Goal: Task Accomplishment & Management: Manage account settings

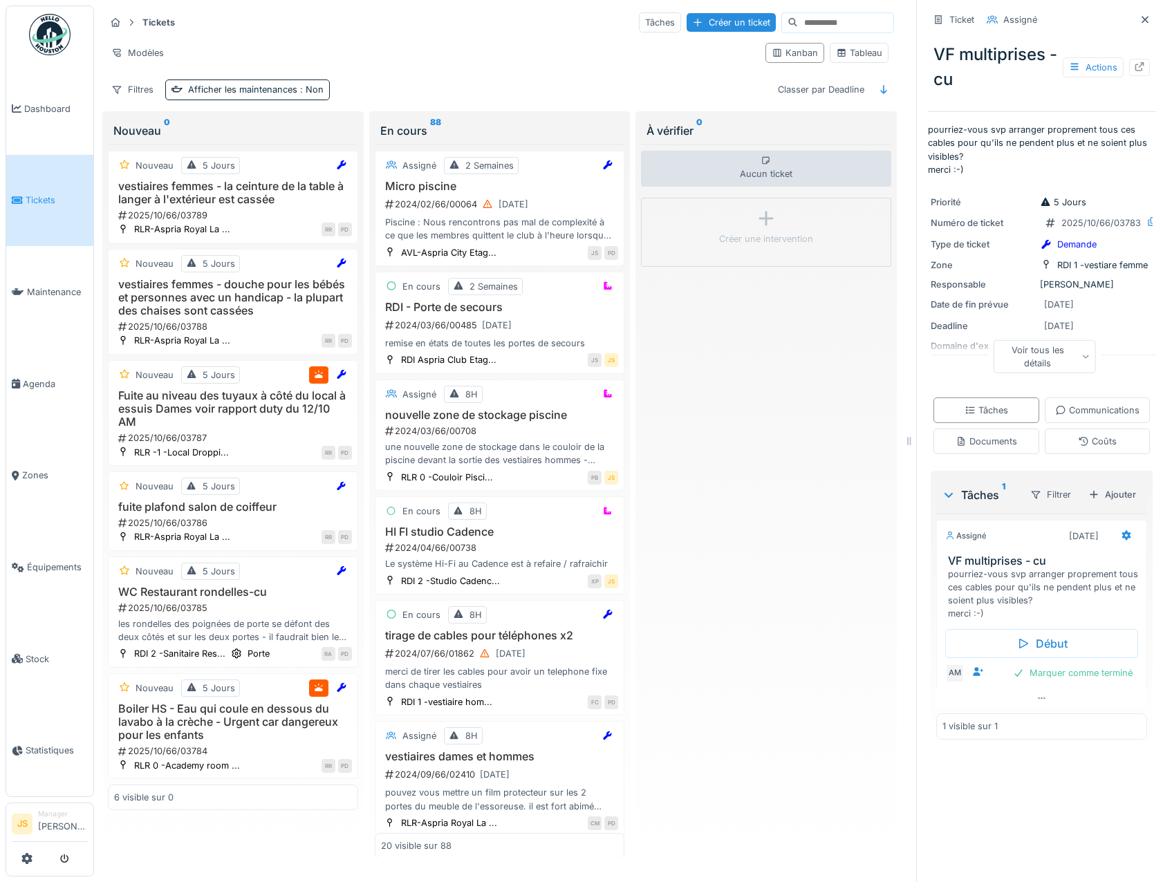
scroll to position [10, 0]
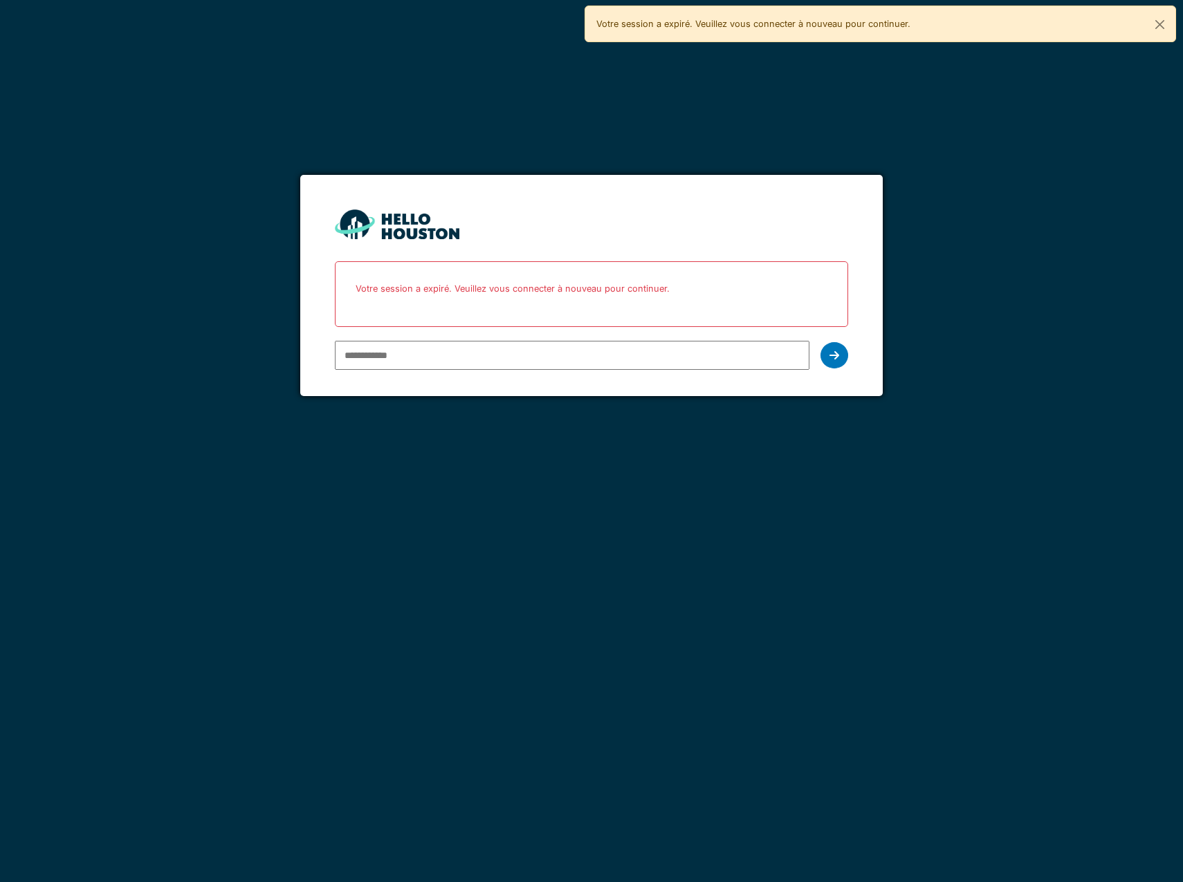
drag, startPoint x: 0, startPoint y: 0, endPoint x: 688, endPoint y: 359, distance: 776.1
click at [688, 359] on input "email" at bounding box center [572, 355] width 474 height 29
type input "**********"
click at [841, 358] on div at bounding box center [834, 355] width 28 height 26
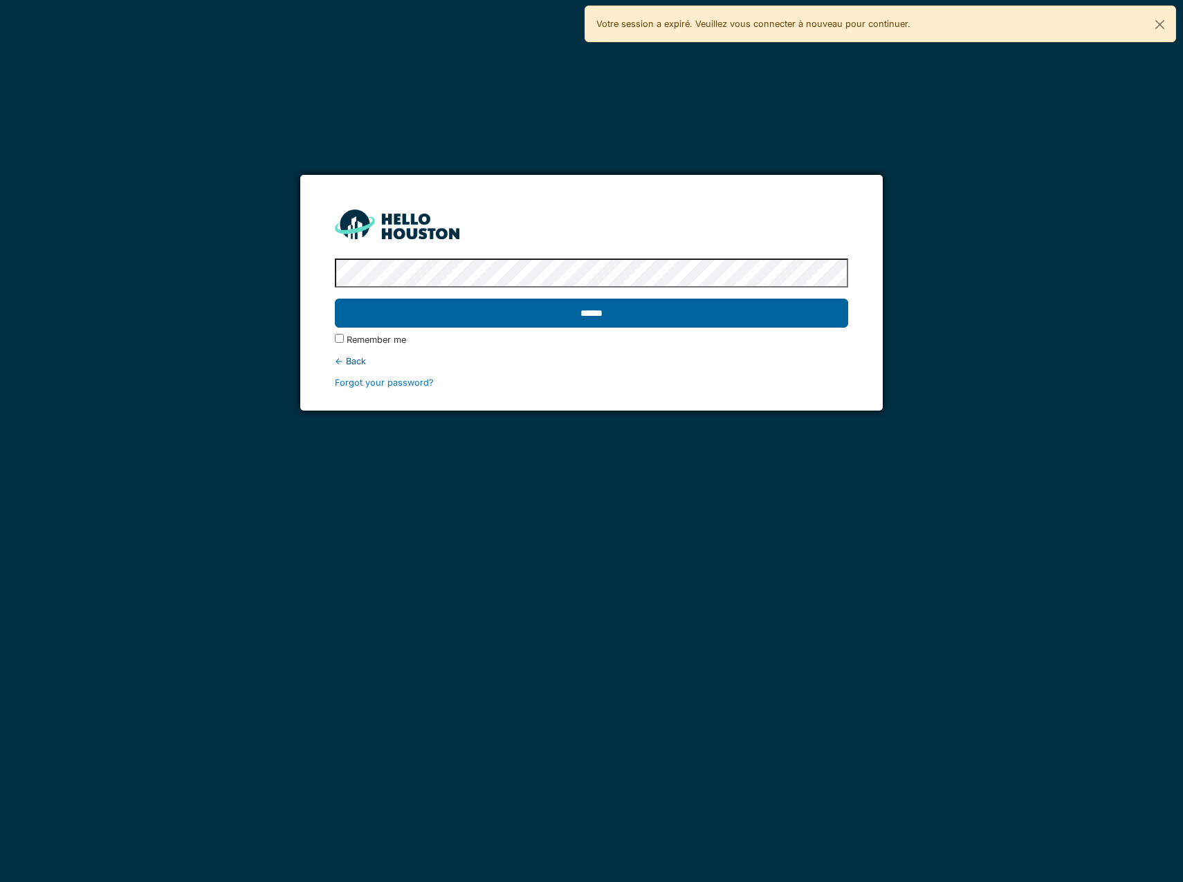
click at [574, 304] on input "******" at bounding box center [591, 313] width 513 height 29
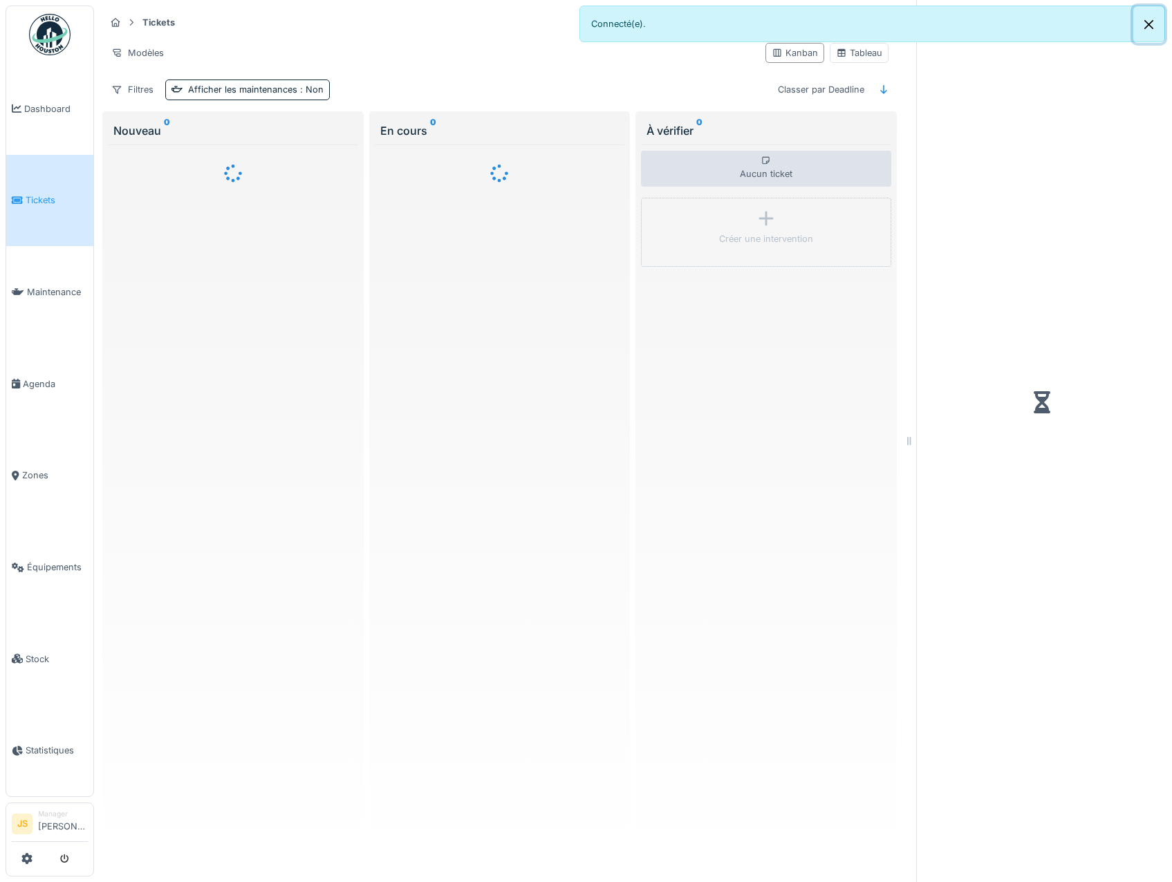
click at [1146, 25] on button "Close" at bounding box center [1149, 24] width 31 height 37
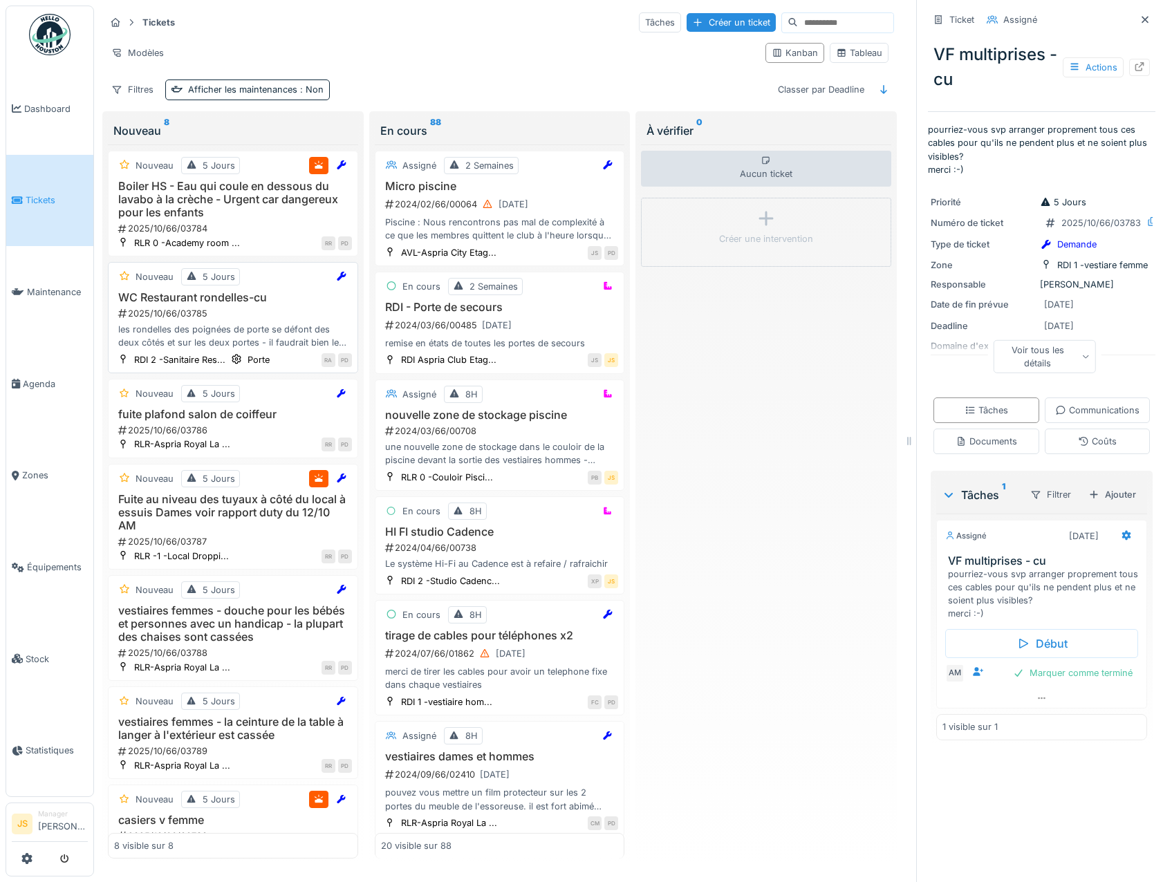
click at [168, 304] on h3 "WC Restaurant rondelles-cu" at bounding box center [233, 297] width 238 height 13
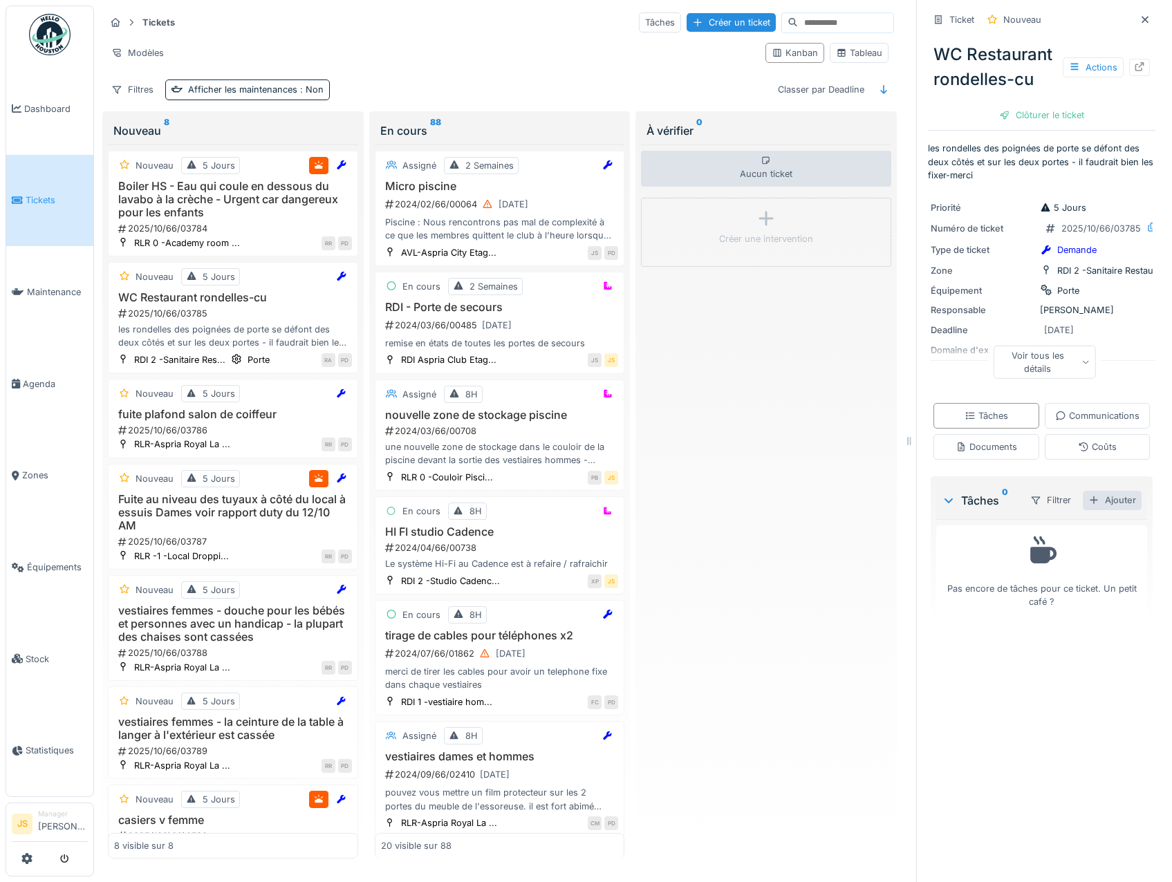
click at [1099, 510] on div "Ajouter" at bounding box center [1112, 500] width 59 height 19
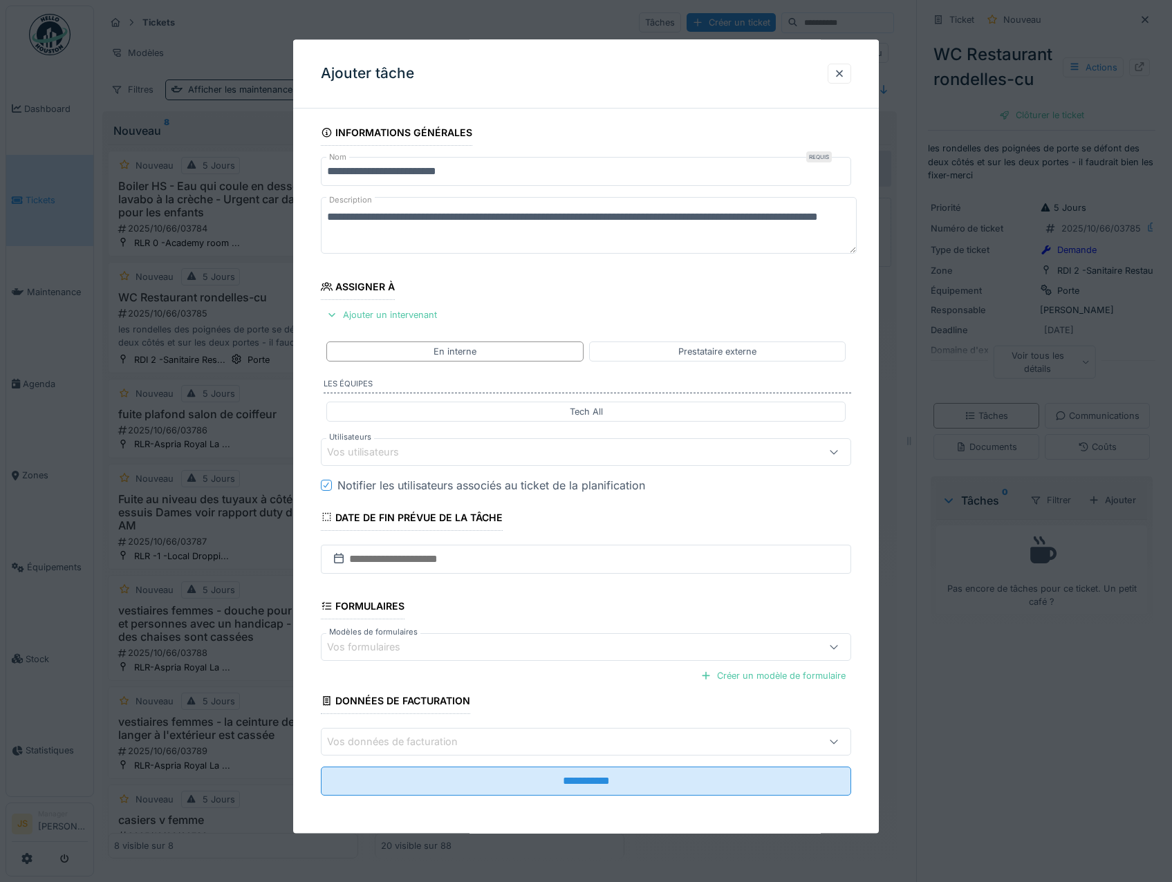
click at [398, 454] on div "Vos utilisateurs" at bounding box center [372, 452] width 91 height 15
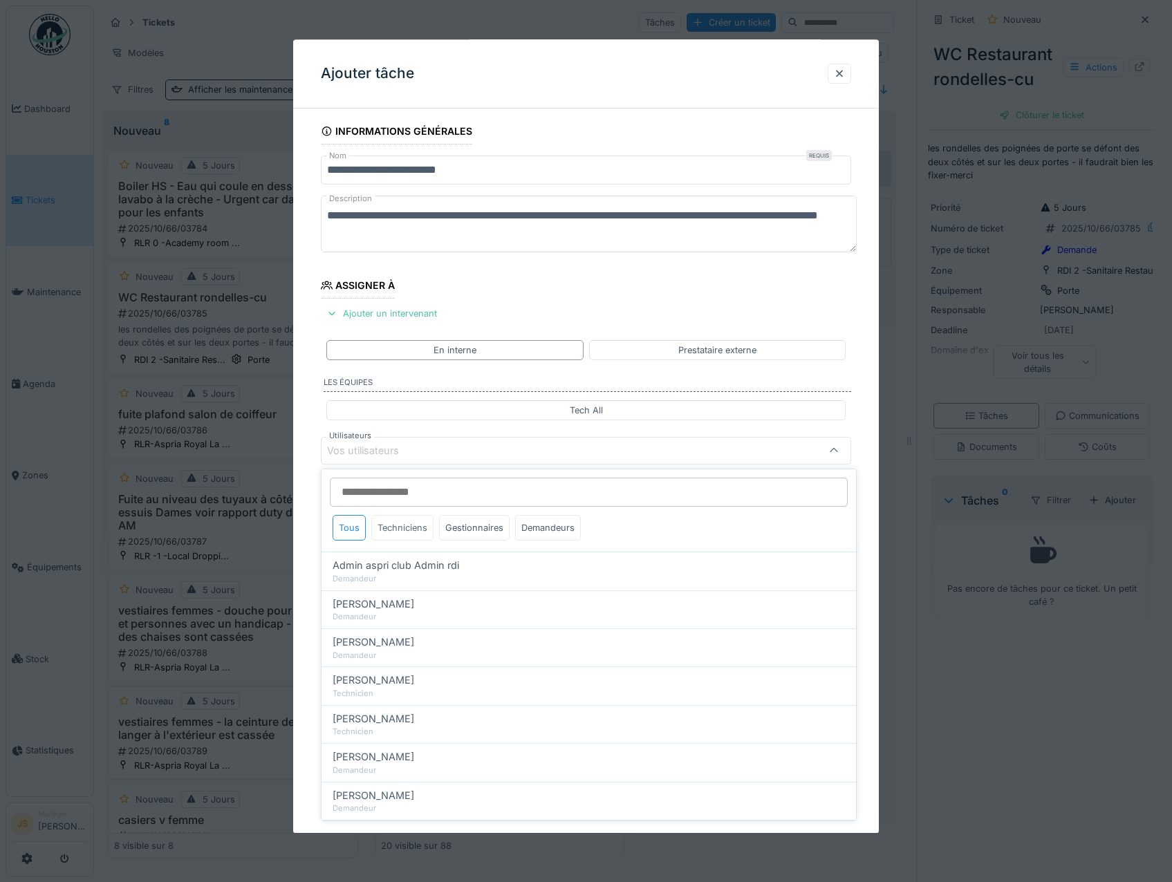
click at [401, 535] on div "Techniciens" at bounding box center [402, 528] width 62 height 26
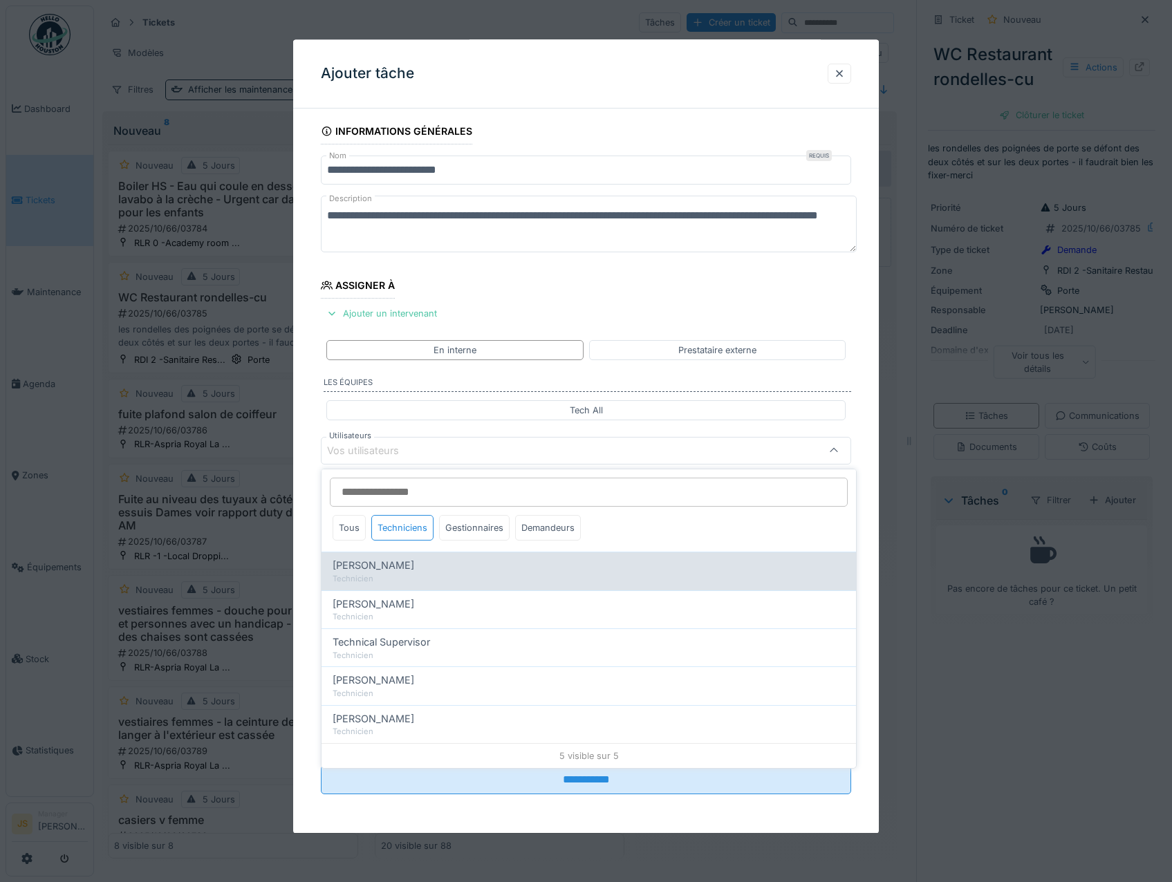
click at [385, 565] on span "[PERSON_NAME]" at bounding box center [374, 565] width 82 height 15
type input "*****"
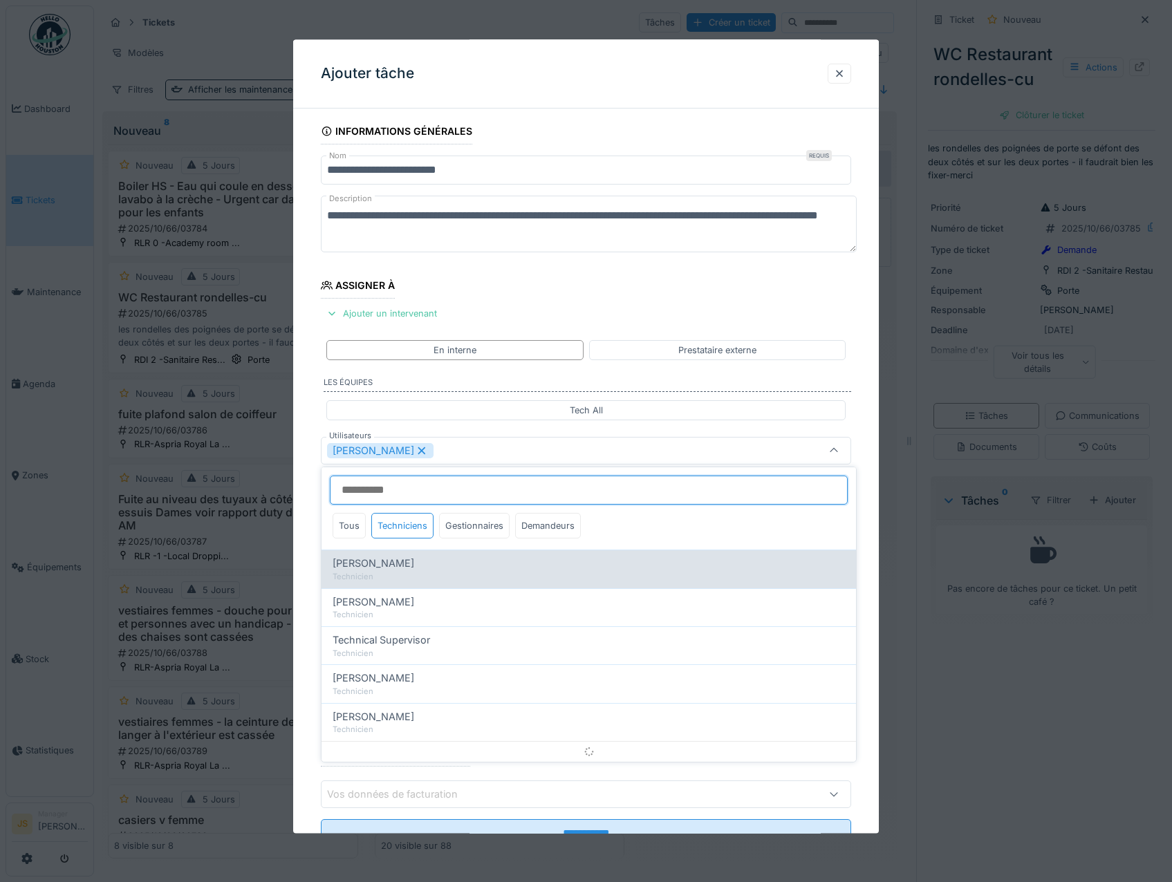
scroll to position [16, 0]
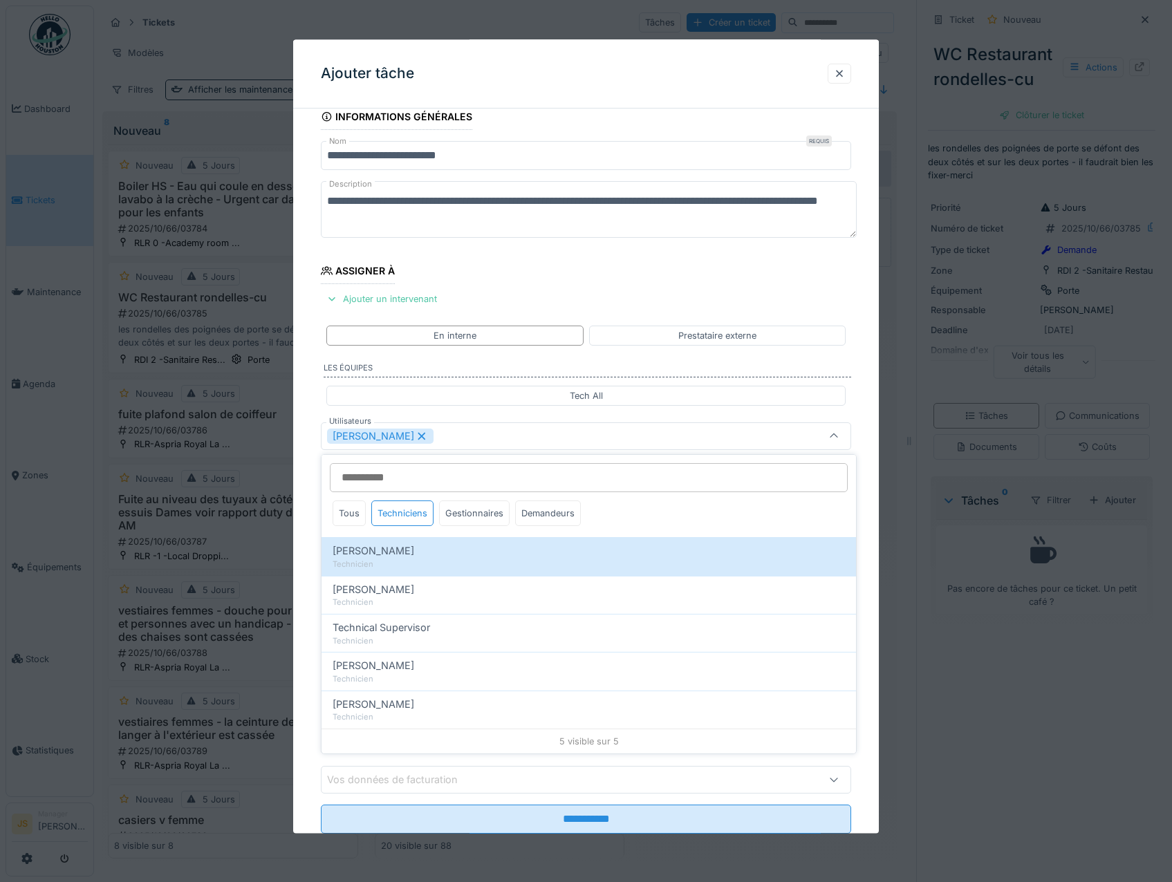
click at [312, 555] on div "**********" at bounding box center [586, 488] width 586 height 769
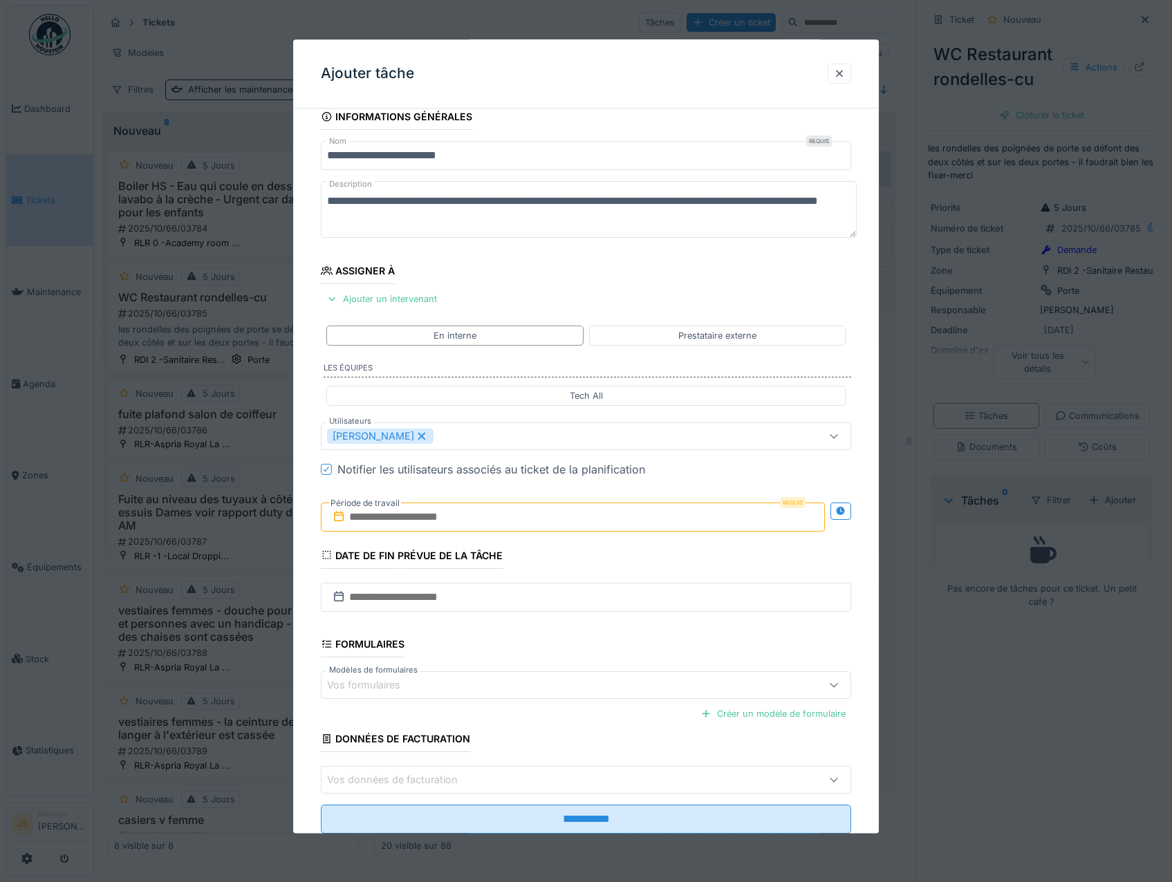
click at [390, 520] on input "text" at bounding box center [573, 517] width 505 height 29
click at [513, 653] on div "13" at bounding box center [508, 653] width 19 height 20
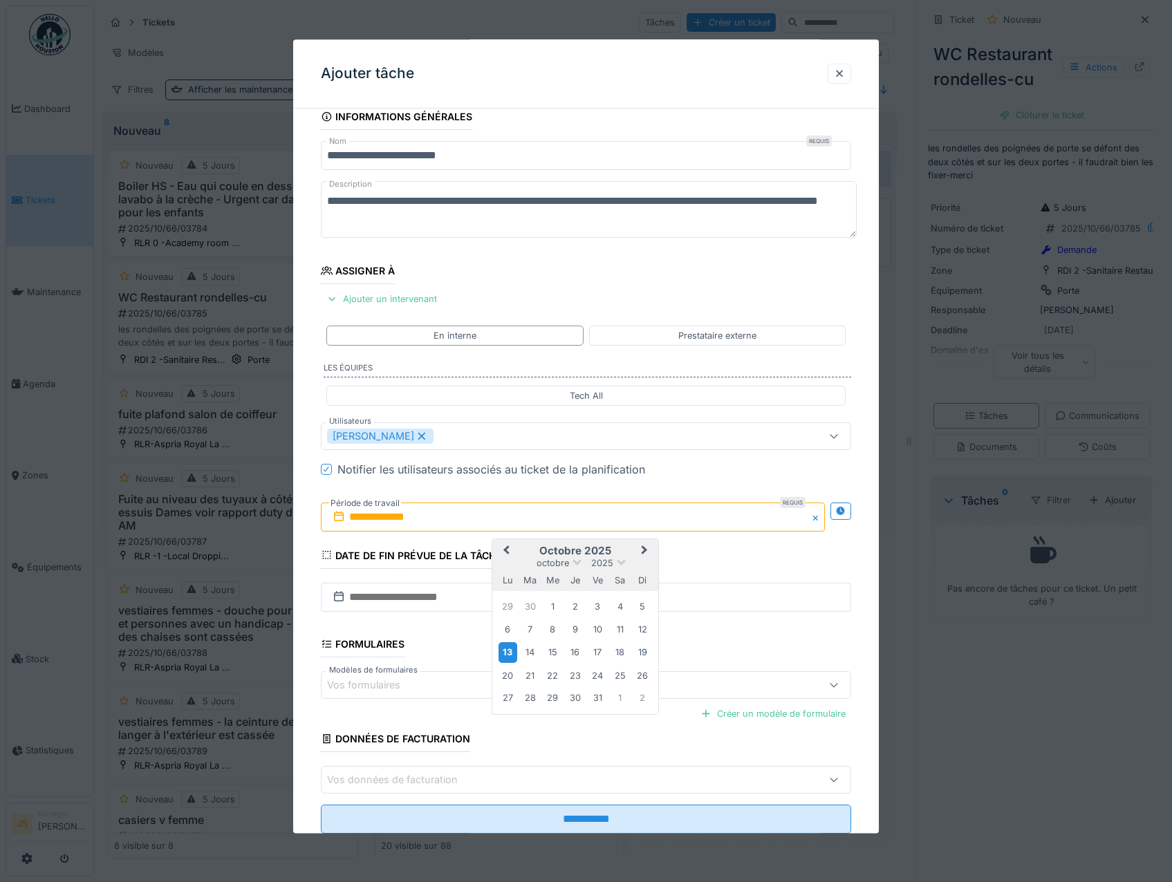
click at [510, 655] on div "13" at bounding box center [508, 653] width 19 height 20
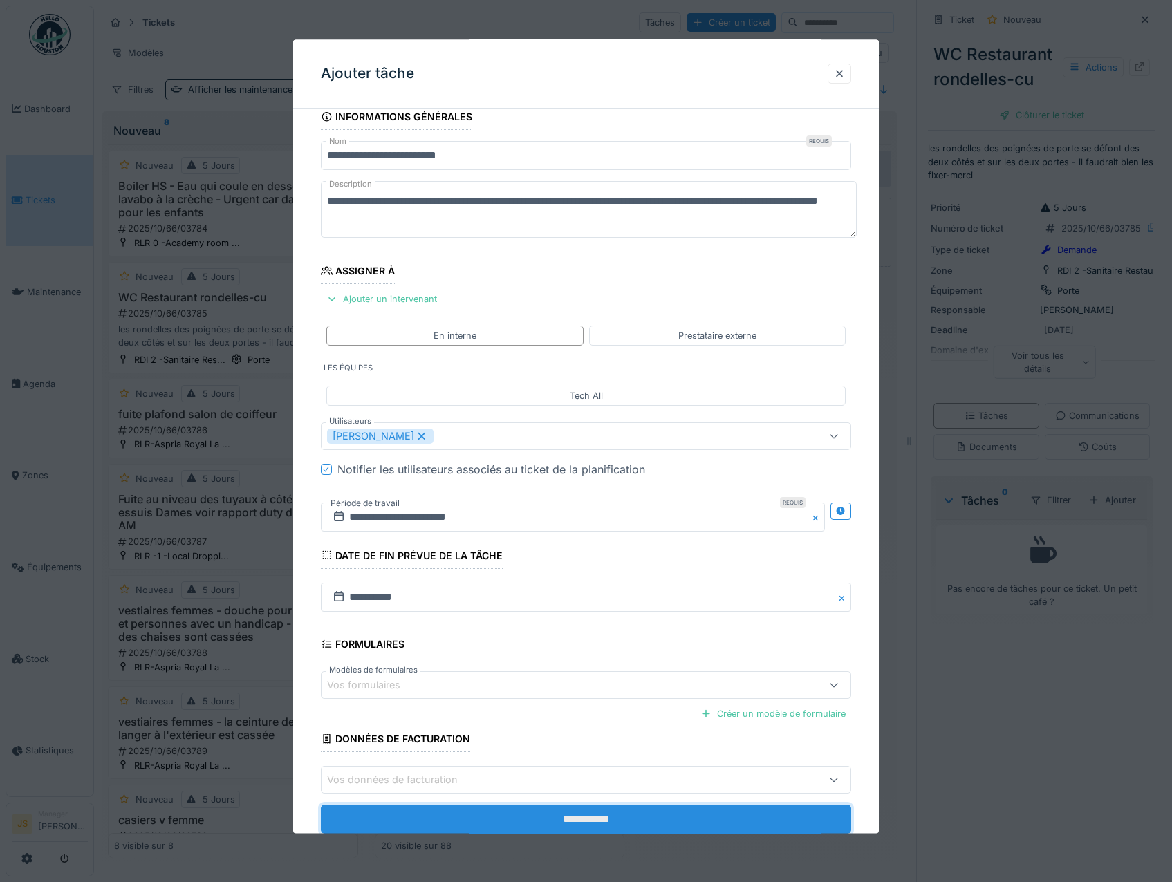
click at [594, 822] on input "**********" at bounding box center [586, 820] width 531 height 29
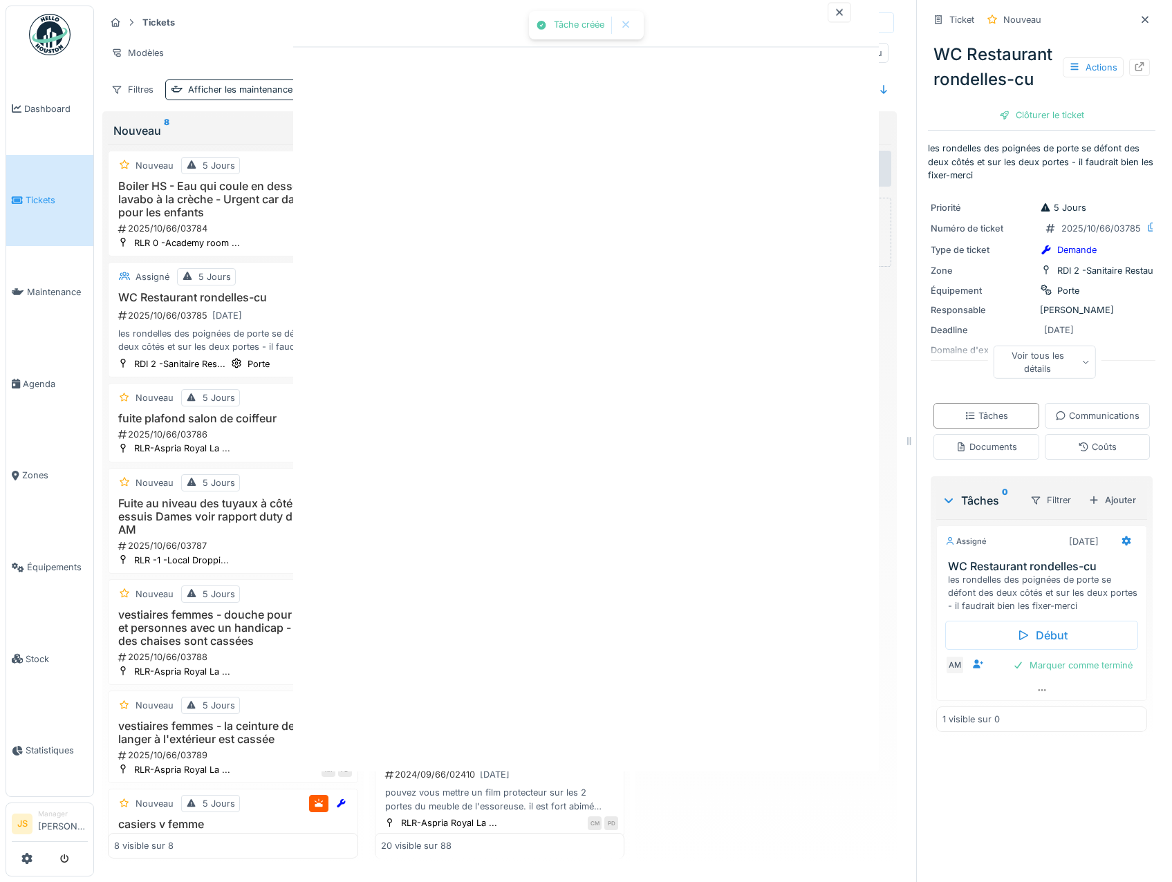
scroll to position [0, 0]
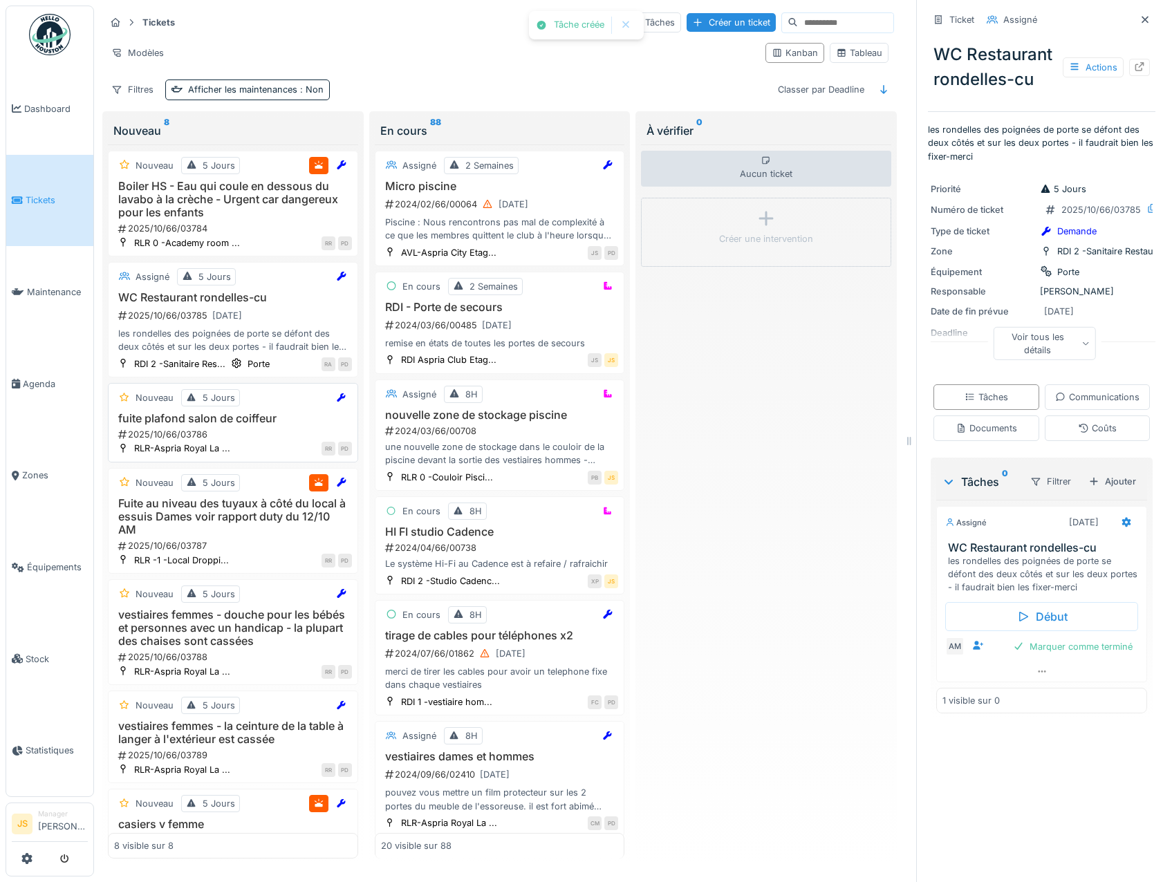
click at [230, 422] on h3 "fuite plafond salon de coiffeur" at bounding box center [233, 418] width 238 height 13
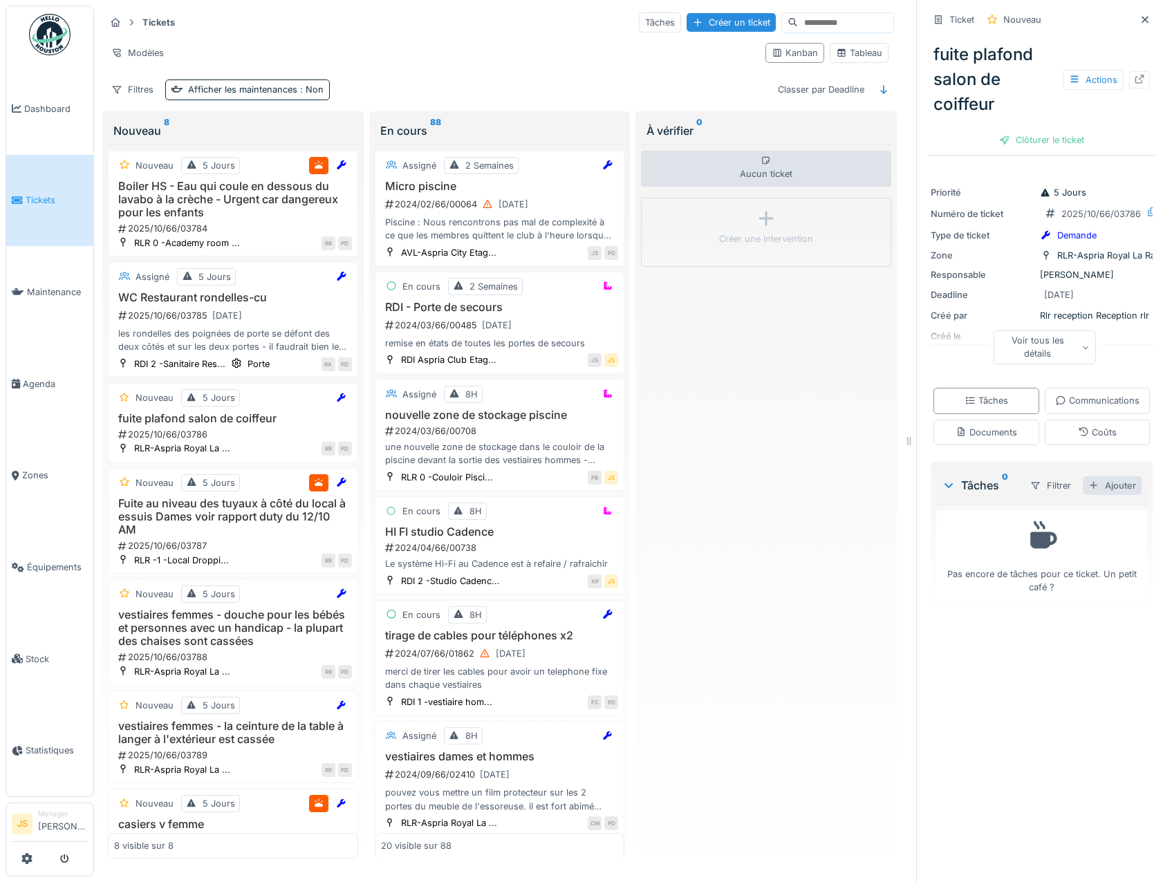
click at [1100, 495] on div "Ajouter" at bounding box center [1112, 486] width 59 height 19
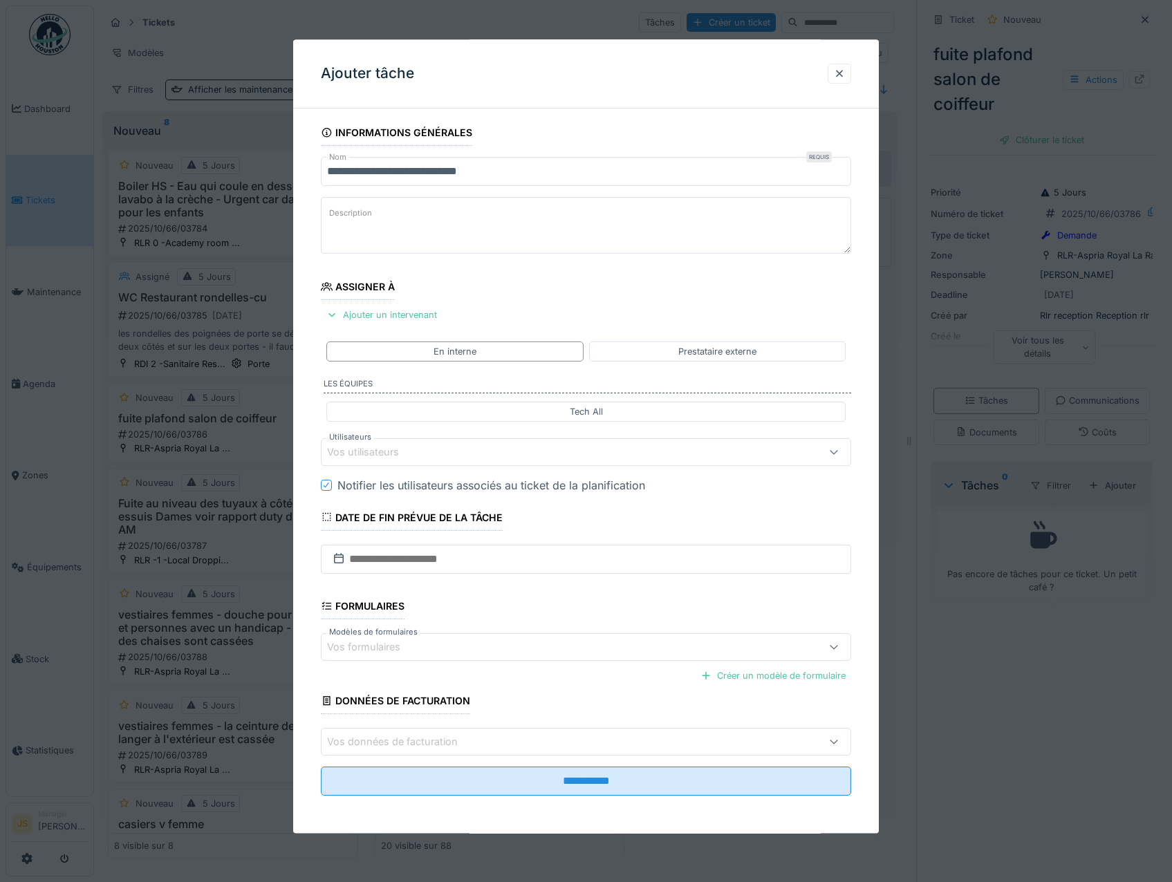
click at [360, 450] on div "Vos utilisateurs" at bounding box center [372, 452] width 91 height 15
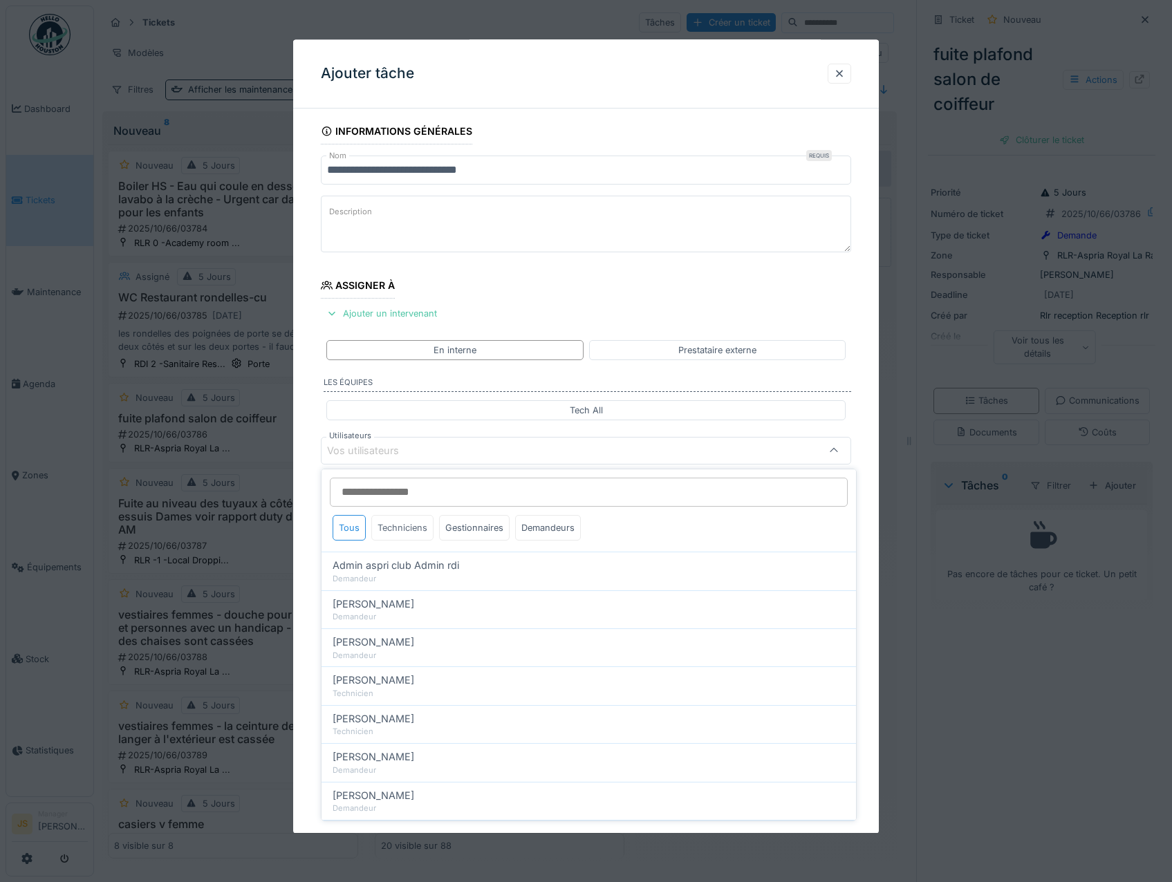
click at [417, 530] on div "Techniciens" at bounding box center [402, 528] width 62 height 26
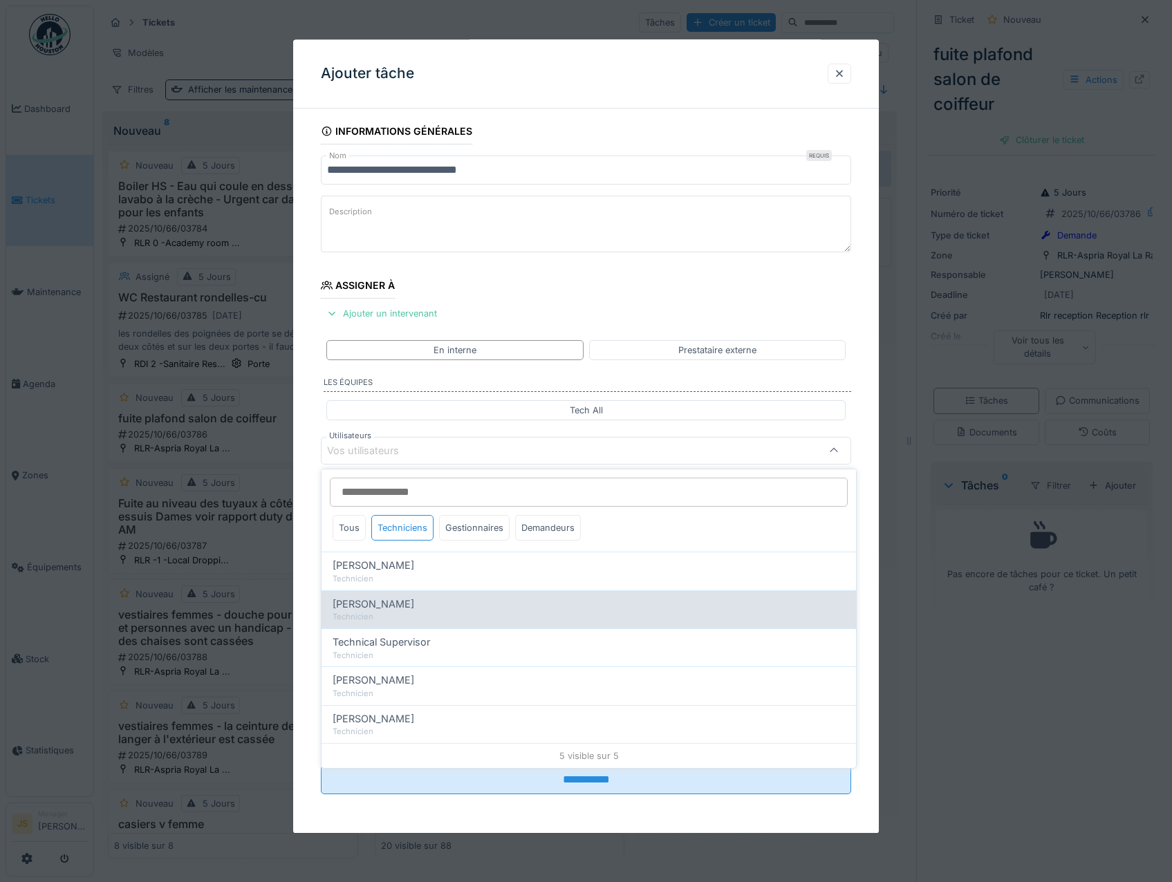
click at [378, 602] on span "[PERSON_NAME]" at bounding box center [374, 604] width 82 height 15
type input "*****"
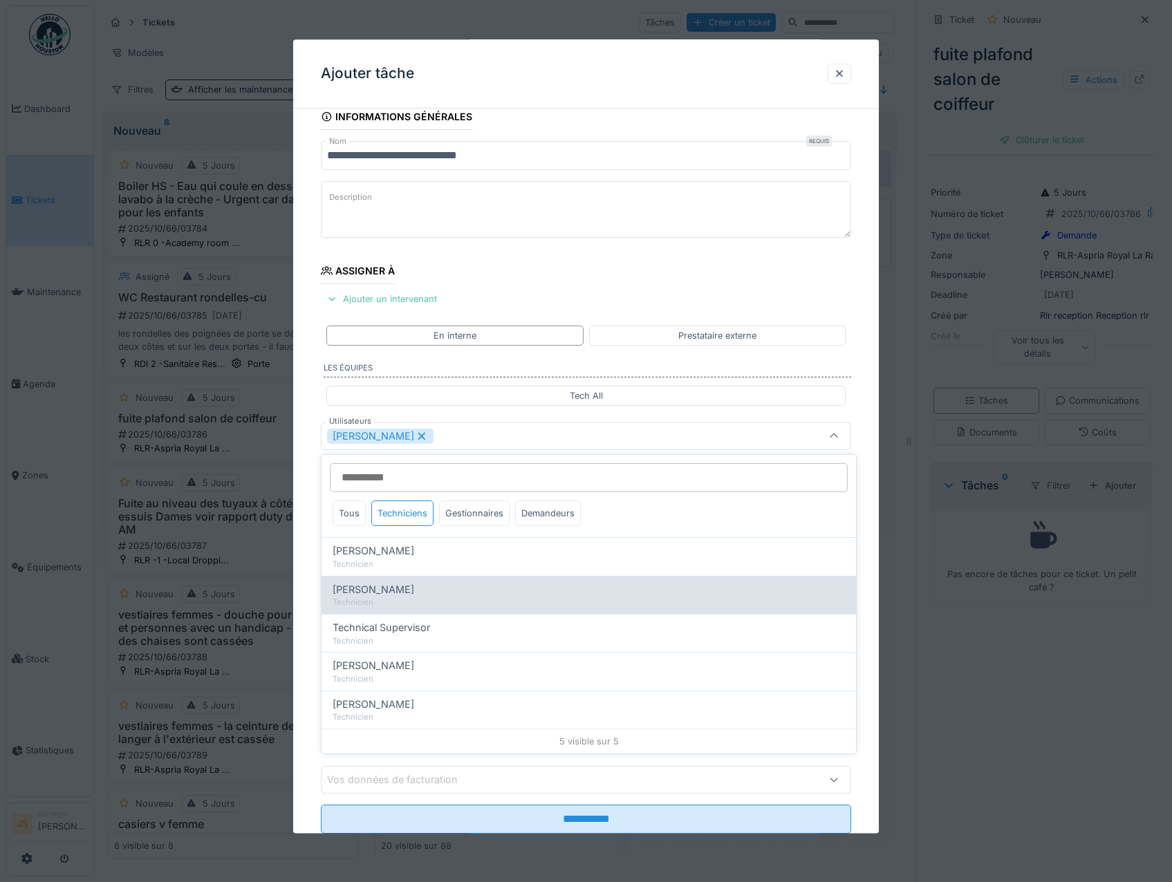
click at [380, 586] on span "[PERSON_NAME]" at bounding box center [374, 589] width 82 height 15
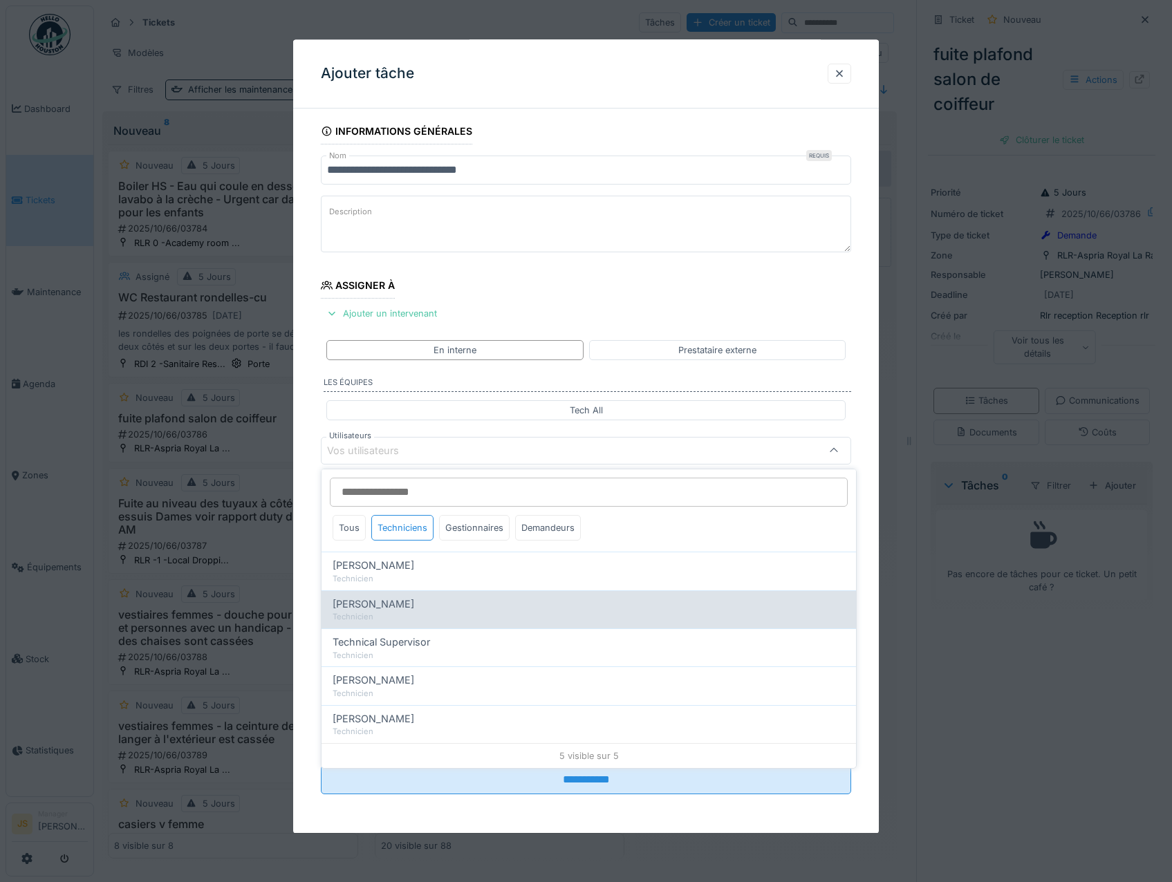
click at [375, 605] on span "[PERSON_NAME]" at bounding box center [374, 604] width 82 height 15
type input "*****"
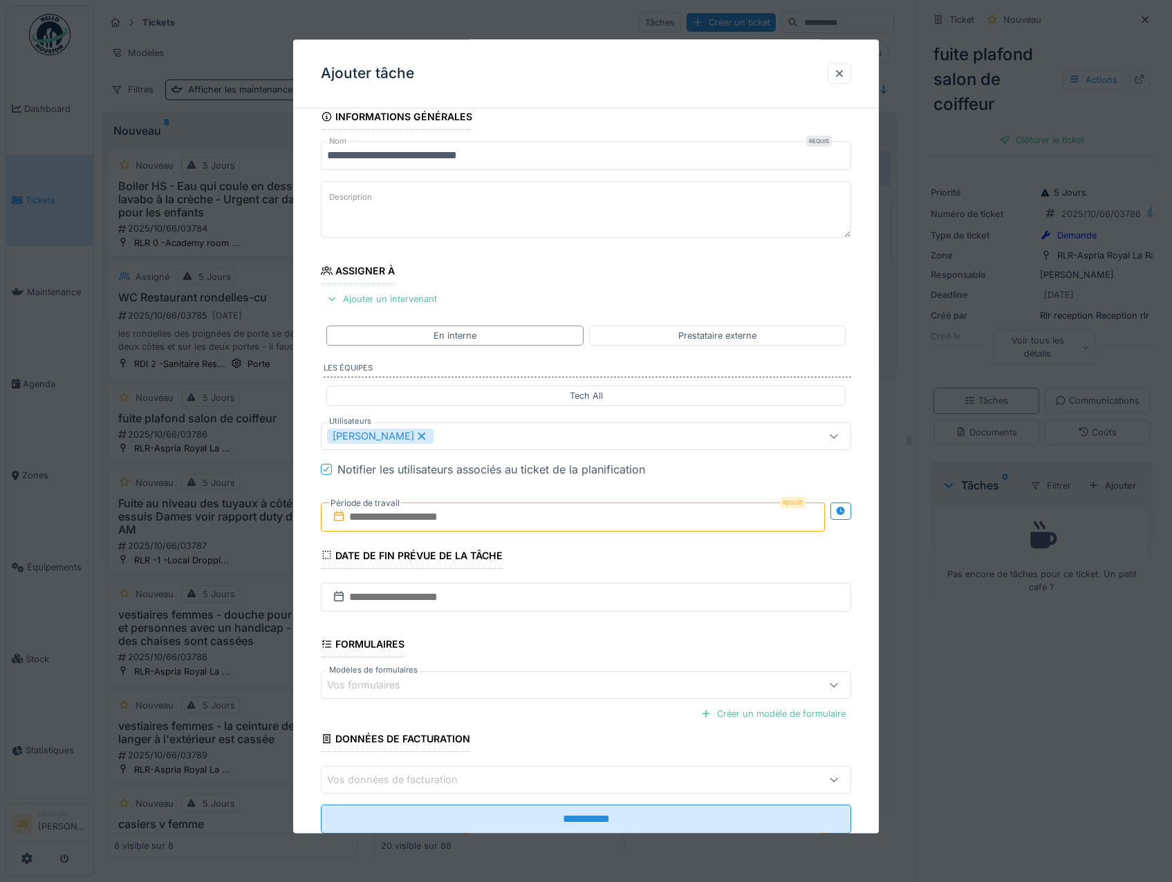
click at [308, 583] on div "**********" at bounding box center [586, 488] width 586 height 769
click at [375, 521] on input "text" at bounding box center [573, 517] width 505 height 29
click at [512, 651] on div "13" at bounding box center [508, 653] width 19 height 20
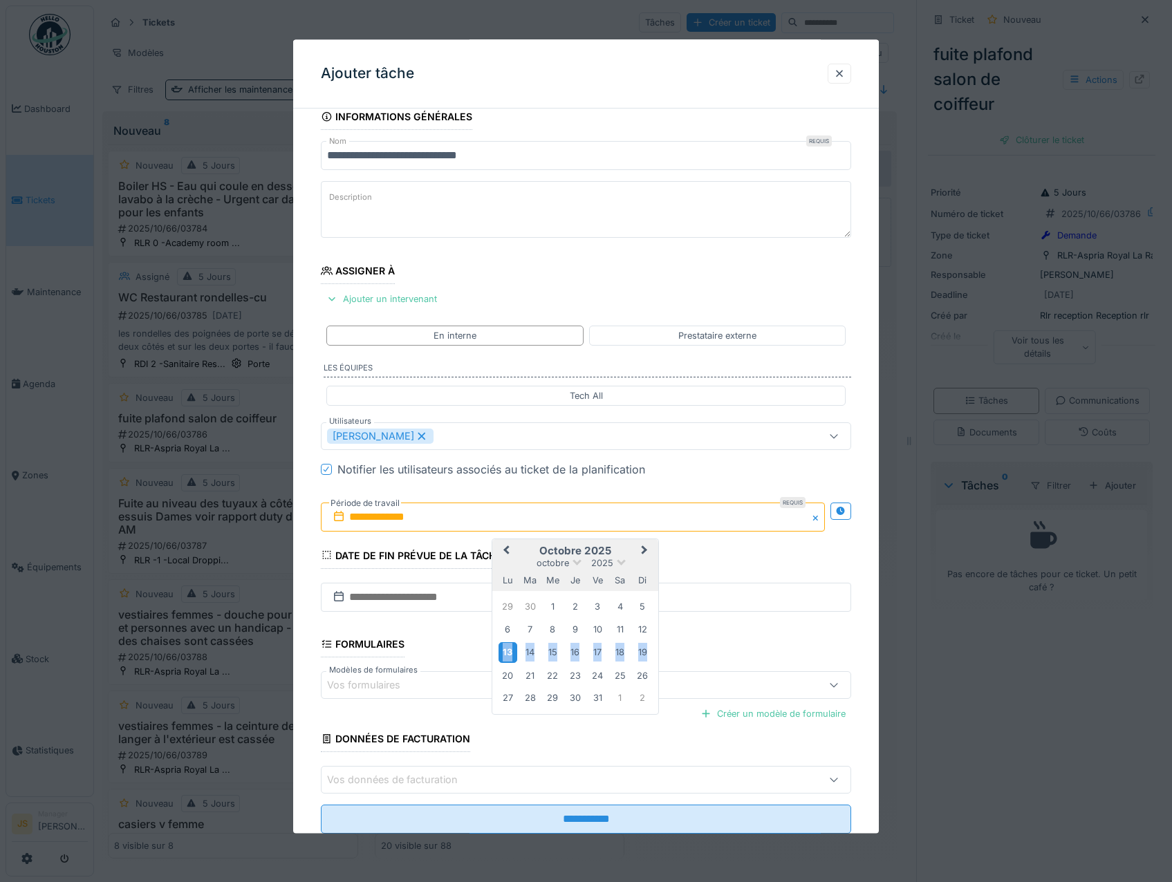
click at [512, 651] on div "13" at bounding box center [508, 653] width 19 height 20
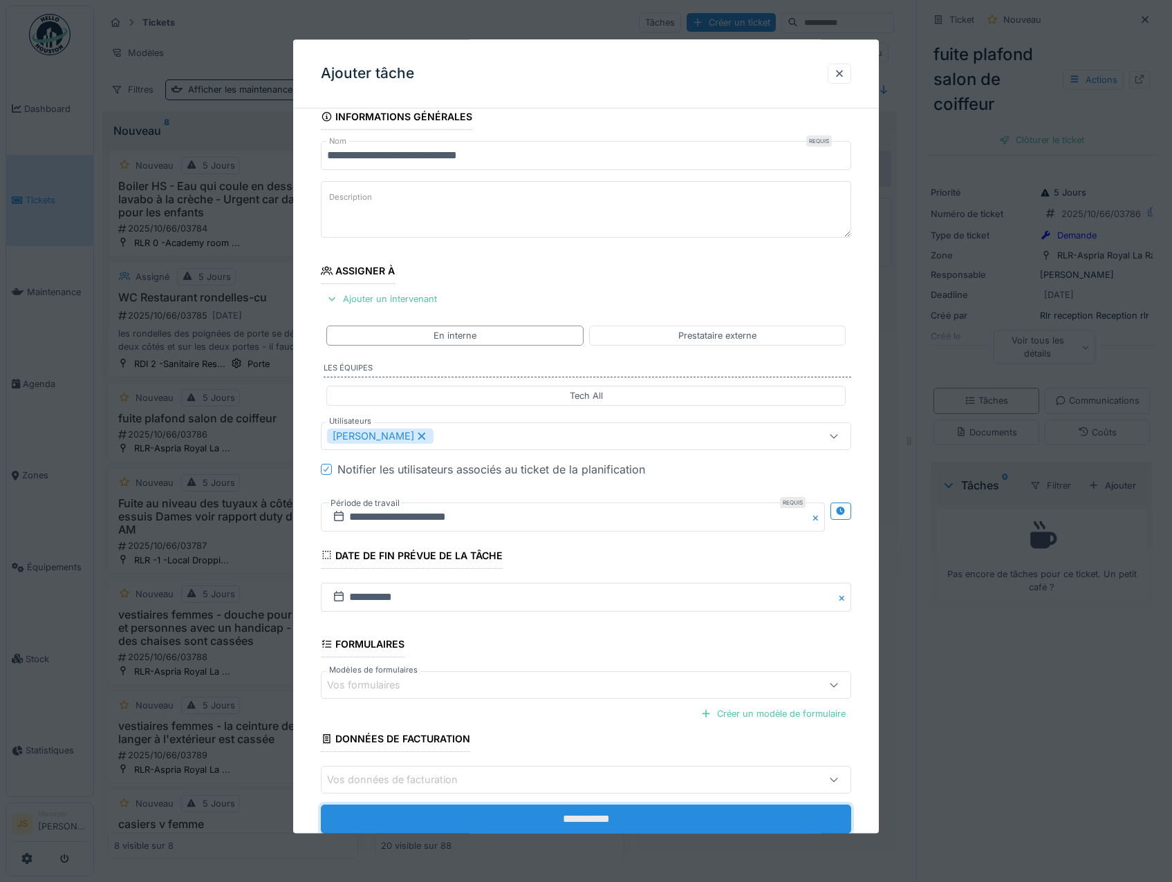
click at [560, 819] on input "**********" at bounding box center [586, 820] width 531 height 29
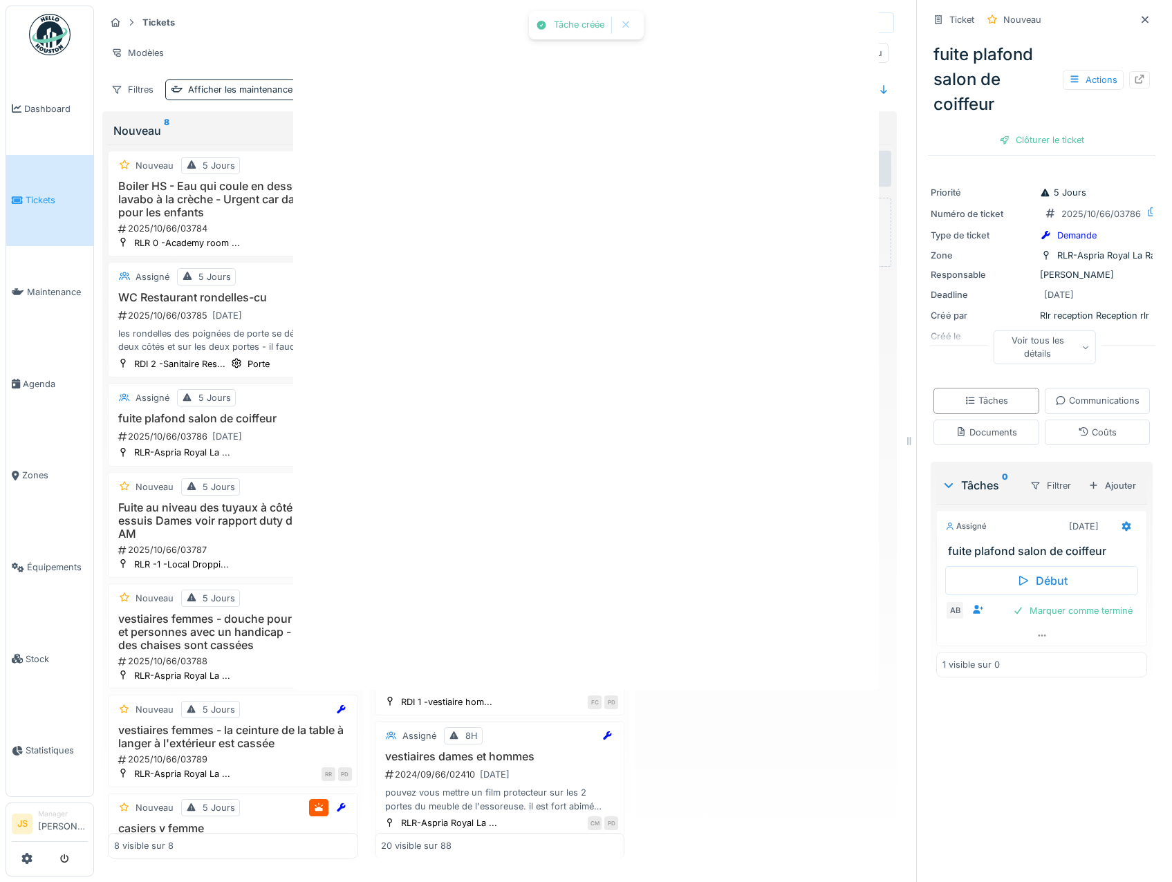
scroll to position [0, 0]
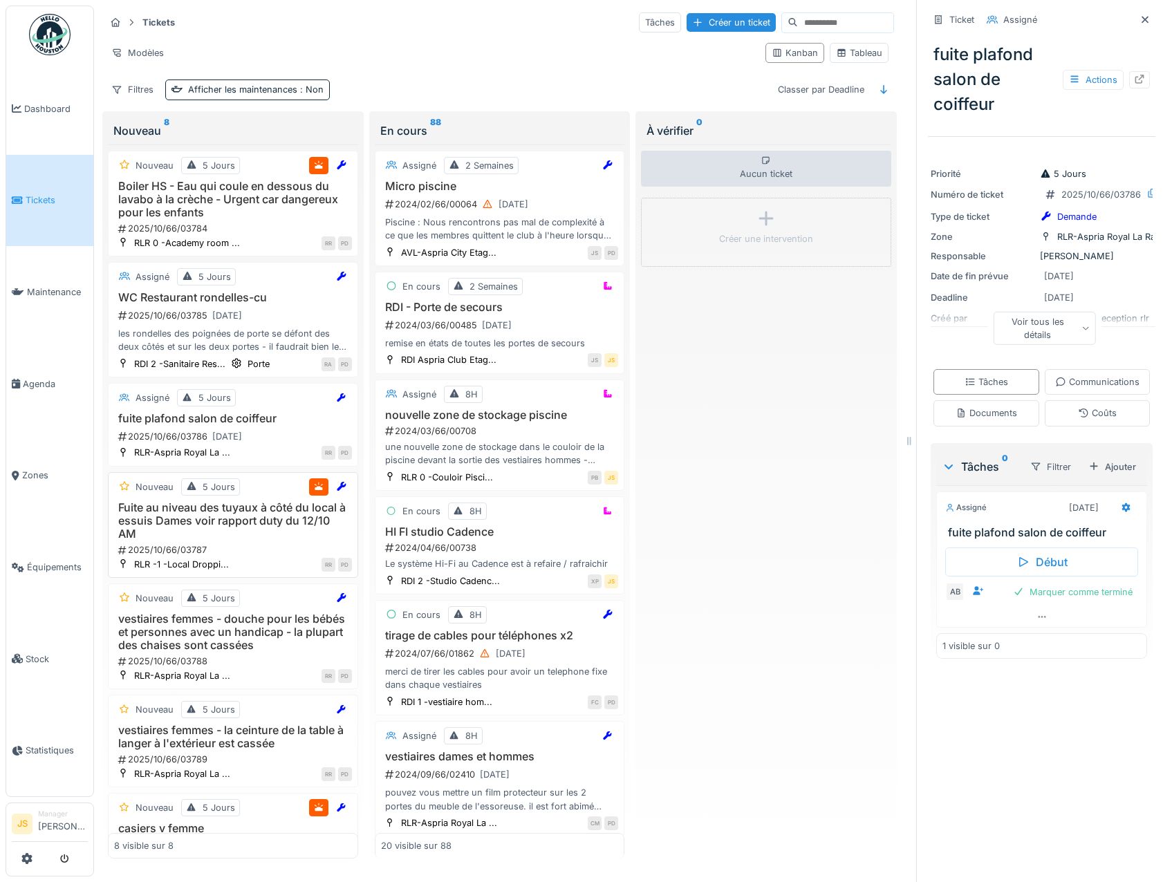
click at [252, 523] on h3 "Fuite au niveau des tuyaux à côté du local à essuis Dames voir rapport duty du …" at bounding box center [233, 521] width 238 height 40
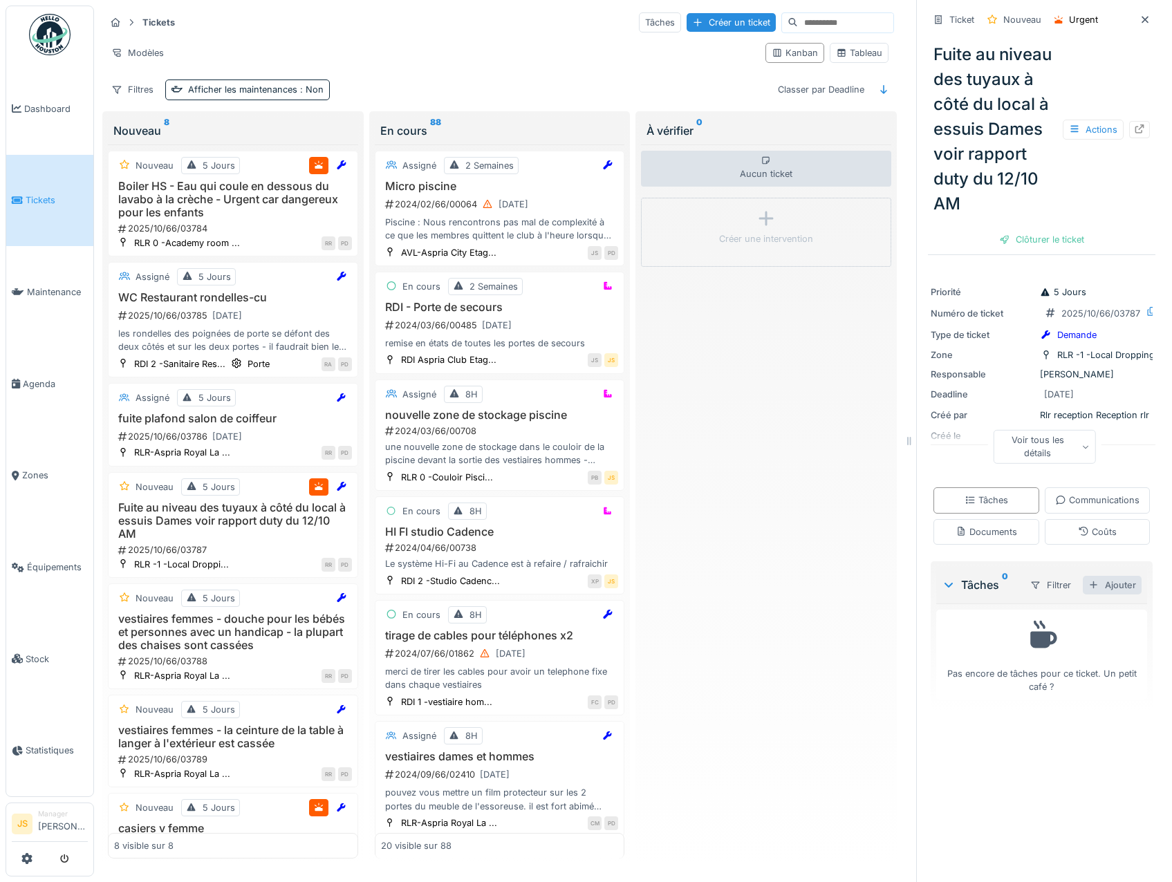
click at [1093, 595] on div "Ajouter" at bounding box center [1112, 585] width 59 height 19
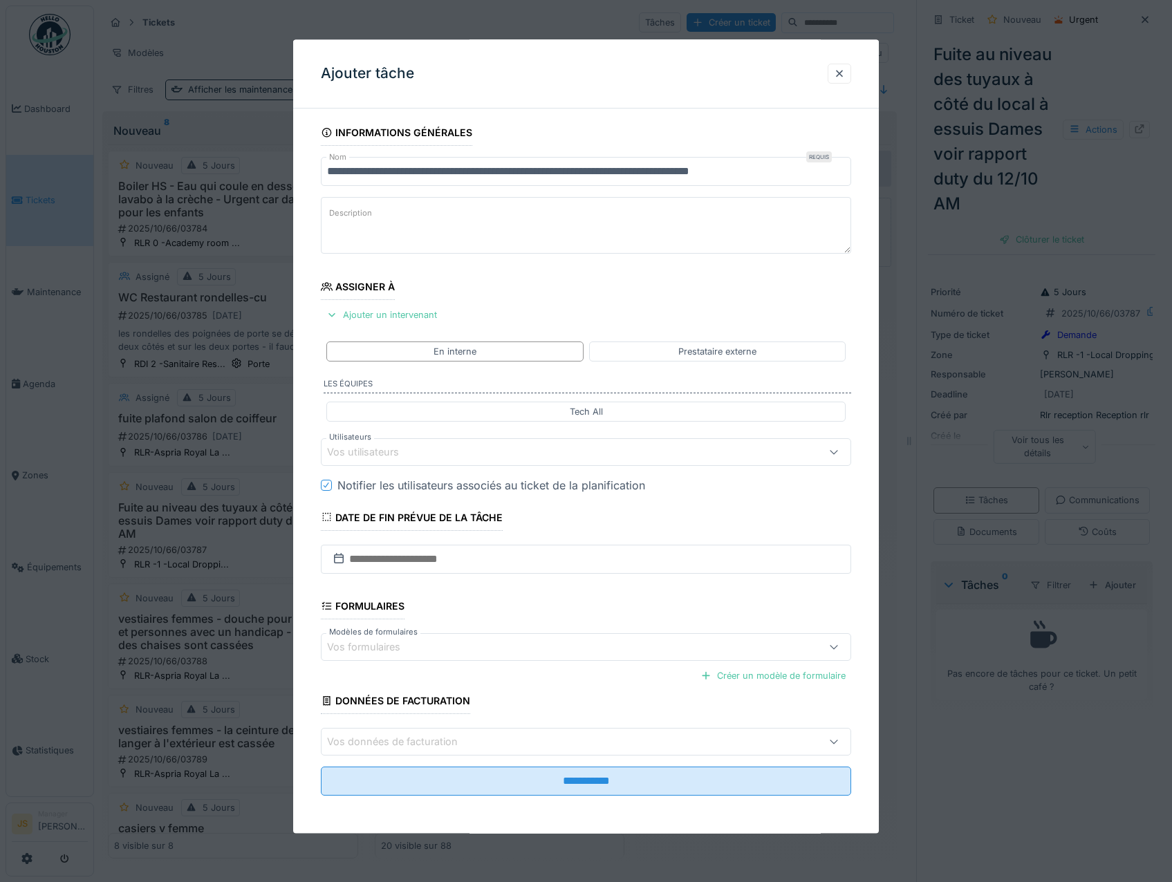
click at [356, 444] on div "Vos utilisateurs" at bounding box center [586, 452] width 531 height 28
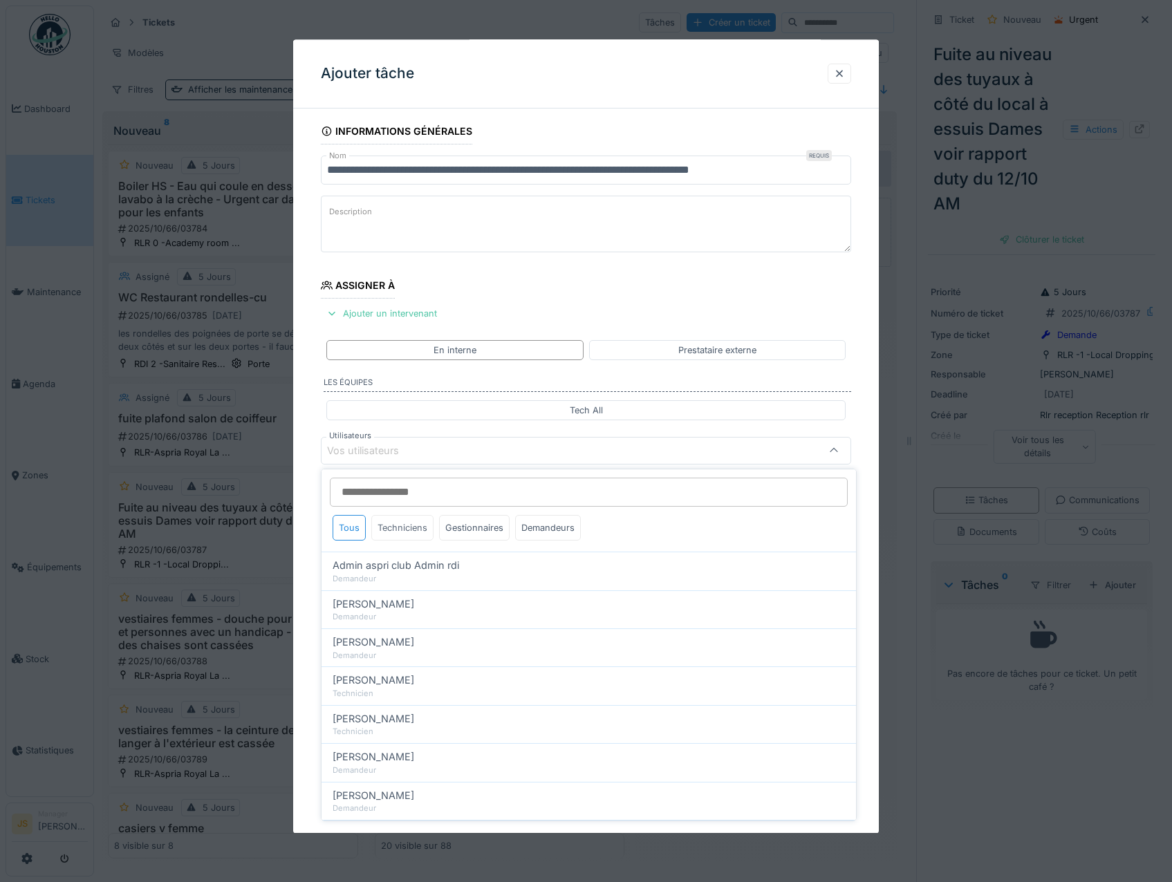
click at [400, 526] on div "Techniciens" at bounding box center [402, 528] width 62 height 26
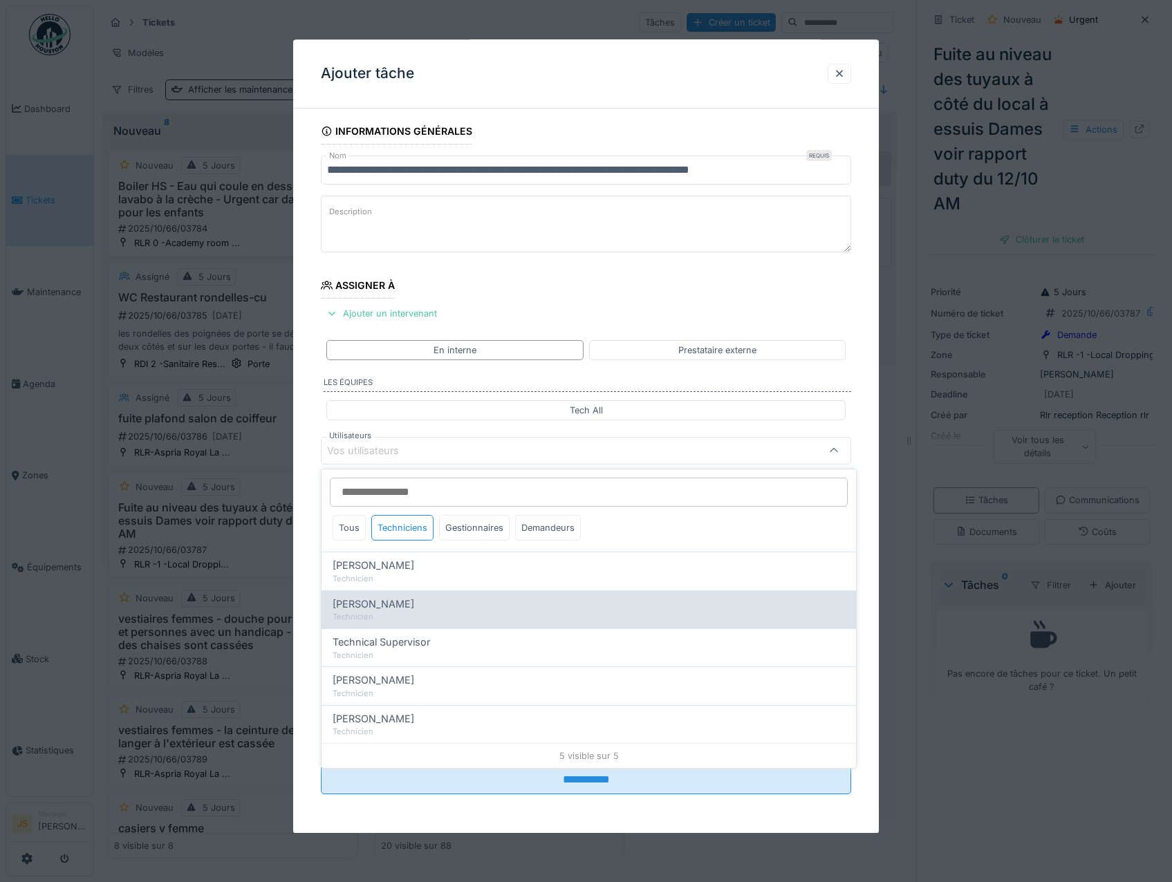
click at [391, 601] on span "[PERSON_NAME]" at bounding box center [374, 604] width 82 height 15
type input "*****"
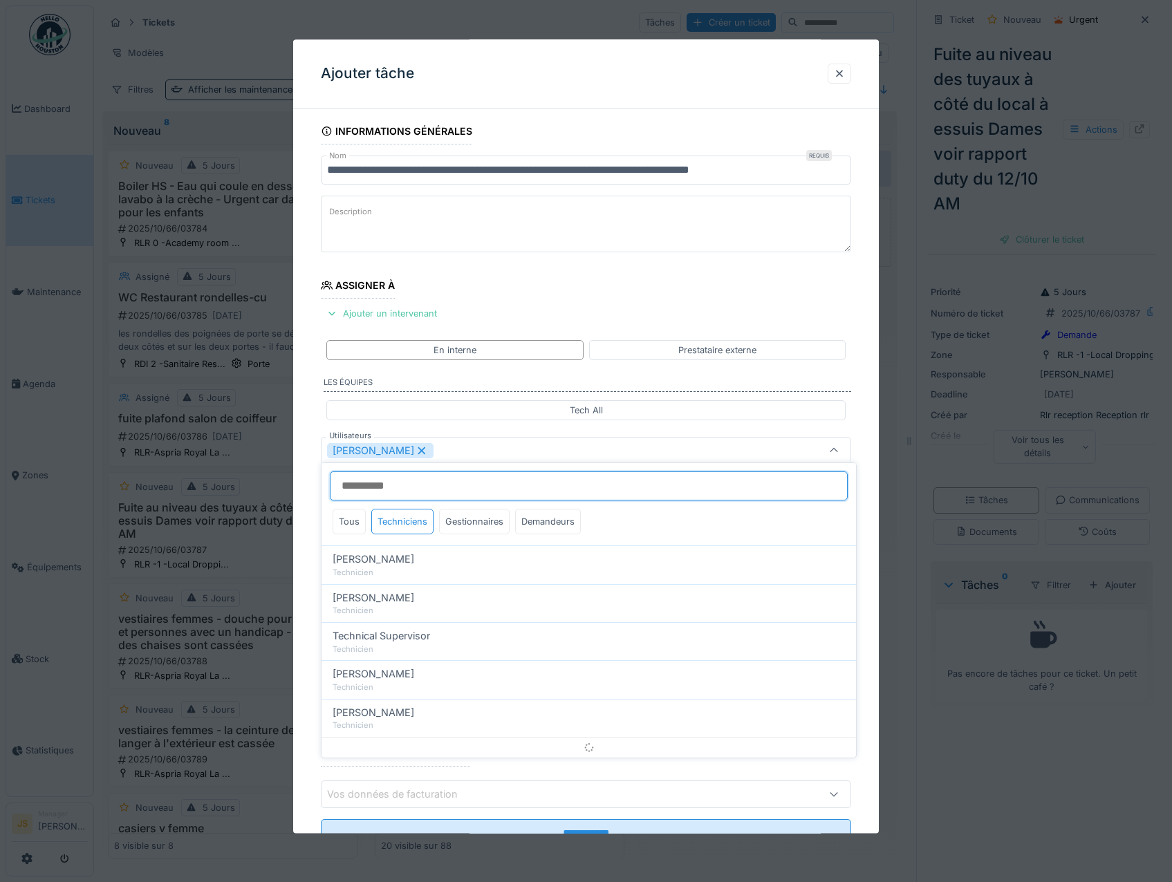
scroll to position [16, 0]
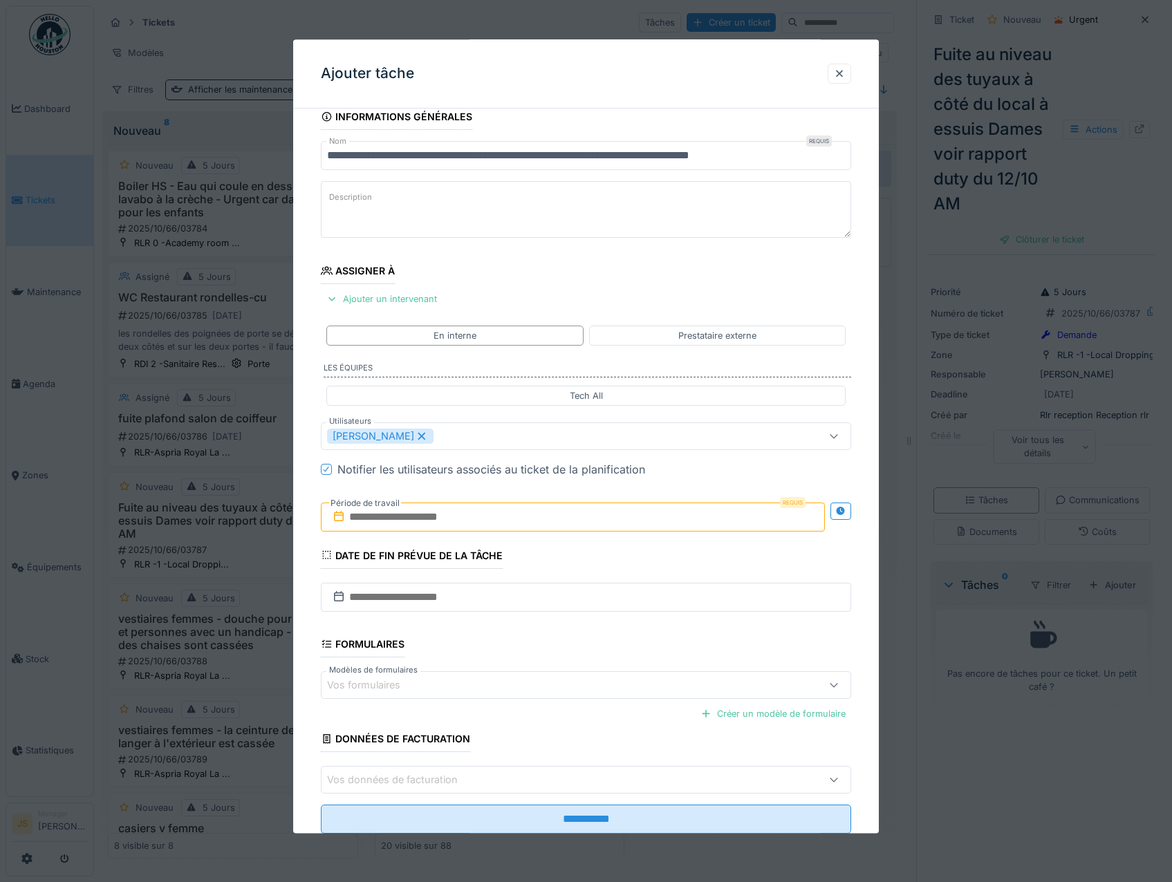
click at [301, 584] on div "**********" at bounding box center [586, 488] width 586 height 769
click at [397, 519] on input "text" at bounding box center [573, 517] width 505 height 29
click at [511, 651] on div "13" at bounding box center [508, 653] width 19 height 20
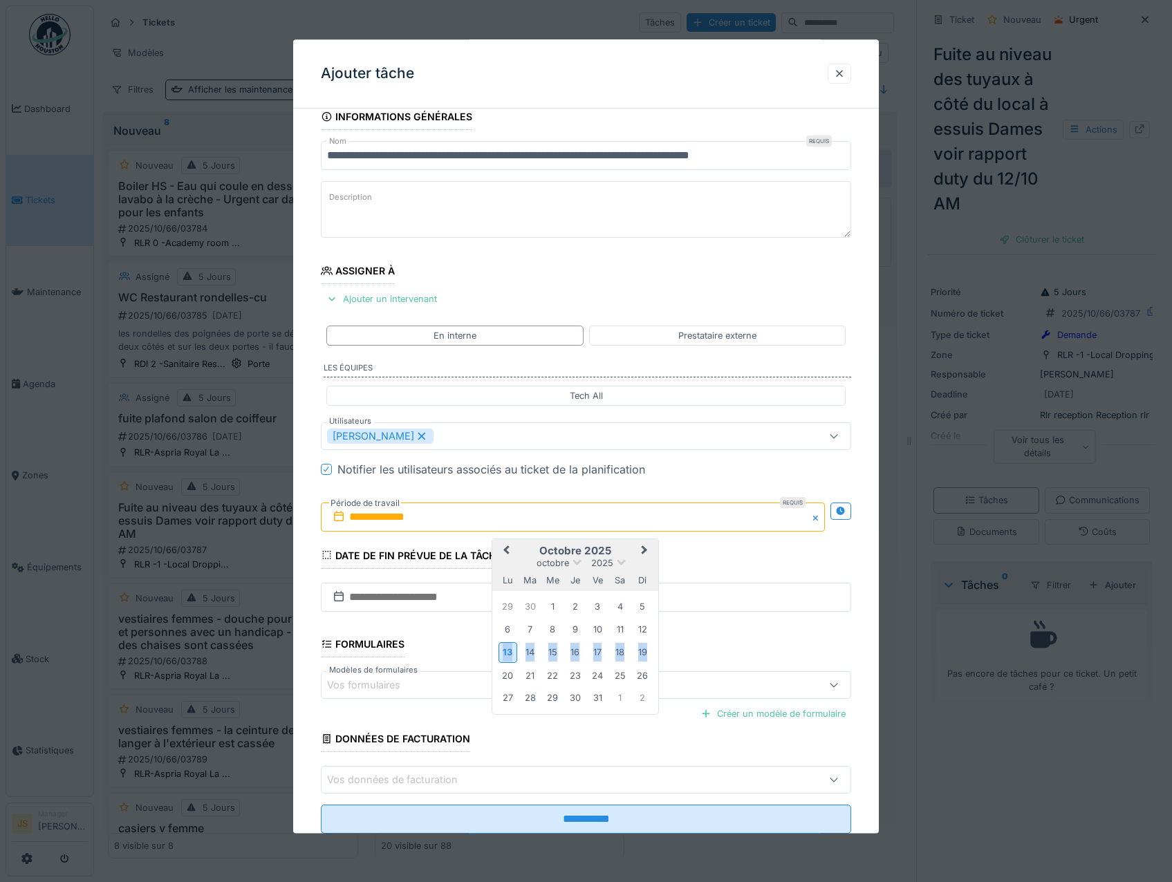
drag, startPoint x: 511, startPoint y: 651, endPoint x: 524, endPoint y: 701, distance: 52.2
click at [511, 653] on div "13" at bounding box center [508, 653] width 19 height 20
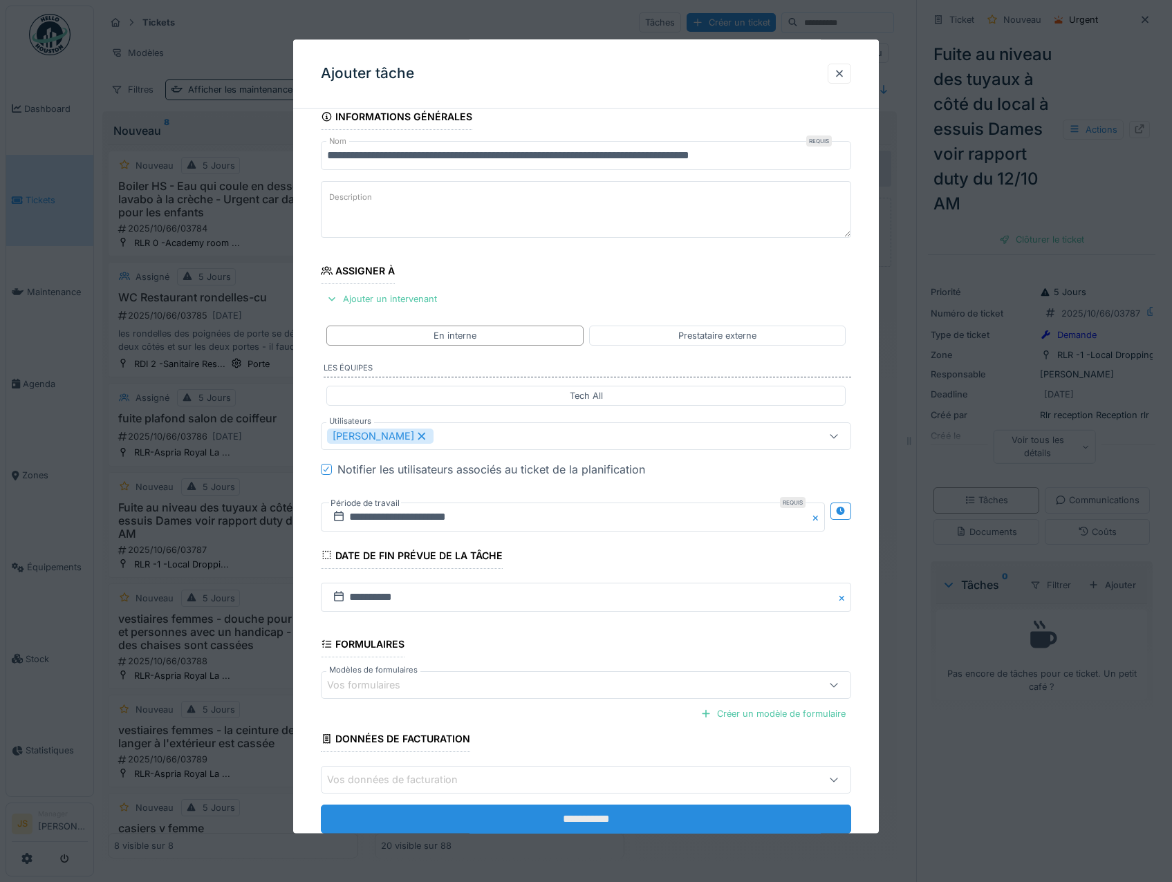
click at [561, 825] on input "**********" at bounding box center [586, 820] width 531 height 29
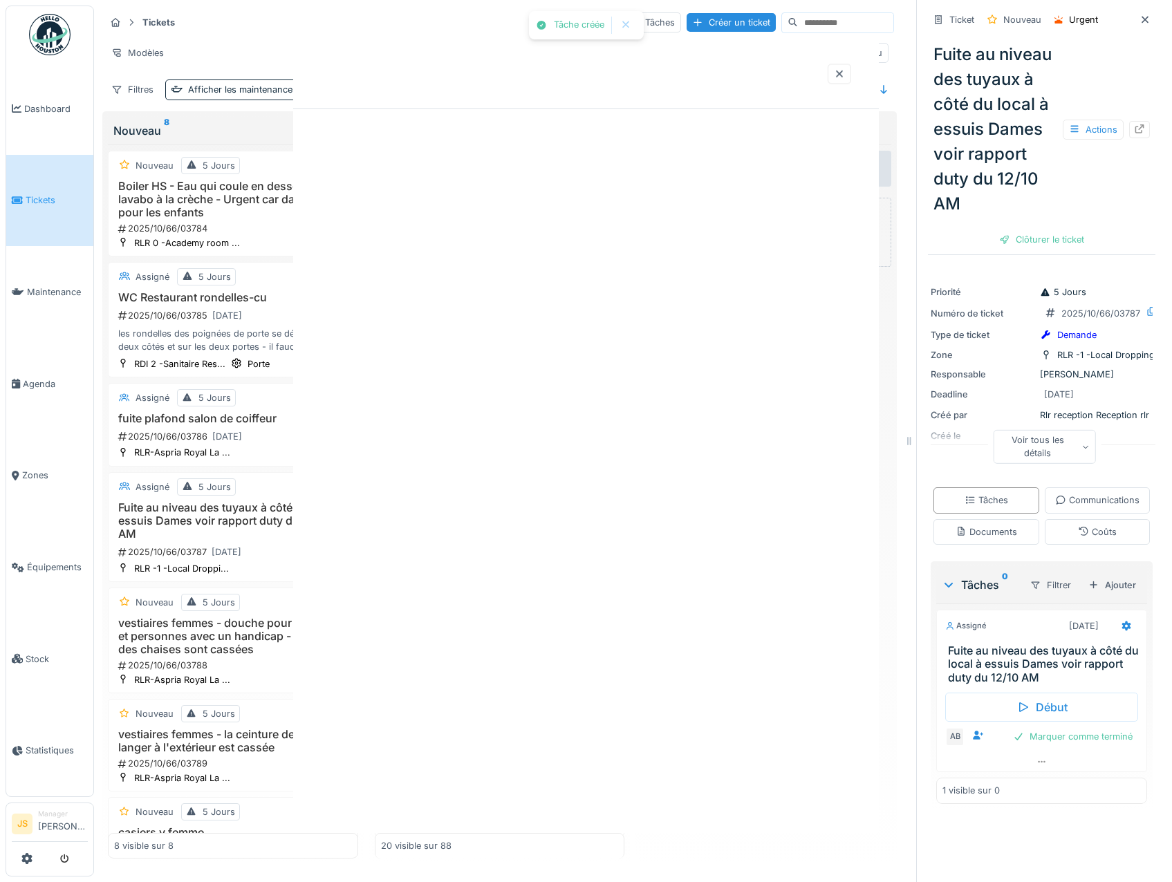
scroll to position [0, 0]
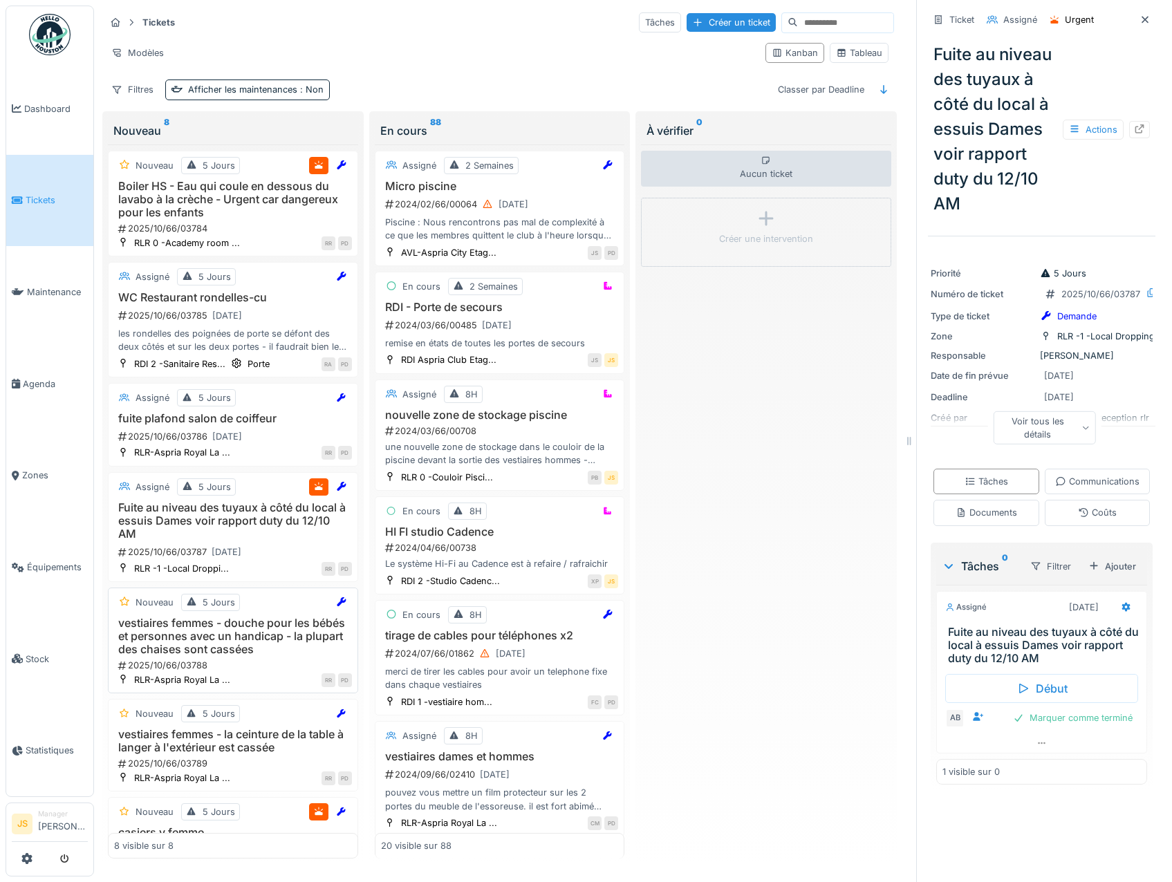
click at [222, 637] on h3 "vestiaires femmes - douche pour les bébés et personnes avec un handicap - la pl…" at bounding box center [233, 637] width 238 height 40
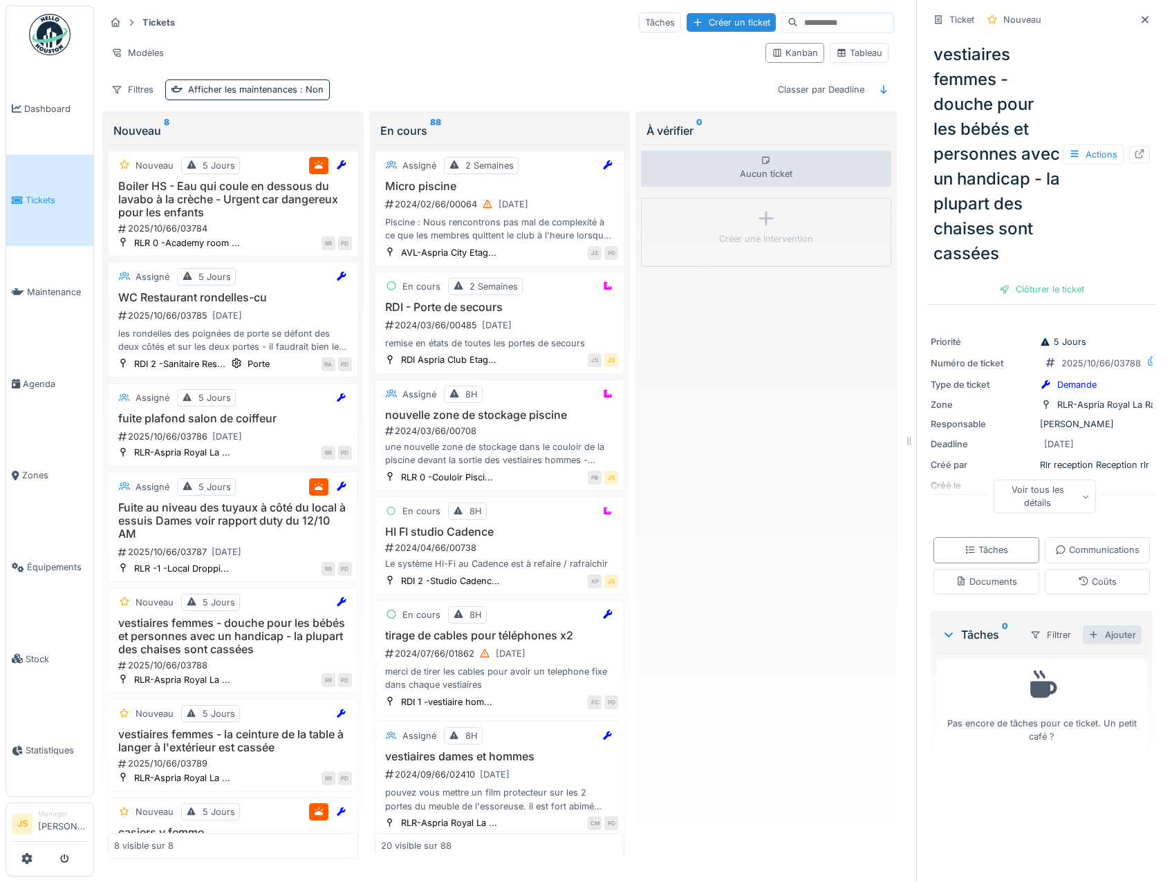
click at [1105, 645] on div "Ajouter" at bounding box center [1112, 635] width 59 height 19
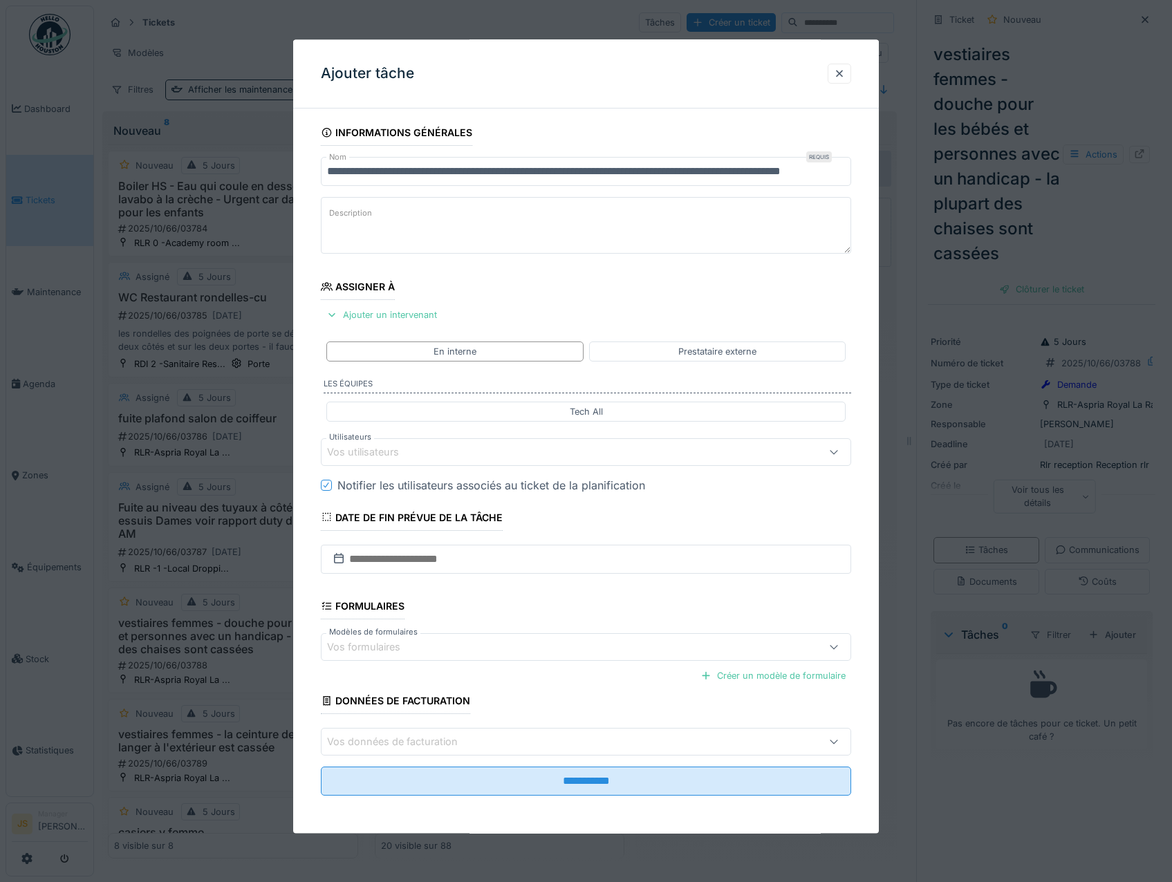
click at [364, 450] on div "Vos utilisateurs" at bounding box center [372, 452] width 91 height 15
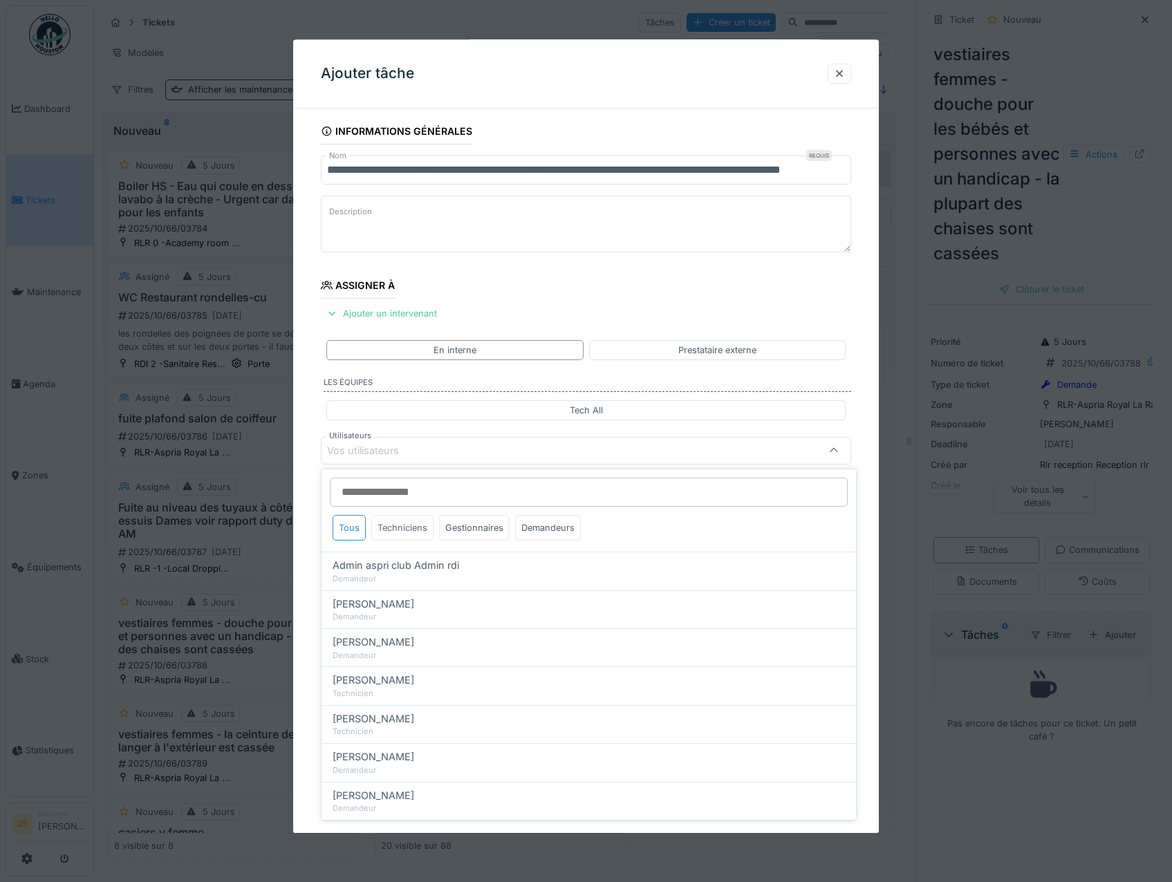
click at [403, 529] on div "Techniciens" at bounding box center [402, 528] width 62 height 26
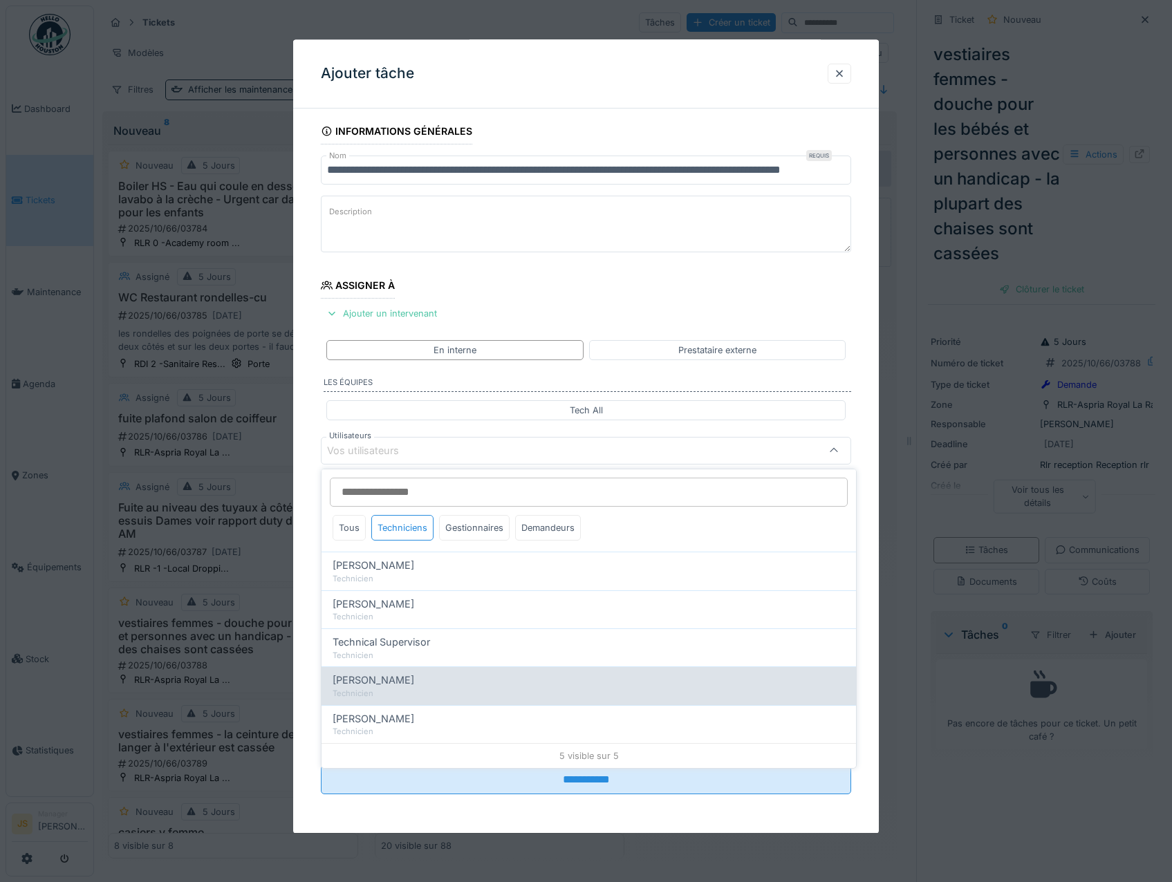
click at [385, 677] on span "[PERSON_NAME]" at bounding box center [374, 680] width 82 height 15
type input "****"
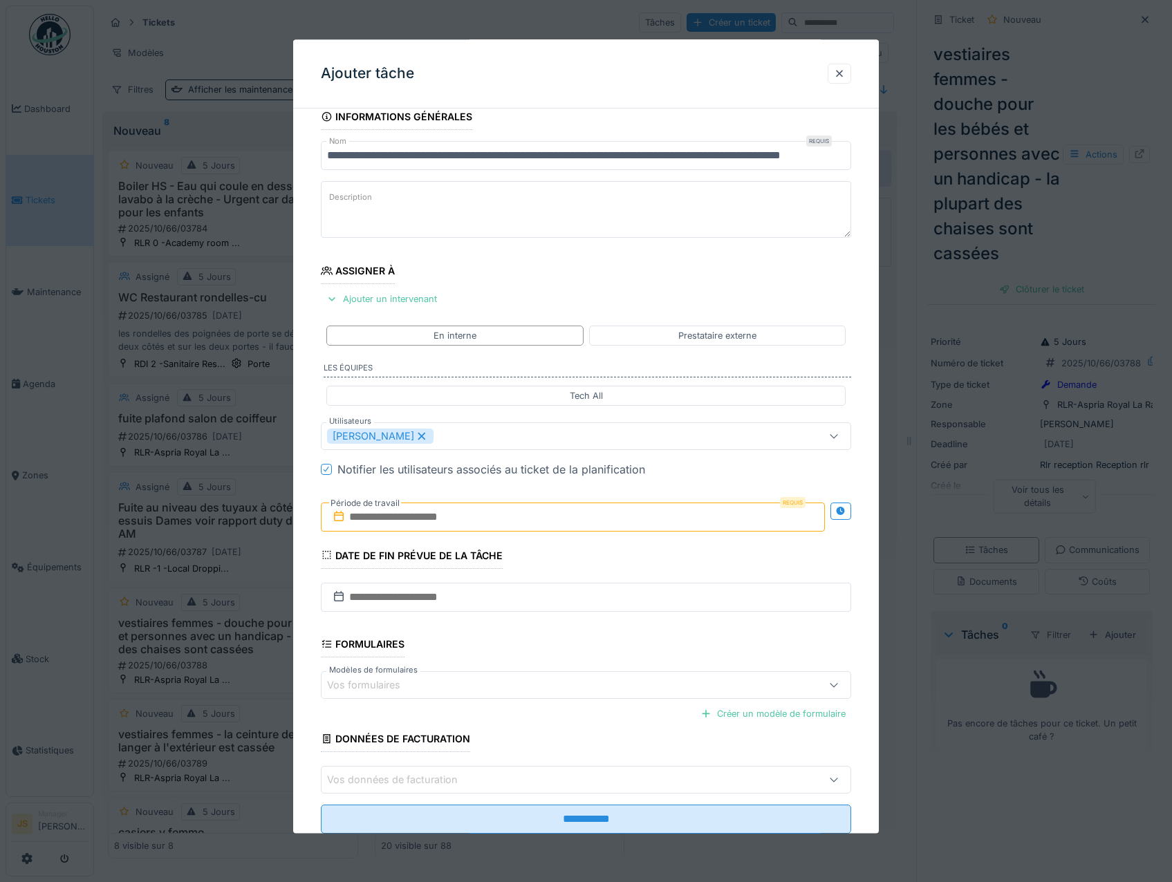
click at [306, 646] on div "**********" at bounding box center [586, 488] width 586 height 769
click at [410, 509] on input "text" at bounding box center [573, 517] width 505 height 29
click at [510, 652] on div "13" at bounding box center [508, 653] width 19 height 20
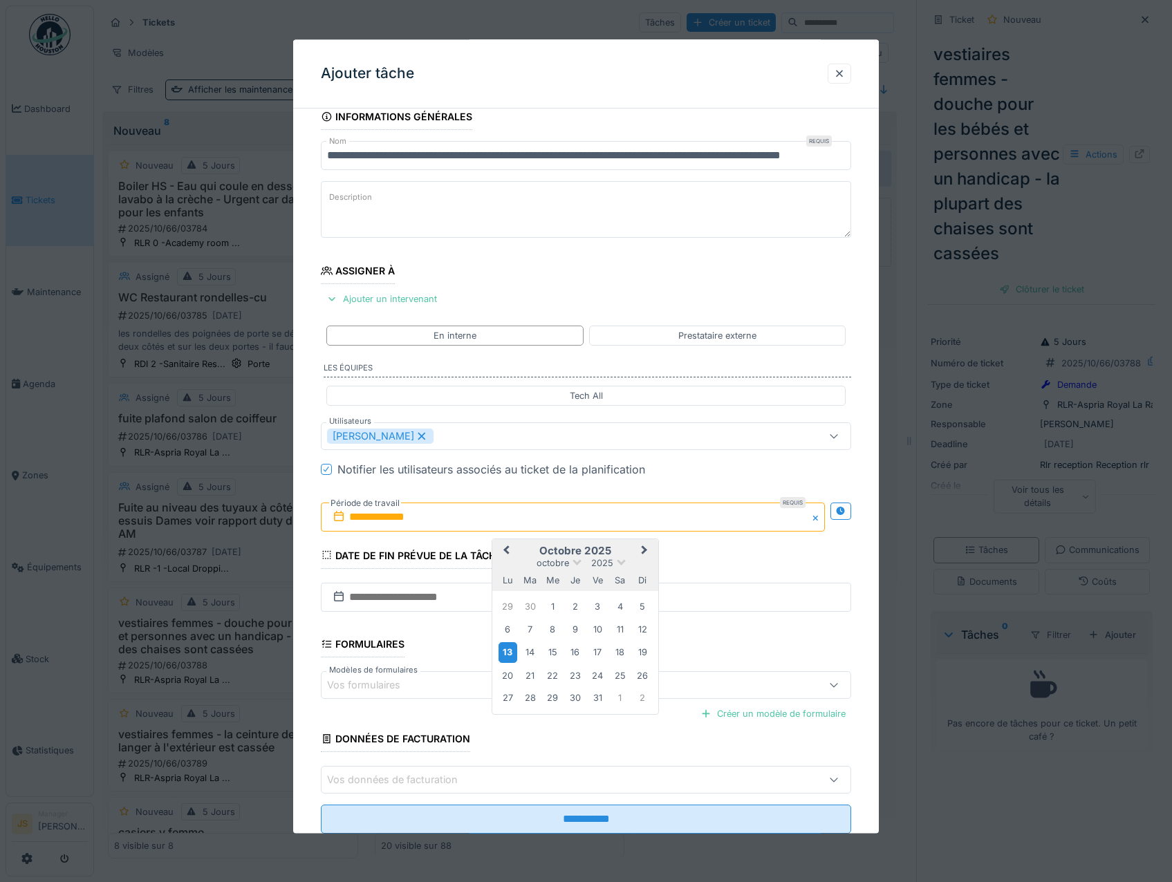
click at [510, 652] on div "13" at bounding box center [508, 653] width 19 height 20
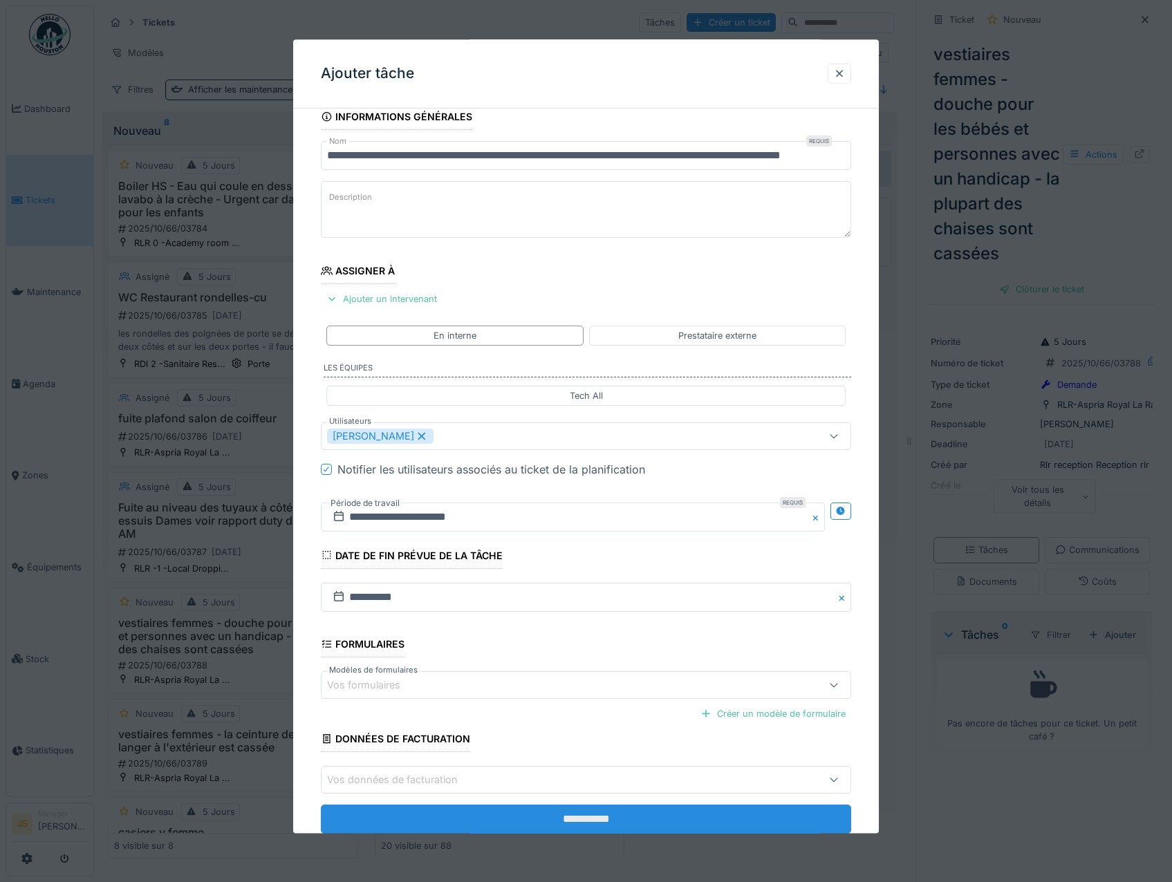
click at [553, 815] on input "**********" at bounding box center [586, 820] width 531 height 29
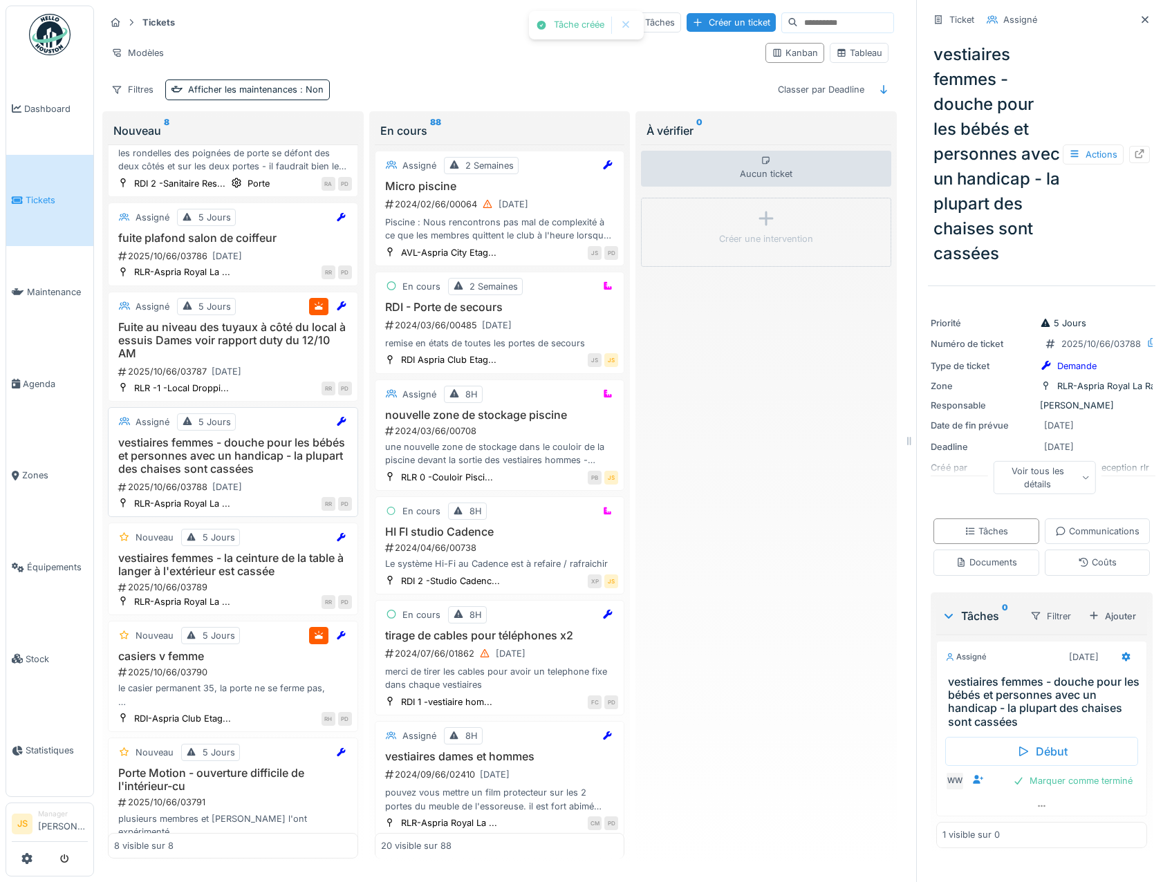
scroll to position [202, 0]
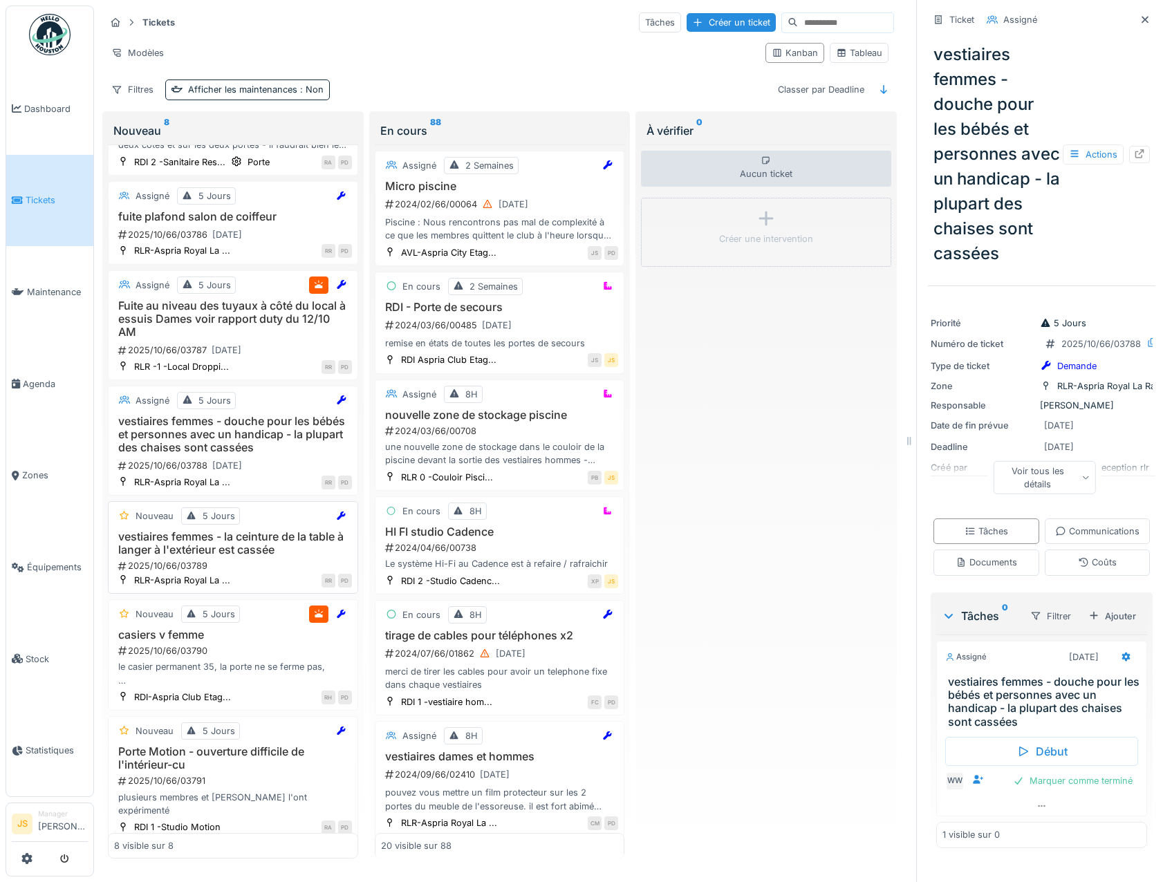
click at [253, 548] on h3 "vestiaires femmes - la ceinture de la table à langer à l'extérieur est cassée" at bounding box center [233, 543] width 238 height 26
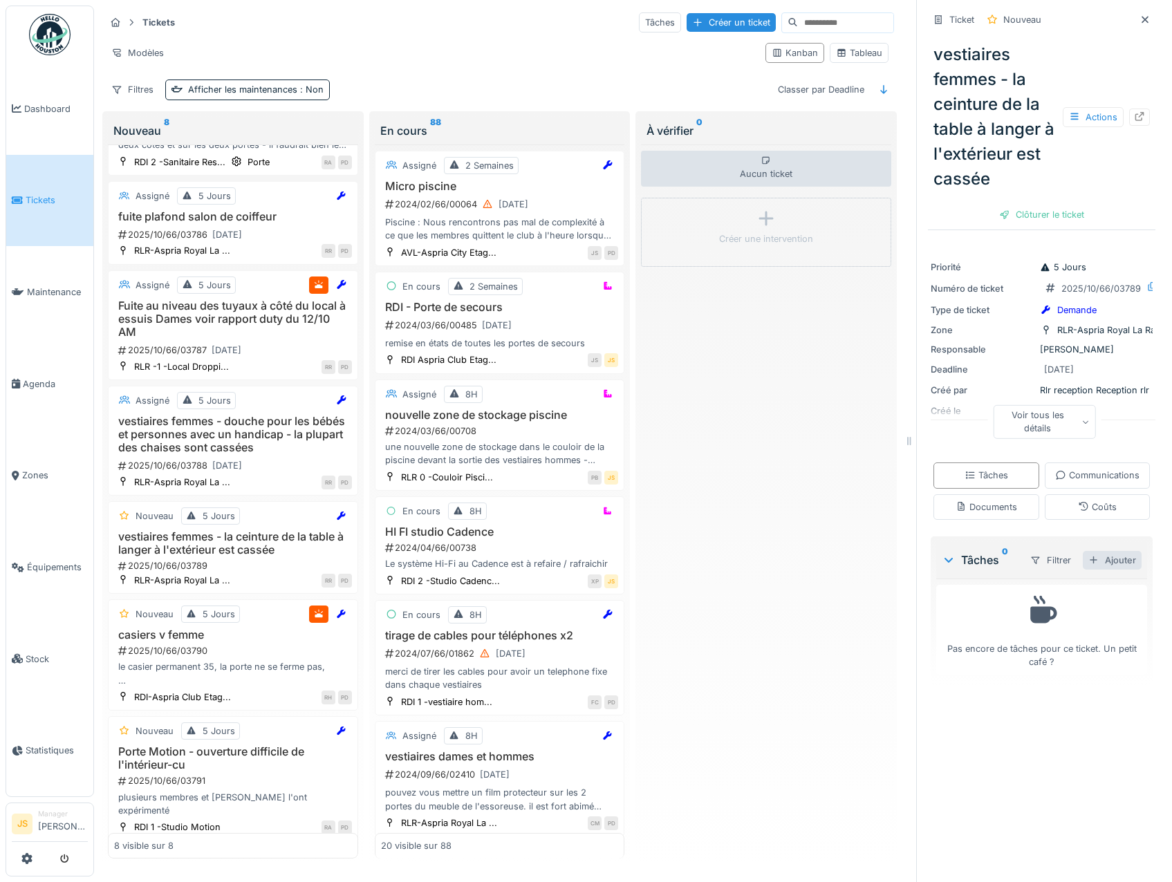
click at [1093, 570] on div "Ajouter" at bounding box center [1112, 560] width 59 height 19
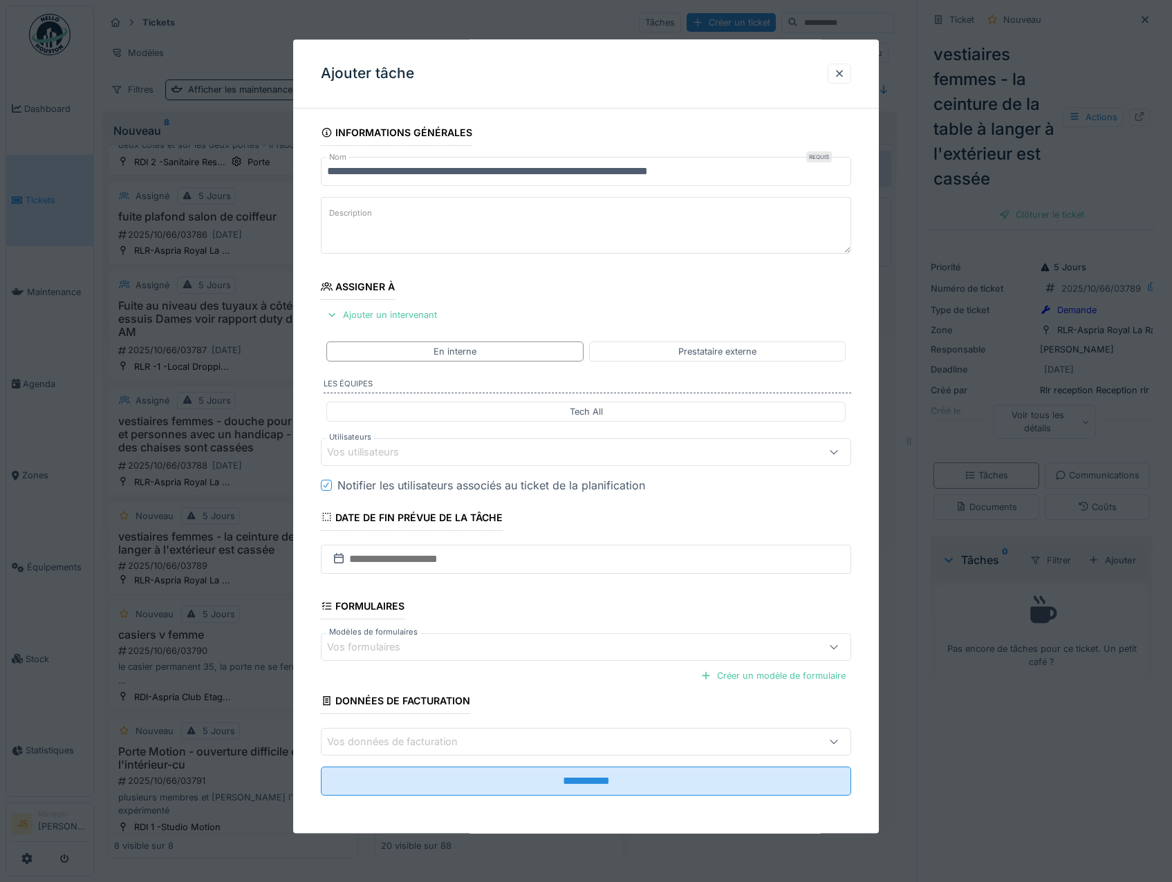
click at [364, 448] on div "Vos utilisateurs" at bounding box center [372, 452] width 91 height 15
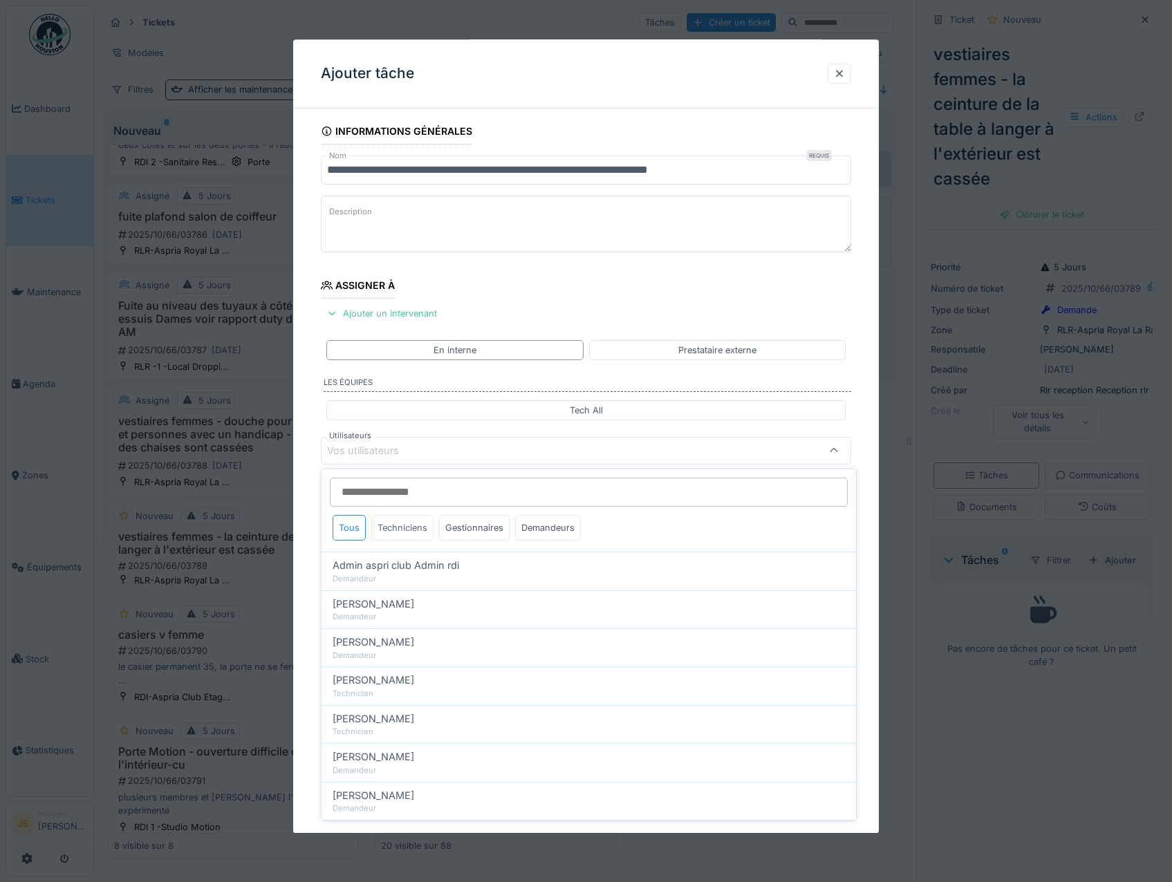
click at [398, 530] on div "Techniciens" at bounding box center [402, 528] width 62 height 26
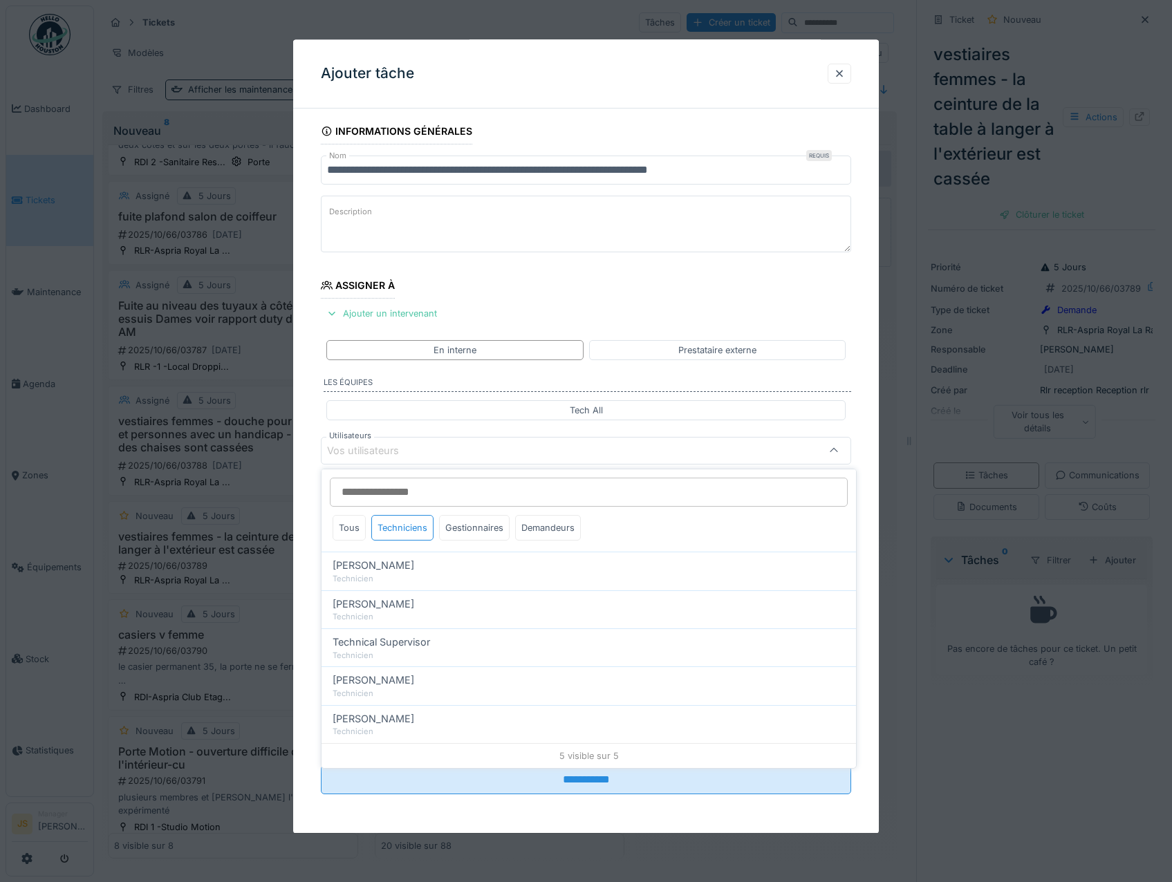
drag, startPoint x: 409, startPoint y: 683, endPoint x: 297, endPoint y: 652, distance: 116.8
click at [407, 682] on span "[PERSON_NAME]" at bounding box center [374, 680] width 82 height 15
type input "****"
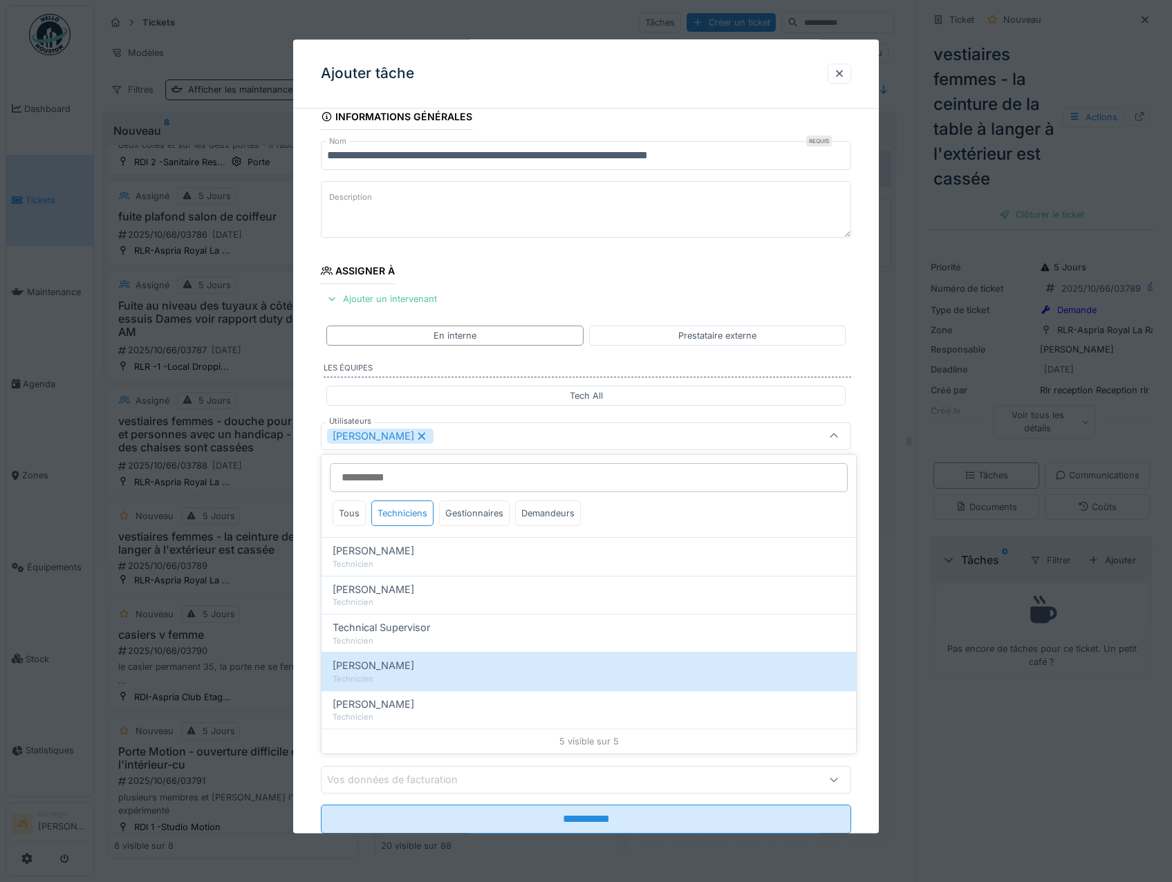
click at [308, 648] on div "**********" at bounding box center [586, 488] width 586 height 769
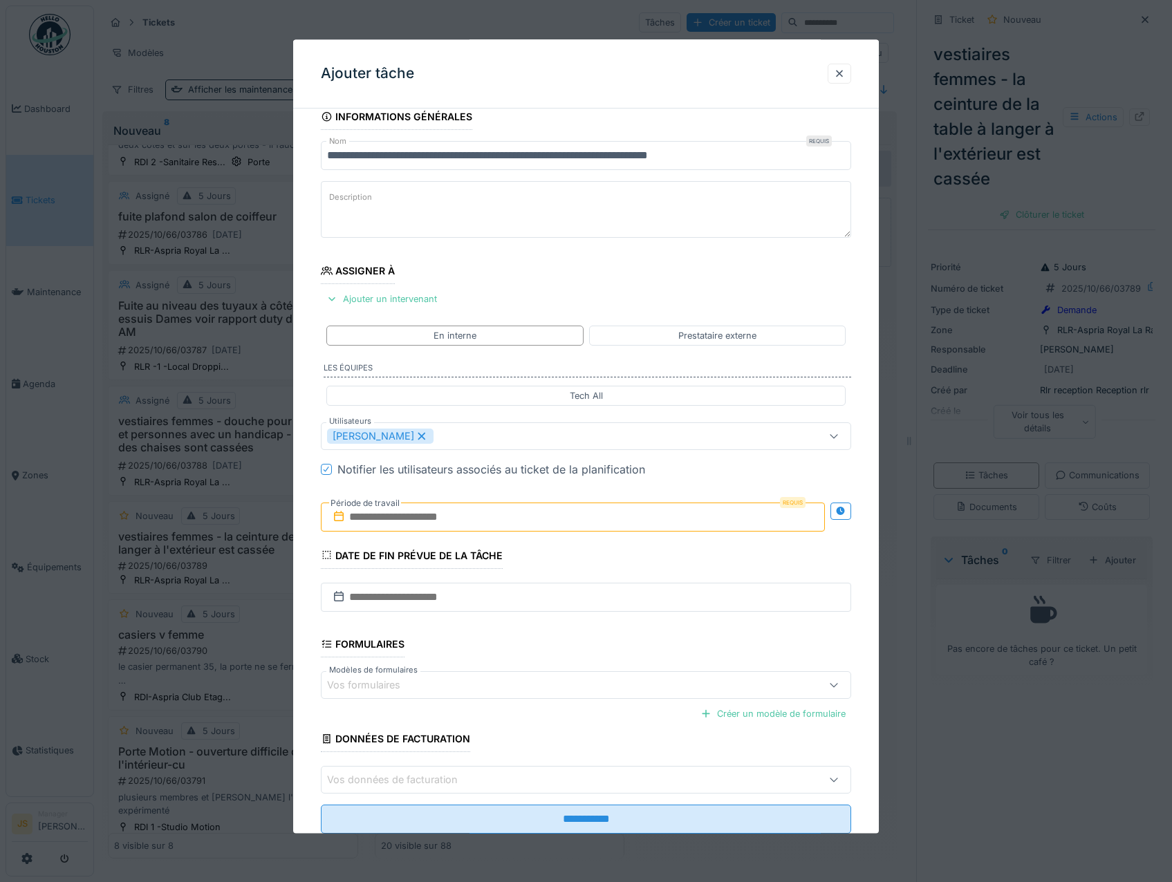
click at [391, 524] on input "text" at bounding box center [573, 517] width 505 height 29
click at [510, 654] on div "13" at bounding box center [508, 653] width 19 height 20
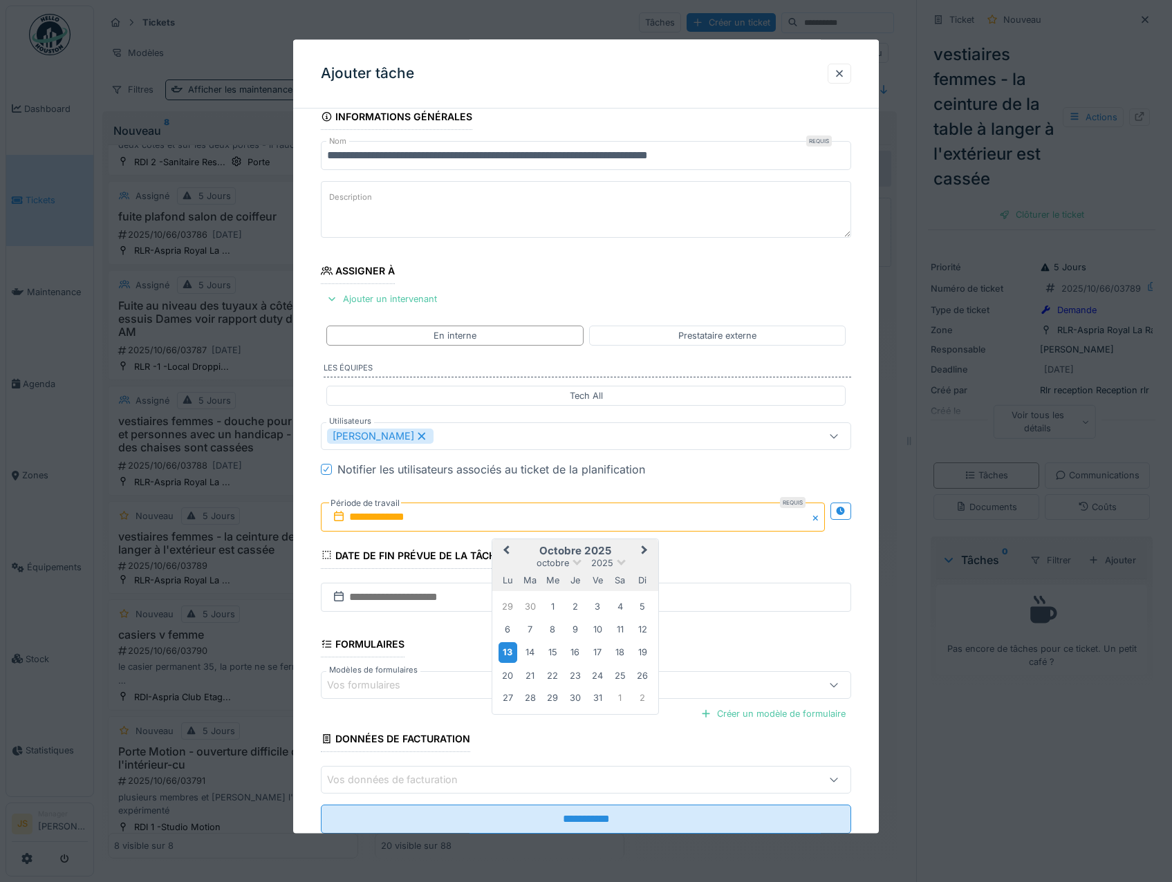
click at [510, 654] on div "13" at bounding box center [508, 653] width 19 height 20
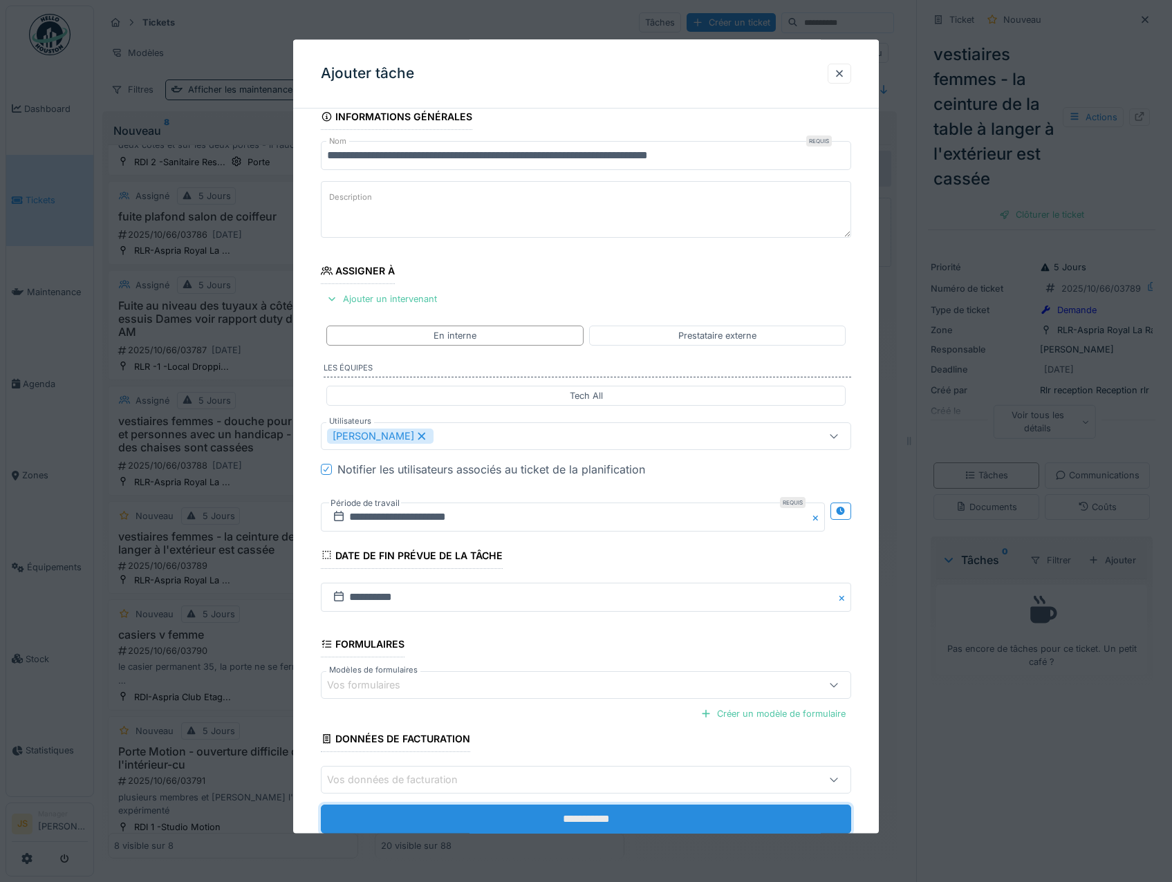
click at [582, 818] on input "**********" at bounding box center [586, 820] width 531 height 29
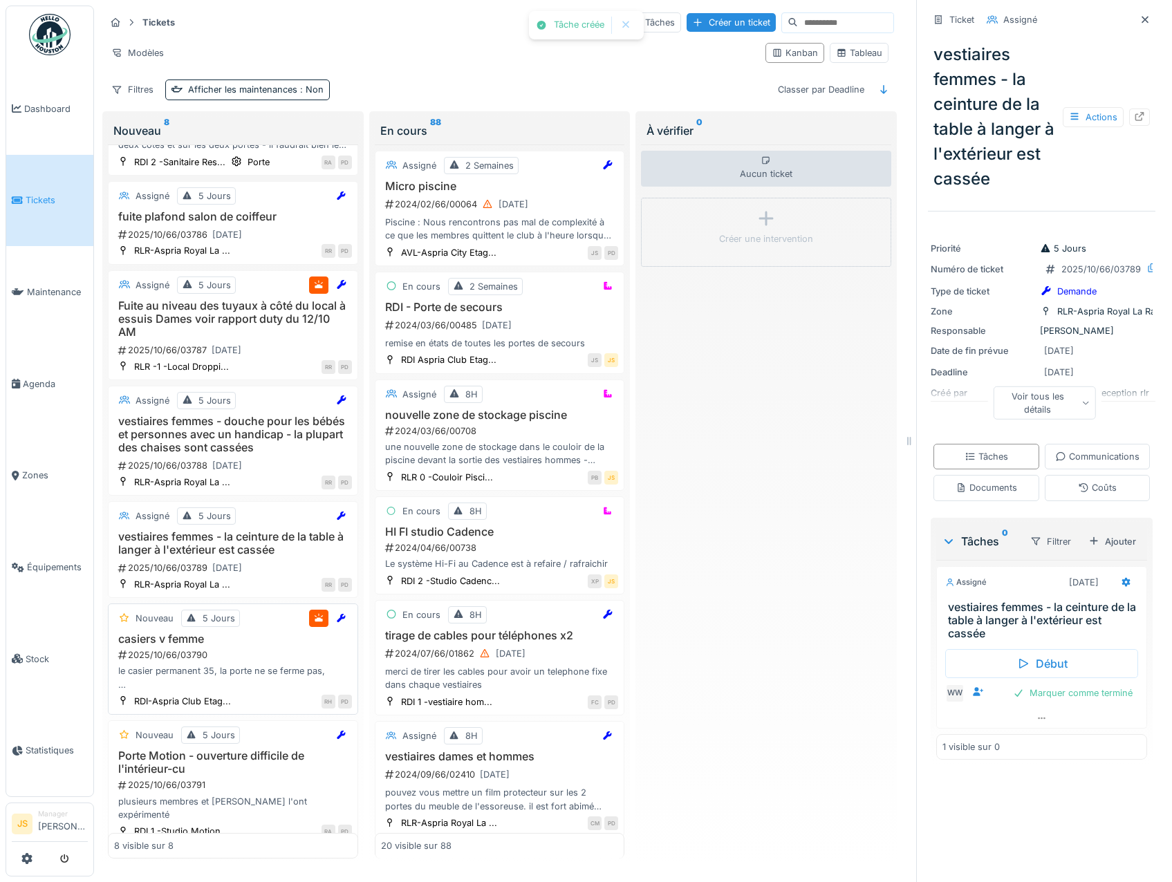
scroll to position [206, 0]
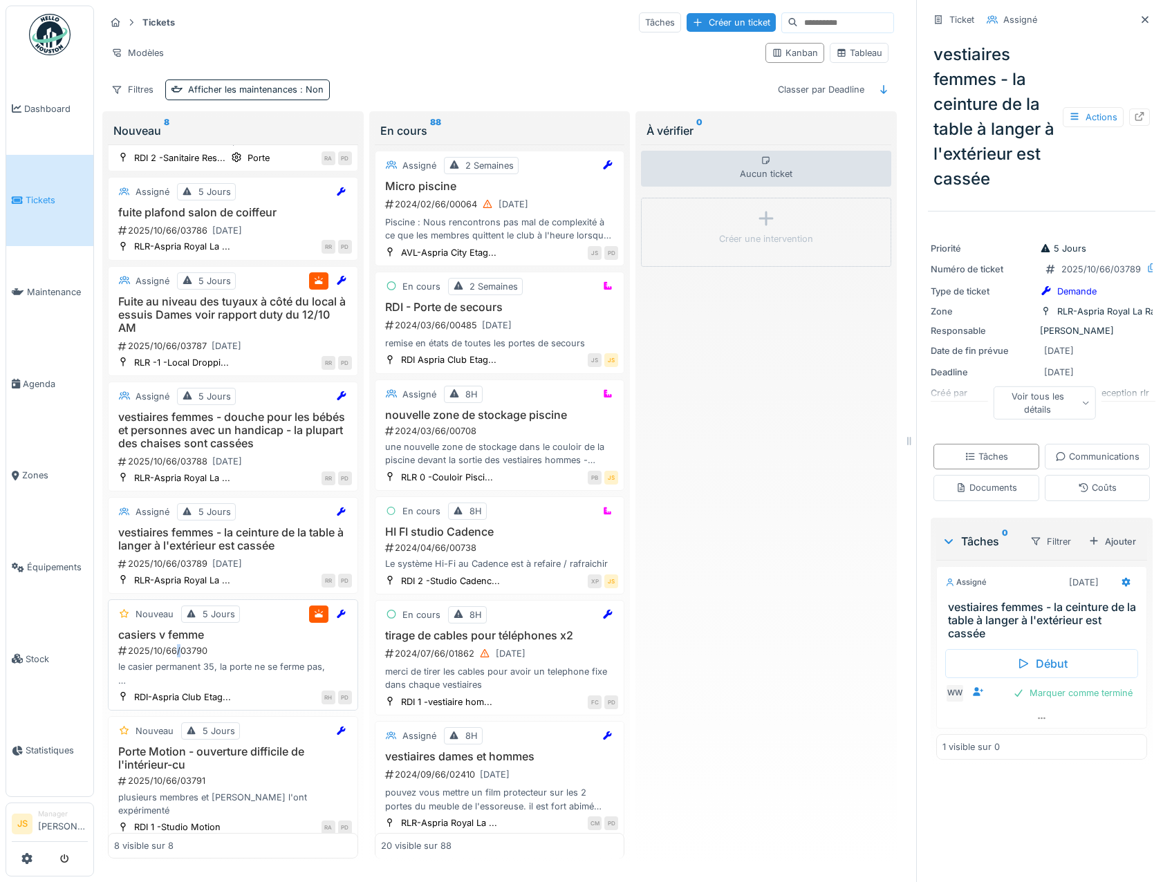
click at [178, 651] on div "2025/10/66/03790" at bounding box center [234, 651] width 235 height 13
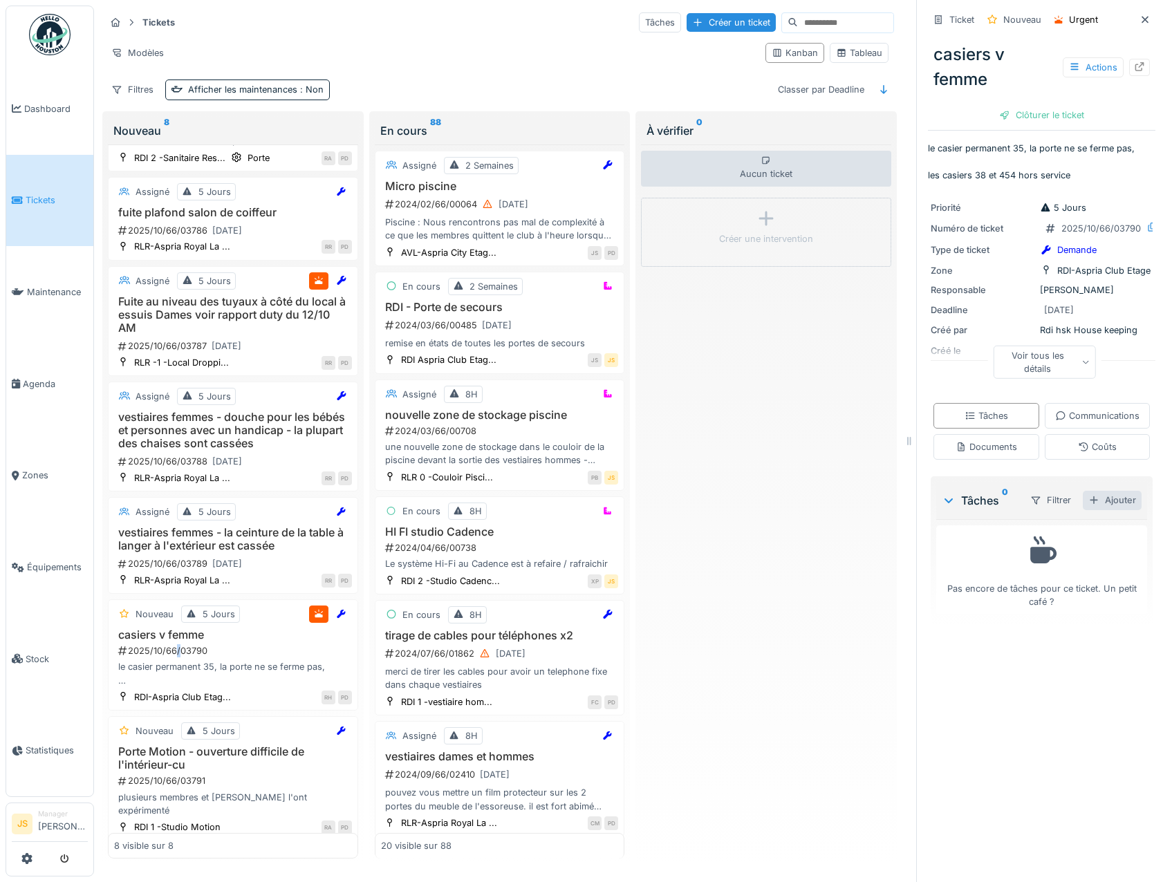
click at [1099, 510] on div "Ajouter" at bounding box center [1112, 500] width 59 height 19
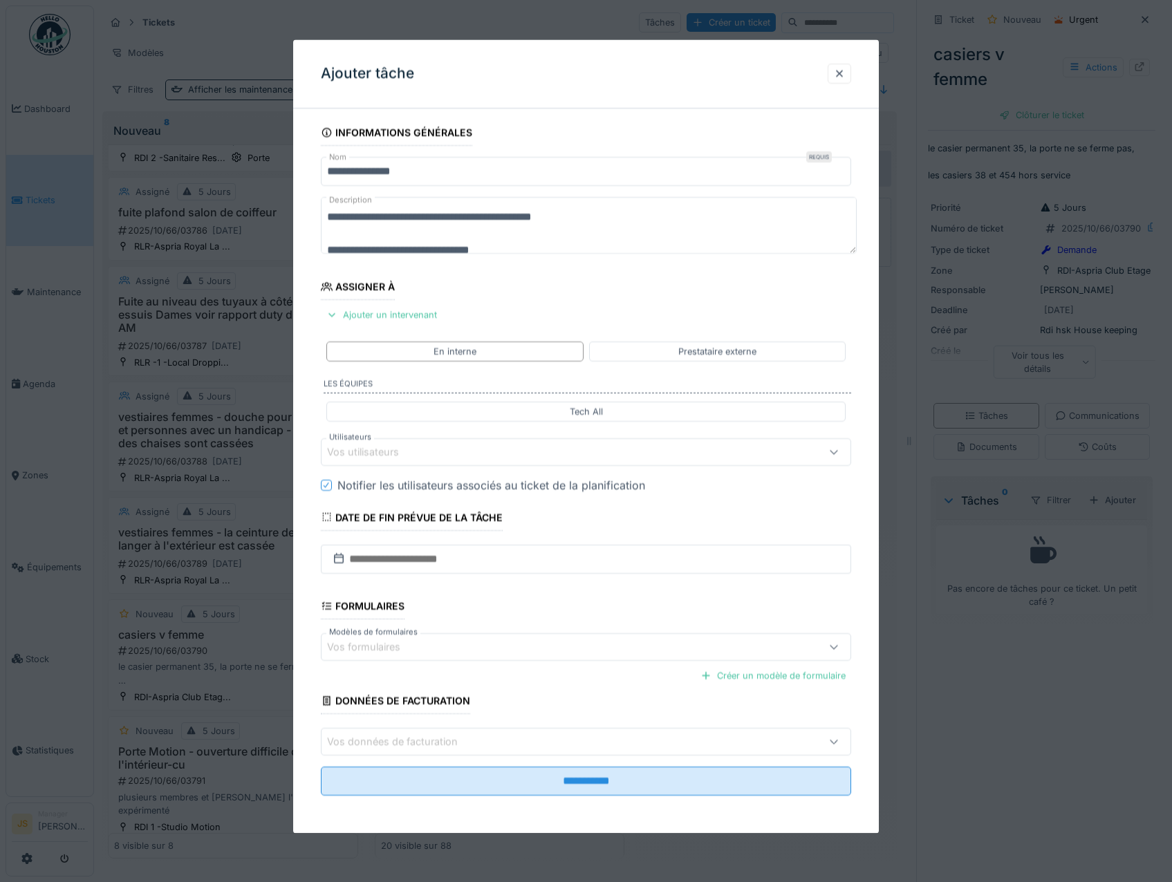
click at [369, 455] on div "Vos utilisateurs" at bounding box center [372, 452] width 91 height 15
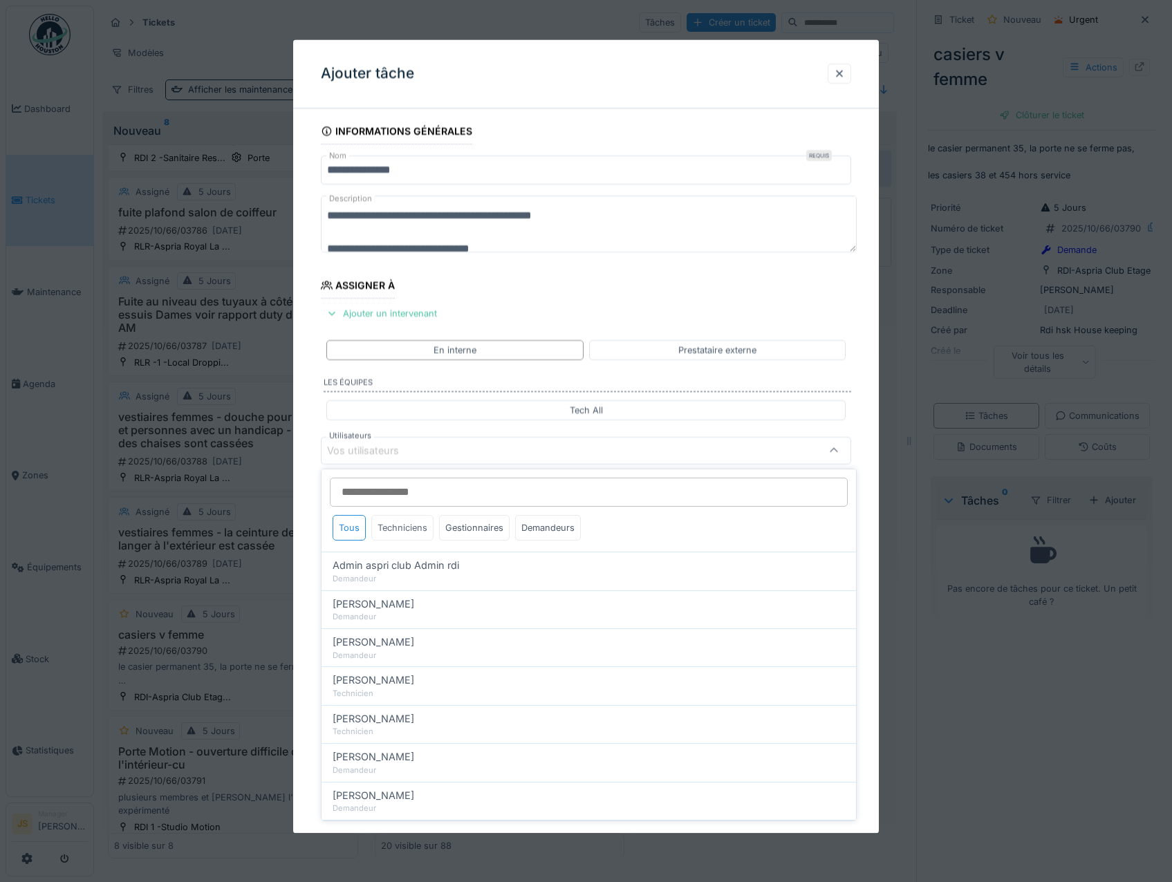
click at [395, 521] on div "Techniciens" at bounding box center [402, 528] width 62 height 26
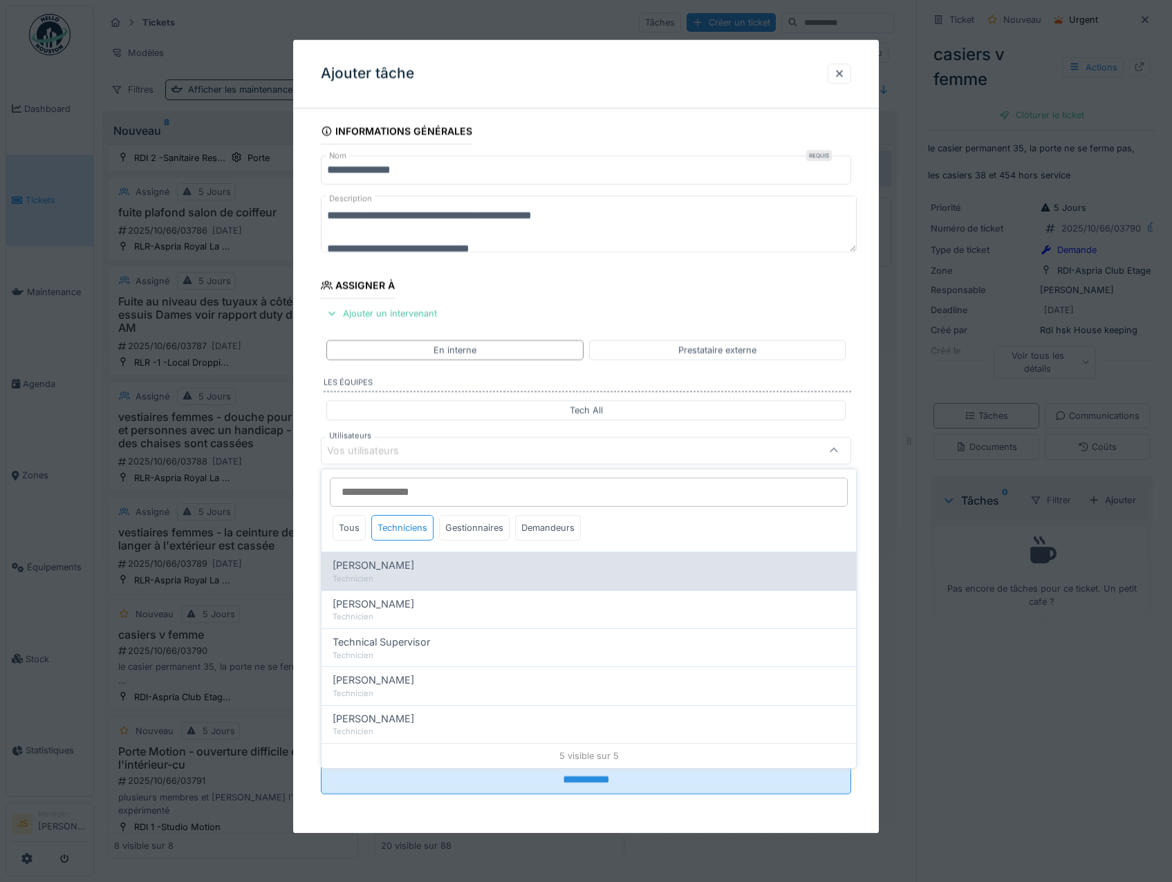
drag, startPoint x: 403, startPoint y: 564, endPoint x: 335, endPoint y: 575, distance: 68.0
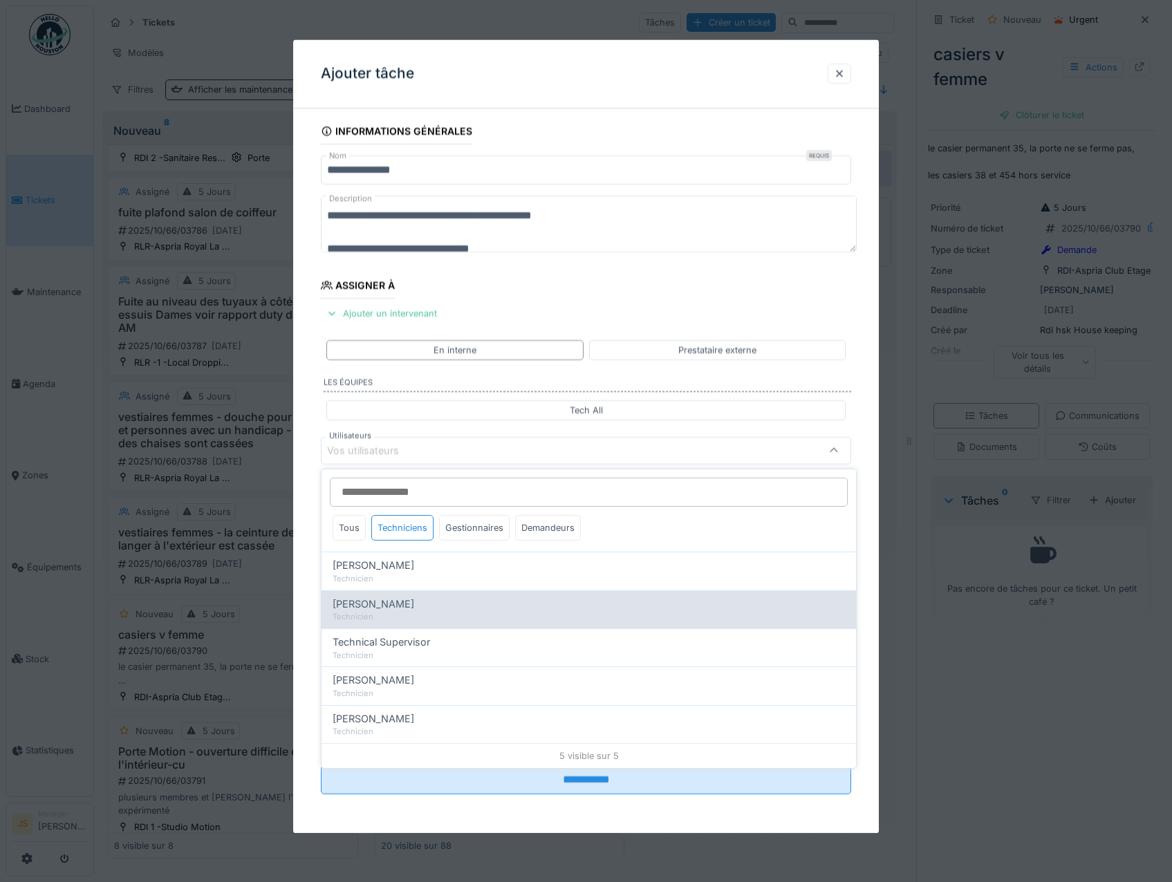
click at [402, 564] on span "[PERSON_NAME]" at bounding box center [374, 565] width 82 height 15
type input "*****"
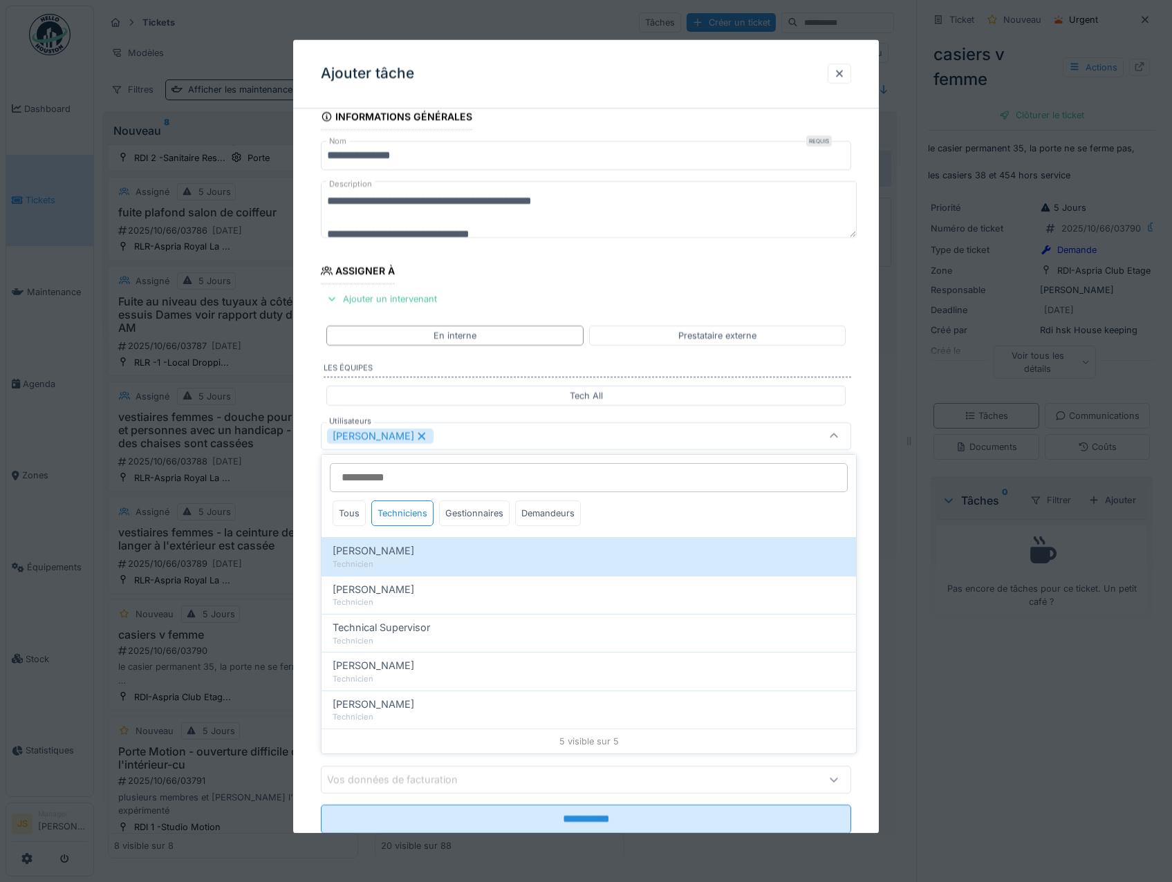
click at [309, 585] on div "**********" at bounding box center [586, 488] width 586 height 769
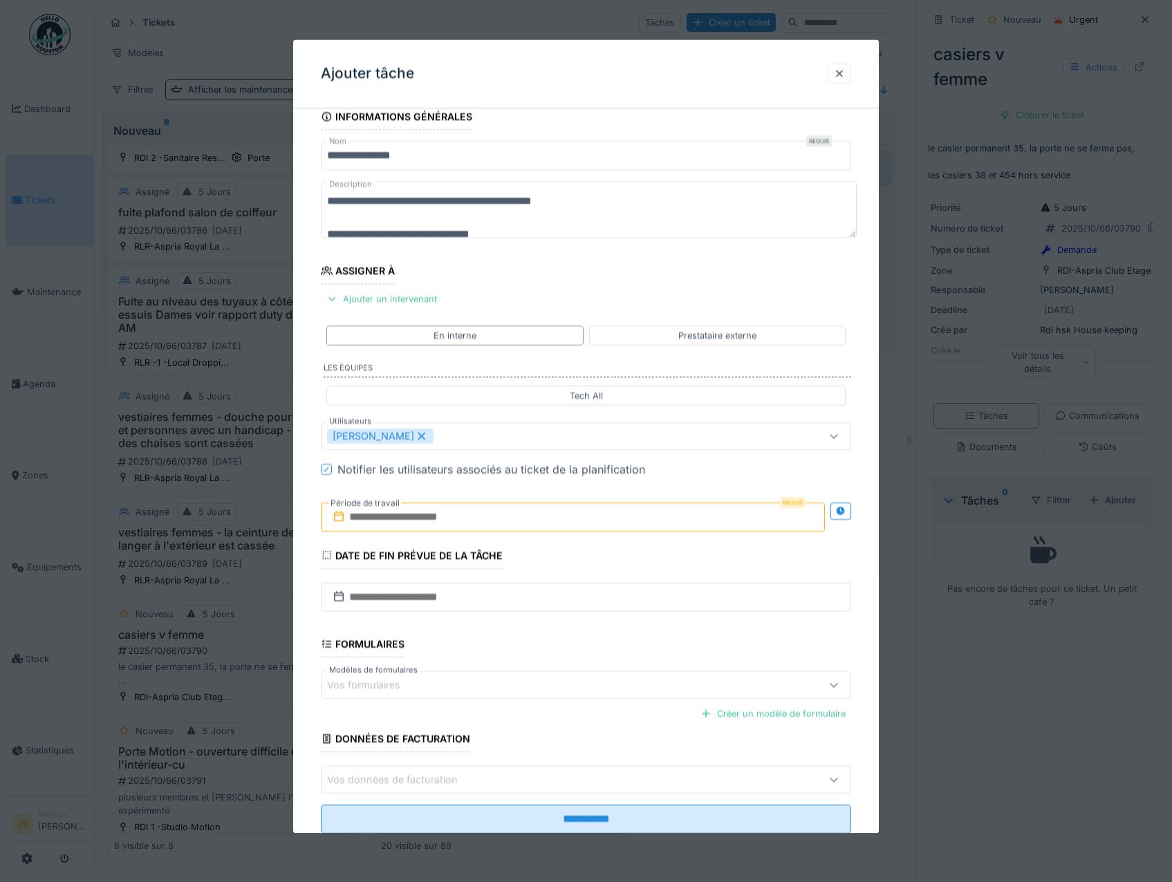
click at [369, 519] on input "text" at bounding box center [573, 517] width 505 height 29
click at [514, 654] on div "13" at bounding box center [508, 653] width 19 height 20
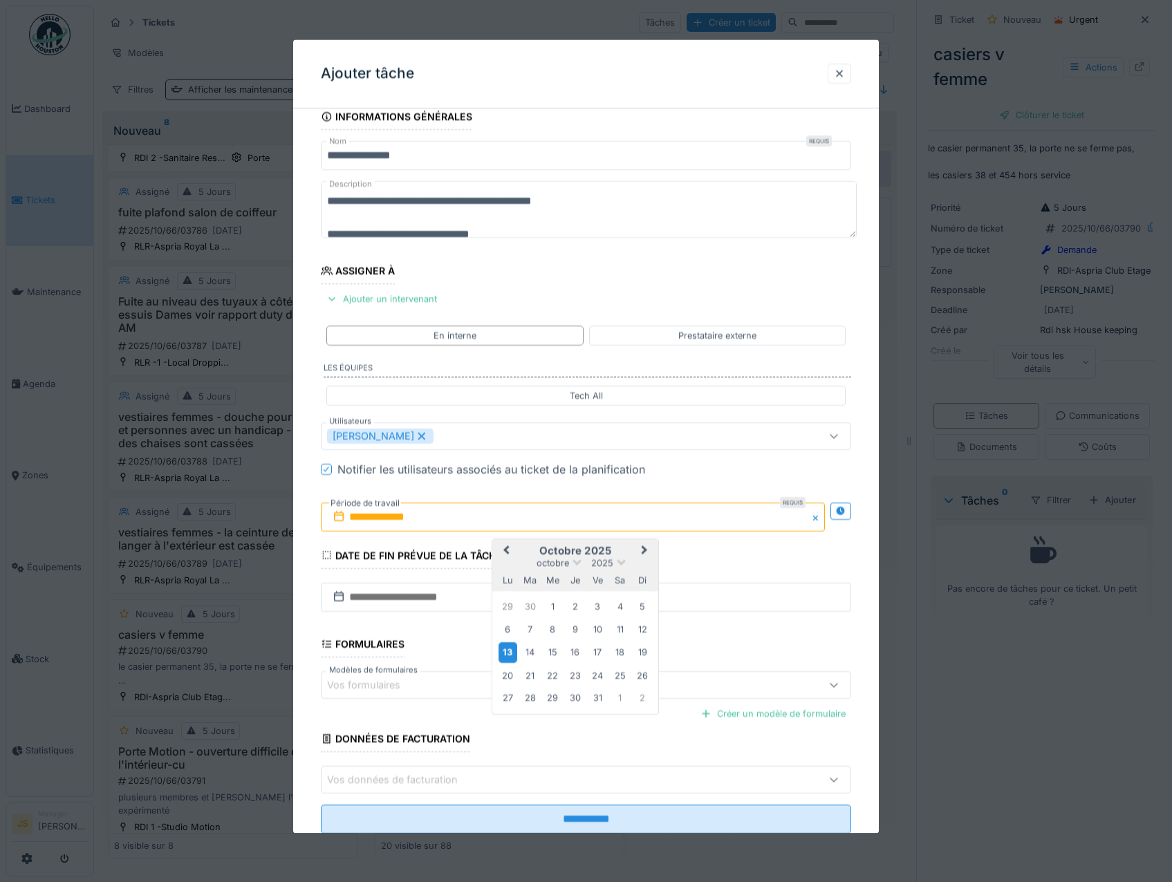
click at [512, 654] on div "13" at bounding box center [508, 653] width 19 height 20
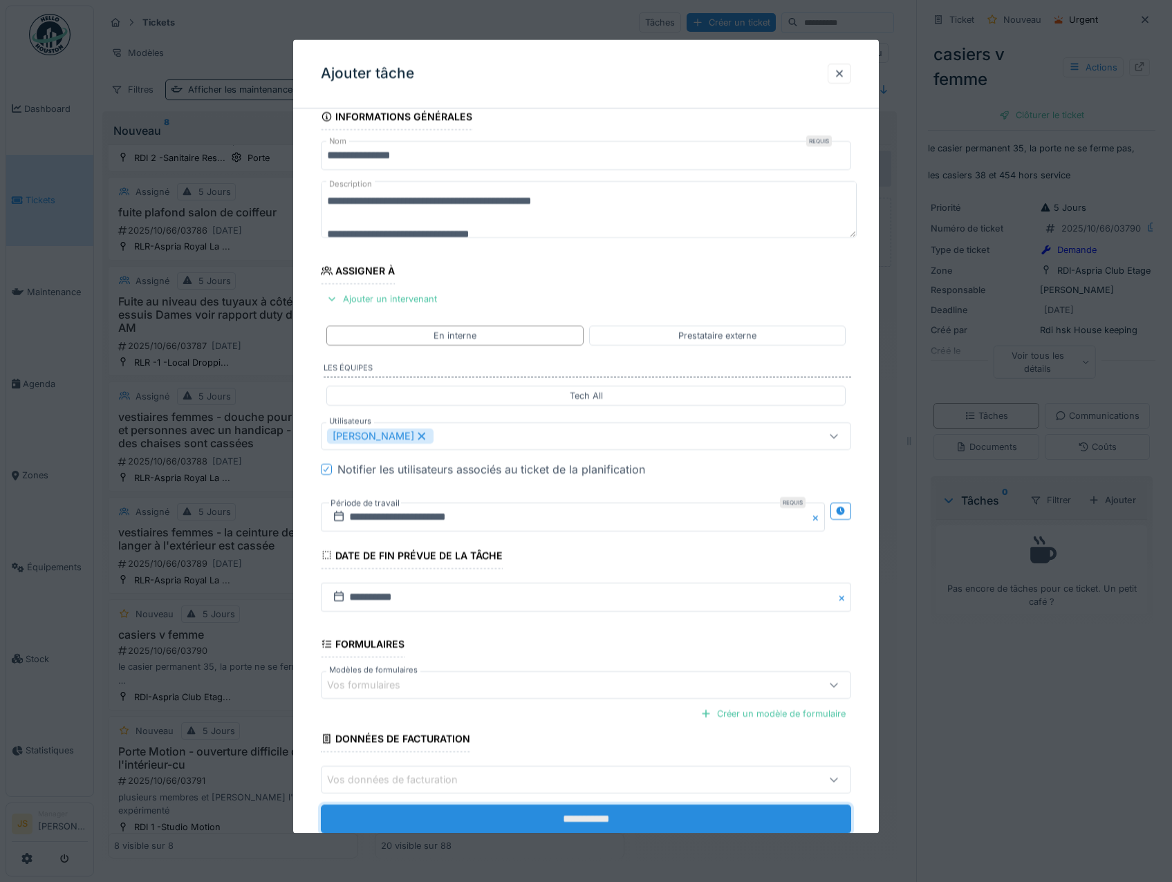
click at [595, 825] on input "**********" at bounding box center [586, 820] width 531 height 29
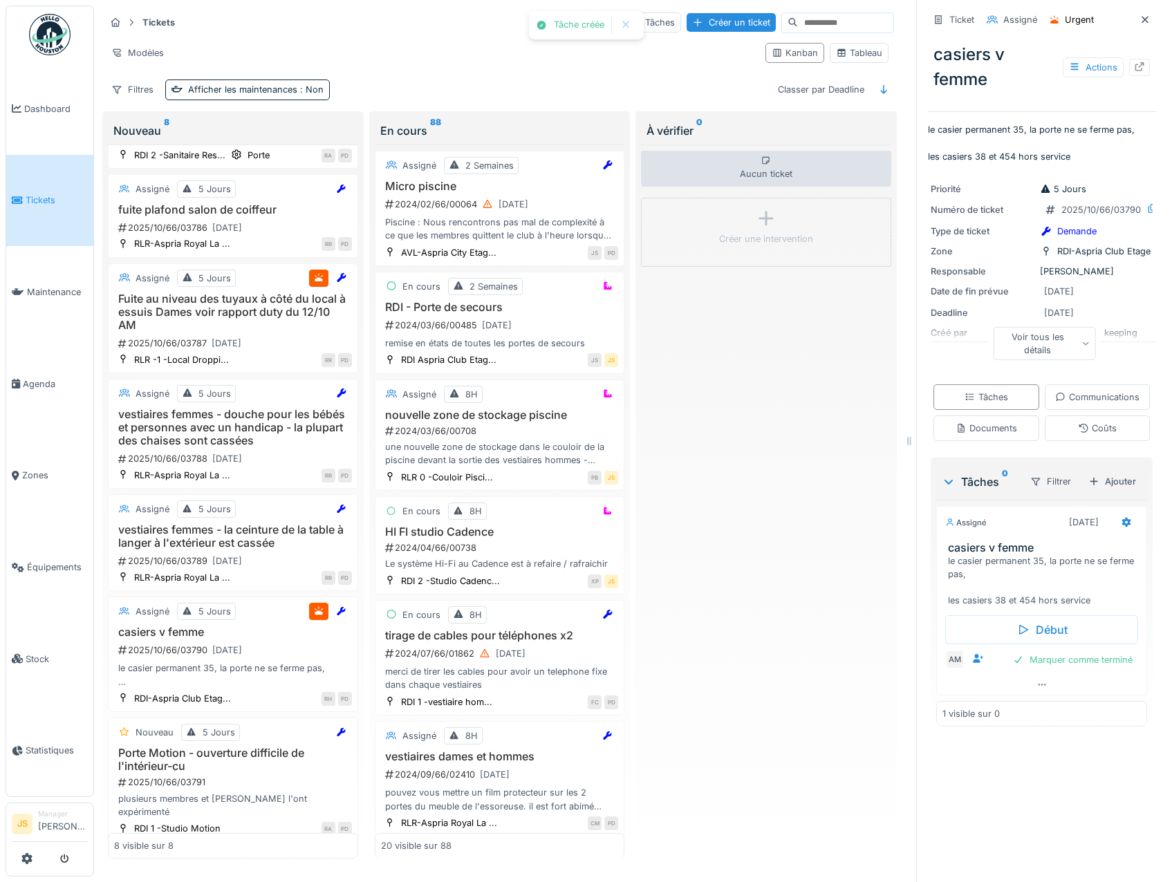
scroll to position [210, 0]
click at [183, 759] on h3 "Porte Motion - ouverture difficile de l'intérieur-cu" at bounding box center [233, 759] width 238 height 26
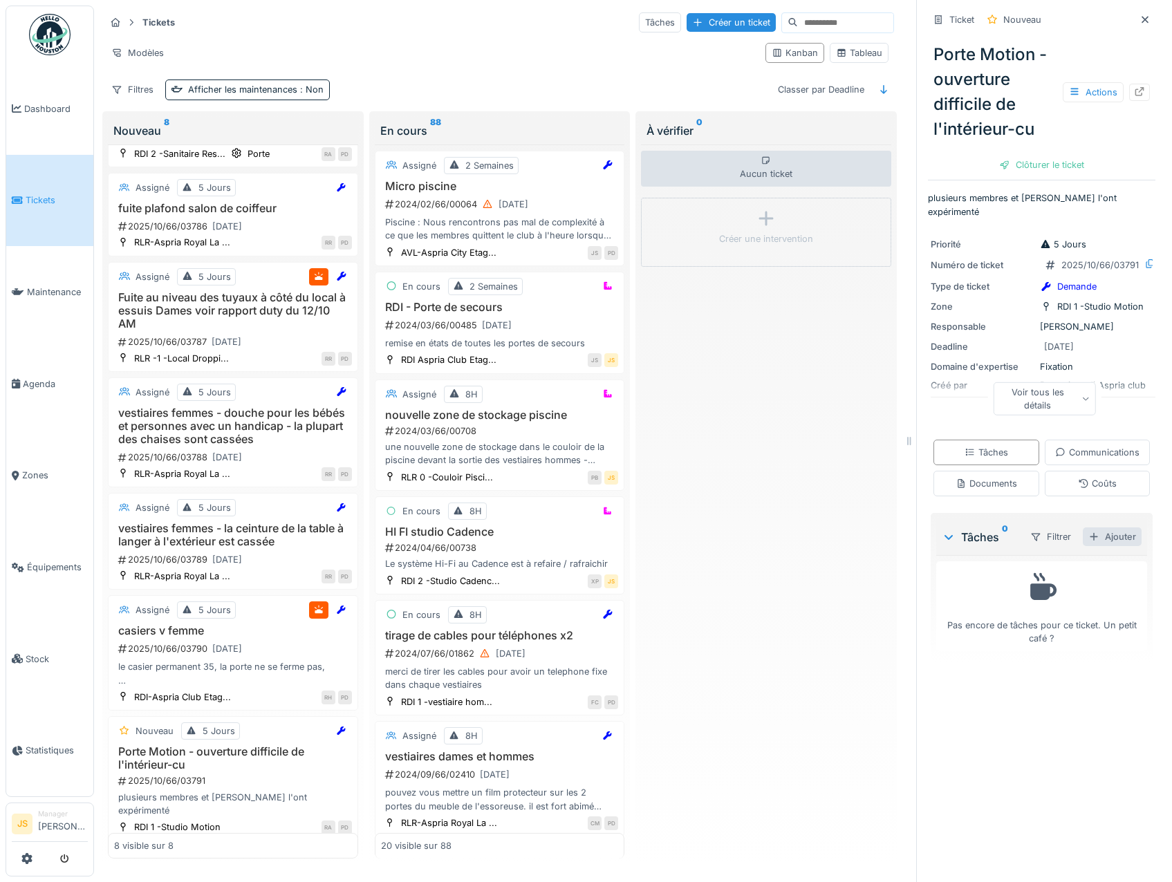
click at [1106, 546] on div "Ajouter" at bounding box center [1112, 537] width 59 height 19
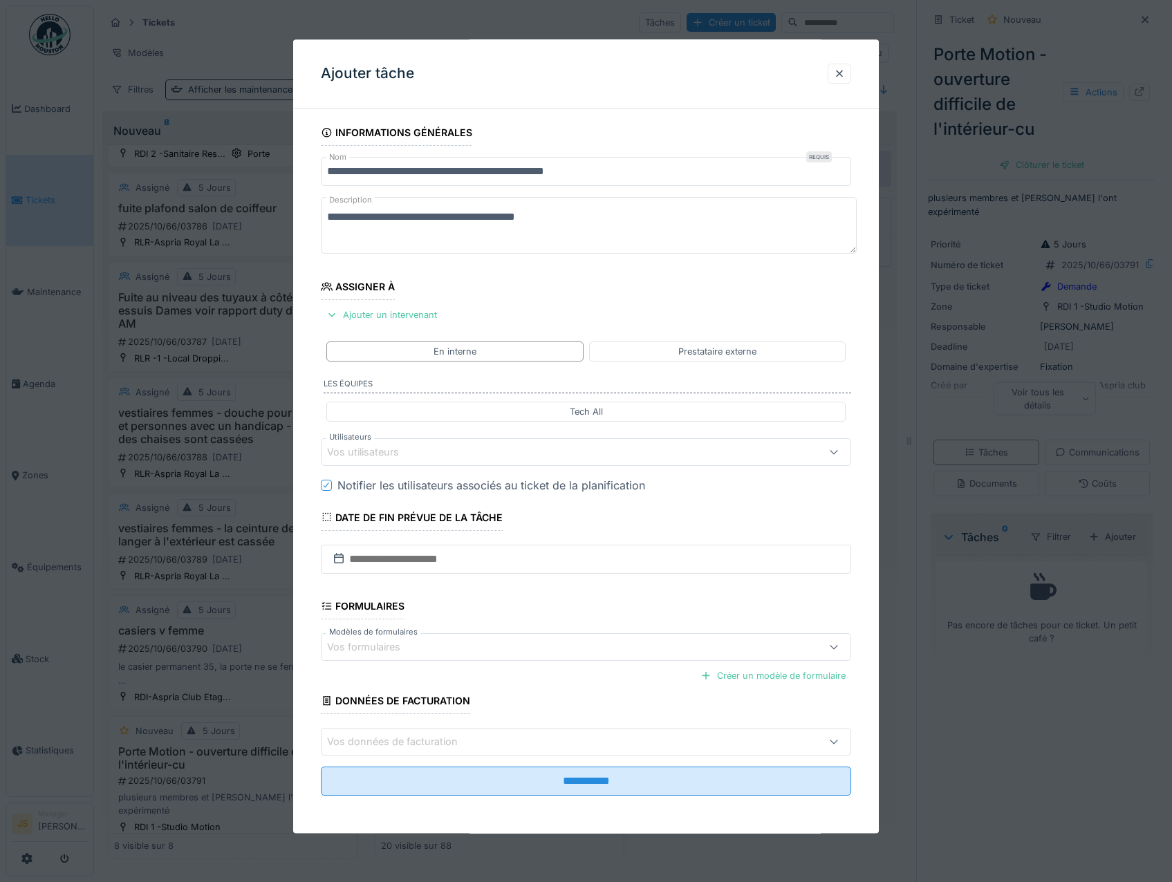
click at [385, 452] on div "Vos utilisateurs" at bounding box center [372, 452] width 91 height 15
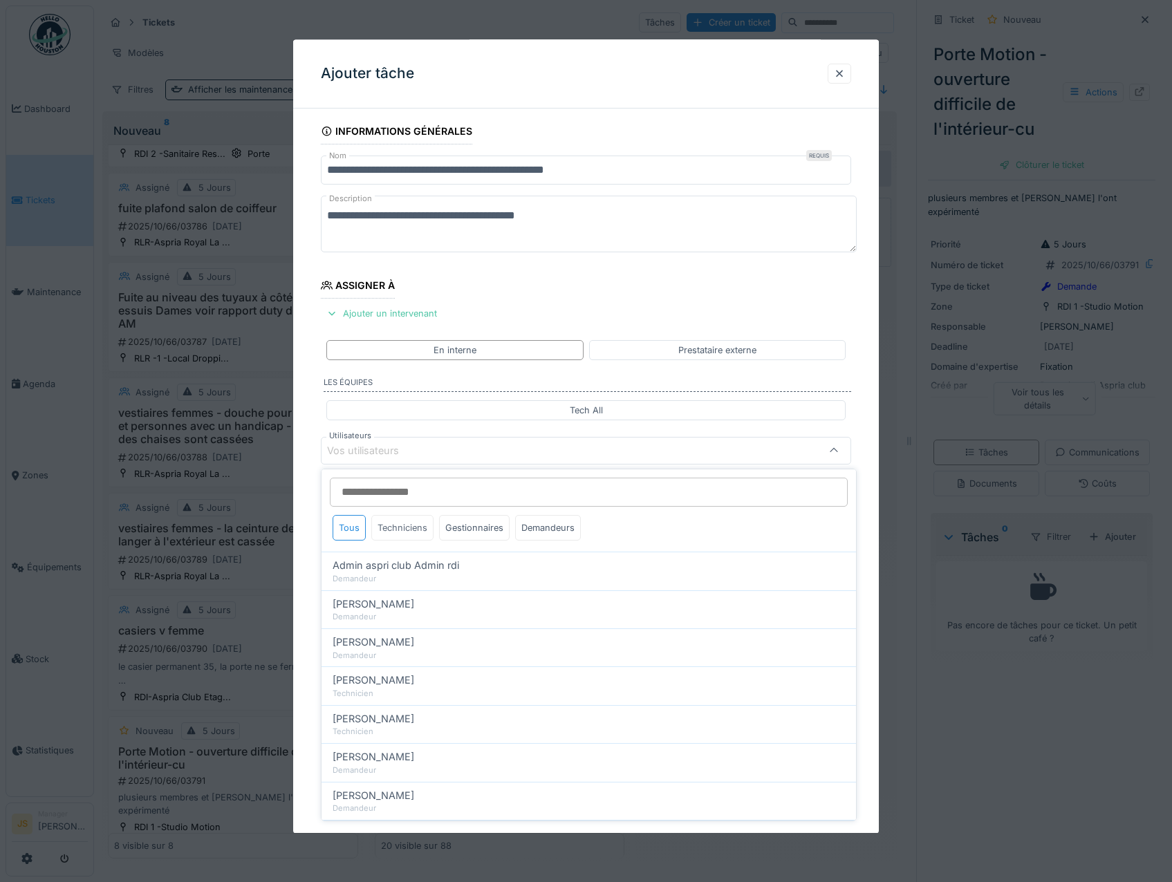
click at [398, 529] on div "Techniciens" at bounding box center [402, 528] width 62 height 26
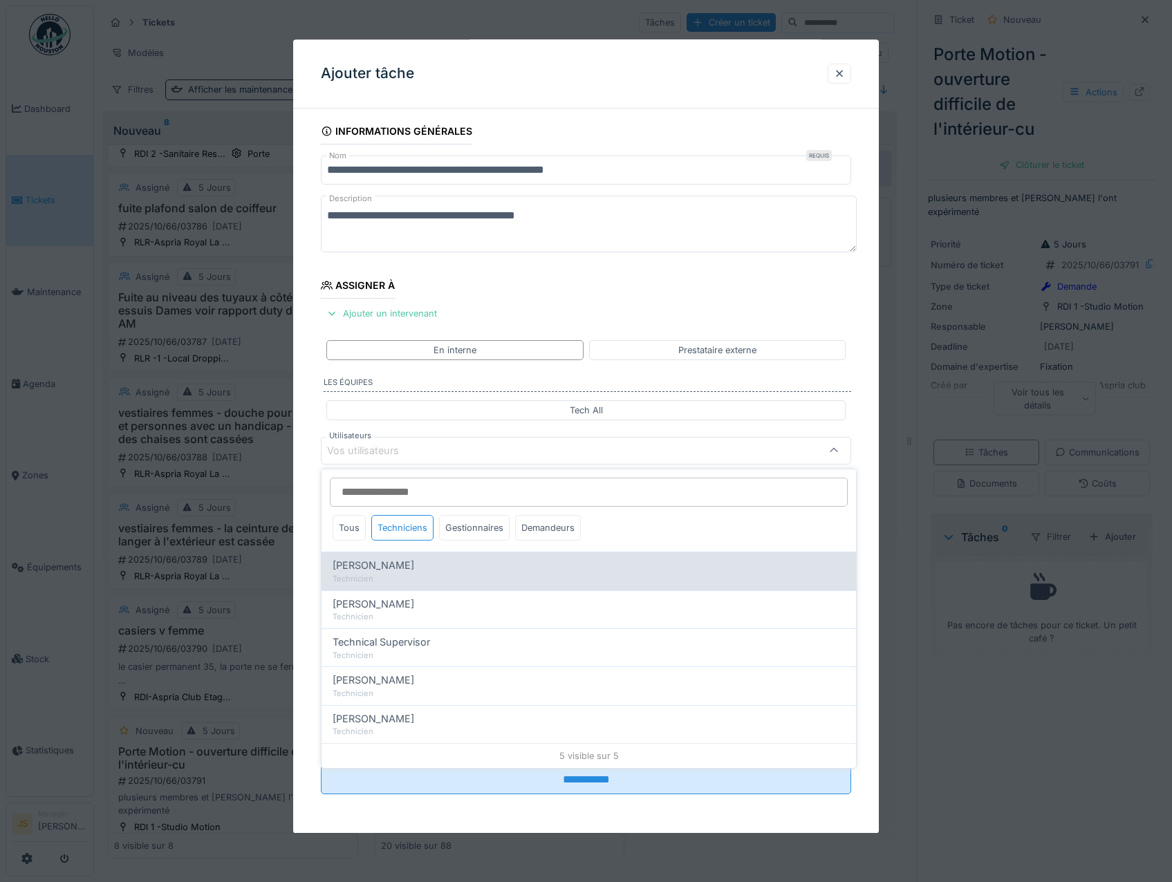
drag, startPoint x: 386, startPoint y: 570, endPoint x: 322, endPoint y: 561, distance: 64.3
click at [384, 569] on span "[PERSON_NAME]" at bounding box center [374, 565] width 82 height 15
type input "*****"
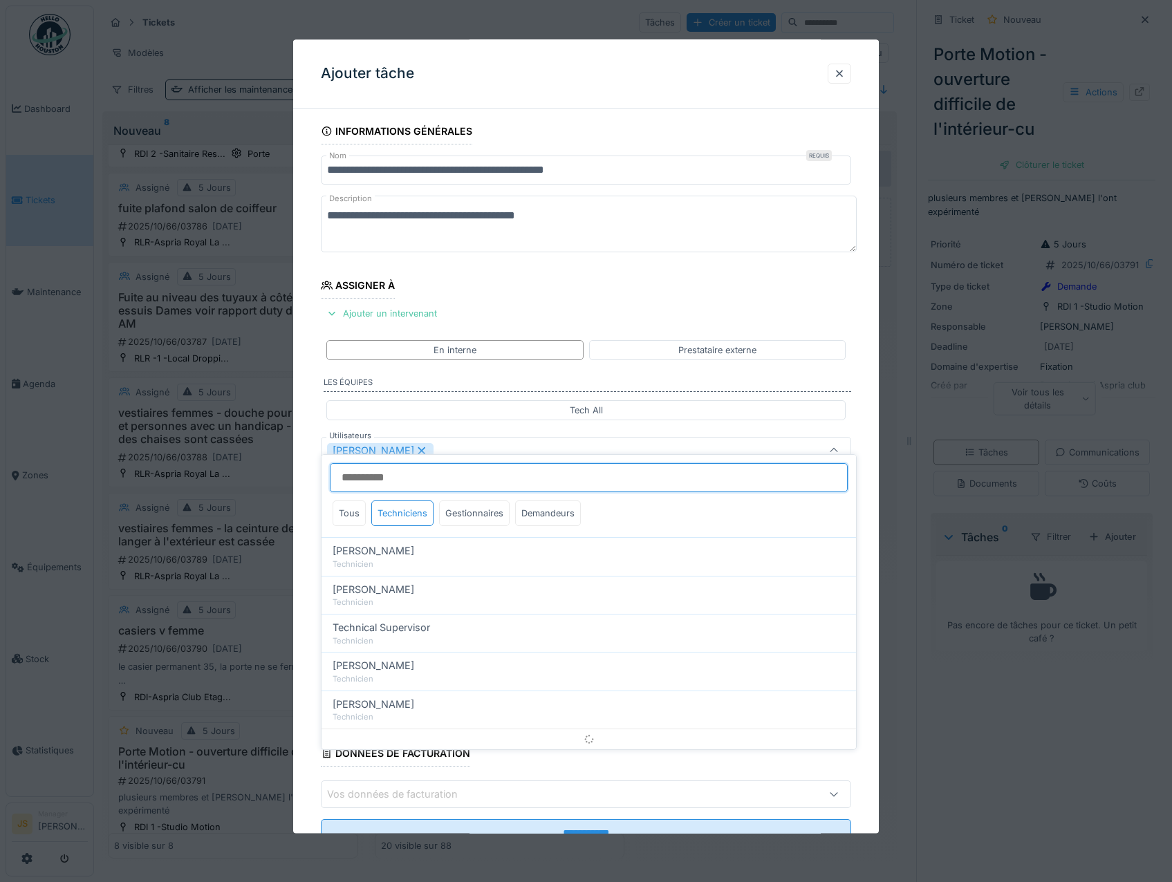
scroll to position [16, 0]
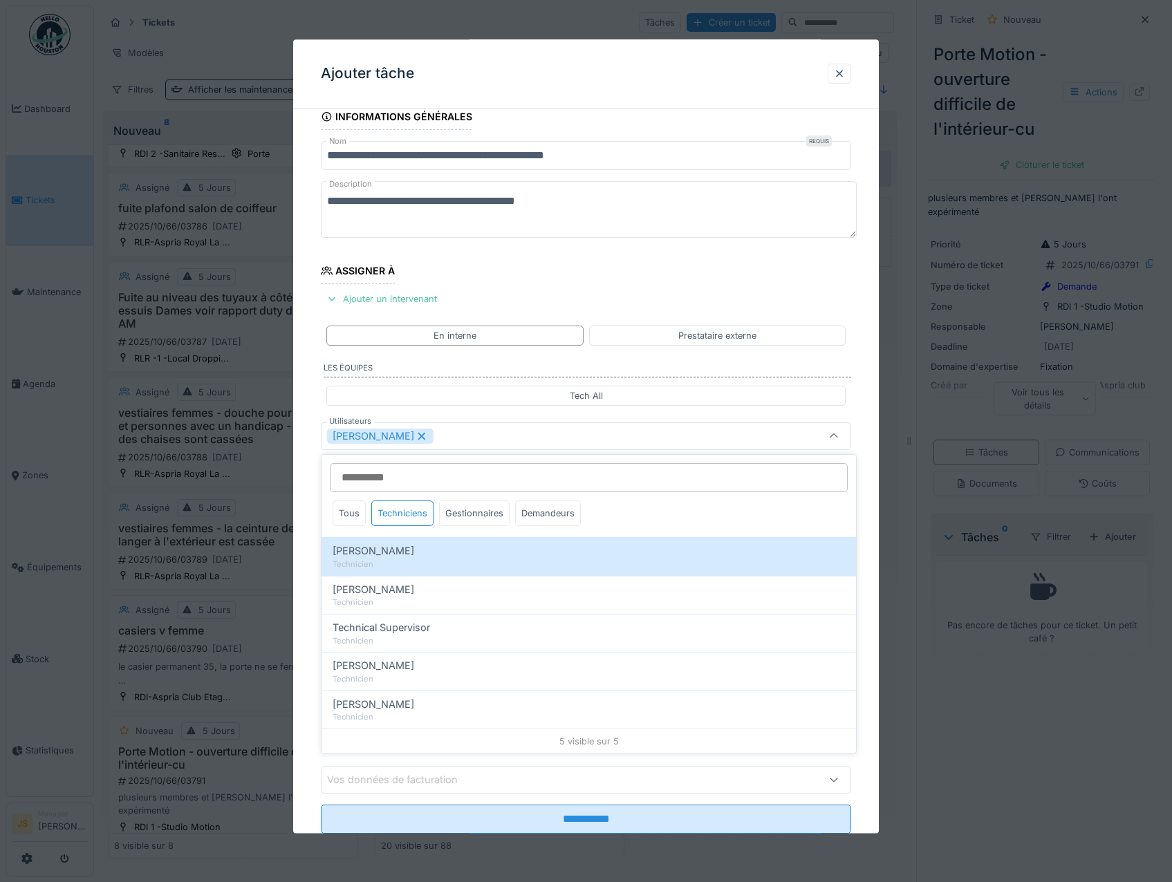
click at [301, 560] on div "**********" at bounding box center [586, 488] width 586 height 769
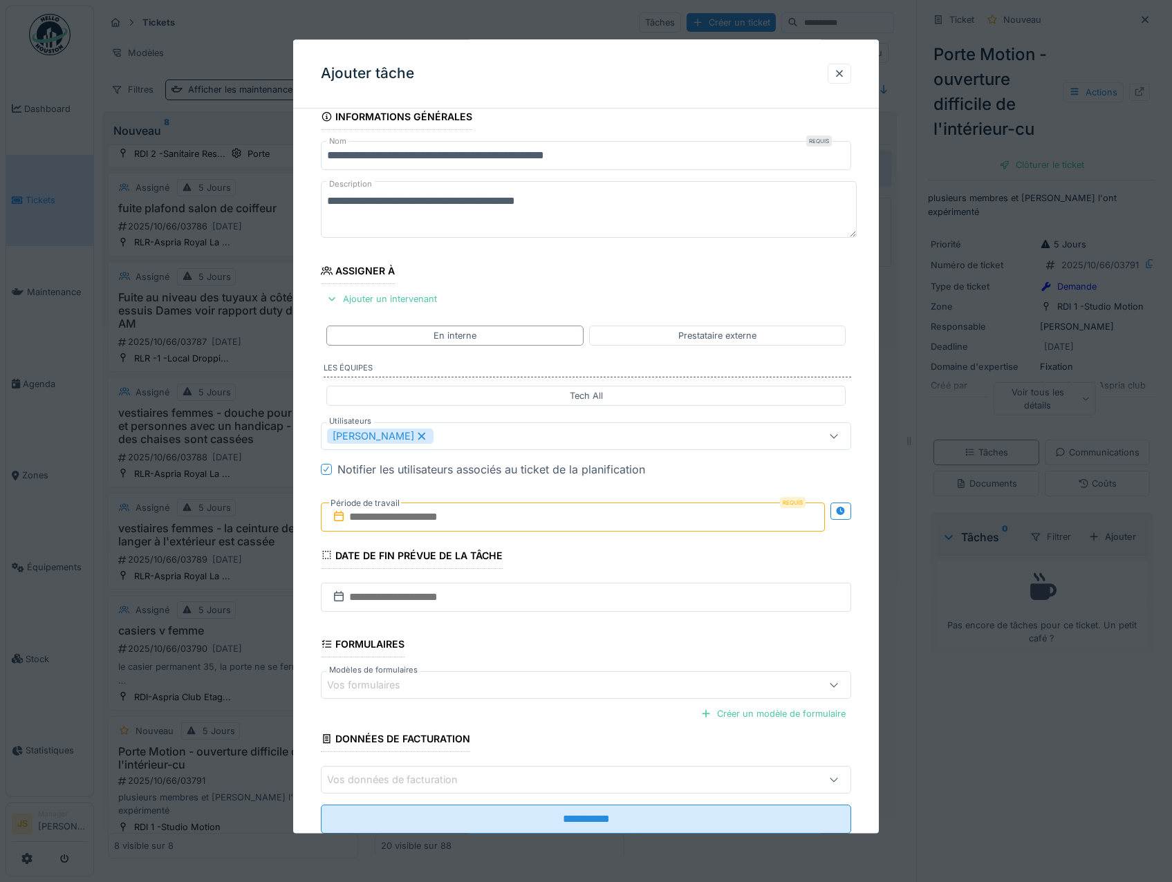
click at [372, 515] on input "text" at bounding box center [573, 517] width 505 height 29
click at [510, 649] on div "13" at bounding box center [508, 653] width 19 height 20
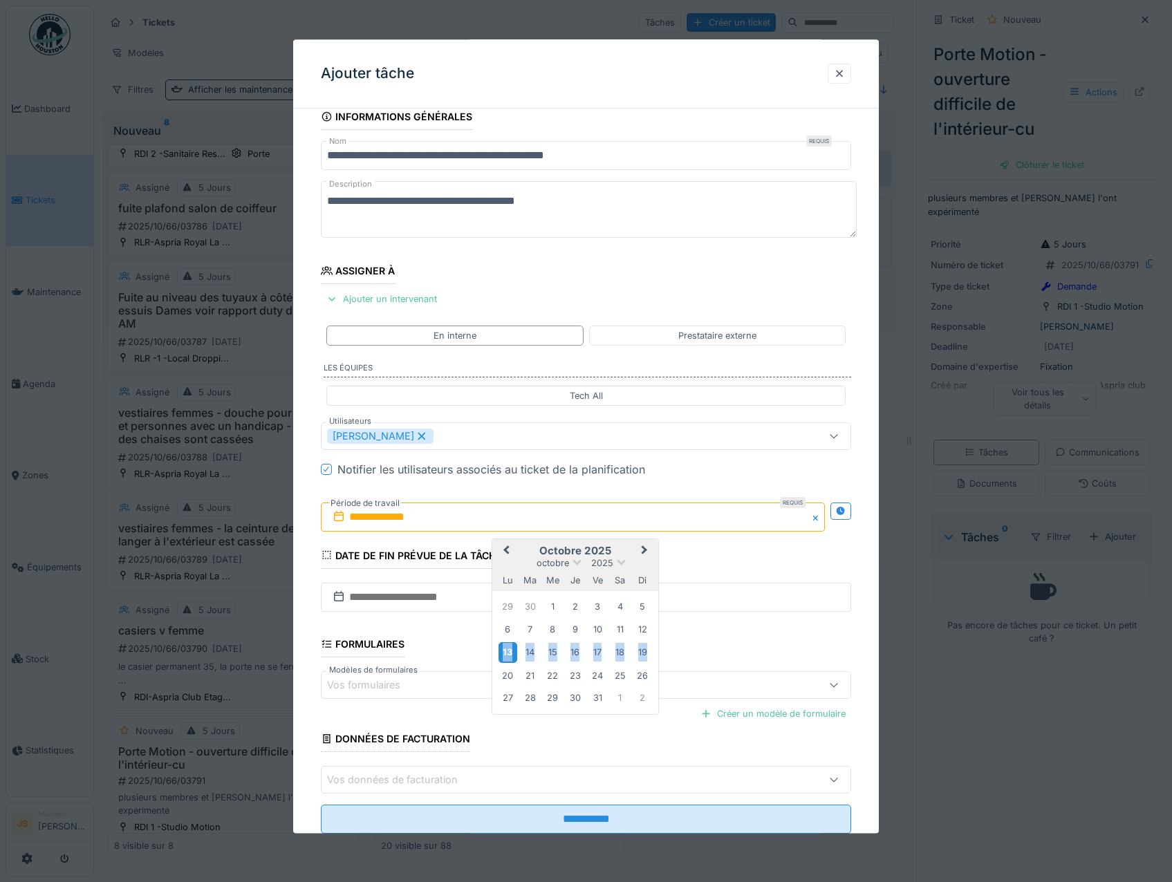
click at [510, 650] on div "13" at bounding box center [508, 653] width 19 height 20
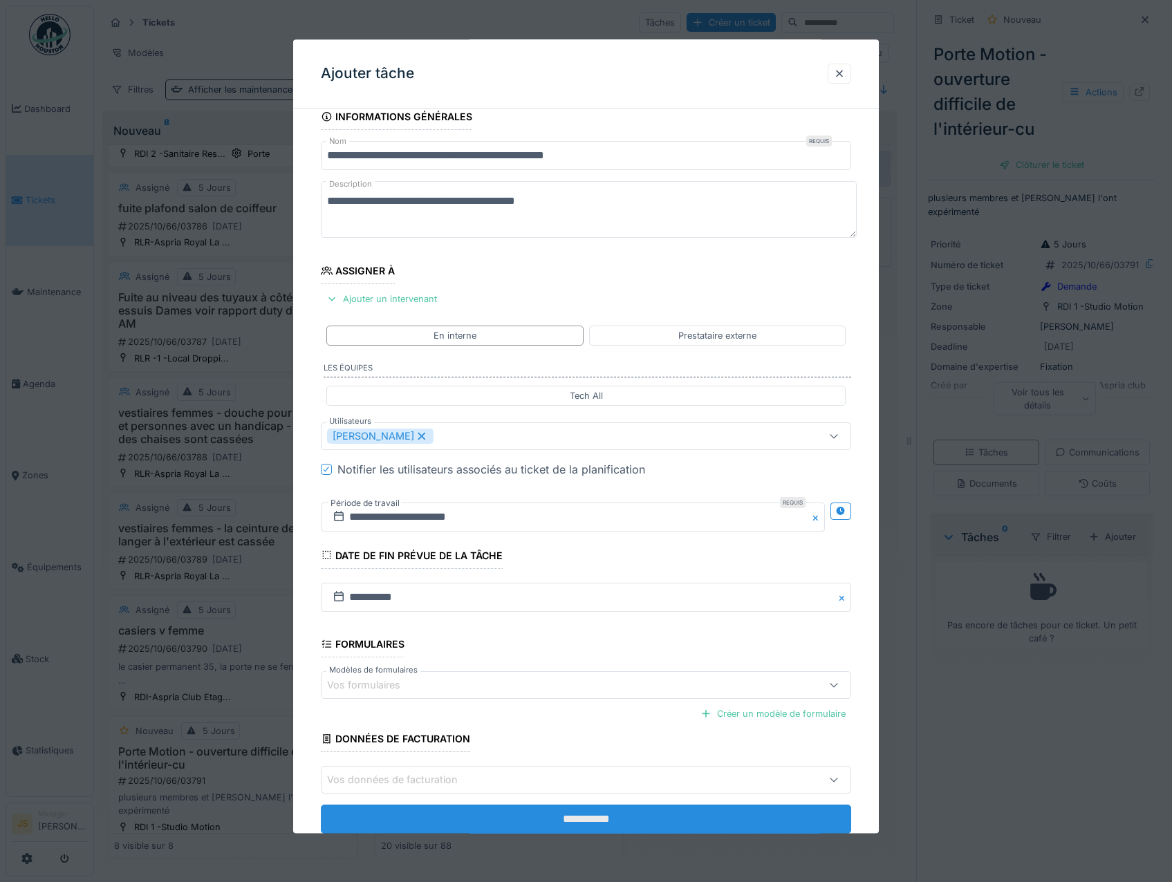
click at [573, 817] on input "**********" at bounding box center [586, 820] width 531 height 29
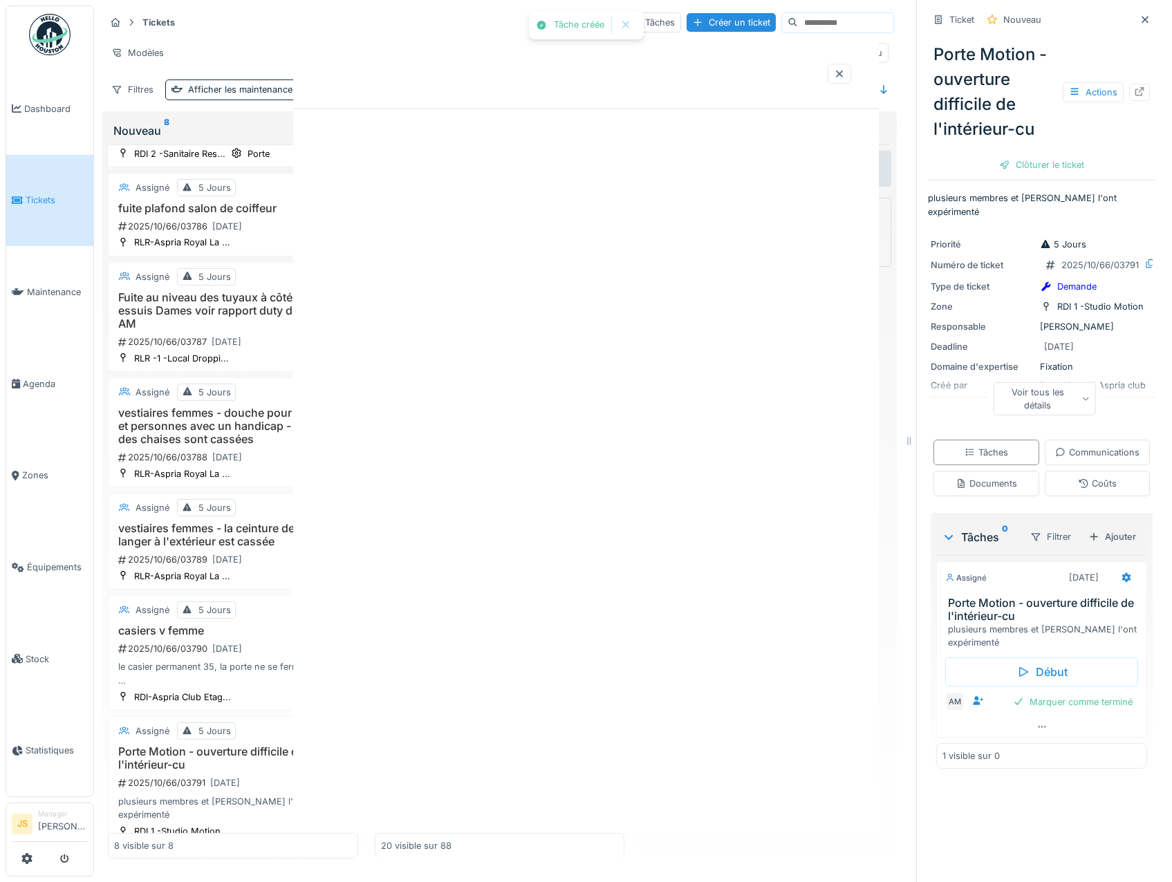
scroll to position [0, 0]
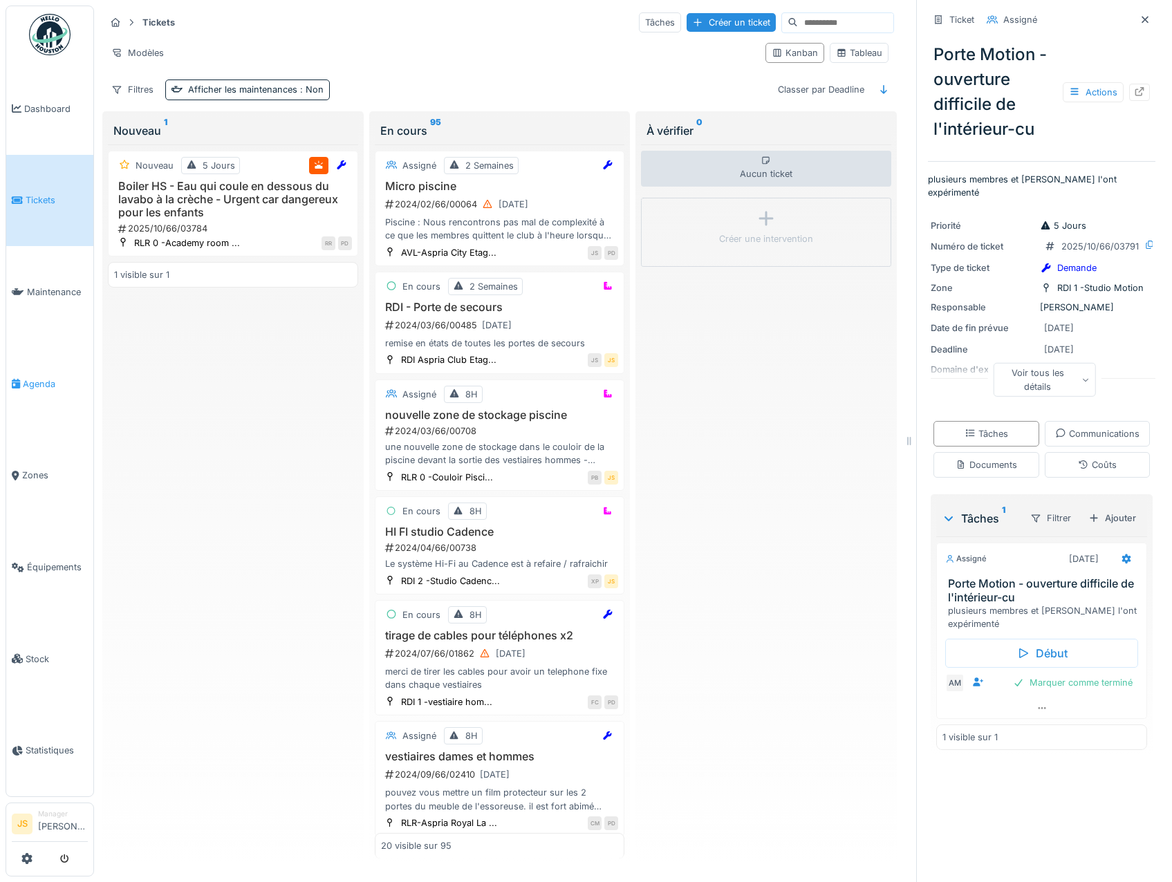
click at [52, 378] on span "Agenda" at bounding box center [55, 384] width 65 height 13
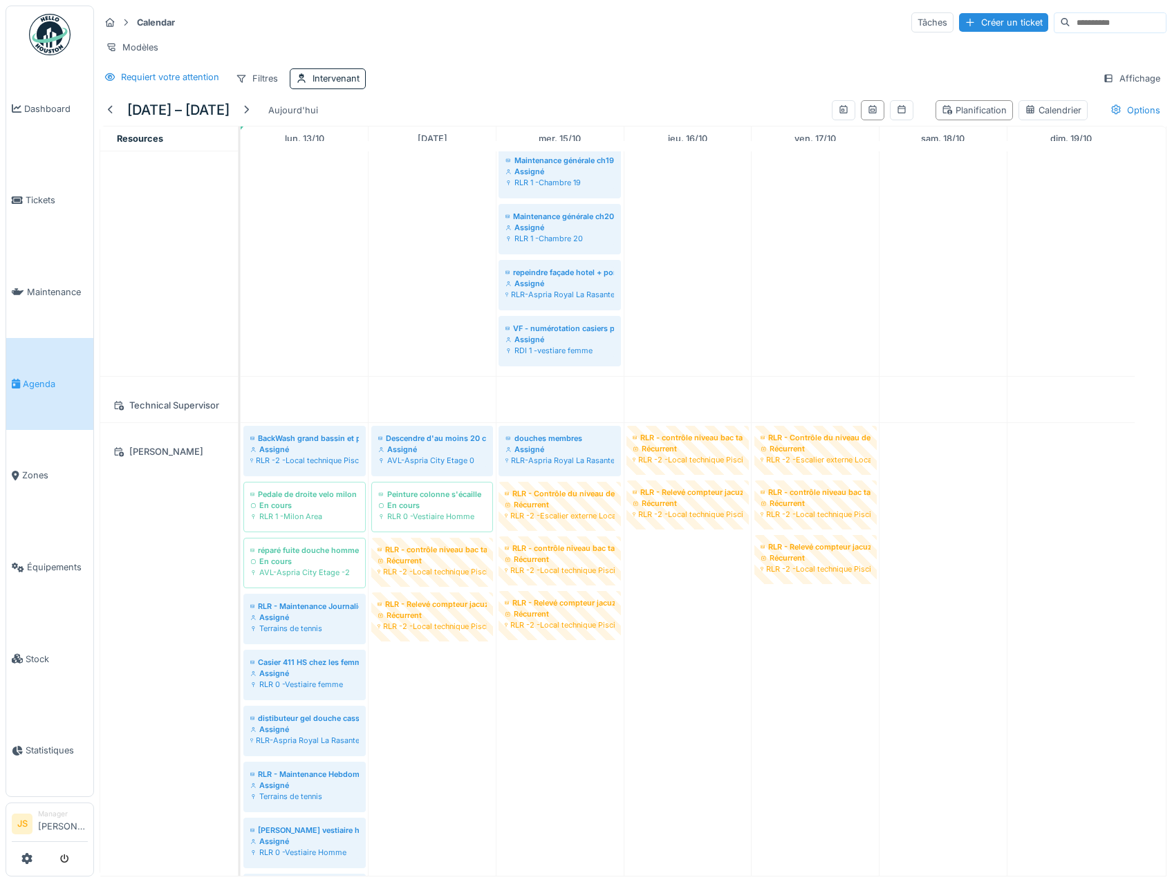
scroll to position [2697, 0]
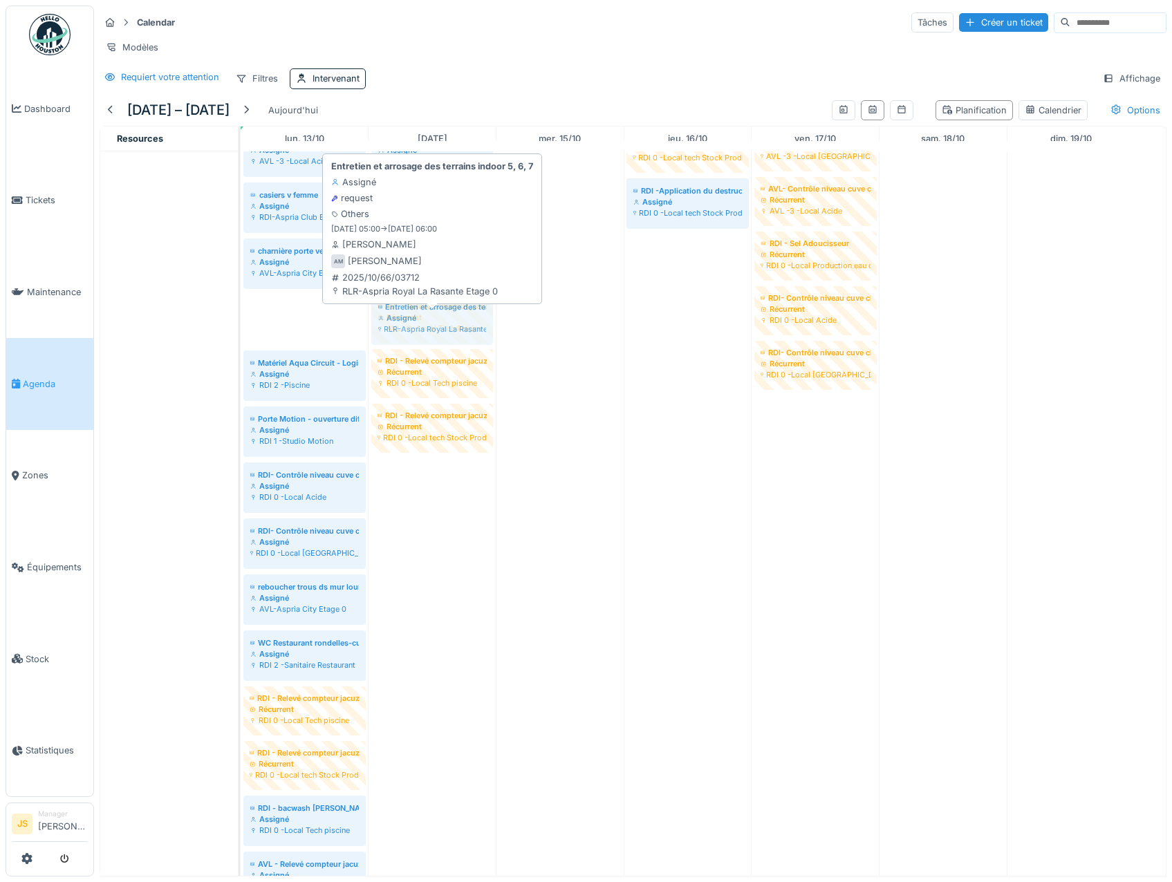
drag, startPoint x: 286, startPoint y: 329, endPoint x: 407, endPoint y: 329, distance: 121.7
click at [241, 329] on div "Aquabike RDI Assigné RDI-Aspria Club Etage 2 fixation de 2 supports pour PC's A…" at bounding box center [241, 434] width 0 height 1069
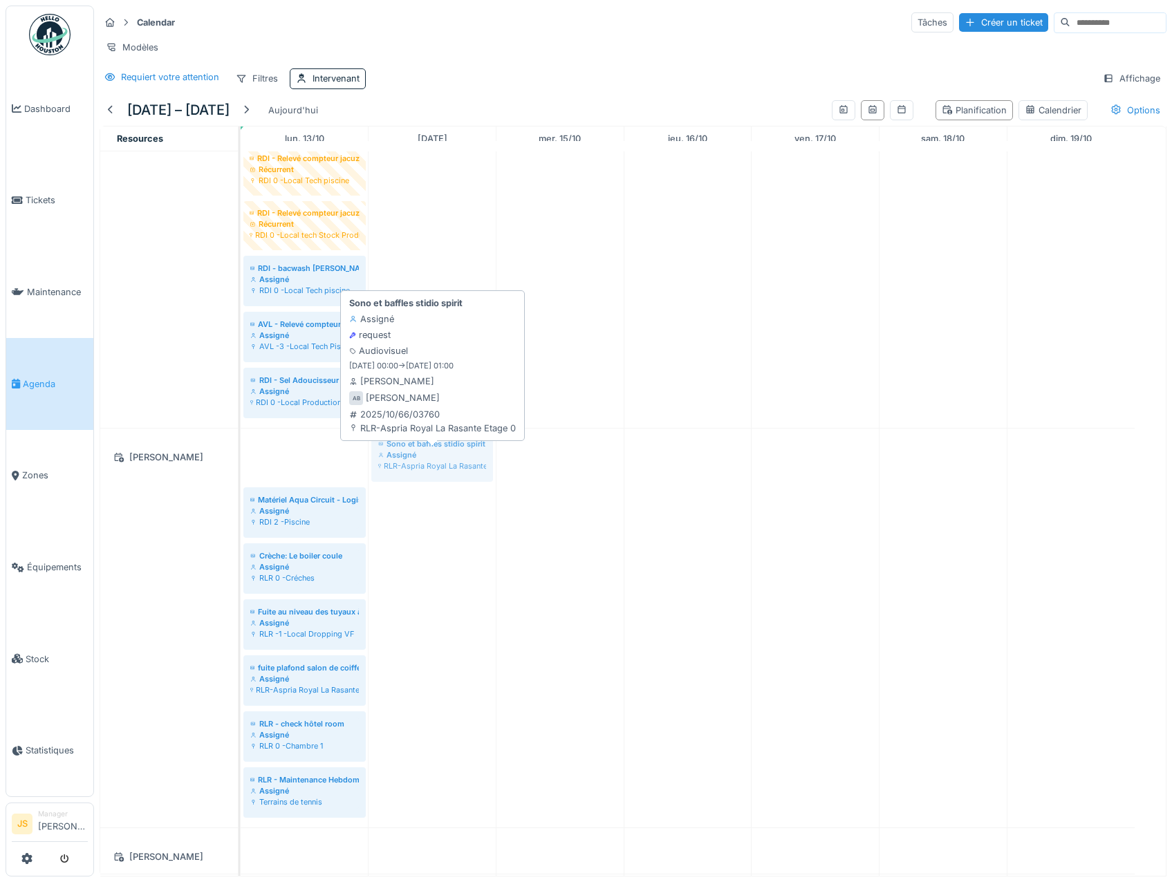
drag, startPoint x: 327, startPoint y: 477, endPoint x: 391, endPoint y: 470, distance: 64.6
click at [241, 470] on div "Sono et baffles stidio spirit Assigné RLR-Aspria Royal La Rasante Etage 0 Matér…" at bounding box center [241, 628] width 0 height 399
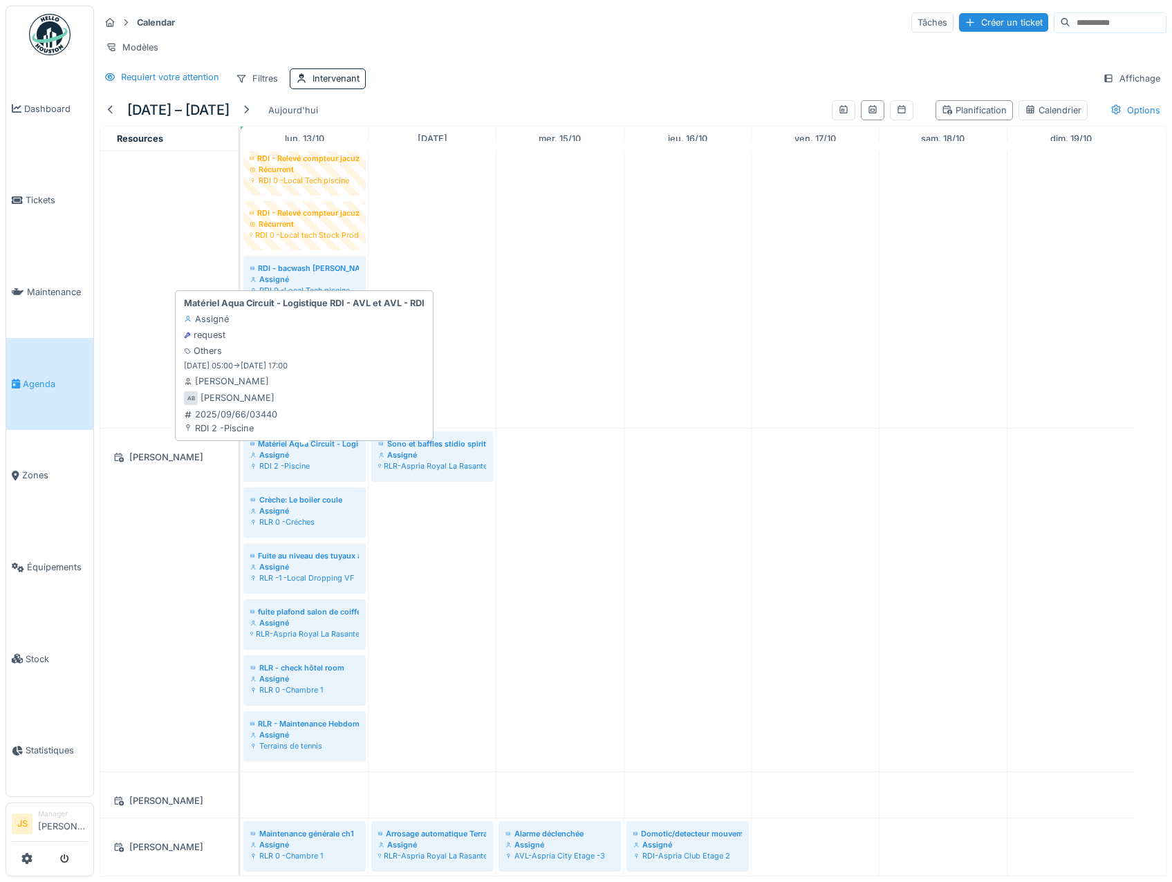
click at [292, 461] on div "Assigné" at bounding box center [304, 455] width 109 height 11
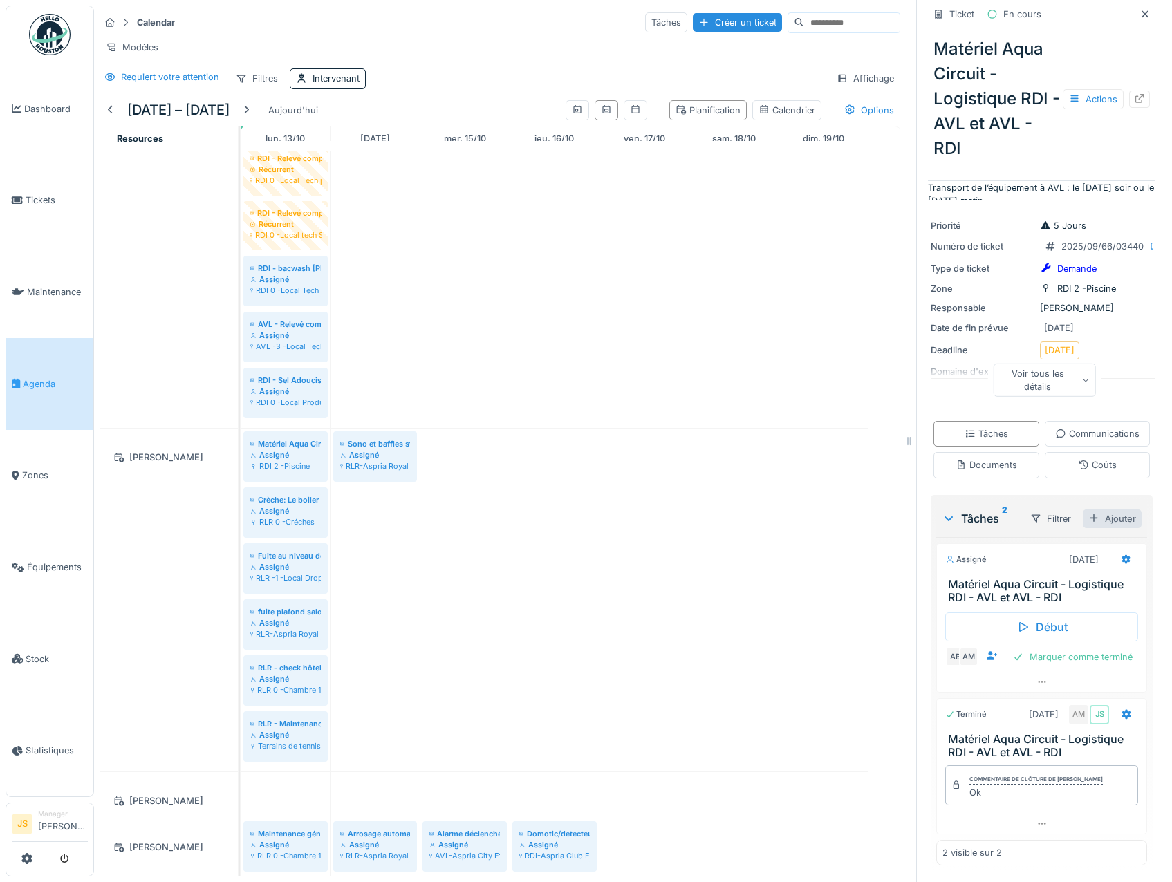
scroll to position [230, 0]
click at [1121, 555] on icon at bounding box center [1126, 559] width 11 height 9
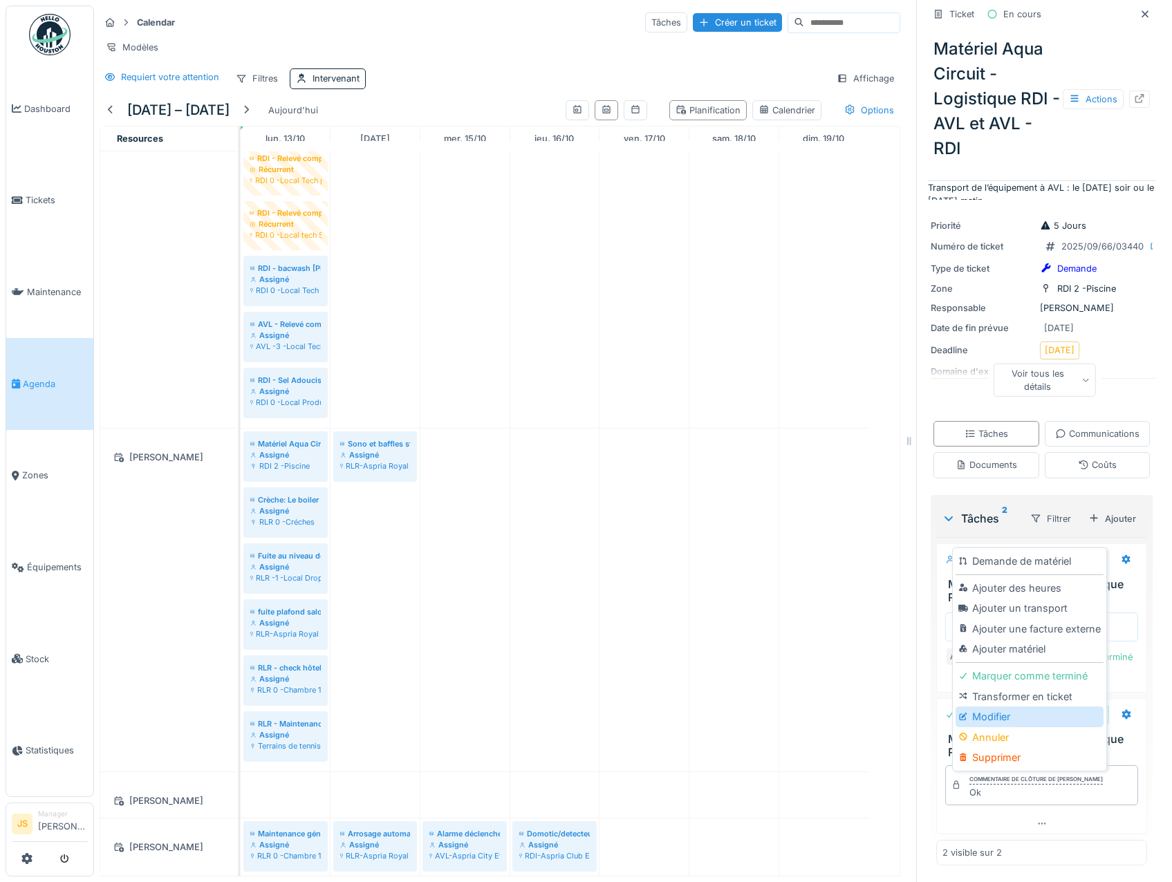
click at [997, 719] on div "Modifier" at bounding box center [1029, 717] width 147 height 21
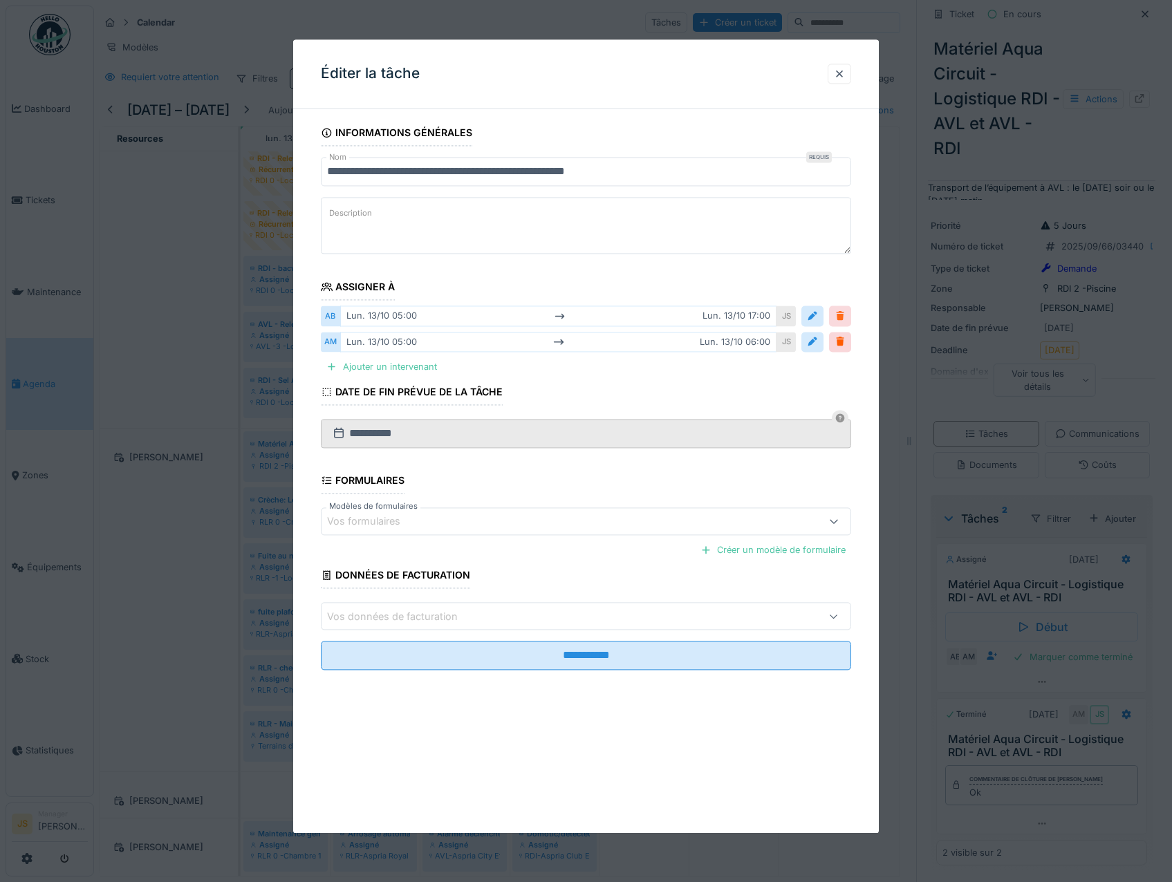
click at [844, 317] on div at bounding box center [840, 316] width 11 height 13
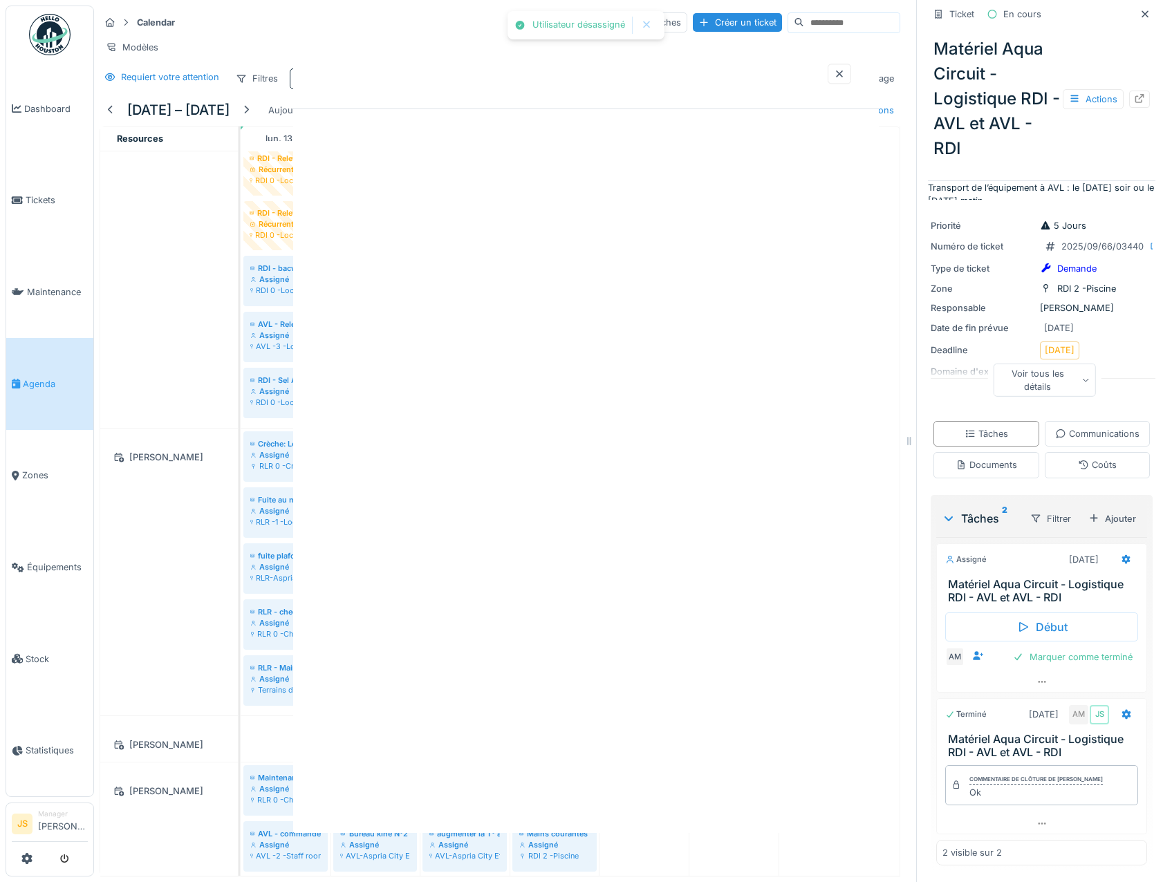
scroll to position [205, 0]
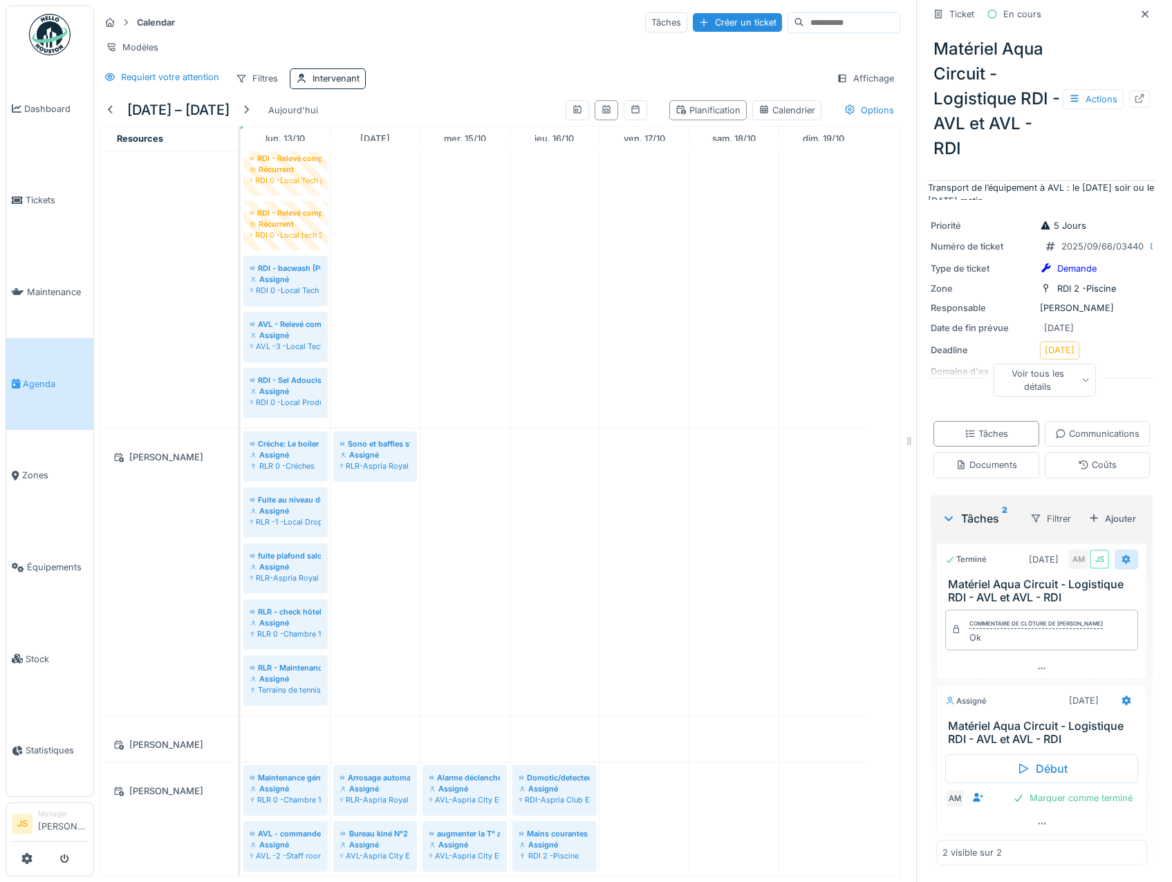
click at [1122, 557] on icon at bounding box center [1126, 560] width 9 height 10
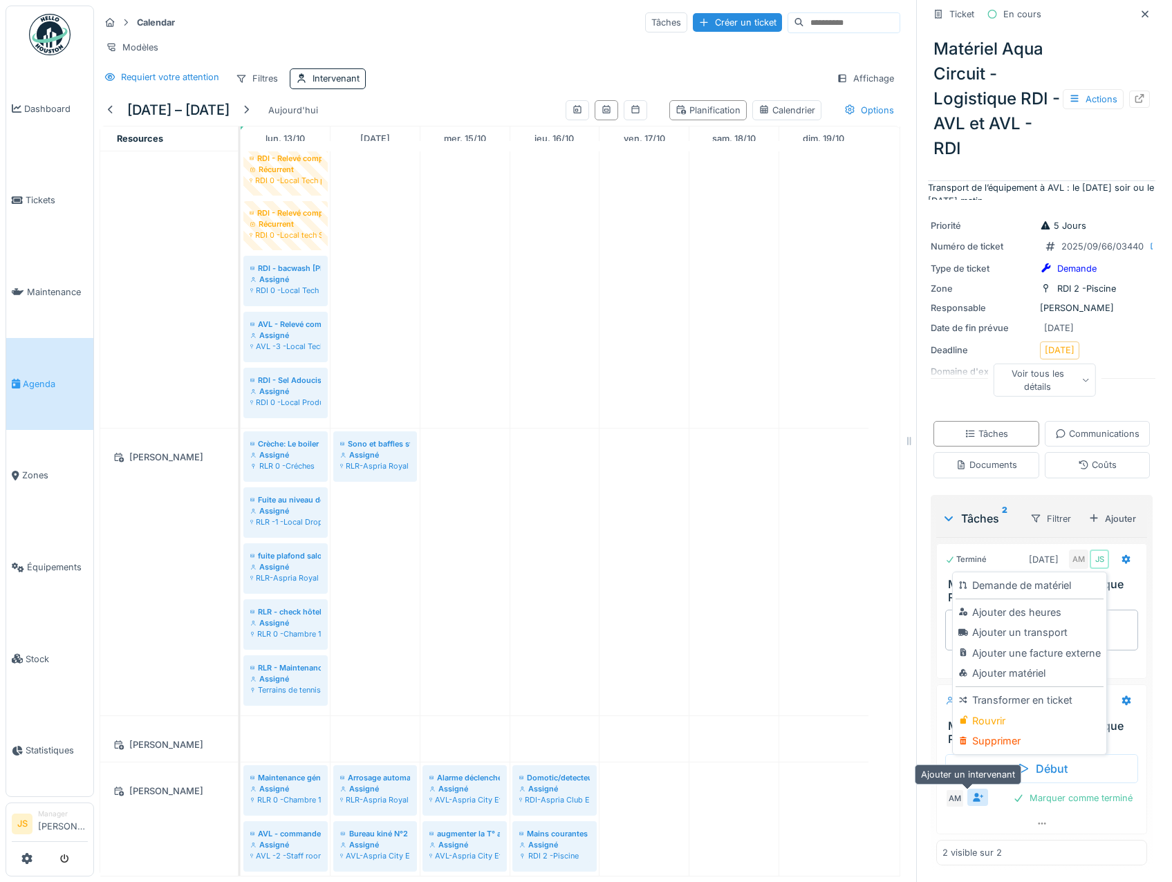
click at [972, 795] on icon at bounding box center [977, 797] width 11 height 9
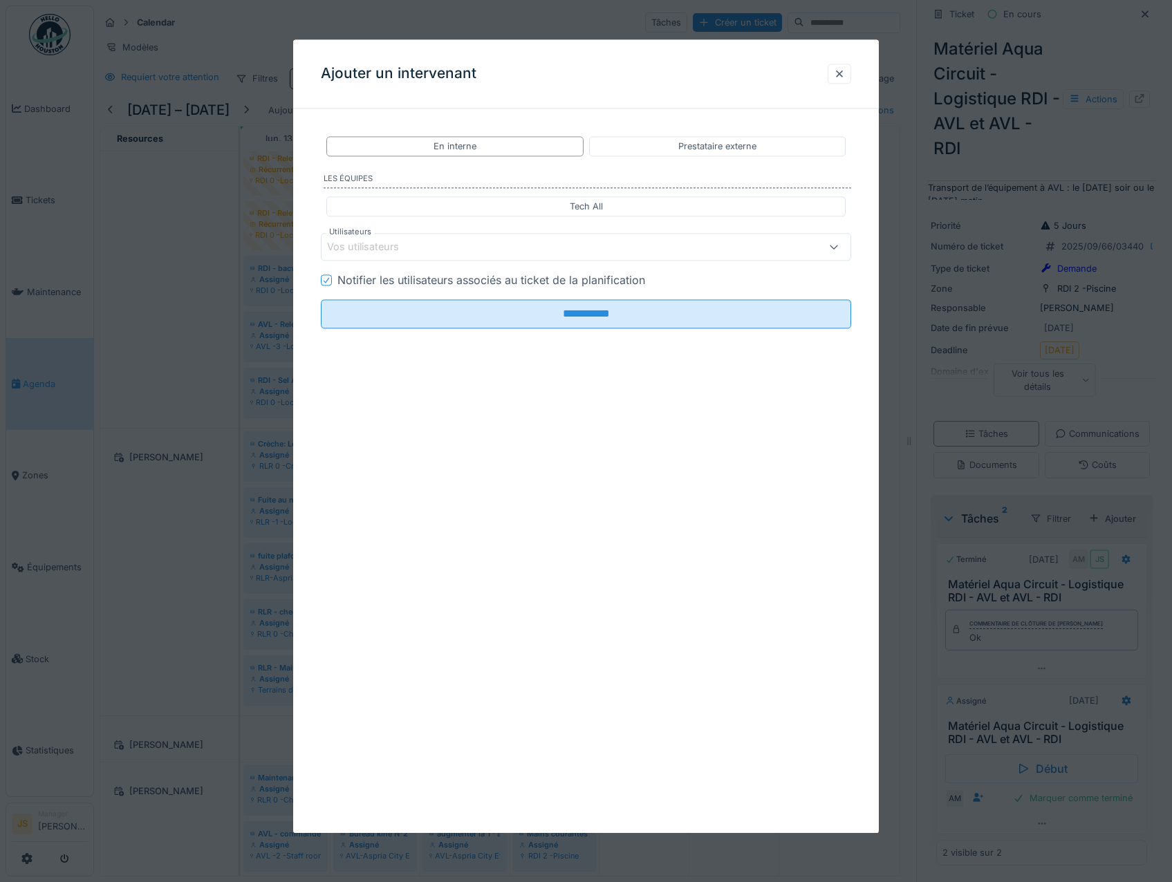
click at [360, 237] on label "Utilisateurs" at bounding box center [350, 233] width 48 height 12
click at [360, 241] on div "Vos utilisateurs" at bounding box center [372, 247] width 91 height 15
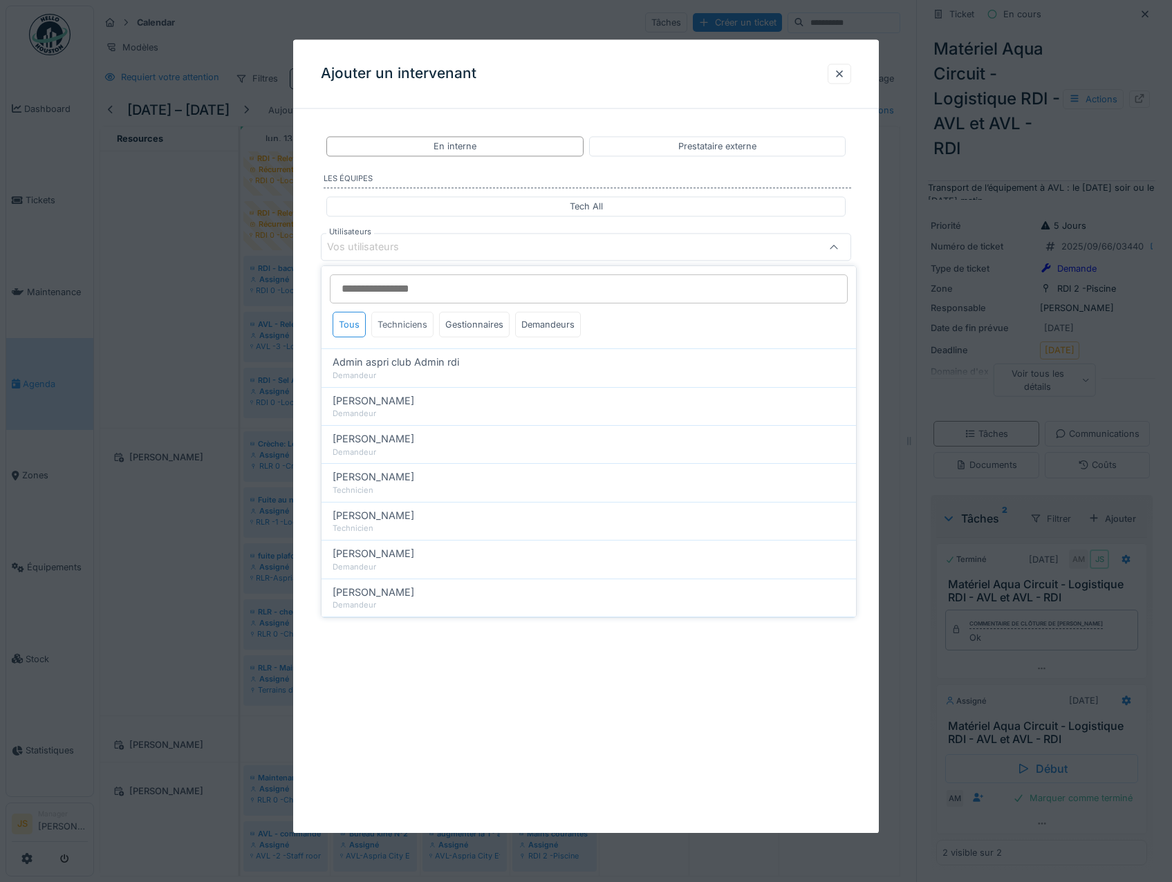
click at [403, 324] on div "Techniciens" at bounding box center [402, 325] width 62 height 26
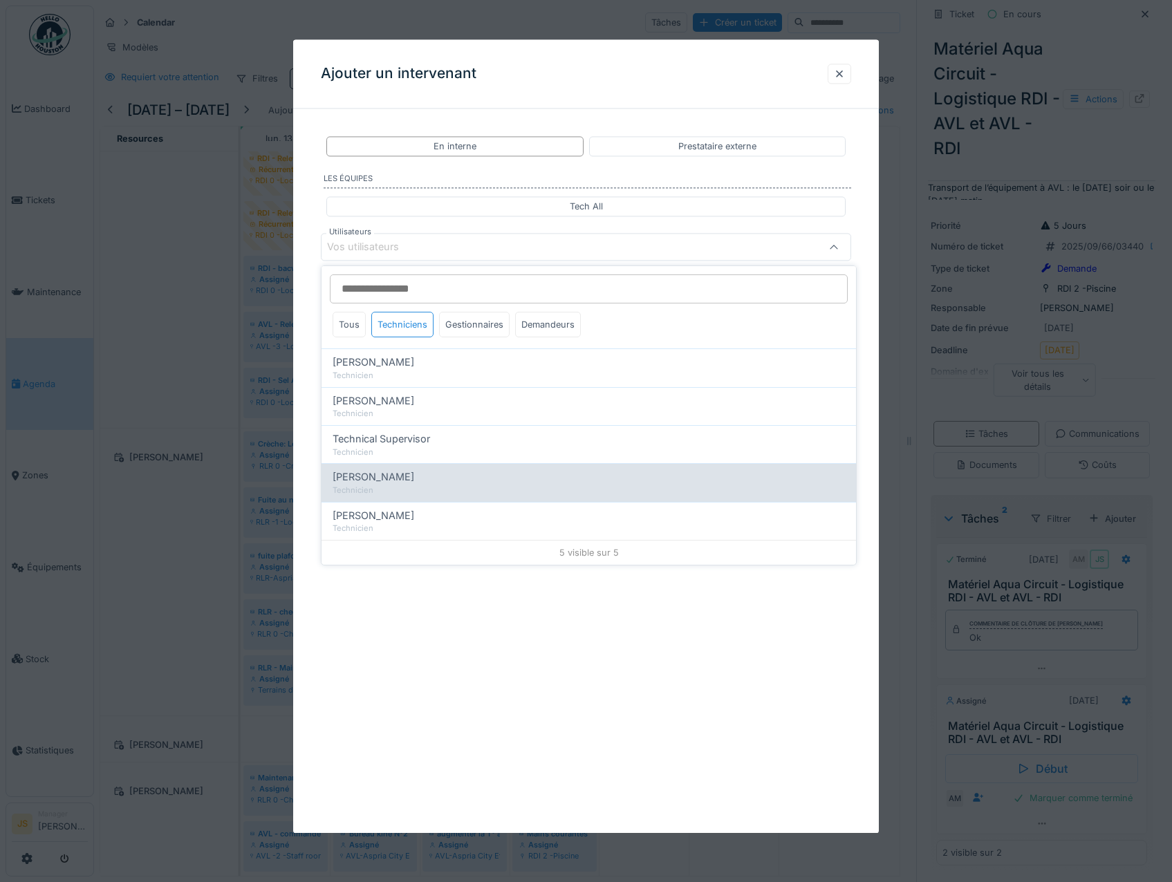
click at [386, 477] on span "[PERSON_NAME]" at bounding box center [374, 477] width 82 height 15
type input "****"
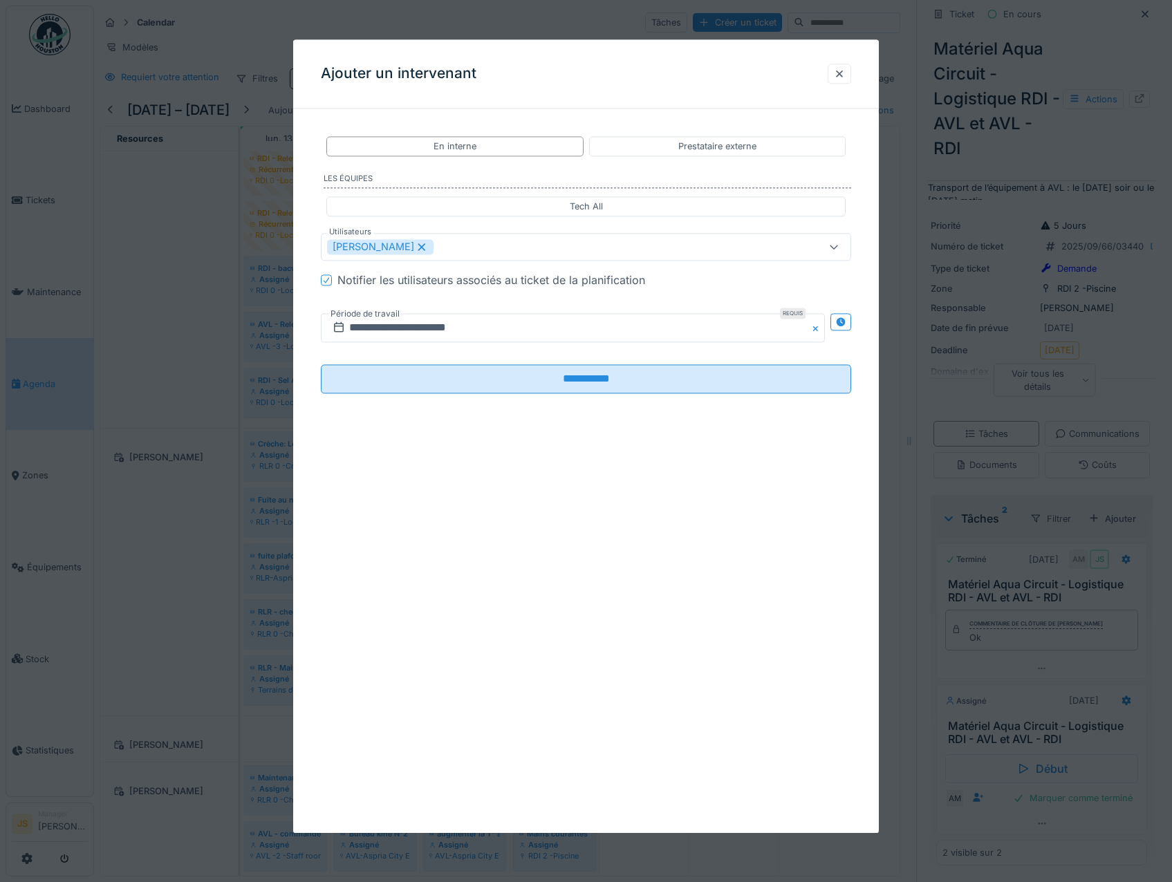
click at [302, 420] on div "**********" at bounding box center [586, 276] width 586 height 313
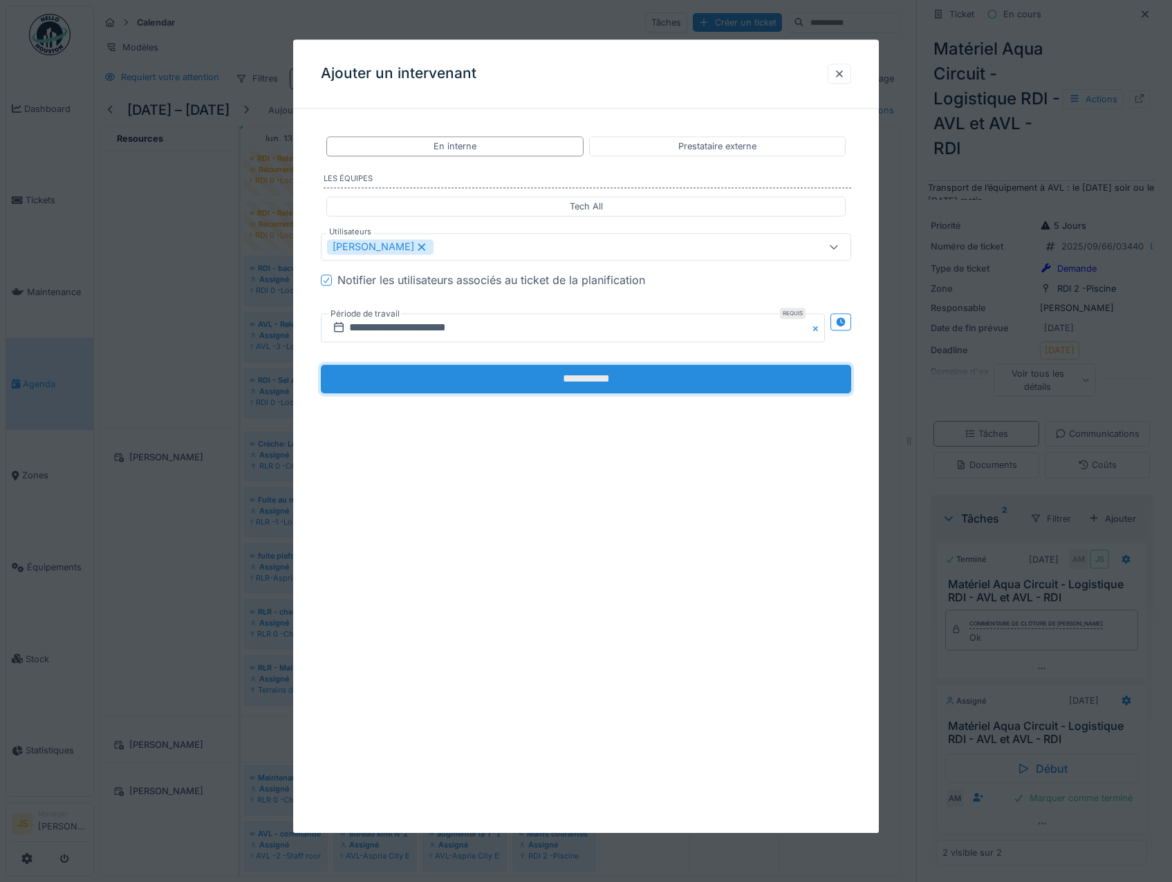
click at [517, 376] on input "**********" at bounding box center [586, 379] width 531 height 29
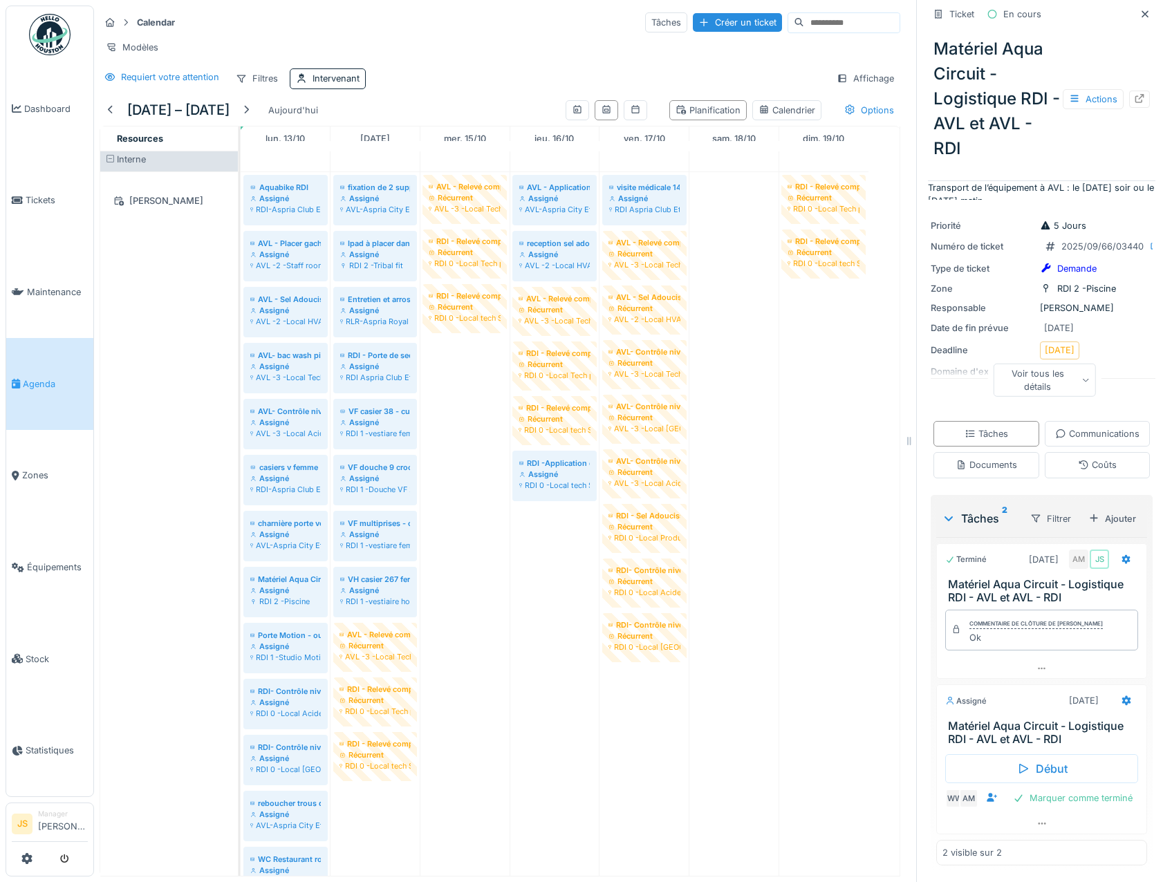
scroll to position [0, 0]
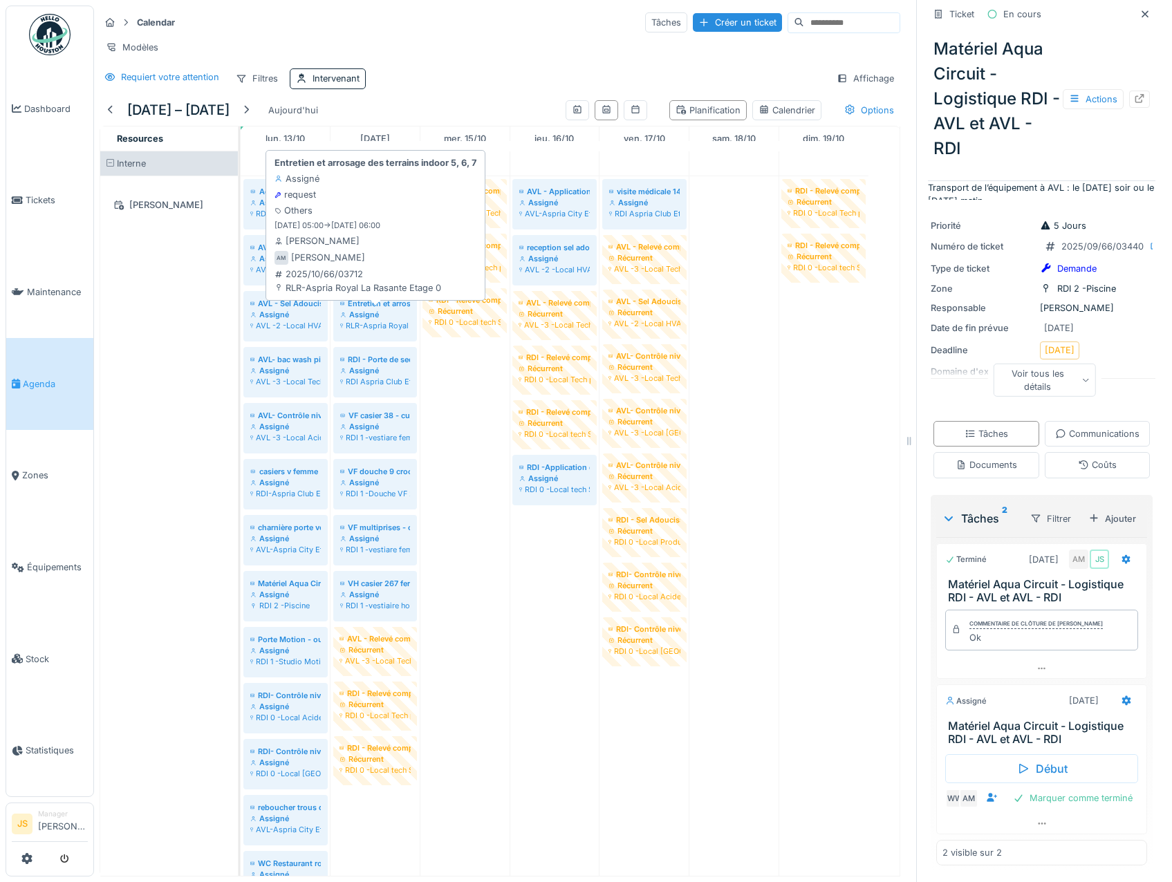
click at [374, 331] on div "RLR-Aspria Royal La Rasante Etage 0" at bounding box center [375, 325] width 70 height 11
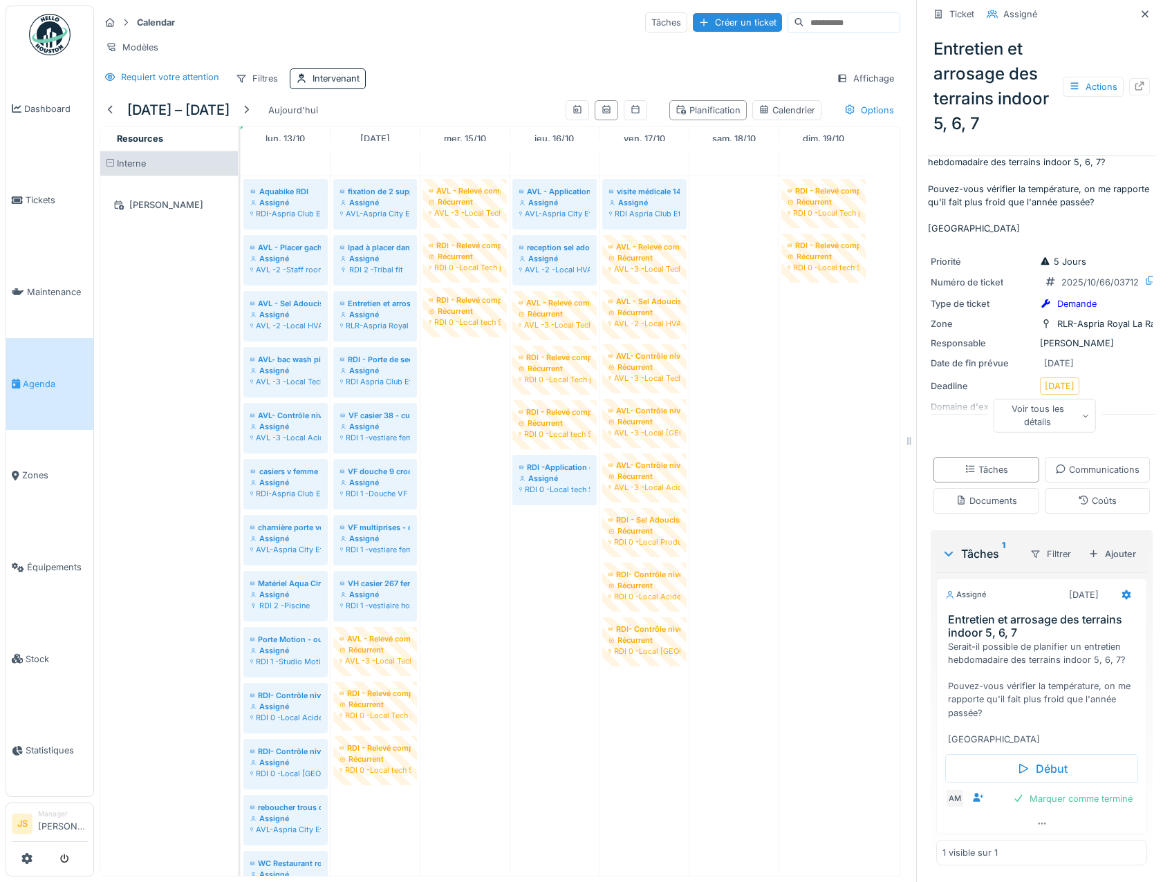
scroll to position [95, 0]
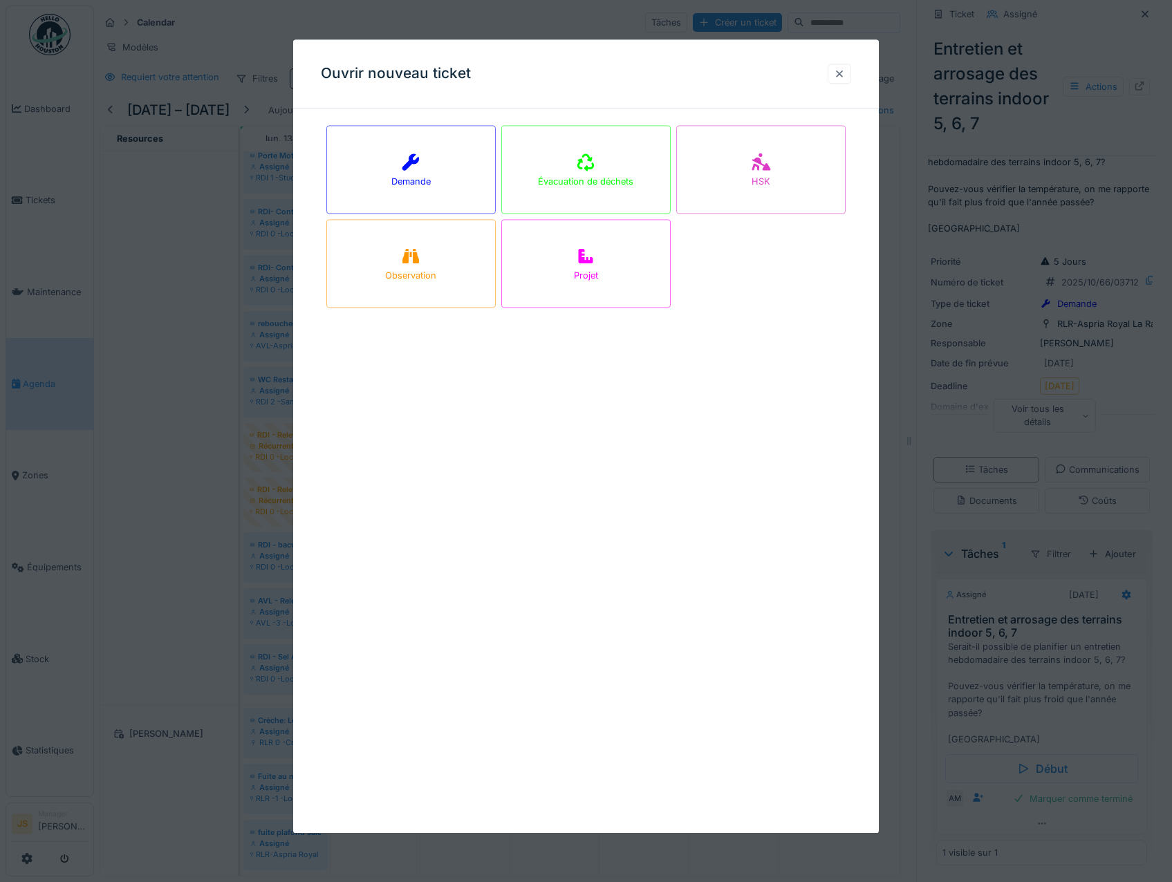
click at [851, 73] on div at bounding box center [840, 74] width 24 height 20
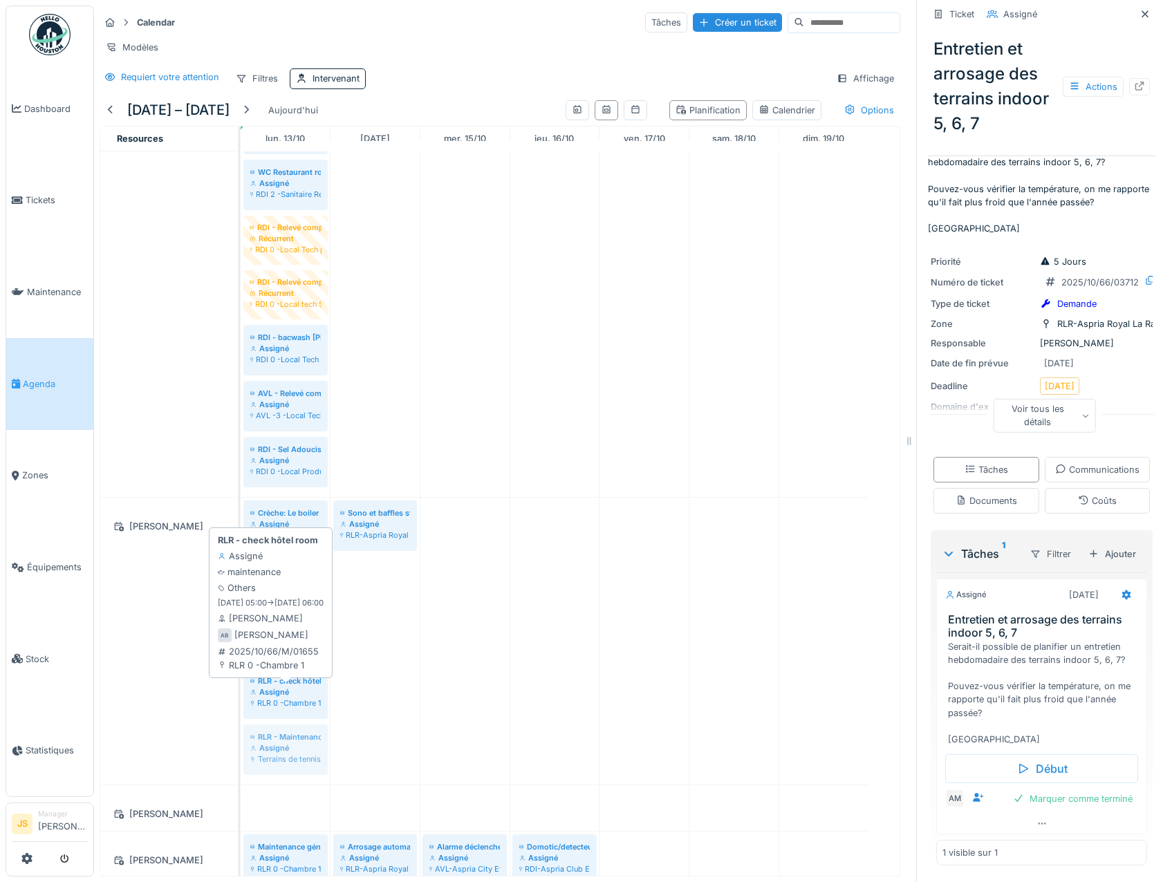
drag, startPoint x: 272, startPoint y: 752, endPoint x: 279, endPoint y: 687, distance: 65.3
click at [241, 687] on div "Crèche: Le boiler coule Assigné RLR 0 -Créches Sono et baffles stidio spirit As…" at bounding box center [241, 641] width 0 height 287
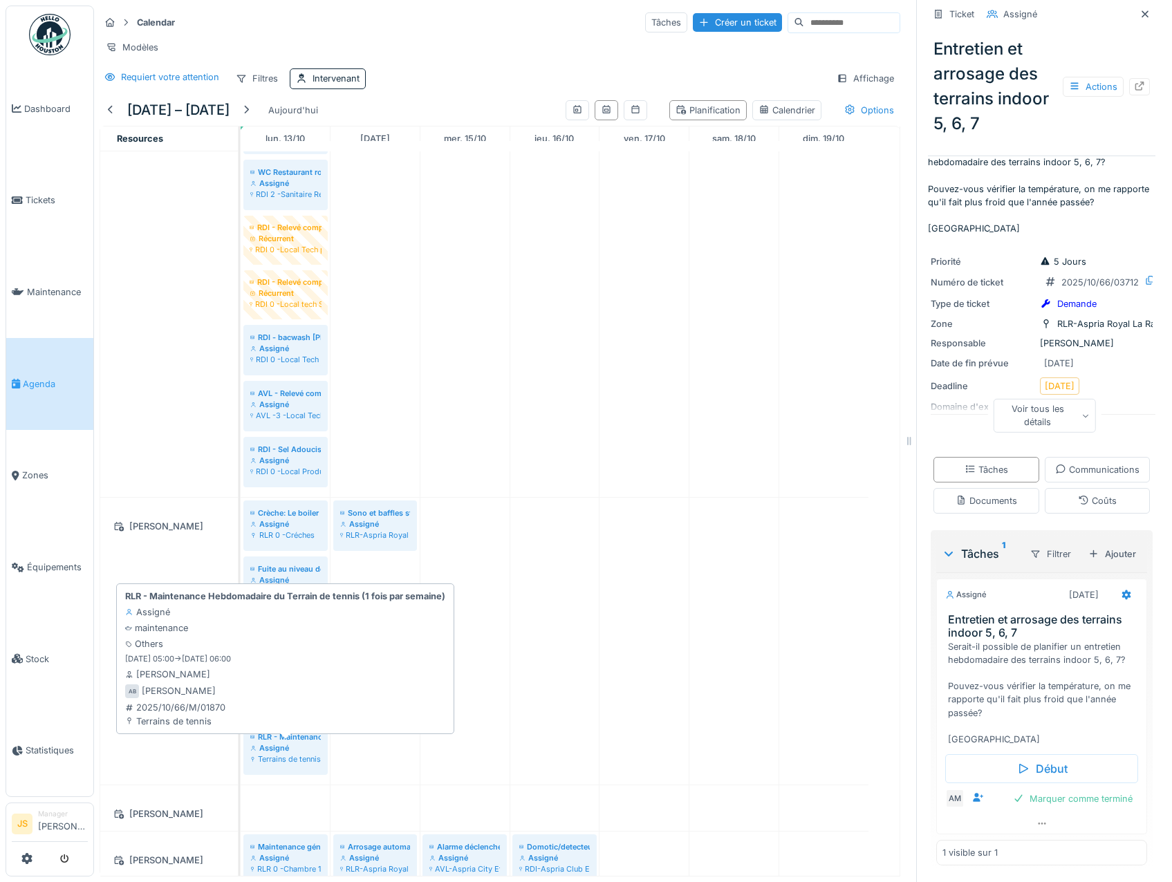
click at [287, 760] on div "Terrains de tennis" at bounding box center [285, 759] width 71 height 11
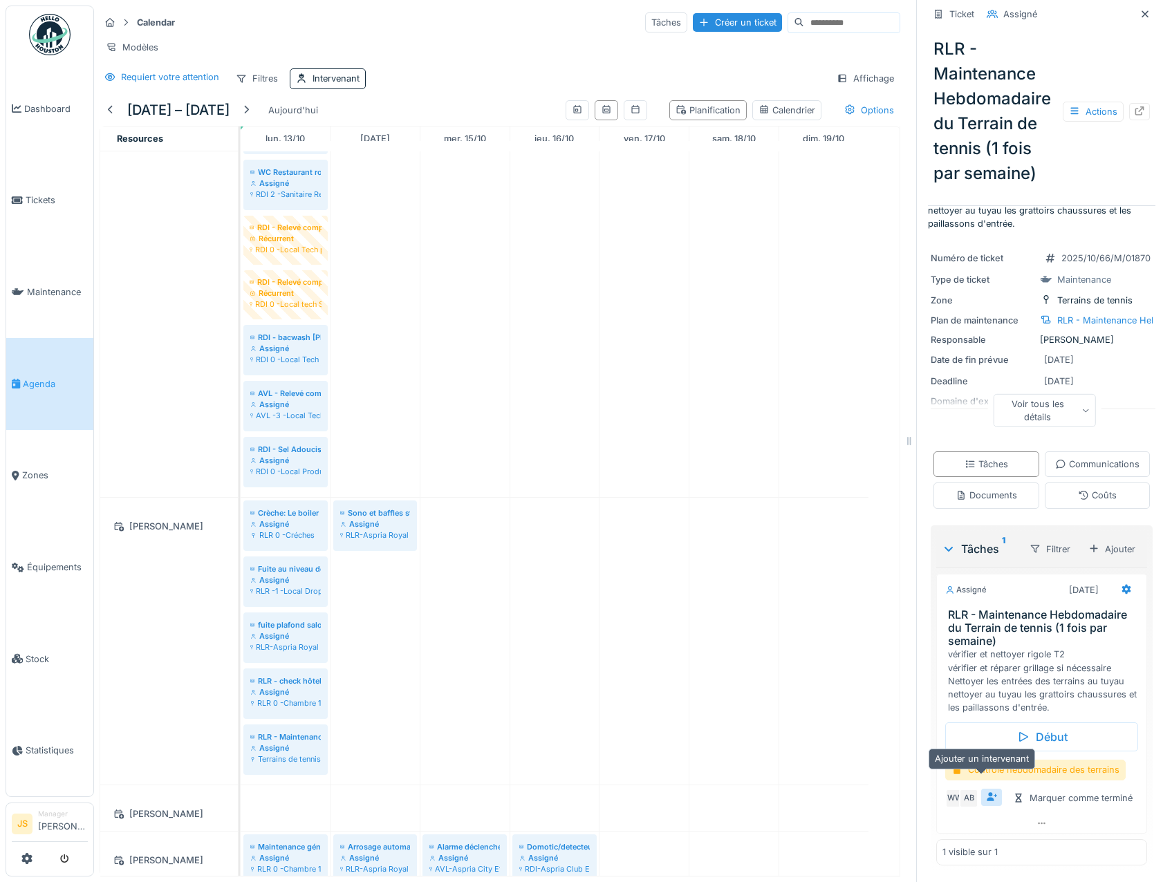
click at [987, 793] on icon at bounding box center [992, 797] width 10 height 9
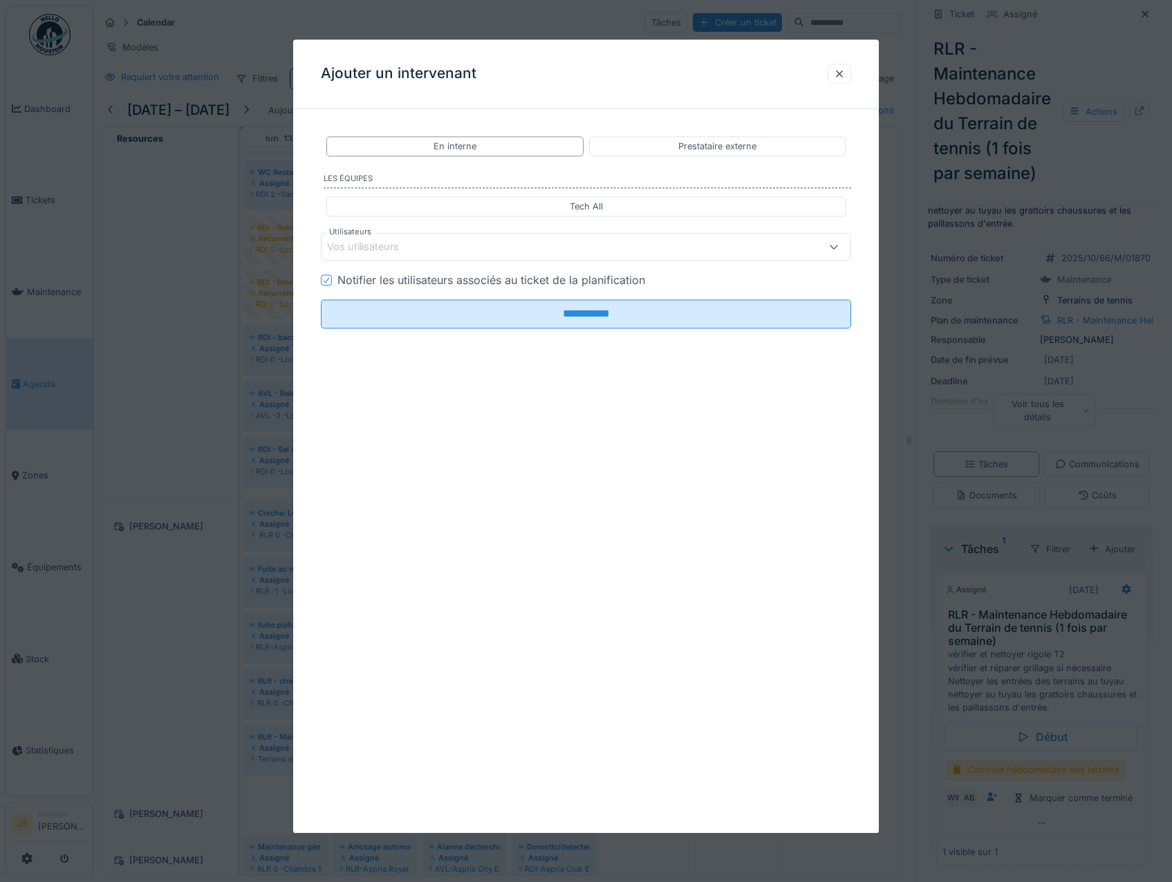
click at [394, 241] on div "Vos utilisateurs" at bounding box center [372, 247] width 91 height 15
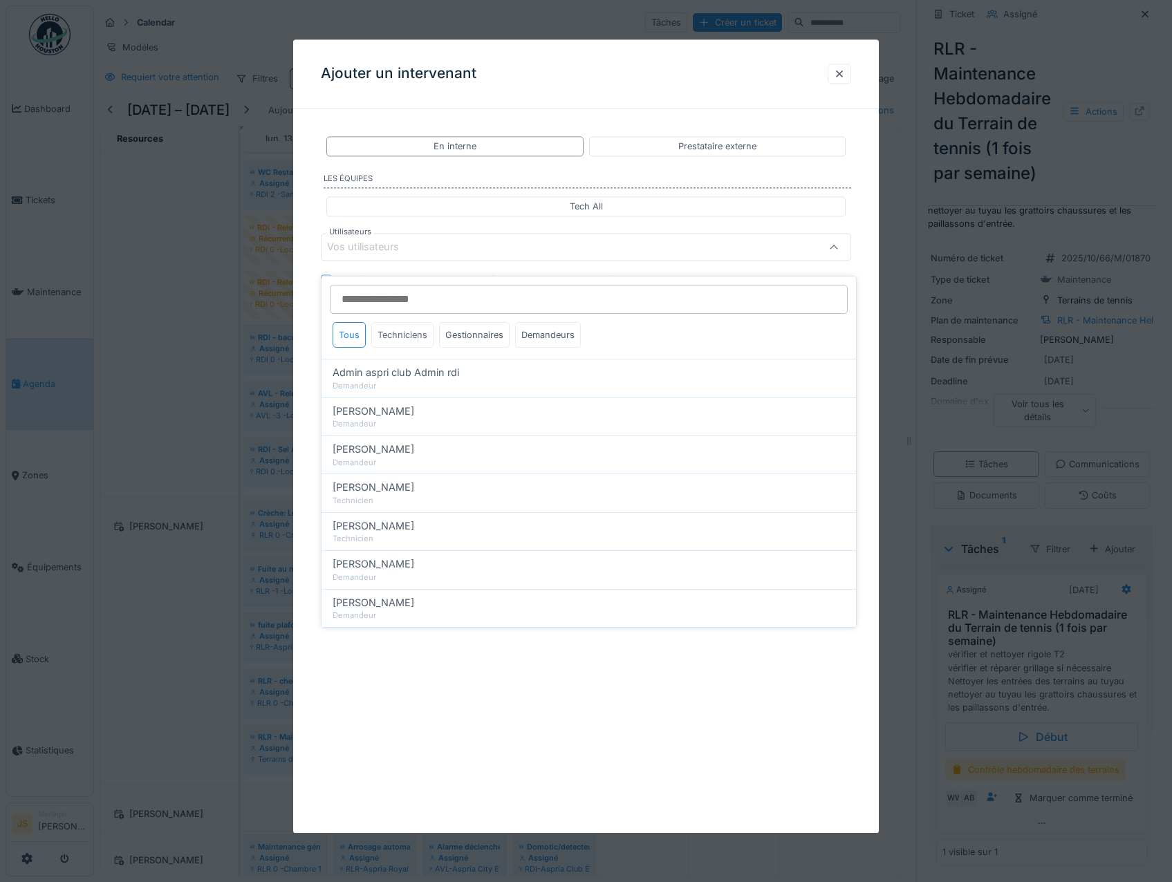
click at [398, 331] on div "Techniciens" at bounding box center [402, 335] width 62 height 26
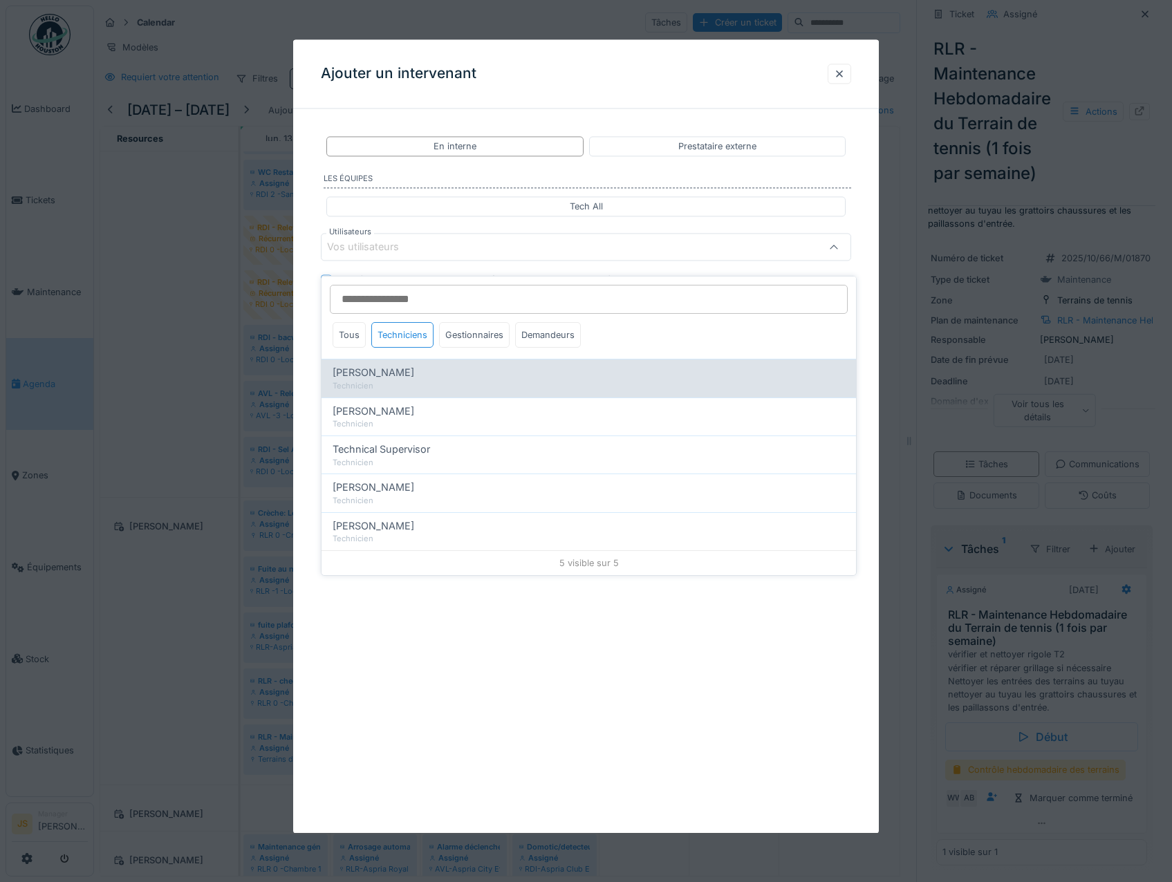
click at [384, 365] on span "[PERSON_NAME]" at bounding box center [374, 372] width 82 height 15
type input "*****"
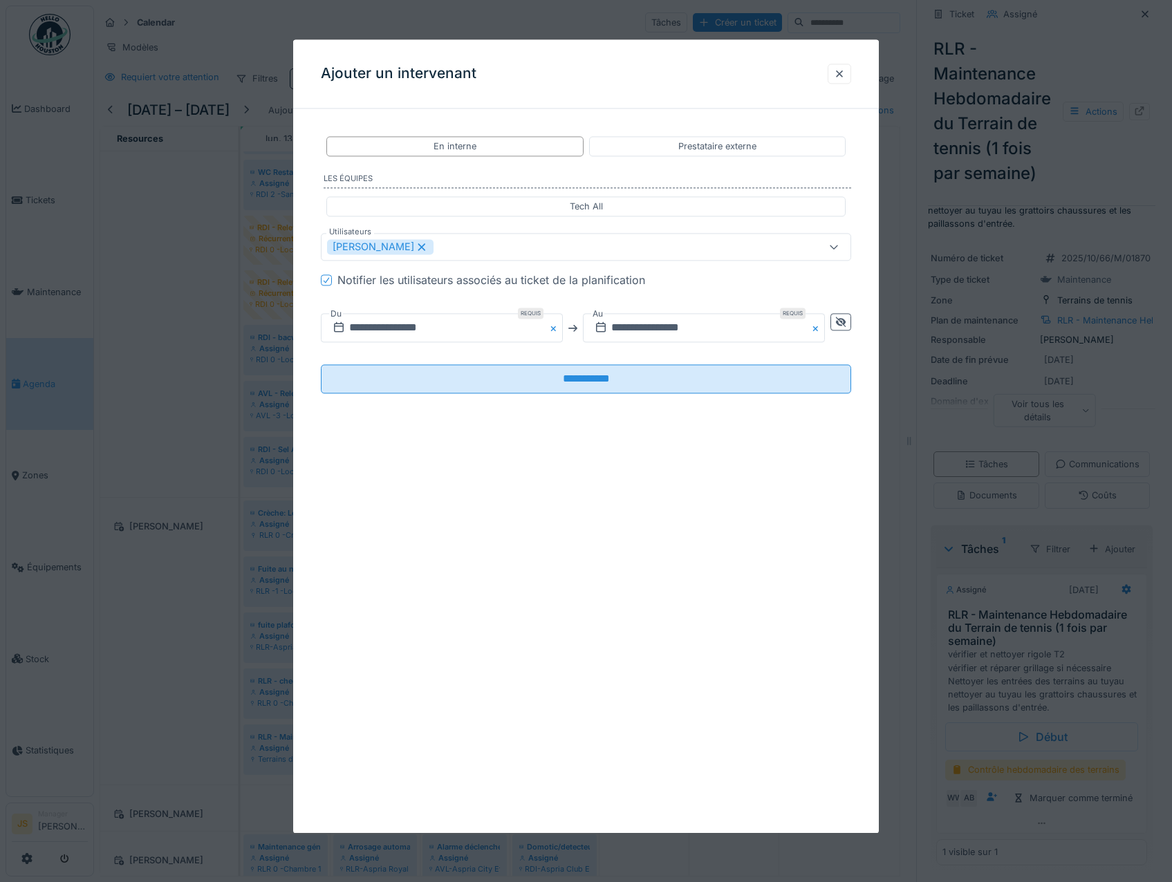
click at [302, 351] on div "**********" at bounding box center [586, 276] width 586 height 313
click at [382, 328] on input "**********" at bounding box center [442, 328] width 242 height 29
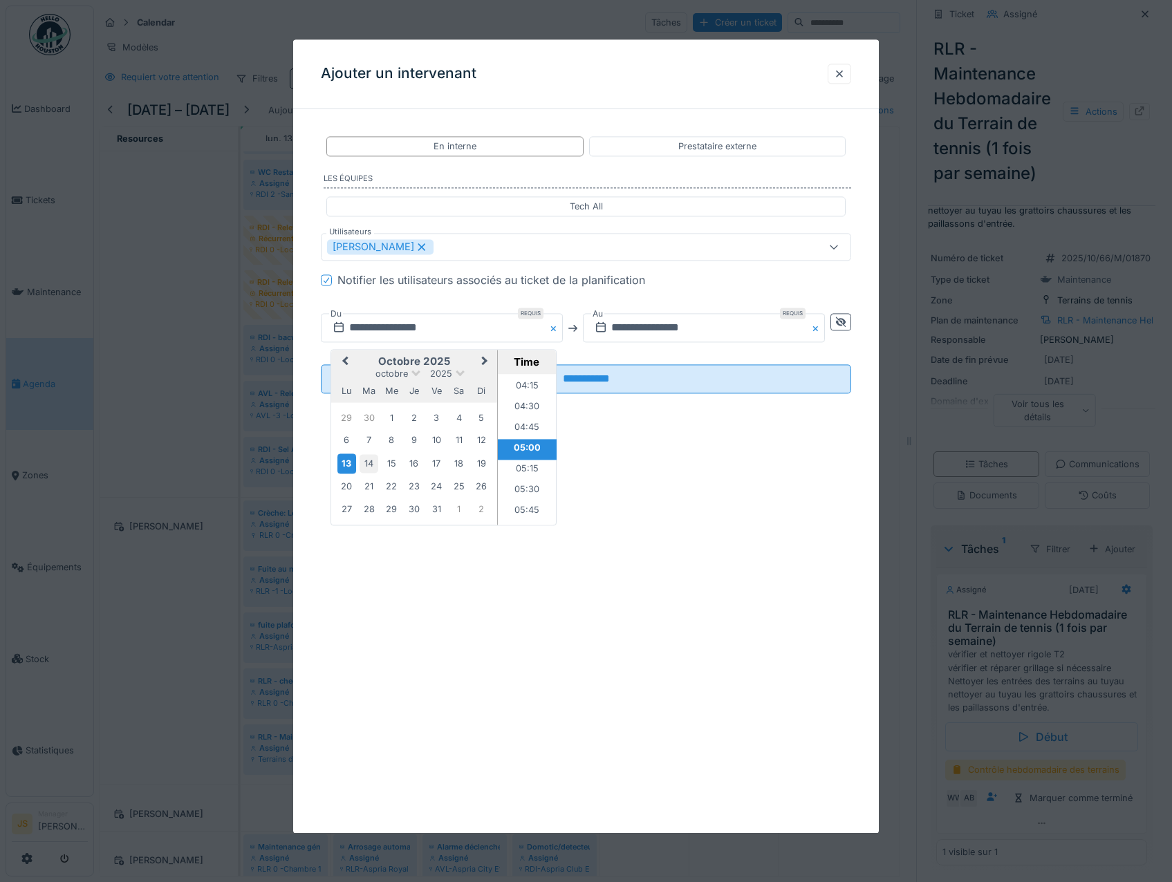
click at [370, 465] on div "14" at bounding box center [369, 463] width 19 height 19
drag, startPoint x: 624, startPoint y: 325, endPoint x: 595, endPoint y: 335, distance: 30.6
click at [624, 325] on input "text" at bounding box center [704, 328] width 242 height 29
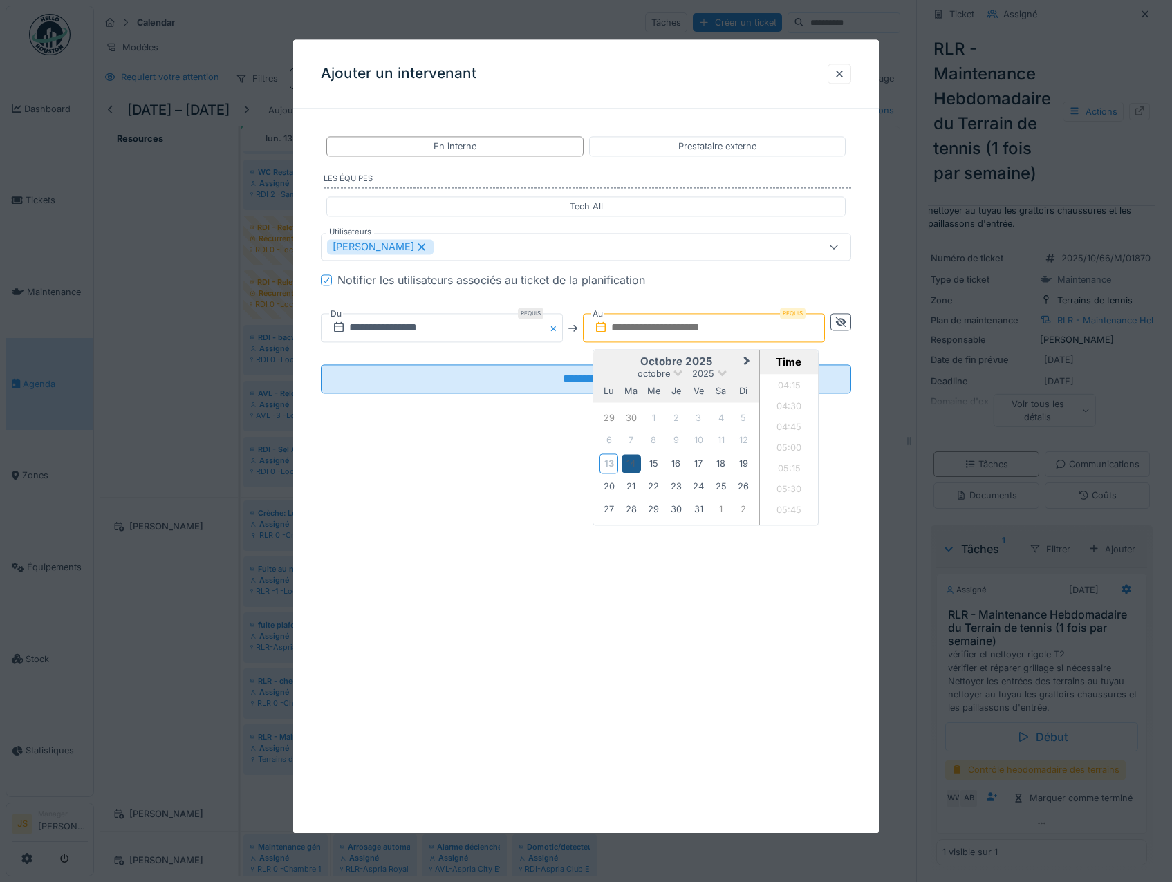
click at [637, 463] on div "14" at bounding box center [631, 463] width 19 height 19
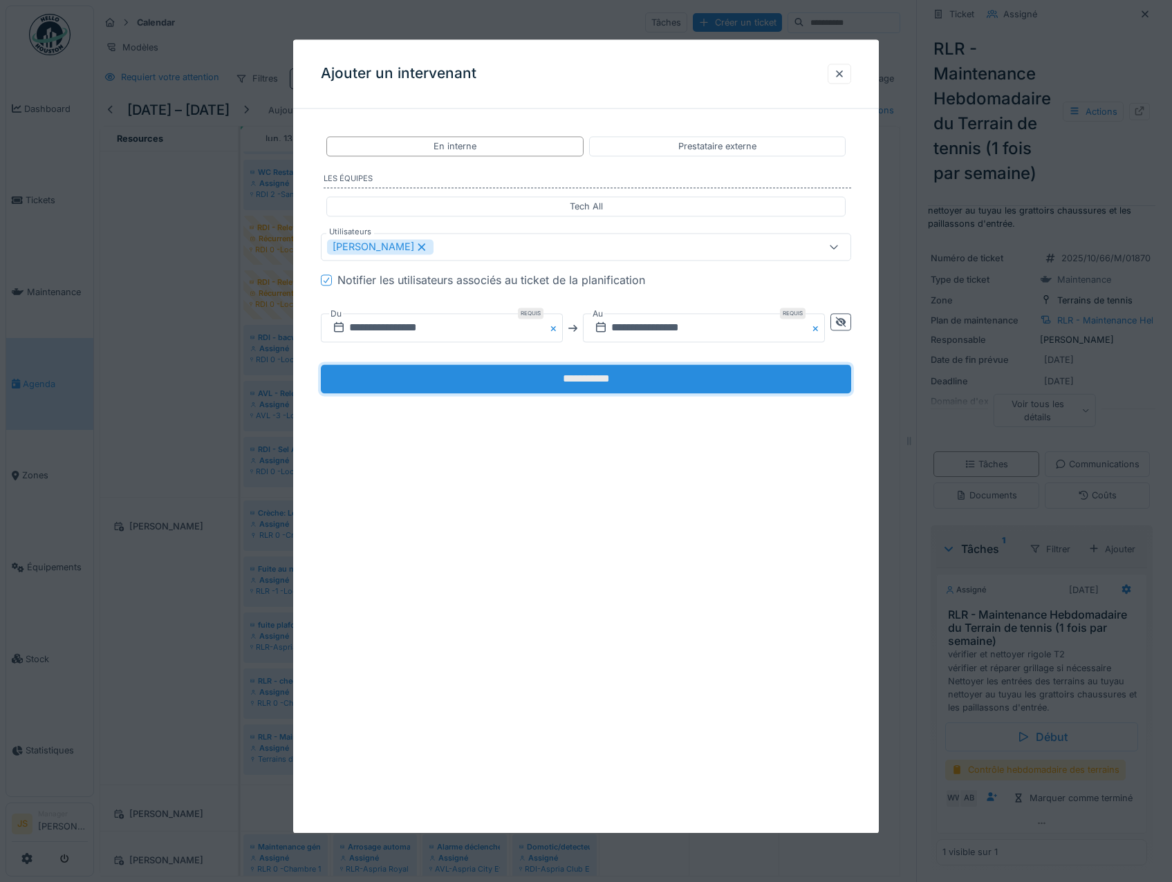
click at [564, 371] on input "**********" at bounding box center [586, 379] width 531 height 29
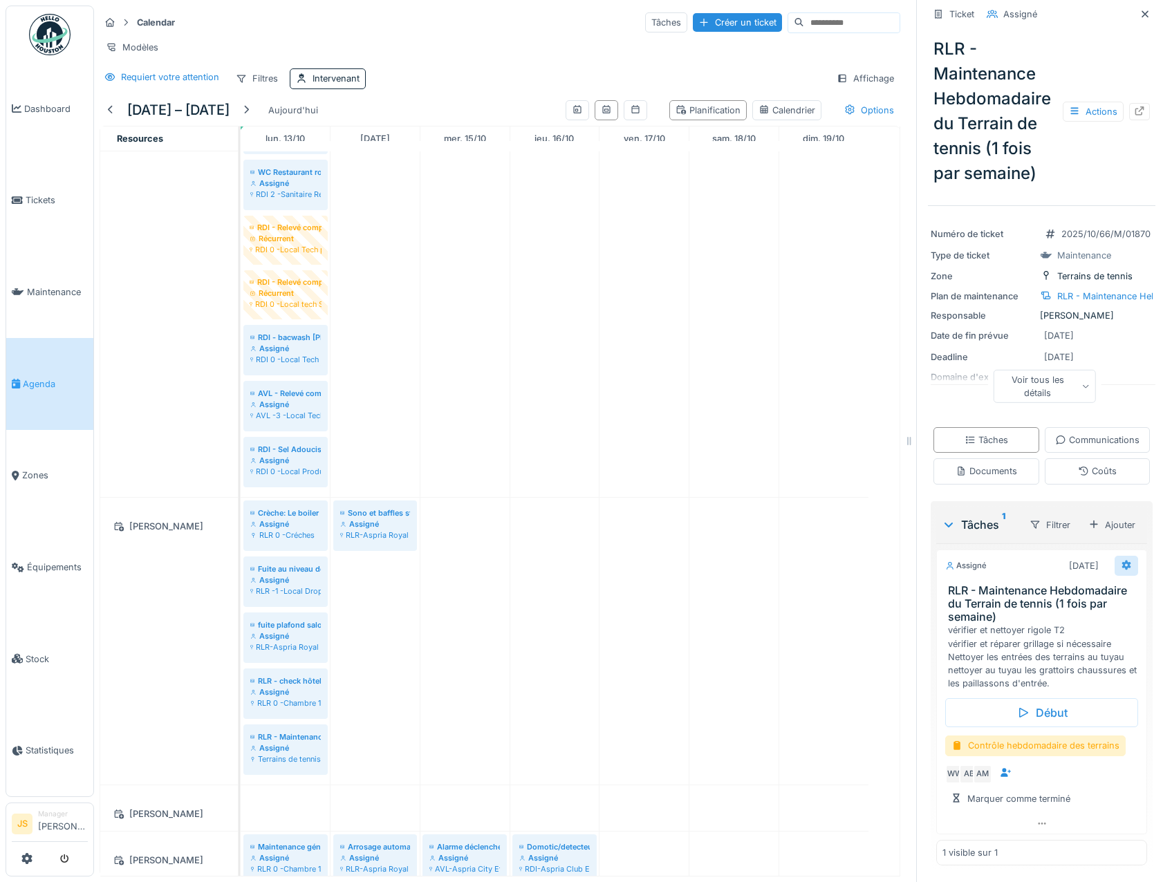
click at [1121, 564] on icon at bounding box center [1126, 565] width 11 height 9
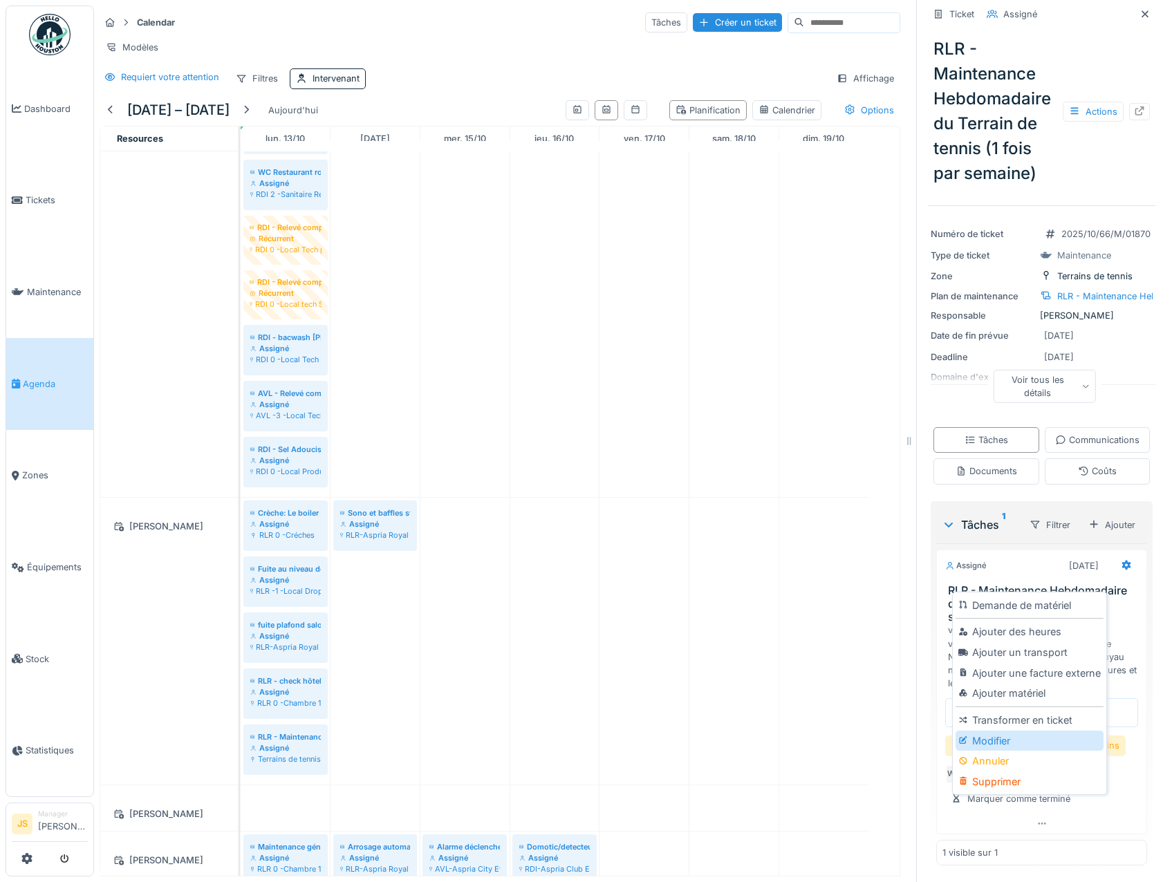
click at [983, 731] on div "Modifier" at bounding box center [1029, 741] width 147 height 21
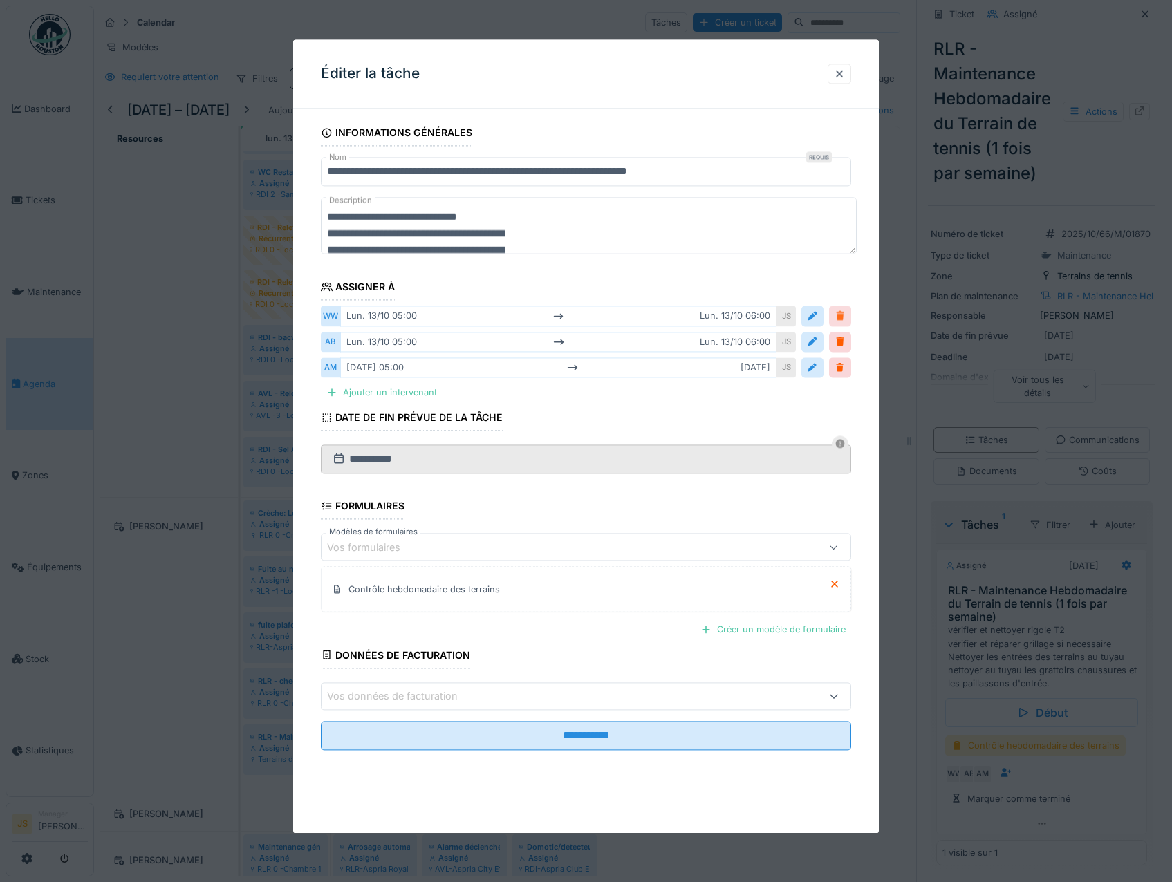
click at [846, 314] on div at bounding box center [840, 316] width 11 height 13
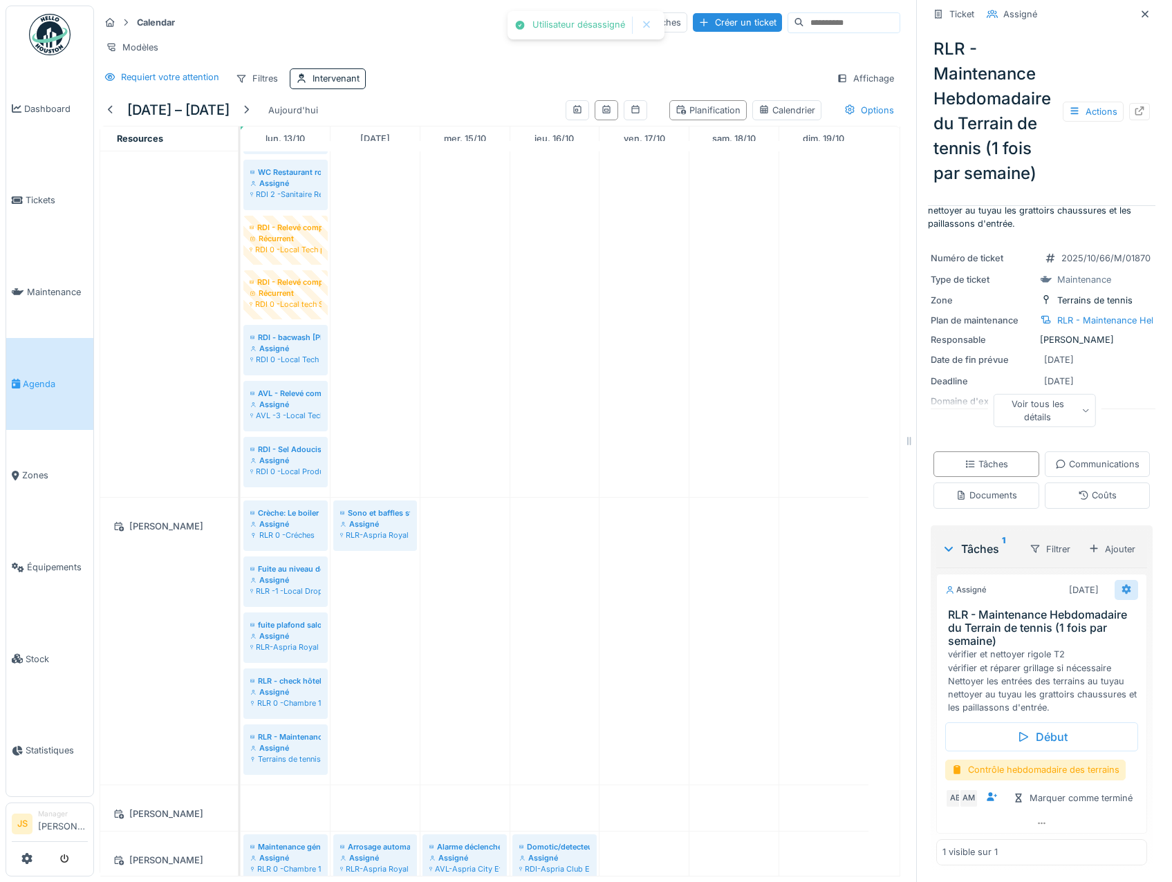
click at [1122, 585] on icon at bounding box center [1126, 590] width 9 height 10
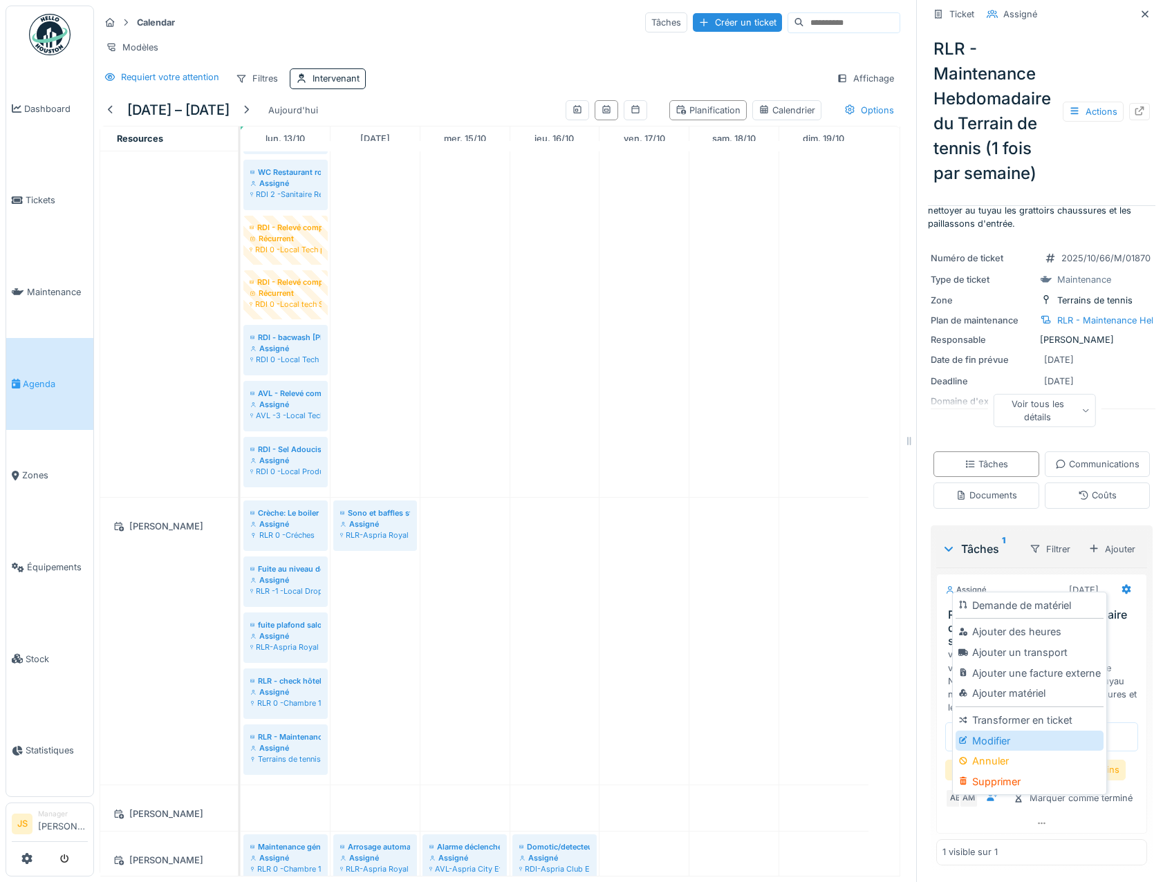
click at [981, 732] on div "Modifier" at bounding box center [1029, 741] width 147 height 21
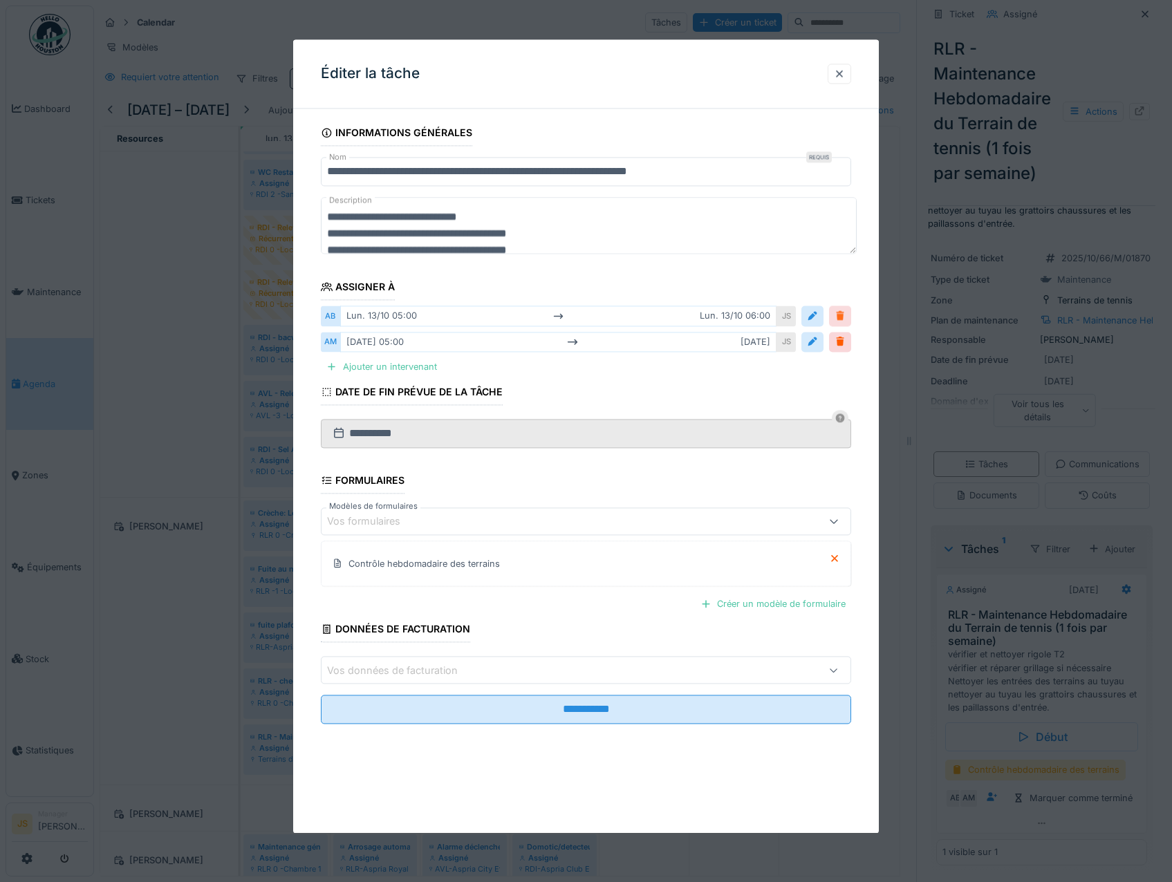
click at [845, 318] on div at bounding box center [840, 316] width 11 height 13
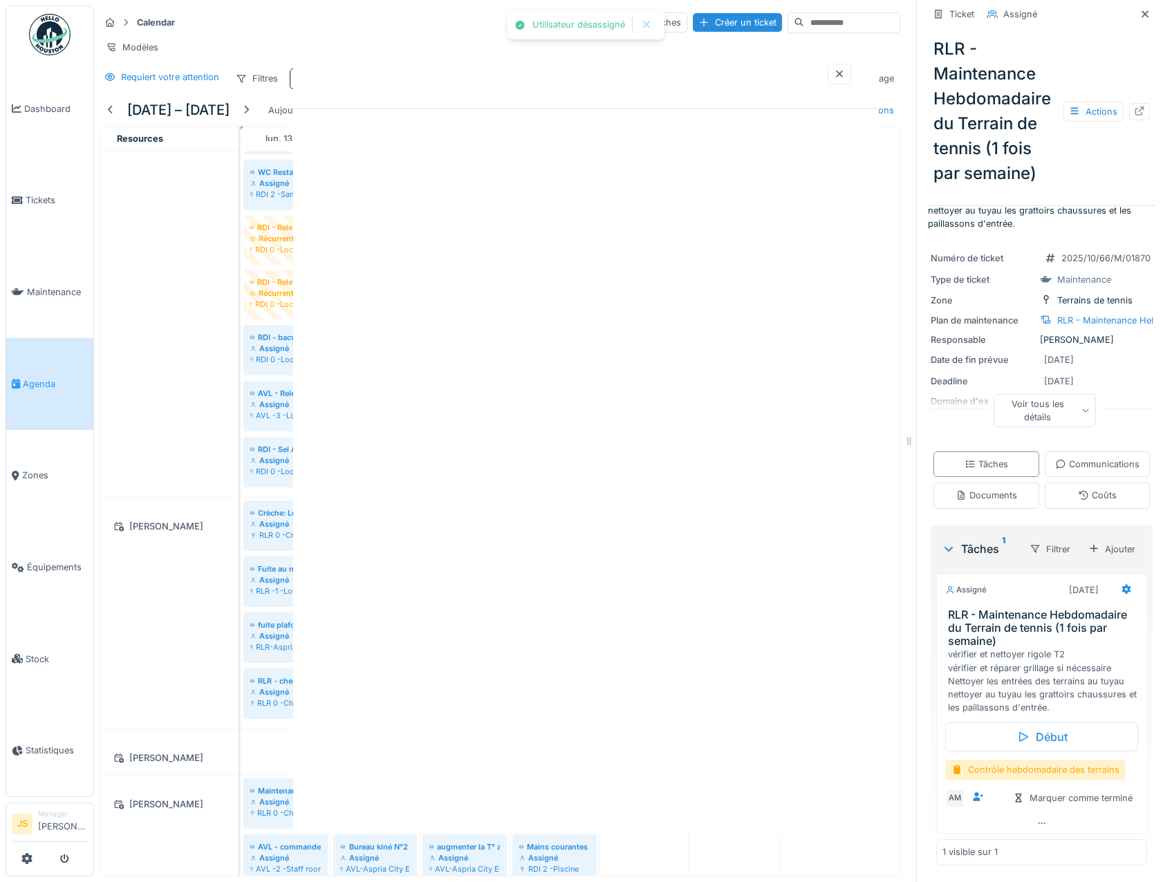
scroll to position [123, 0]
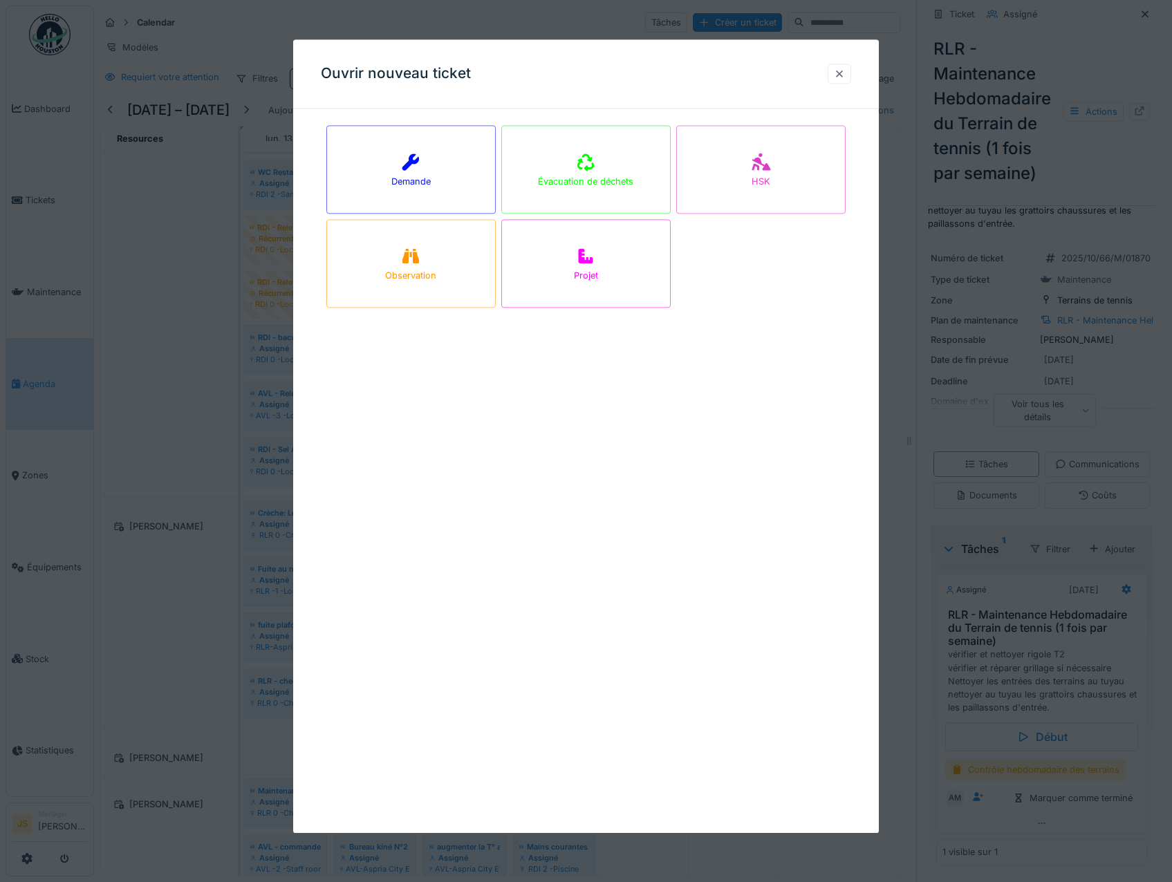
click at [844, 71] on div at bounding box center [839, 73] width 11 height 13
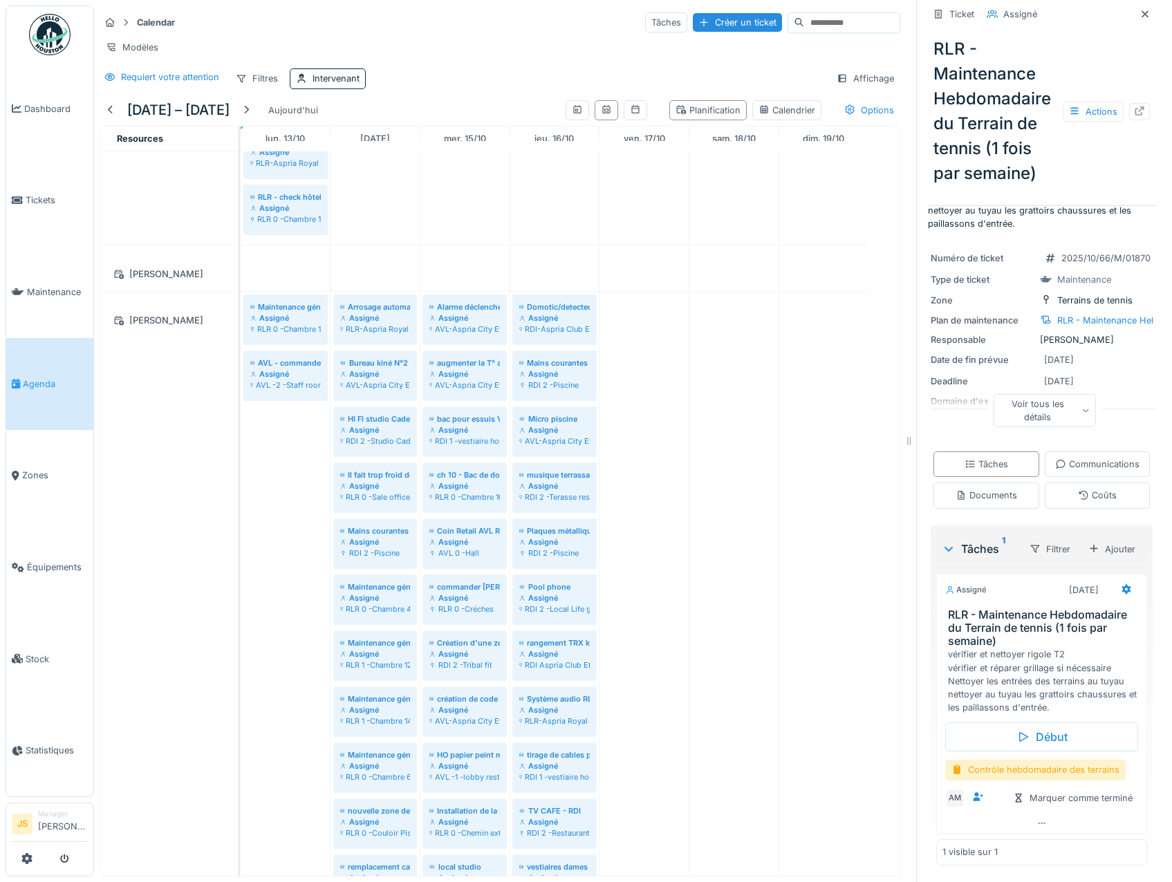
scroll to position [1203, 0]
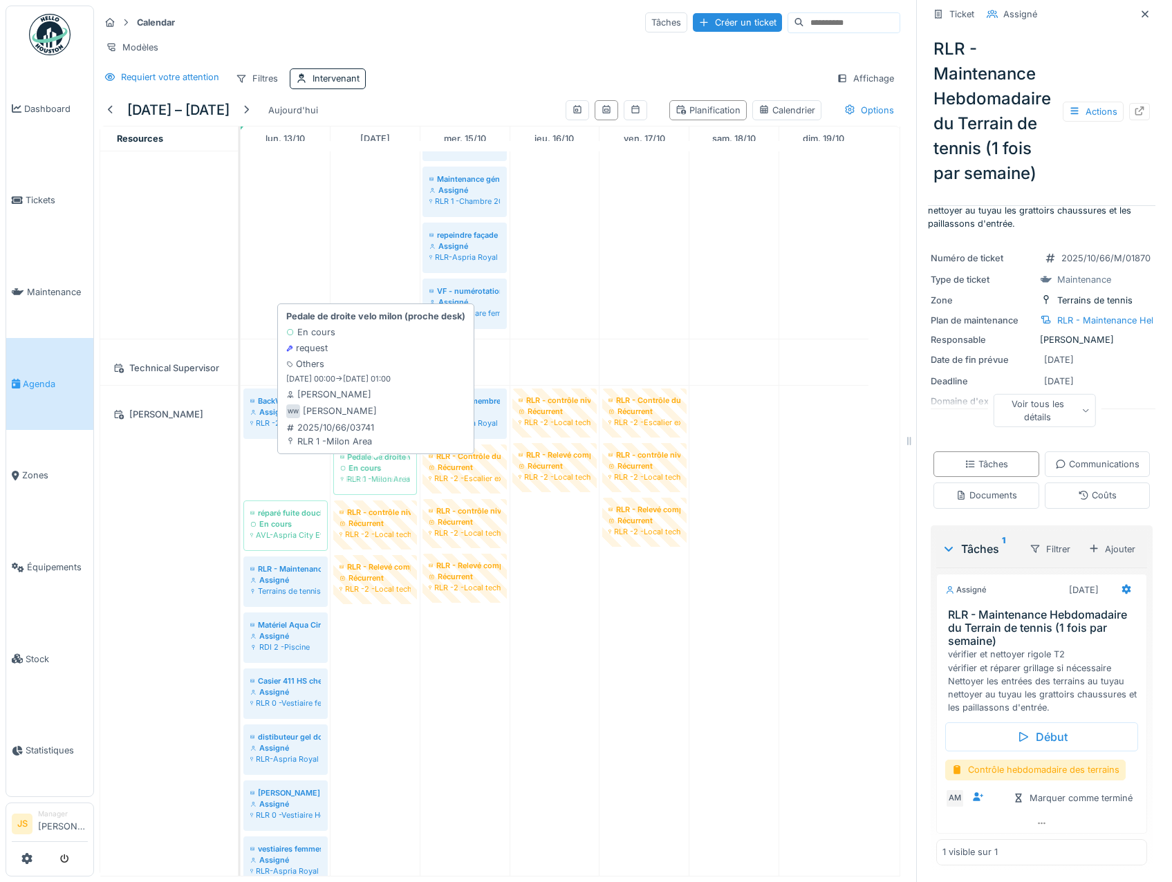
drag, startPoint x: 277, startPoint y: 471, endPoint x: 326, endPoint y: 466, distance: 50.0
click at [241, 466] on div "BackWash grand bassin et petit bassin Assigné RLR -2 -Local technique Piscine H…" at bounding box center [241, 725] width 0 height 679
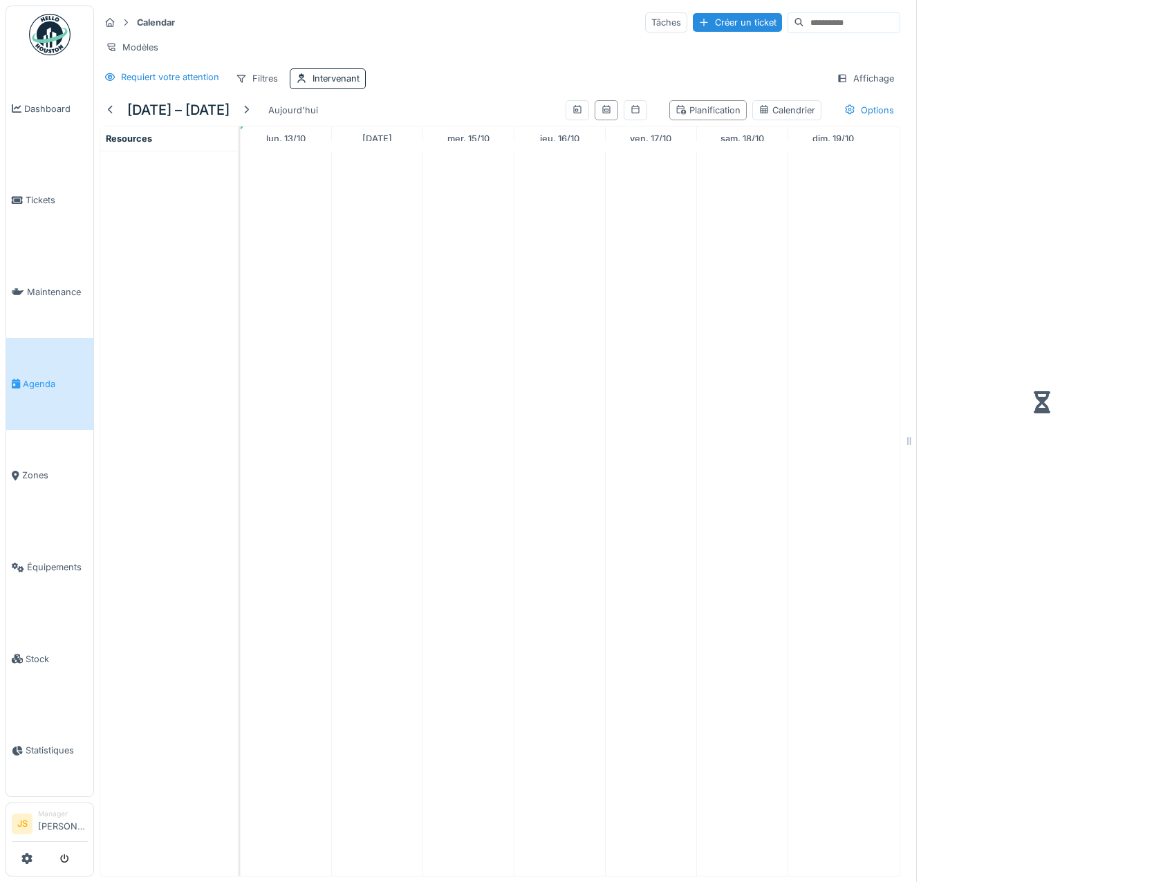
scroll to position [10, 0]
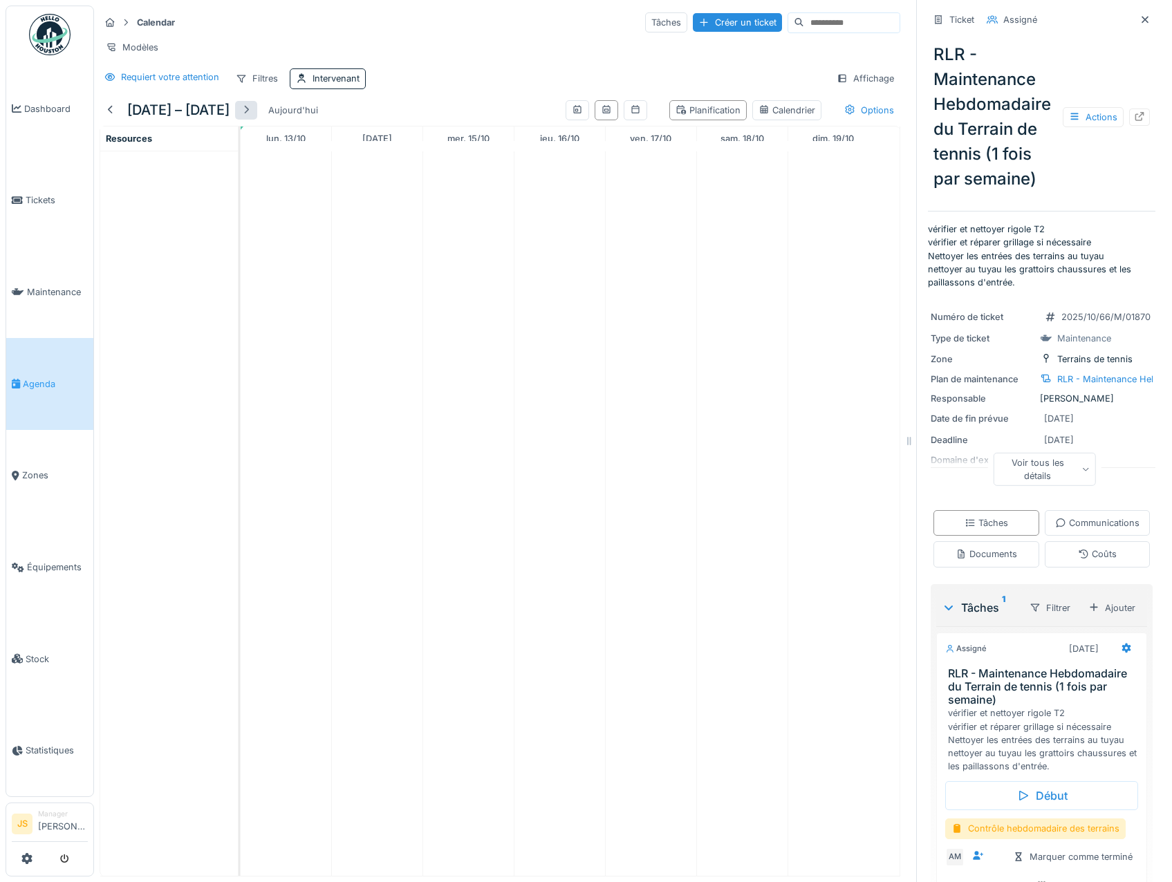
click at [252, 110] on div at bounding box center [246, 110] width 11 height 13
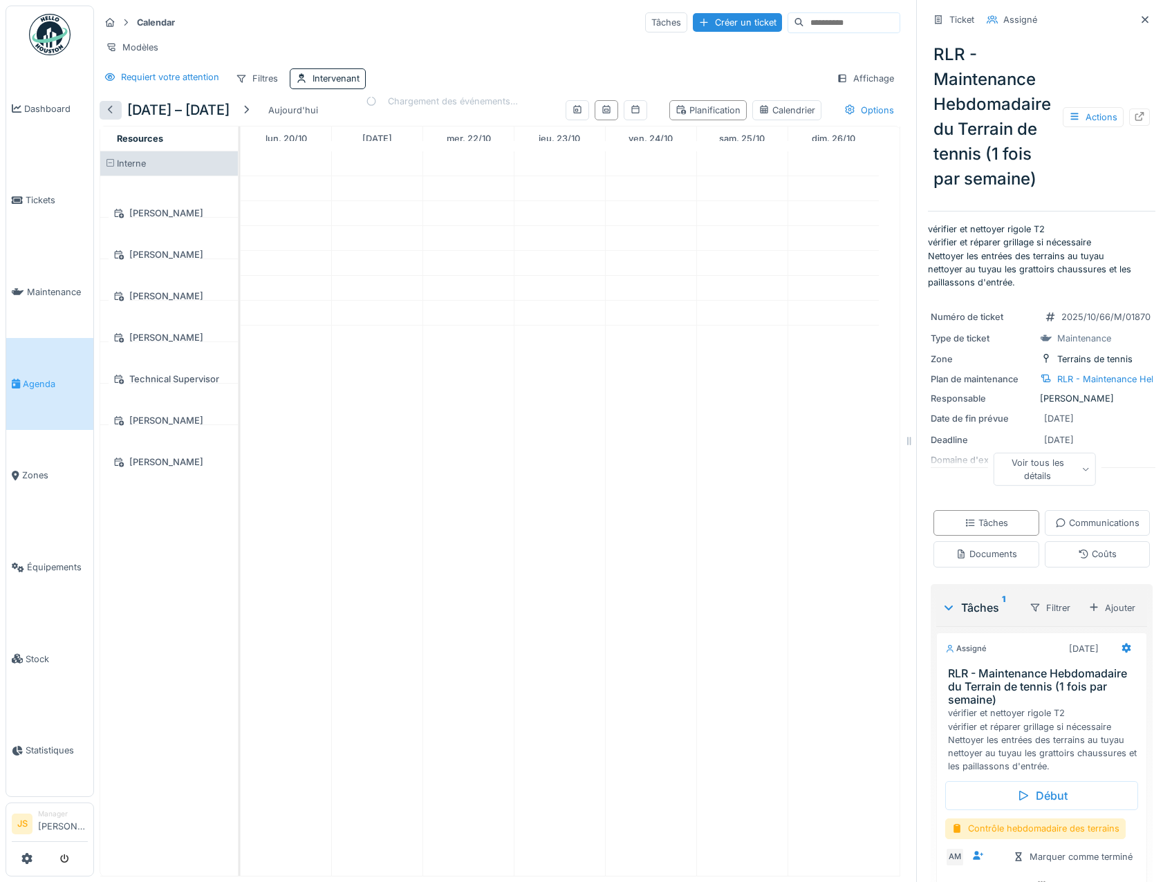
click at [111, 104] on div at bounding box center [110, 110] width 11 height 13
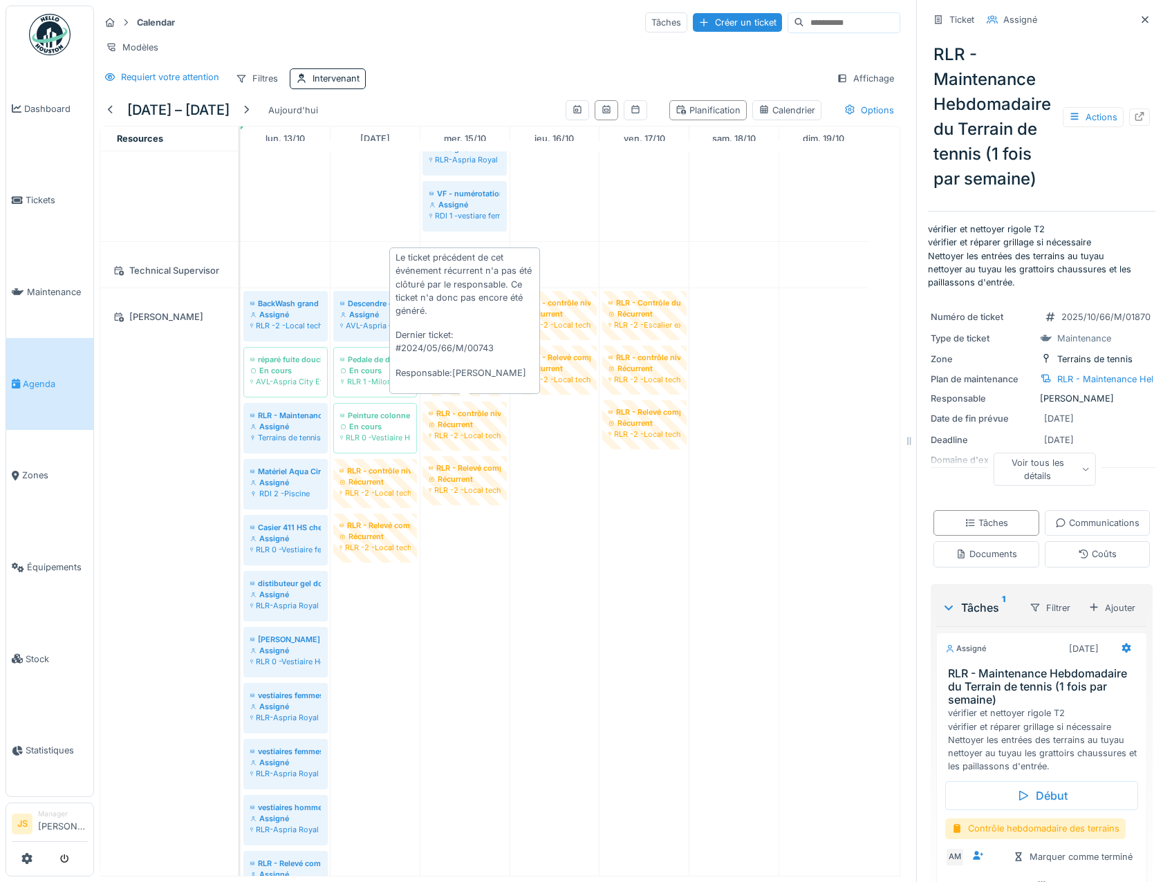
scroll to position [2183, 0]
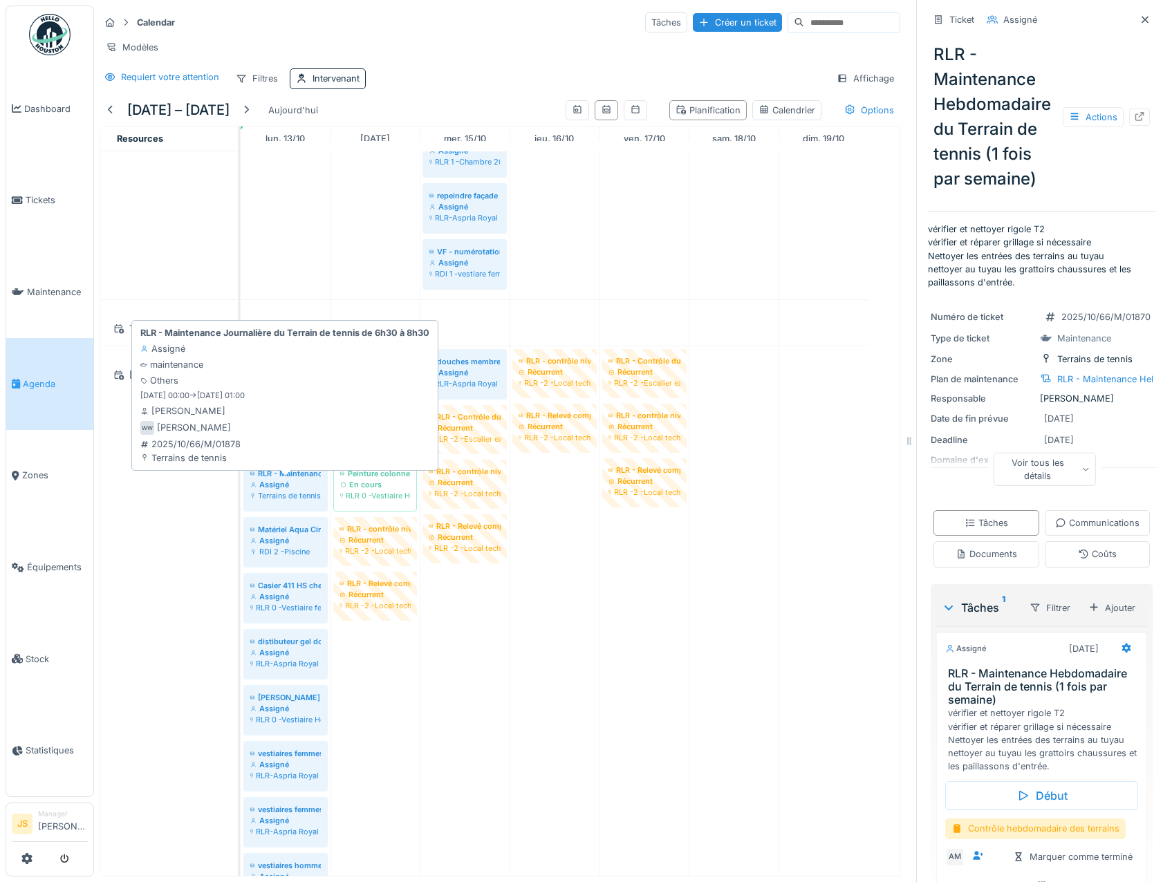
click at [281, 490] on div "Assigné" at bounding box center [285, 484] width 71 height 11
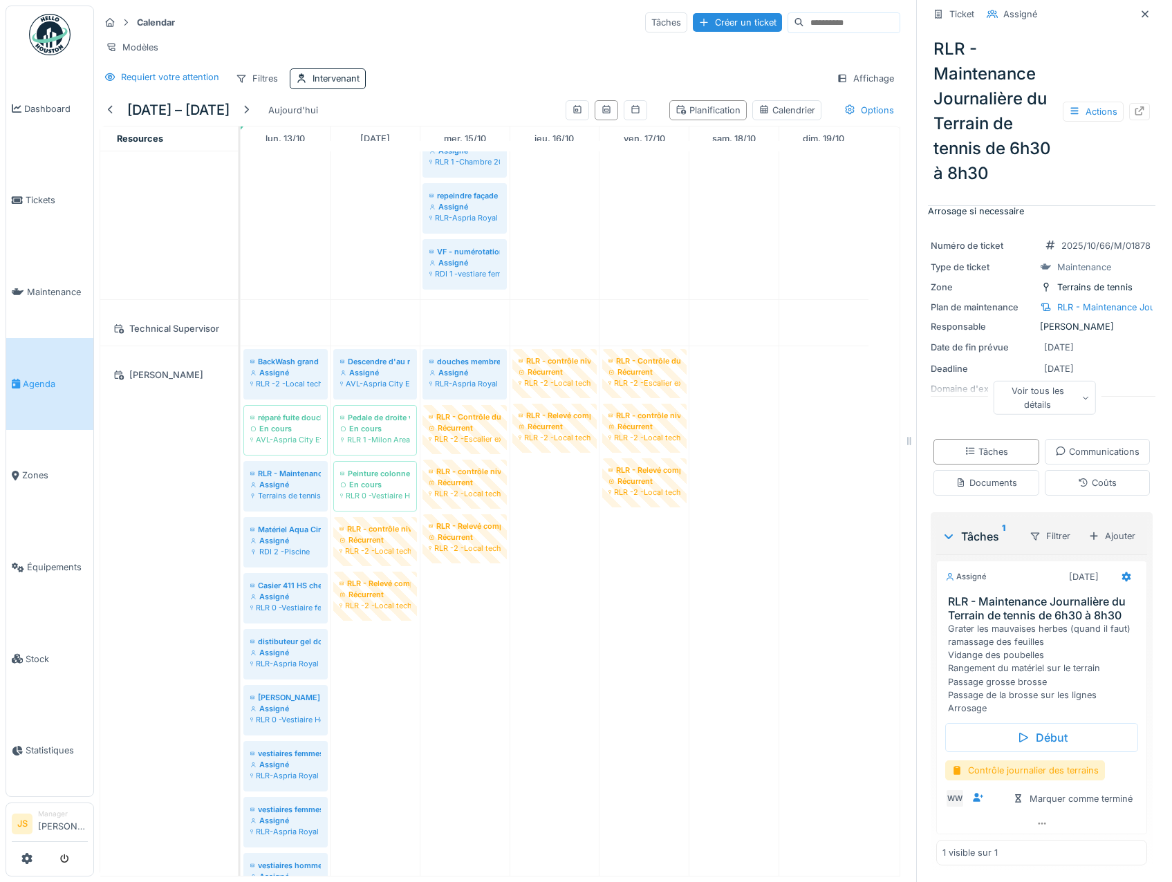
scroll to position [10, 0]
click at [1121, 573] on icon at bounding box center [1126, 577] width 11 height 9
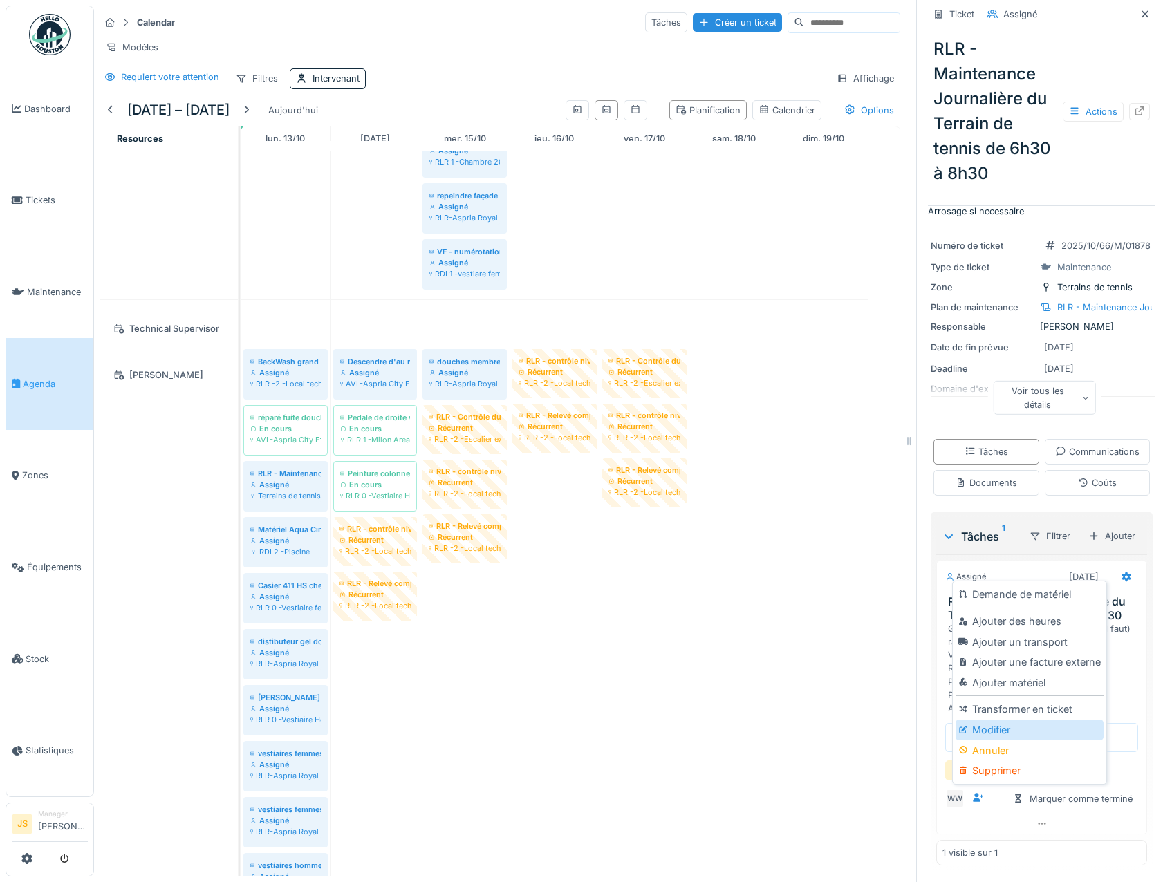
click at [991, 723] on div "Modifier" at bounding box center [1029, 730] width 147 height 21
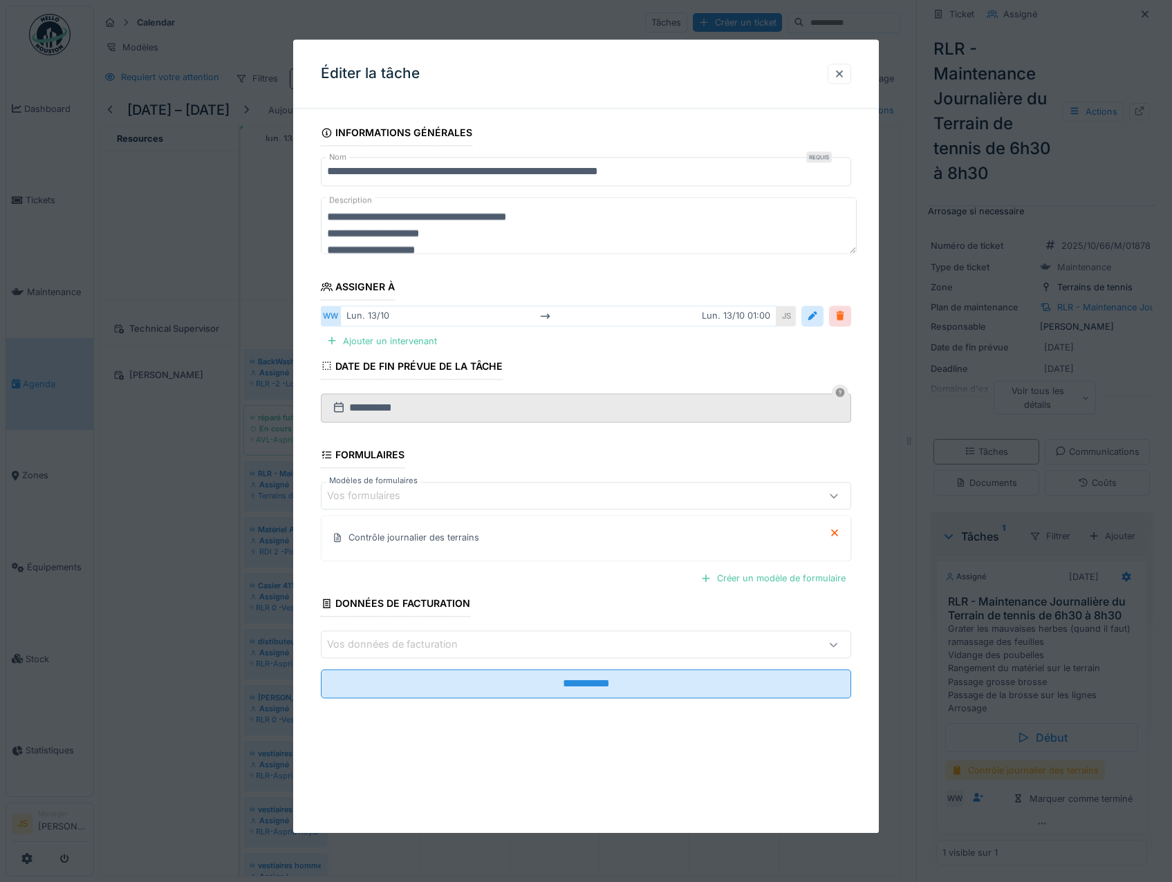
click at [846, 317] on div at bounding box center [840, 316] width 11 height 13
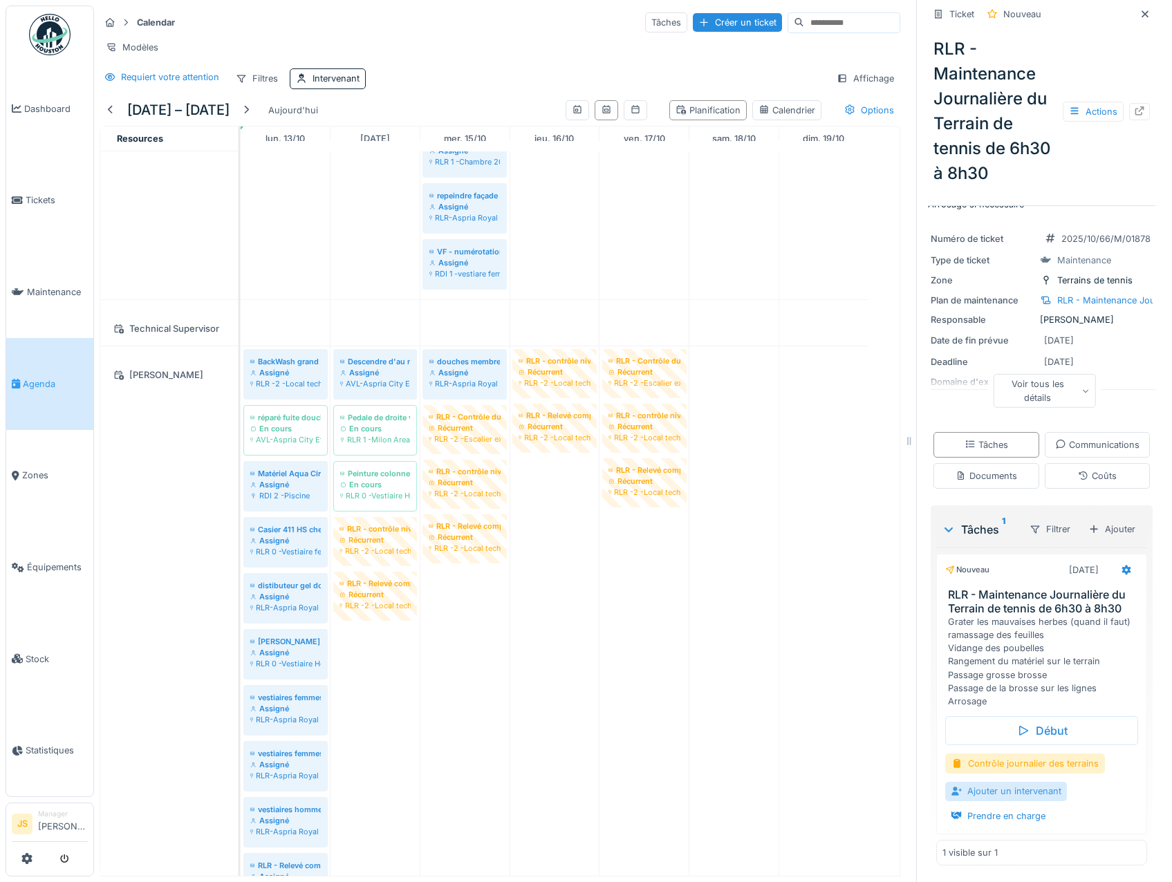
click at [991, 790] on div "Ajouter un intervenant" at bounding box center [1006, 791] width 122 height 19
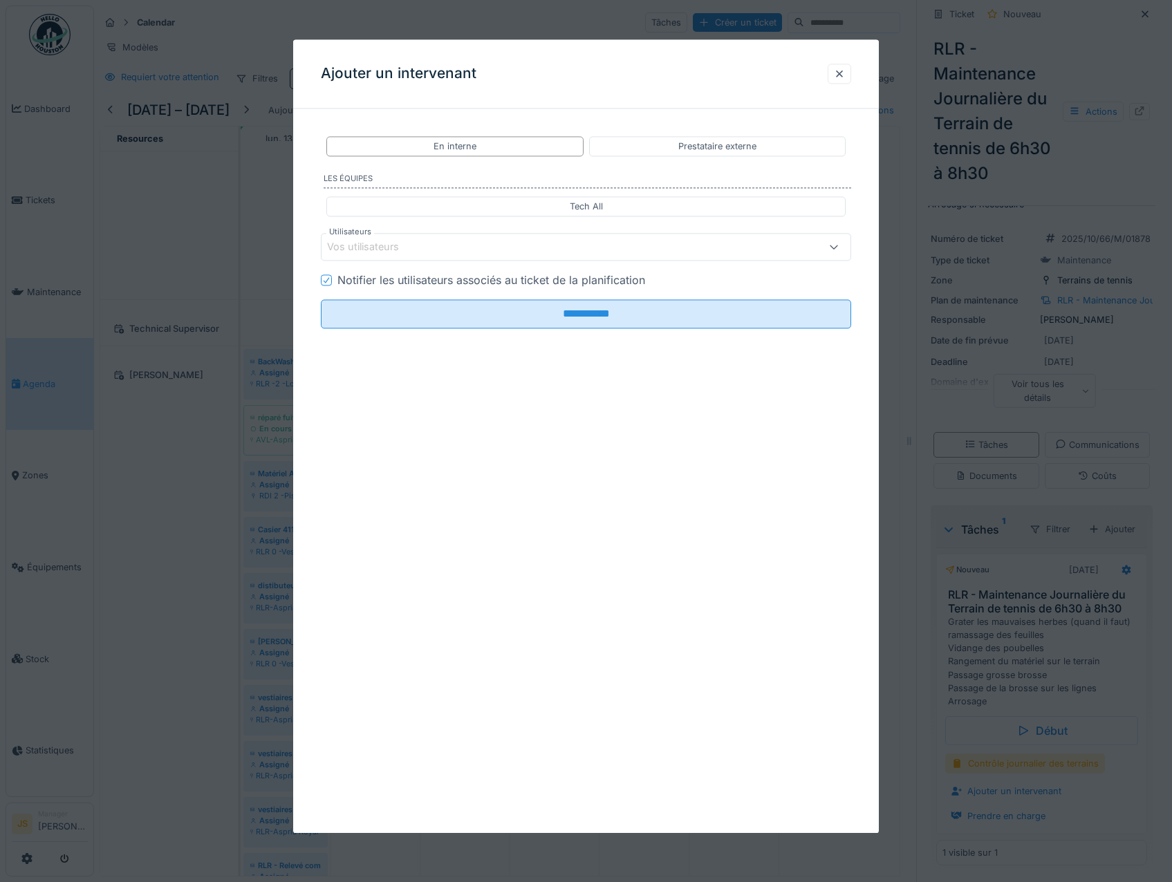
click at [361, 248] on div "Vos utilisateurs" at bounding box center [372, 247] width 91 height 15
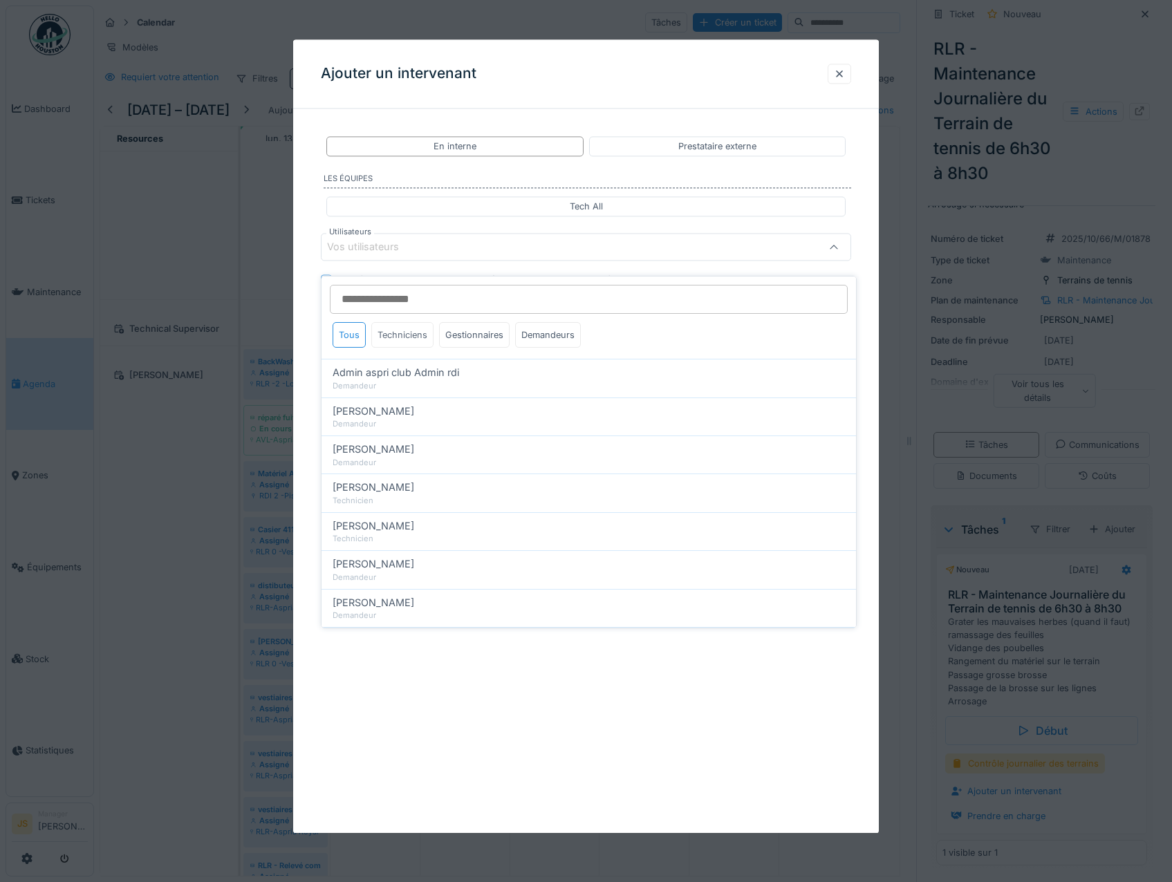
click at [413, 322] on div "Techniciens" at bounding box center [402, 335] width 62 height 26
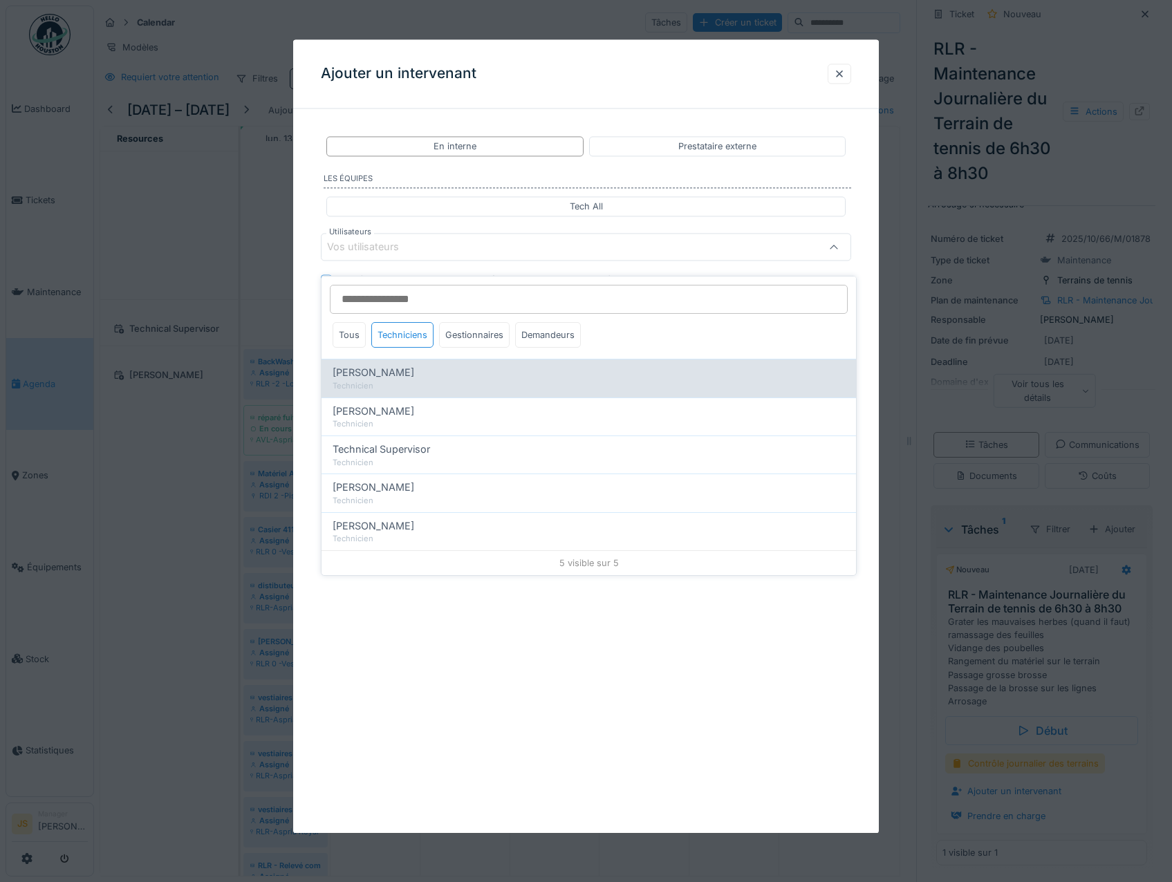
click at [391, 365] on span "[PERSON_NAME]" at bounding box center [374, 372] width 82 height 15
type input "*****"
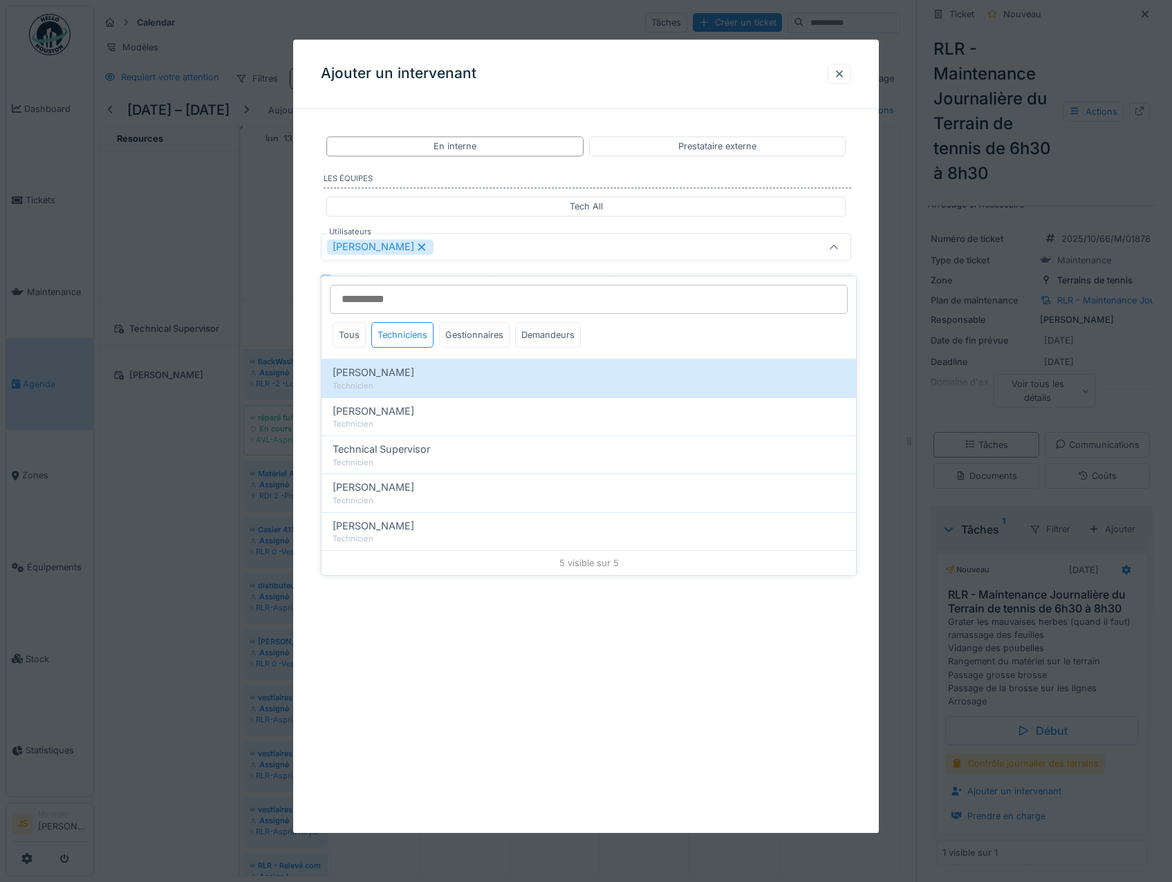
click at [311, 353] on div "**********" at bounding box center [586, 276] width 586 height 313
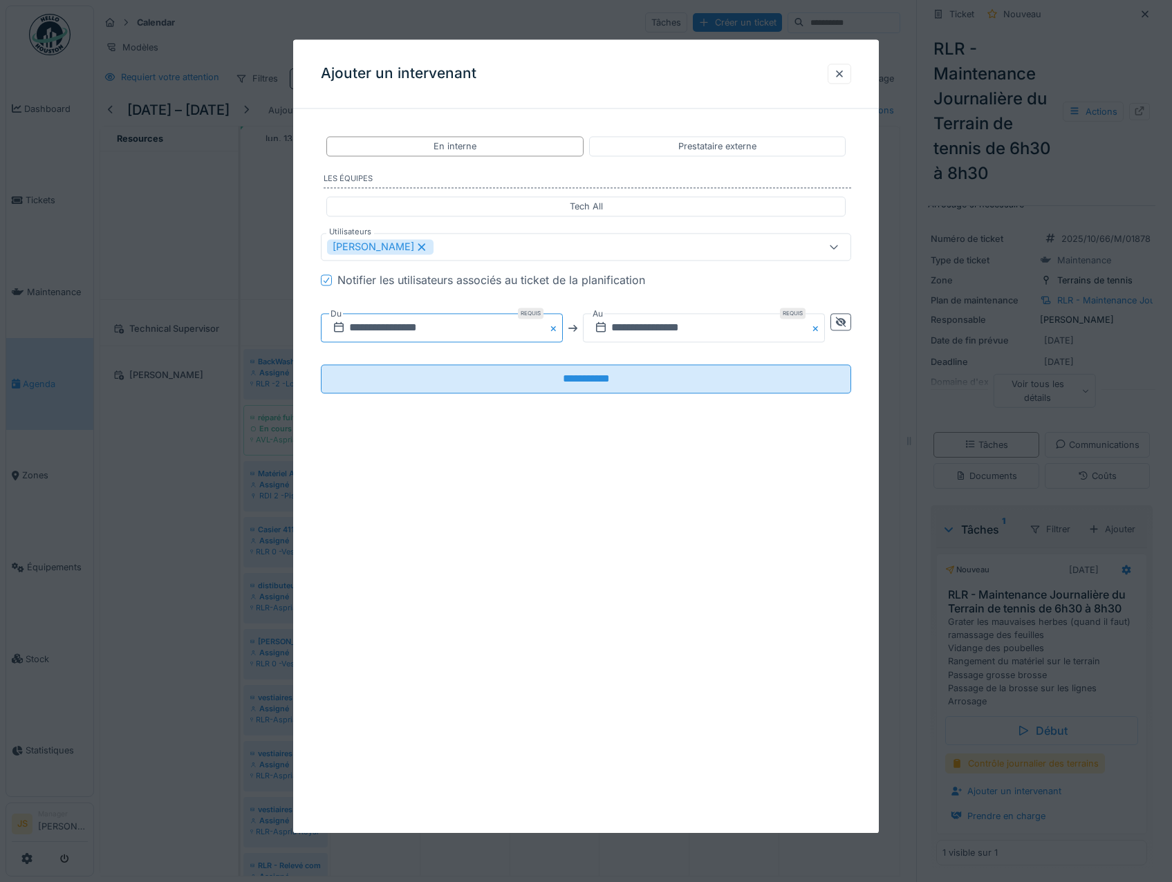
click at [371, 322] on input "**********" at bounding box center [442, 328] width 242 height 29
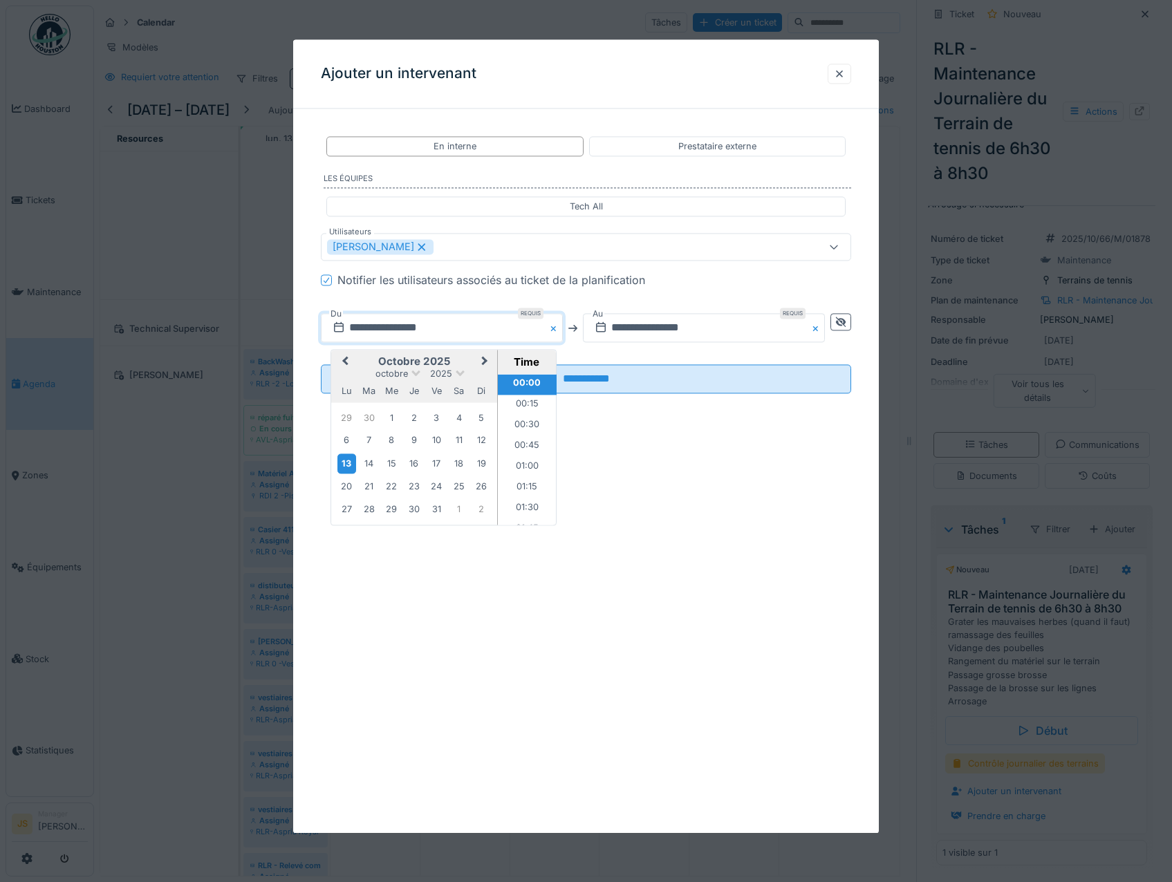
click at [347, 469] on div "13" at bounding box center [347, 464] width 19 height 20
click at [364, 467] on div "14" at bounding box center [369, 463] width 19 height 19
click at [634, 328] on input "text" at bounding box center [704, 328] width 242 height 29
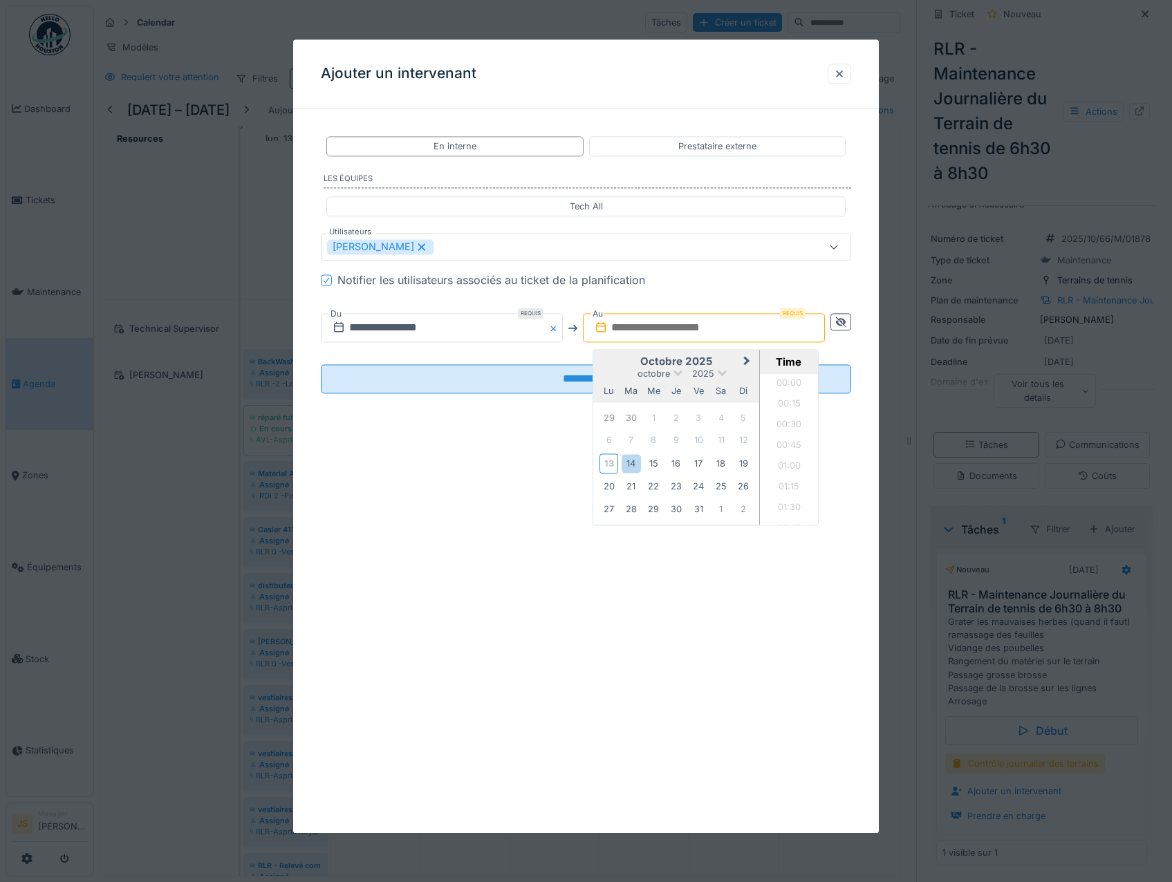
scroll to position [350, 0]
click at [636, 467] on div "14" at bounding box center [631, 463] width 19 height 19
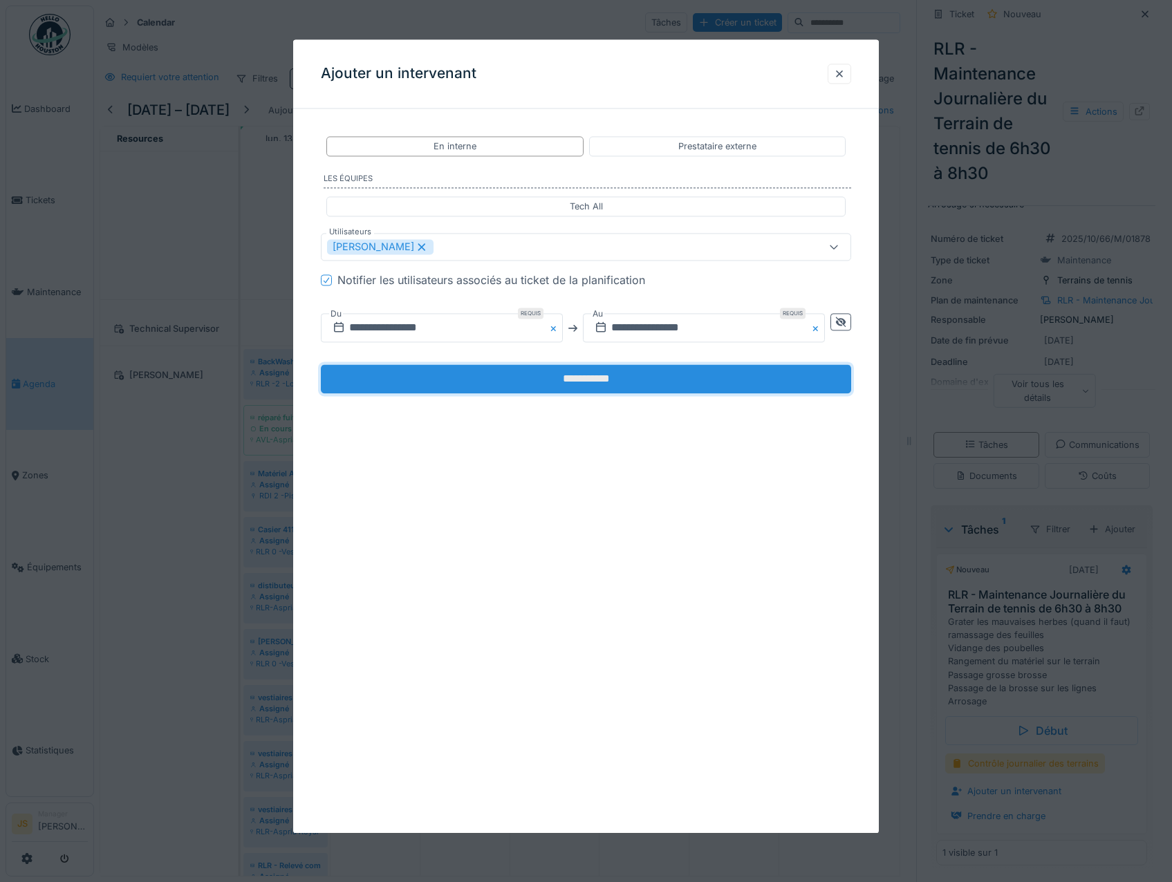
click at [535, 378] on input "**********" at bounding box center [586, 379] width 531 height 29
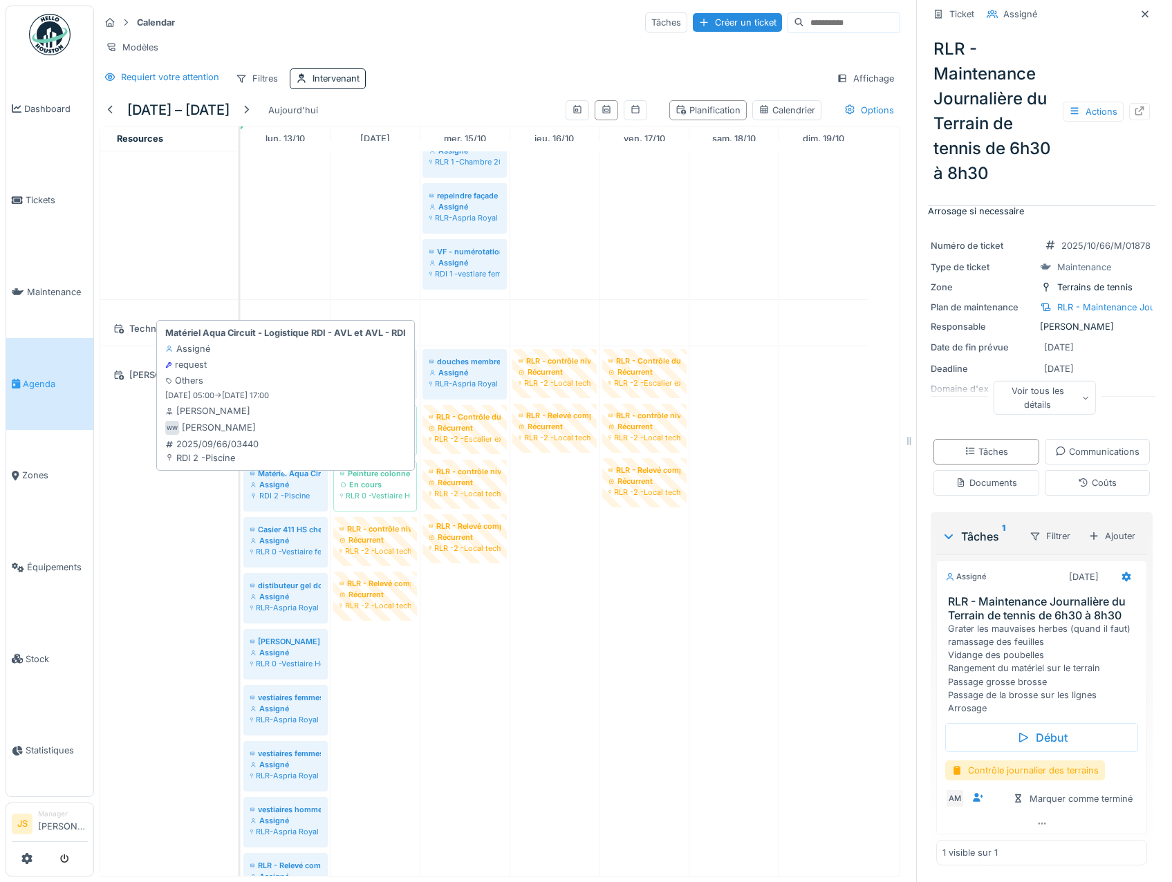
click at [282, 488] on div "Assigné" at bounding box center [285, 484] width 71 height 11
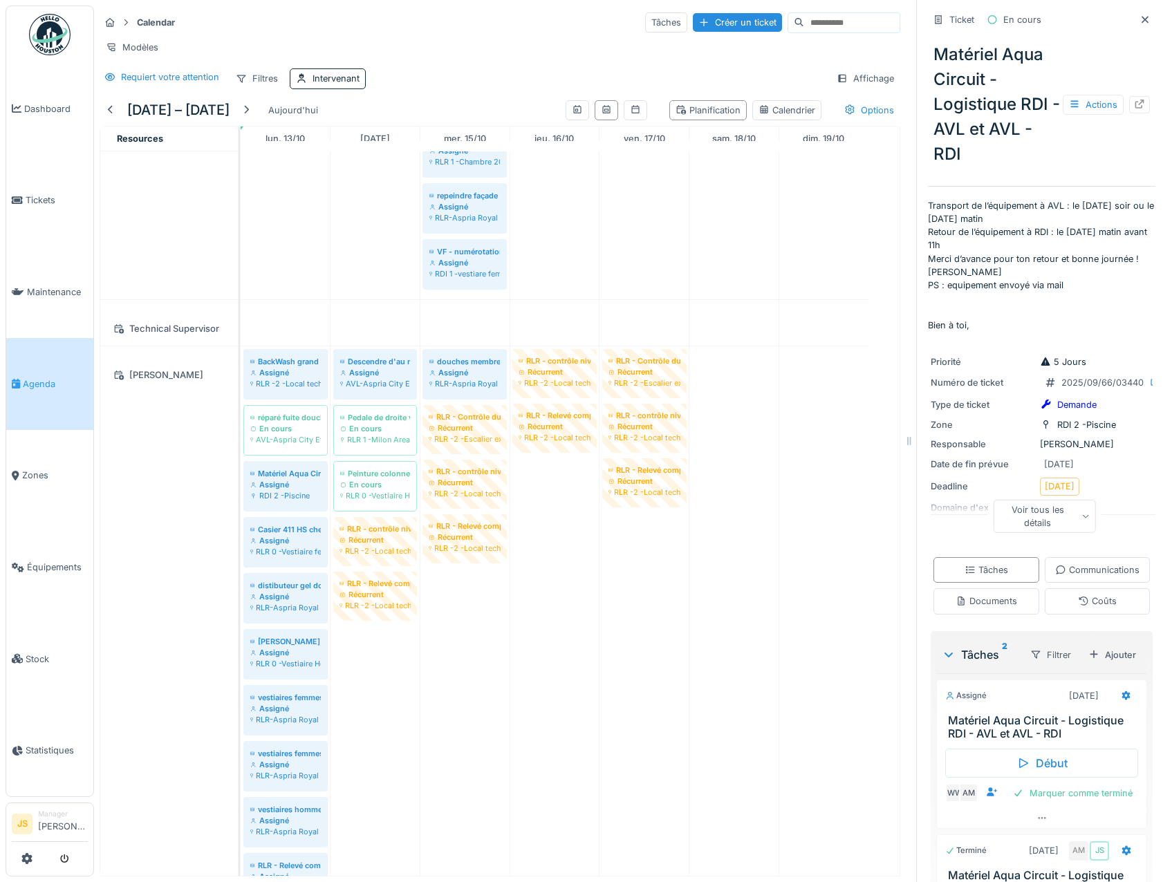
scroll to position [114, 0]
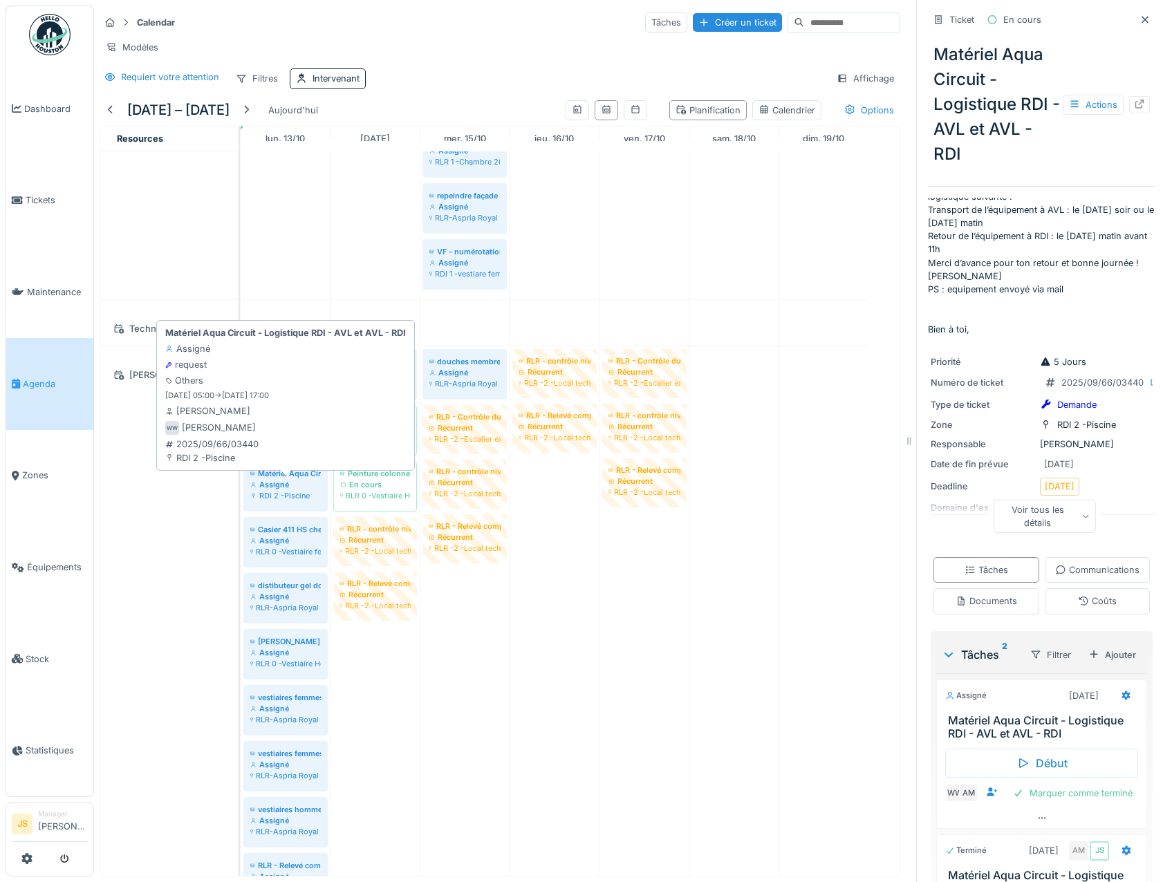
click at [290, 488] on div "Assigné" at bounding box center [285, 484] width 71 height 11
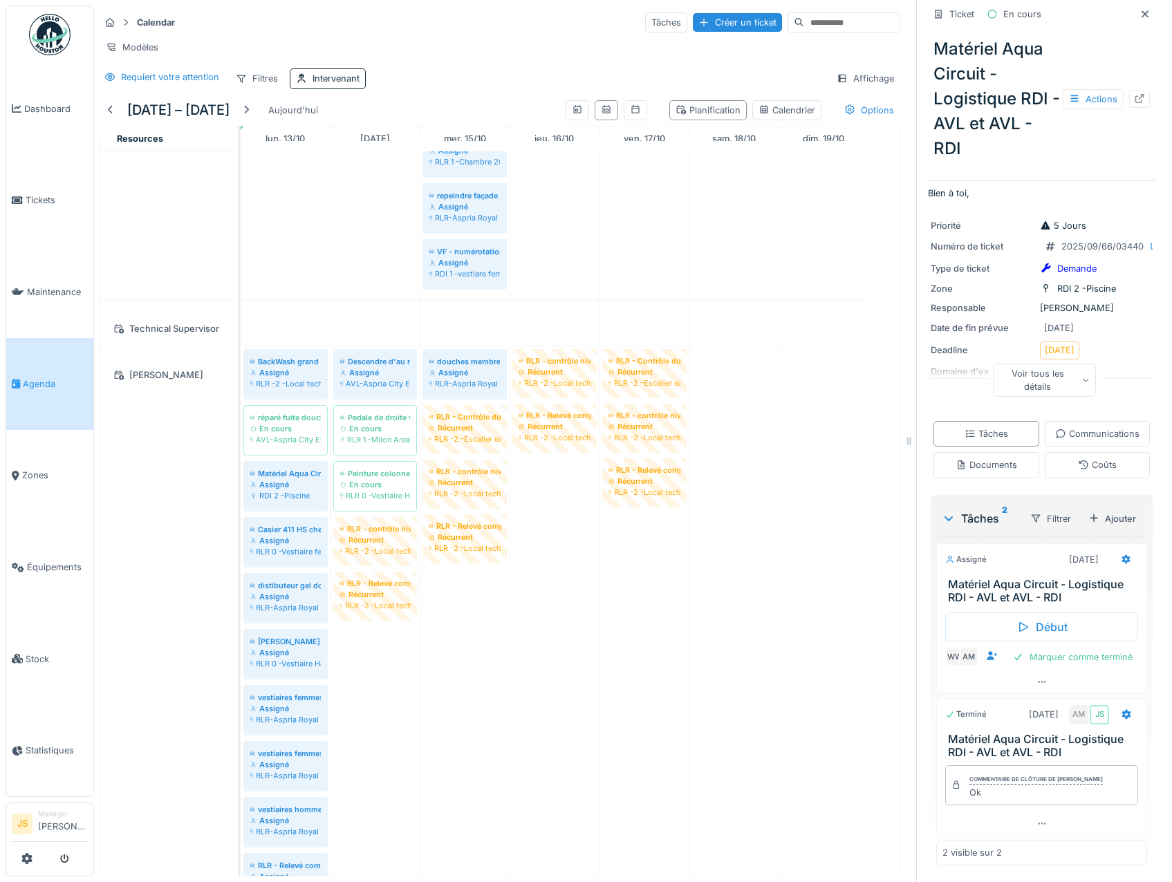
scroll to position [230, 0]
click at [1122, 555] on icon at bounding box center [1126, 560] width 9 height 10
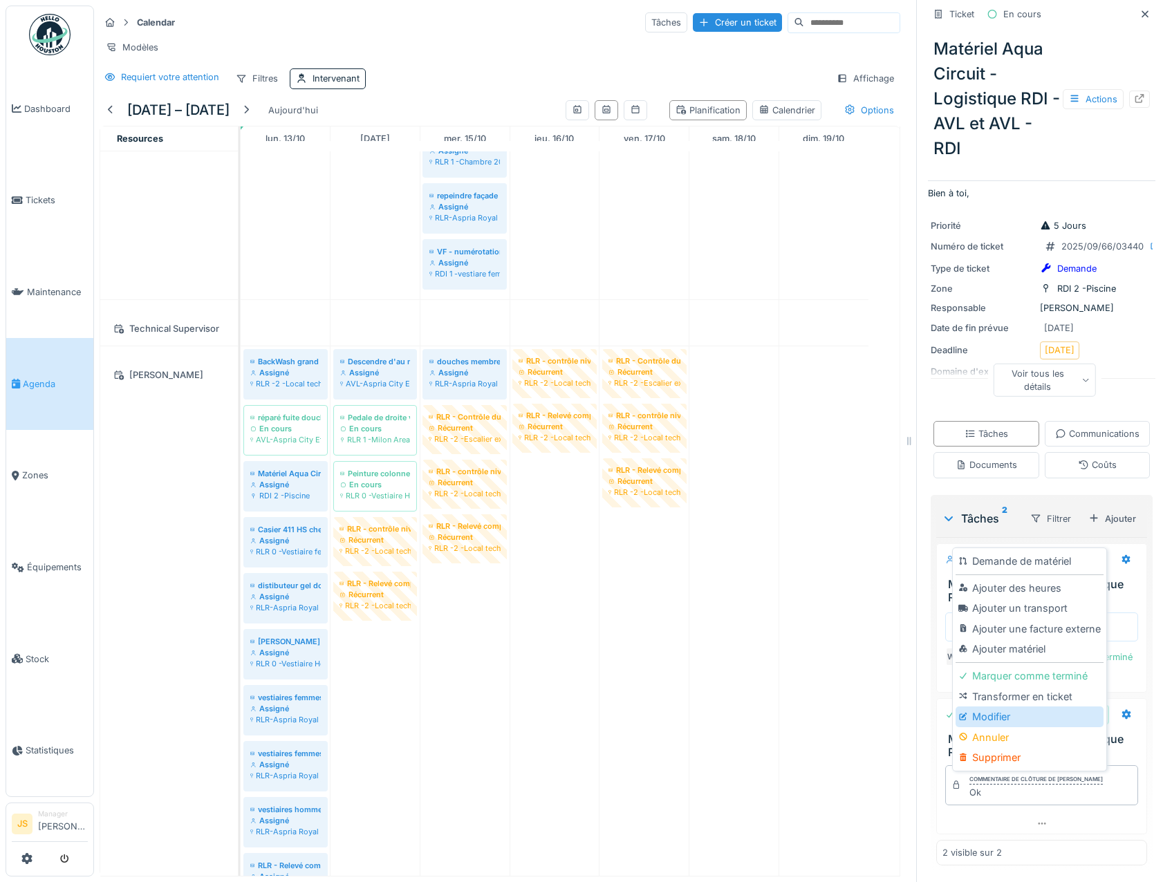
click at [1000, 708] on div "Modifier" at bounding box center [1029, 717] width 147 height 21
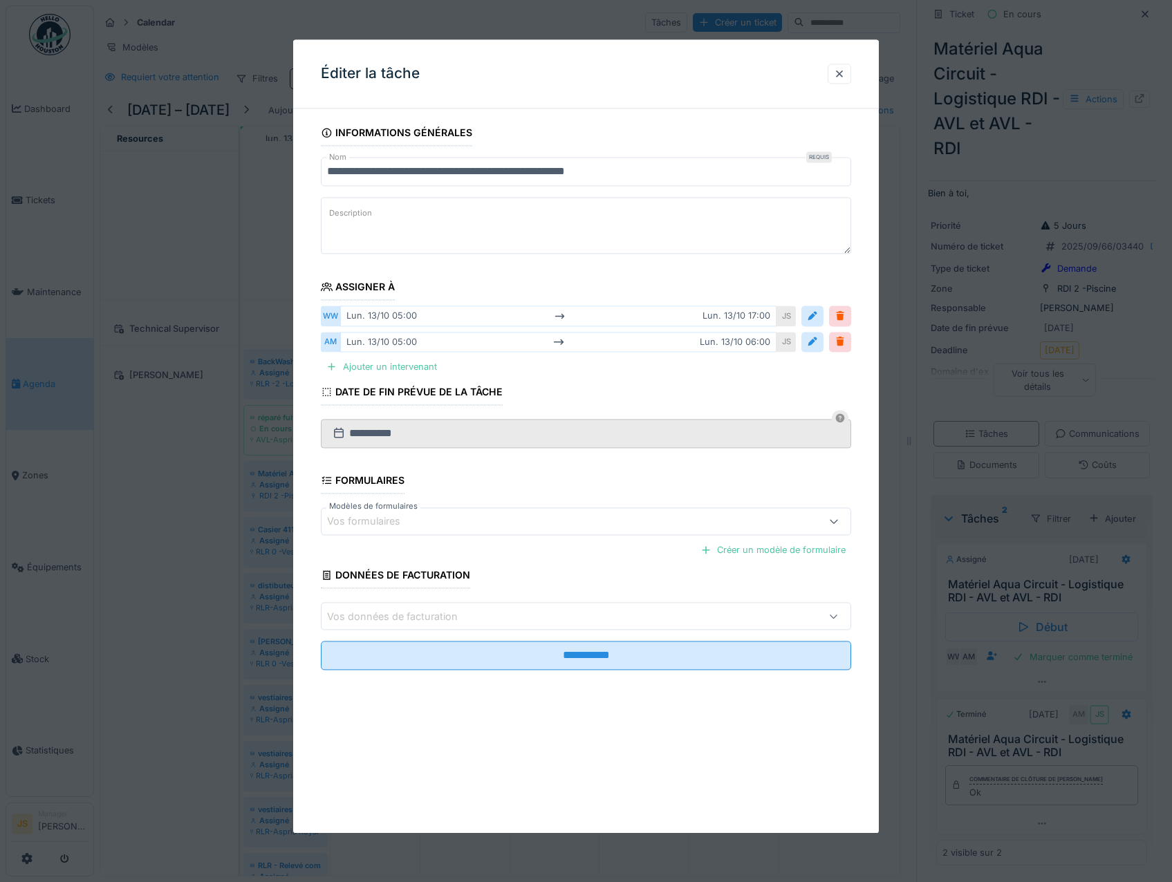
click at [329, 170] on input "**********" at bounding box center [586, 172] width 531 height 29
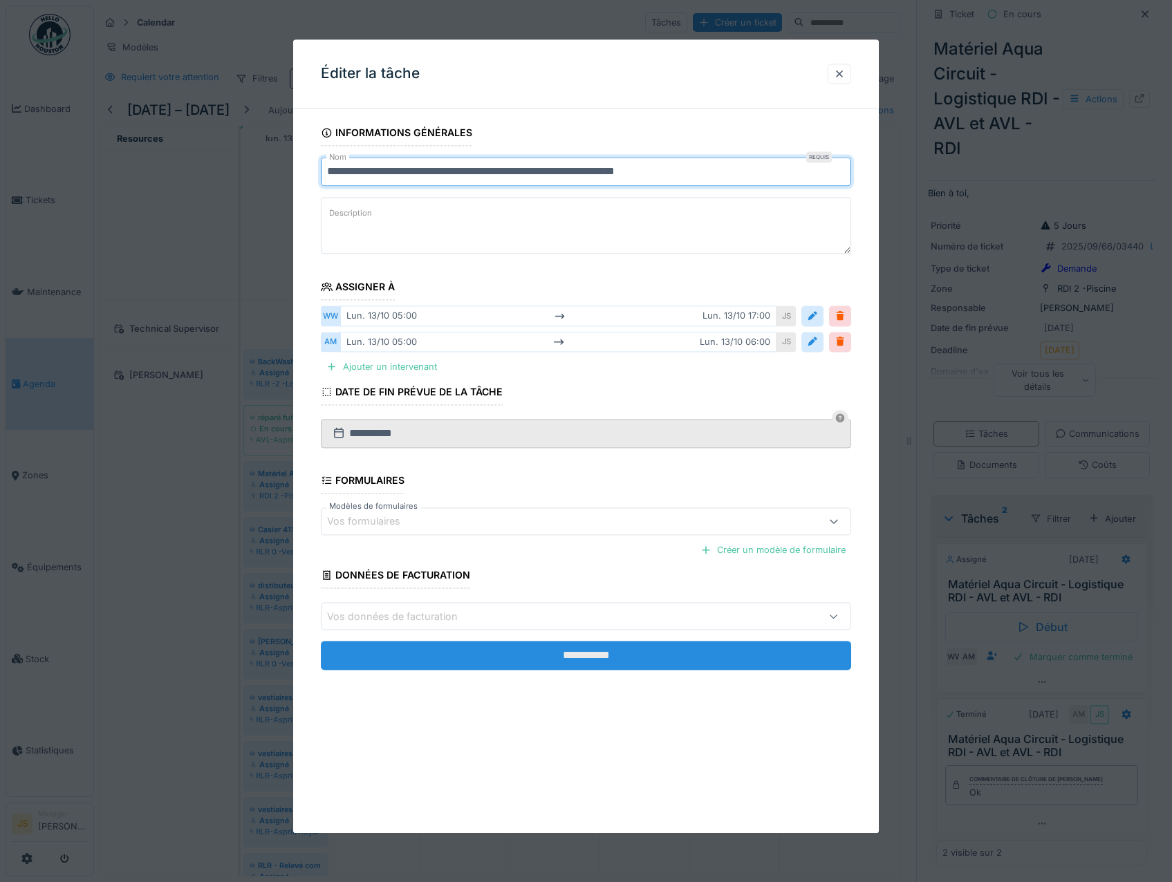
type input "**********"
click at [592, 643] on input "**********" at bounding box center [586, 656] width 531 height 29
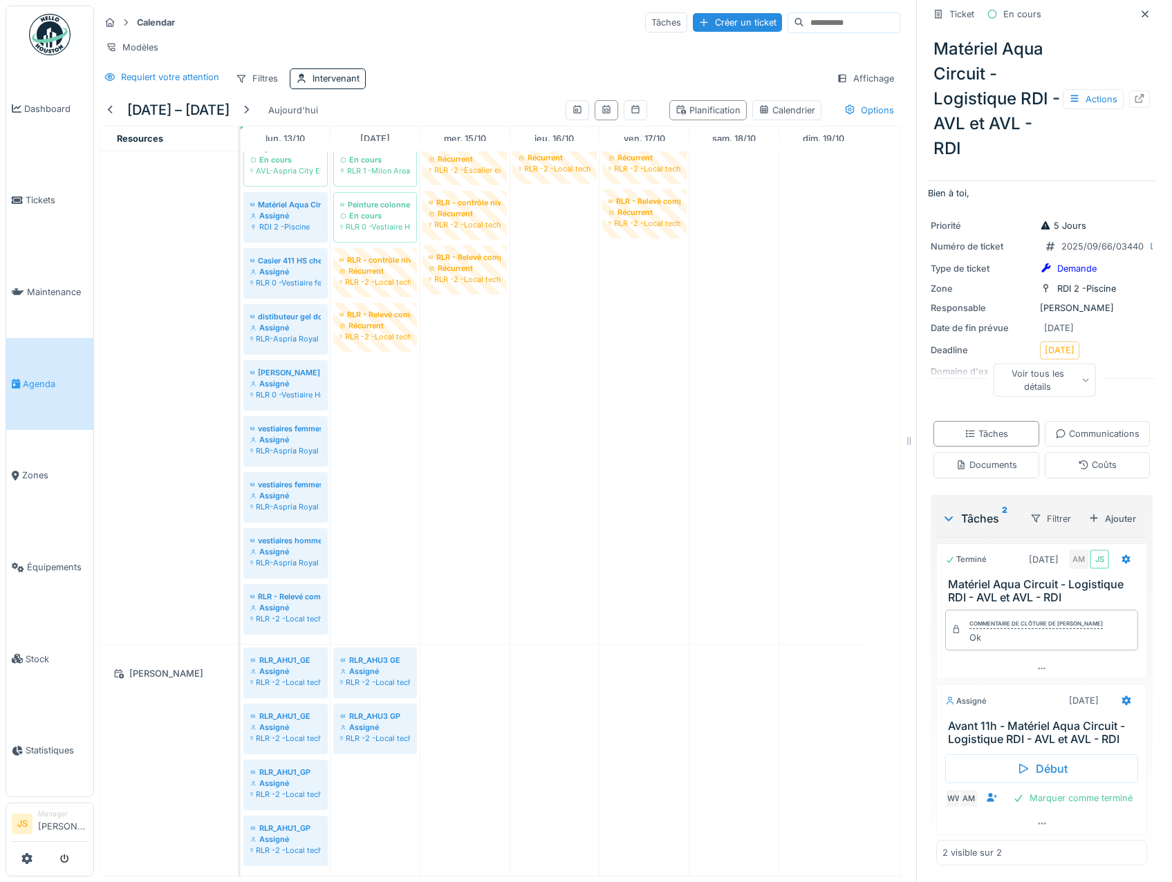
scroll to position [2473, 0]
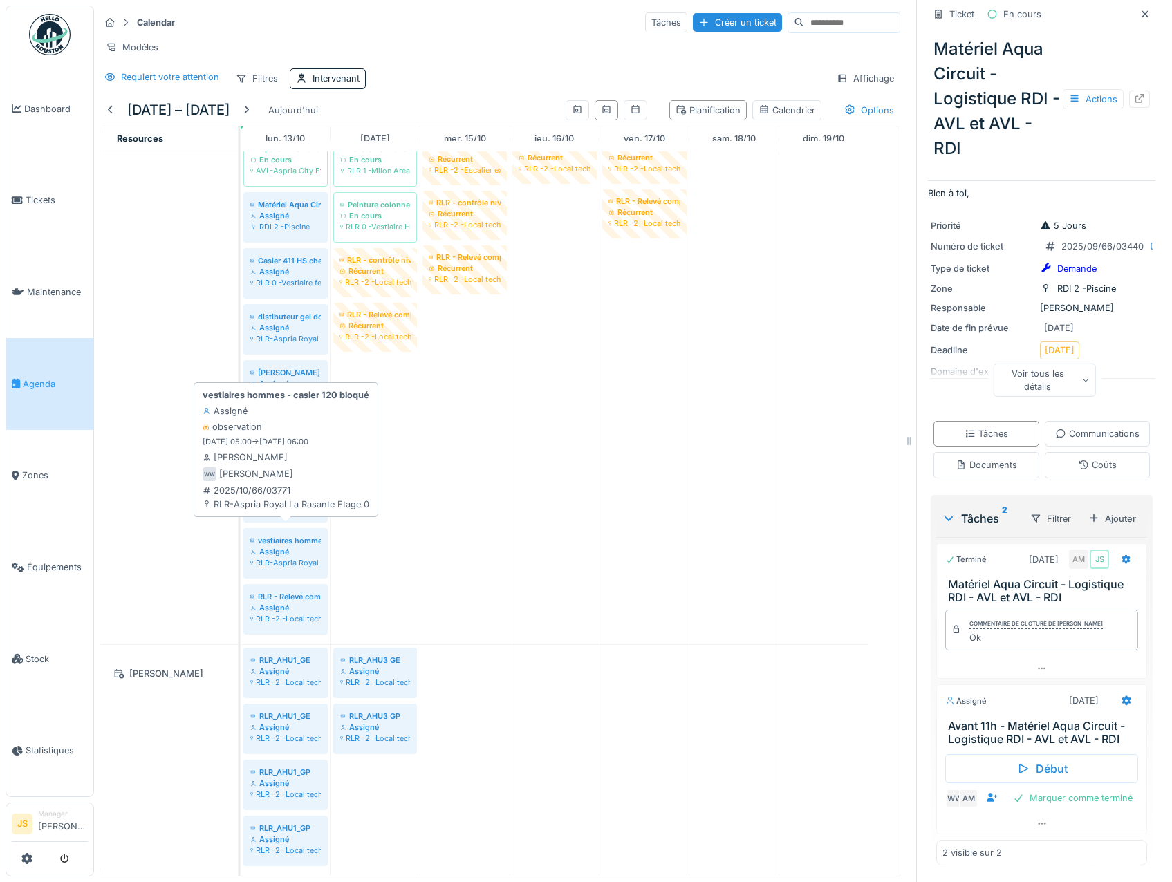
click at [275, 546] on div "Assigné" at bounding box center [285, 551] width 71 height 11
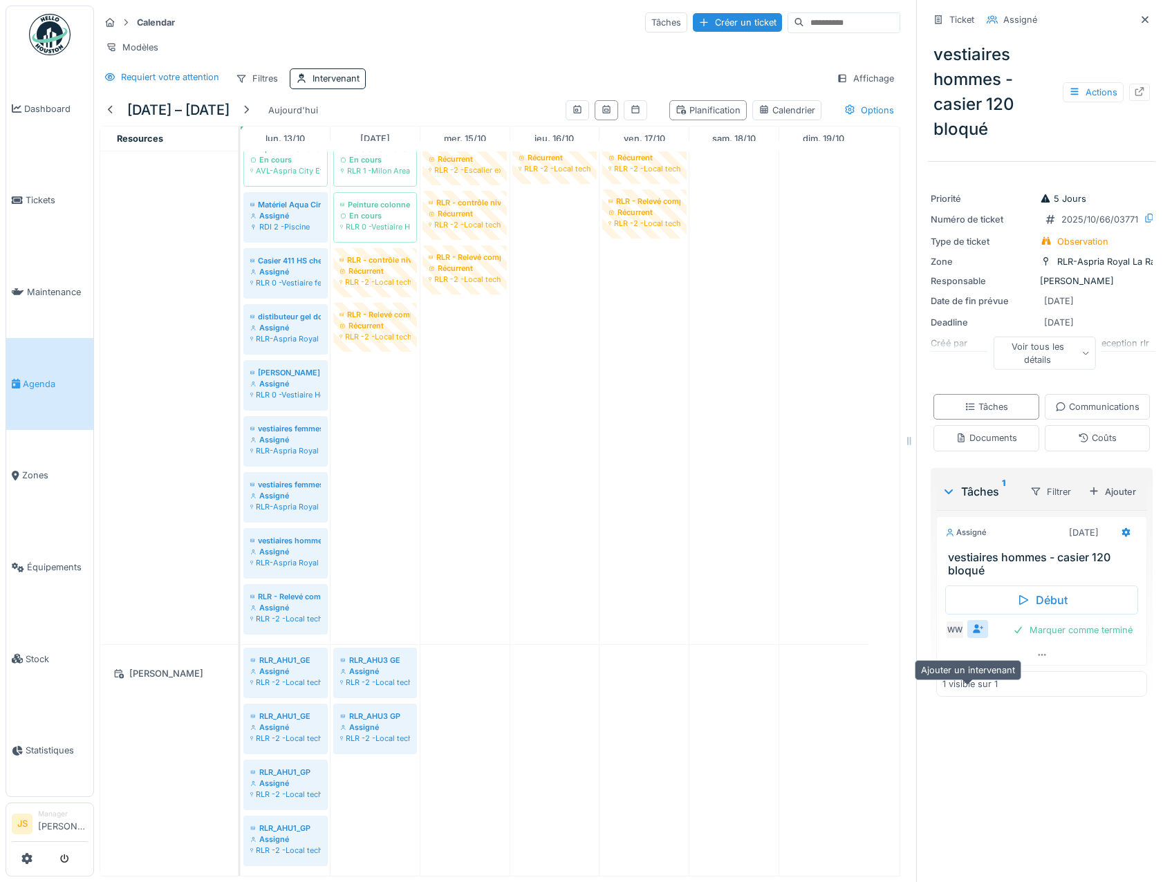
click at [972, 634] on icon at bounding box center [977, 629] width 11 height 9
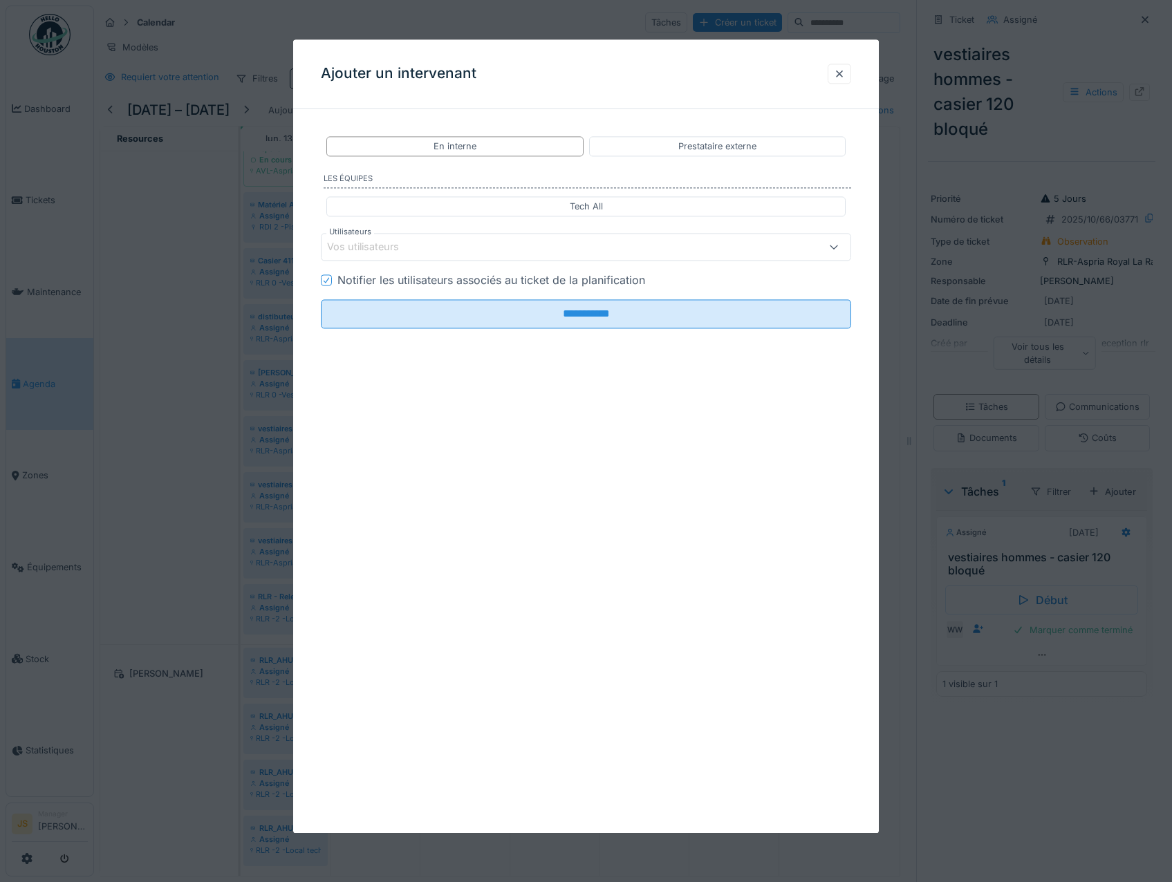
click at [400, 242] on div "Vos utilisateurs" at bounding box center [372, 247] width 91 height 15
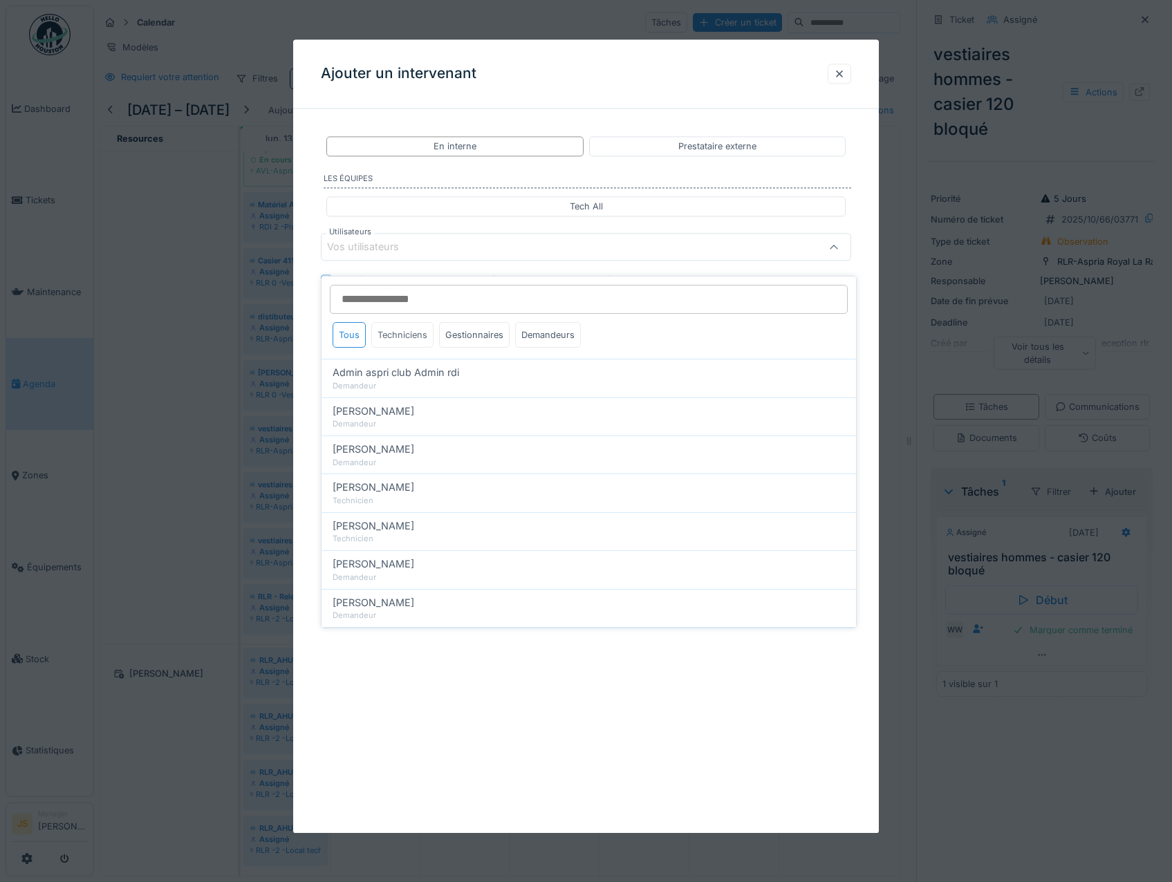
click at [400, 325] on div "Techniciens" at bounding box center [402, 335] width 62 height 26
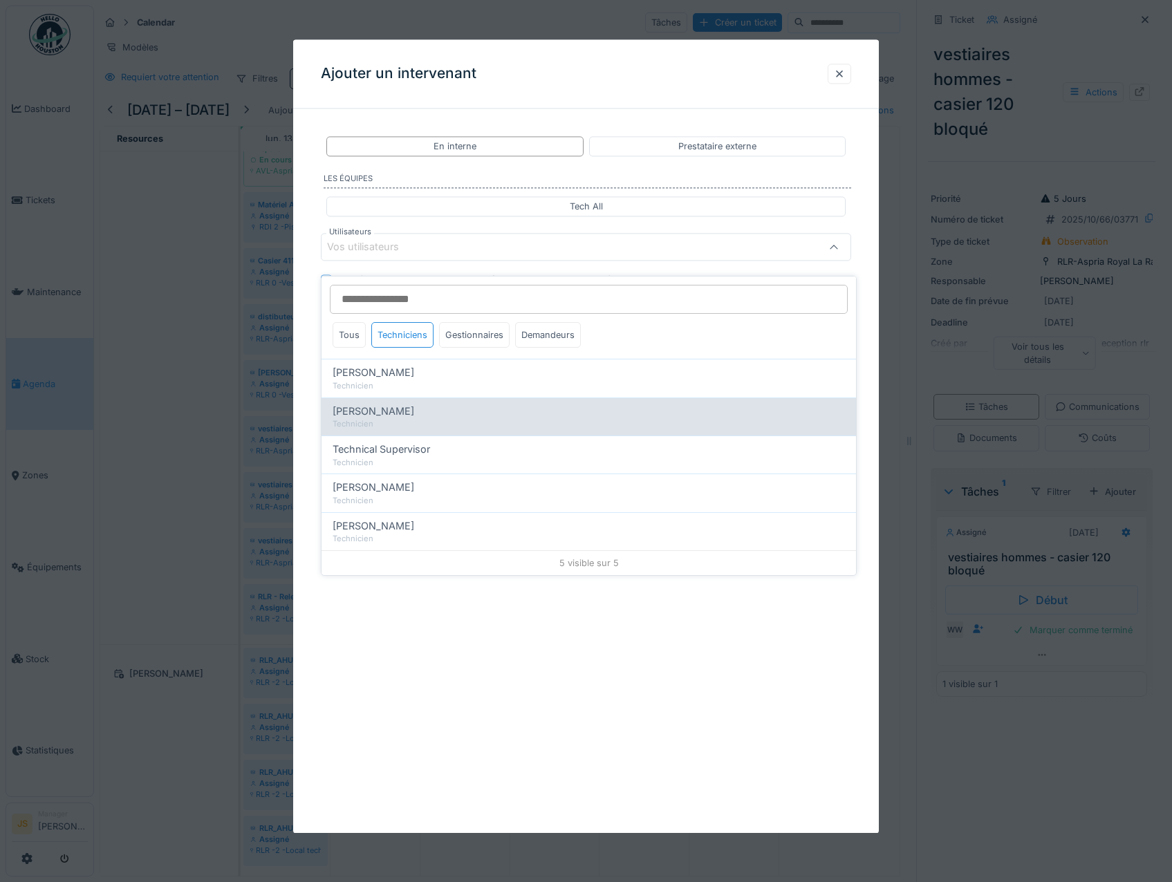
click at [398, 407] on span "[PERSON_NAME]" at bounding box center [374, 411] width 82 height 15
type input "*****"
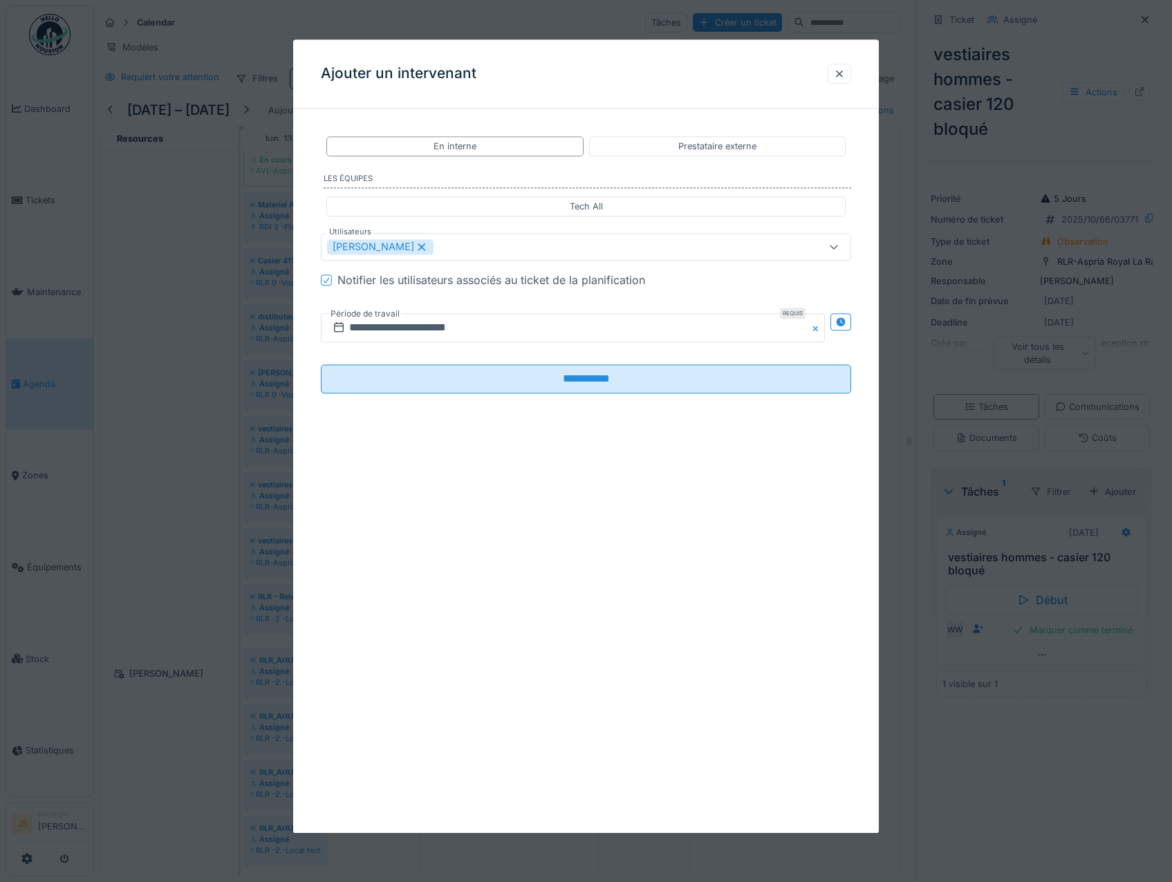
click at [306, 384] on div "**********" at bounding box center [586, 276] width 586 height 313
click at [385, 324] on input "**********" at bounding box center [573, 328] width 505 height 29
click at [454, 472] on div "**********" at bounding box center [586, 436] width 586 height 794
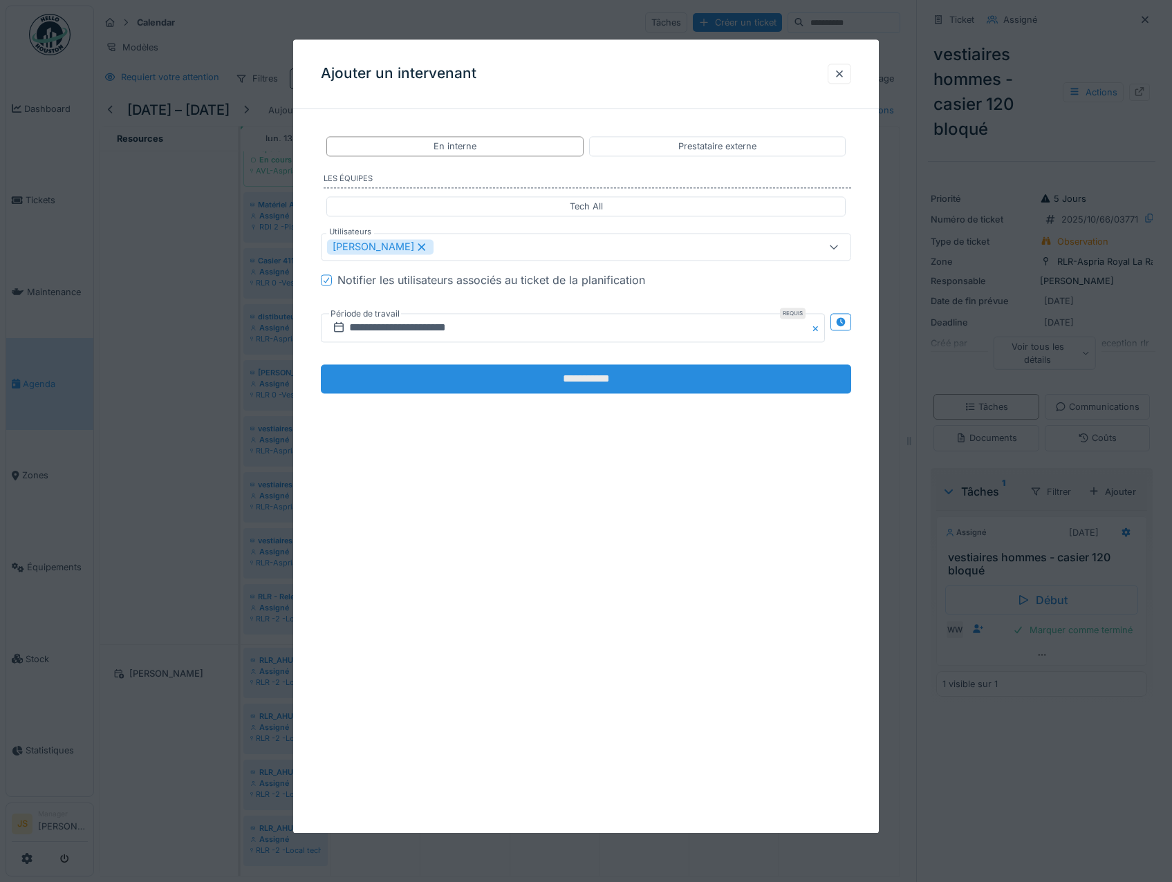
click at [479, 380] on input "**********" at bounding box center [586, 379] width 531 height 29
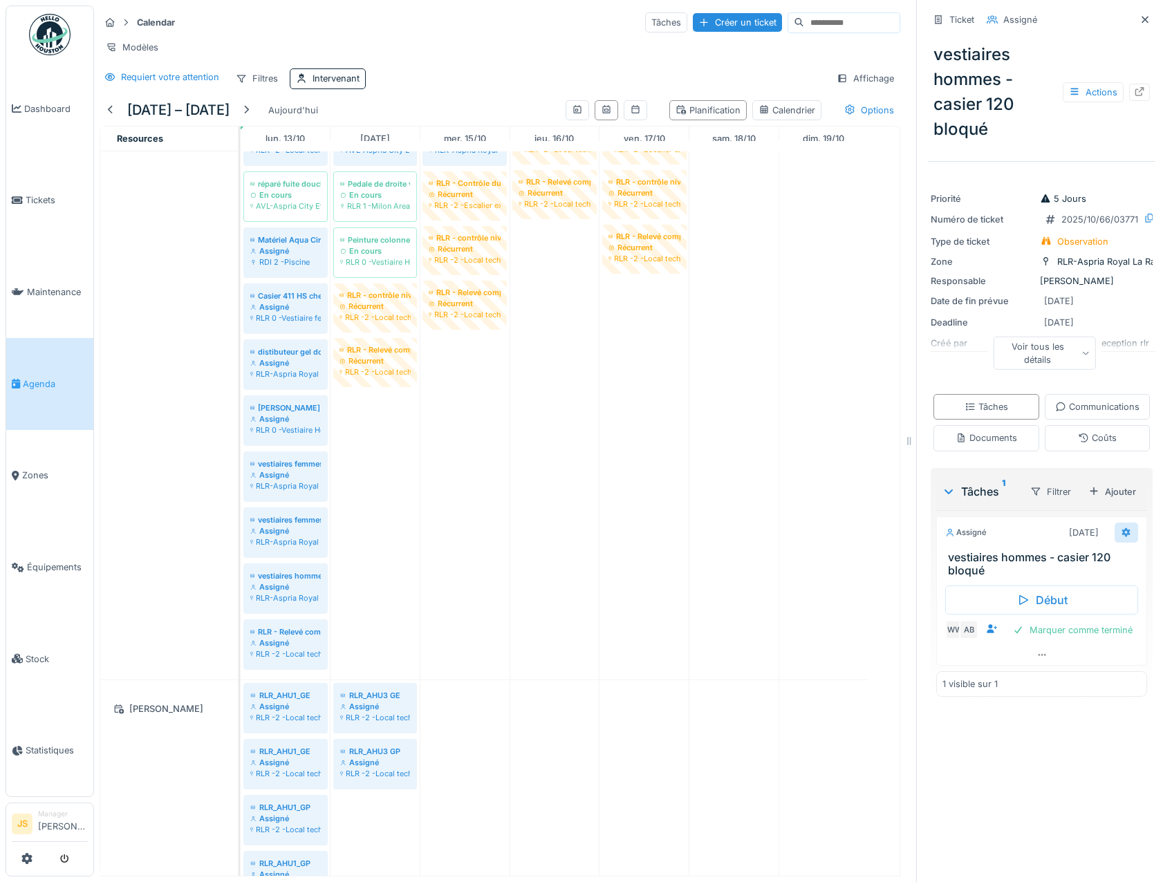
click at [1121, 537] on icon at bounding box center [1126, 532] width 11 height 9
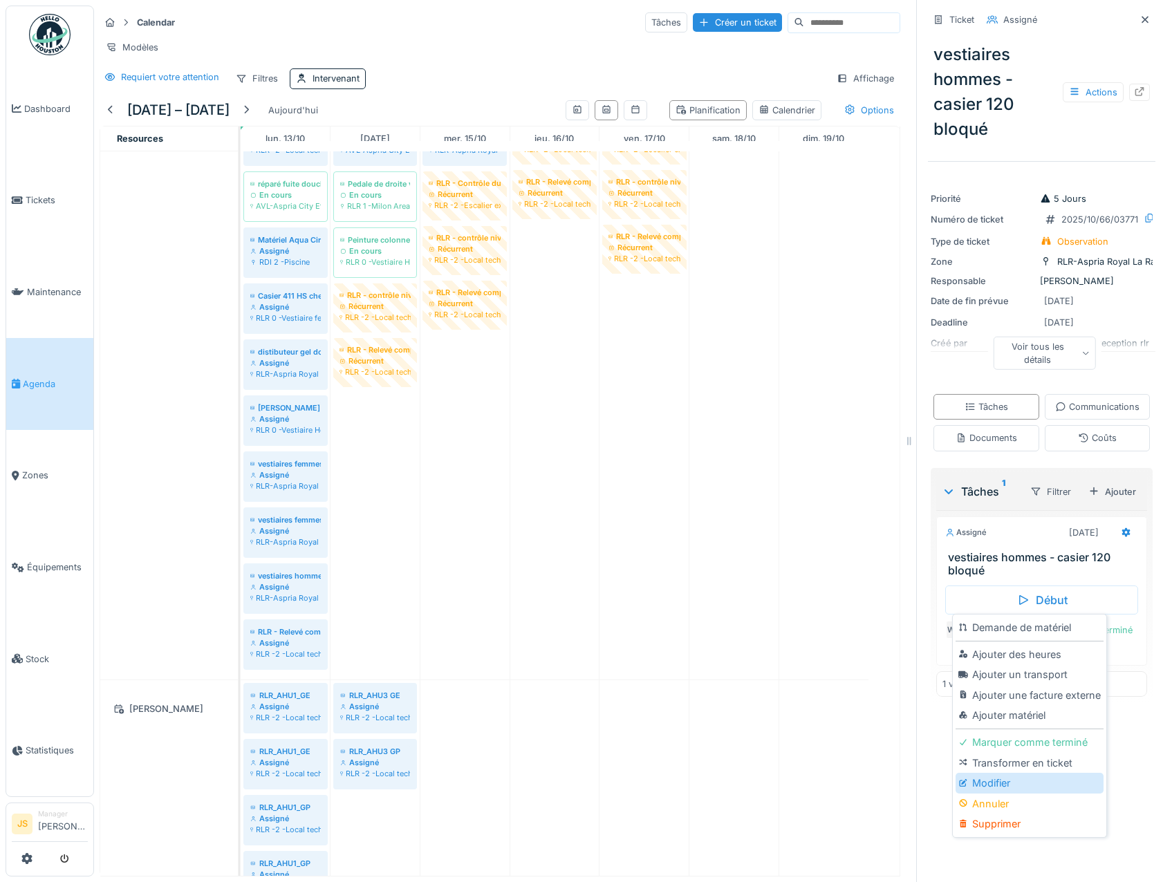
click at [997, 774] on div "Modifier" at bounding box center [1029, 783] width 147 height 21
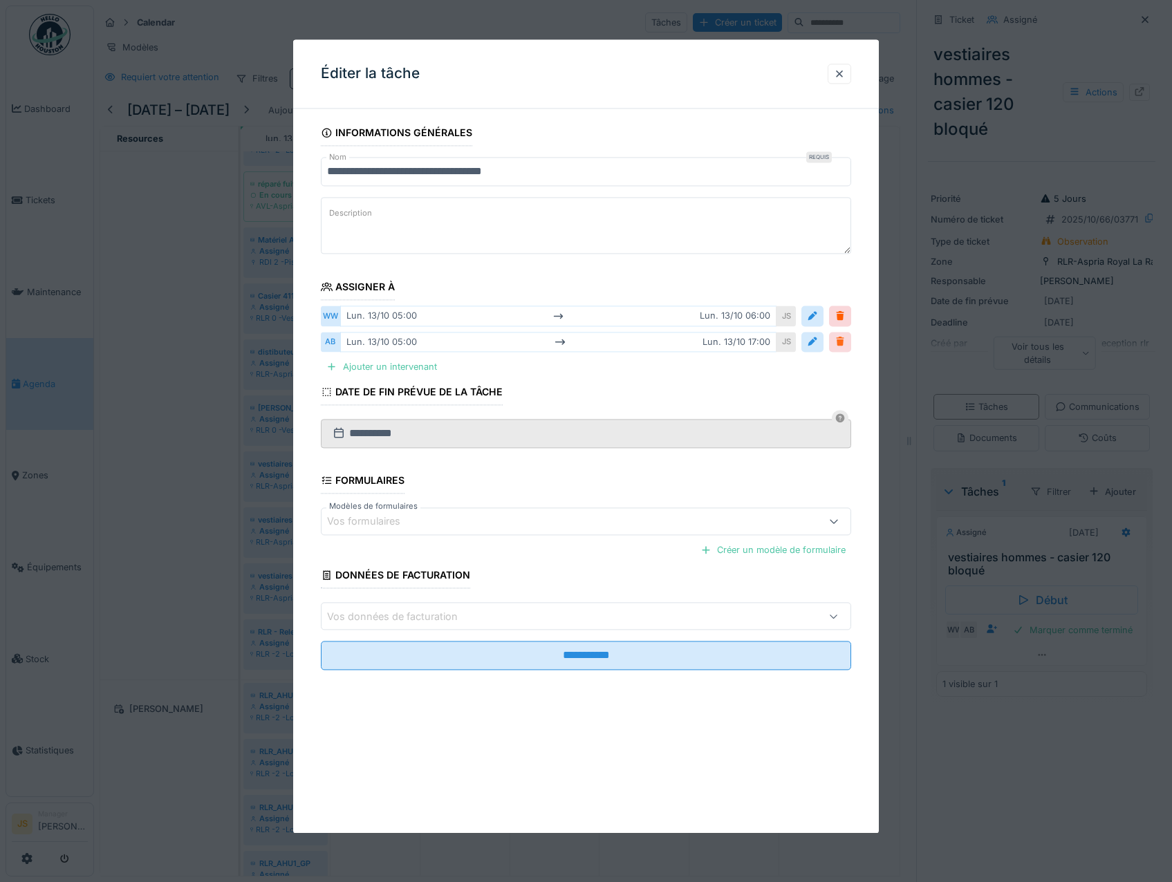
click at [846, 346] on div at bounding box center [840, 341] width 11 height 13
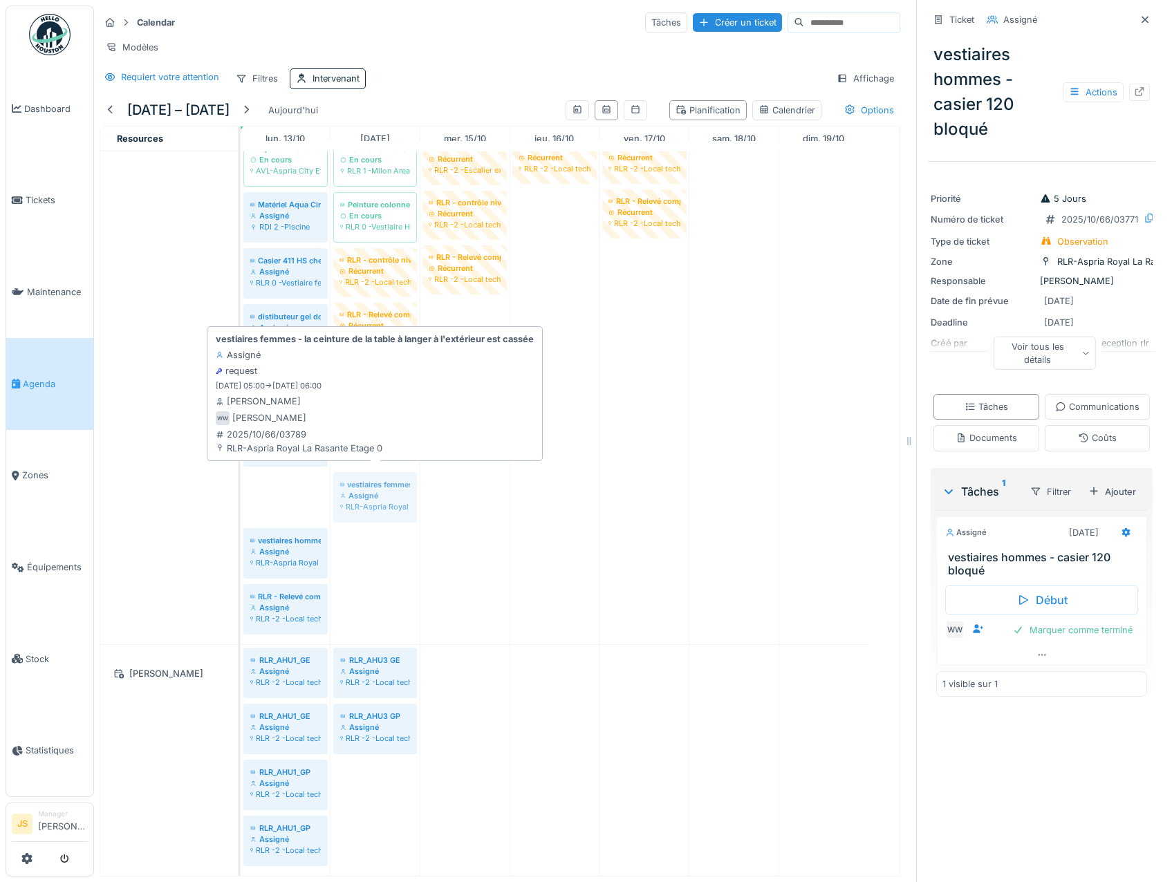
drag, startPoint x: 299, startPoint y: 477, endPoint x: 348, endPoint y: 476, distance: 48.4
click at [241, 474] on div "BackWash grand bassin et petit bassin Assigné RLR -2 -Local technique Piscine H…" at bounding box center [241, 360] width 0 height 567
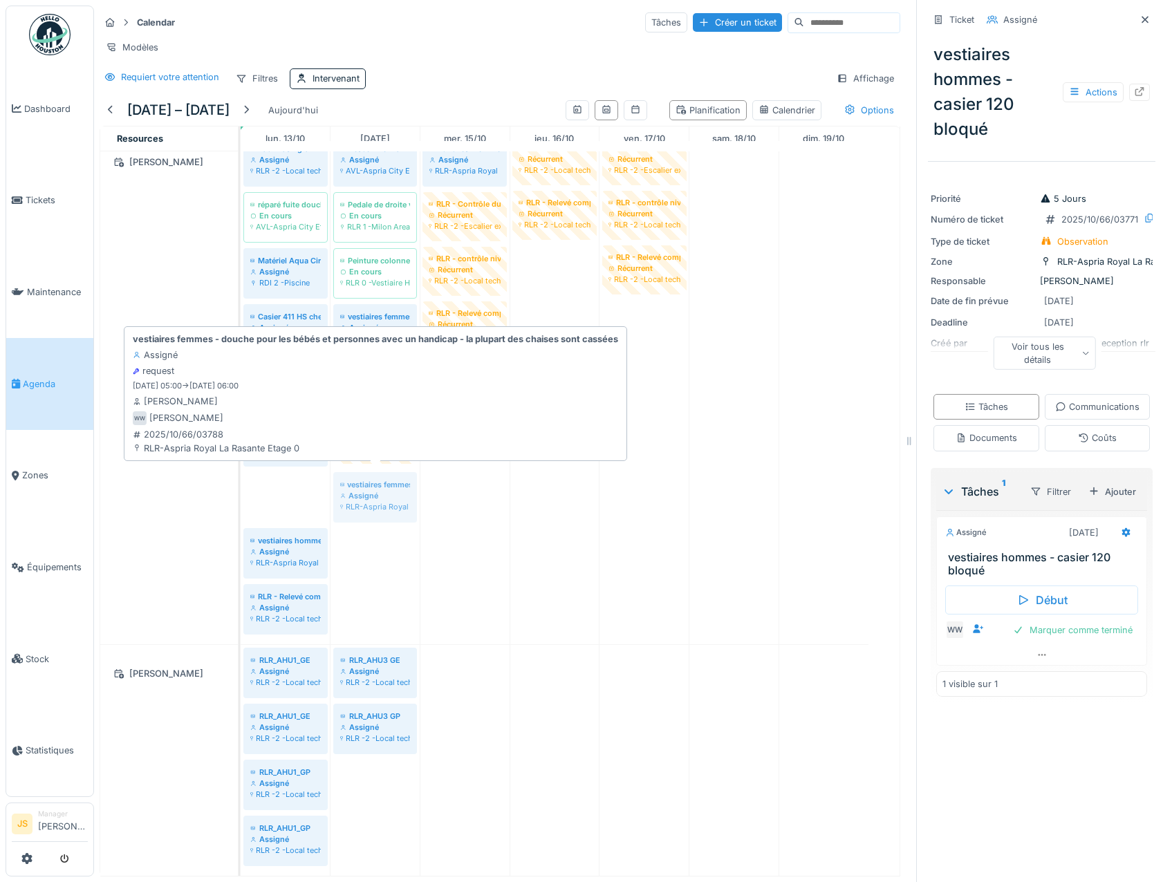
drag, startPoint x: 285, startPoint y: 477, endPoint x: 373, endPoint y: 470, distance: 88.1
click at [241, 470] on div "BackWash grand bassin et petit bassin Assigné RLR -2 -Local technique Piscine H…" at bounding box center [241, 388] width 0 height 511
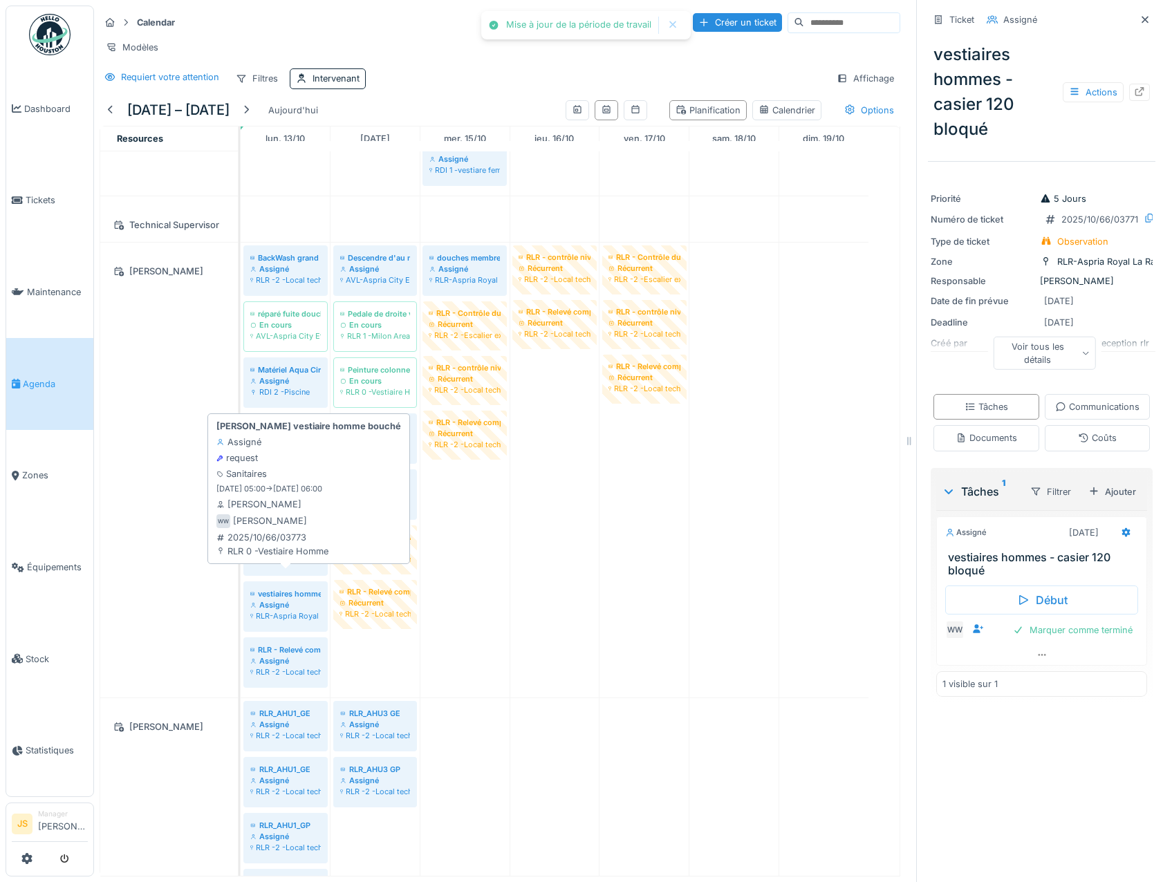
scroll to position [2223, 0]
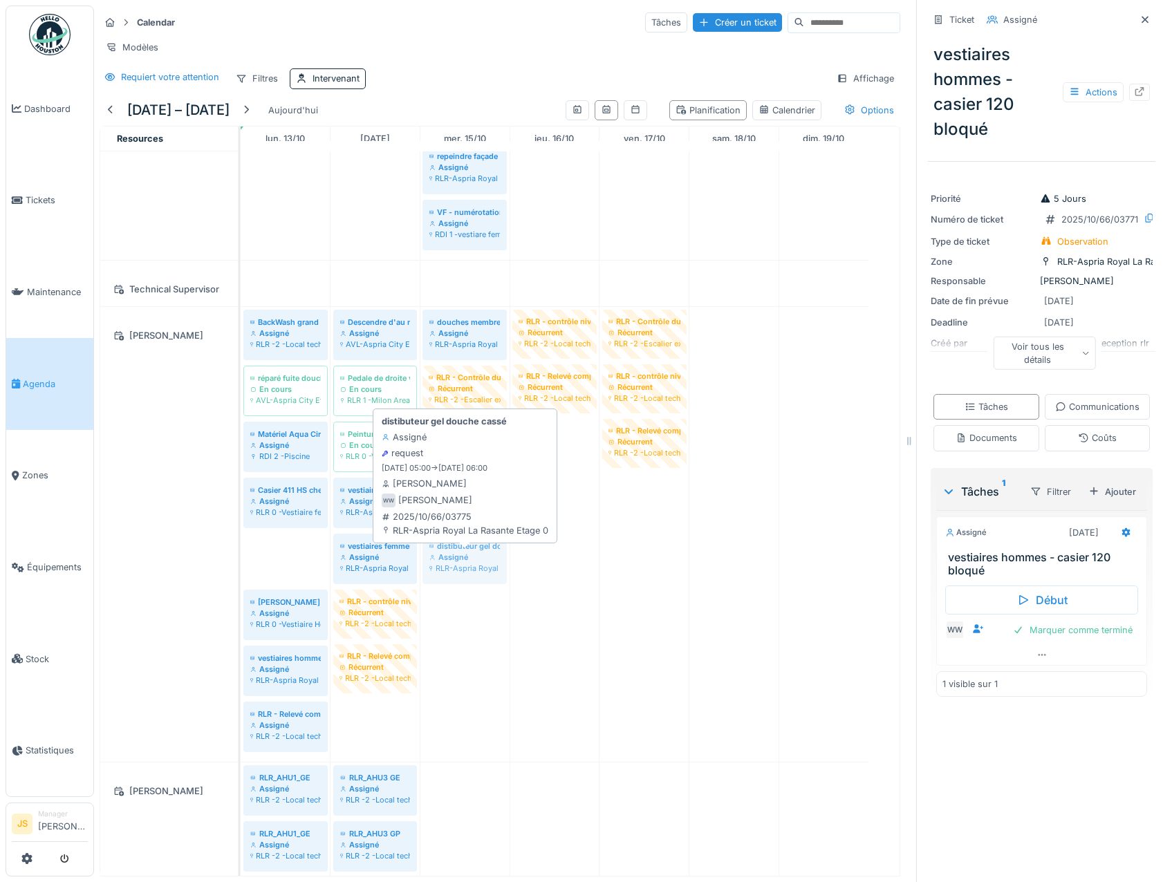
drag, startPoint x: 281, startPoint y: 559, endPoint x: 441, endPoint y: 557, distance: 160.5
click at [241, 557] on div "BackWash grand bassin et petit bassin Assigné RLR -2 -Local technique Piscine H…" at bounding box center [241, 534] width 0 height 455
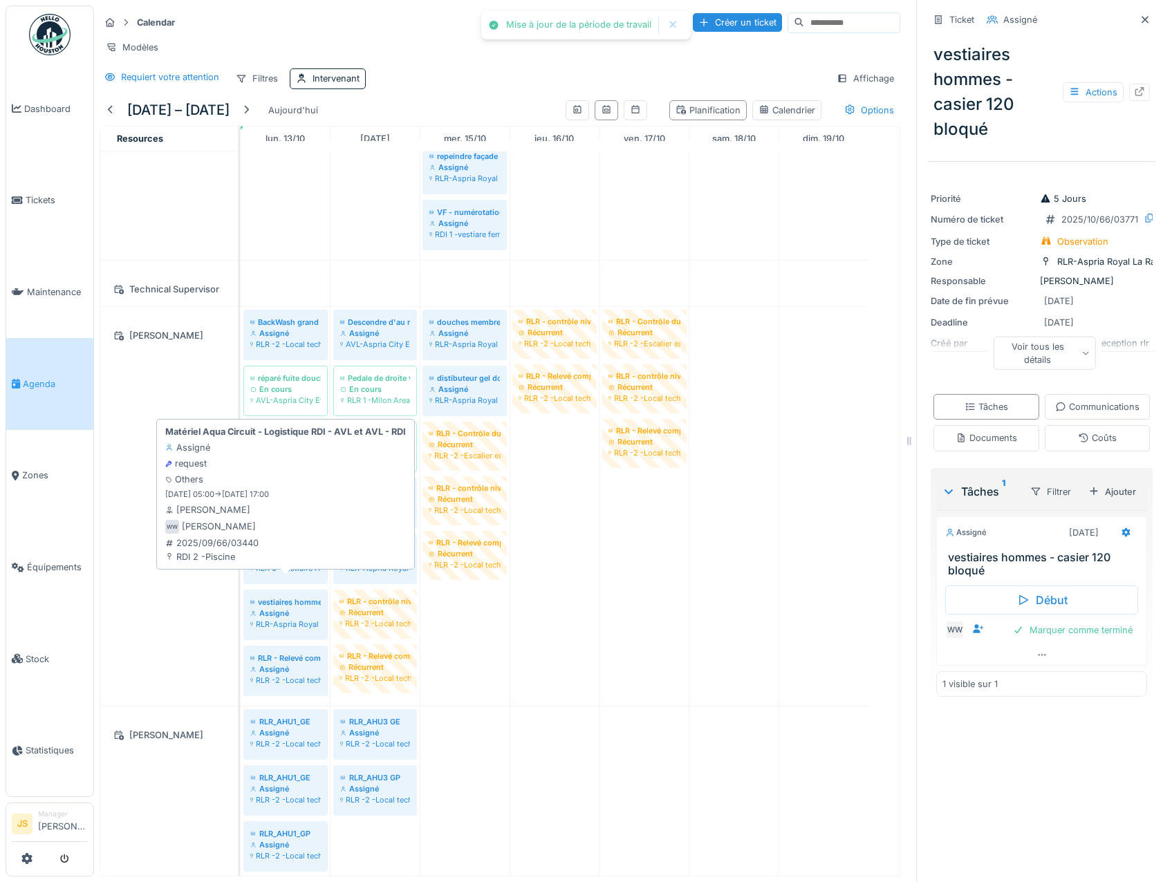
scroll to position [2085, 0]
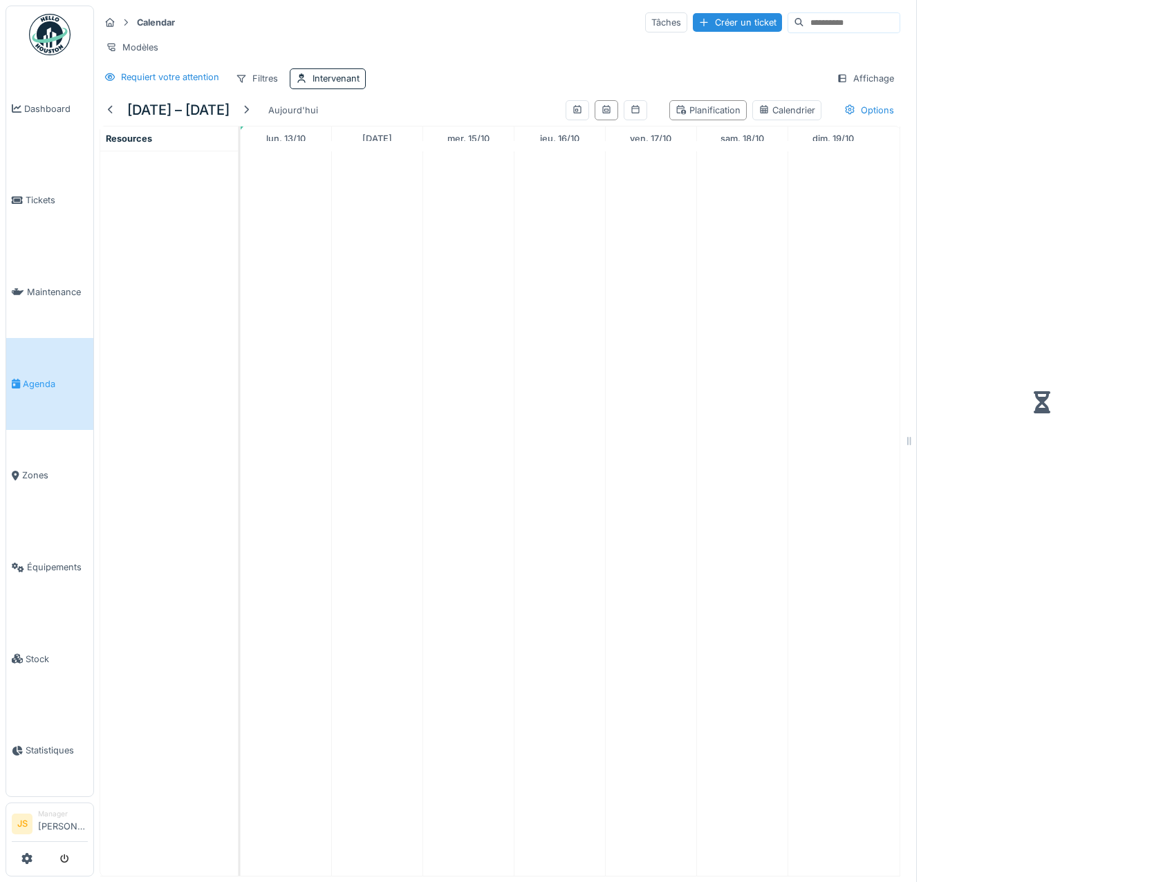
scroll to position [10, 0]
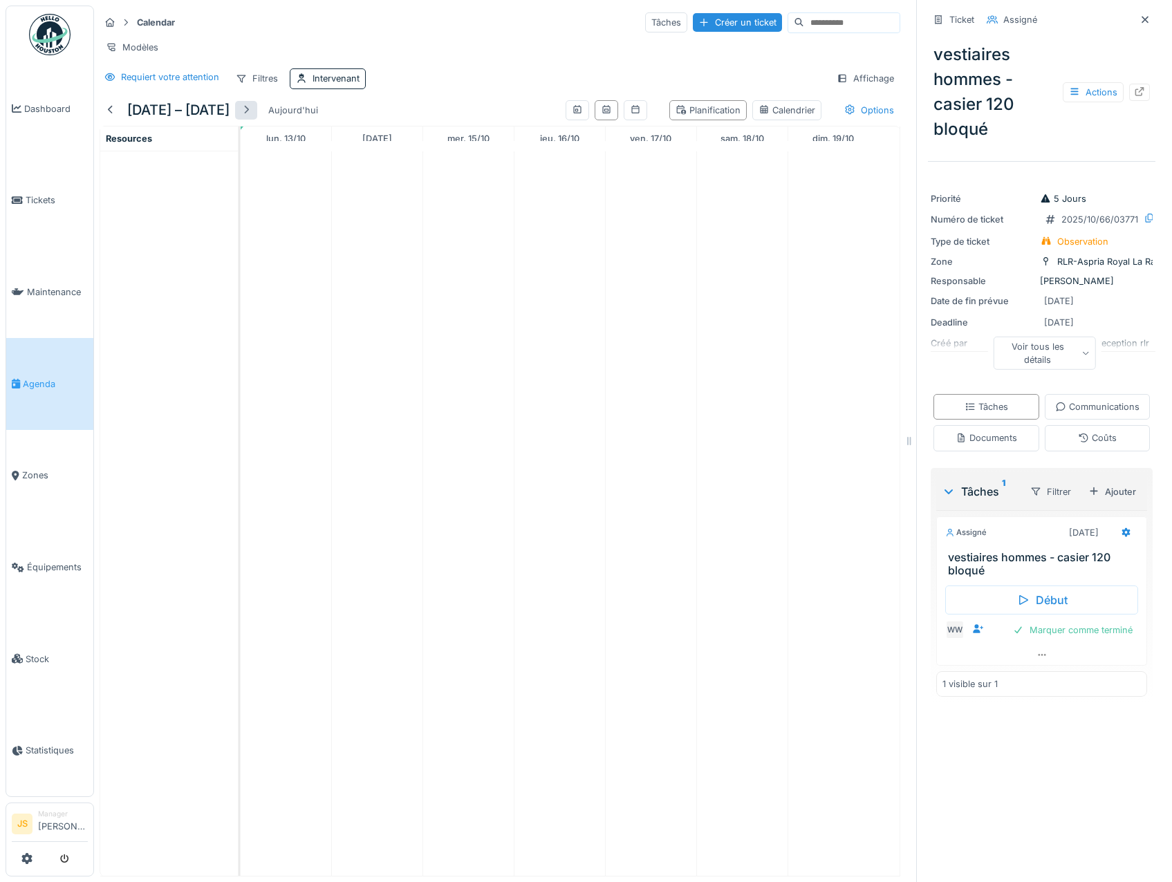
click at [252, 113] on div at bounding box center [246, 110] width 11 height 13
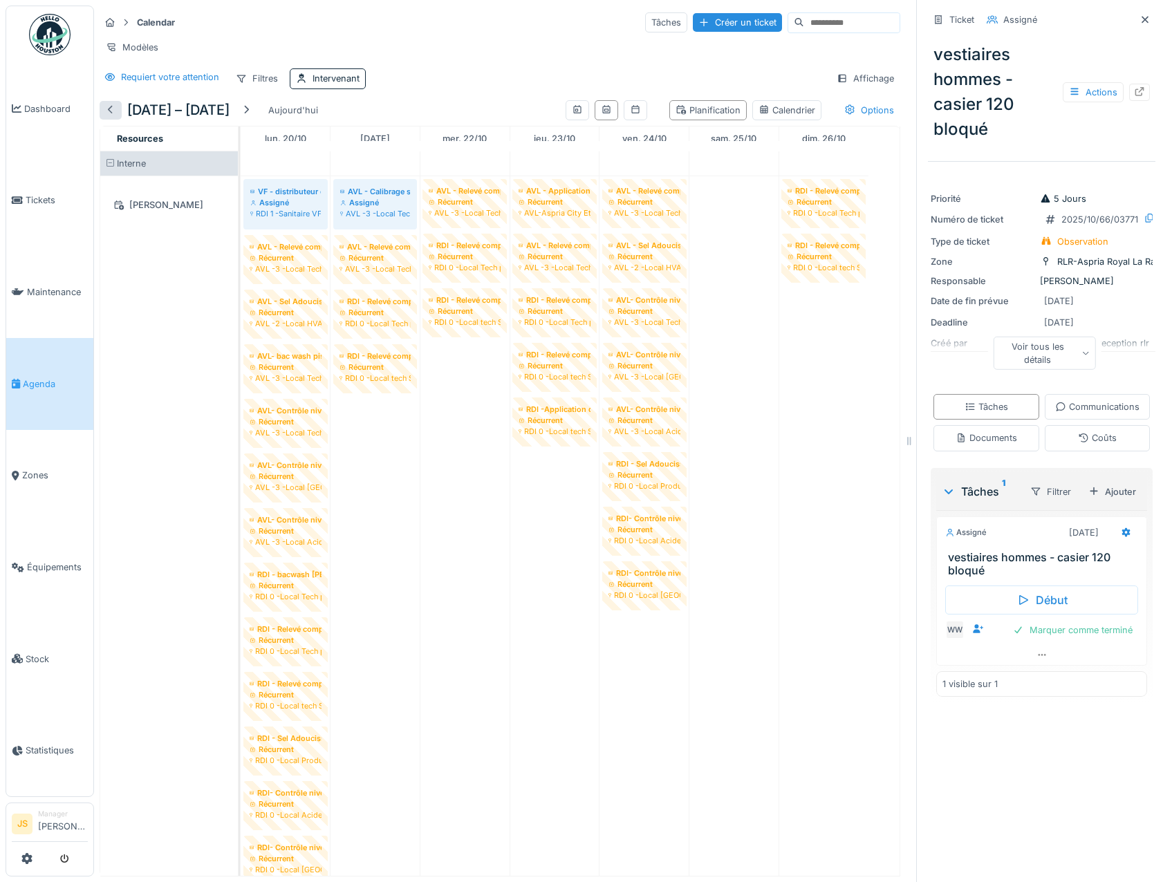
click at [111, 109] on div at bounding box center [110, 110] width 11 height 13
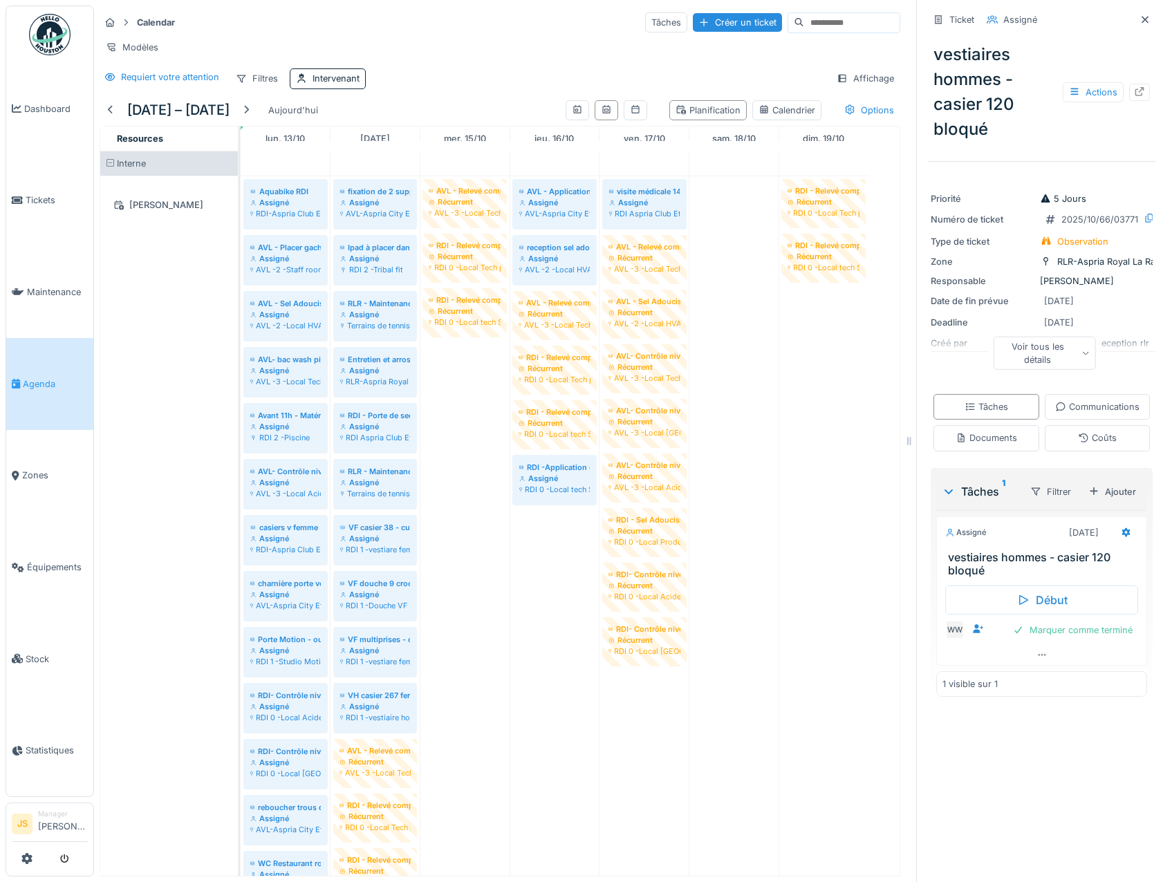
scroll to position [0, 0]
drag, startPoint x: 283, startPoint y: 264, endPoint x: 374, endPoint y: 266, distance: 91.3
click at [241, 266] on div "Aquabike RDI Assigné RDI-Aspria Club Etage 2 fixation de 2 supports pour PC's A…" at bounding box center [241, 682] width 0 height 1013
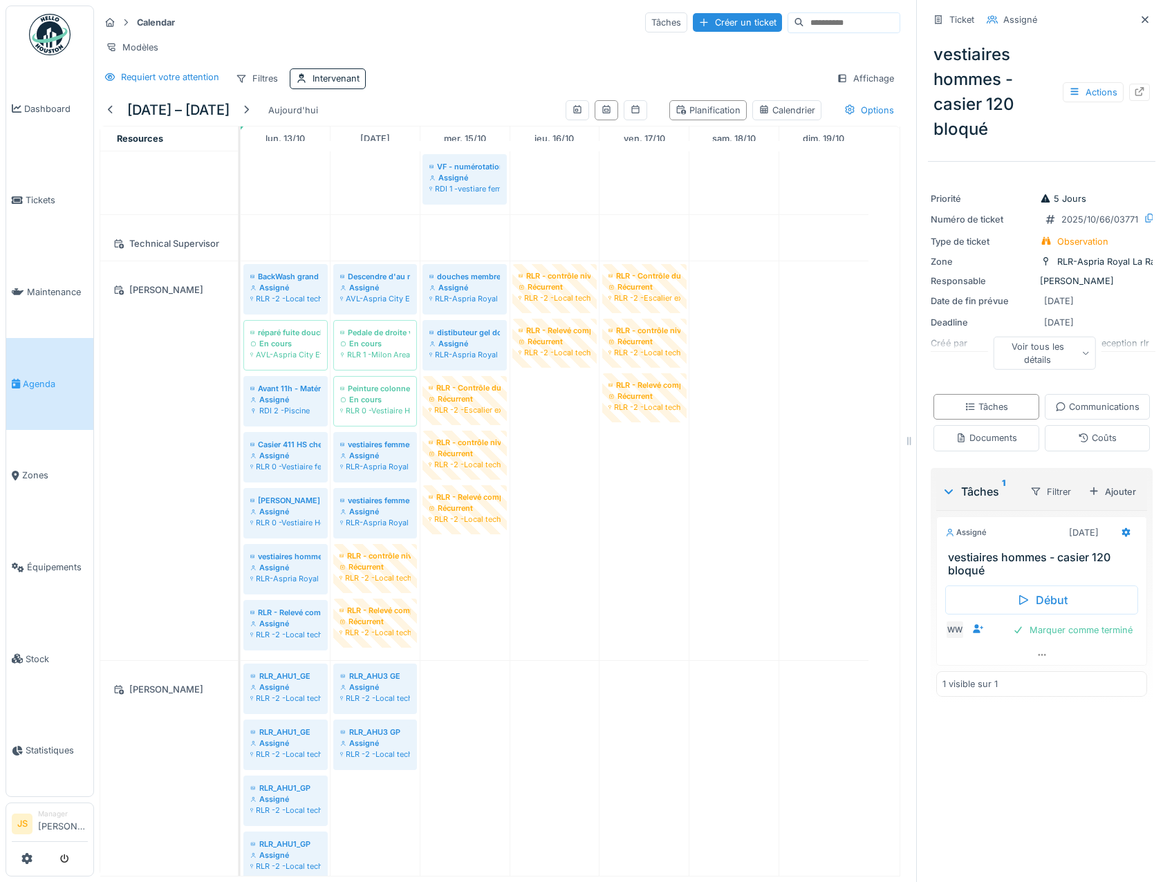
scroll to position [2239, 0]
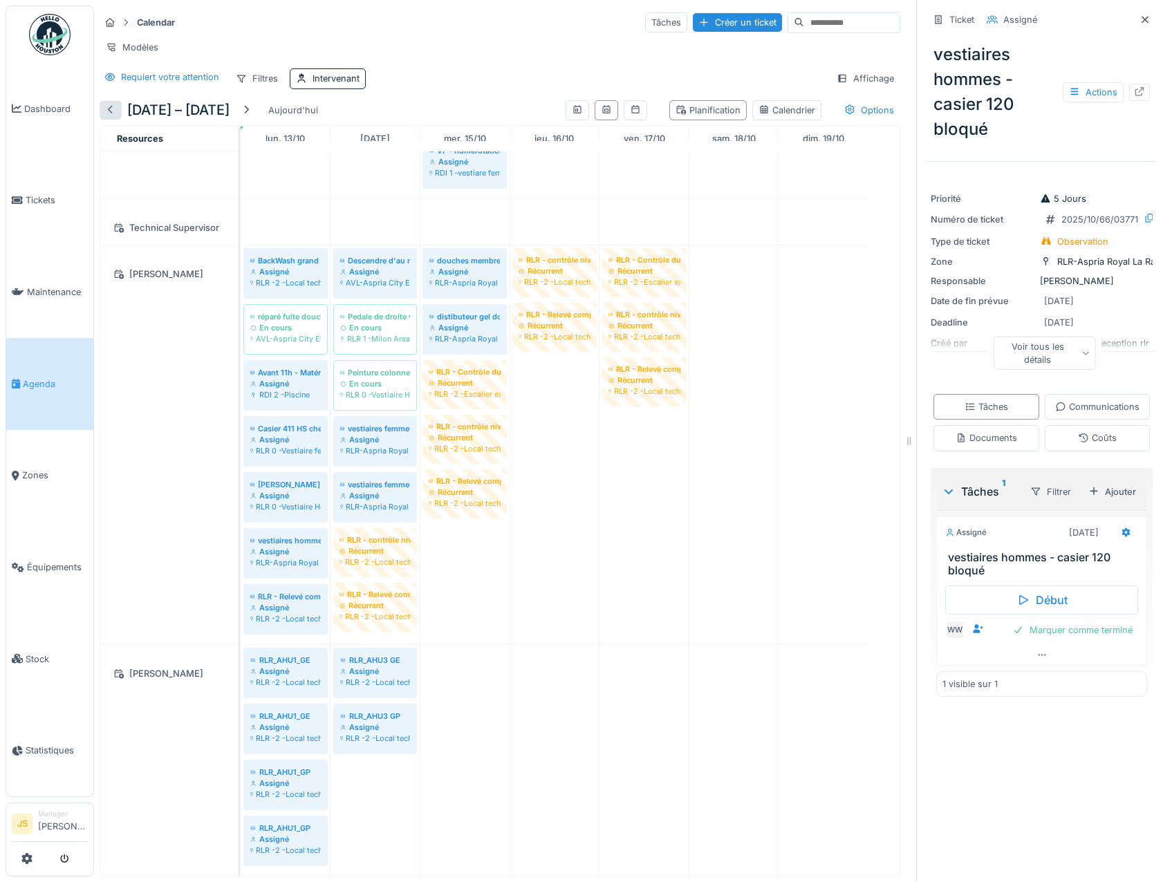
click at [110, 117] on div at bounding box center [110, 110] width 11 height 13
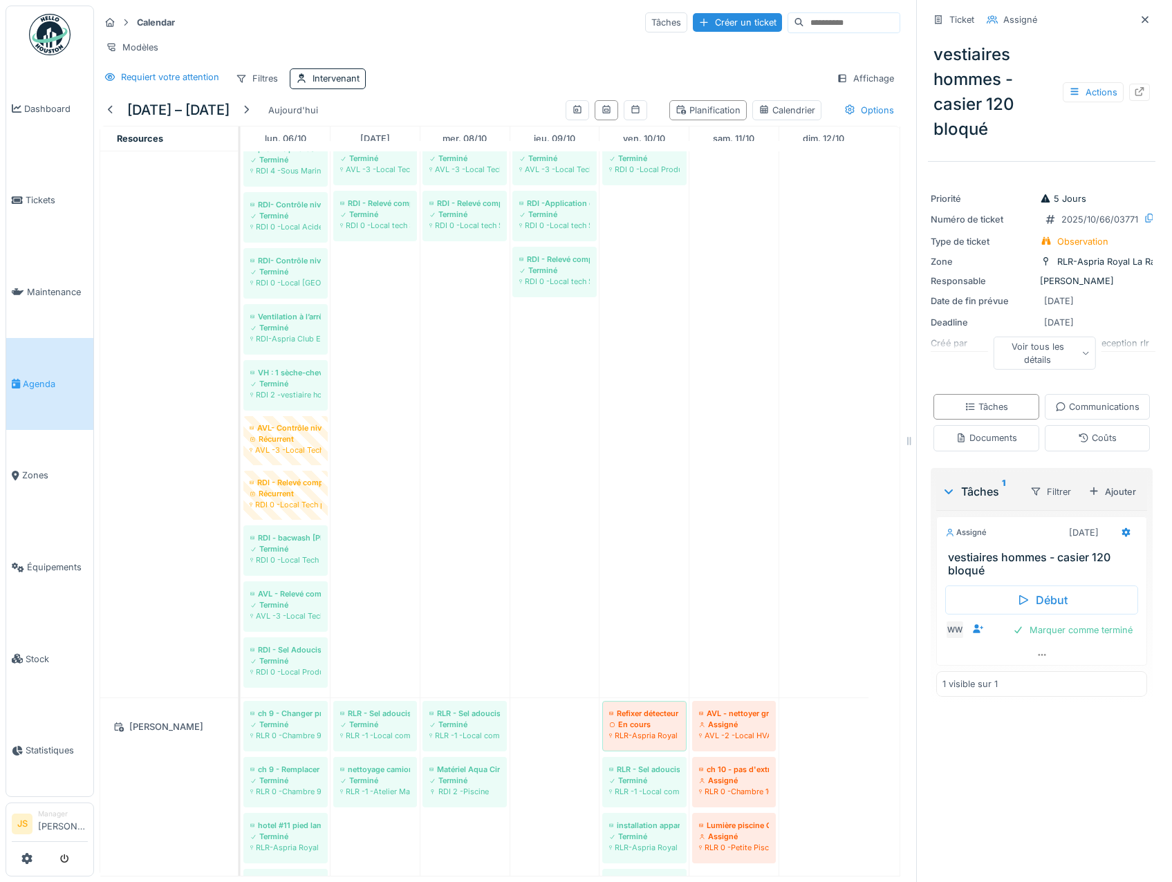
scroll to position [955, 0]
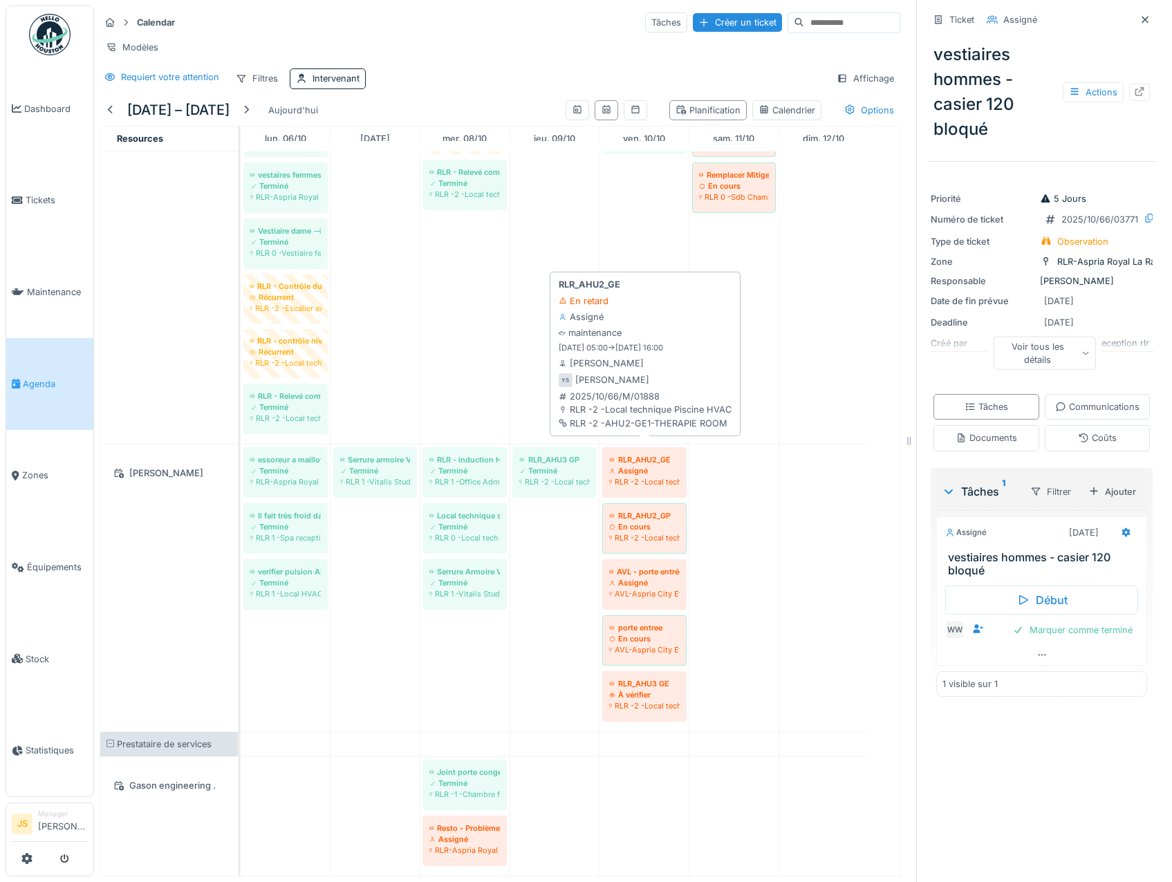
click at [645, 465] on div "Assigné" at bounding box center [644, 470] width 71 height 11
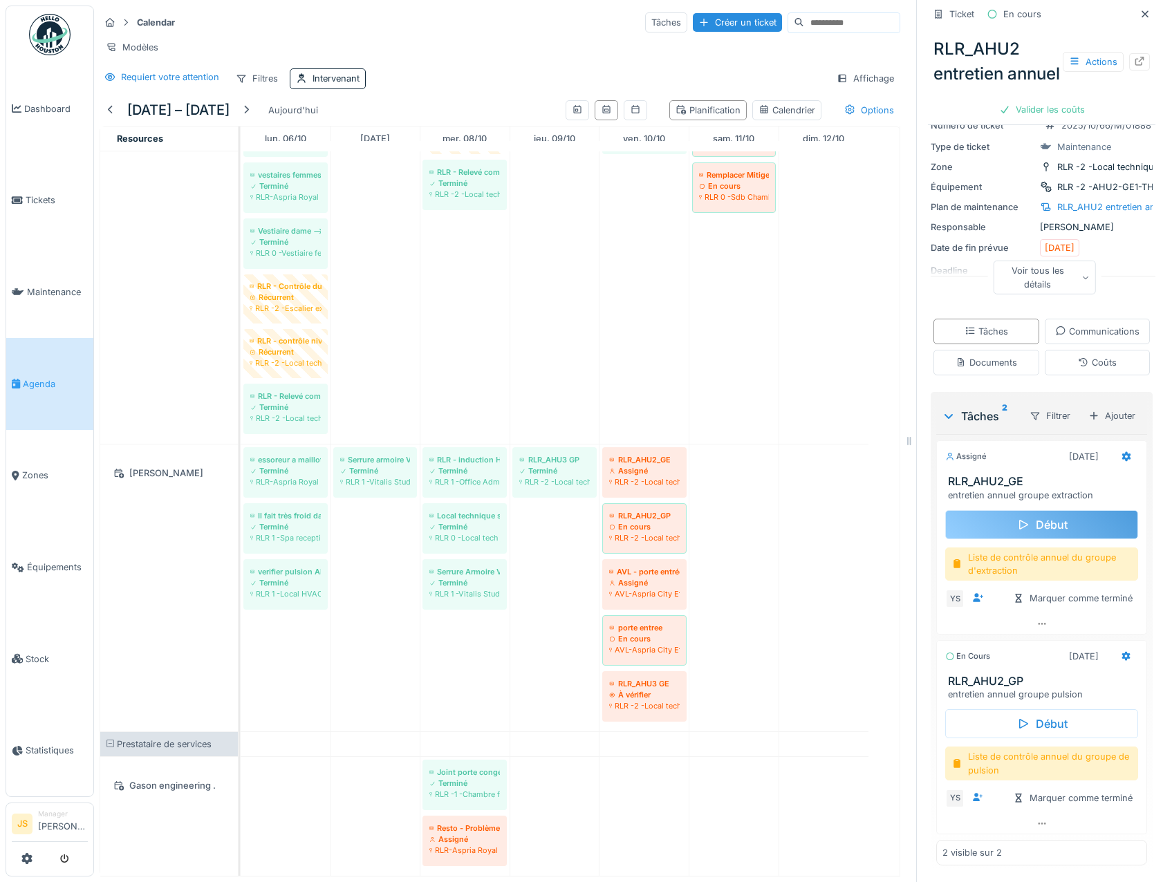
scroll to position [147, 0]
click at [1122, 455] on icon at bounding box center [1126, 457] width 9 height 10
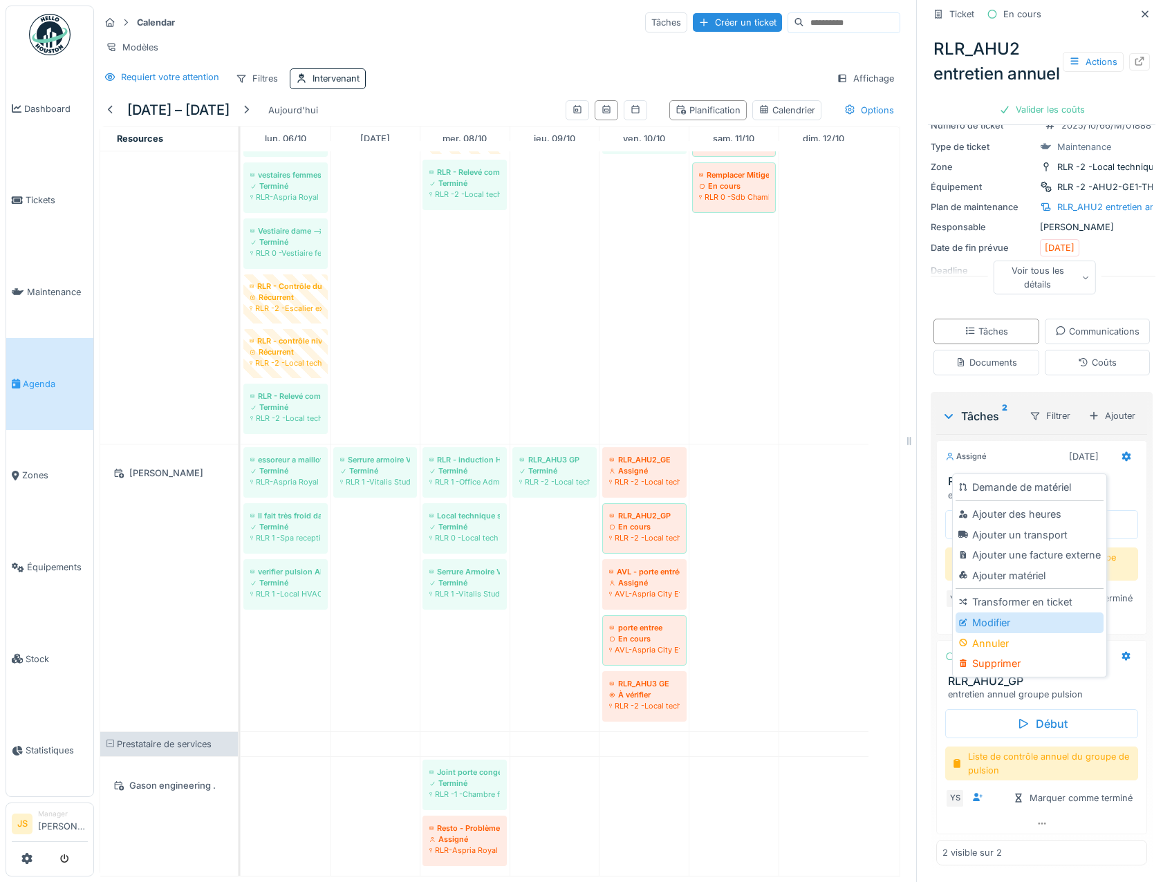
click at [1013, 622] on div "Modifier" at bounding box center [1029, 623] width 147 height 21
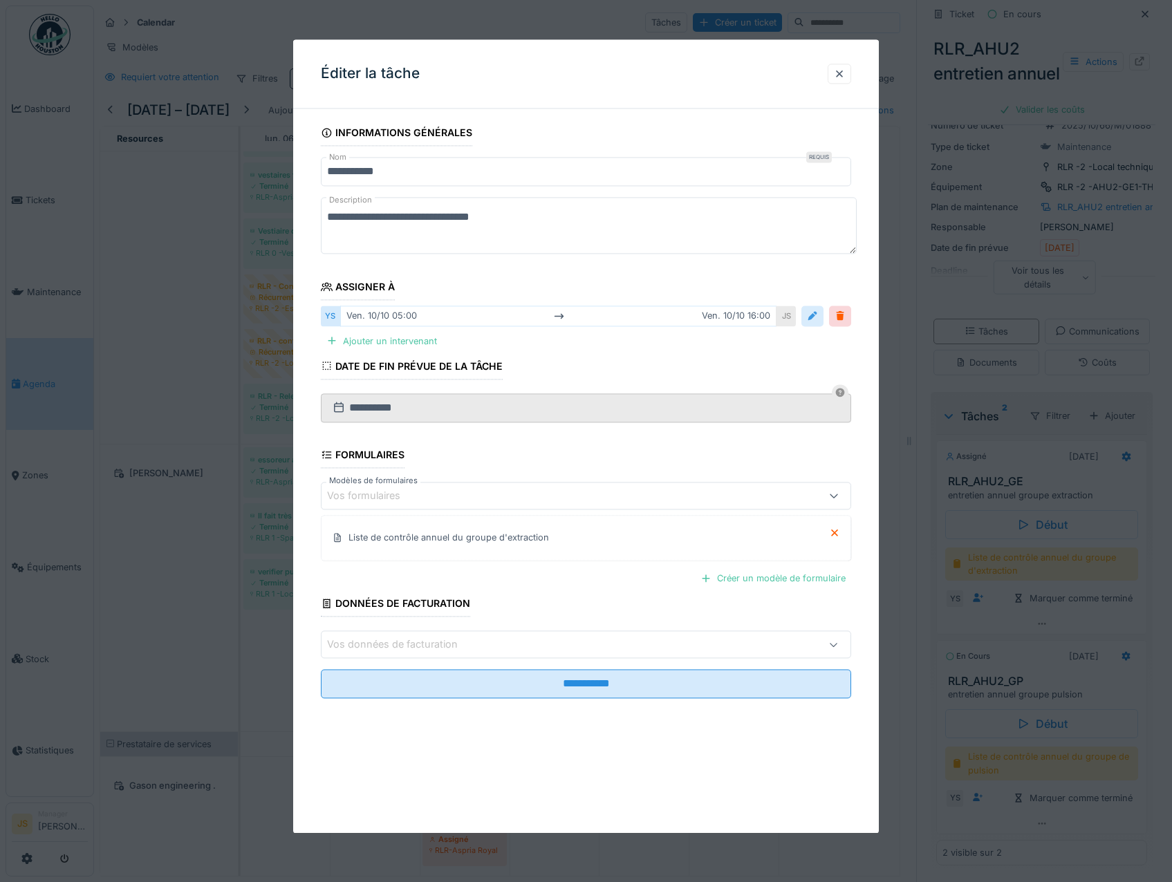
click at [816, 314] on div at bounding box center [812, 316] width 11 height 13
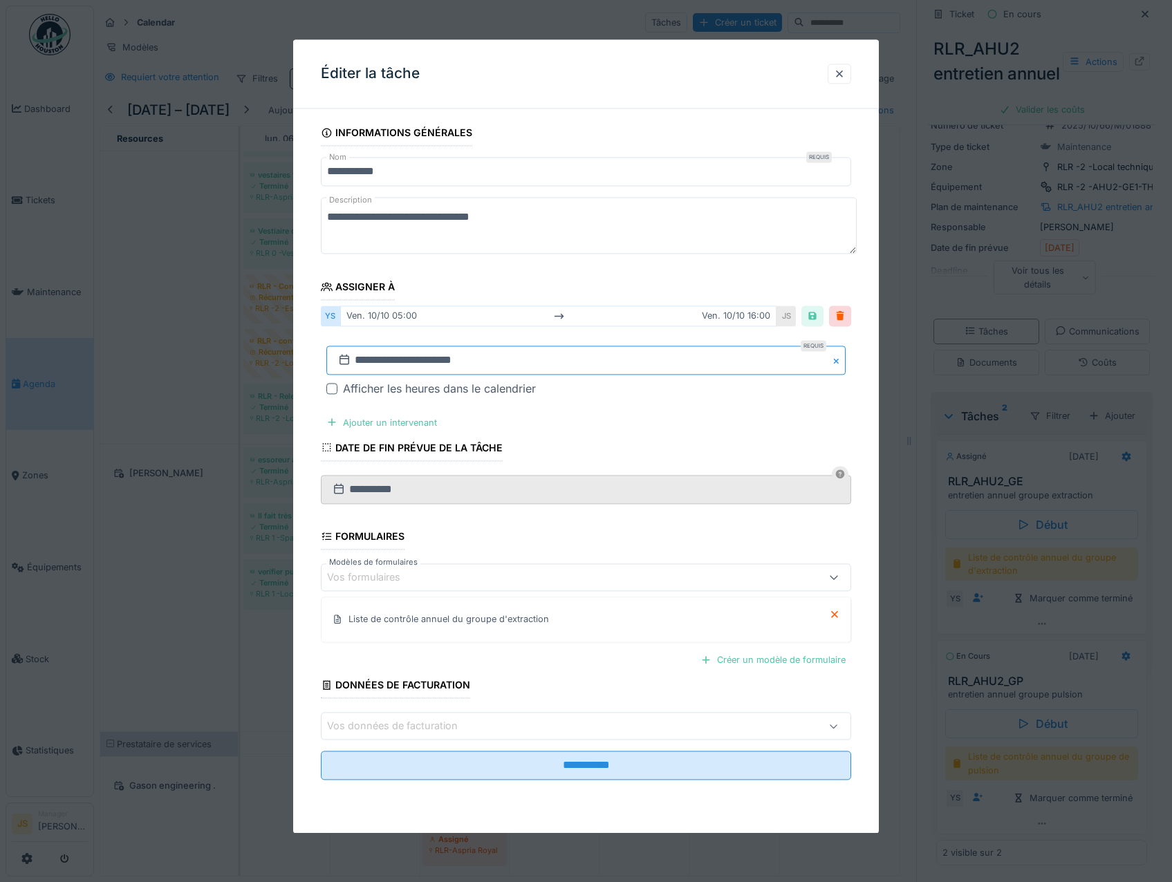
click at [380, 359] on input "**********" at bounding box center [586, 360] width 520 height 29
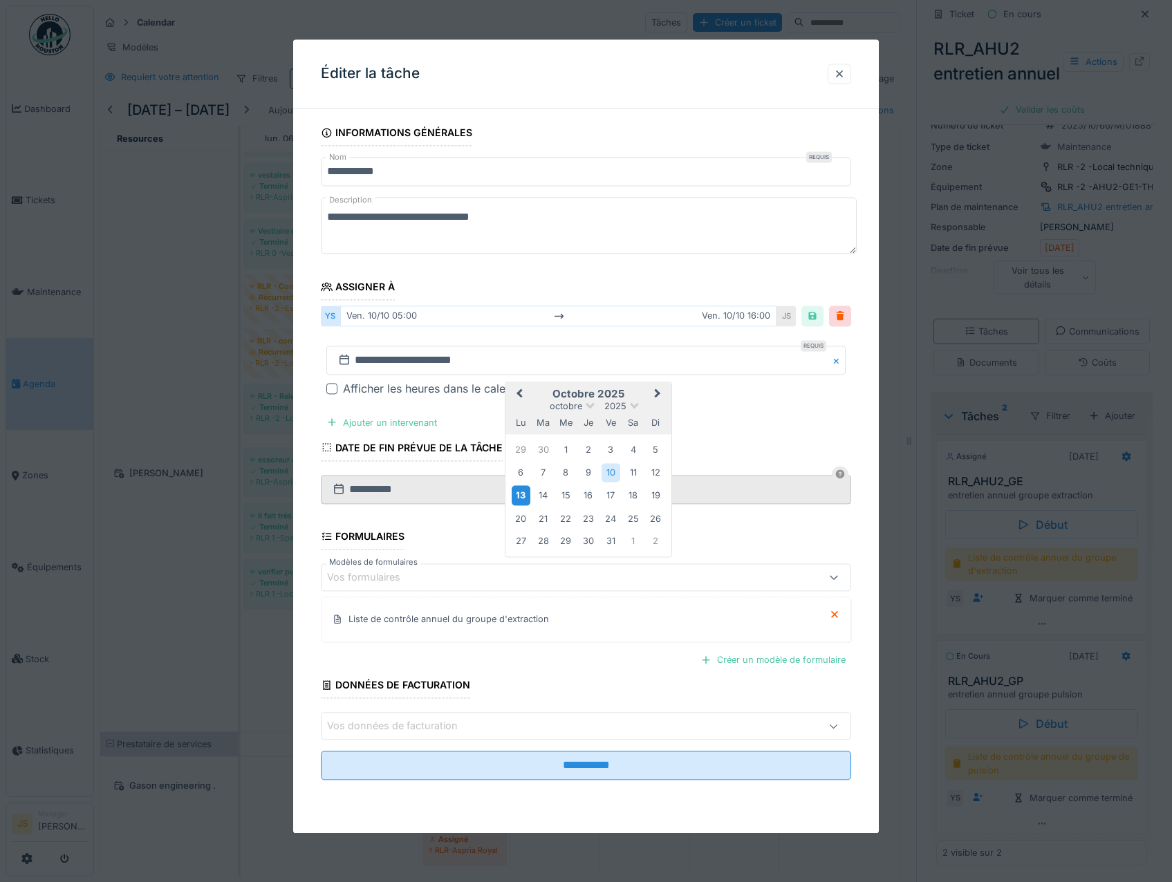
click at [523, 497] on div "13" at bounding box center [521, 496] width 19 height 20
click at [523, 495] on div "13" at bounding box center [521, 496] width 19 height 20
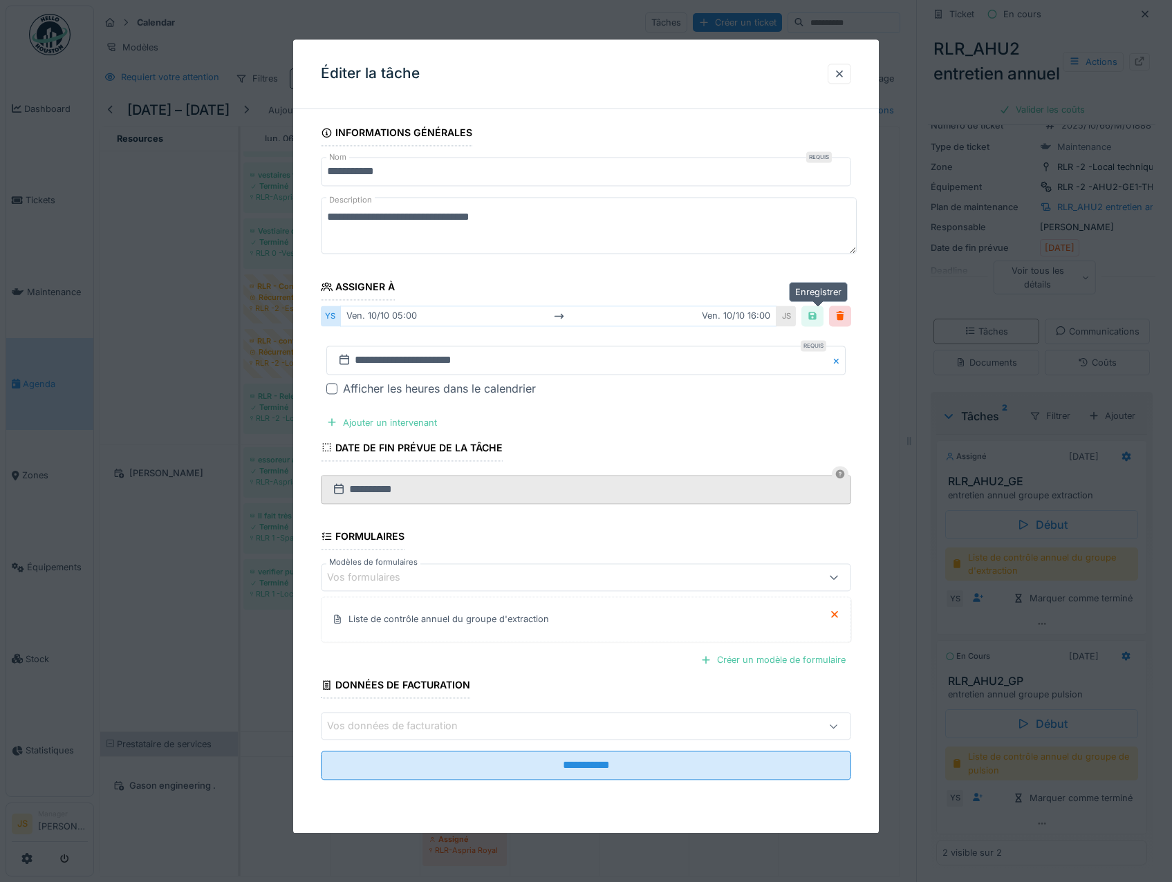
click at [818, 313] on div at bounding box center [812, 316] width 11 height 13
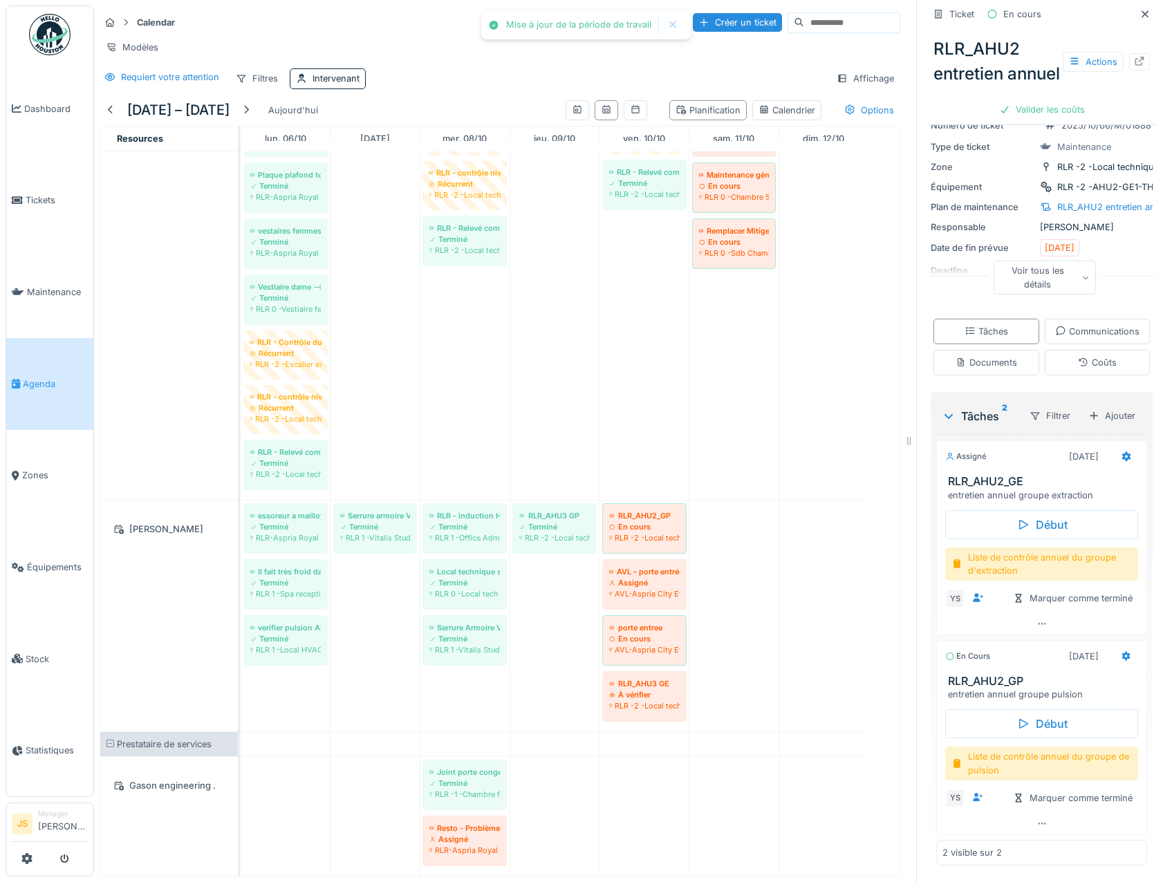
scroll to position [10, 0]
click at [1122, 651] on icon at bounding box center [1126, 656] width 9 height 10
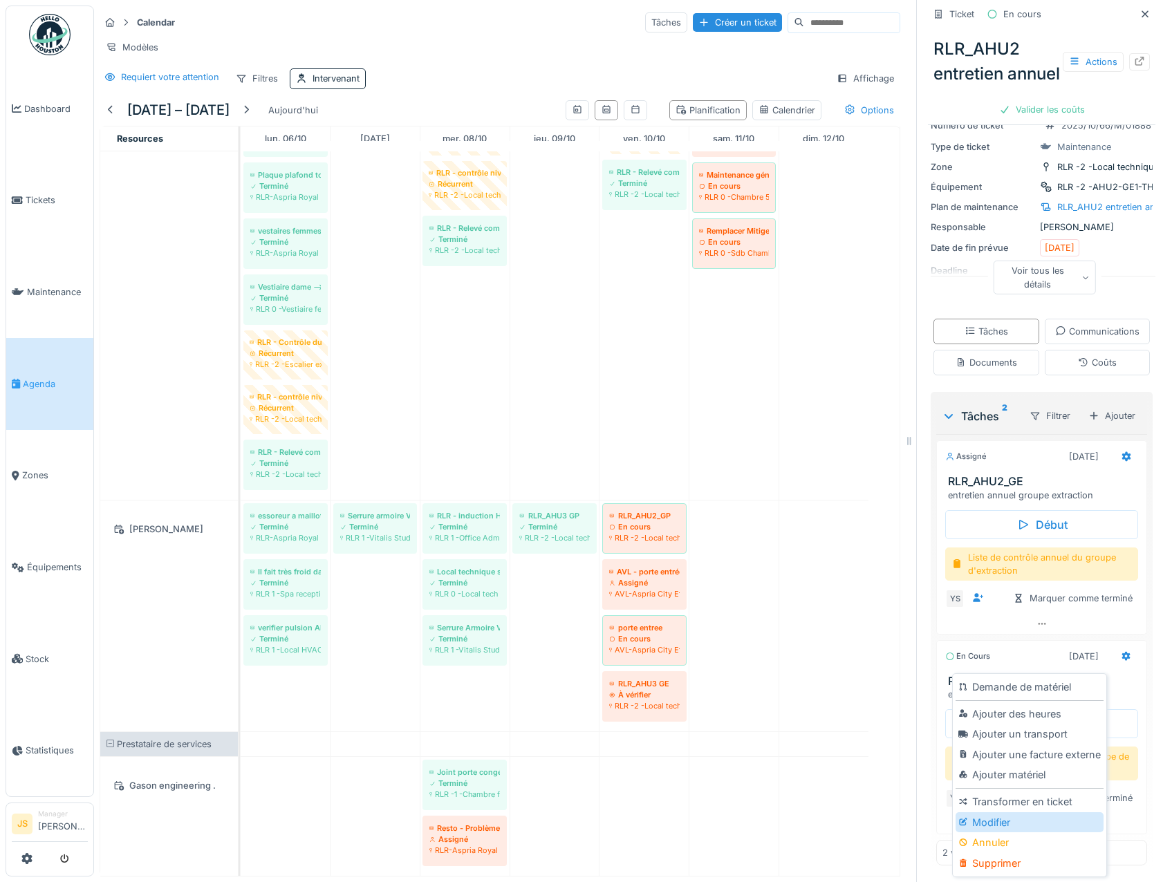
click at [991, 815] on div "Modifier" at bounding box center [1029, 823] width 147 height 21
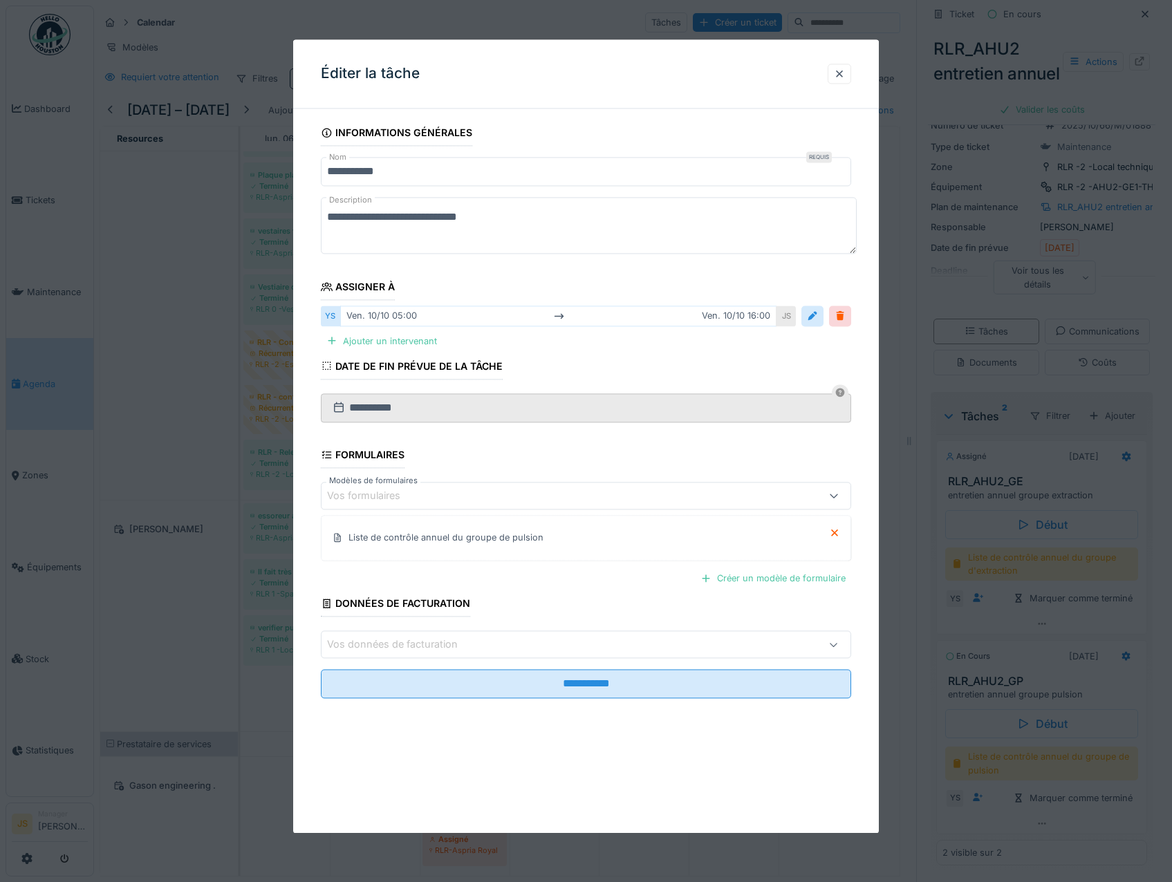
click at [387, 313] on div "ven. 10/10 05:00 ven. 10/10 16:00" at bounding box center [558, 316] width 437 height 20
click at [818, 315] on div at bounding box center [812, 316] width 11 height 13
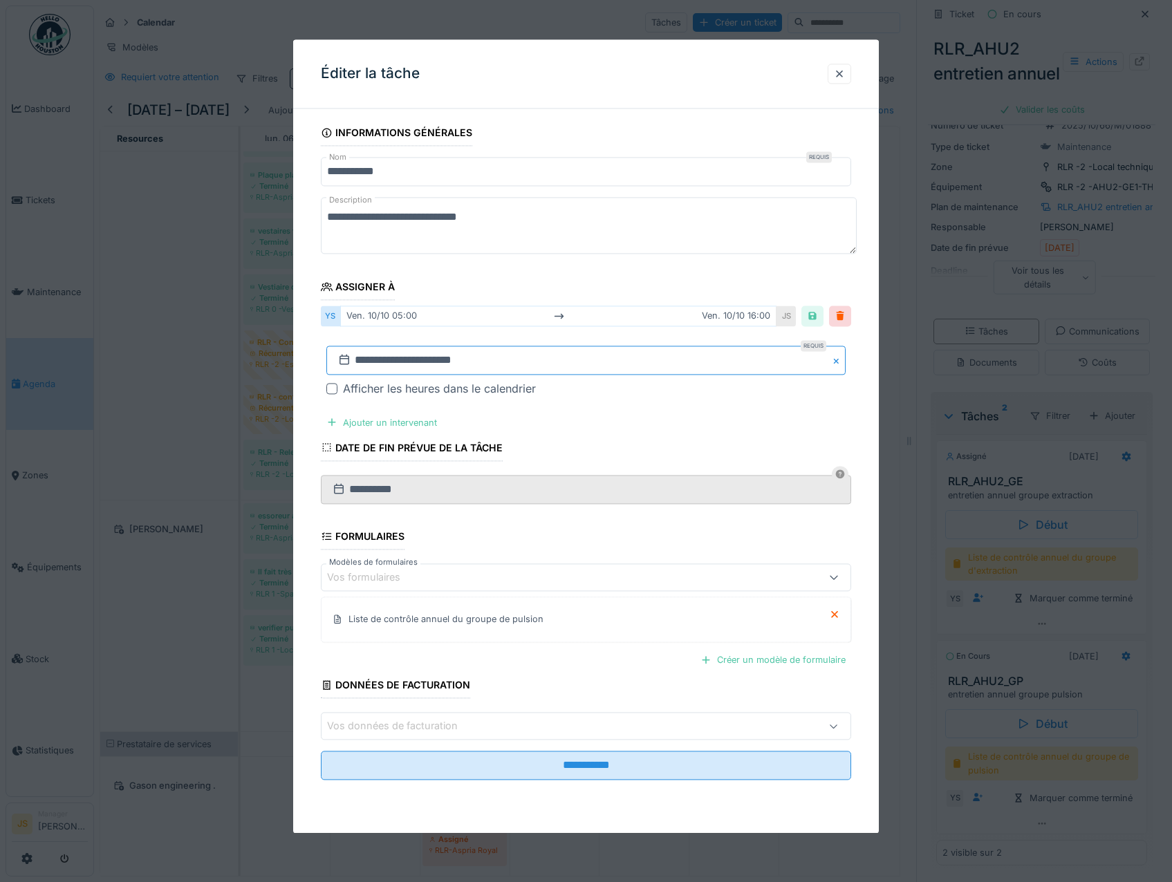
click at [374, 362] on input "**********" at bounding box center [586, 360] width 520 height 29
click at [519, 495] on div "13" at bounding box center [521, 496] width 19 height 20
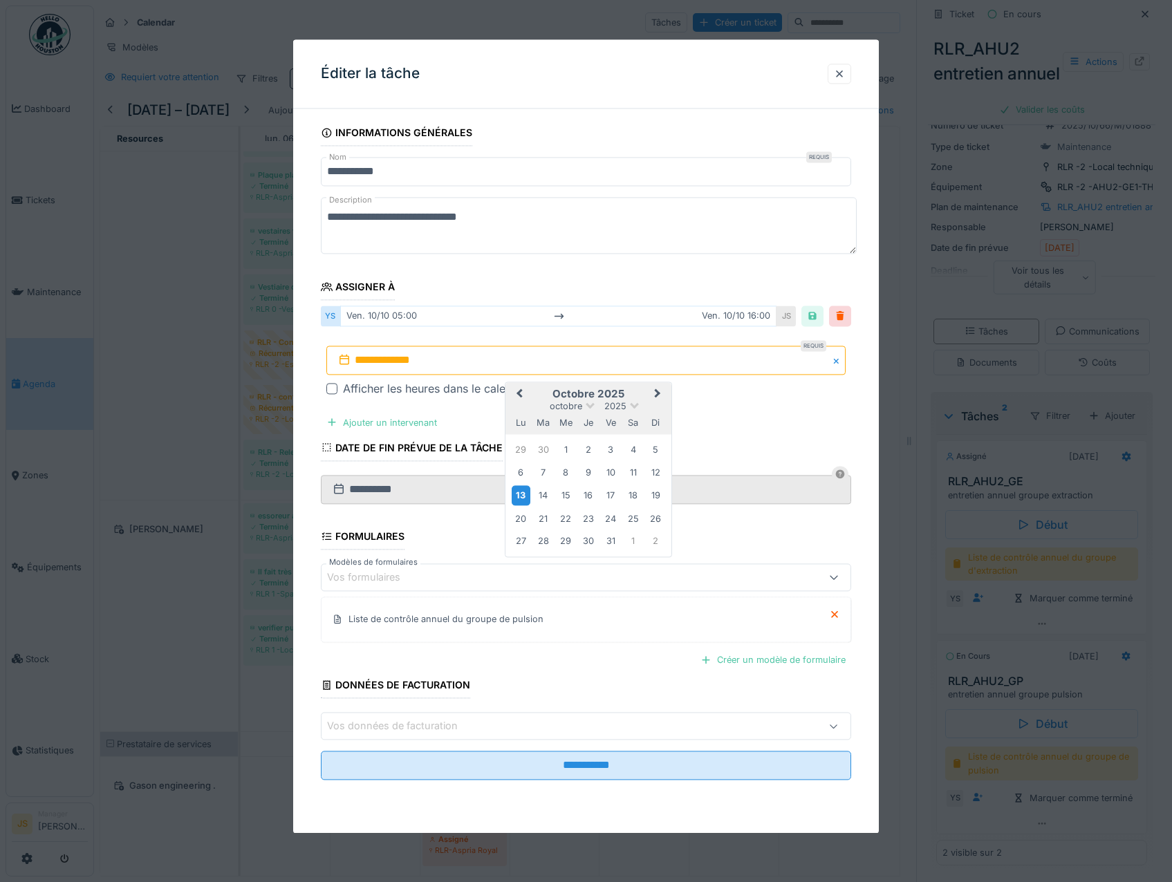
click at [519, 495] on div "13" at bounding box center [521, 496] width 19 height 20
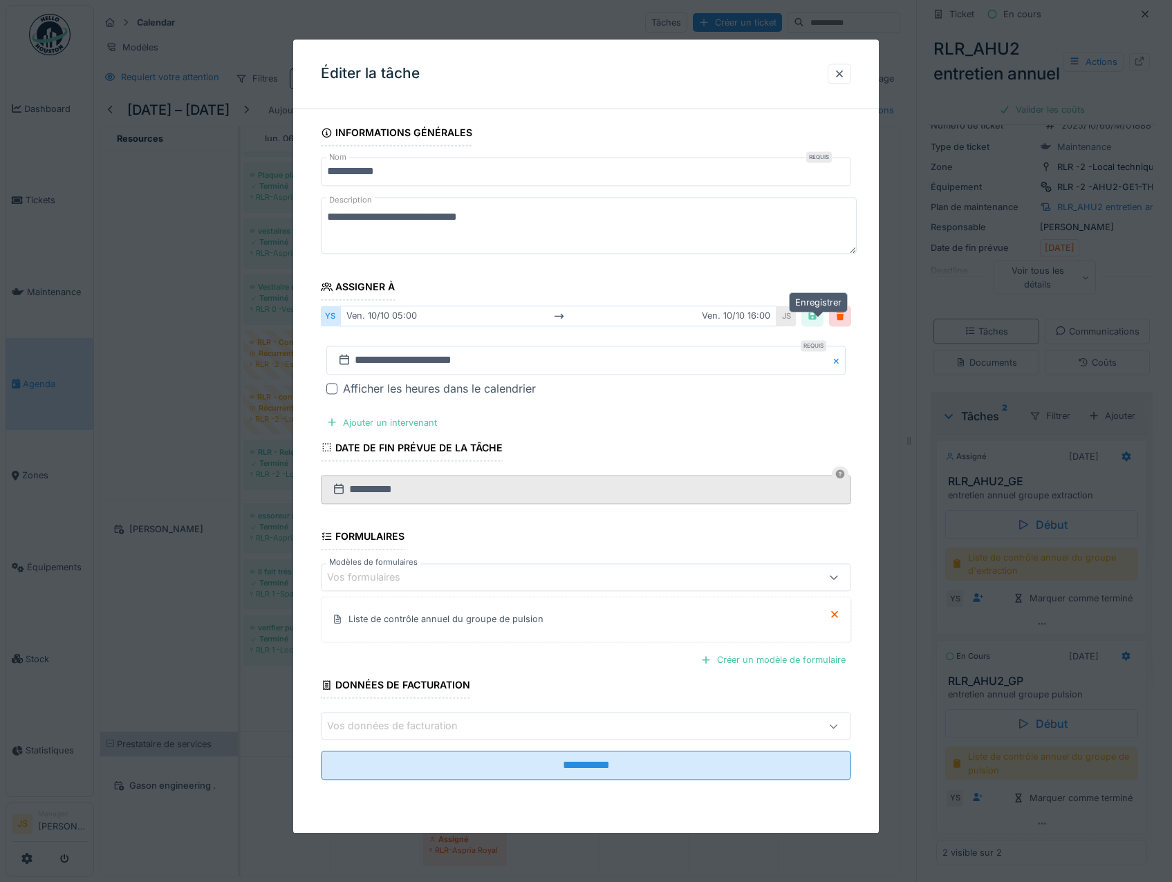
click at [817, 312] on div at bounding box center [812, 316] width 11 height 13
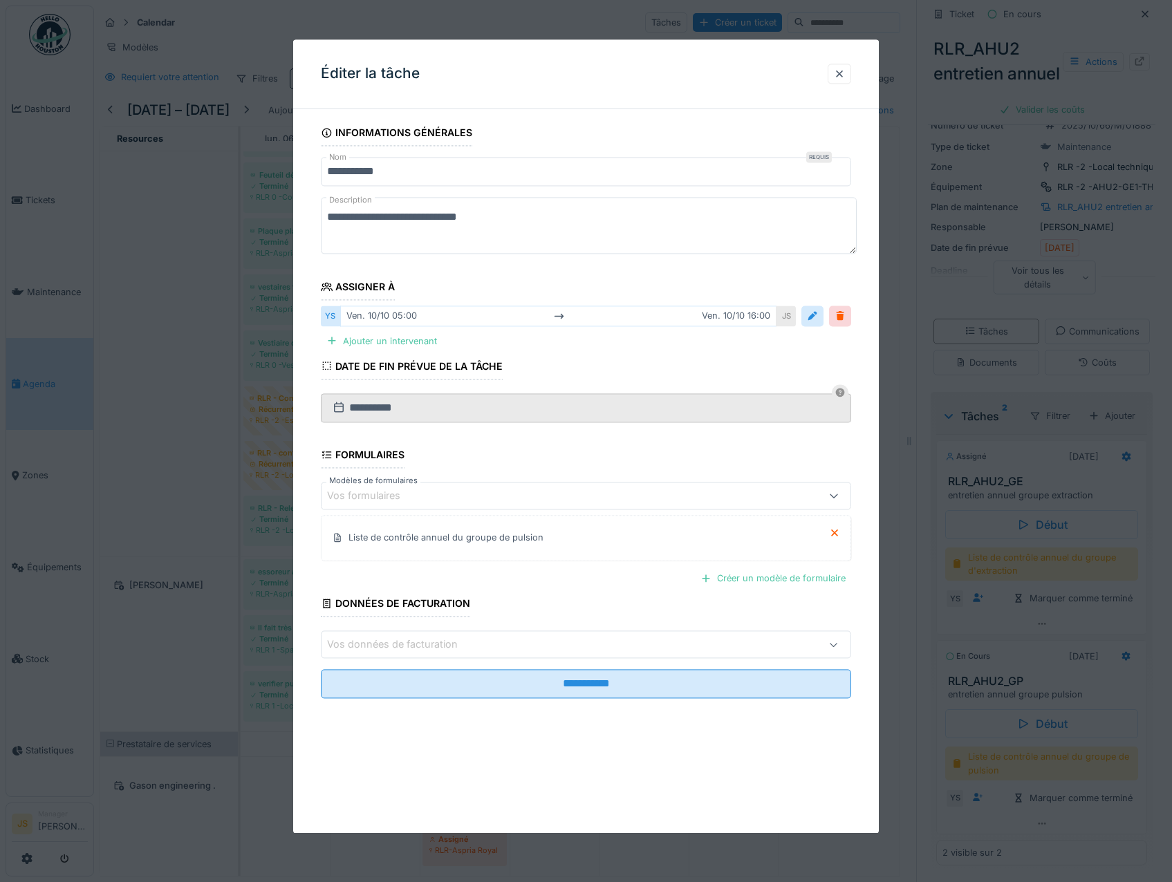
scroll to position [2335, 0]
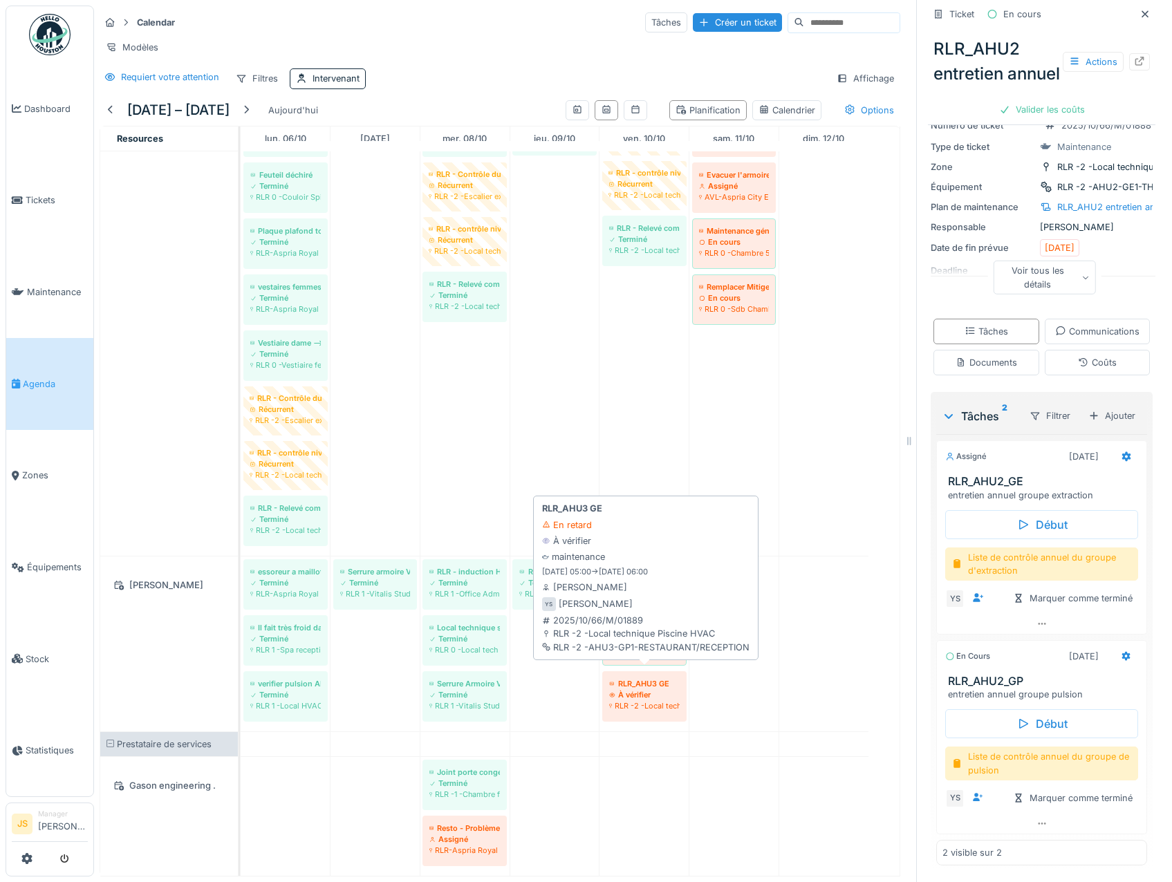
click at [646, 701] on div "RLR -2 -Local technique Piscine HVAC" at bounding box center [644, 706] width 71 height 11
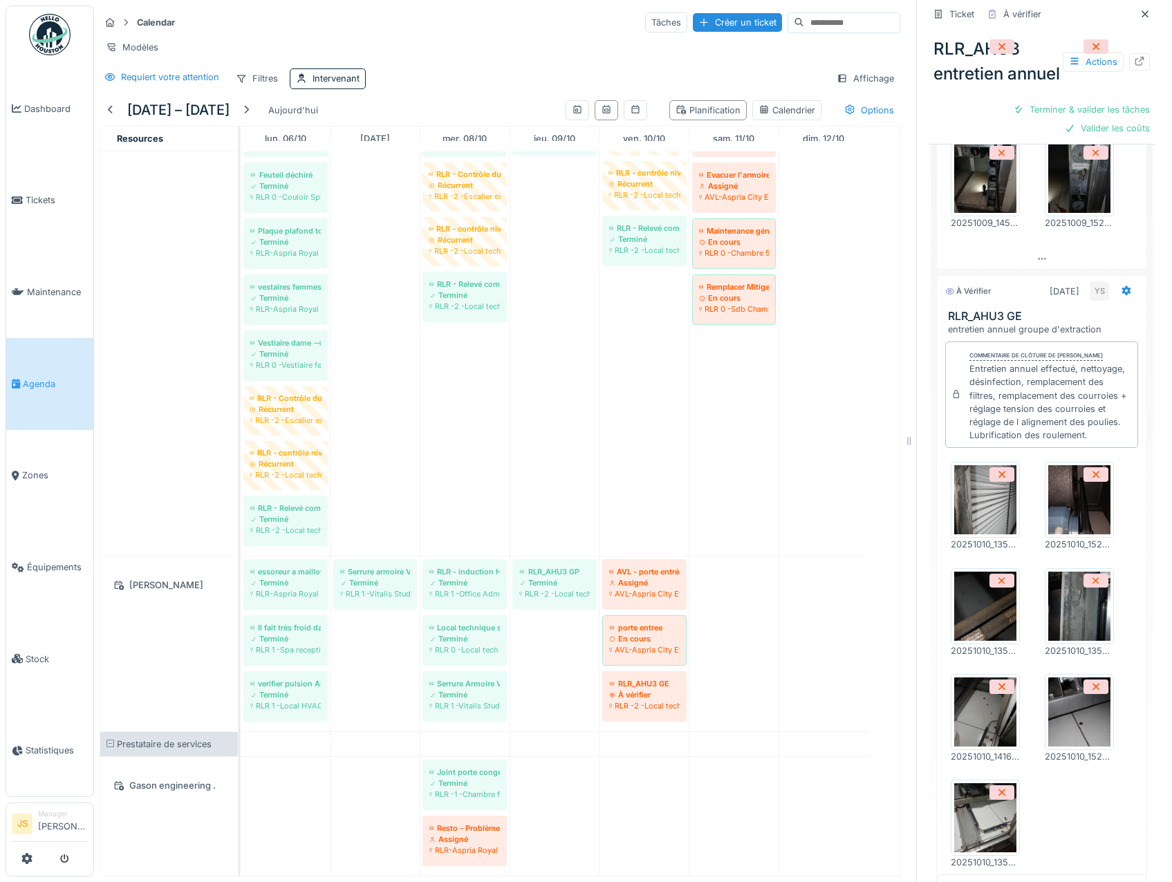
scroll to position [569, 0]
click at [1107, 119] on div "Terminer & valider les tâches" at bounding box center [1082, 109] width 148 height 19
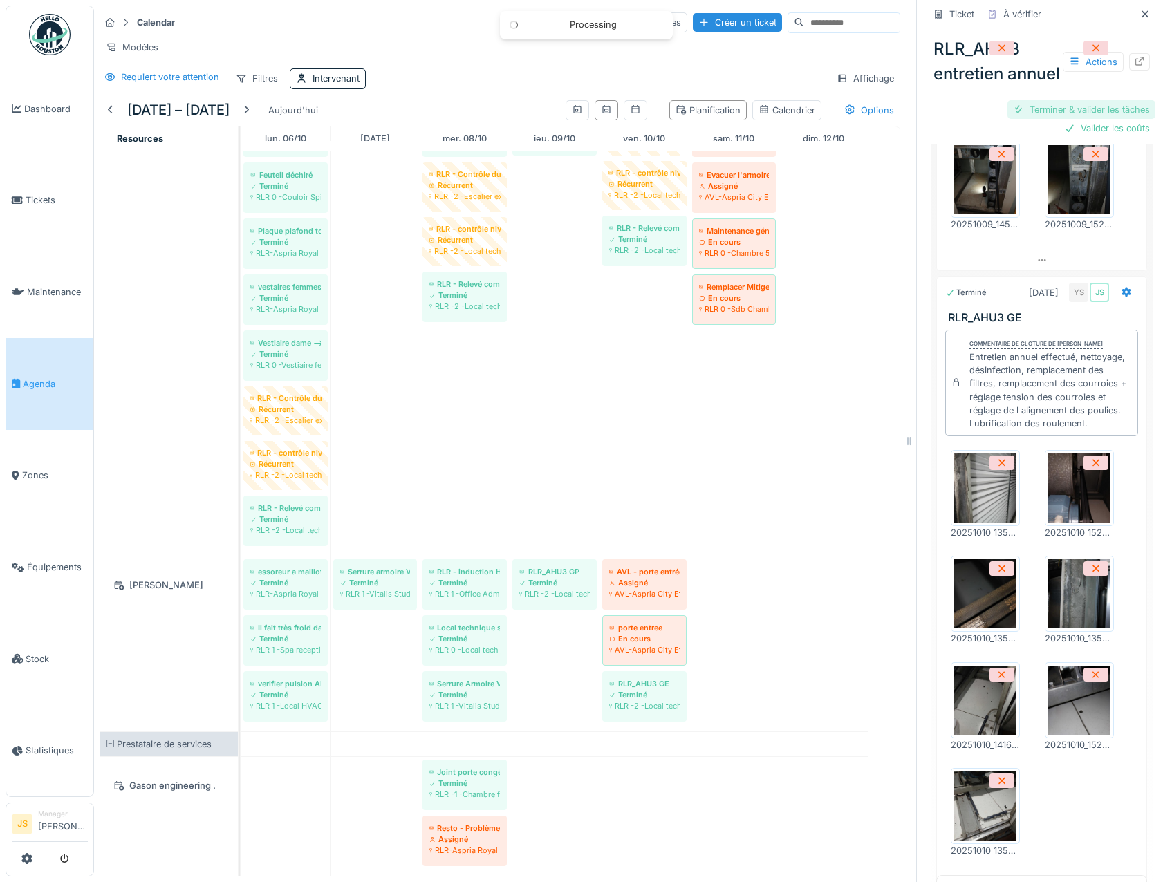
click at [1107, 119] on div "Terminer & valider les tâches" at bounding box center [1082, 109] width 148 height 19
click at [1111, 138] on div "Valider les coûts" at bounding box center [1107, 128] width 97 height 19
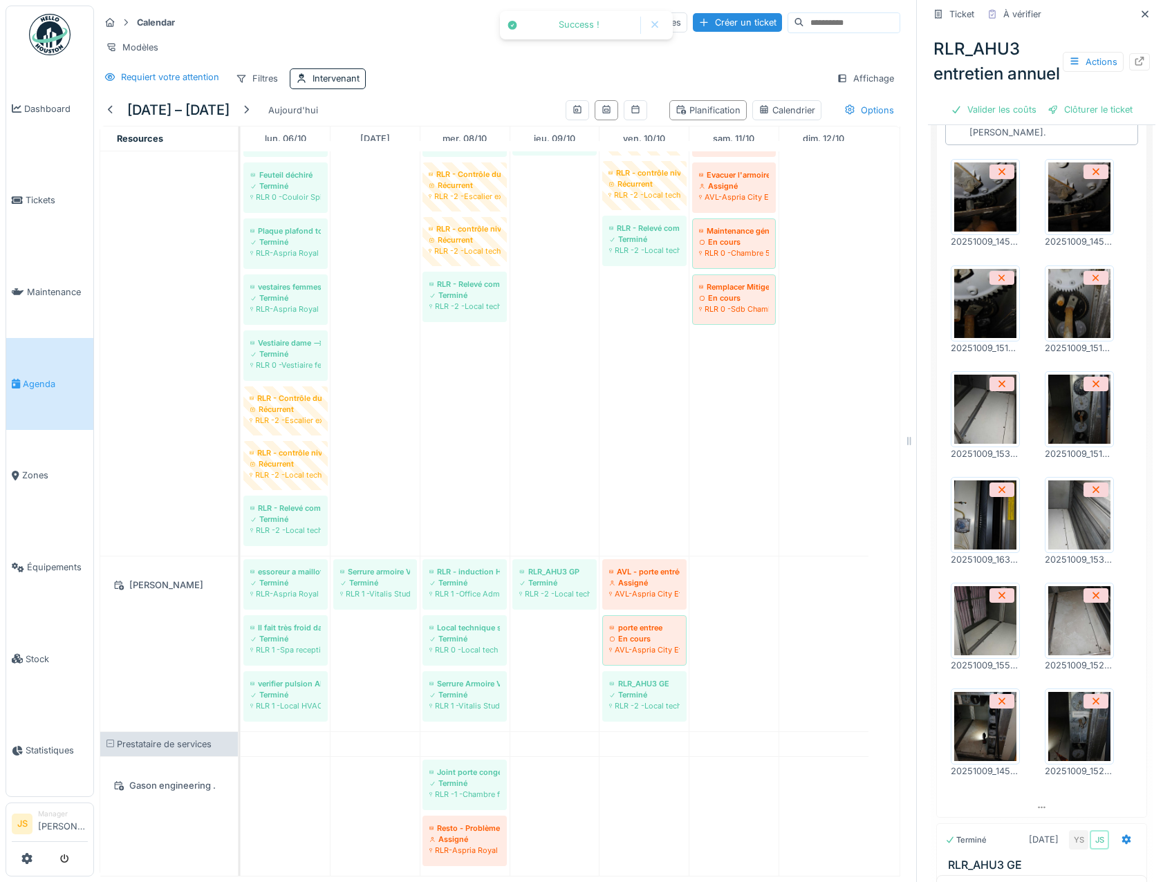
scroll to position [0, 0]
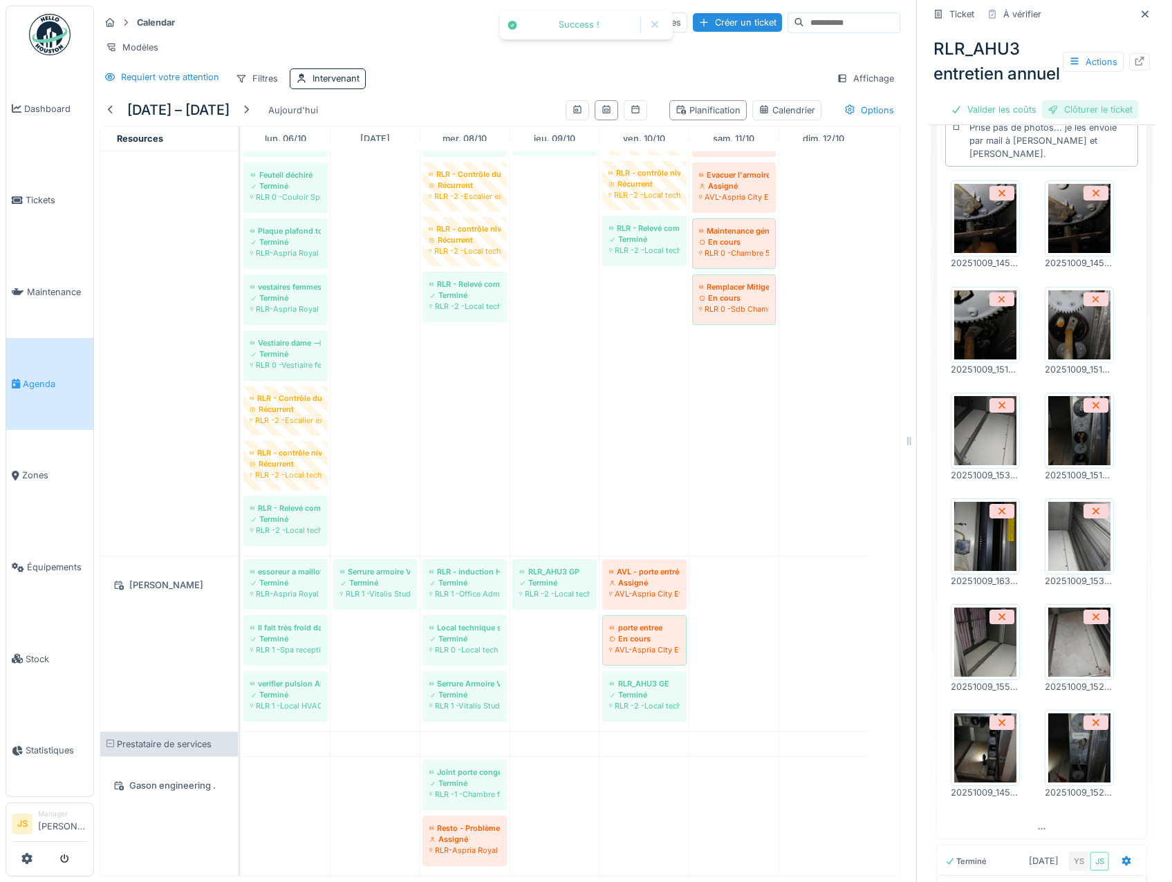
click at [1083, 119] on div "Clôturer le ticket" at bounding box center [1090, 109] width 96 height 19
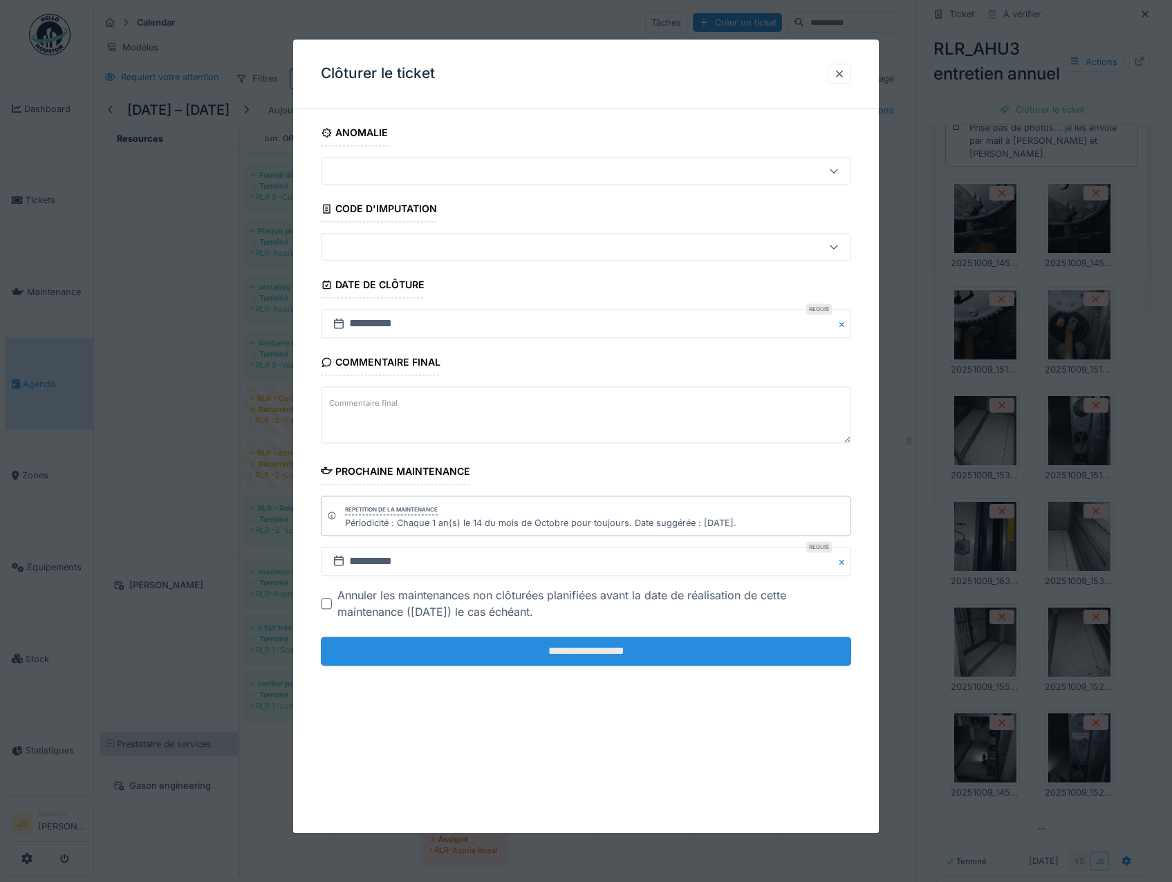
click at [637, 649] on input "**********" at bounding box center [586, 652] width 531 height 29
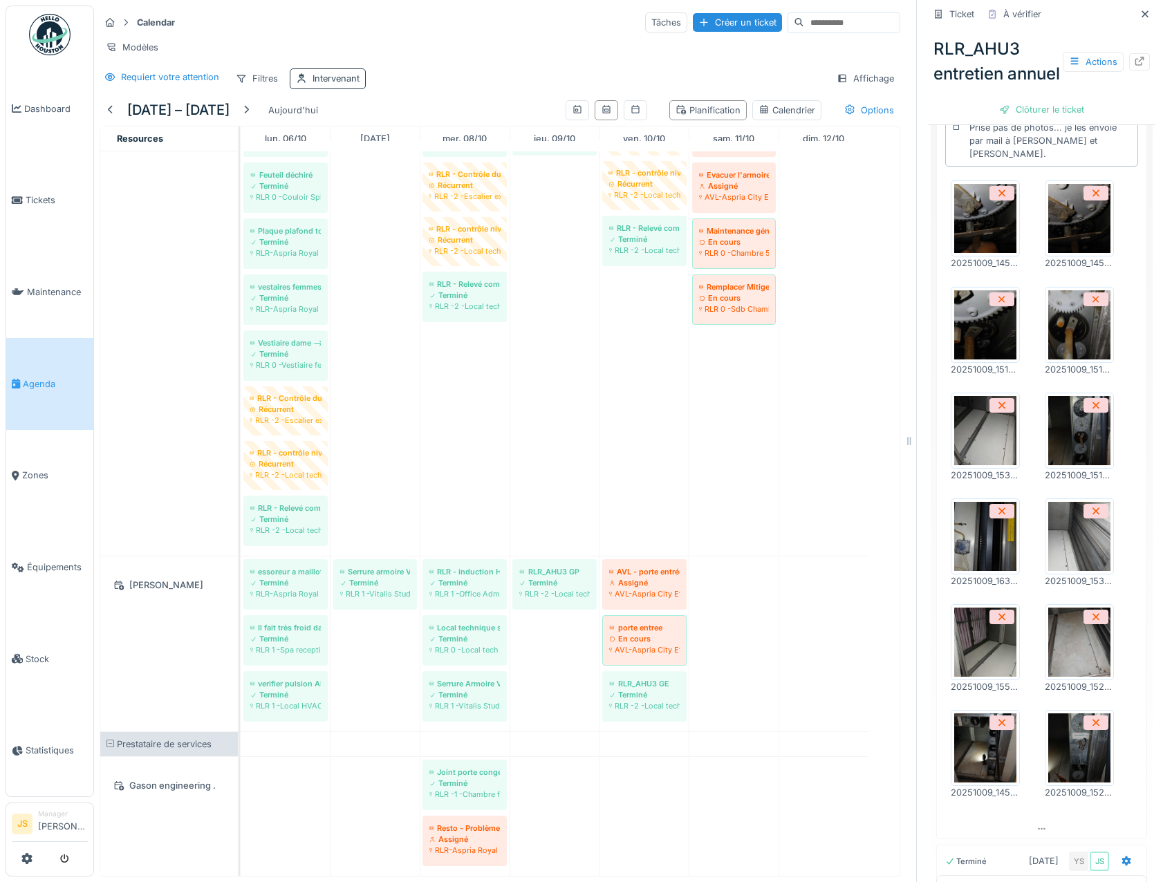
scroll to position [508, 0]
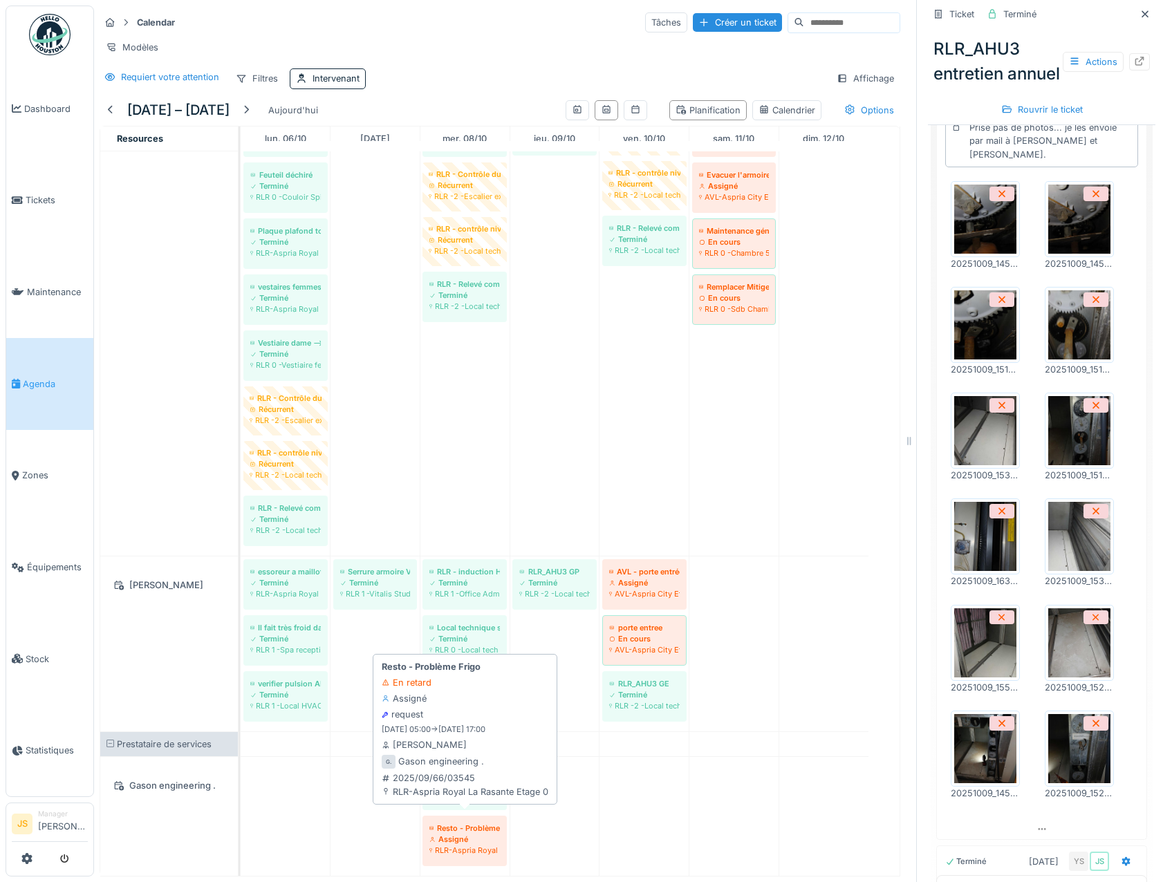
click at [471, 834] on div "Assigné" at bounding box center [464, 839] width 71 height 11
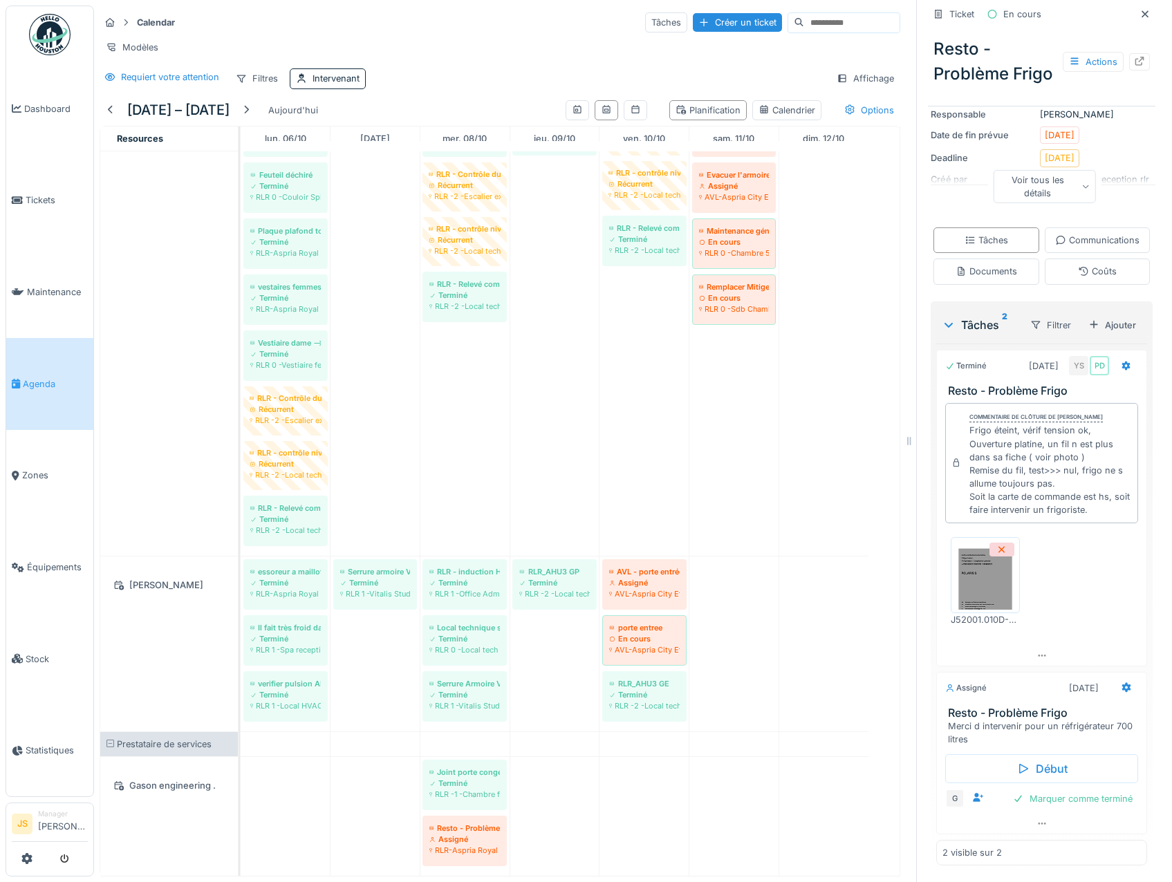
scroll to position [206, 0]
click at [1122, 683] on icon at bounding box center [1126, 688] width 9 height 10
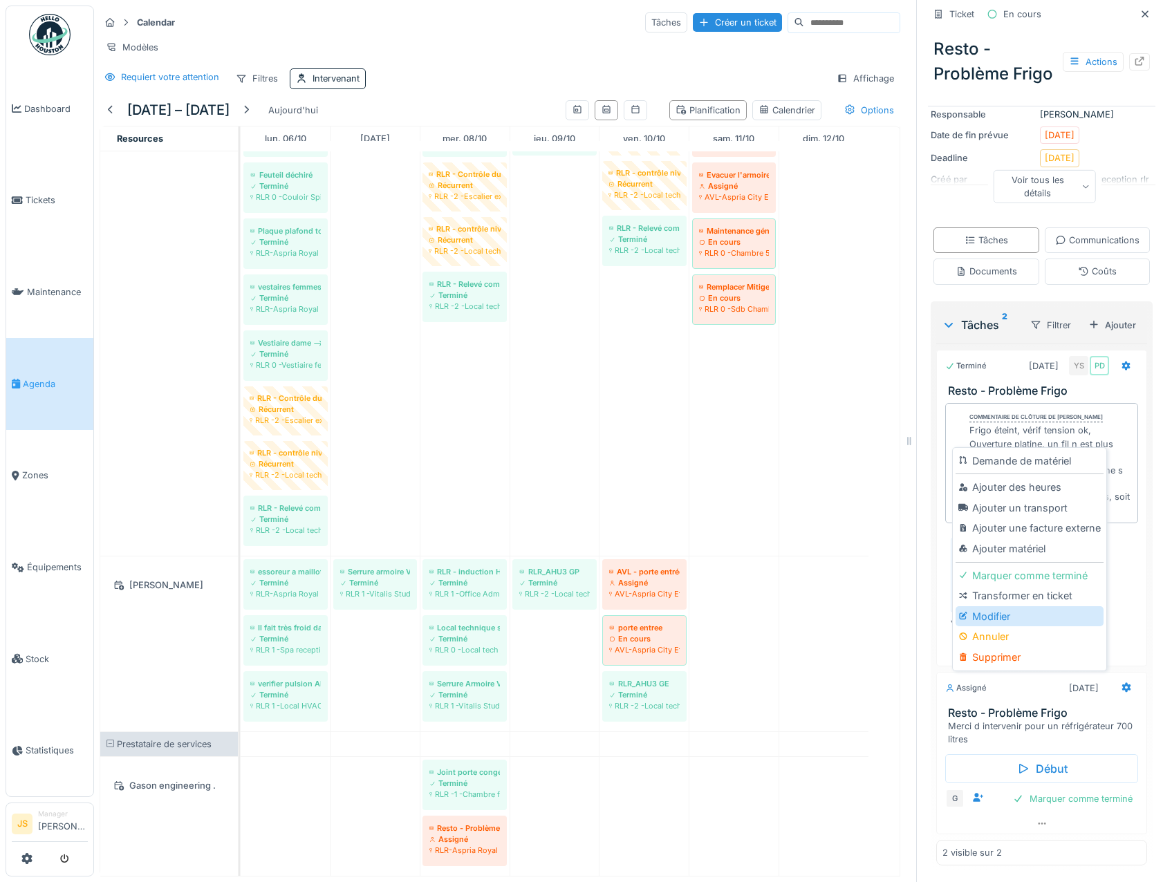
click at [990, 607] on div "Modifier" at bounding box center [1029, 617] width 147 height 21
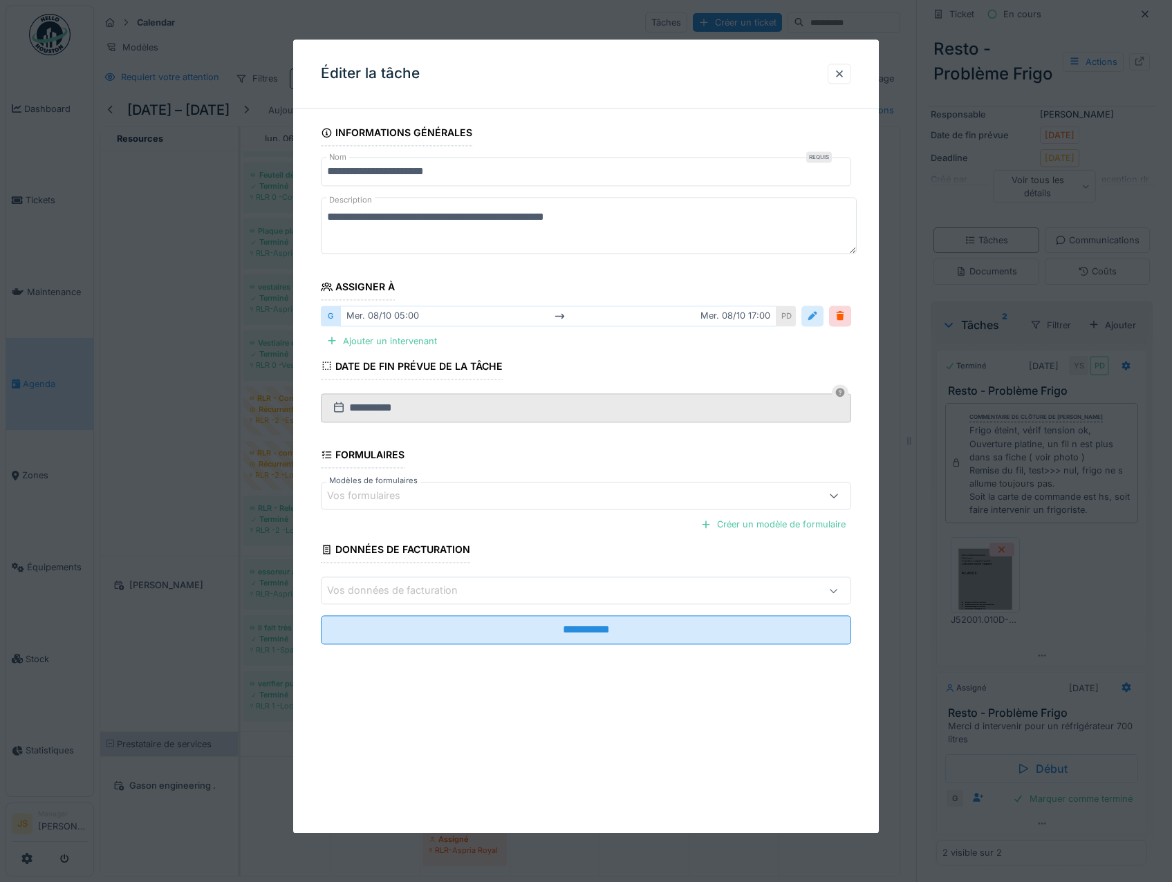
click at [818, 320] on div at bounding box center [812, 316] width 11 height 13
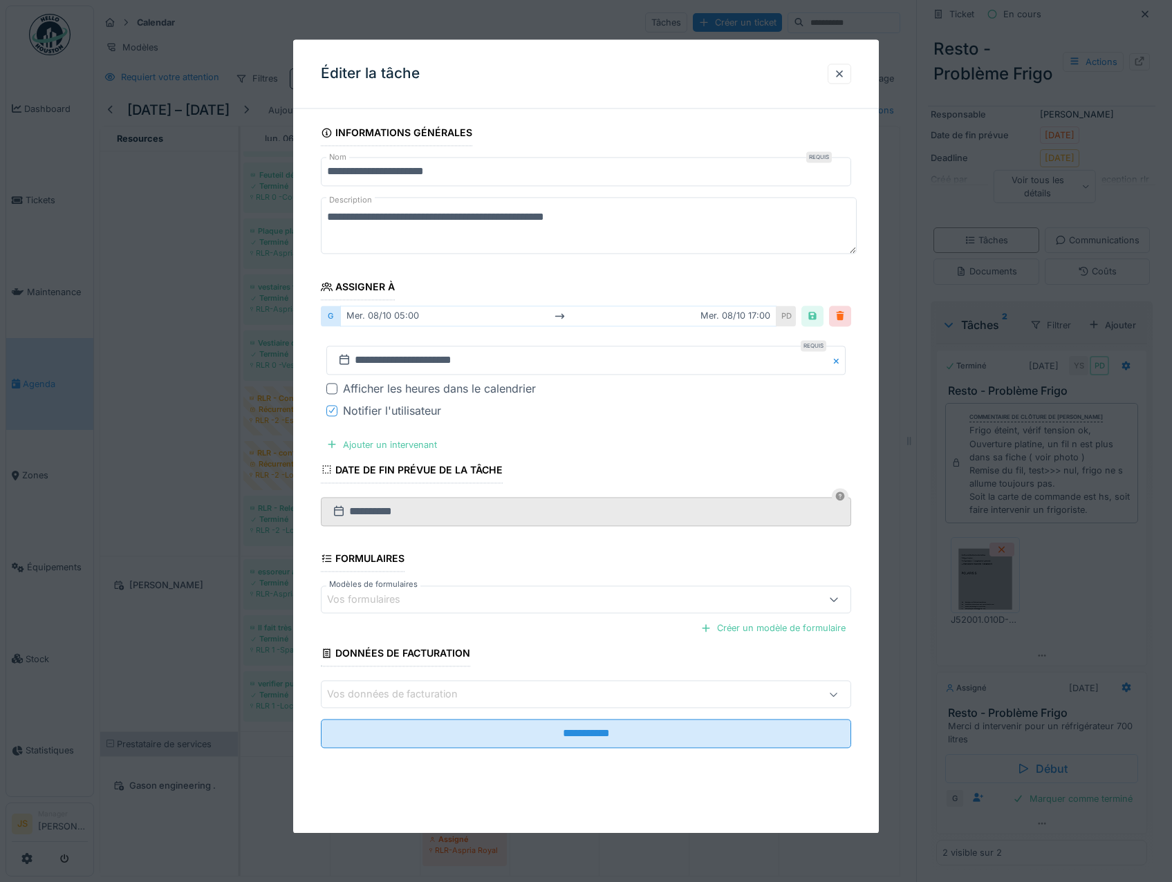
click at [846, 317] on div at bounding box center [840, 316] width 11 height 13
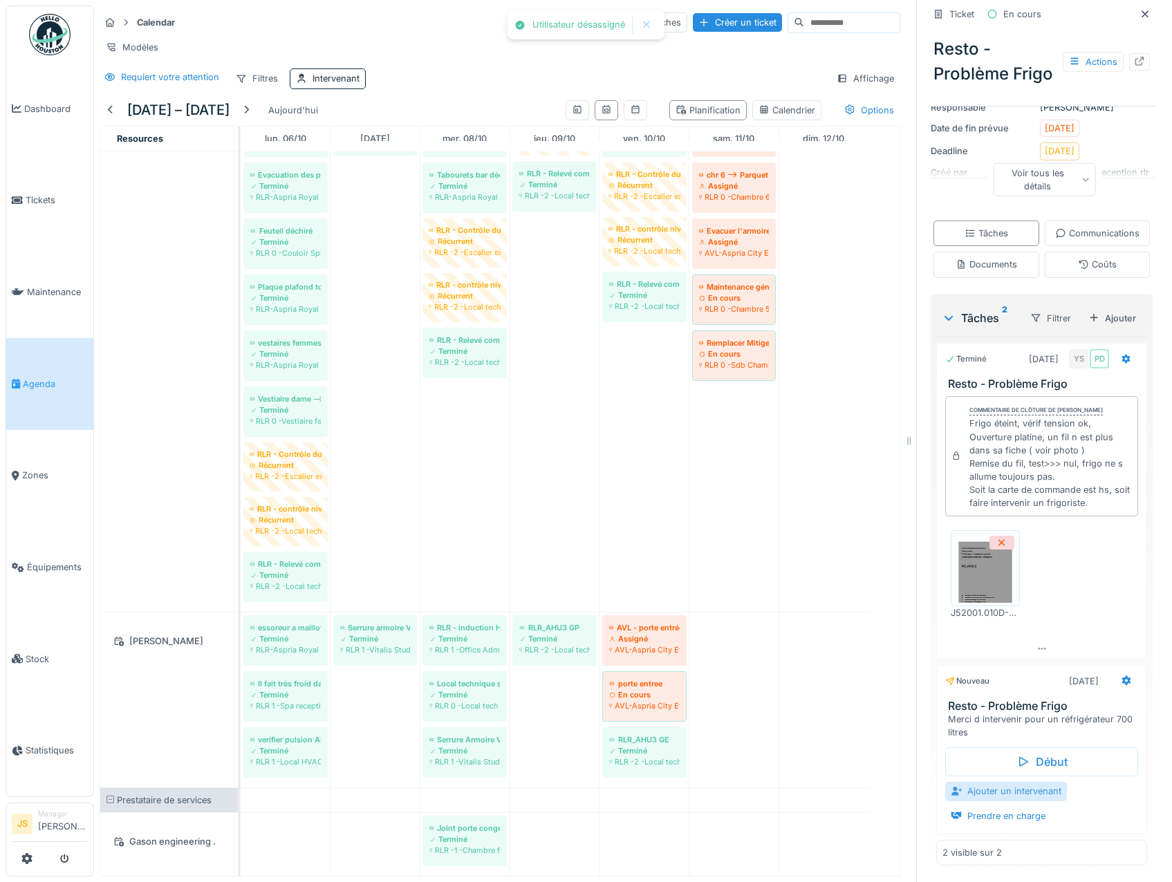
scroll to position [2279, 0]
click at [1005, 794] on div "Ajouter un intervenant" at bounding box center [1006, 791] width 122 height 19
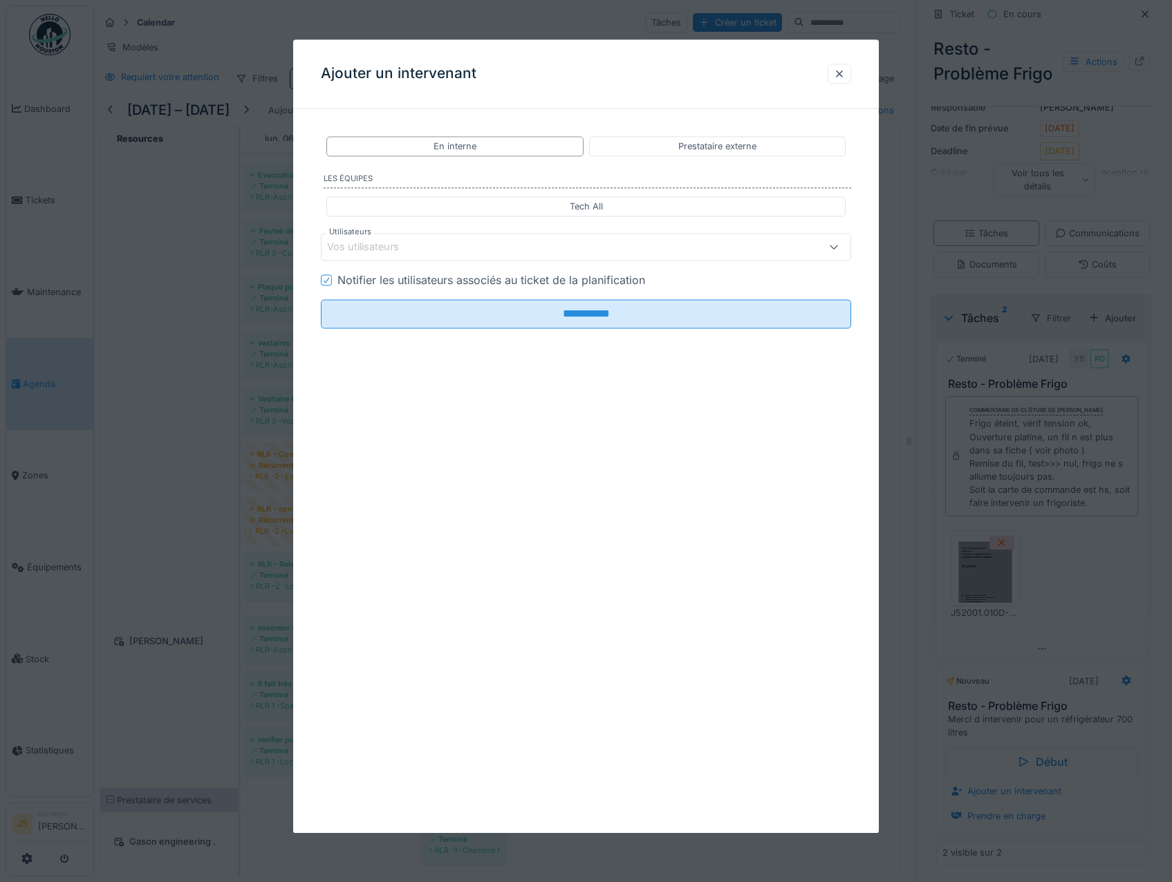
click at [386, 244] on div "Vos utilisateurs" at bounding box center [372, 247] width 91 height 15
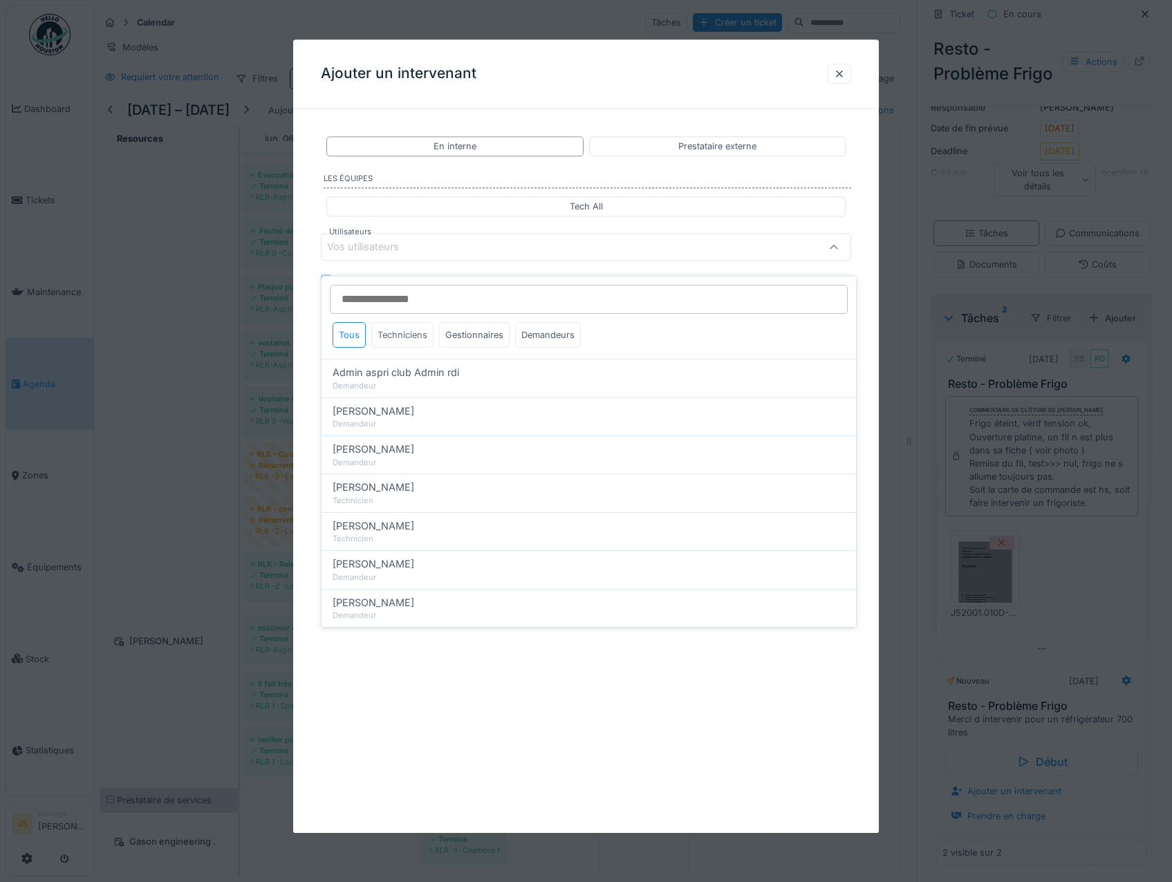
click at [389, 322] on div "Techniciens" at bounding box center [402, 335] width 62 height 26
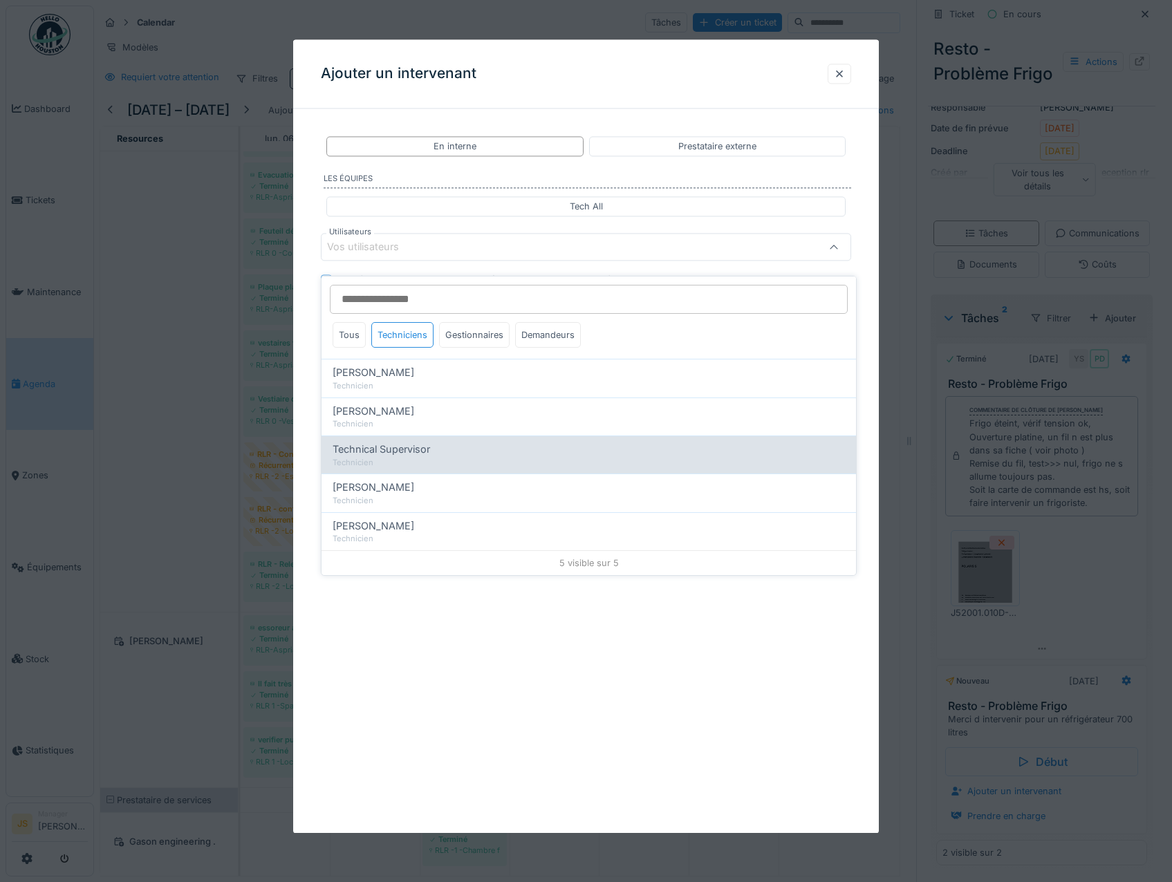
click at [391, 446] on span "Technical Supervisor" at bounding box center [382, 449] width 98 height 15
type input "****"
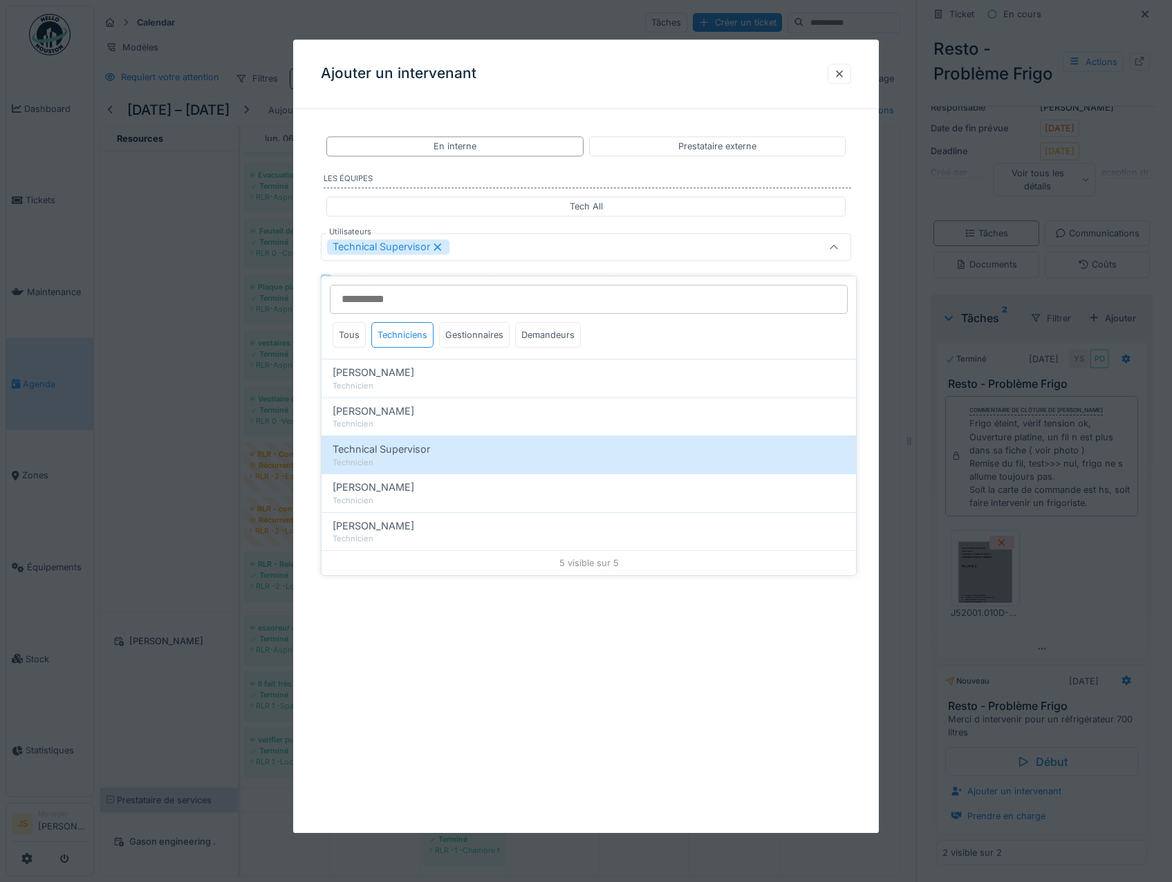
click at [306, 401] on div "**********" at bounding box center [586, 276] width 586 height 313
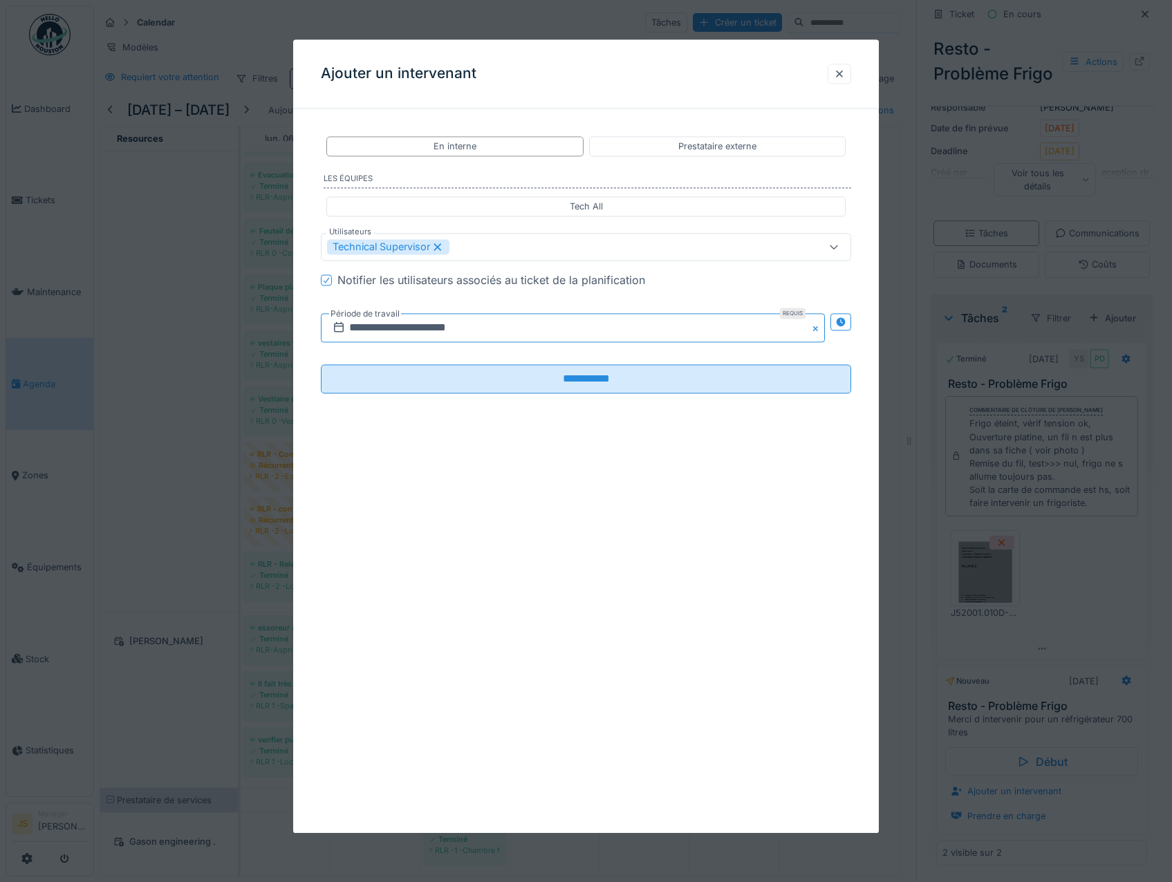
click at [378, 326] on input "**********" at bounding box center [573, 328] width 505 height 29
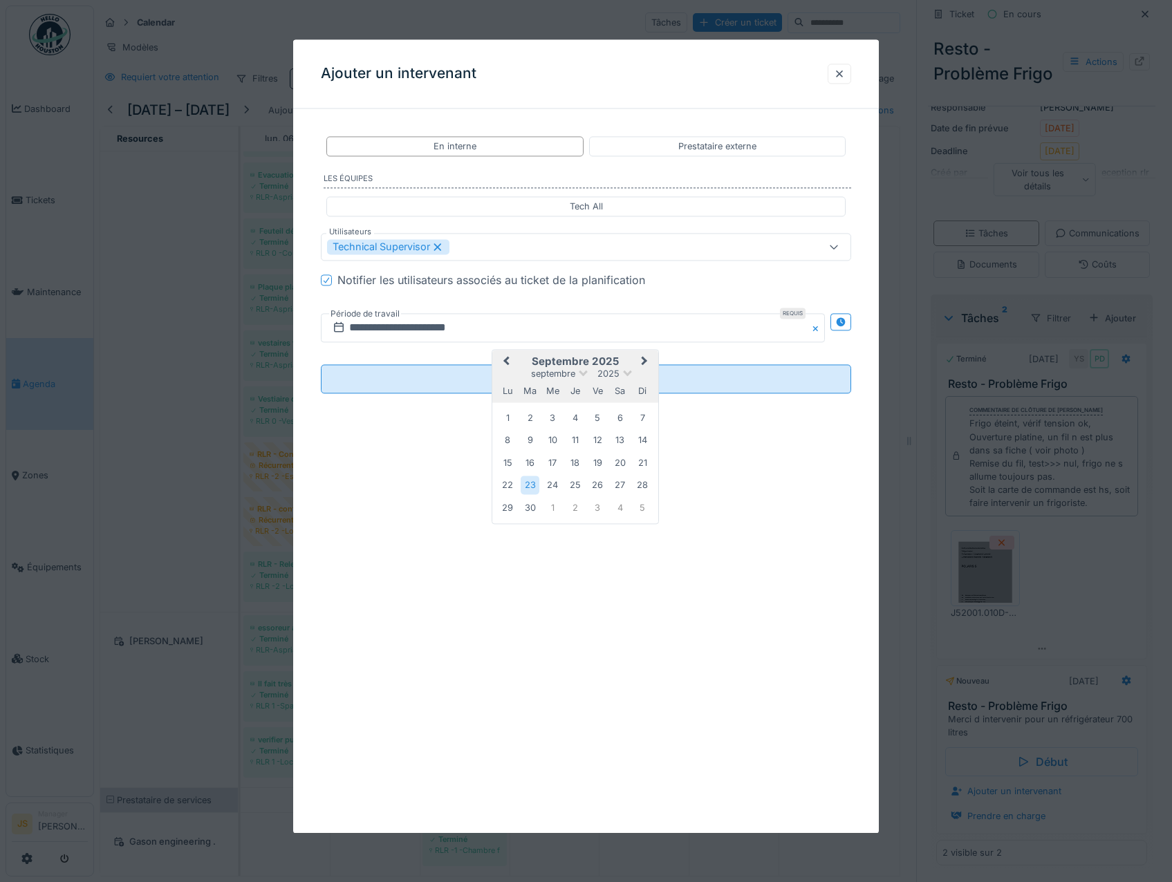
click at [645, 360] on span "Next Month" at bounding box center [645, 362] width 0 height 17
click at [505, 461] on div "13" at bounding box center [508, 464] width 19 height 20
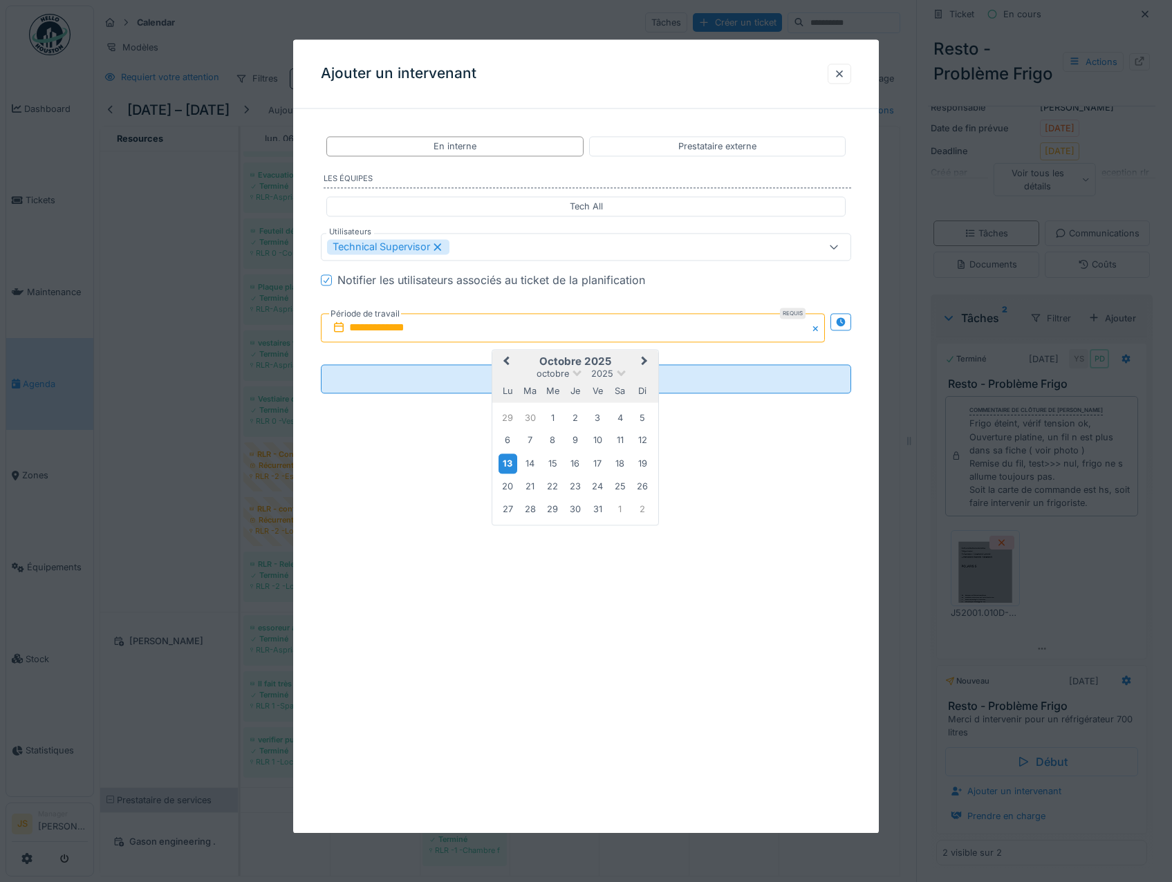
click at [505, 461] on div "13" at bounding box center [508, 464] width 19 height 20
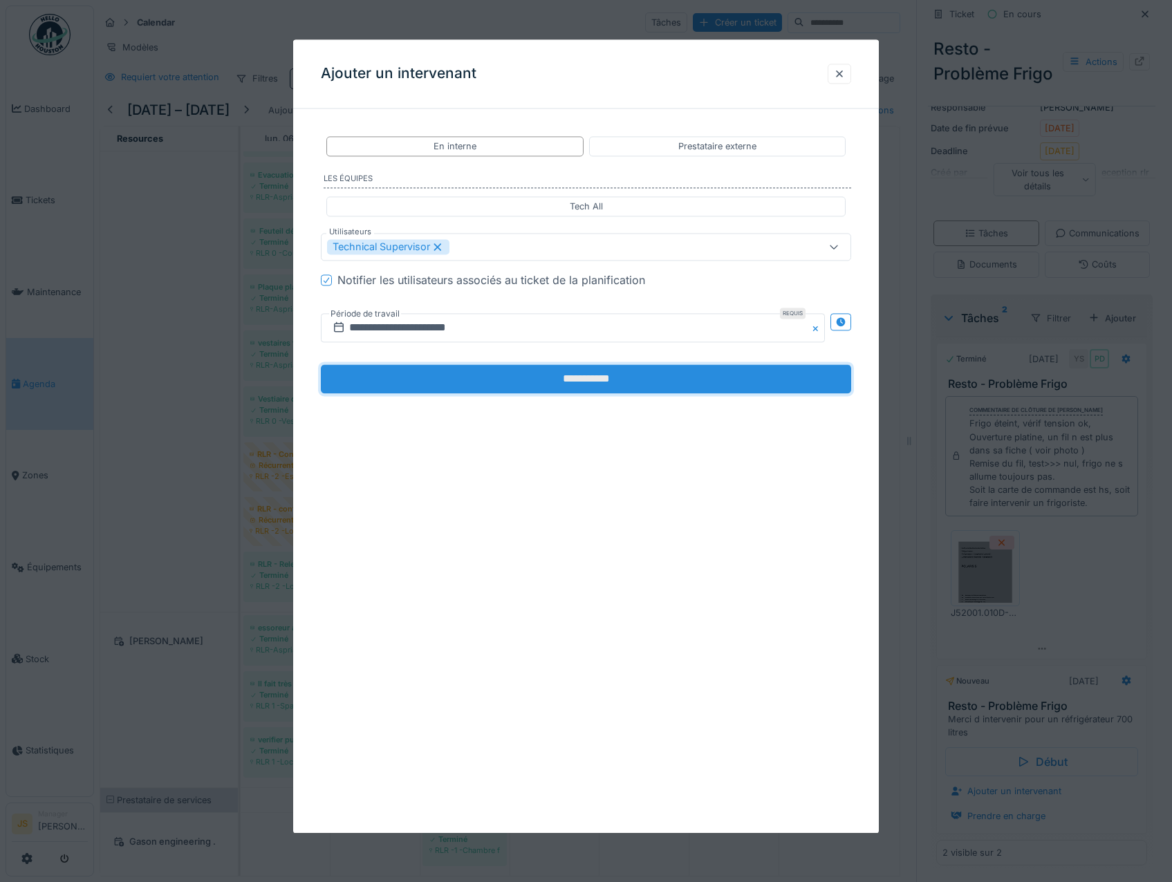
click at [531, 382] on input "**********" at bounding box center [586, 379] width 531 height 29
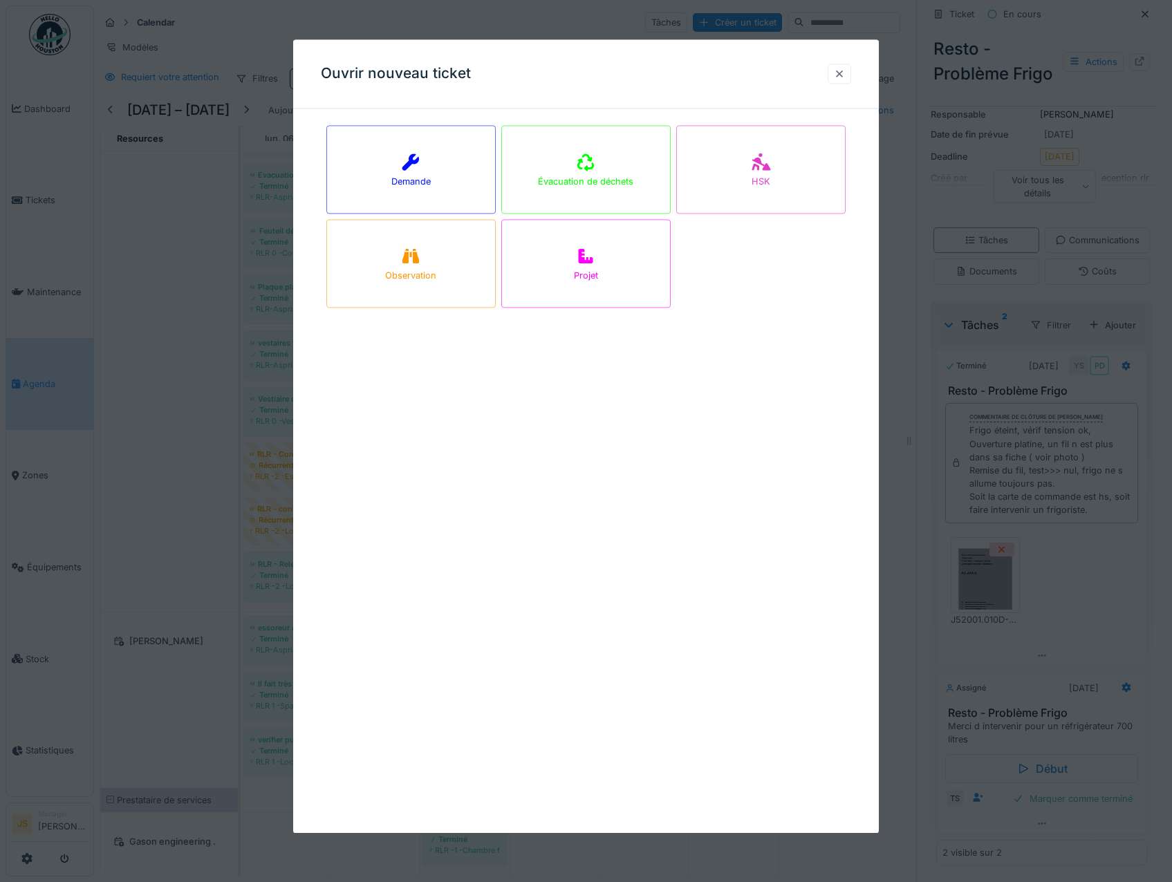
click at [845, 72] on div at bounding box center [839, 73] width 11 height 13
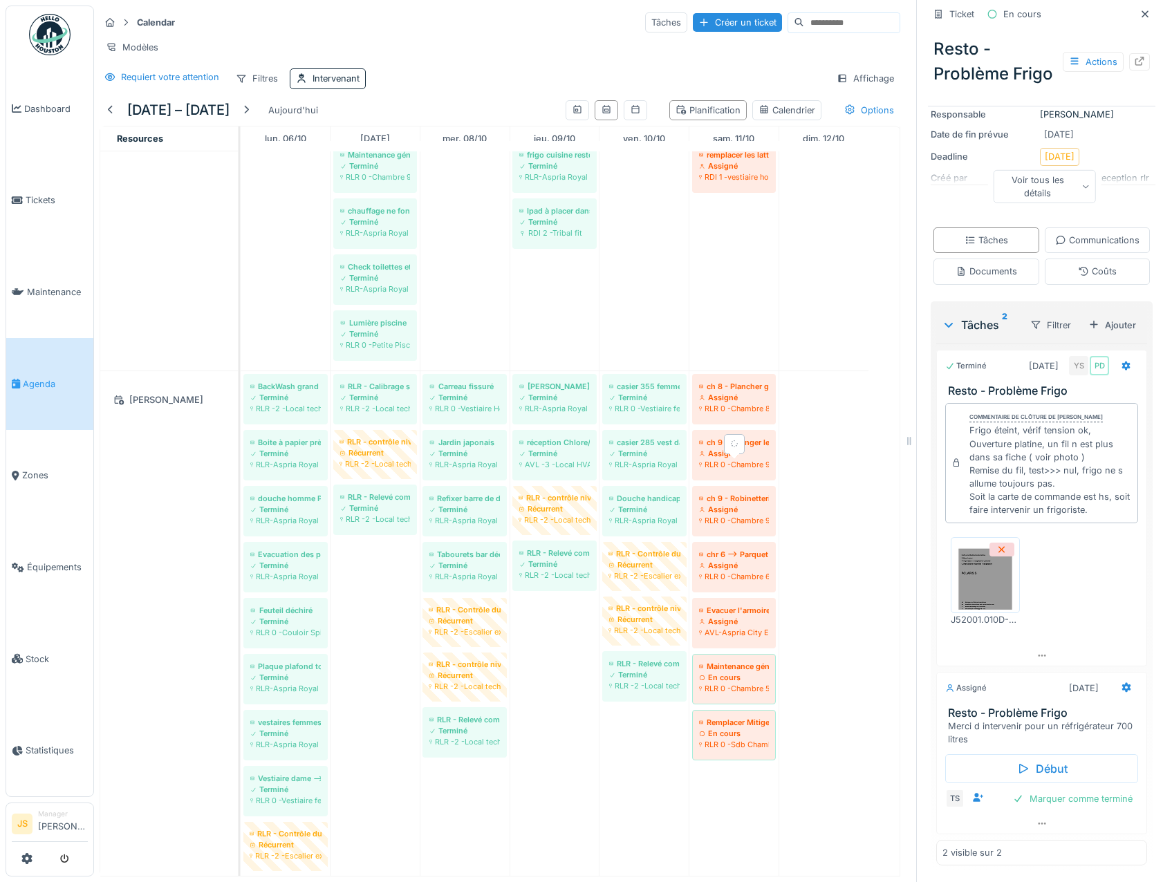
scroll to position [1864, 0]
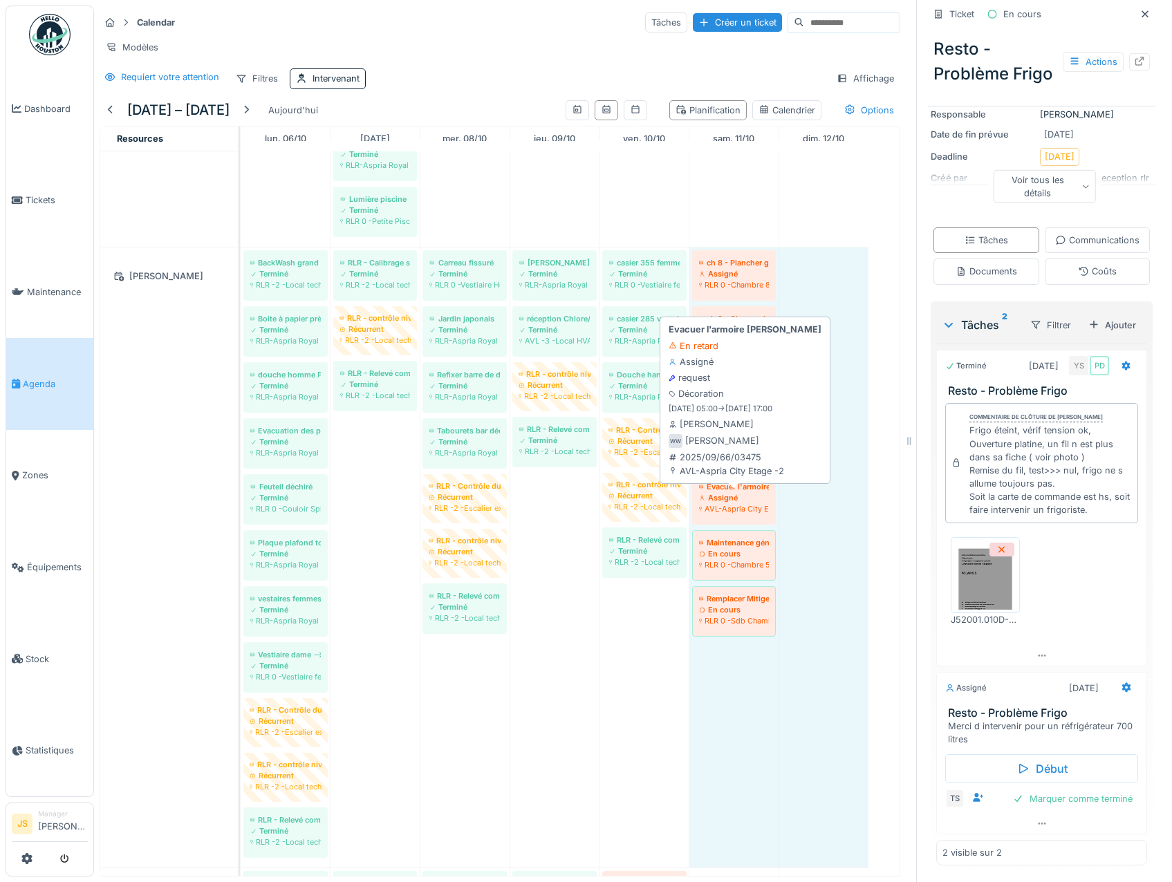
drag, startPoint x: 798, startPoint y: 650, endPoint x: 751, endPoint y: 506, distance: 152.0
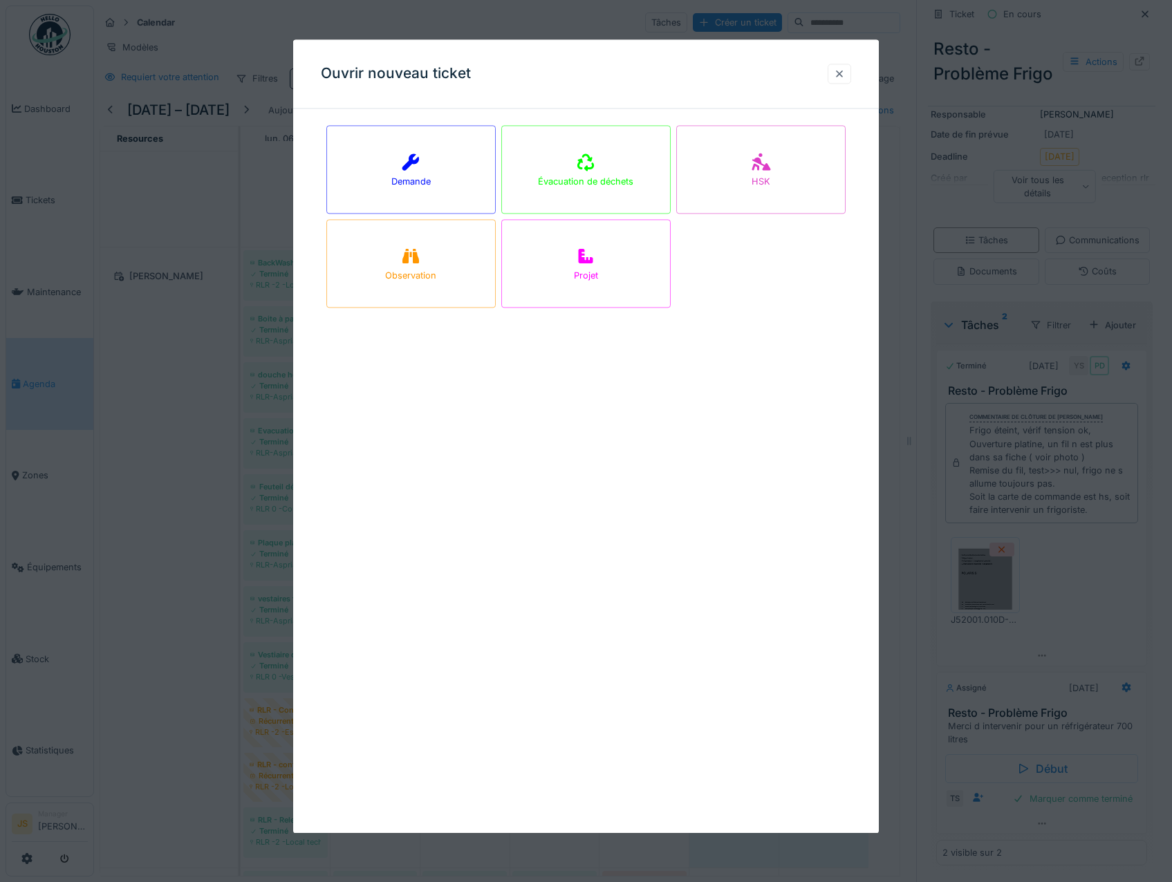
click at [844, 73] on div at bounding box center [839, 73] width 11 height 13
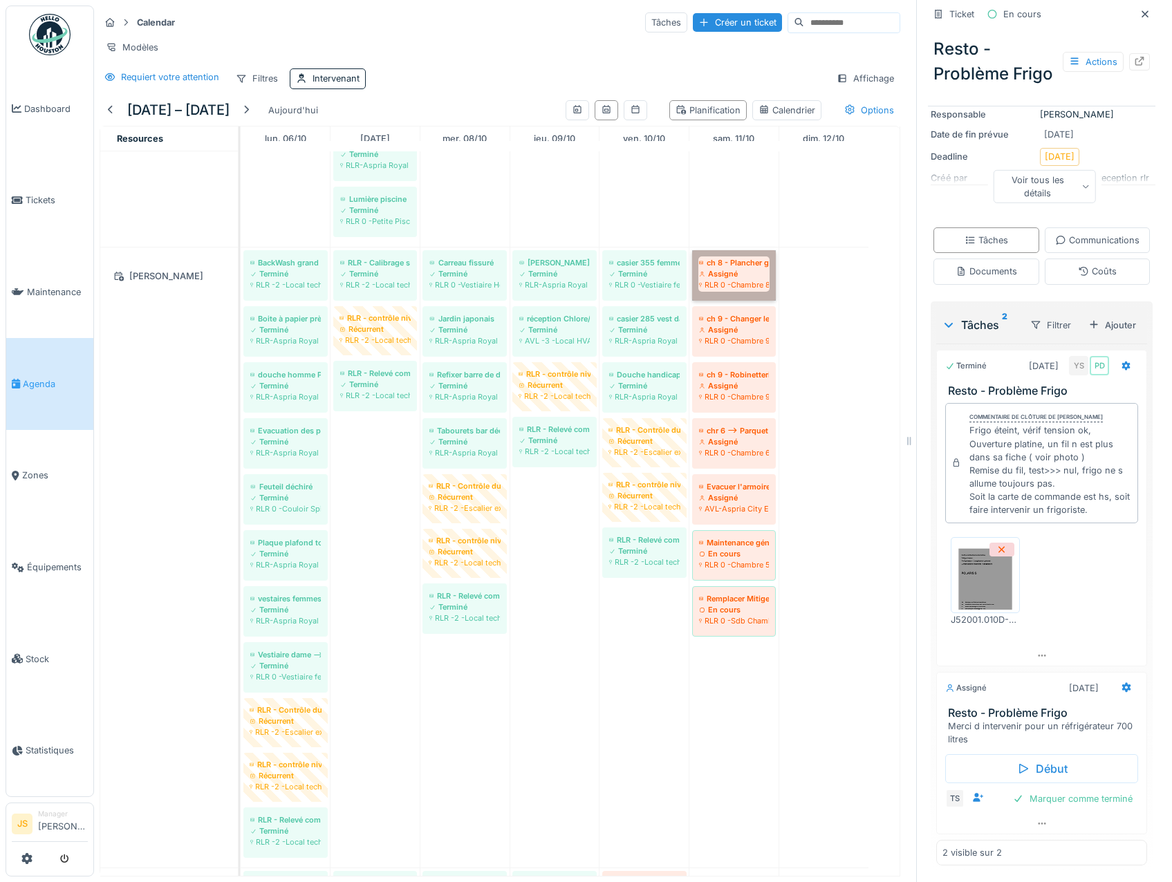
click at [747, 290] on link "ch 8 - Plancher gondole devant la salle de bain+ écart entre les lattes Assigné…" at bounding box center [734, 275] width 84 height 50
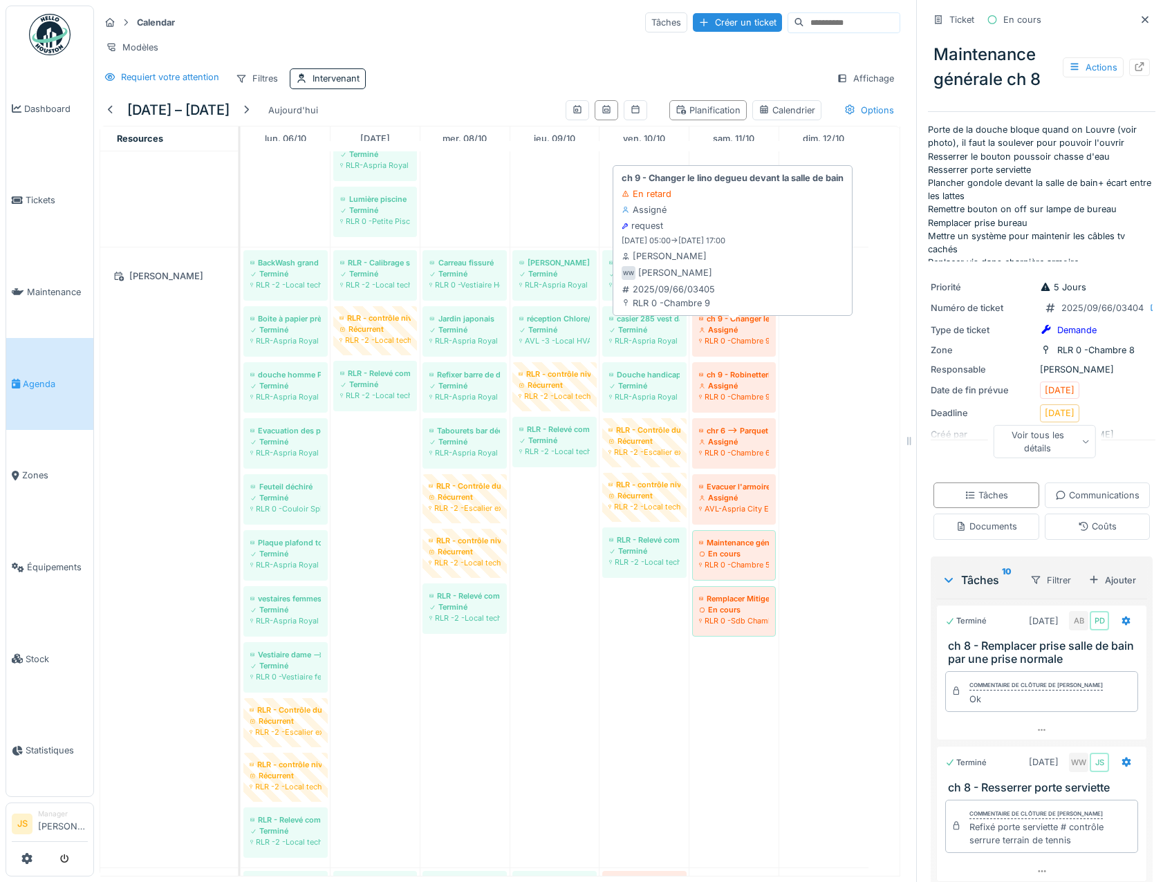
click at [740, 341] on div "RLR 0 -Chambre 9" at bounding box center [734, 340] width 70 height 11
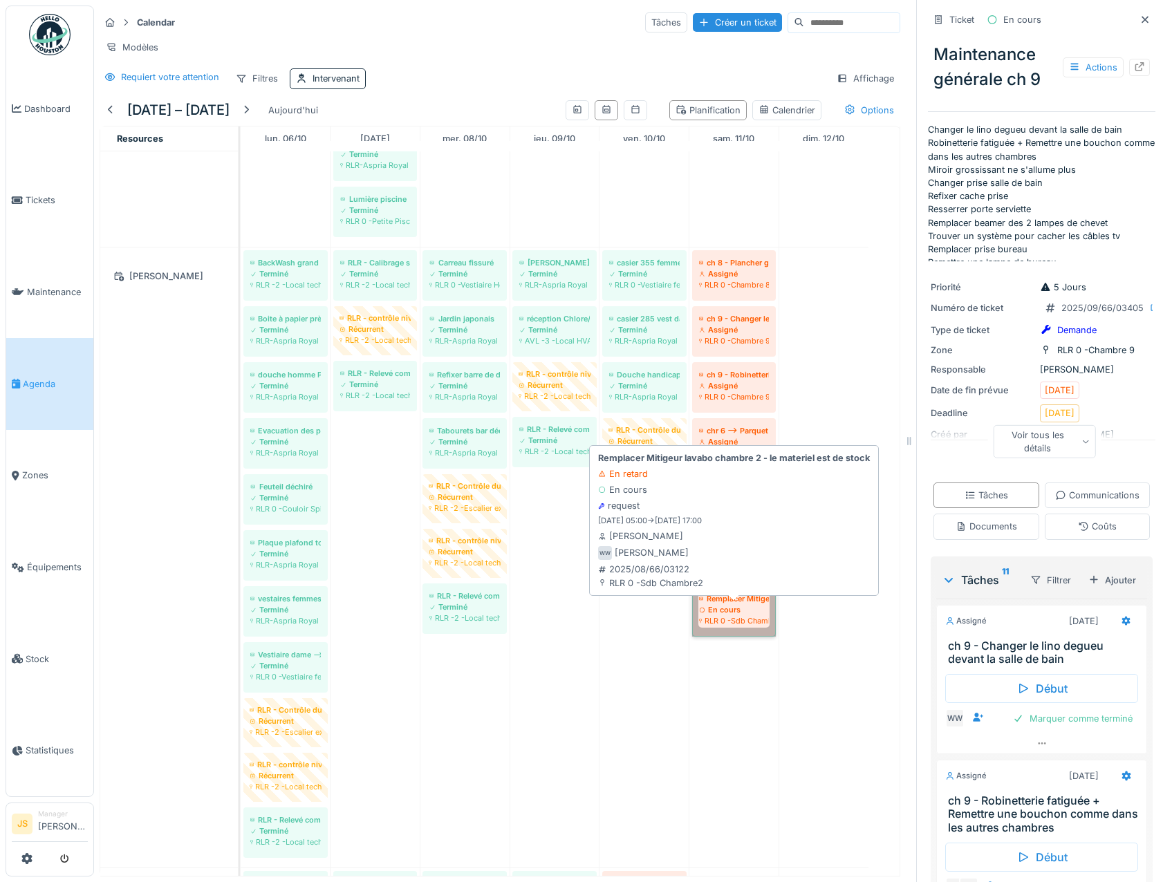
drag, startPoint x: 752, startPoint y: 622, endPoint x: 752, endPoint y: 548, distance: 73.3
click at [752, 620] on link "Remplacer Mitigeur lavabo chambre 2 - le materiel est de stock En cours RLR 0 -…" at bounding box center [734, 611] width 84 height 50
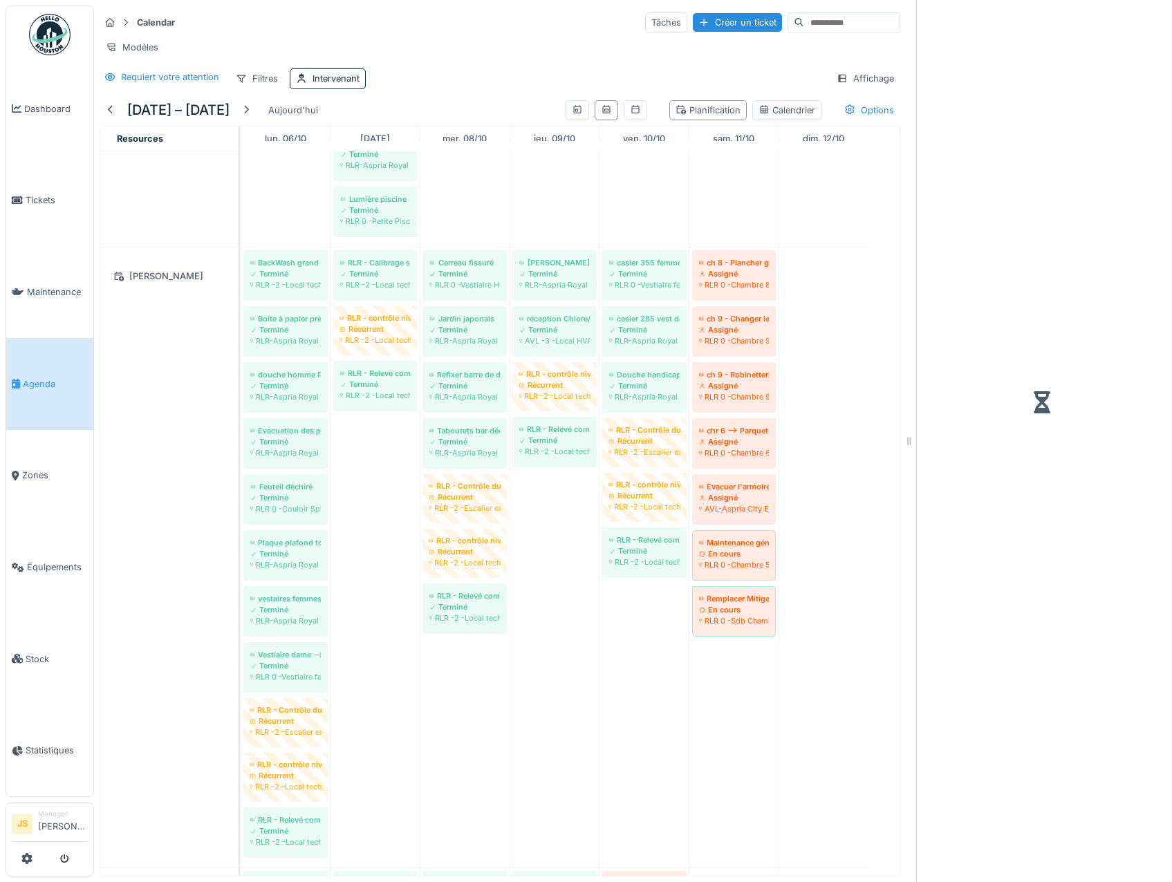
click at [752, 548] on link "Maintenance générale ch5 En cours RLR 0 -Chambre 5" at bounding box center [734, 555] width 84 height 50
drag, startPoint x: 754, startPoint y: 506, endPoint x: 748, endPoint y: 449, distance: 57.0
click at [754, 504] on link "Evacuer l'armoire Sisley Assigné AVL-Aspria City Etage -2" at bounding box center [734, 499] width 84 height 50
drag, startPoint x: 748, startPoint y: 445, endPoint x: 750, endPoint y: 389, distance: 55.4
click at [748, 443] on link "chr 6 --> Parquet gondolé Assigné RLR 0 -Chambre 6" at bounding box center [734, 443] width 84 height 50
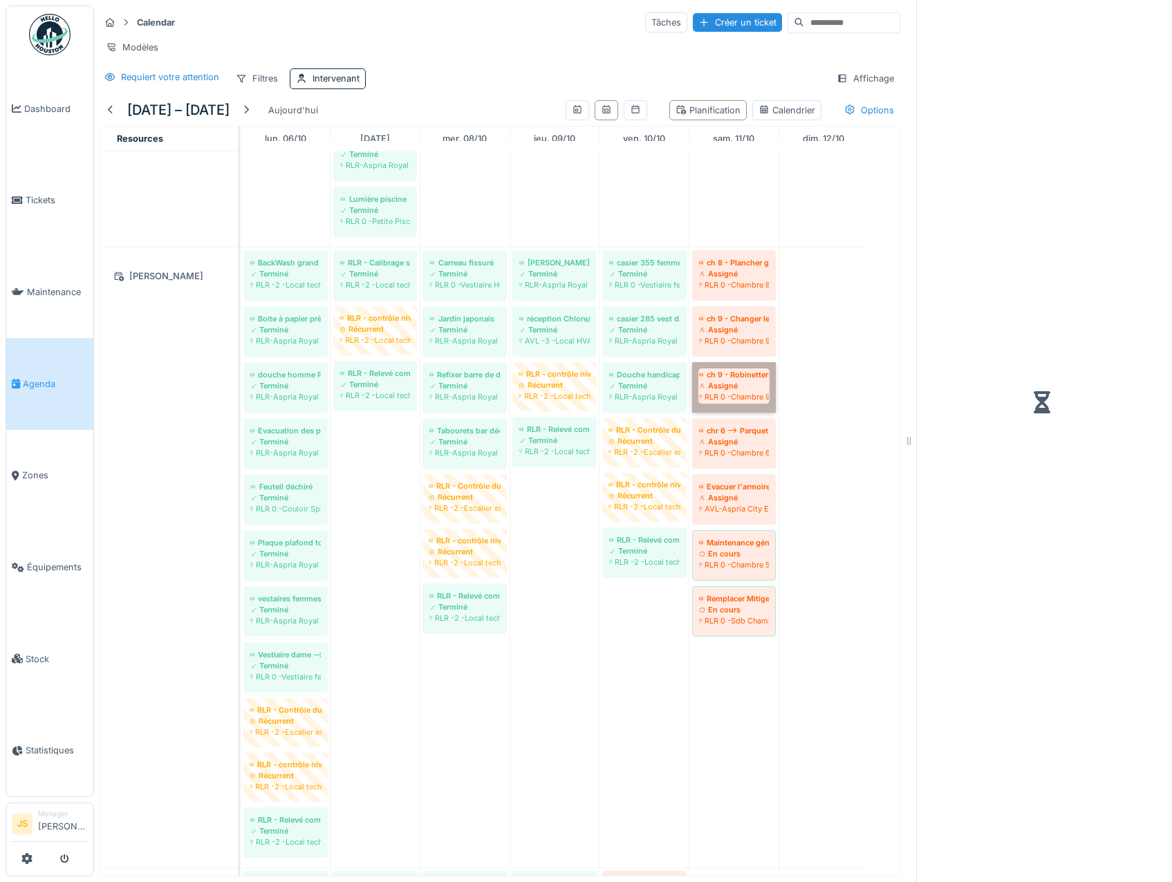
drag, startPoint x: 751, startPoint y: 383, endPoint x: 754, endPoint y: 340, distance: 43.0
click at [751, 382] on link "ch 9 - Robinetterie fatiguée + Remettre une bouchon comme dans les autres chamb…" at bounding box center [734, 387] width 84 height 50
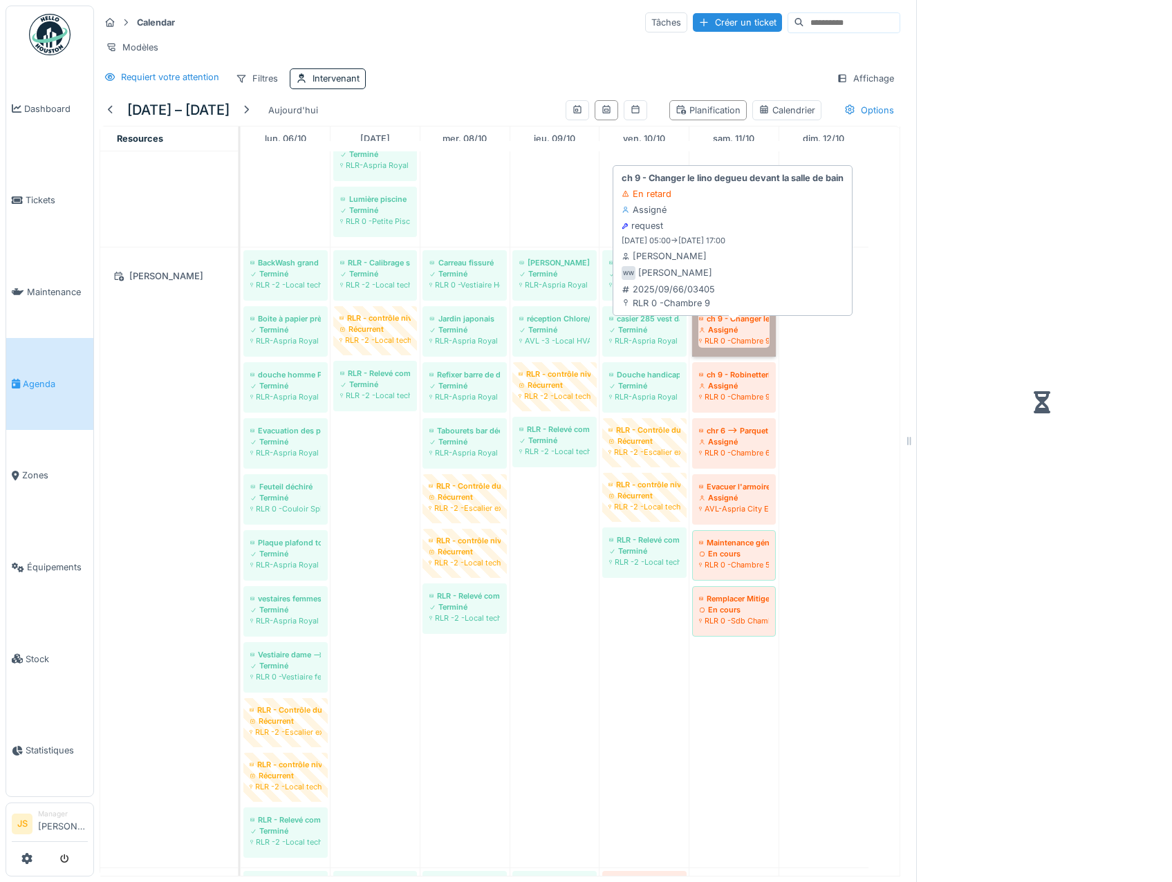
drag, startPoint x: 754, startPoint y: 338, endPoint x: 751, endPoint y: 296, distance: 42.3
click at [753, 336] on link "ch 9 - Changer le lino degueu devant la salle de bain Assigné RLR 0 -Chambre 9" at bounding box center [734, 331] width 84 height 50
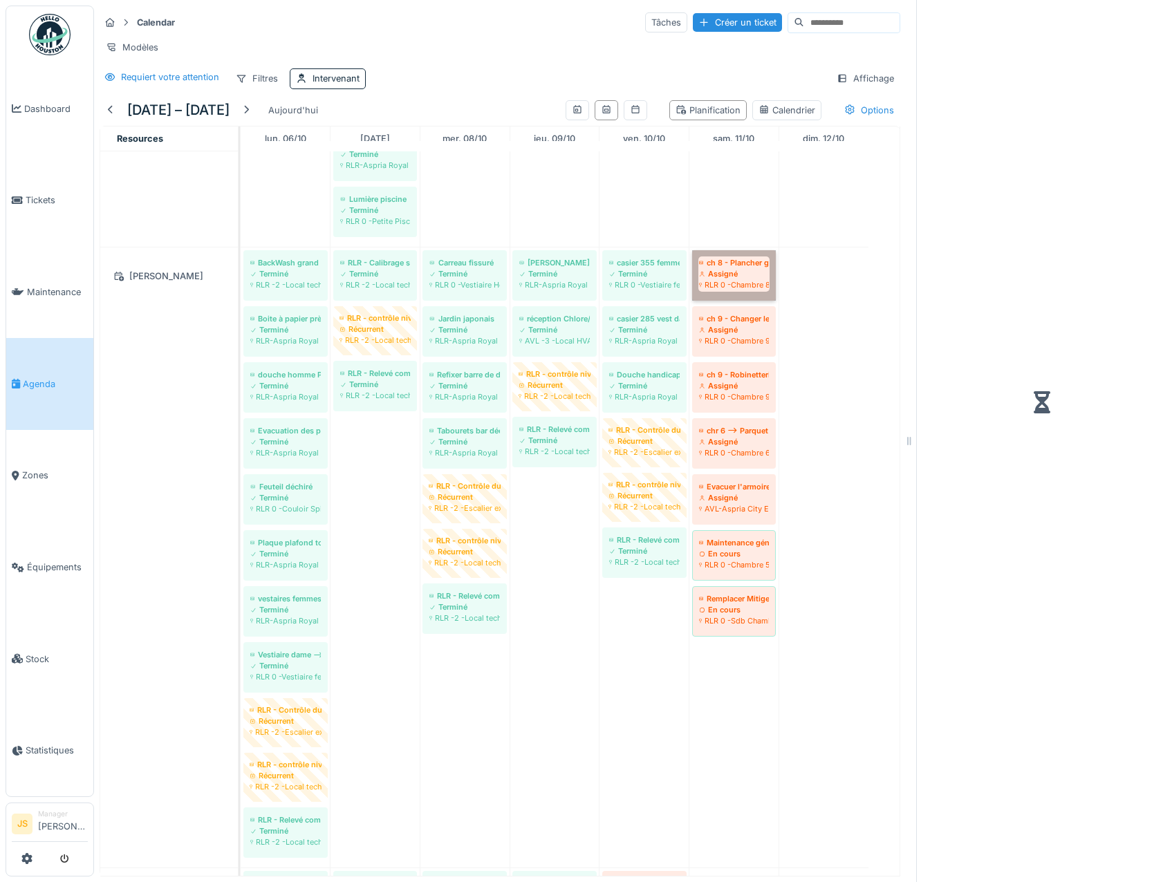
click at [750, 288] on link "ch 8 - Plancher gondole devant la salle de bain+ écart entre les lattes Assigné…" at bounding box center [734, 275] width 84 height 50
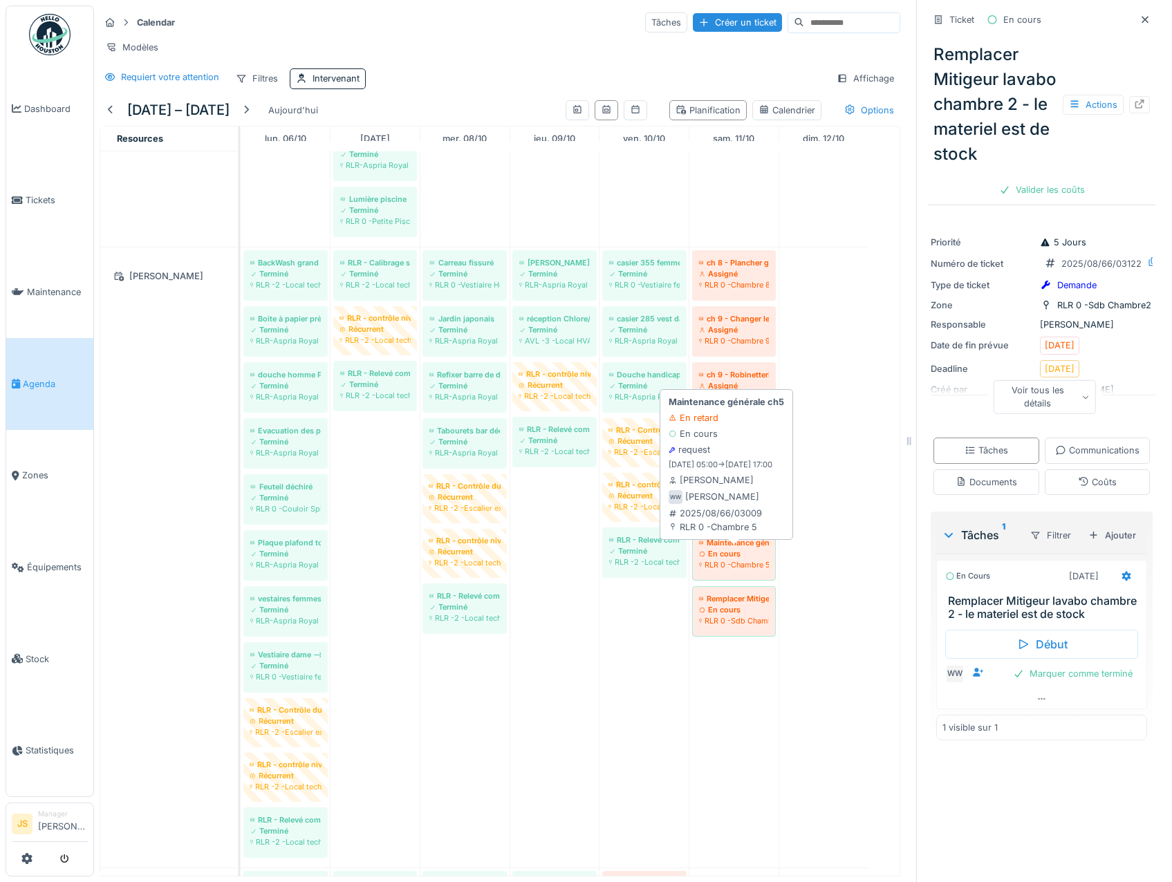
click at [731, 558] on div "En cours" at bounding box center [734, 553] width 70 height 11
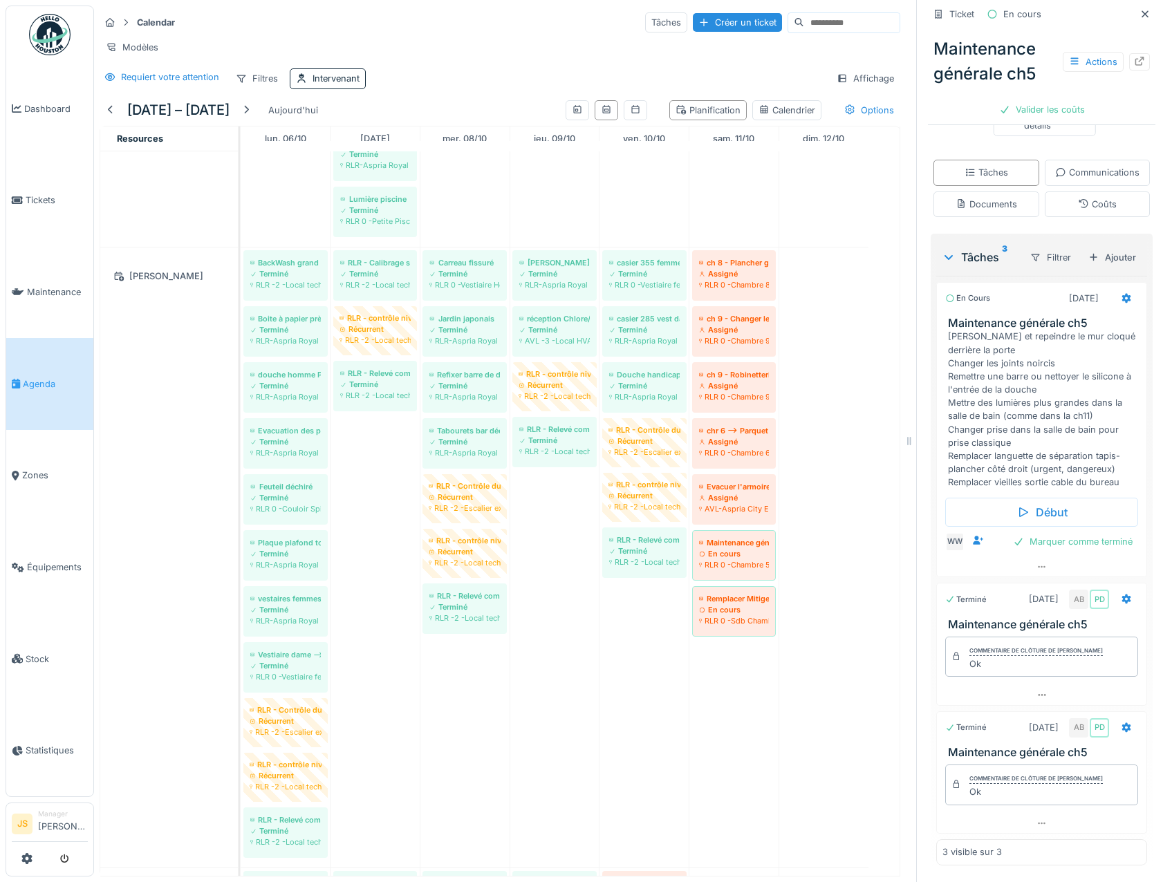
scroll to position [406, 0]
click at [1121, 294] on icon at bounding box center [1126, 298] width 11 height 9
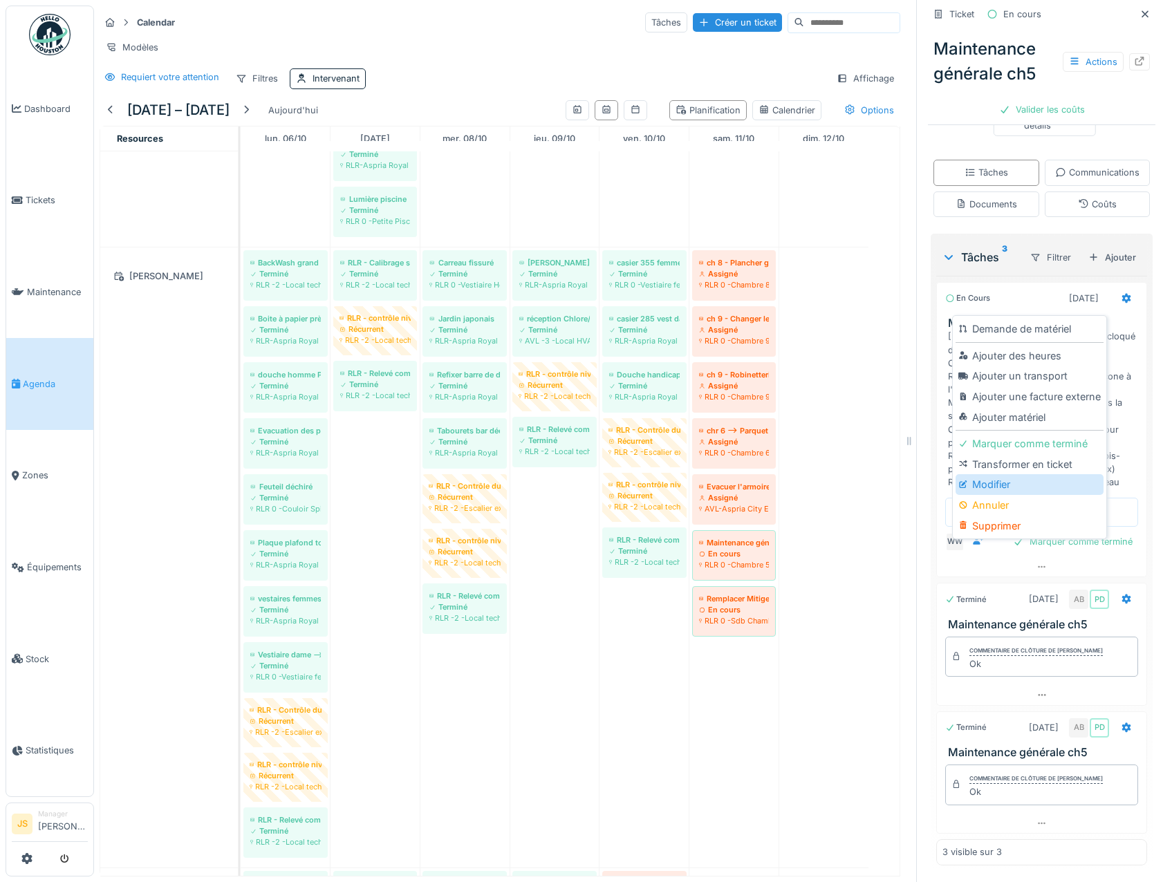
click at [1001, 474] on div "Modifier" at bounding box center [1029, 484] width 147 height 21
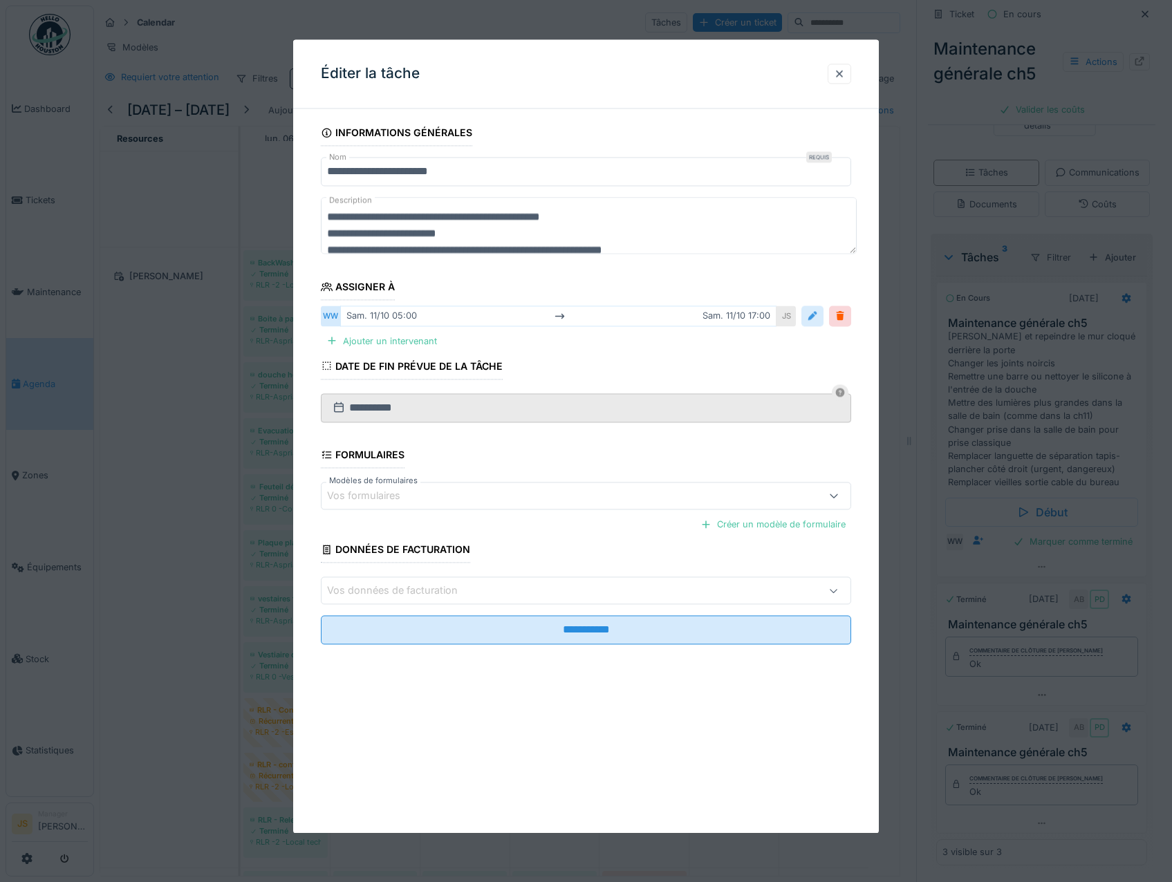
click at [824, 318] on div at bounding box center [813, 316] width 22 height 20
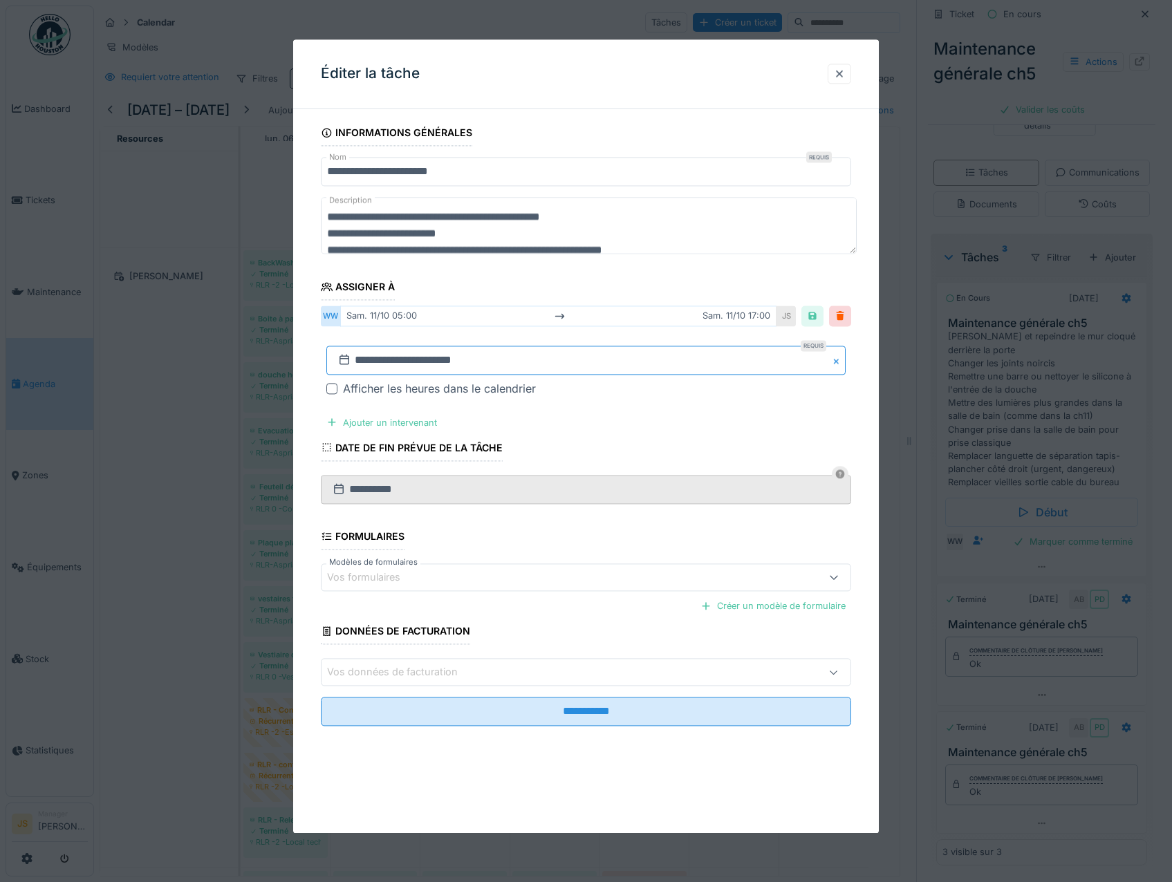
click at [371, 363] on input "**********" at bounding box center [586, 360] width 520 height 29
click at [569, 497] on div "15" at bounding box center [566, 496] width 19 height 19
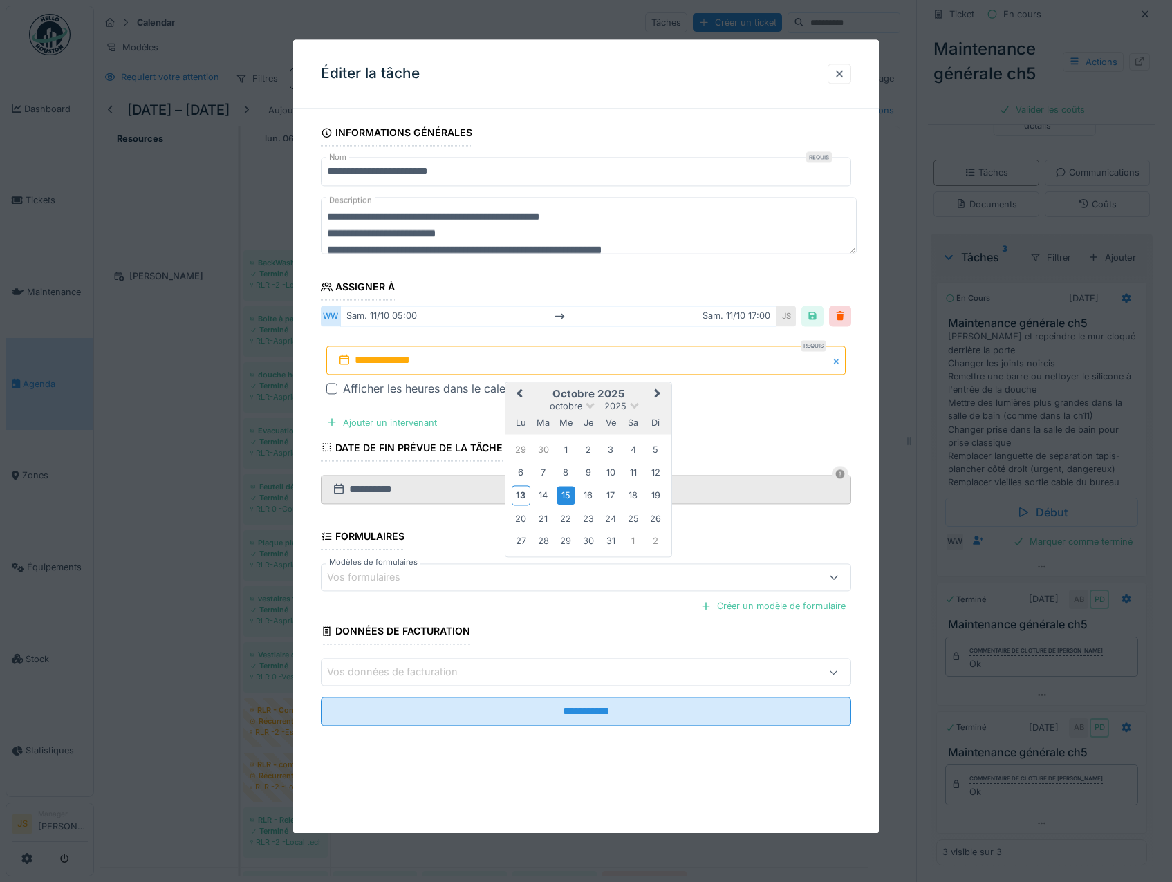
click at [569, 495] on div "15" at bounding box center [566, 496] width 19 height 19
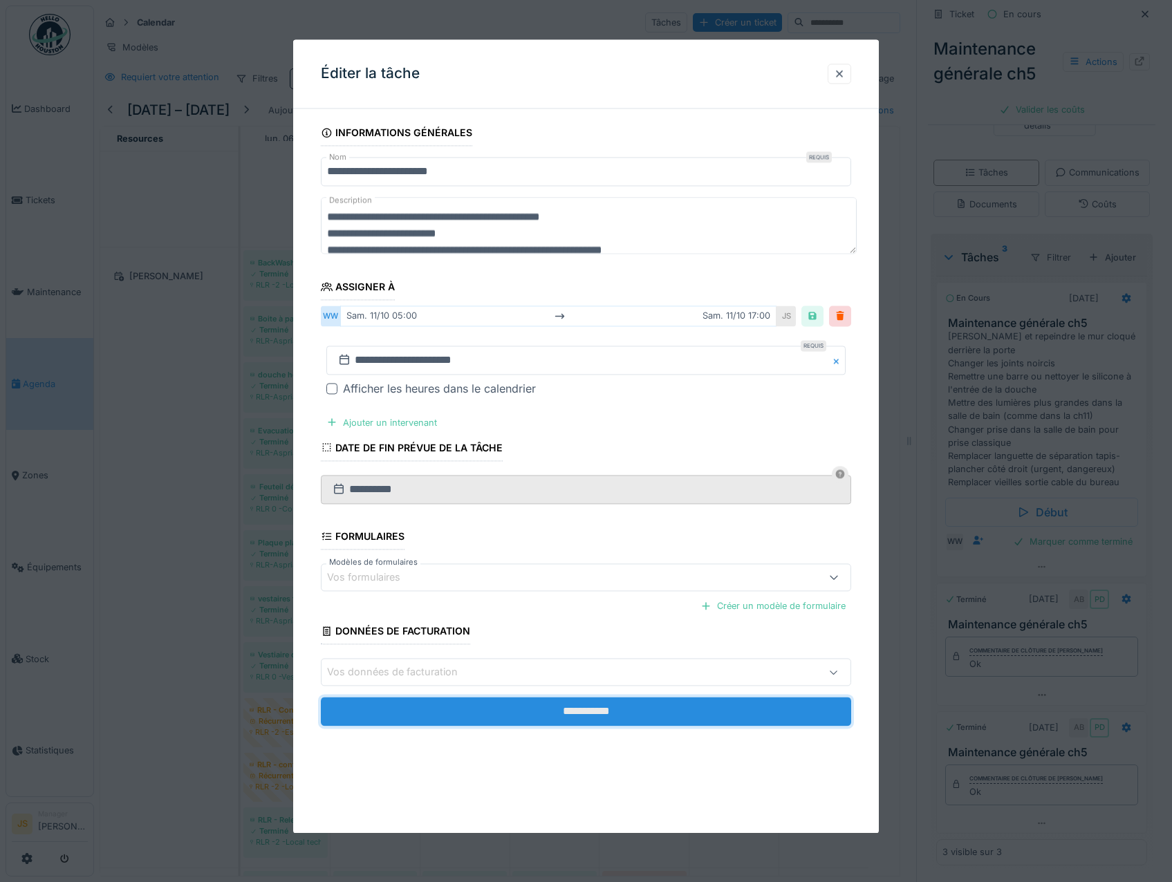
click at [586, 712] on input "**********" at bounding box center [586, 712] width 531 height 29
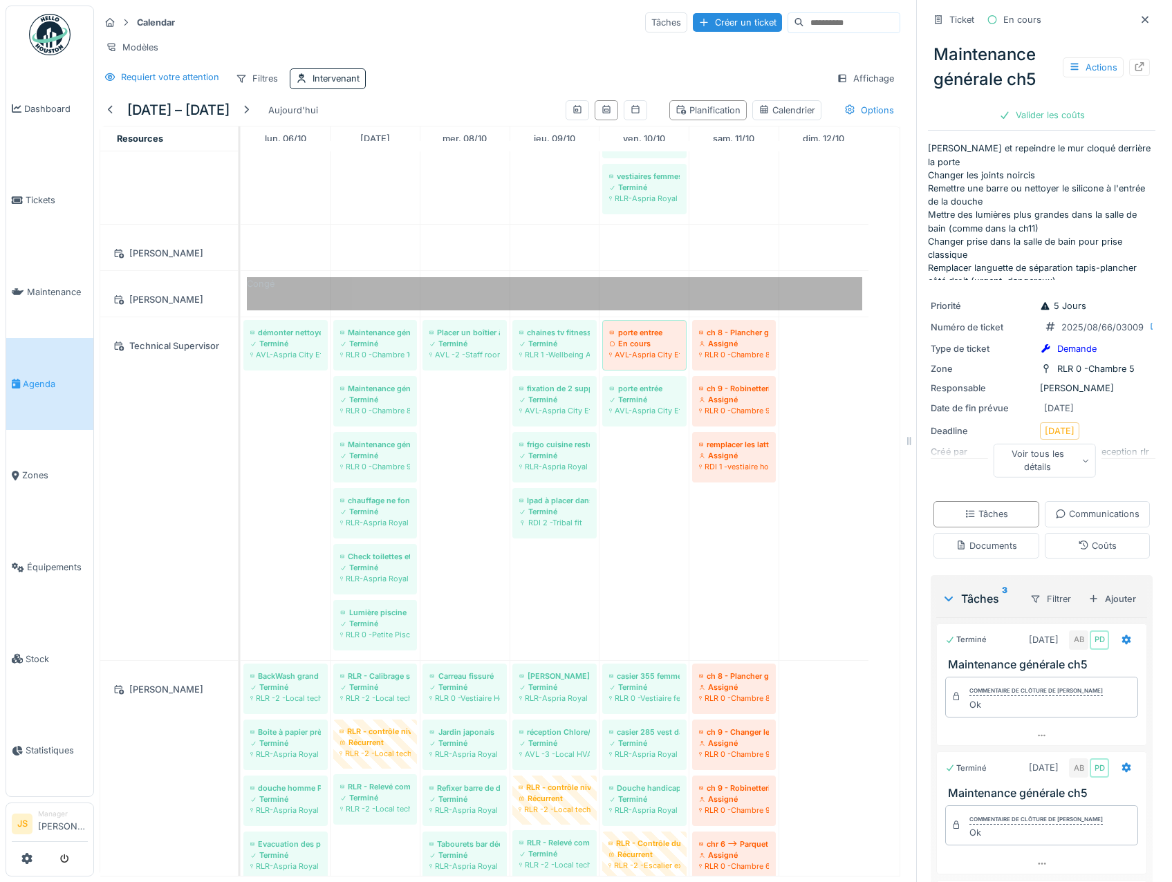
scroll to position [1587, 0]
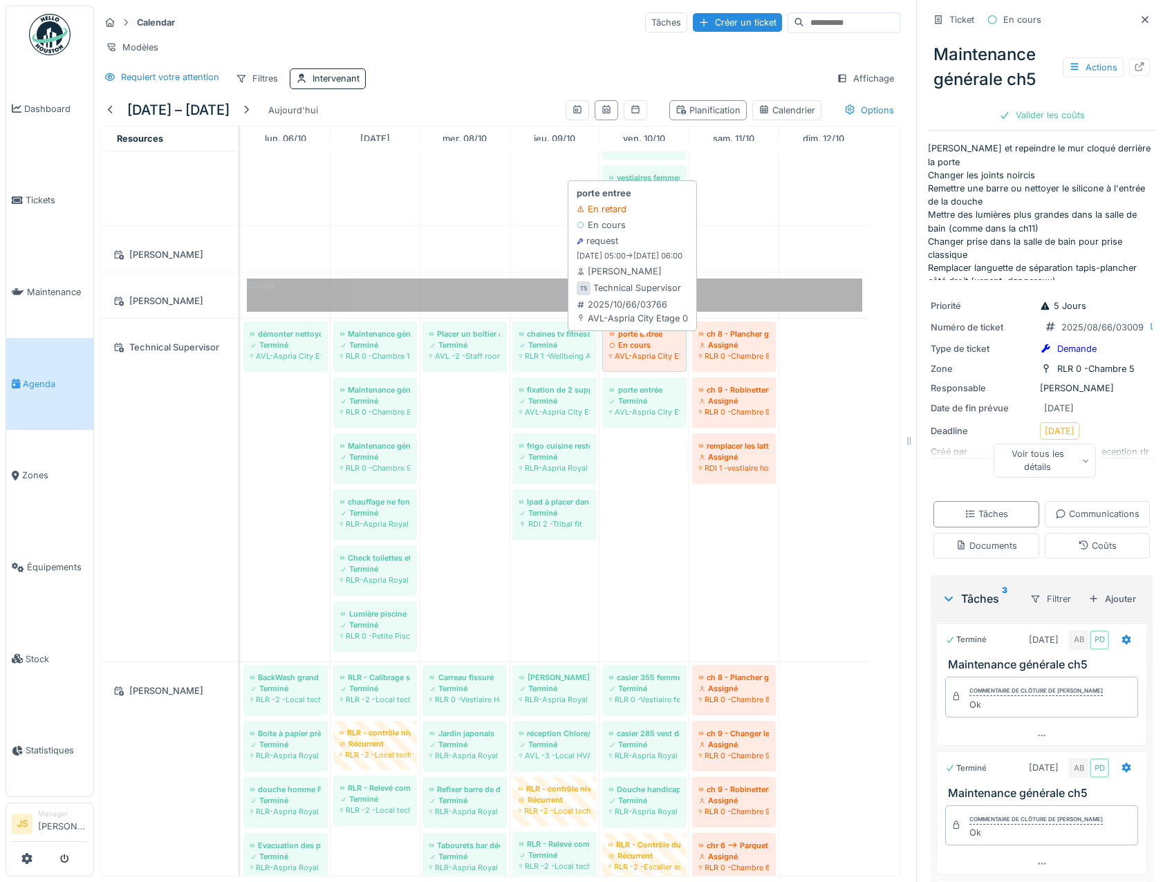
click at [634, 362] on div "AVL-Aspria City Etage 0" at bounding box center [644, 356] width 71 height 11
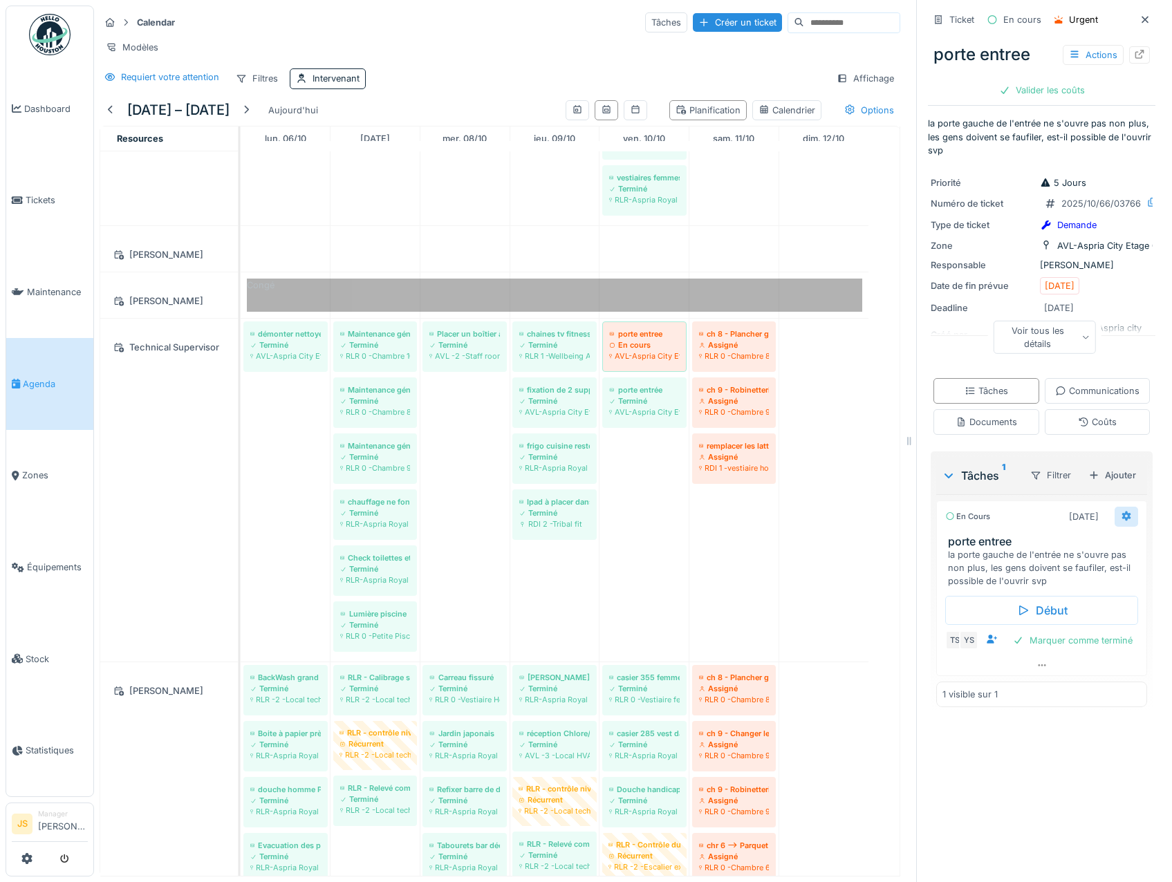
click at [1122, 521] on icon at bounding box center [1126, 517] width 9 height 10
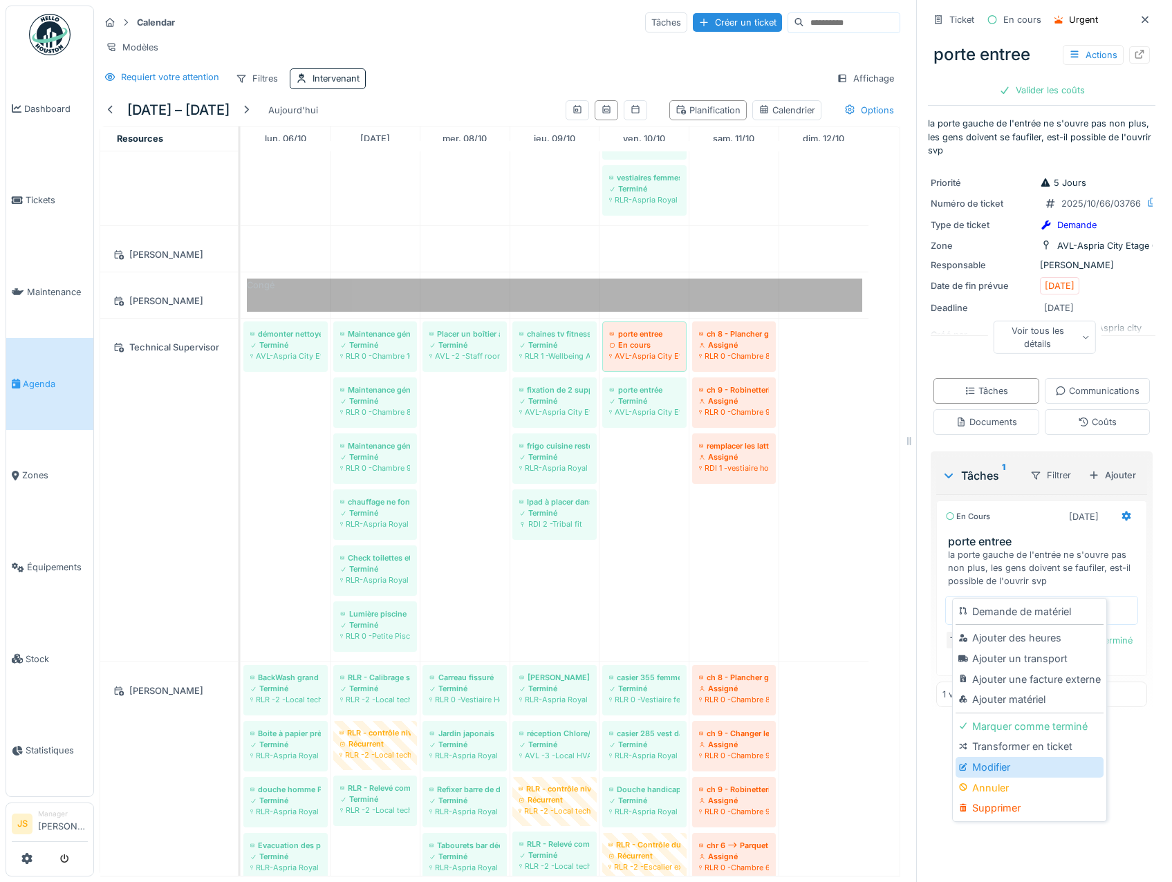
click at [1006, 764] on div "Modifier" at bounding box center [1029, 767] width 147 height 21
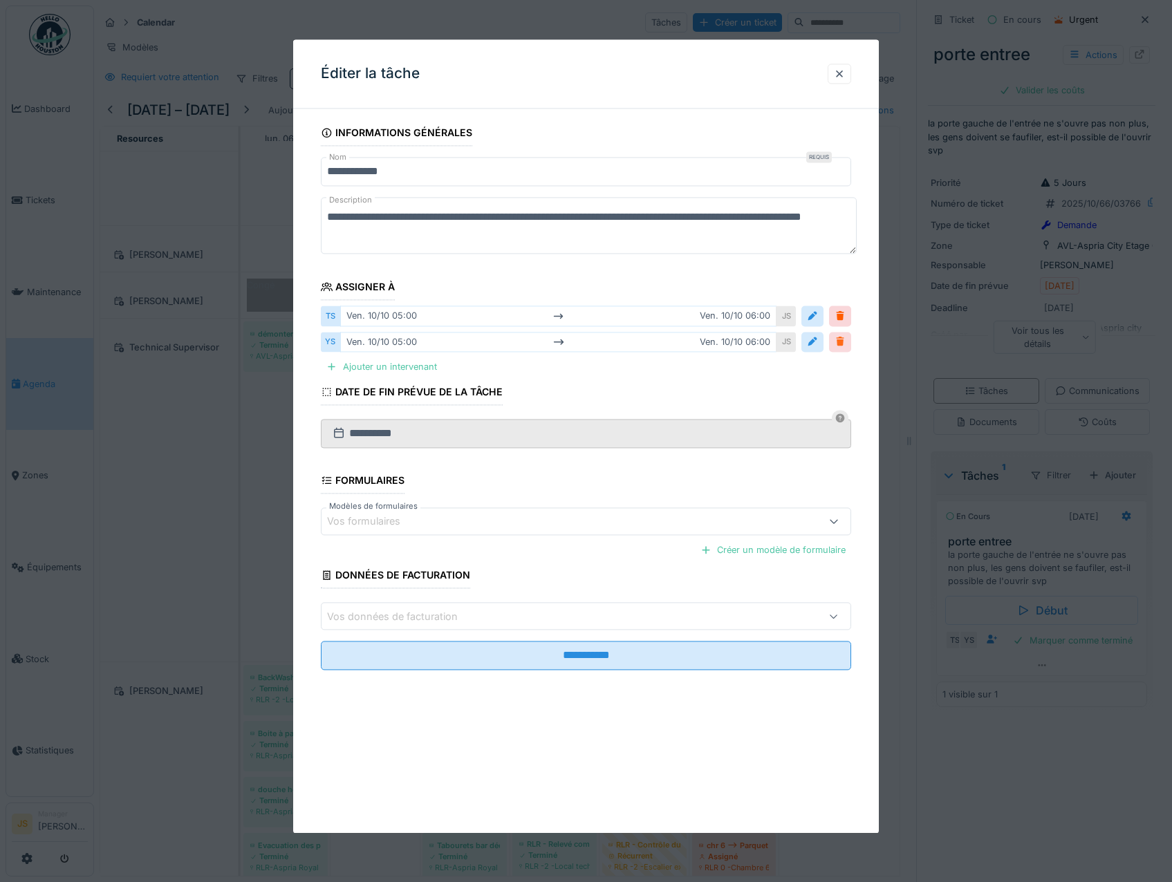
click at [846, 345] on div at bounding box center [840, 341] width 11 height 13
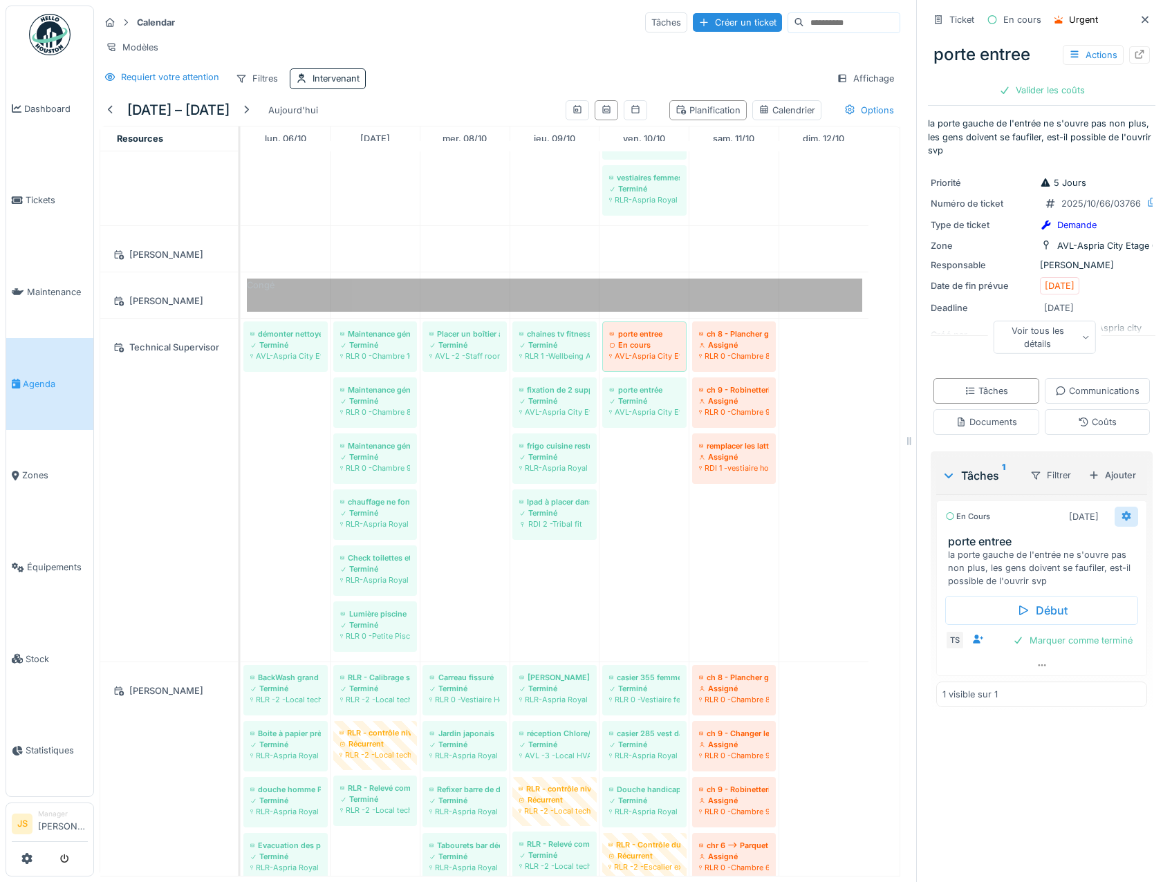
click at [1122, 521] on icon at bounding box center [1126, 517] width 9 height 10
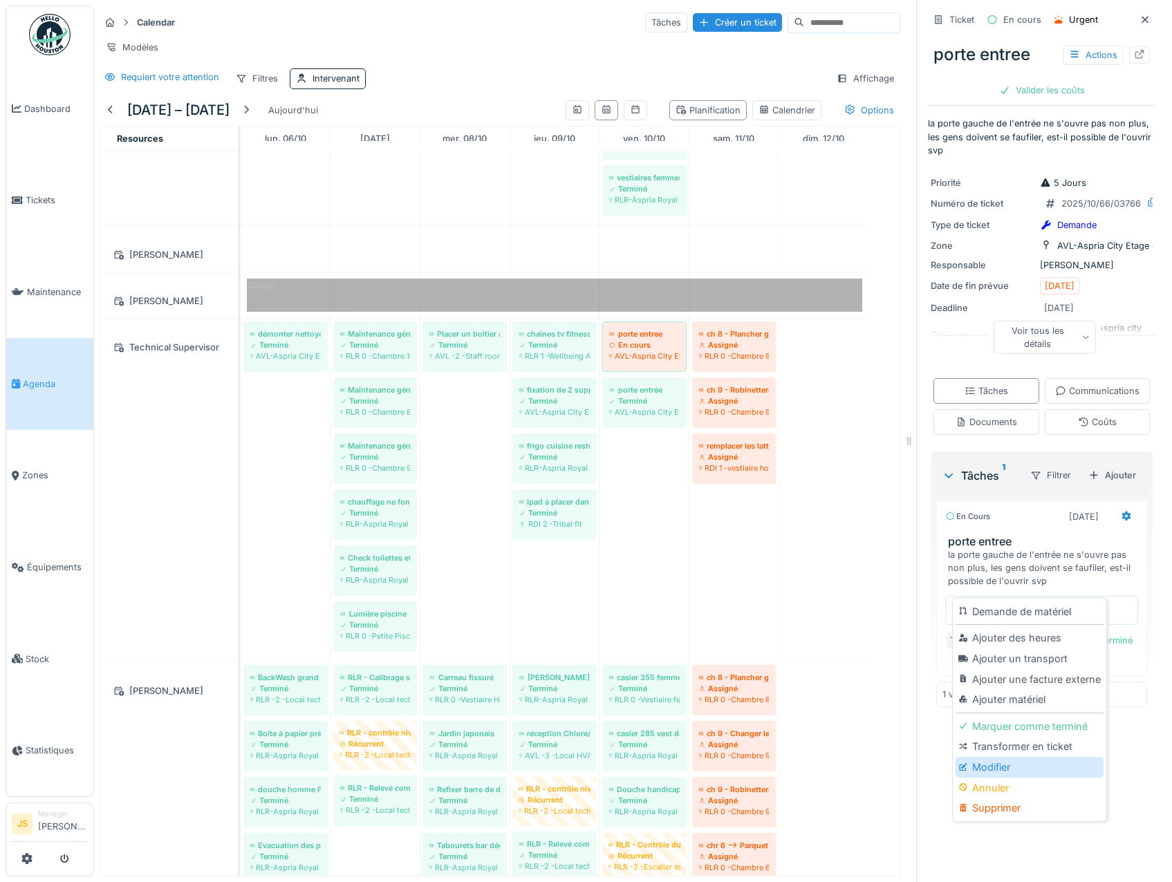
click at [1008, 764] on div "Modifier" at bounding box center [1029, 767] width 147 height 21
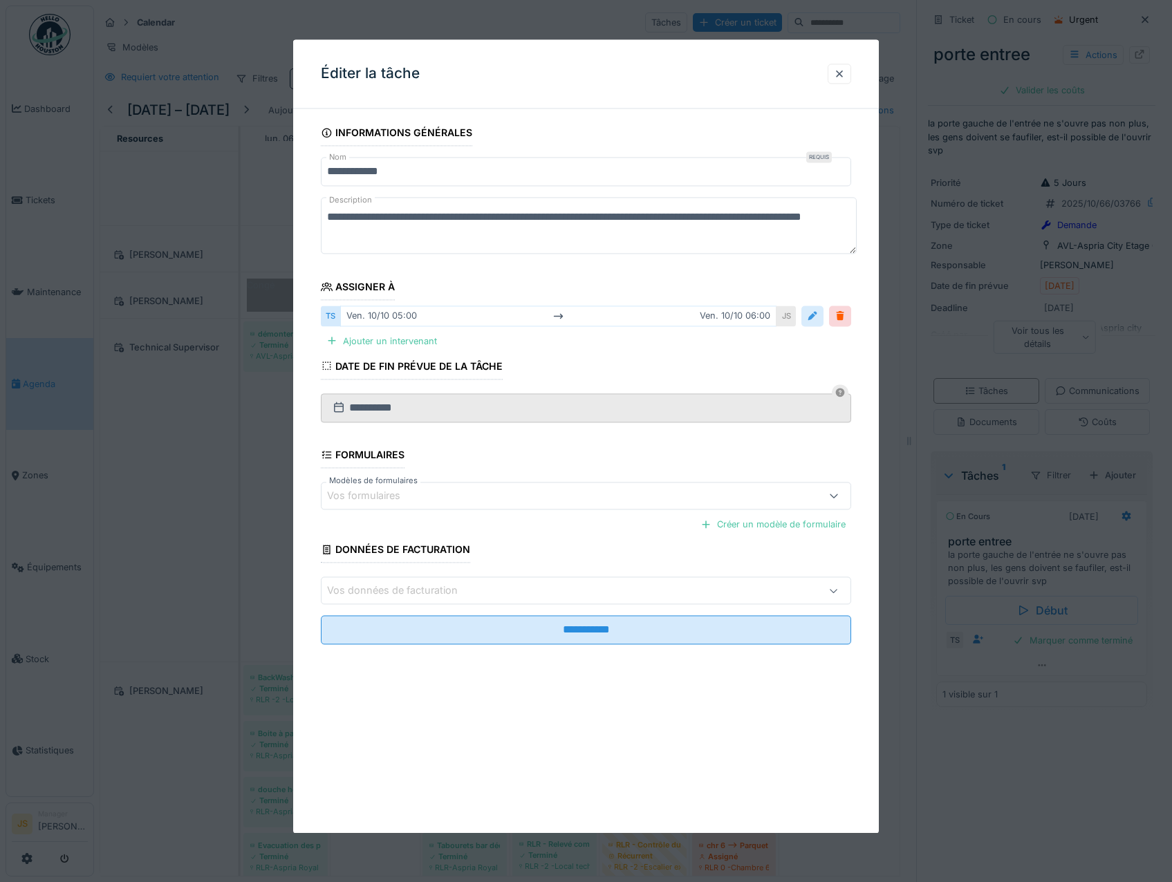
click at [815, 315] on div at bounding box center [812, 316] width 11 height 13
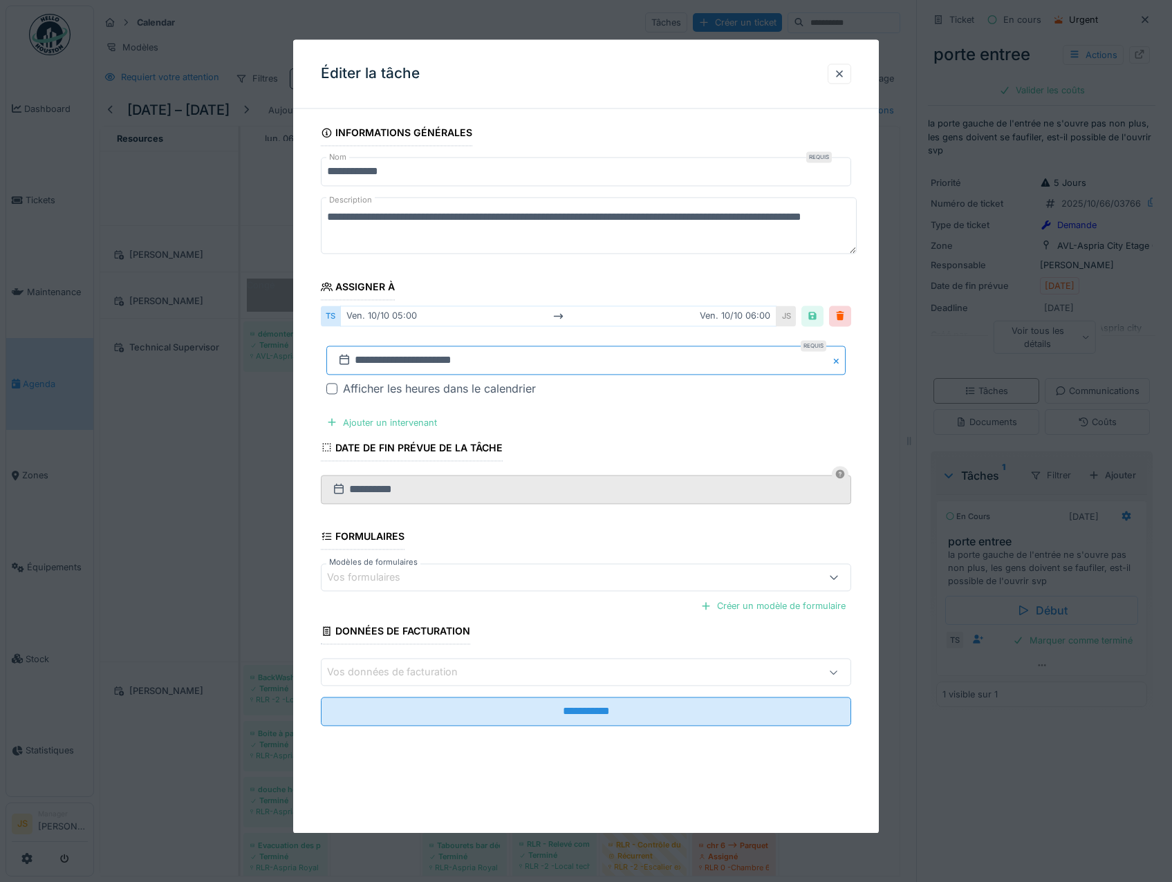
click at [393, 358] on input "**********" at bounding box center [586, 360] width 520 height 29
click at [543, 502] on div "14" at bounding box center [543, 496] width 19 height 19
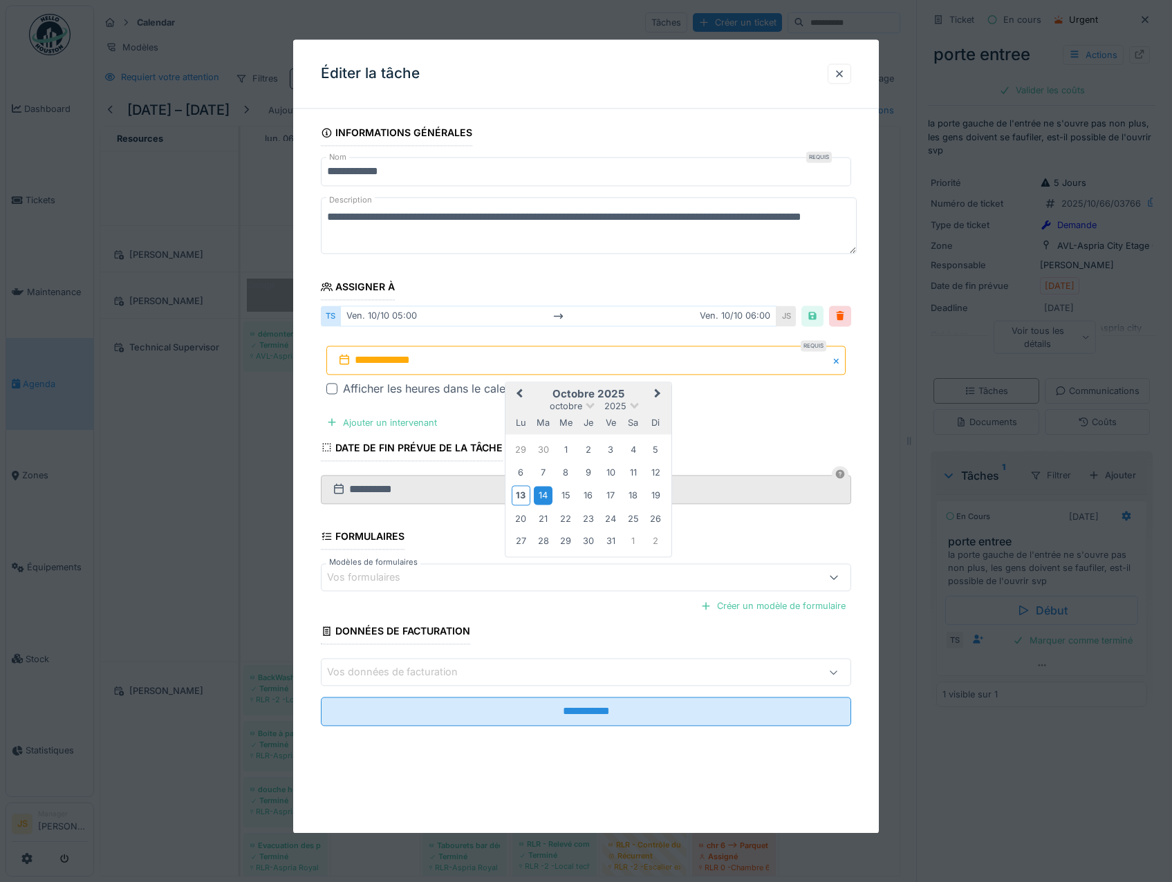
click at [544, 499] on div "14" at bounding box center [543, 496] width 19 height 19
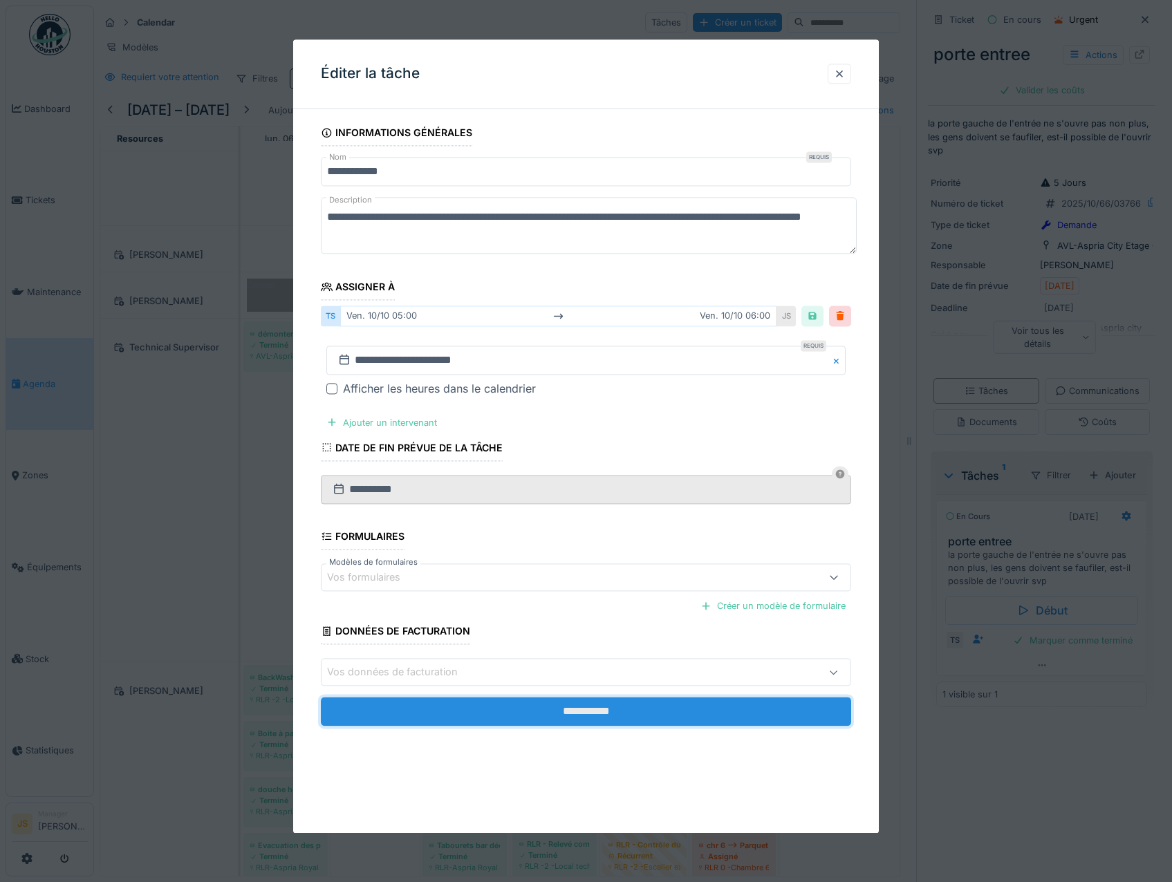
click at [658, 717] on input "**********" at bounding box center [586, 712] width 531 height 29
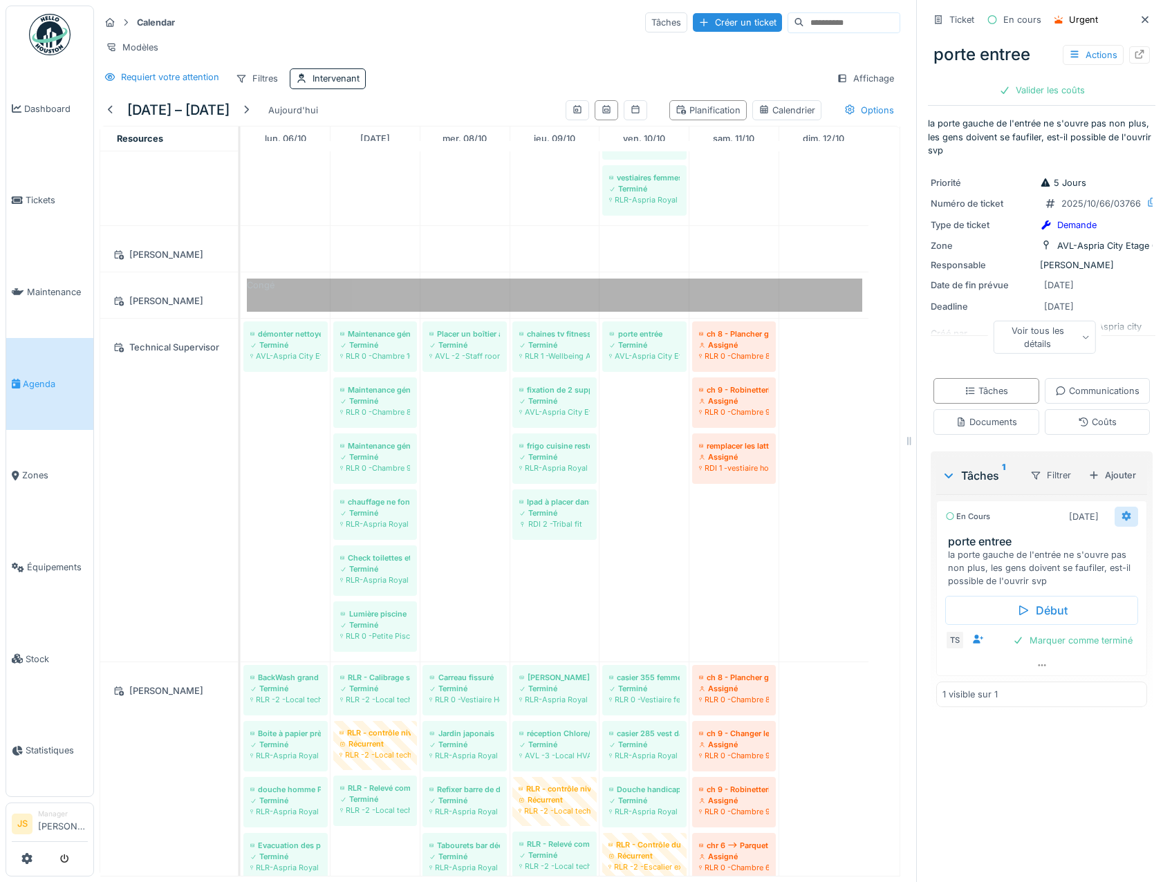
click at [1122, 521] on icon at bounding box center [1126, 517] width 9 height 10
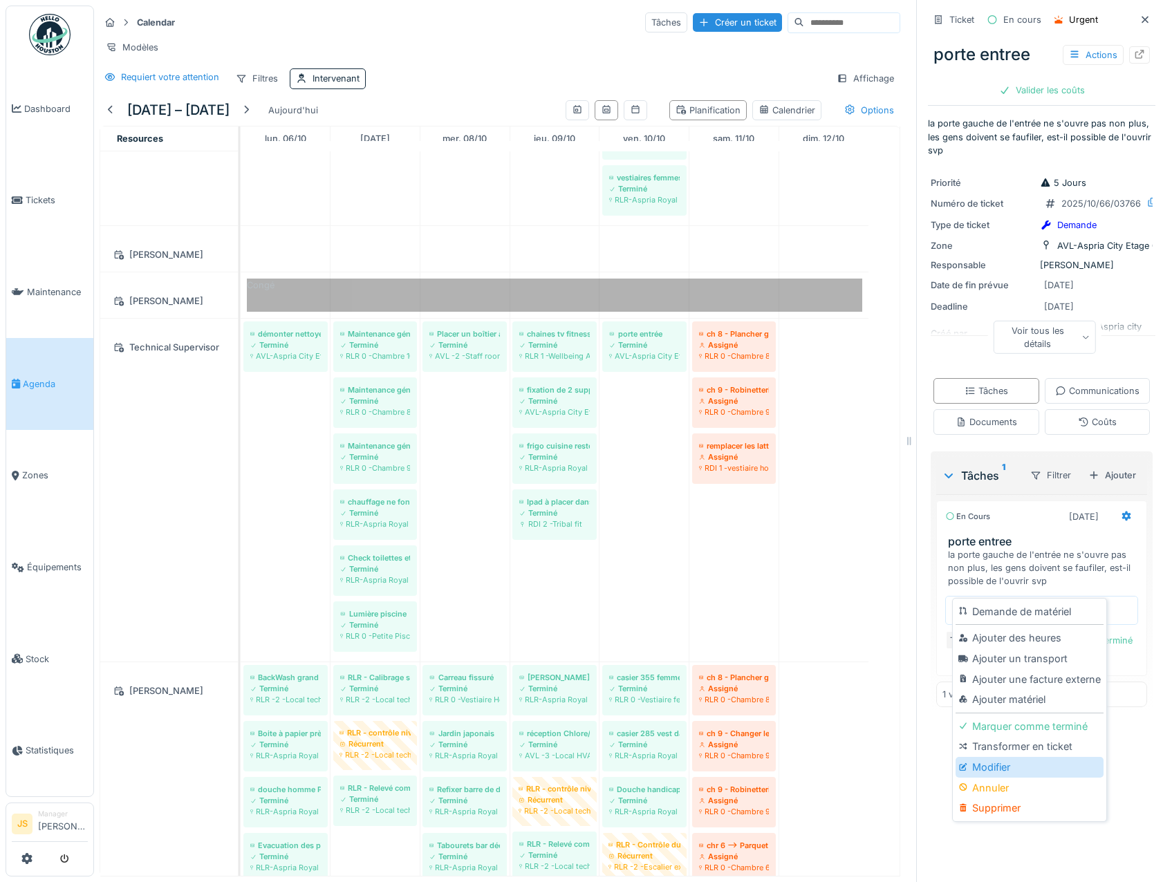
click at [998, 770] on div "Modifier" at bounding box center [1029, 767] width 147 height 21
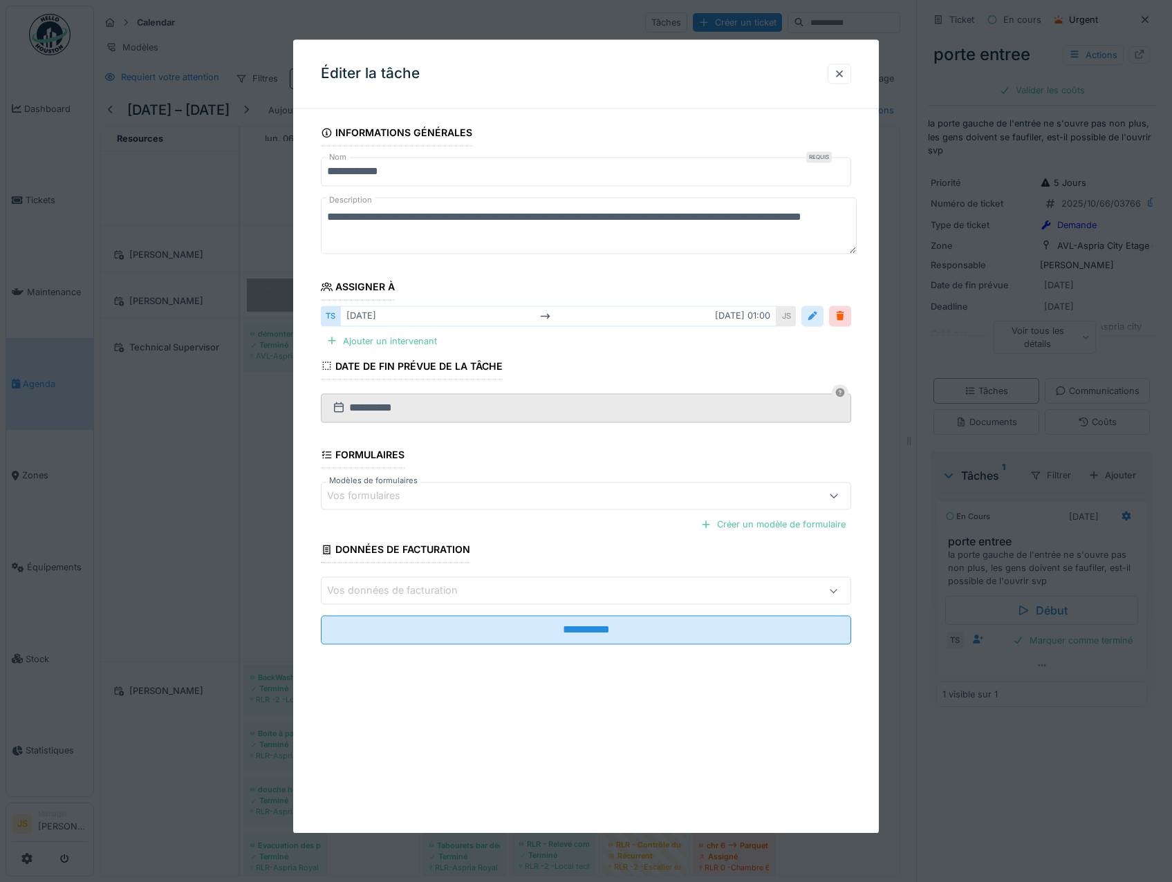
click at [817, 311] on div at bounding box center [812, 316] width 11 height 13
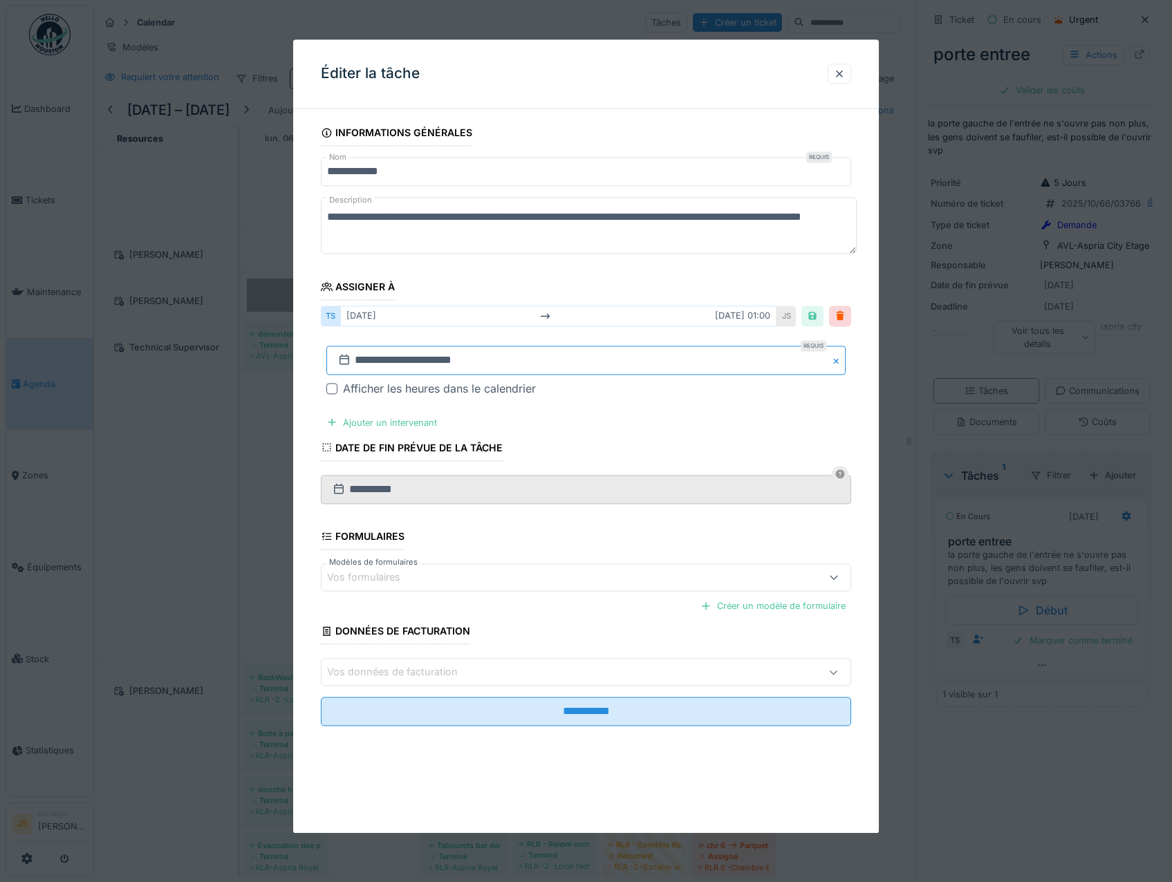
click at [387, 358] on input "**********" at bounding box center [586, 360] width 520 height 29
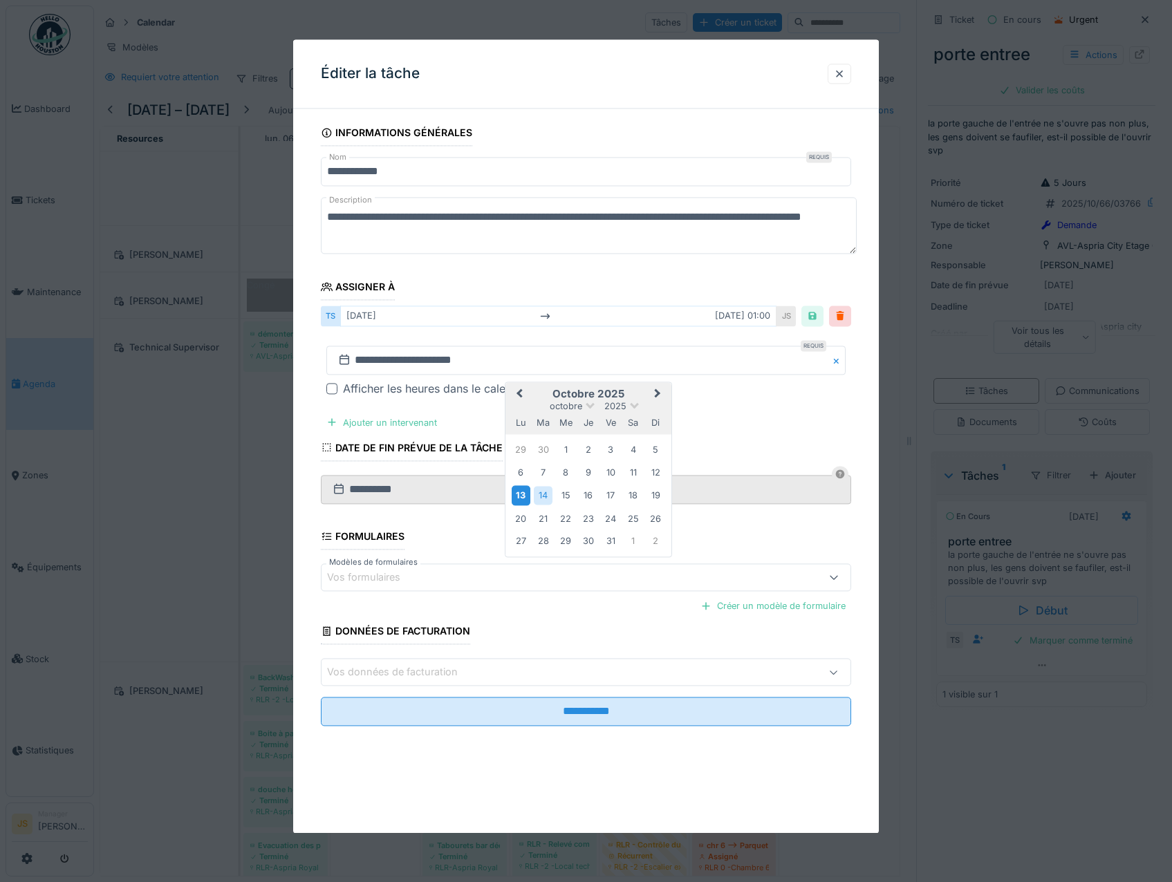
click at [523, 499] on div "13" at bounding box center [521, 496] width 19 height 20
click at [524, 495] on div "13" at bounding box center [521, 496] width 19 height 20
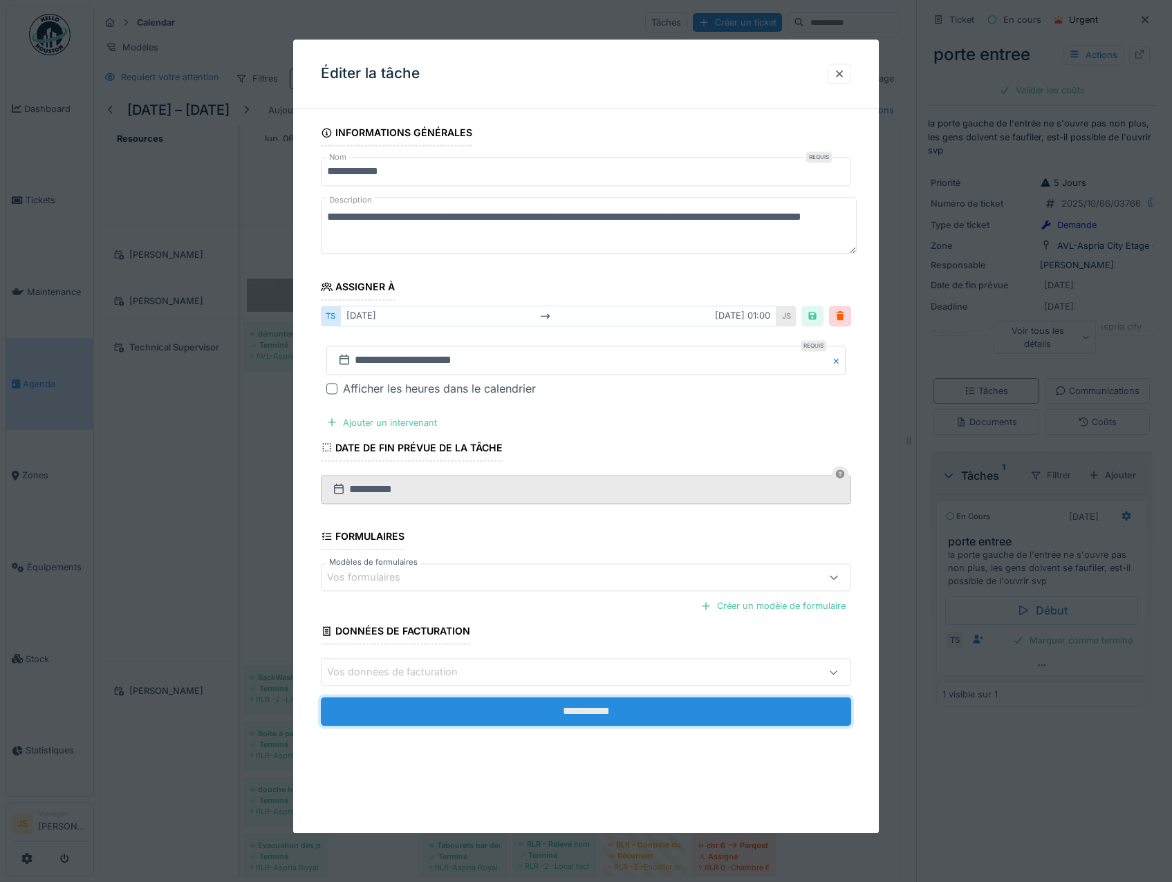
click at [584, 717] on input "**********" at bounding box center [586, 712] width 531 height 29
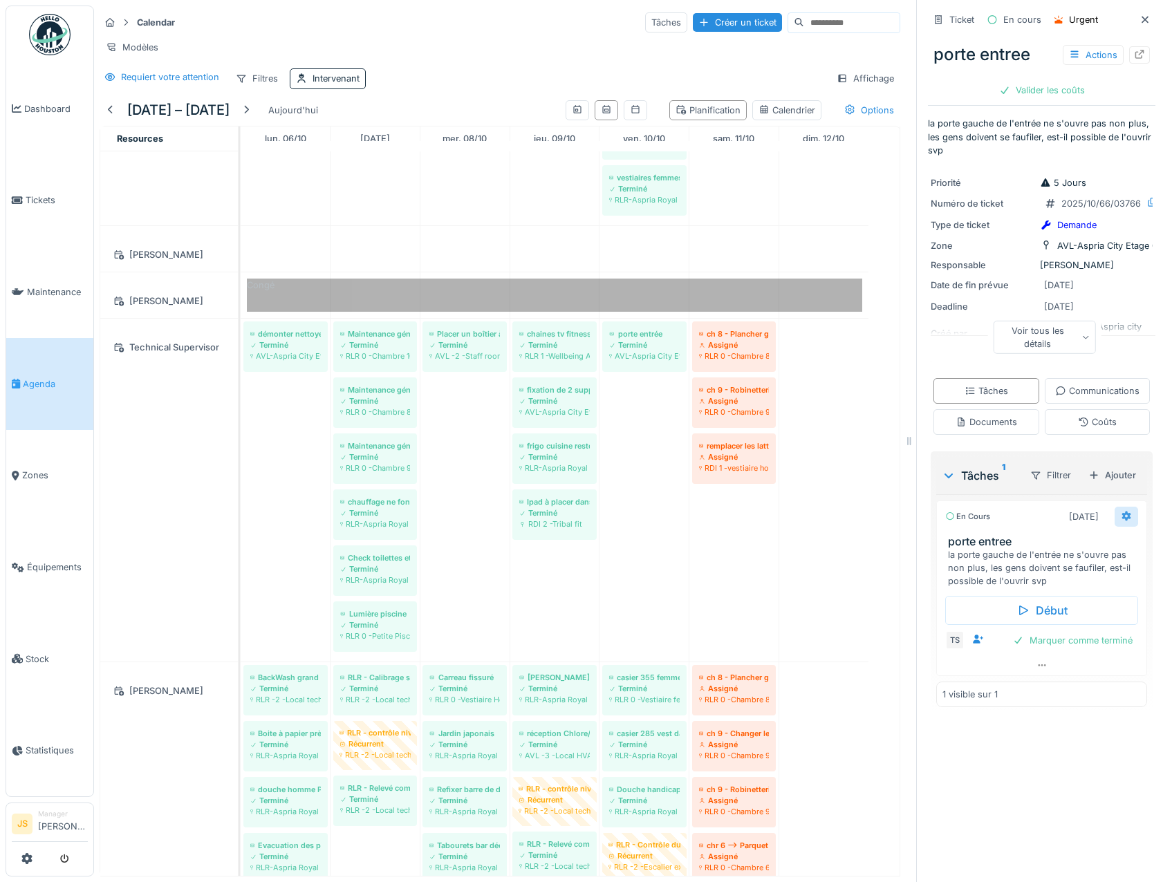
click at [1121, 521] on icon at bounding box center [1126, 516] width 11 height 9
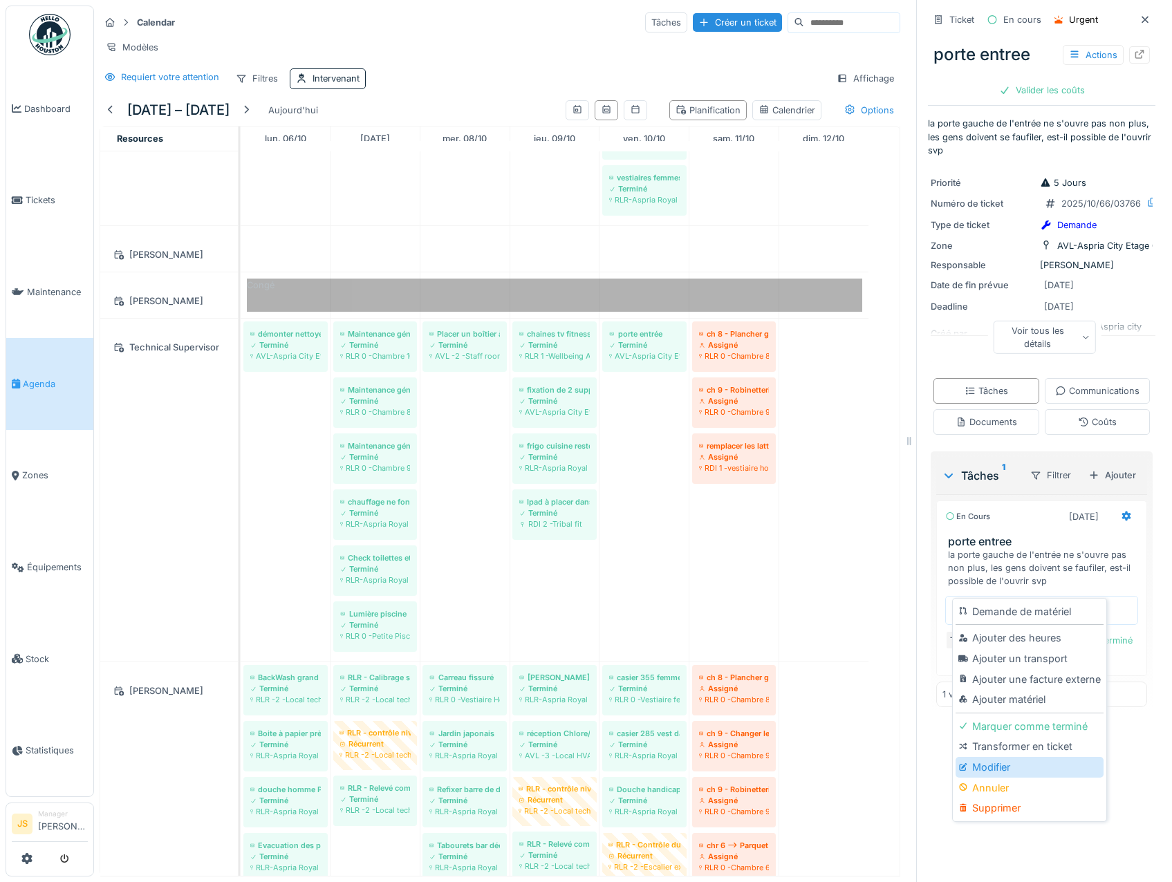
click at [1001, 766] on div "Modifier" at bounding box center [1029, 767] width 147 height 21
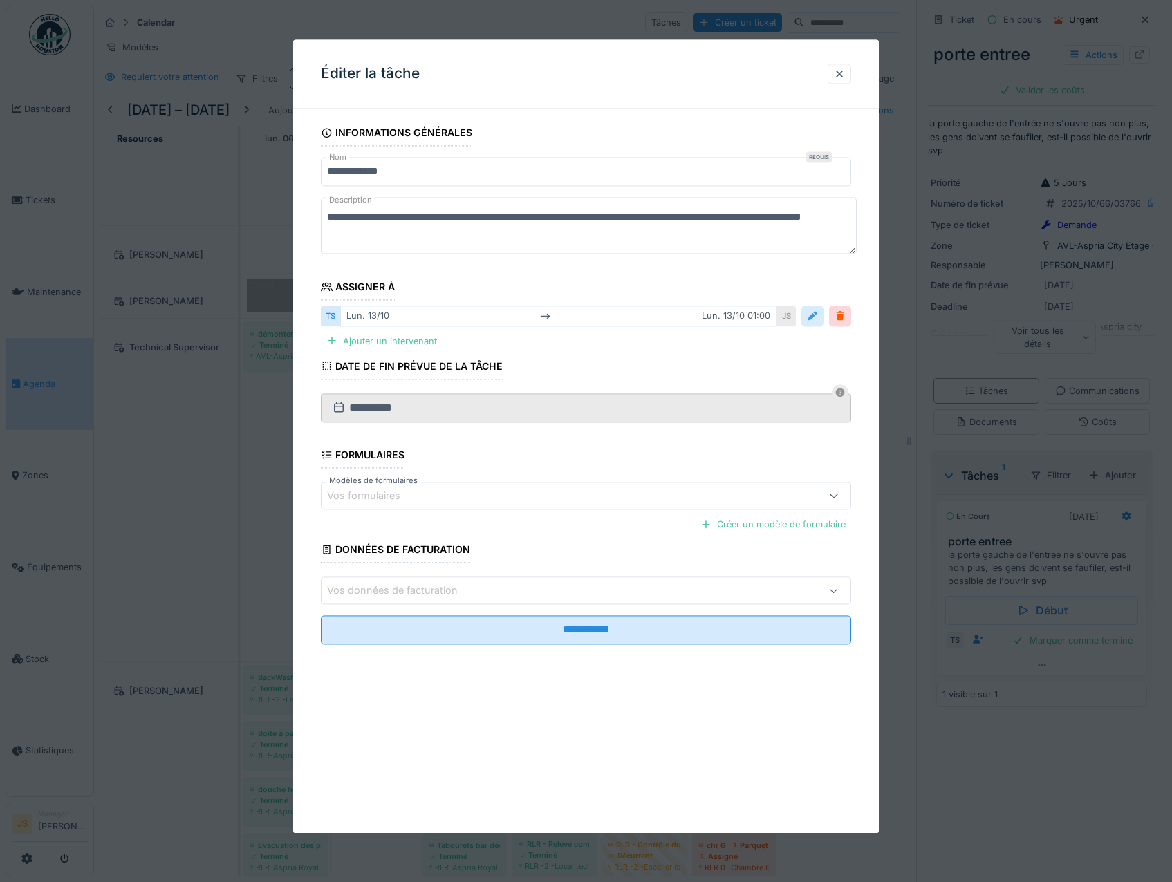
click at [818, 313] on div at bounding box center [812, 316] width 11 height 13
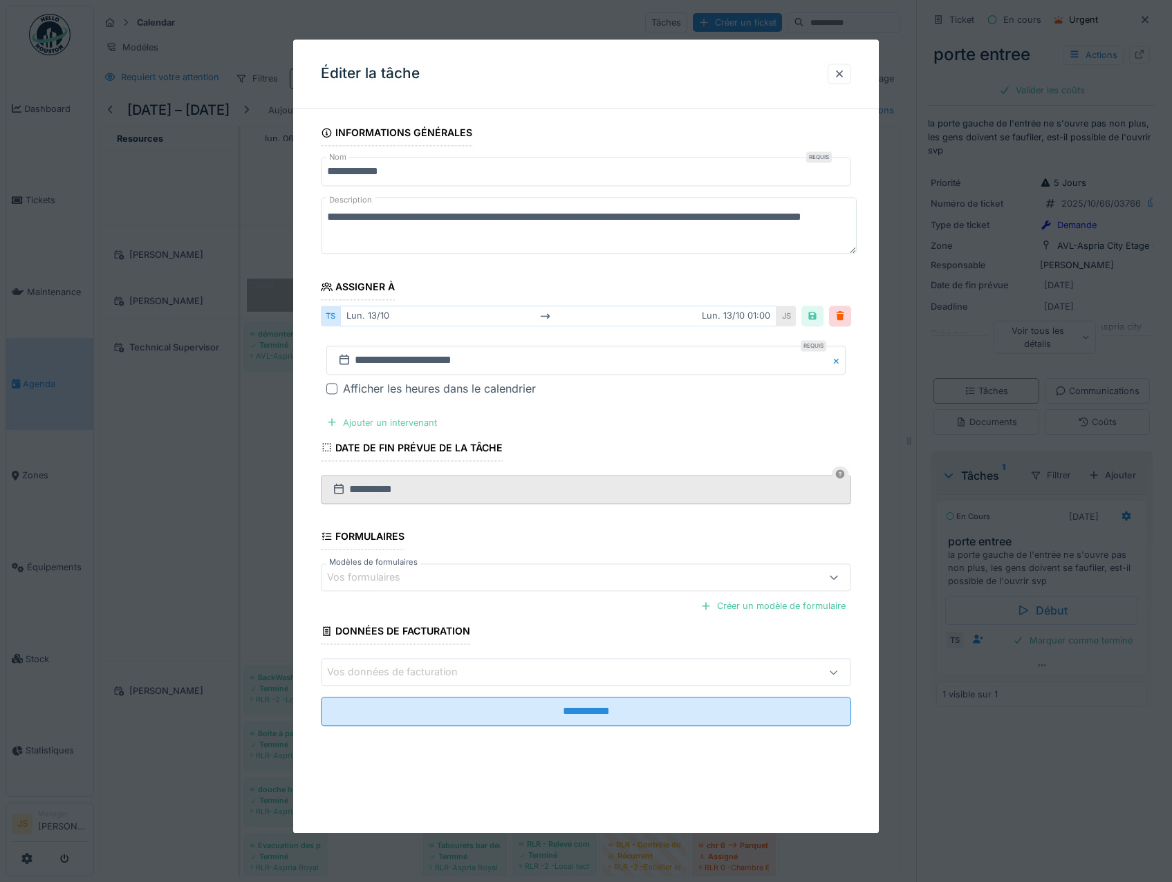
click at [421, 424] on div "Ajouter un intervenant" at bounding box center [382, 423] width 122 height 19
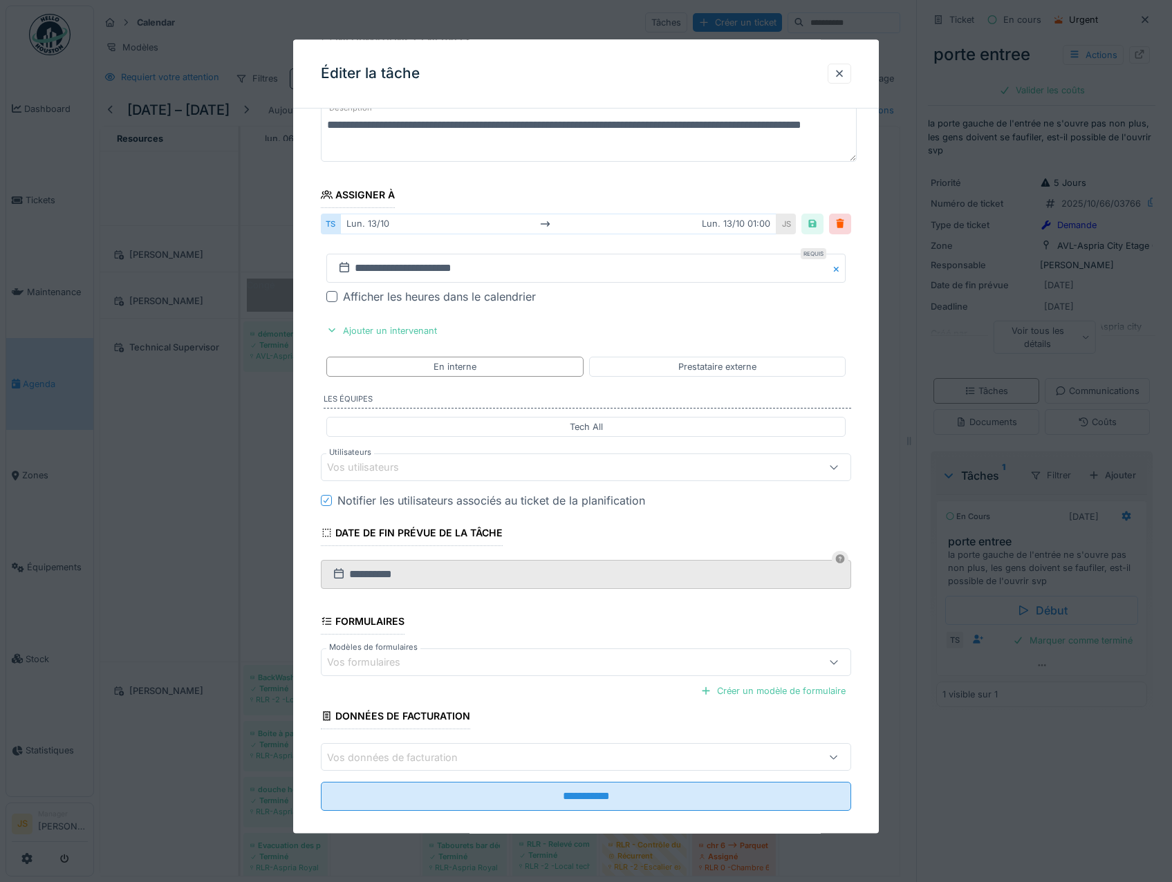
scroll to position [109, 0]
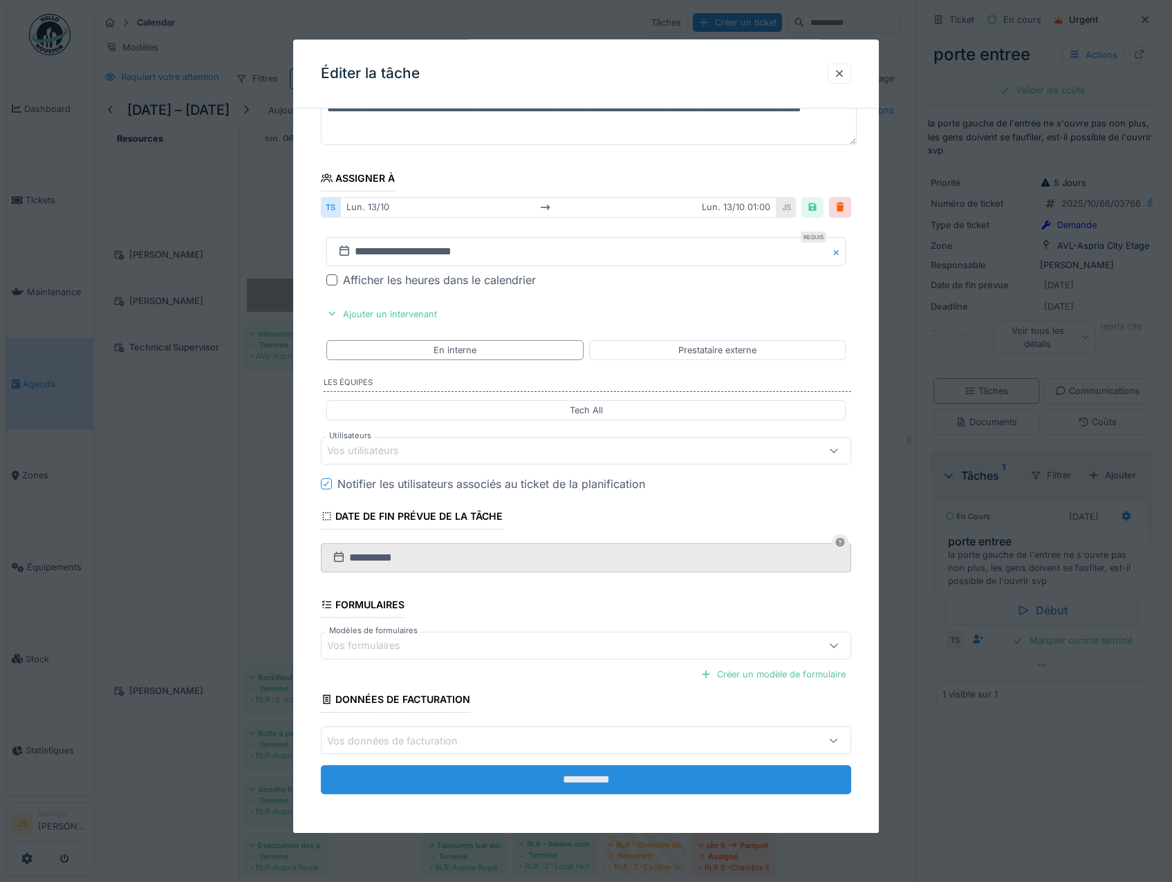
click at [598, 783] on input "**********" at bounding box center [586, 780] width 531 height 29
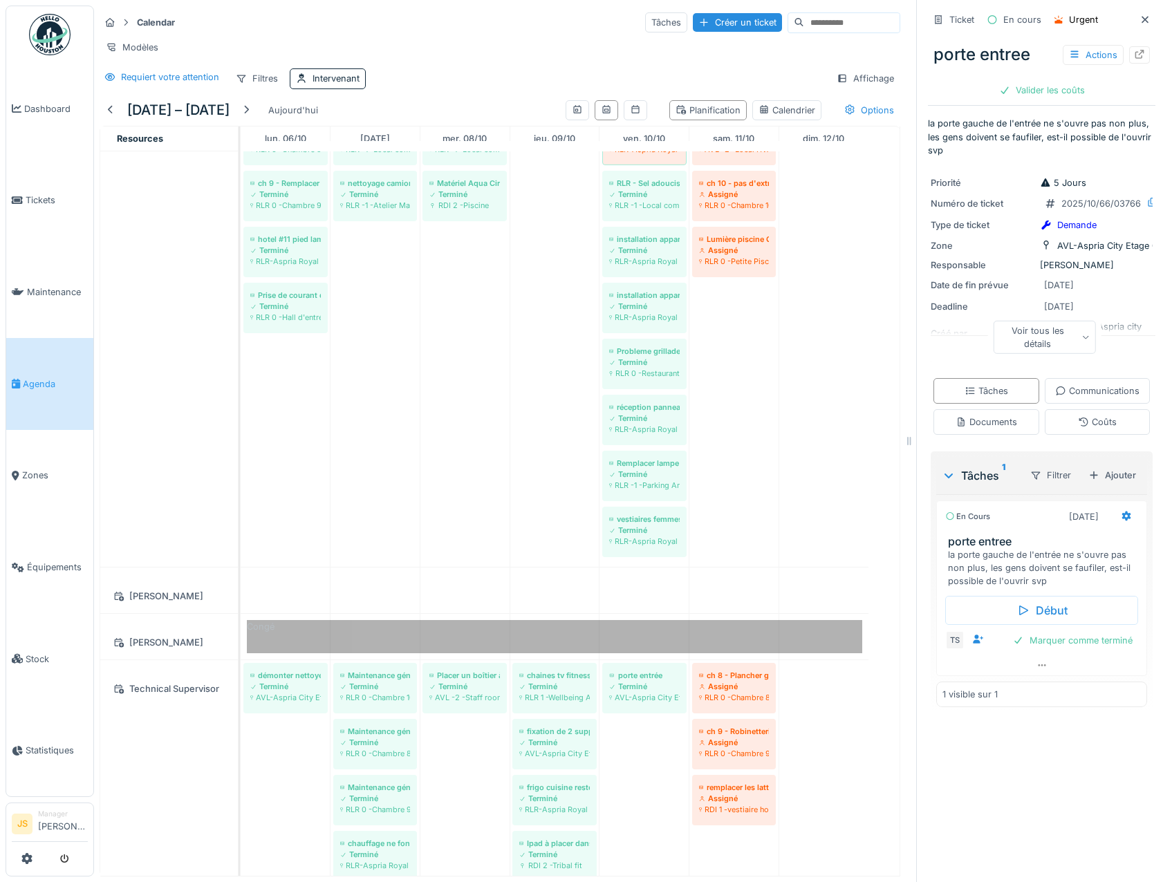
scroll to position [1241, 0]
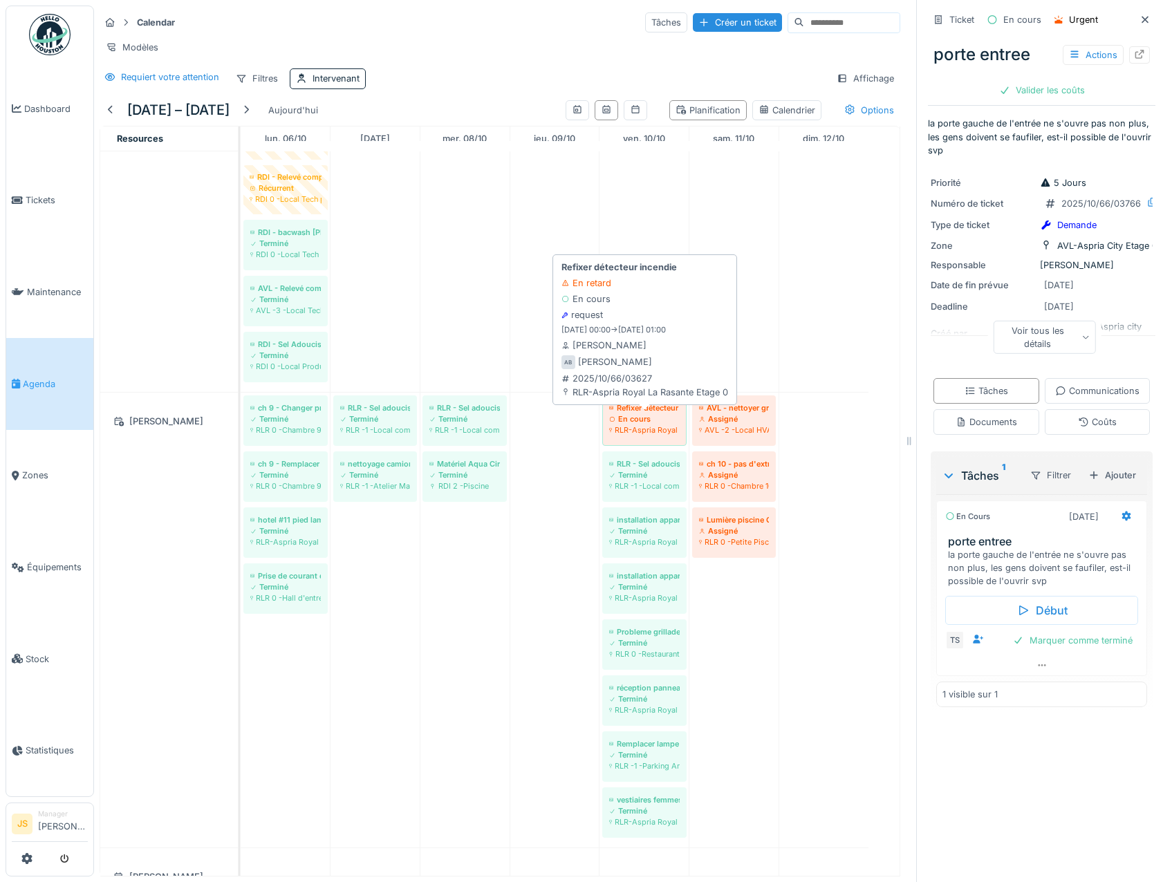
click at [657, 425] on div "En cours" at bounding box center [644, 419] width 71 height 11
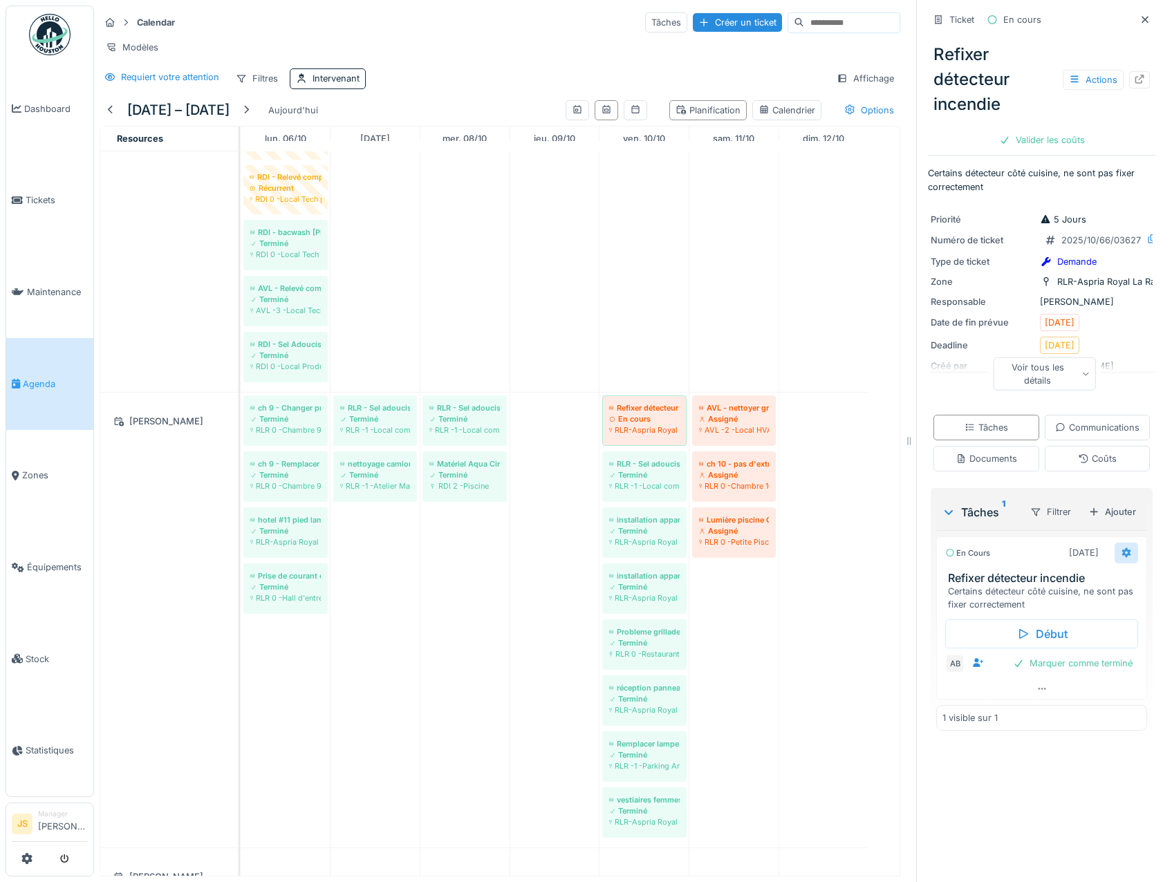
click at [1121, 557] on icon at bounding box center [1126, 552] width 11 height 9
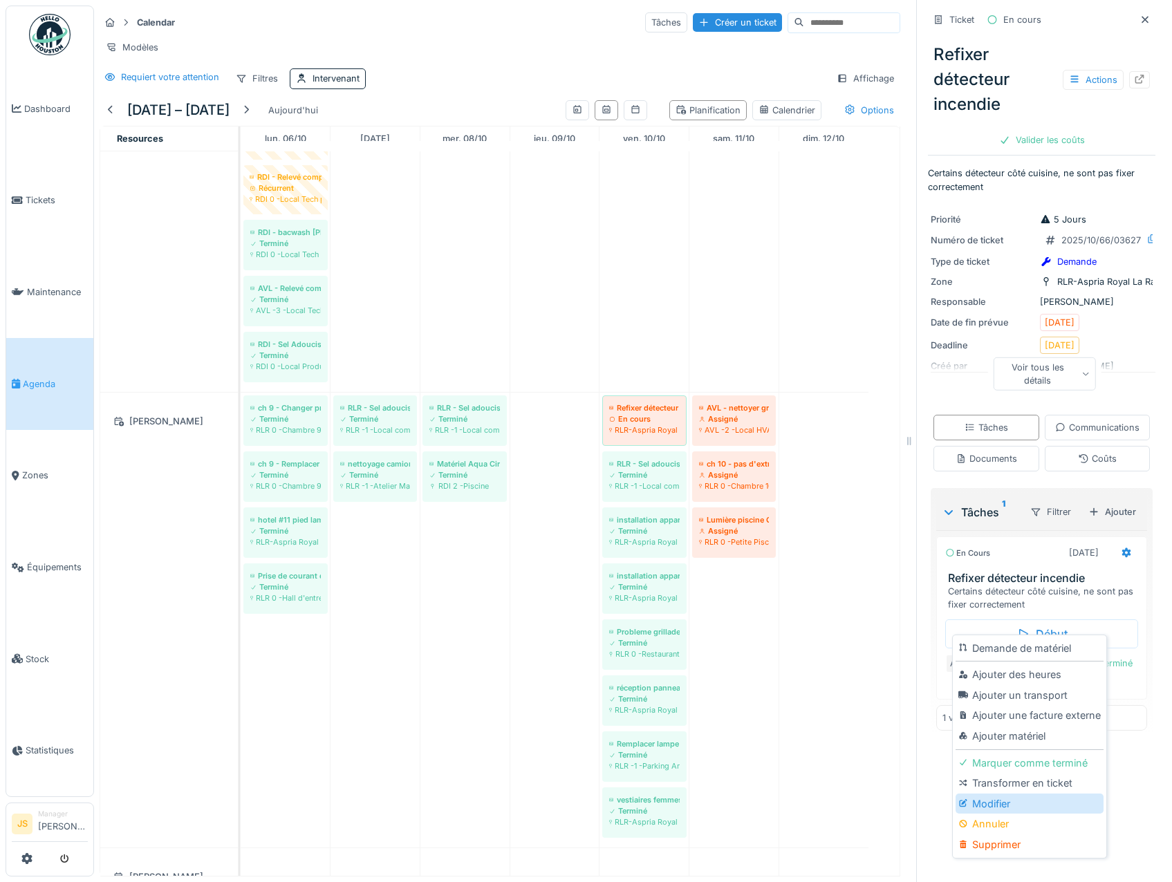
click at [997, 807] on div "Modifier" at bounding box center [1029, 804] width 147 height 21
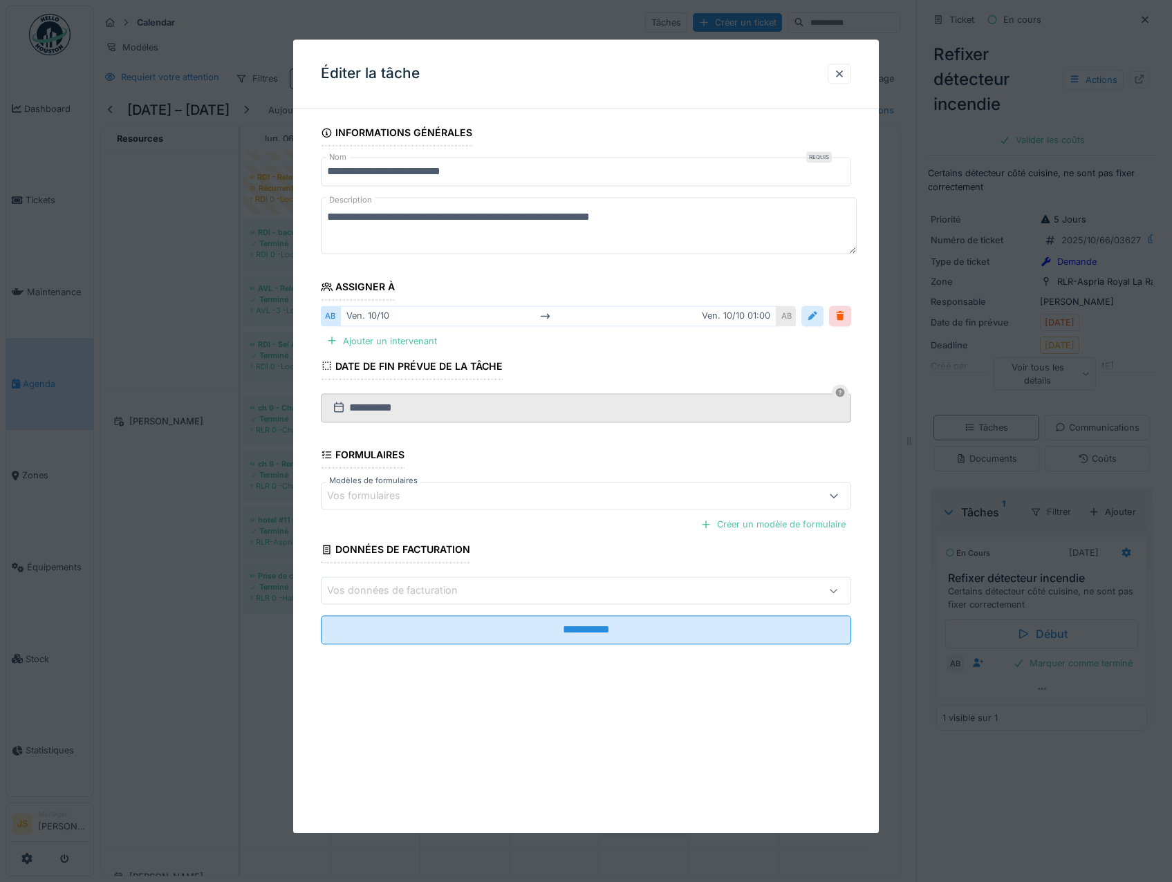
click at [817, 317] on div at bounding box center [812, 316] width 11 height 13
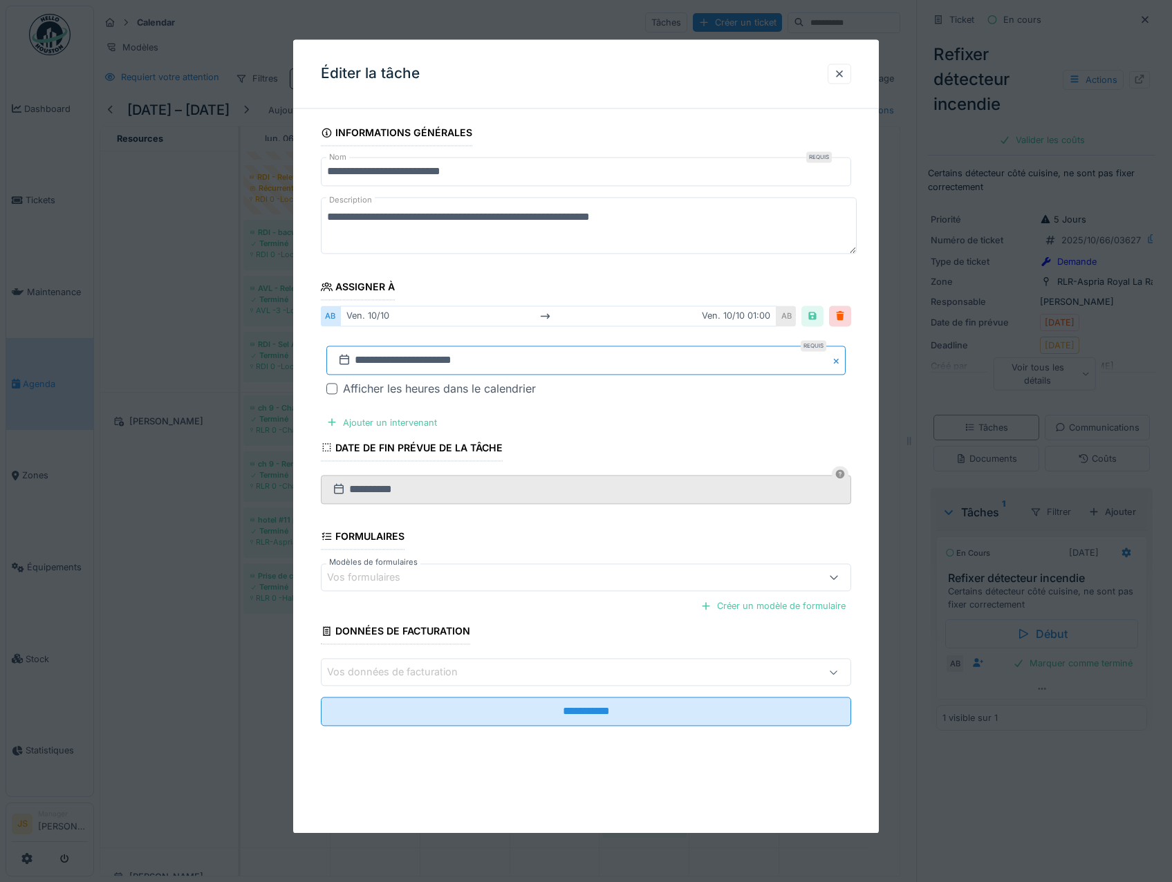
click at [386, 358] on input "**********" at bounding box center [586, 360] width 520 height 29
click at [543, 492] on div "14" at bounding box center [543, 496] width 19 height 19
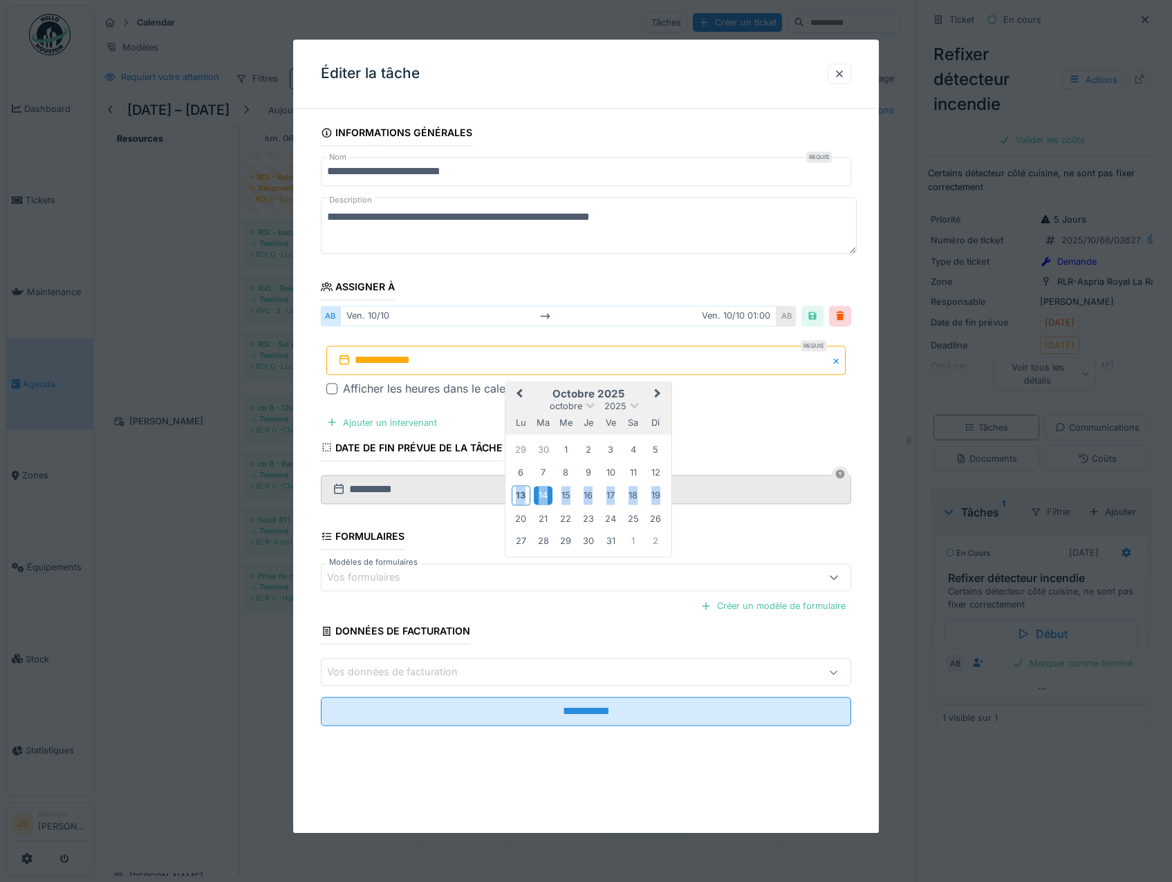
click at [543, 492] on div "14" at bounding box center [543, 496] width 19 height 19
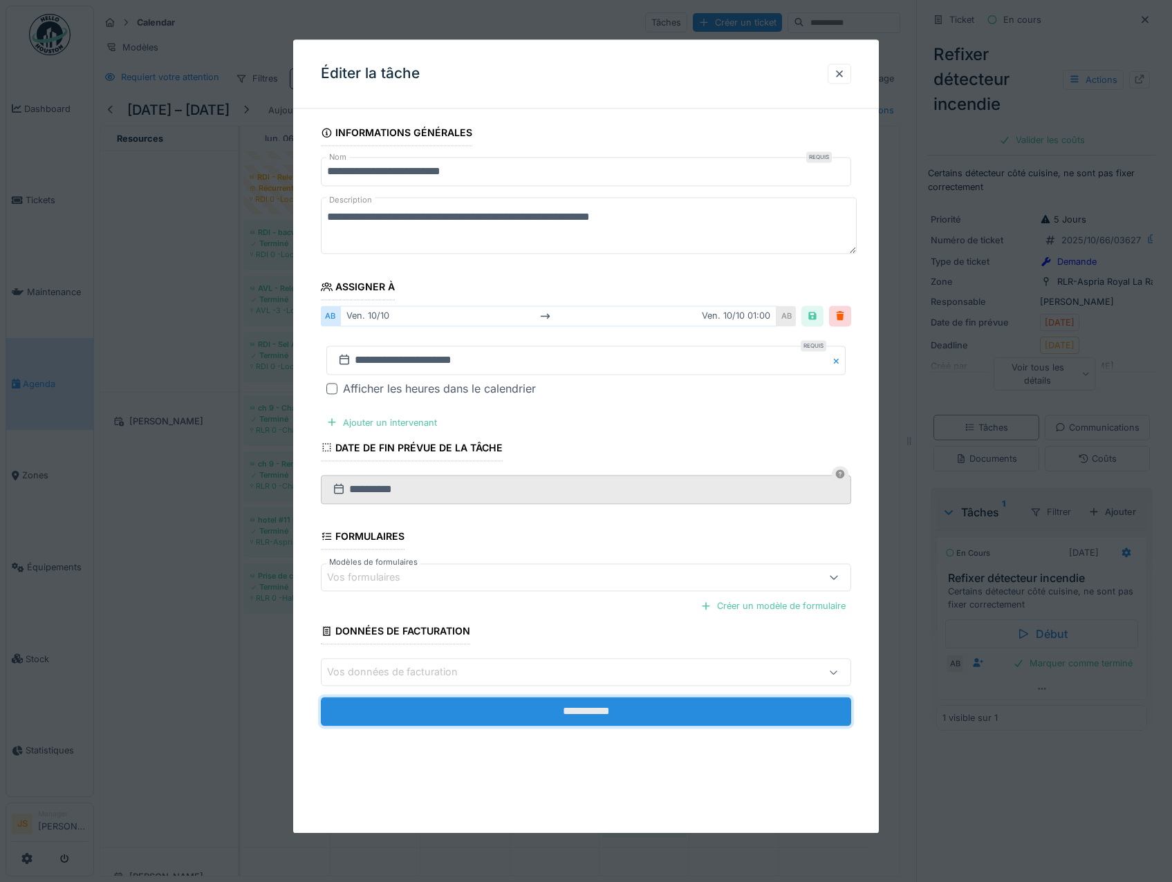
click at [609, 717] on input "**********" at bounding box center [586, 712] width 531 height 29
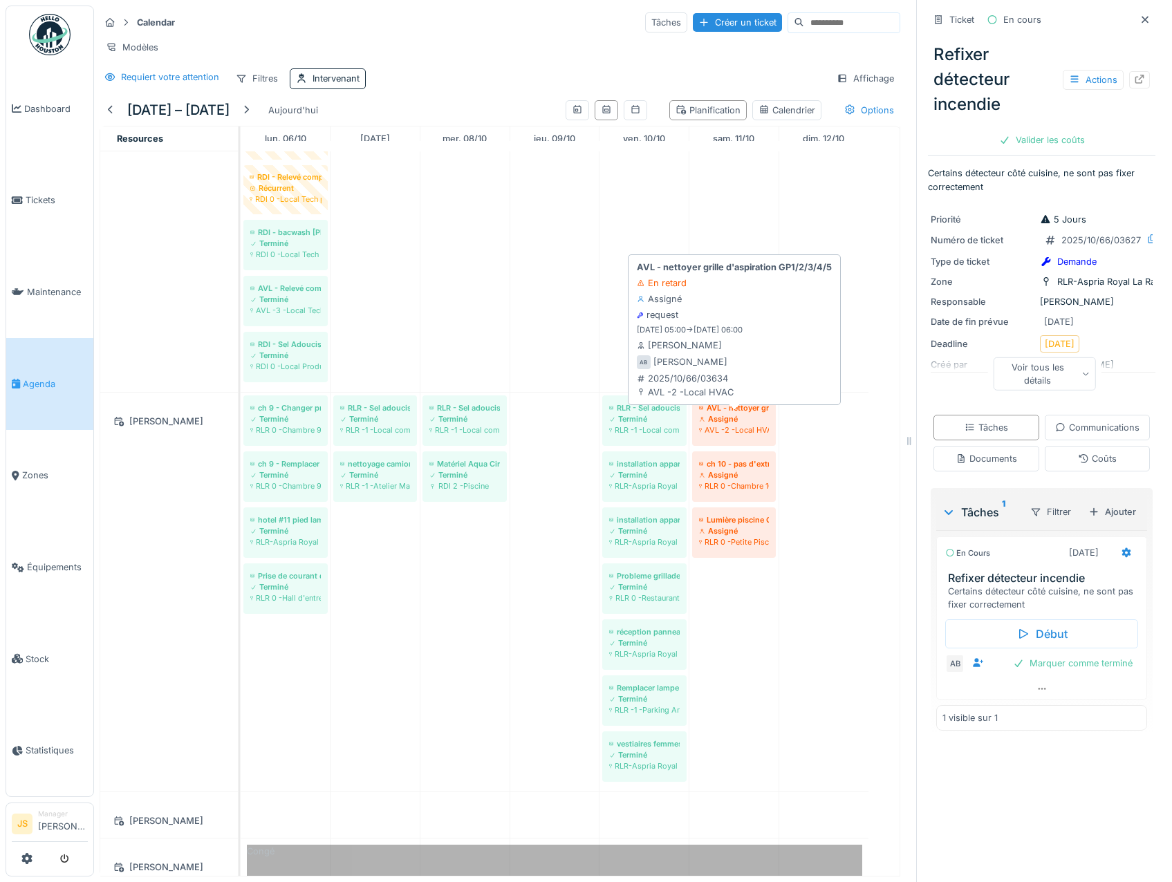
click at [744, 425] on div "Assigné" at bounding box center [734, 419] width 70 height 11
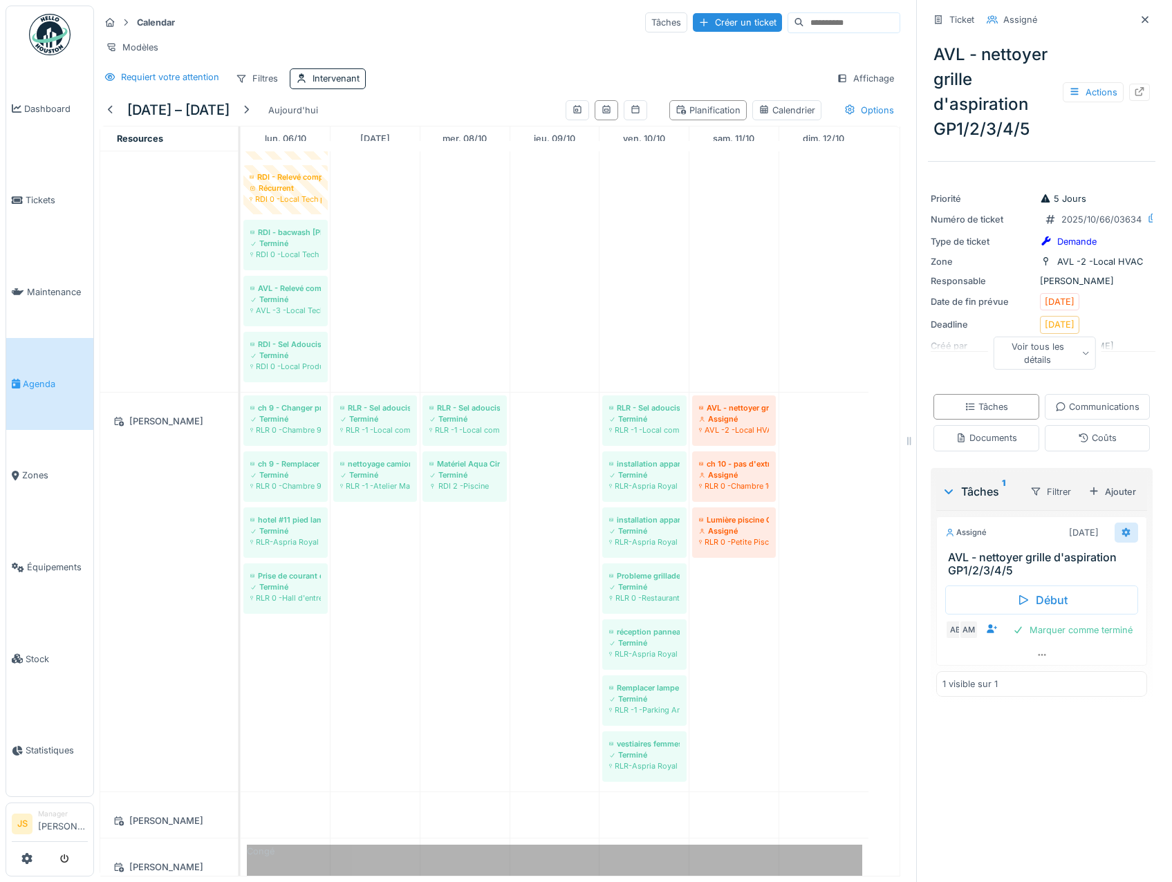
click at [1122, 537] on icon at bounding box center [1126, 533] width 9 height 10
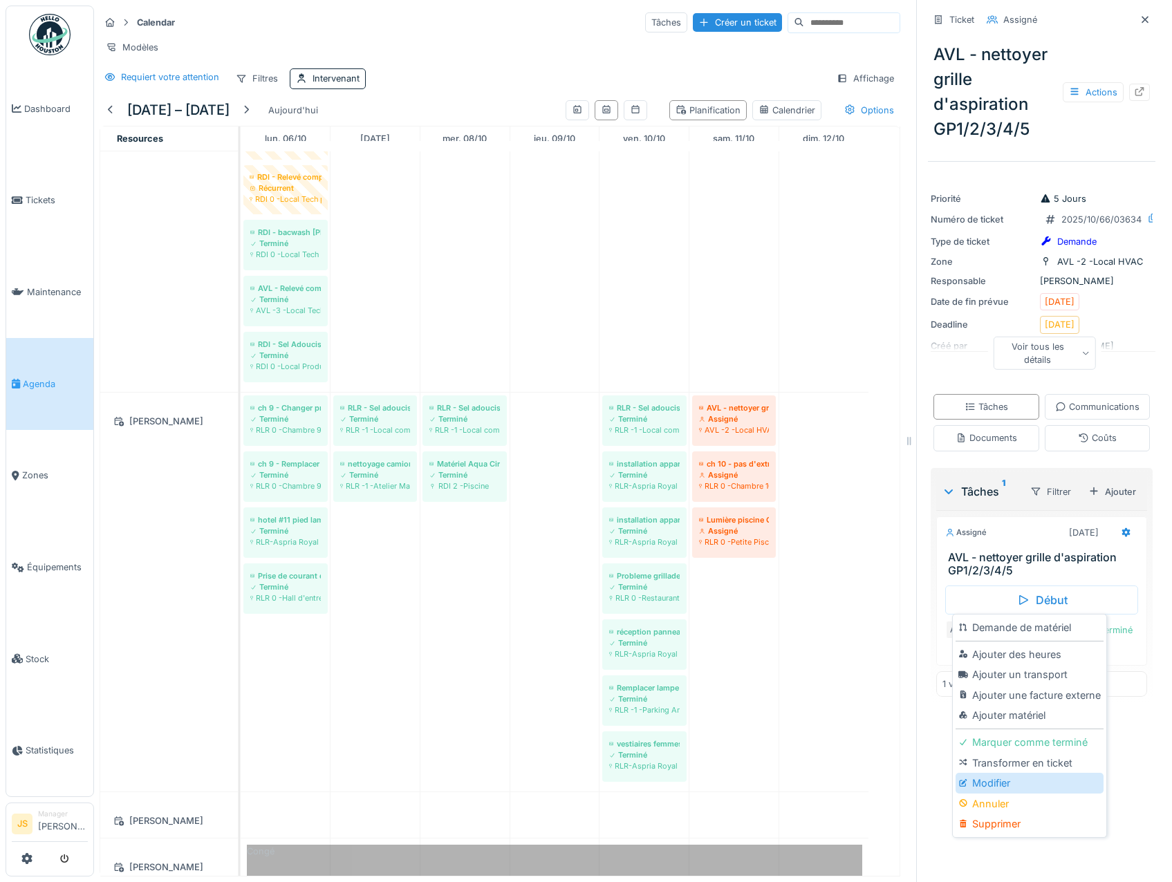
click at [1010, 783] on div "Modifier" at bounding box center [1029, 783] width 147 height 21
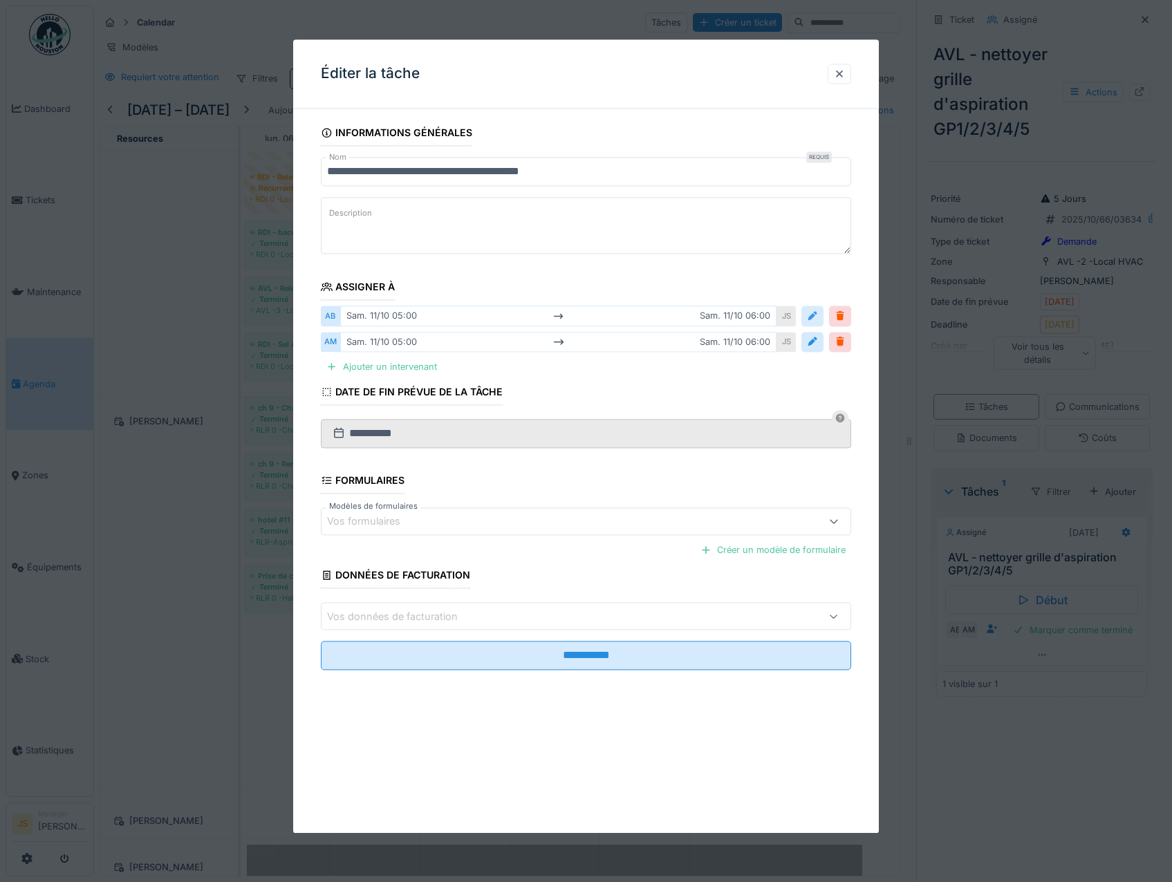
click at [818, 316] on div at bounding box center [812, 316] width 11 height 13
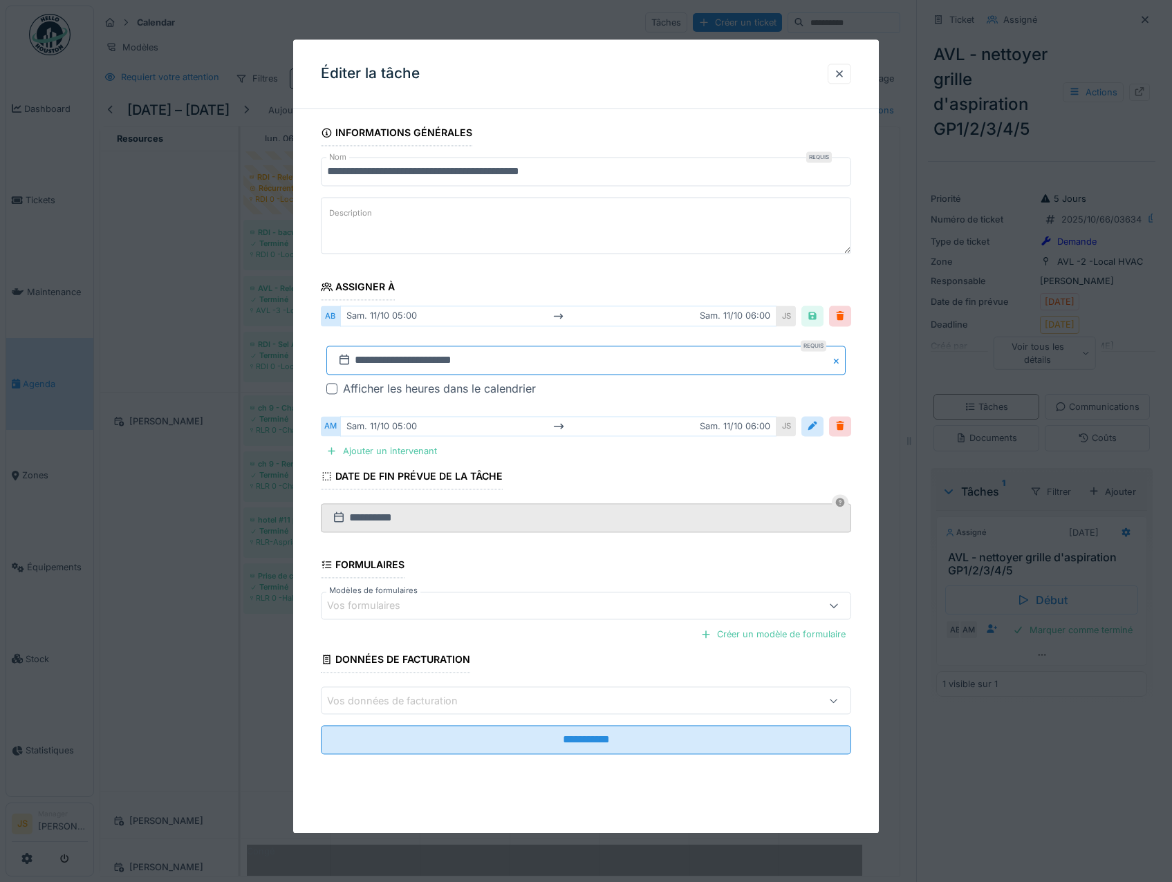
click at [389, 359] on input "**********" at bounding box center [586, 360] width 520 height 29
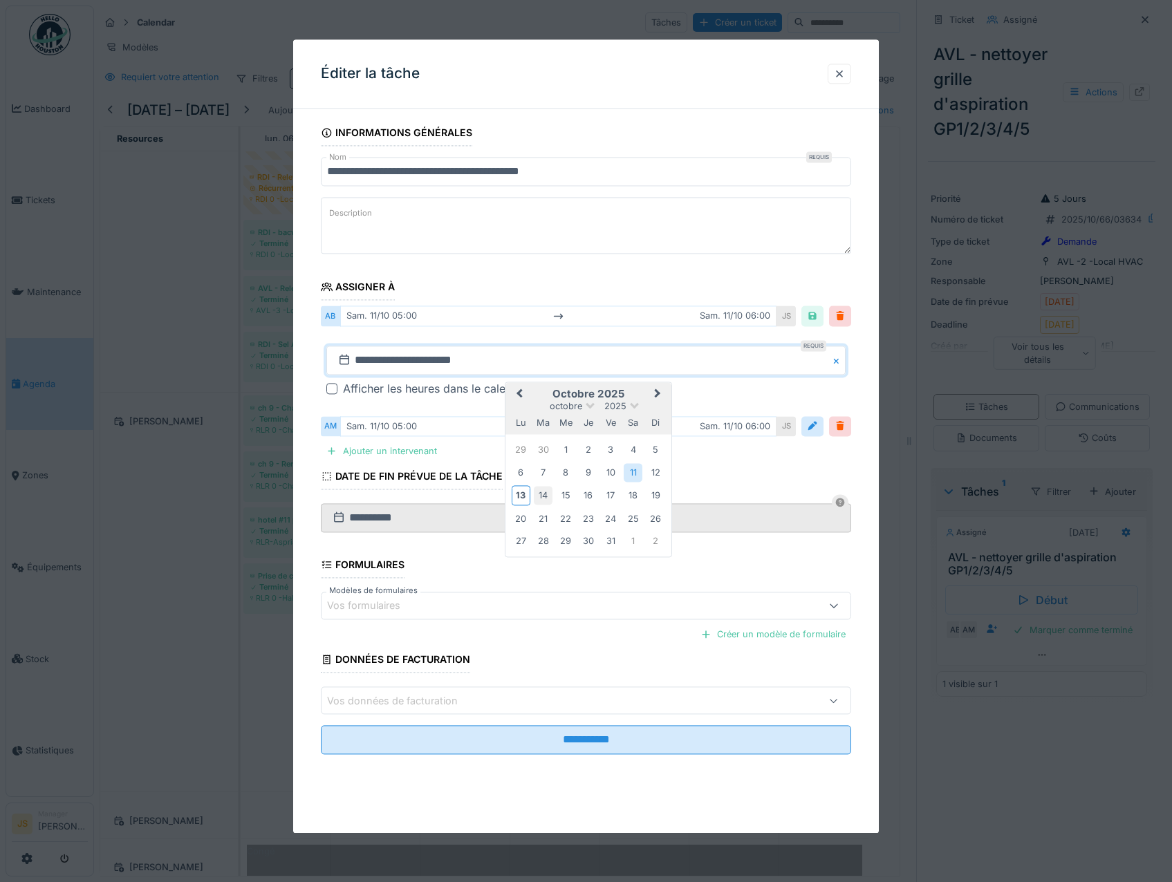
click at [543, 496] on div "14" at bounding box center [543, 496] width 19 height 19
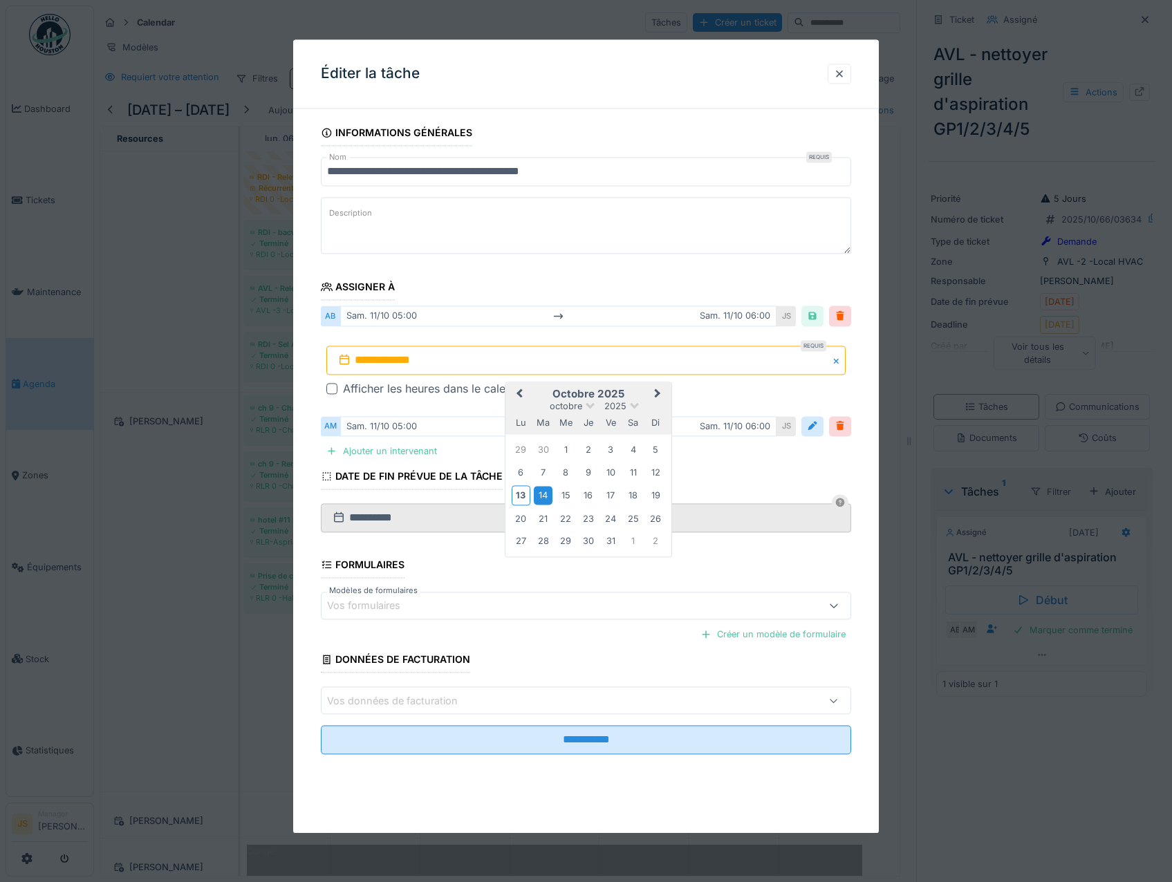
click at [544, 499] on div "14" at bounding box center [543, 496] width 19 height 19
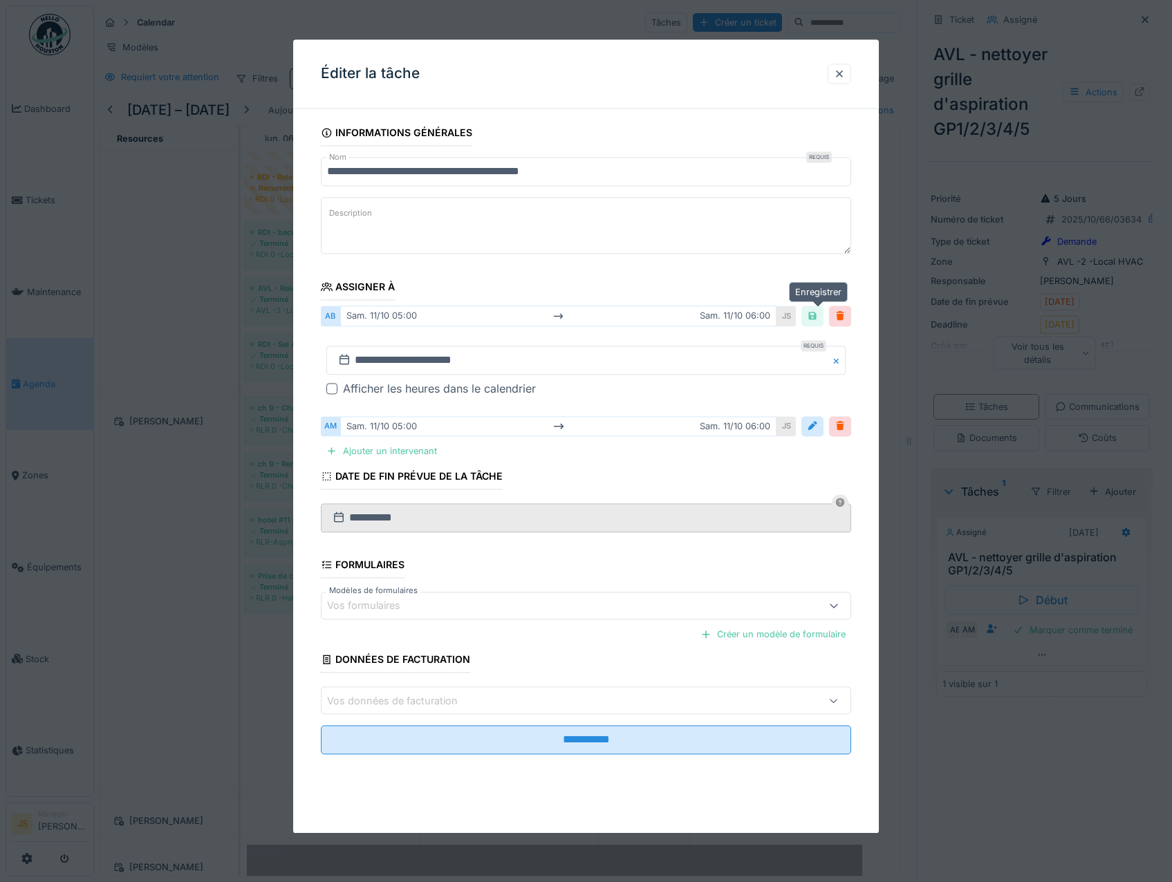
click at [812, 314] on div at bounding box center [812, 316] width 11 height 13
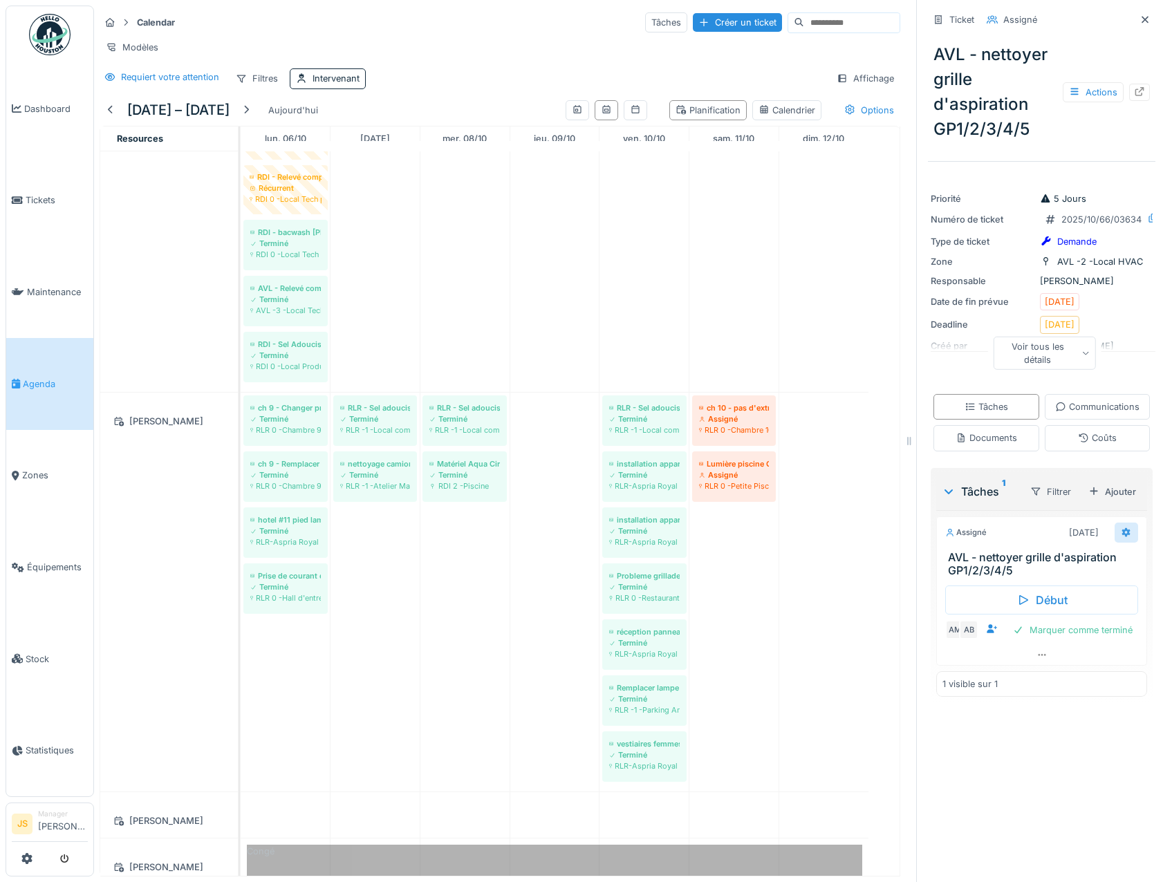
click at [1122, 537] on icon at bounding box center [1126, 533] width 9 height 10
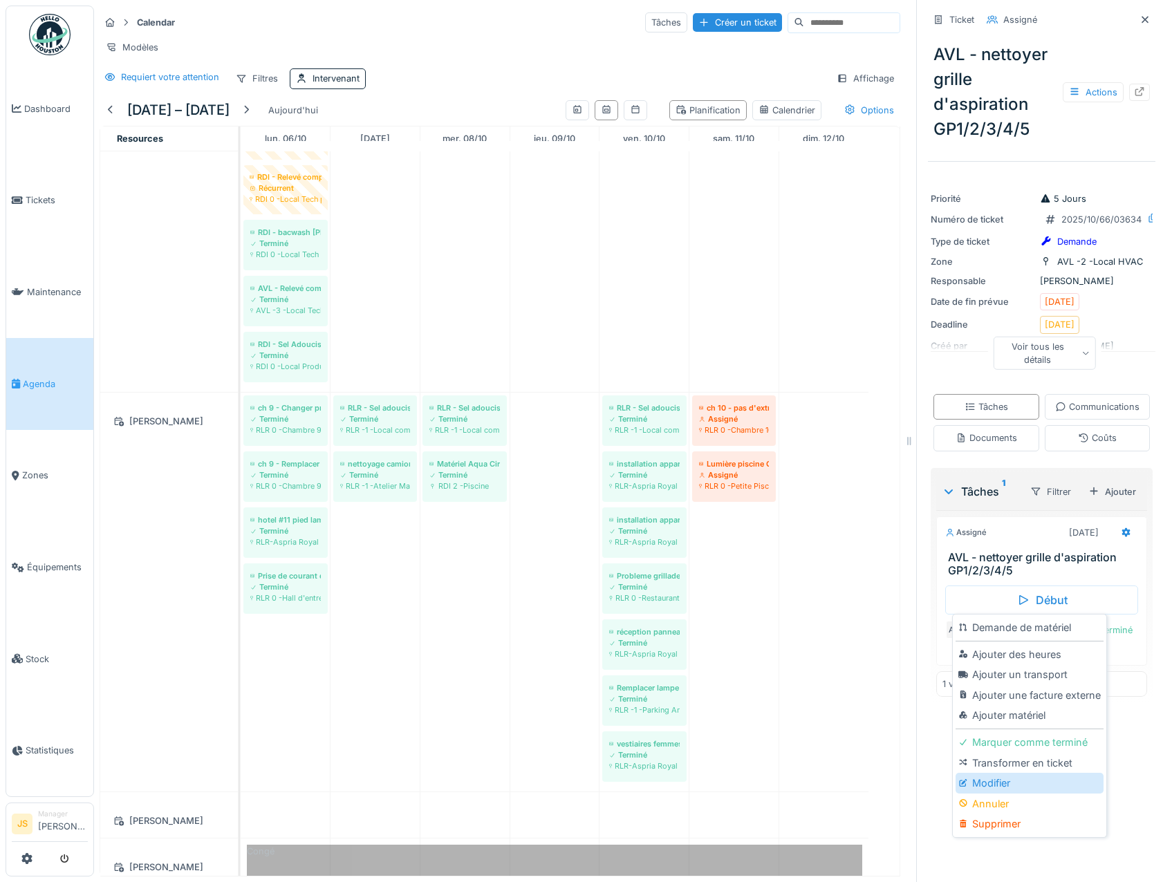
click at [985, 781] on div "Modifier" at bounding box center [1029, 783] width 147 height 21
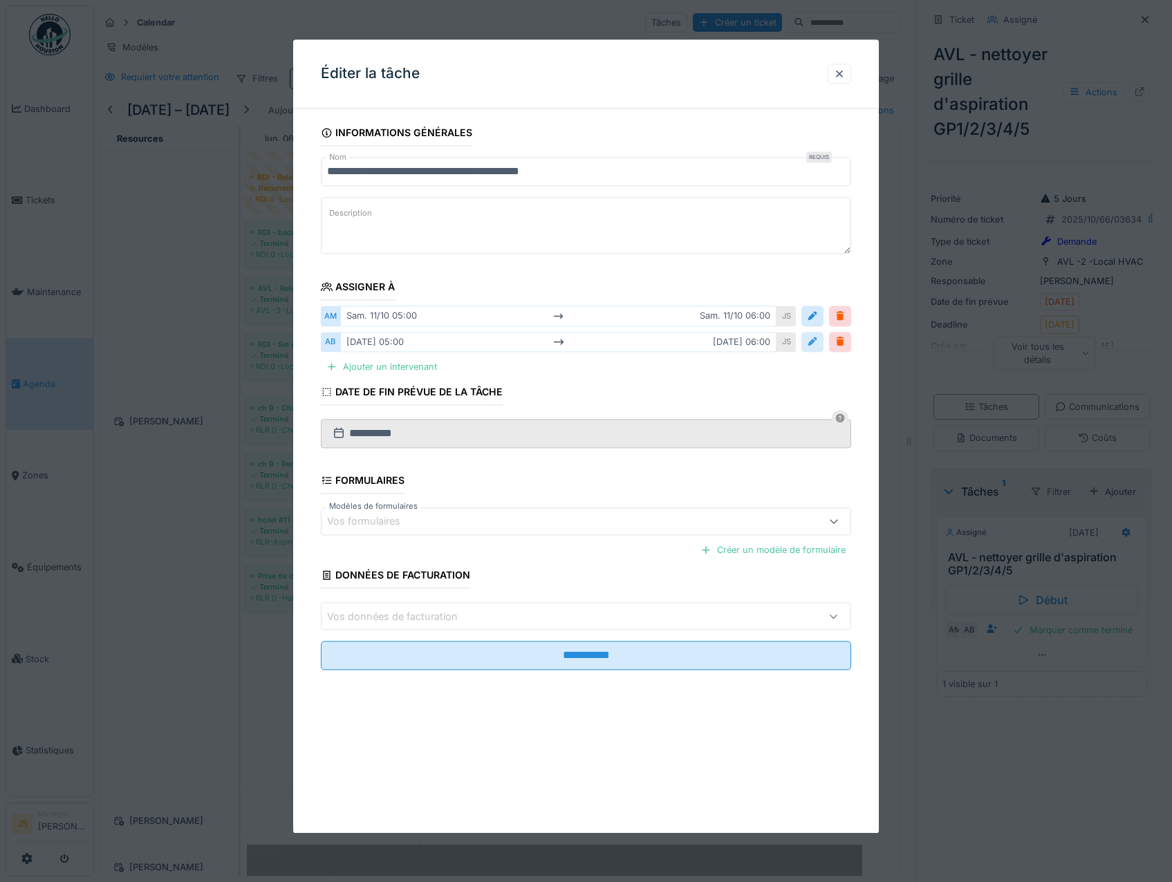
click at [815, 344] on div at bounding box center [812, 341] width 11 height 13
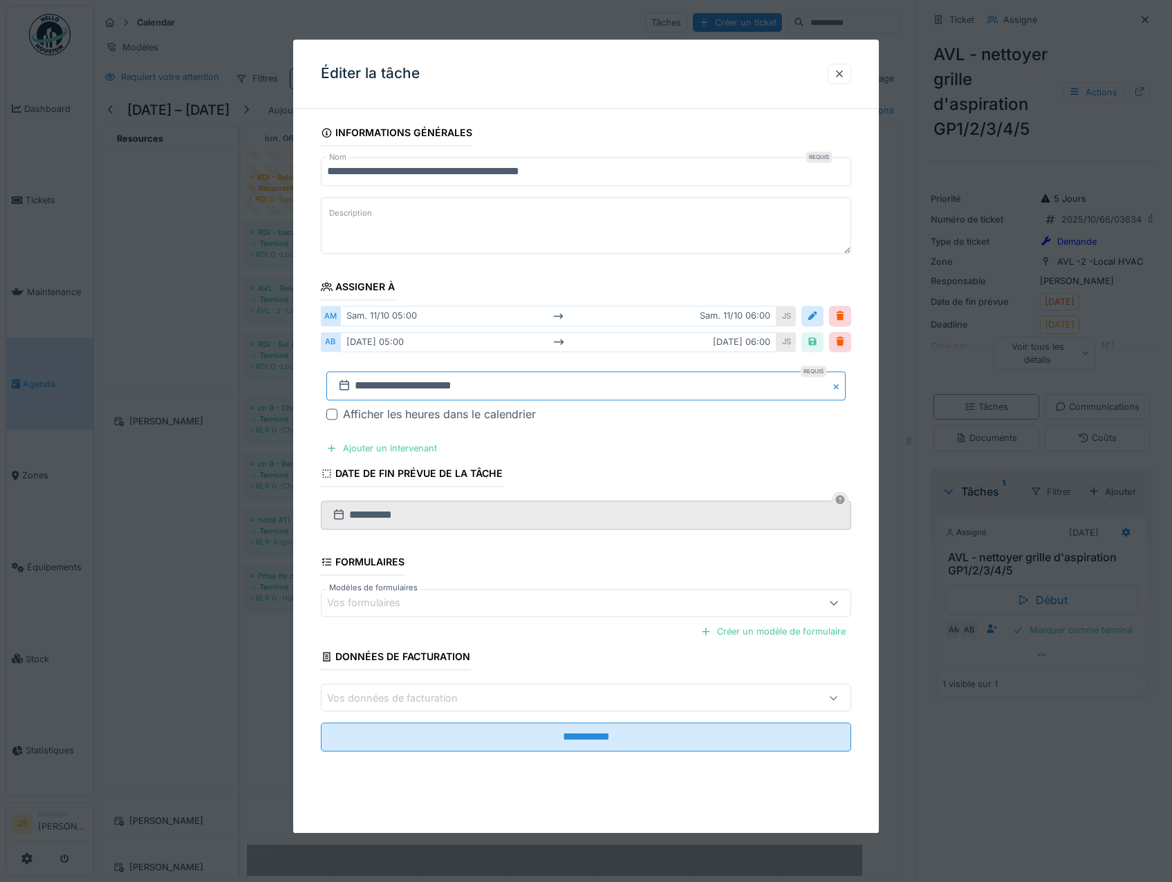
click at [385, 382] on input "**********" at bounding box center [586, 385] width 520 height 29
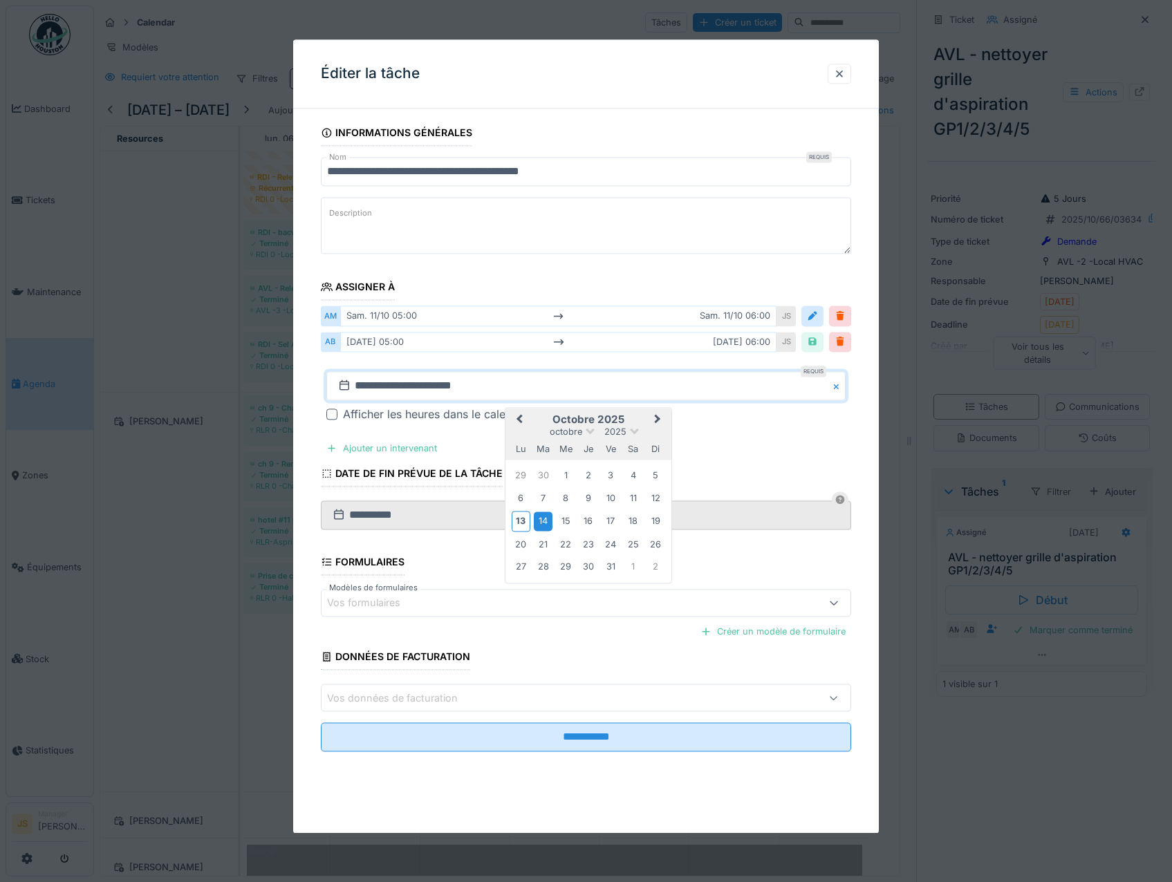
click at [546, 528] on div "14" at bounding box center [543, 521] width 19 height 19
click at [546, 524] on div "14" at bounding box center [543, 521] width 19 height 19
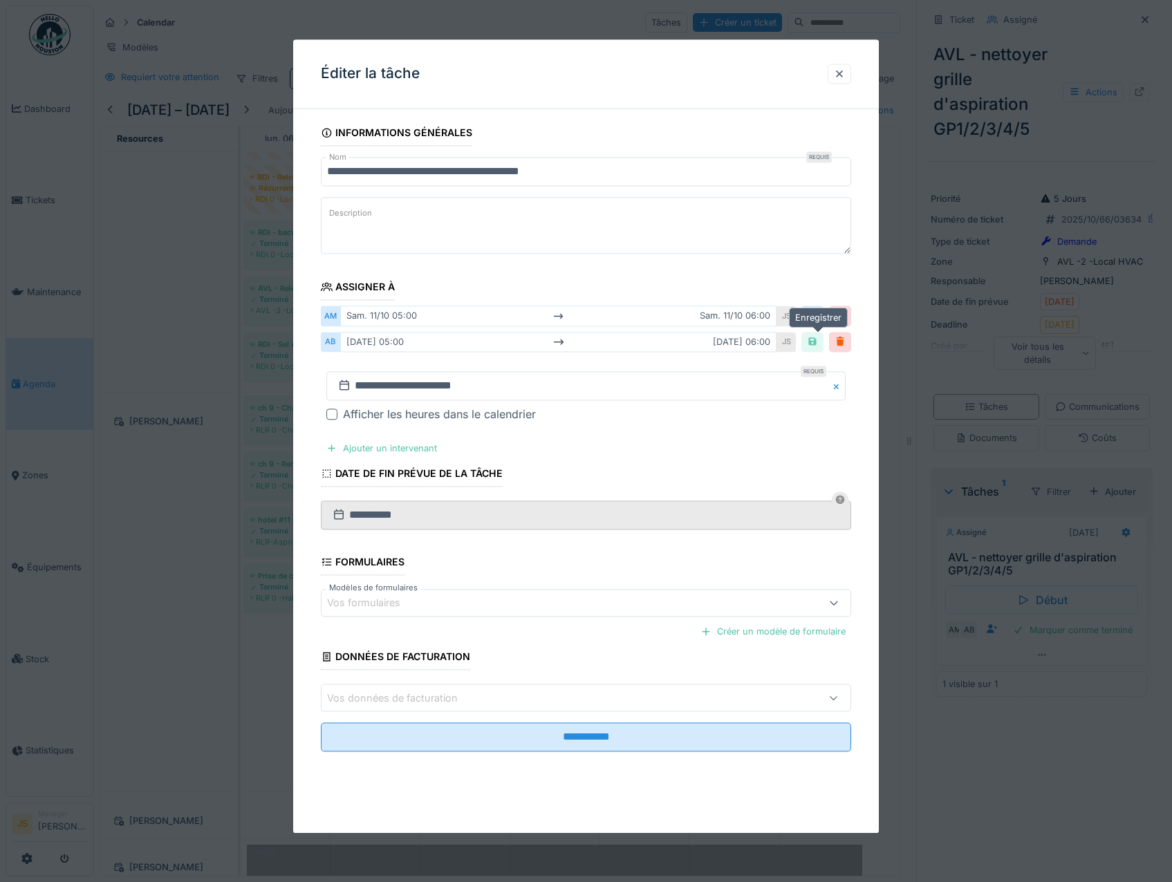
click at [818, 341] on div at bounding box center [812, 341] width 11 height 13
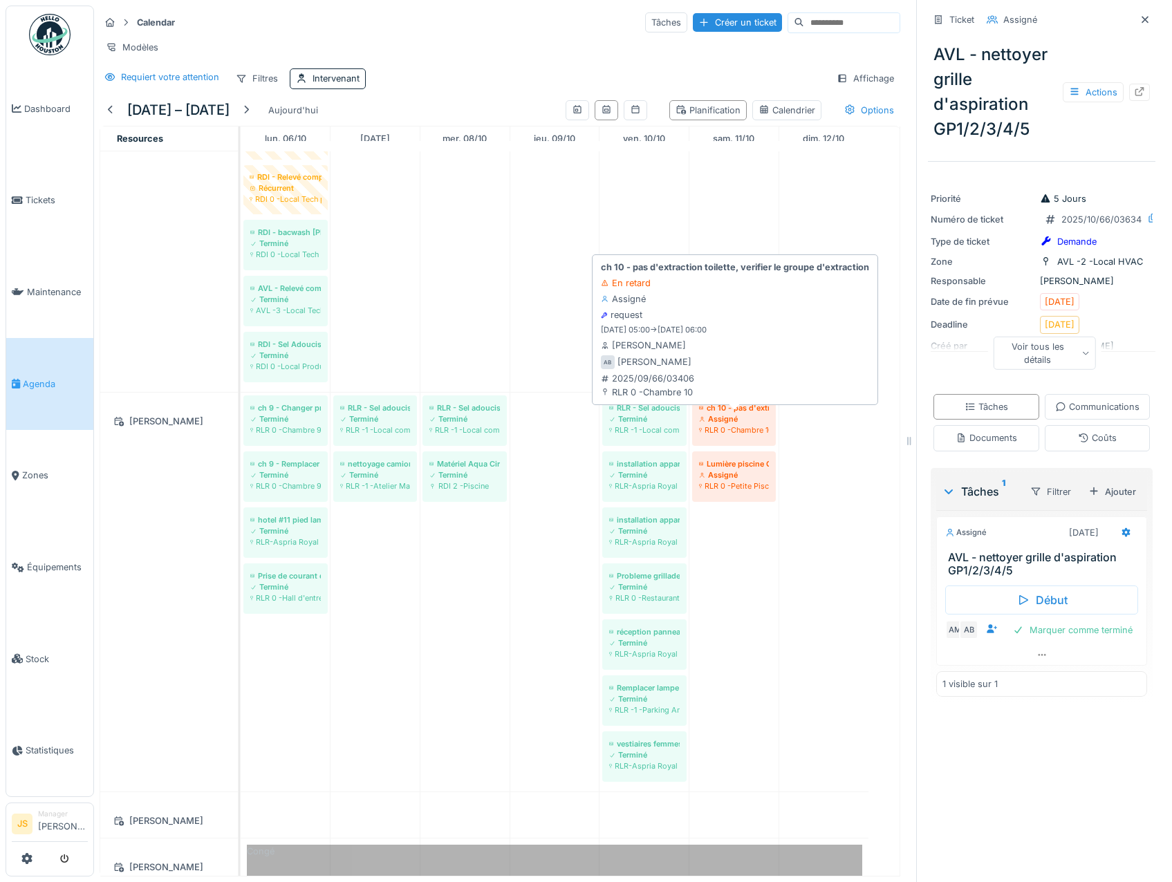
click at [732, 414] on div "ch 10 - pas d'extraction toilette, verifier le groupe d'extraction" at bounding box center [734, 408] width 70 height 11
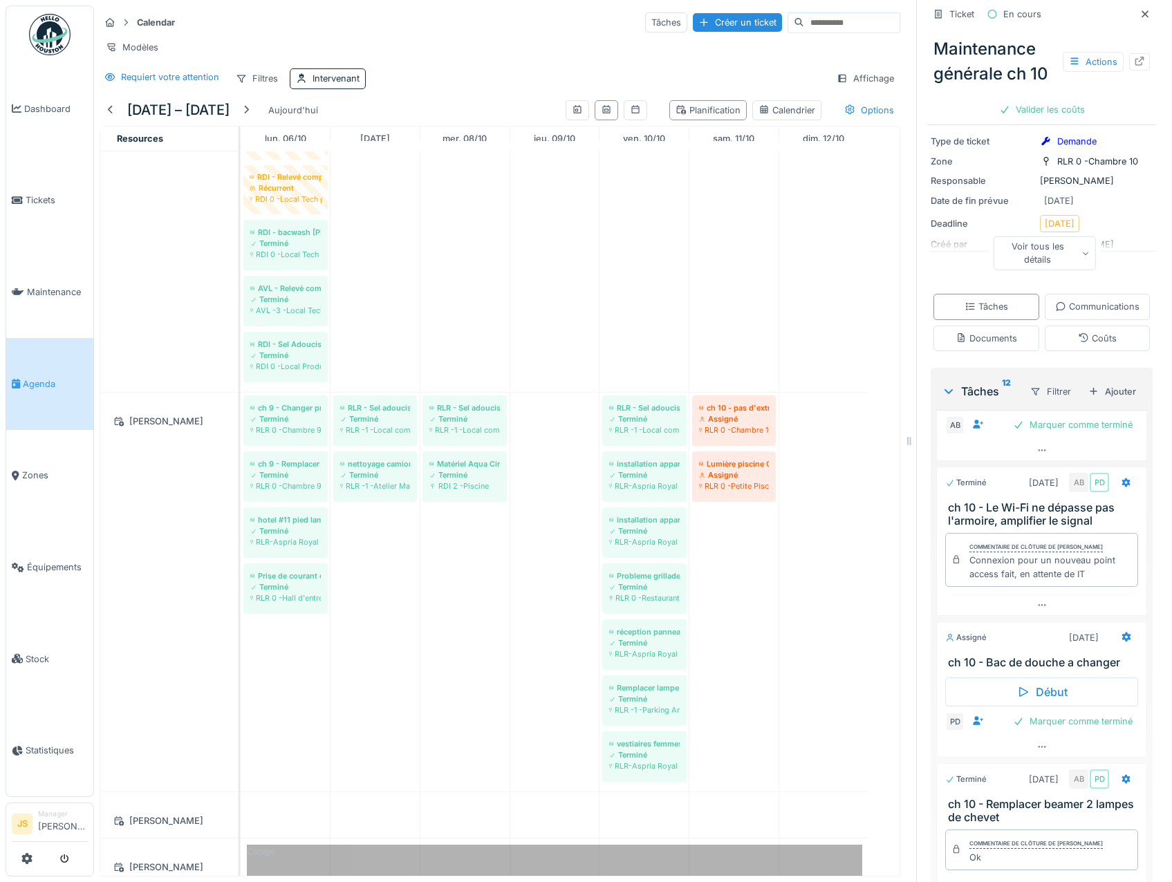
scroll to position [1107, 0]
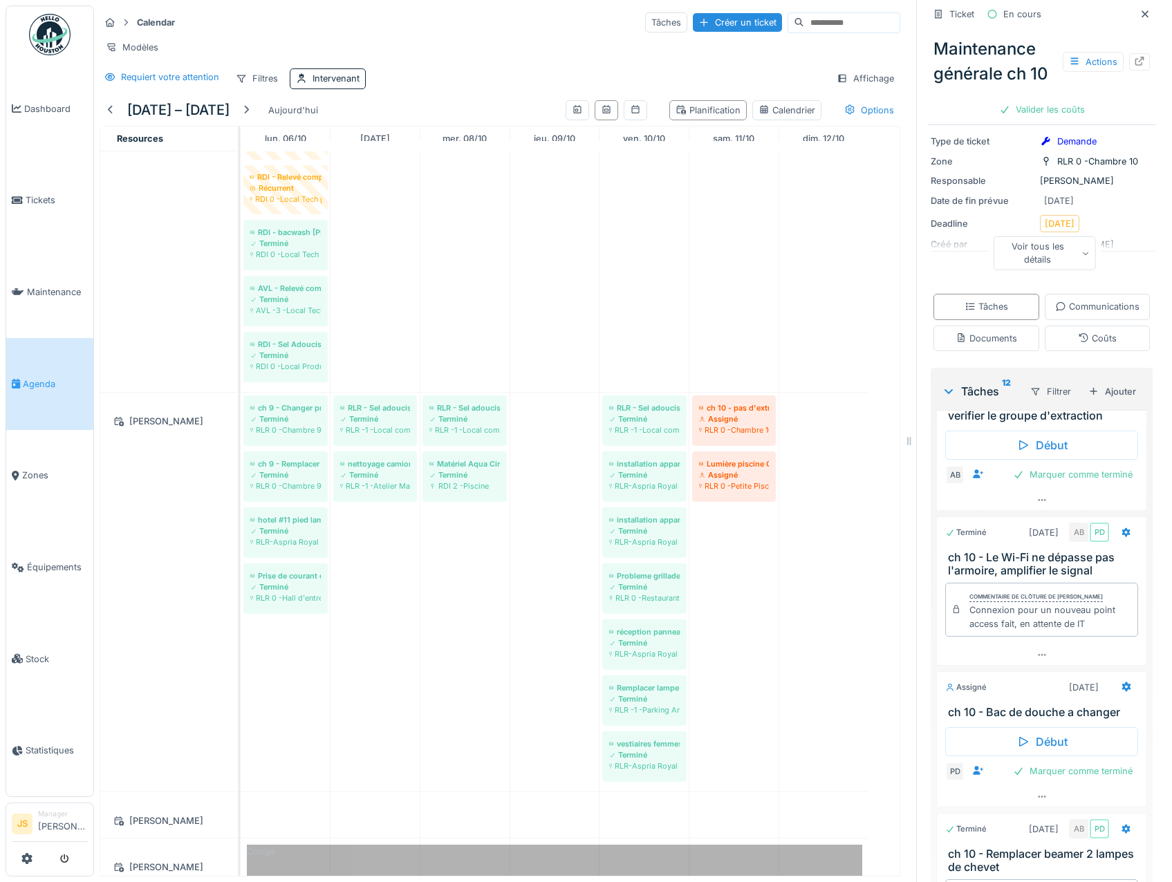
click at [1121, 382] on icon at bounding box center [1126, 377] width 11 height 9
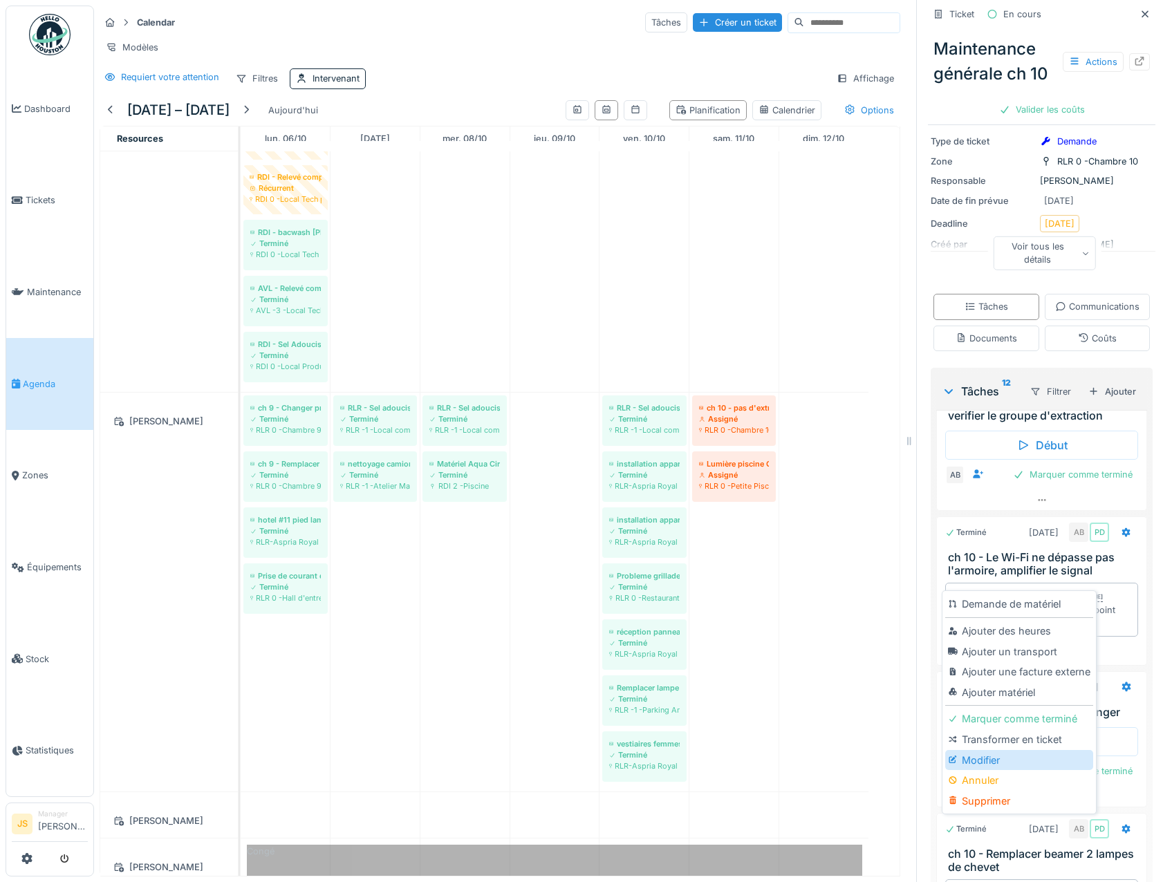
click at [974, 763] on div "Modifier" at bounding box center [1018, 760] width 147 height 21
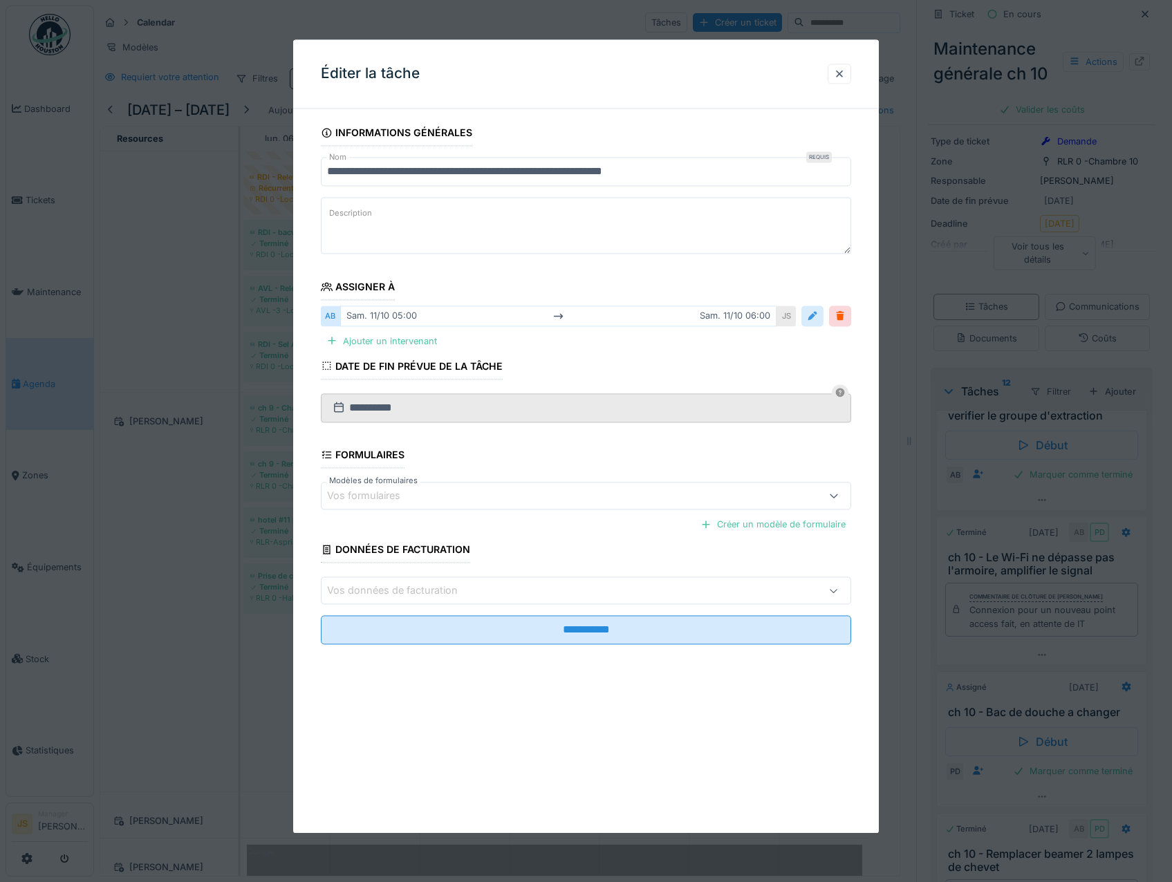
click at [815, 321] on div at bounding box center [812, 316] width 11 height 13
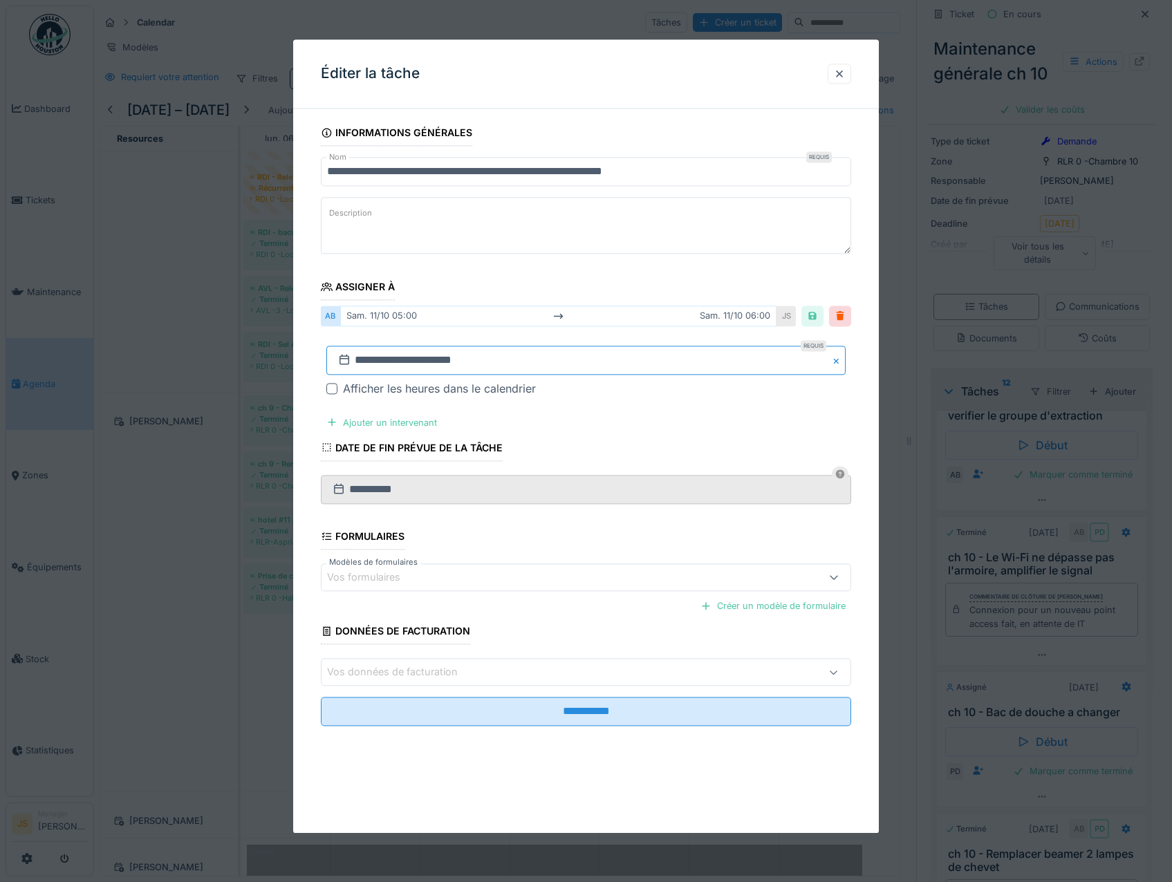
click at [371, 361] on input "**********" at bounding box center [586, 360] width 520 height 29
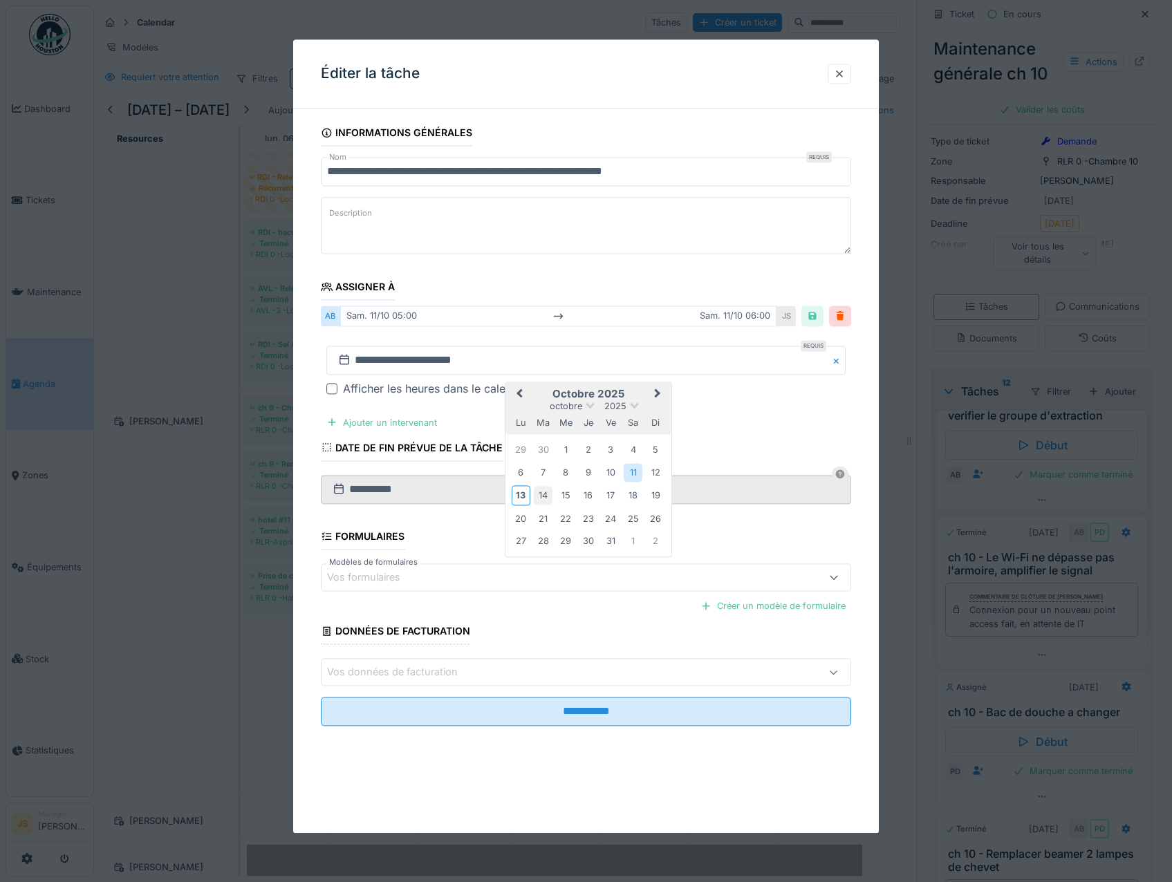
click at [542, 496] on div "14" at bounding box center [543, 496] width 19 height 19
click at [746, 429] on fieldset "**********" at bounding box center [586, 429] width 531 height 618
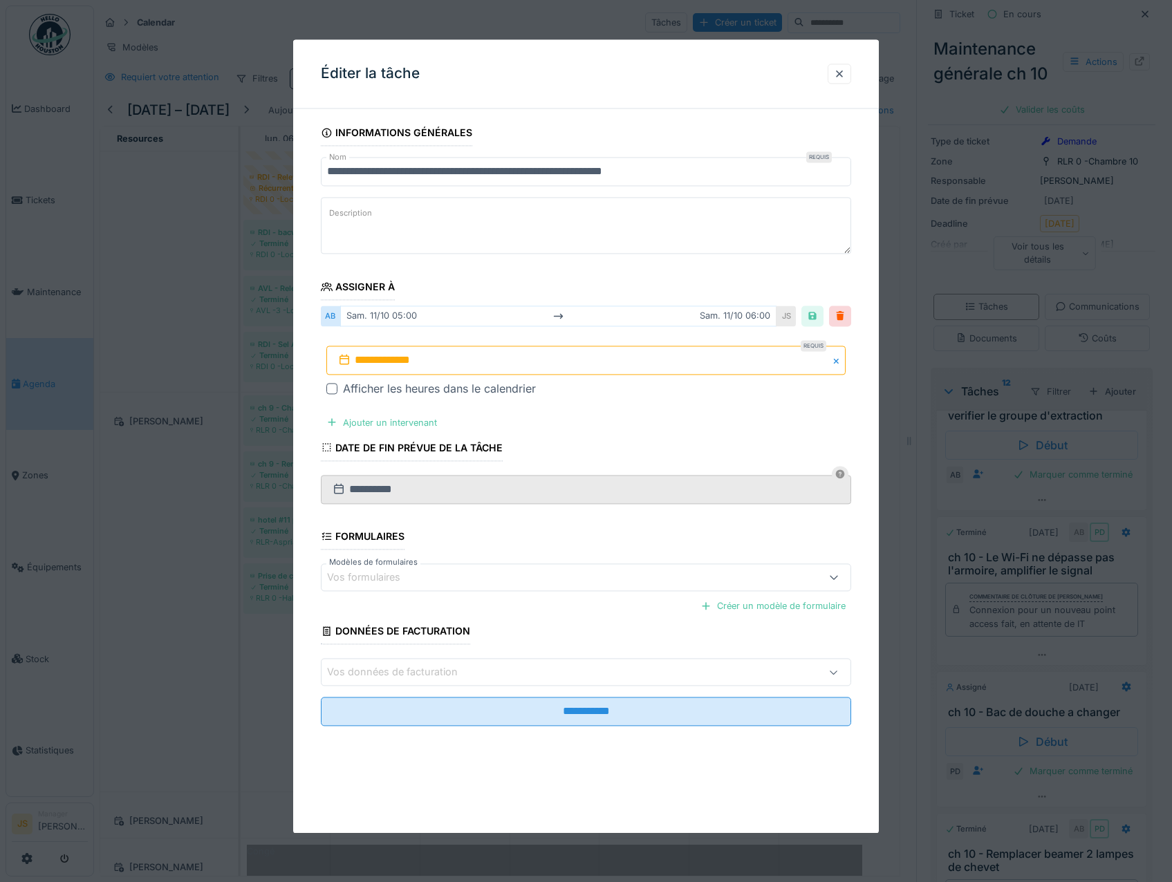
click at [364, 360] on input "**********" at bounding box center [586, 360] width 520 height 29
click at [519, 494] on div "13" at bounding box center [521, 496] width 19 height 20
click at [519, 496] on div "13" at bounding box center [521, 496] width 19 height 20
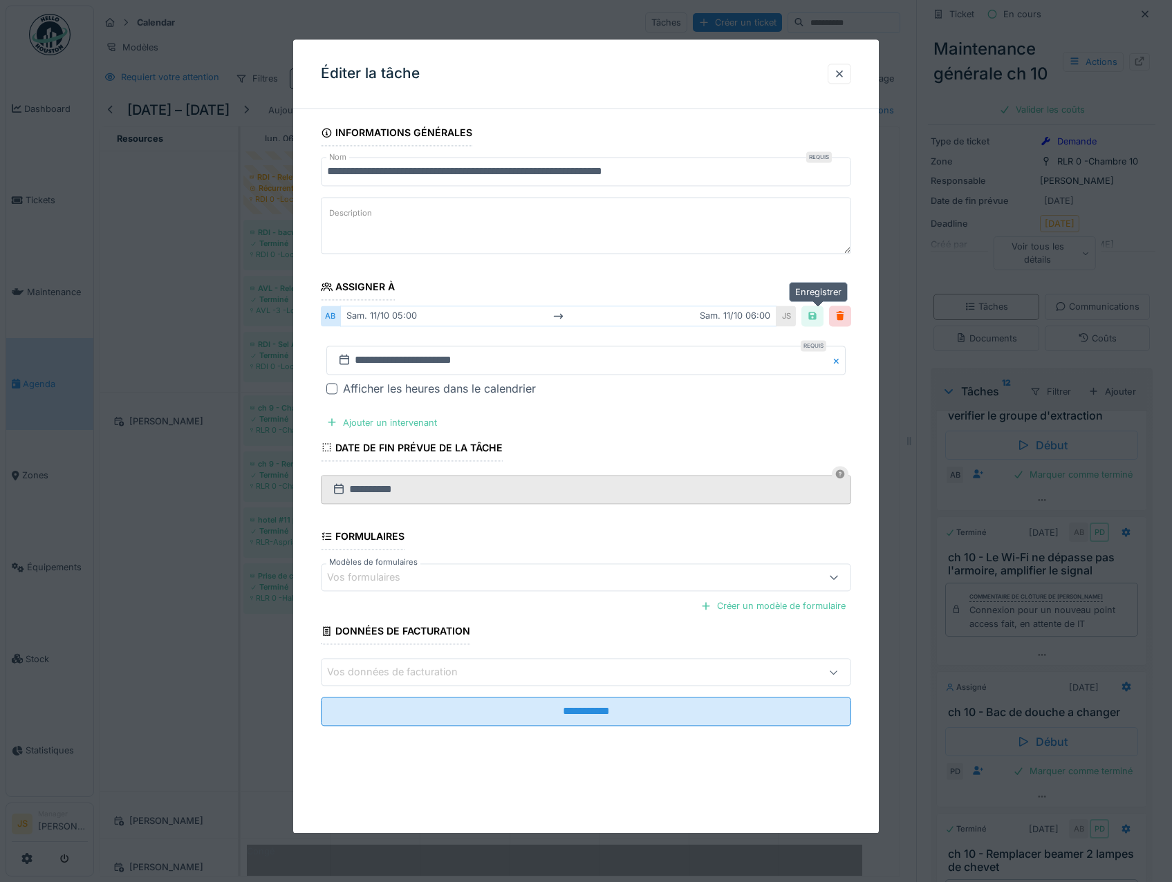
click at [814, 319] on div at bounding box center [812, 316] width 11 height 13
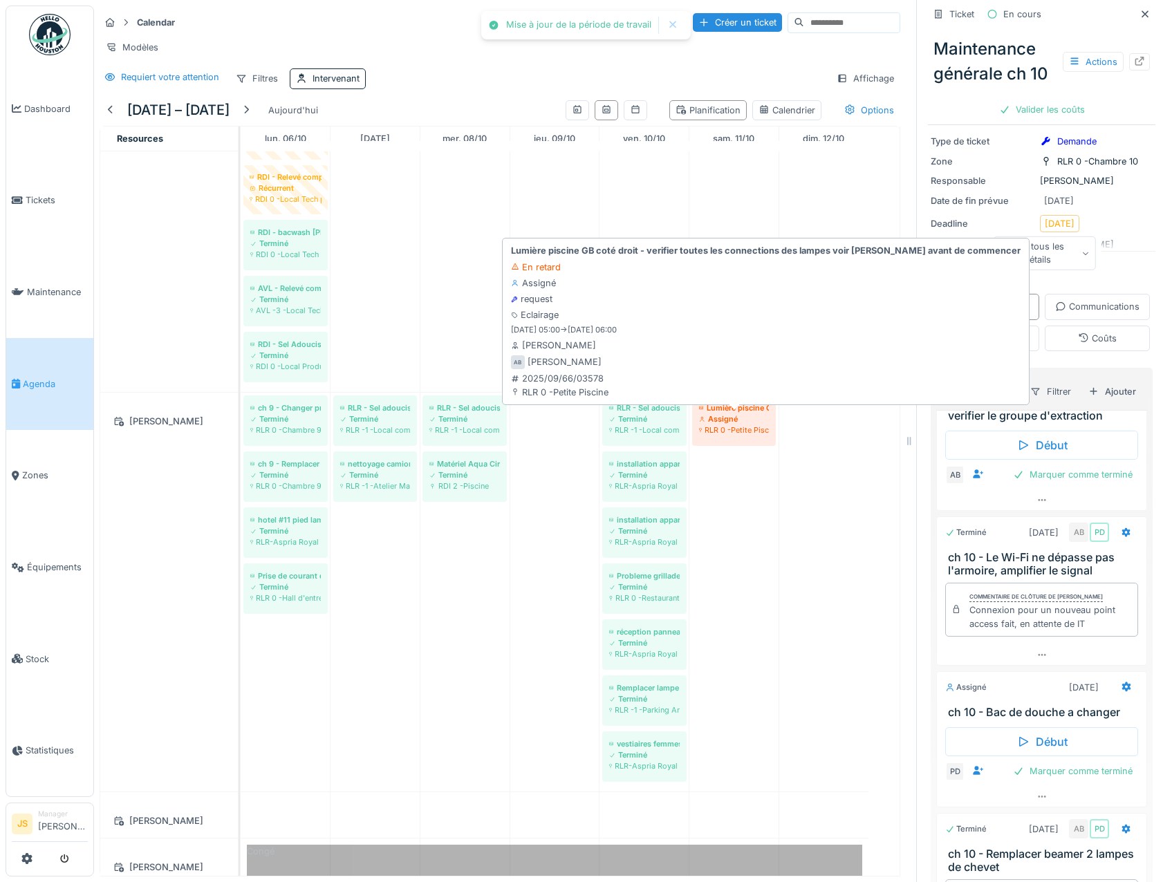
click at [750, 436] on div "RLR 0 -Petite Piscine" at bounding box center [734, 430] width 70 height 11
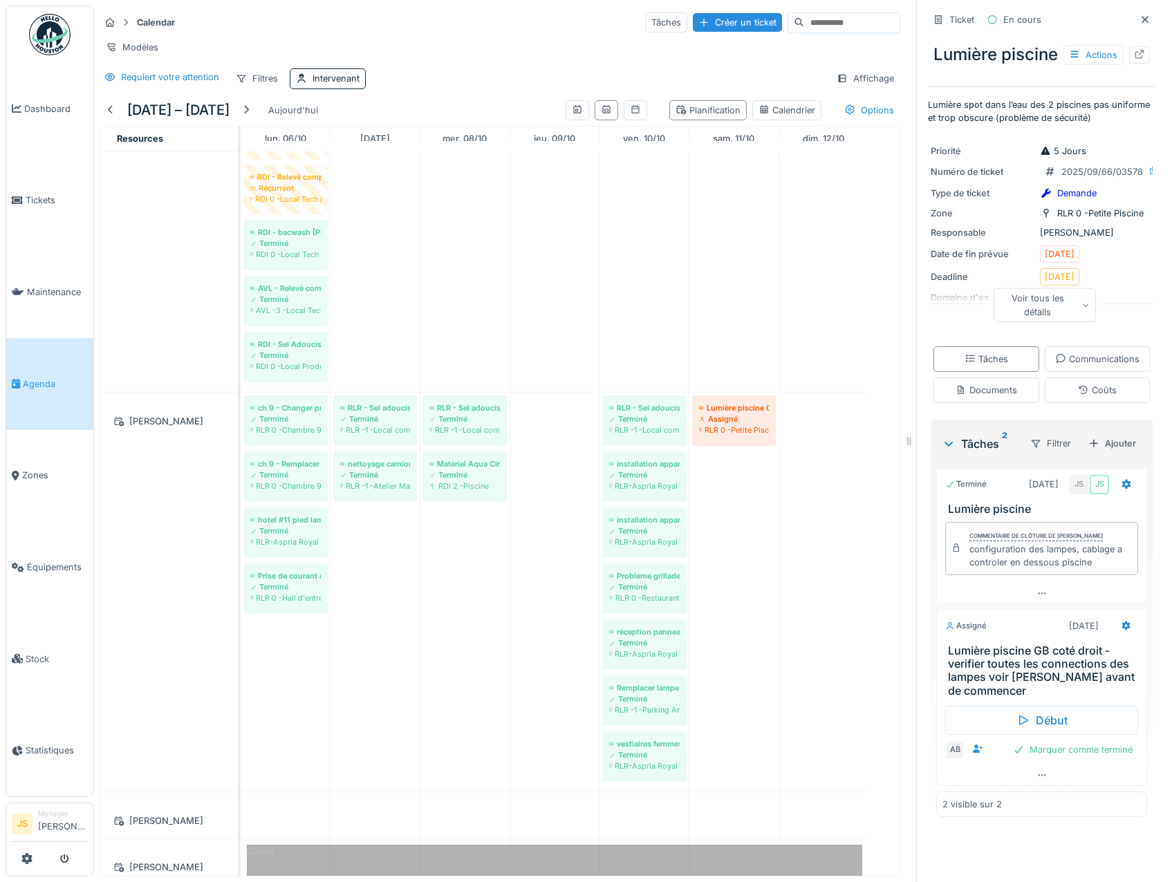
scroll to position [41, 0]
click at [1122, 631] on icon at bounding box center [1126, 626] width 9 height 10
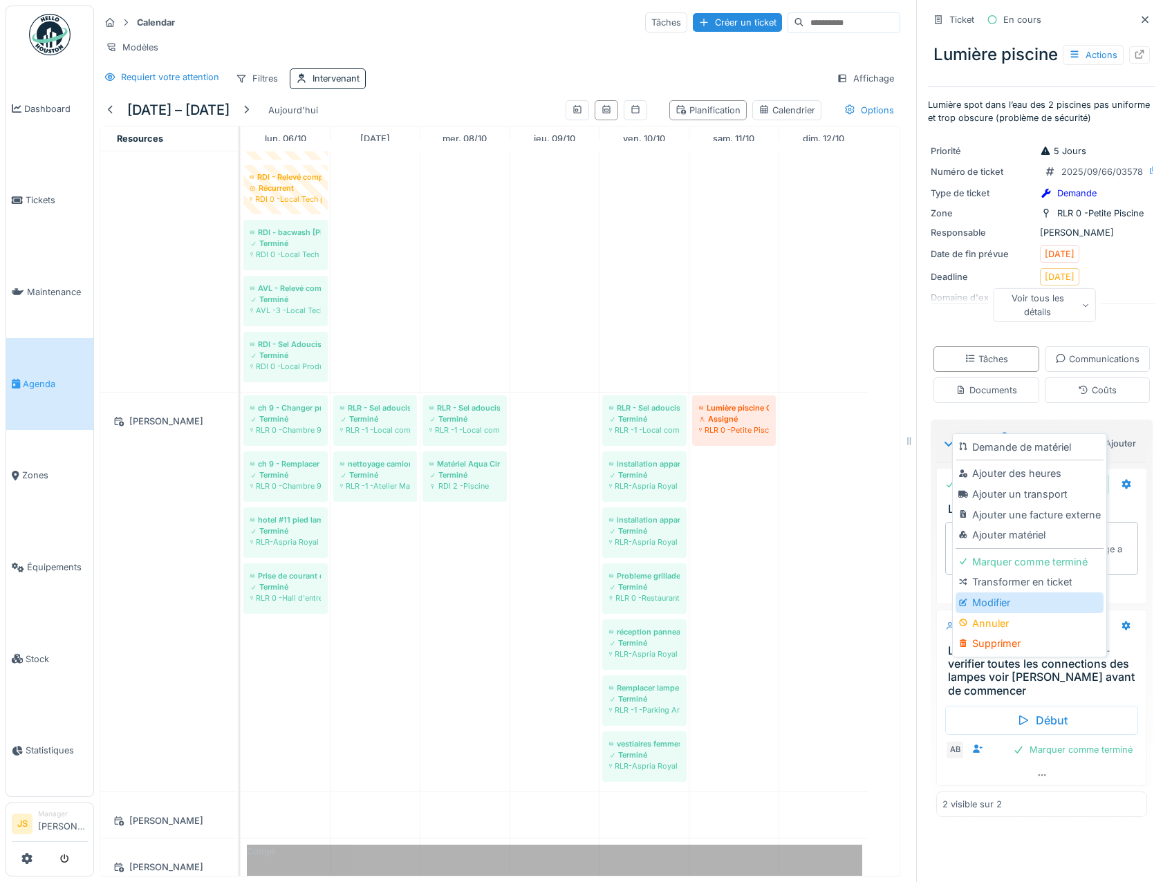
click at [1006, 598] on div "Modifier" at bounding box center [1029, 603] width 147 height 21
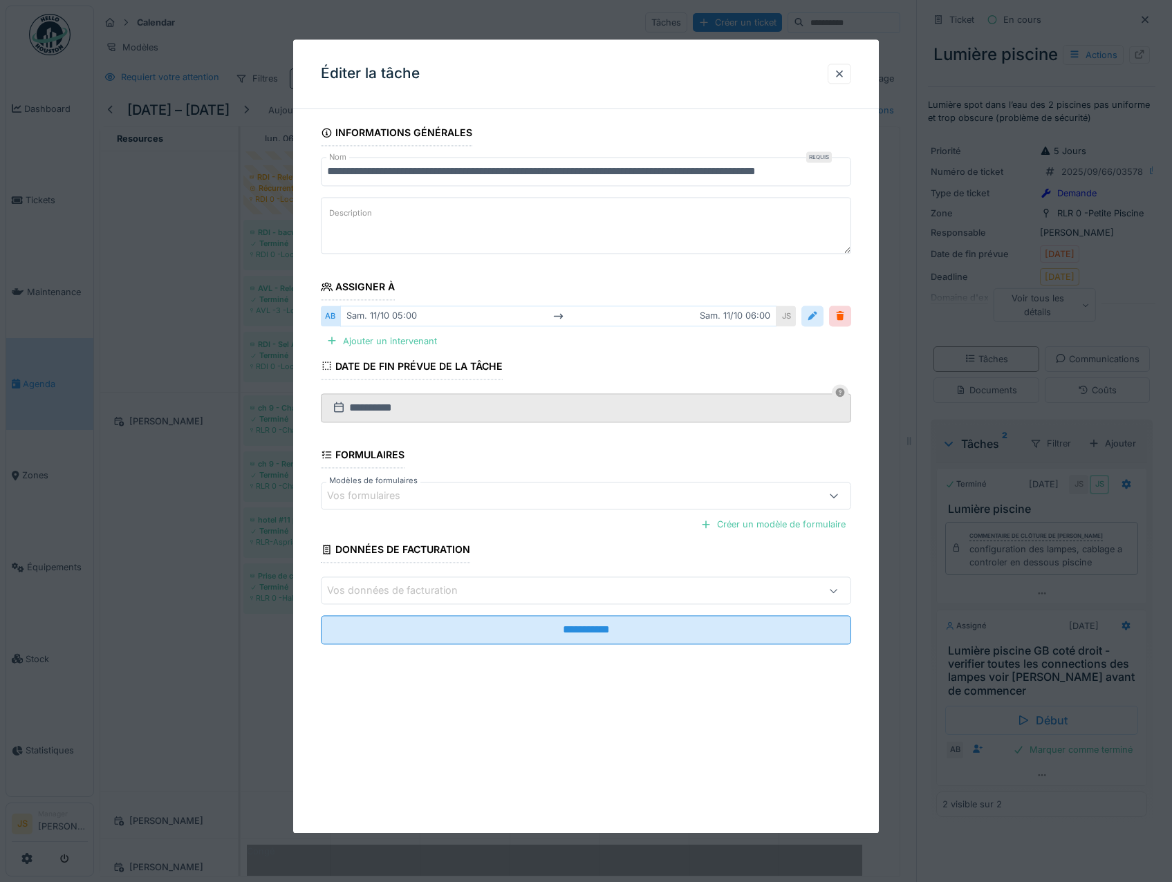
click at [817, 317] on div at bounding box center [812, 316] width 11 height 13
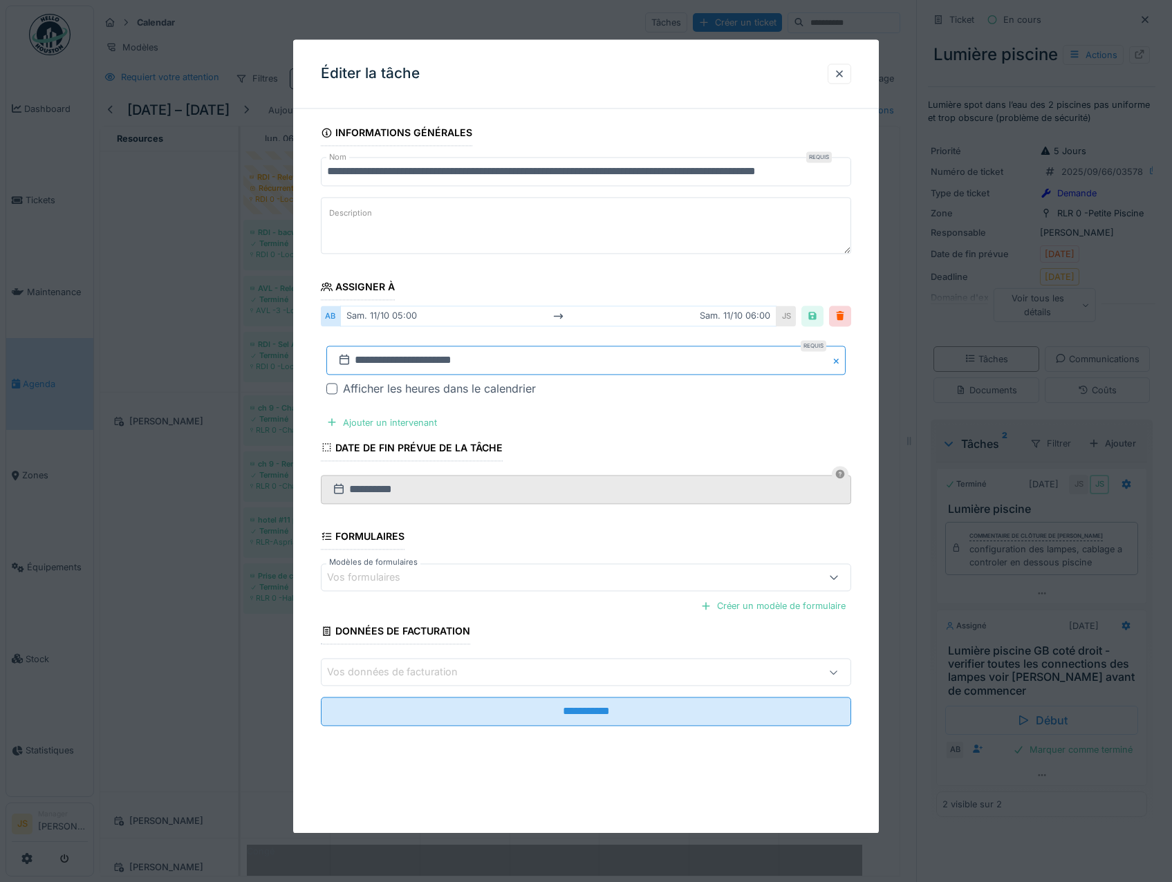
click at [396, 363] on input "**********" at bounding box center [586, 360] width 520 height 29
click at [524, 494] on div "13" at bounding box center [521, 496] width 19 height 20
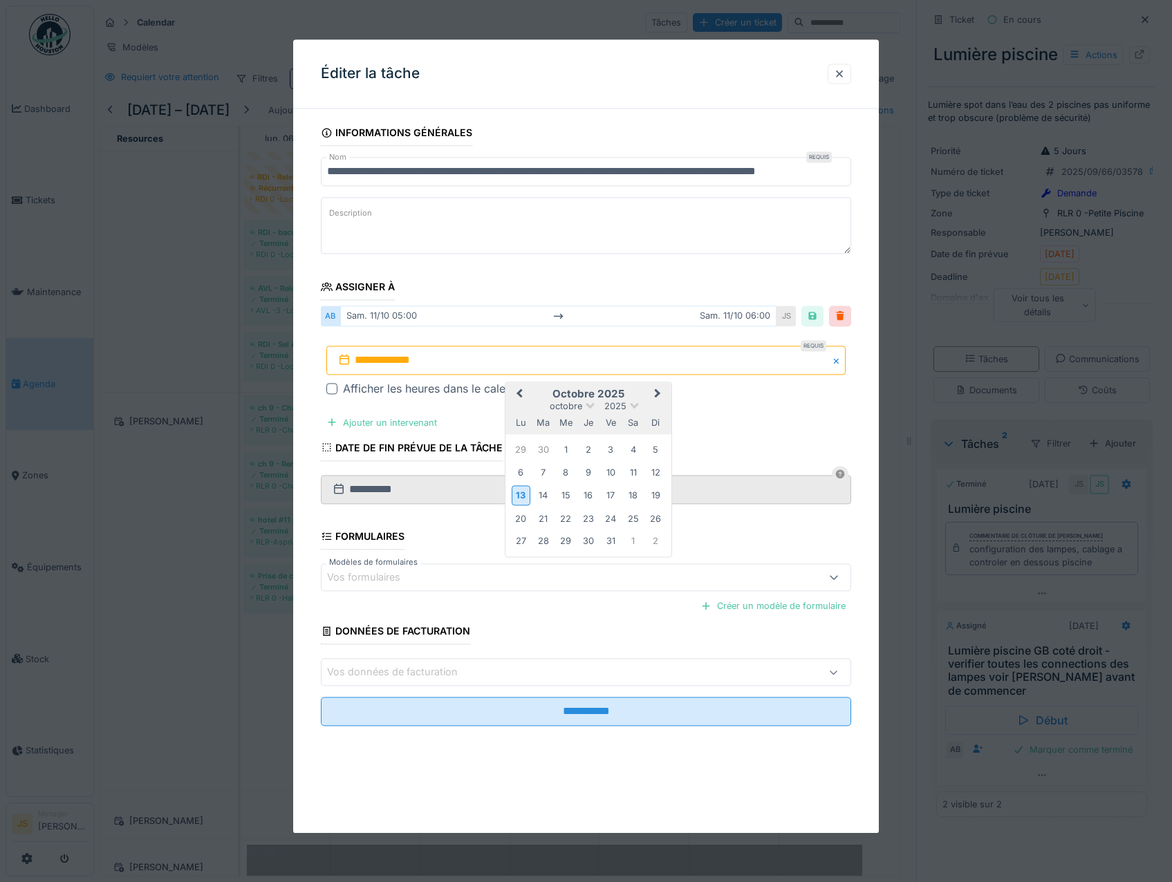
drag, startPoint x: 710, startPoint y: 425, endPoint x: 501, endPoint y: 414, distance: 209.2
click at [685, 423] on fieldset "**********" at bounding box center [586, 429] width 531 height 618
click at [405, 360] on input "**********" at bounding box center [586, 360] width 520 height 29
click at [535, 497] on div "14" at bounding box center [543, 496] width 19 height 19
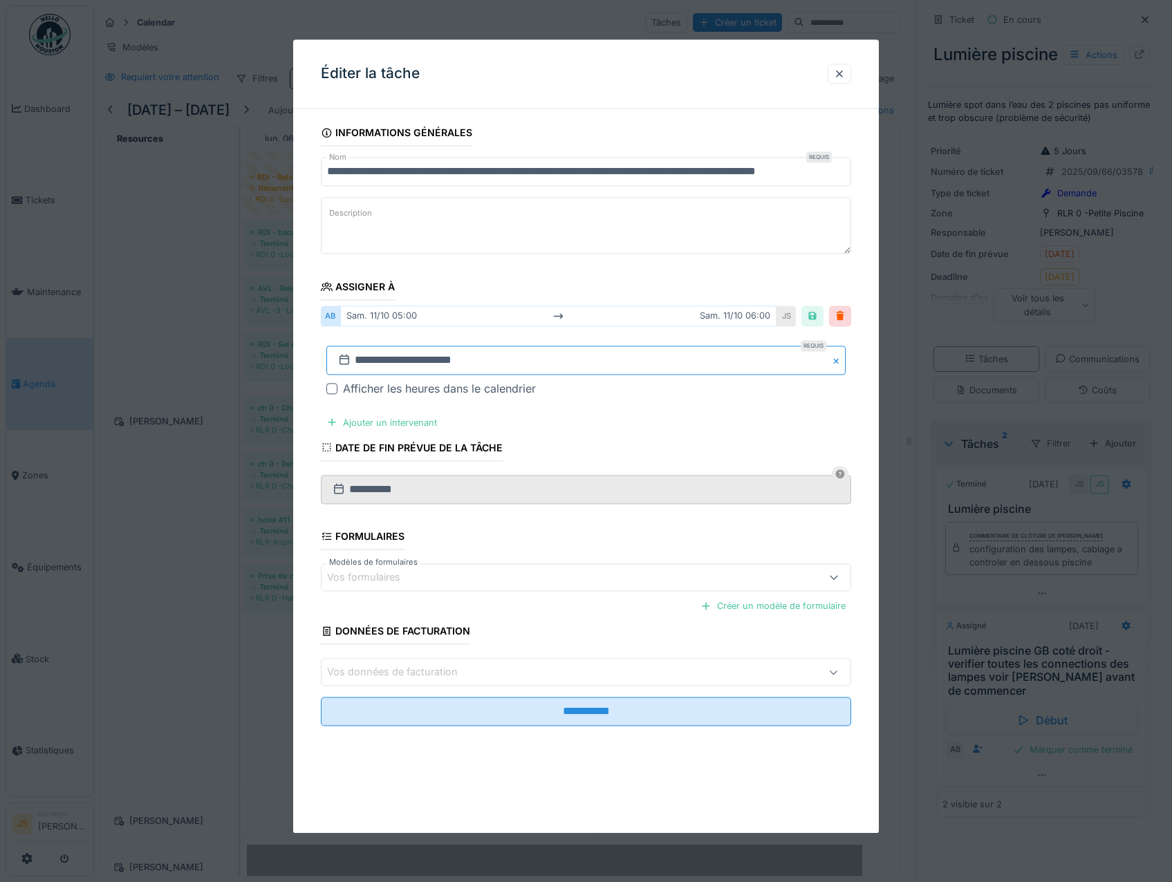
click at [397, 355] on input "**********" at bounding box center [586, 360] width 520 height 29
click at [542, 495] on div "14" at bounding box center [543, 496] width 19 height 19
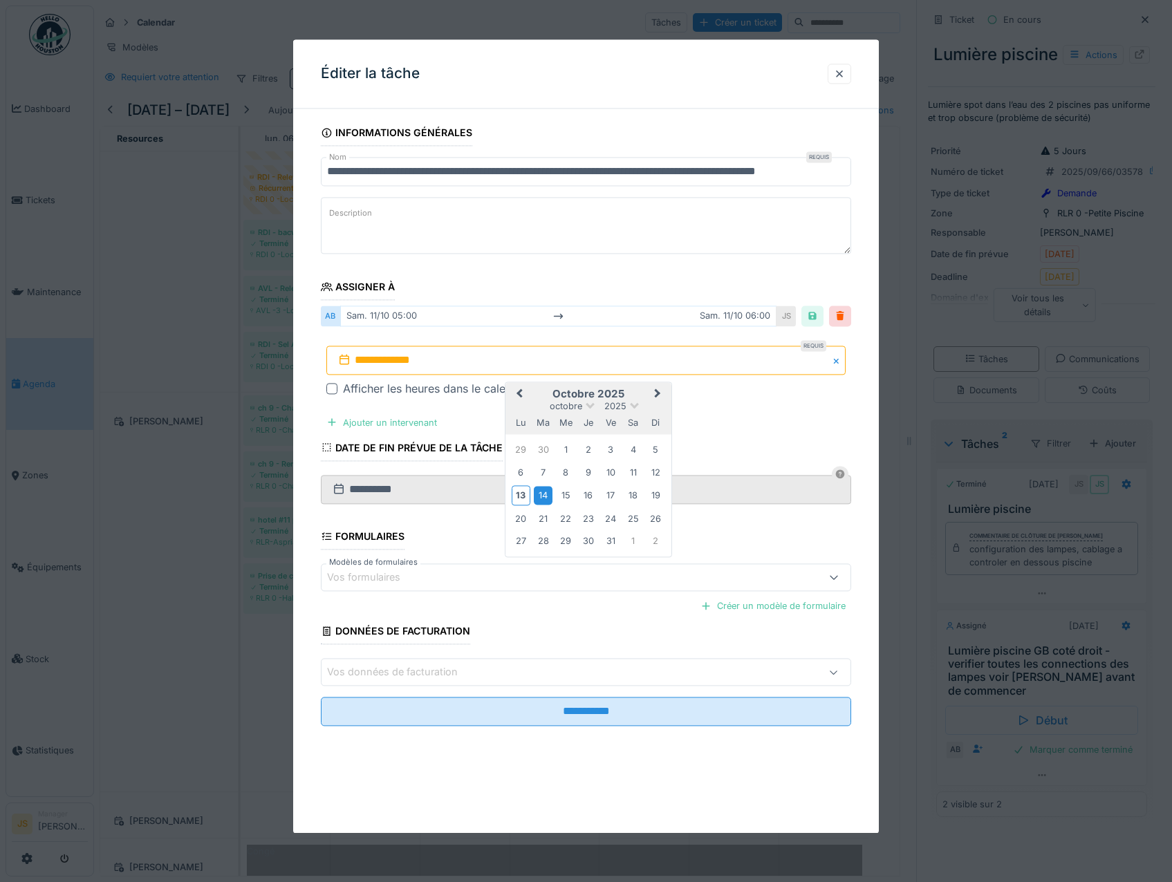
click at [542, 495] on div "14" at bounding box center [543, 496] width 19 height 19
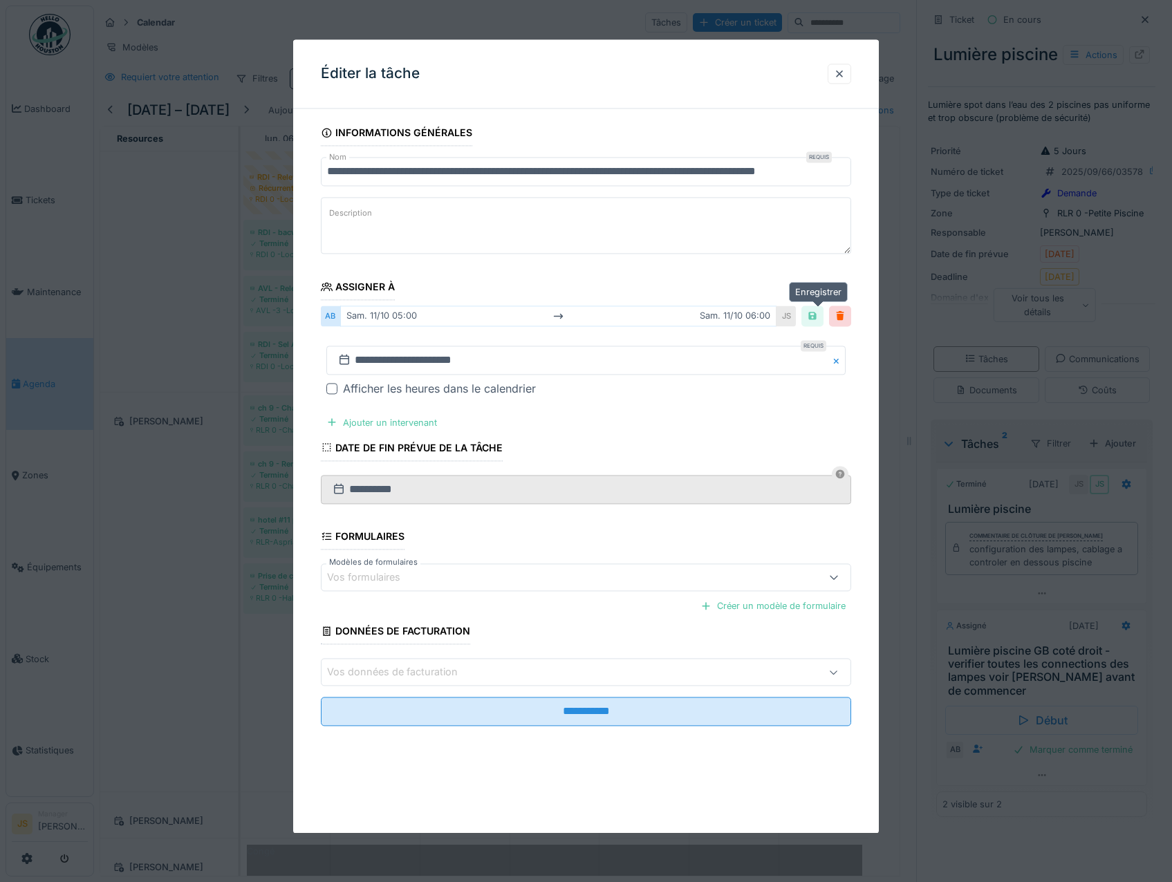
click at [824, 313] on div at bounding box center [813, 316] width 22 height 20
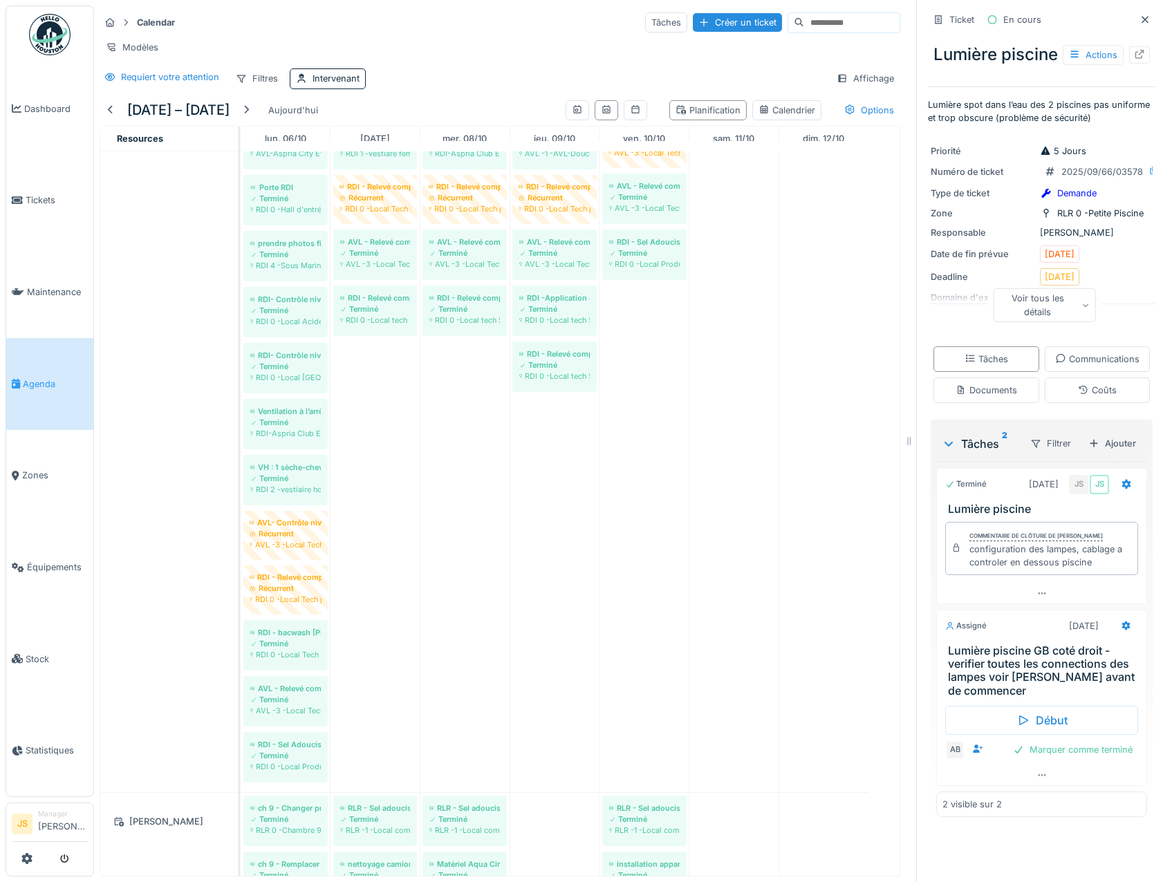
scroll to position [550, 0]
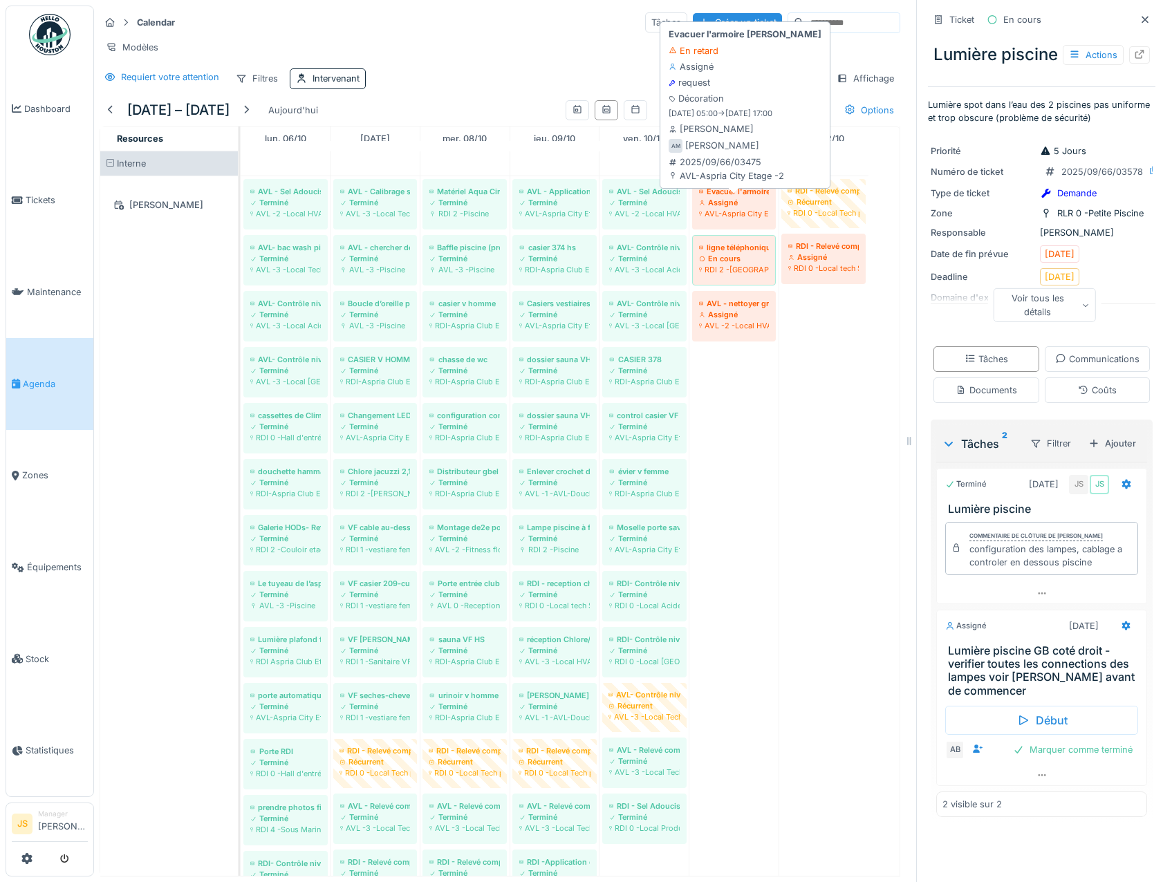
click at [721, 219] on div "AVL-Aspria City Etage -2" at bounding box center [734, 213] width 70 height 11
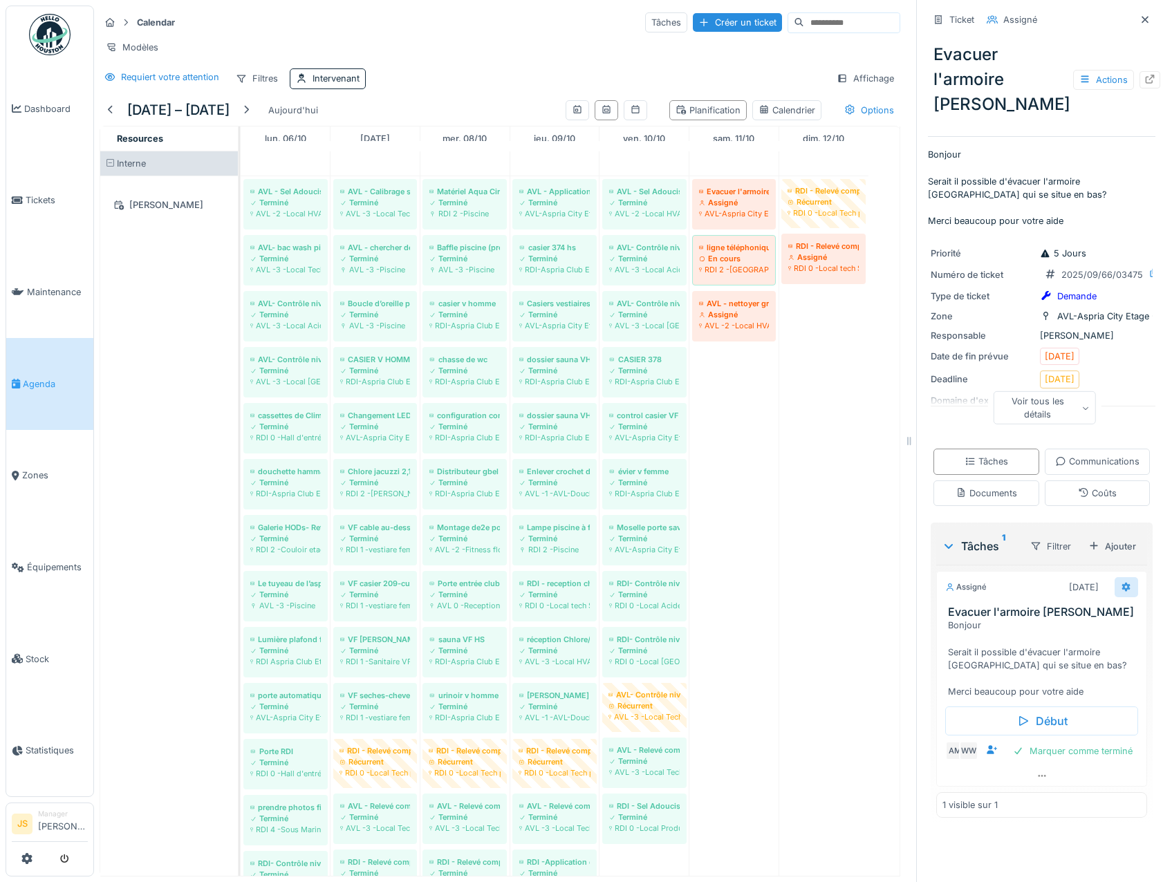
click at [1121, 592] on icon at bounding box center [1126, 587] width 11 height 9
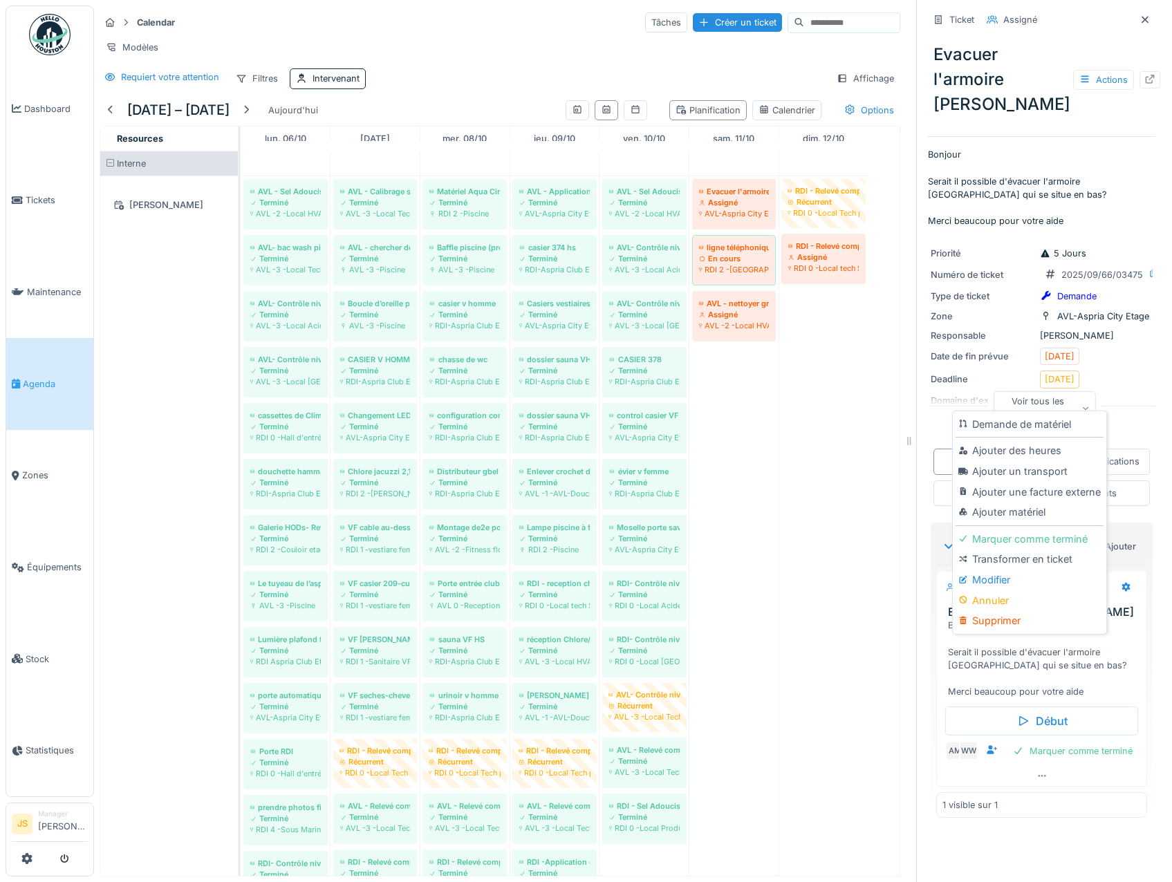
click at [1003, 577] on div "Modifier" at bounding box center [1029, 580] width 147 height 21
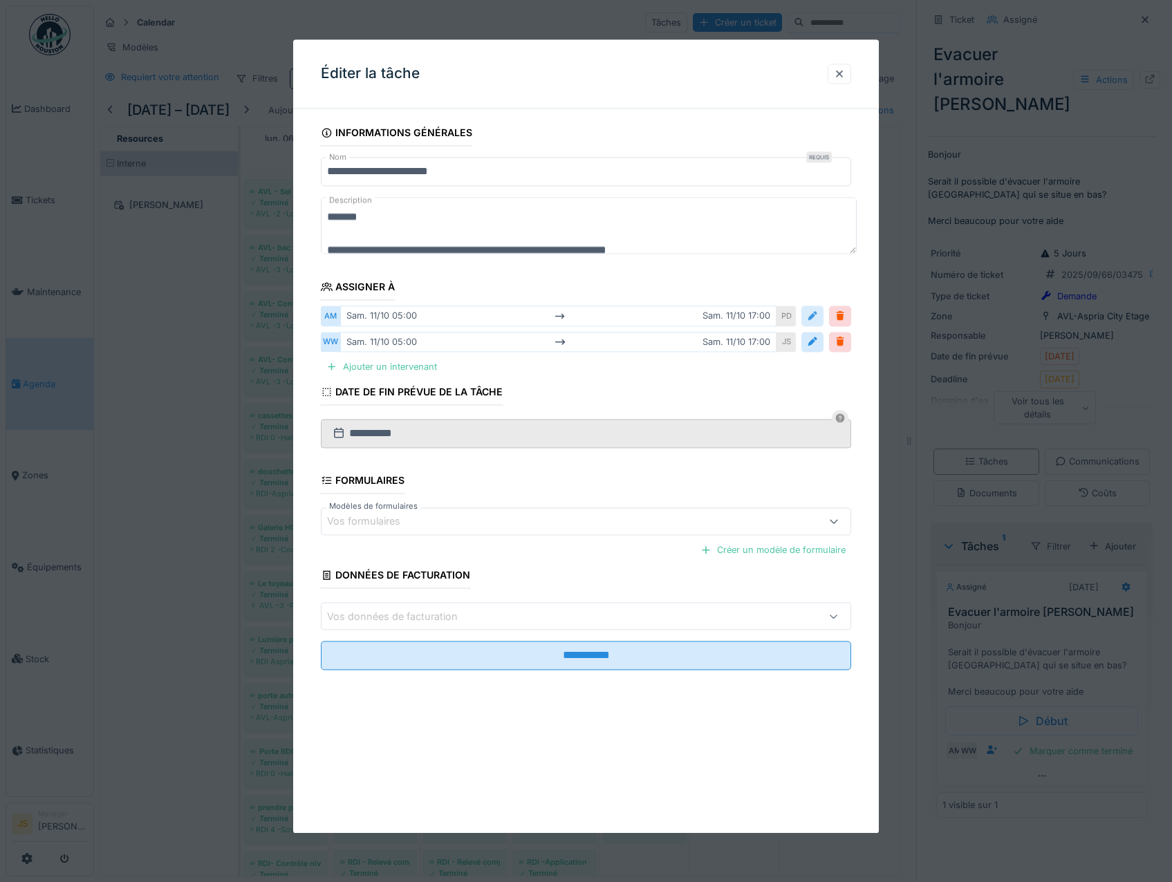
click at [818, 314] on div at bounding box center [812, 316] width 11 height 13
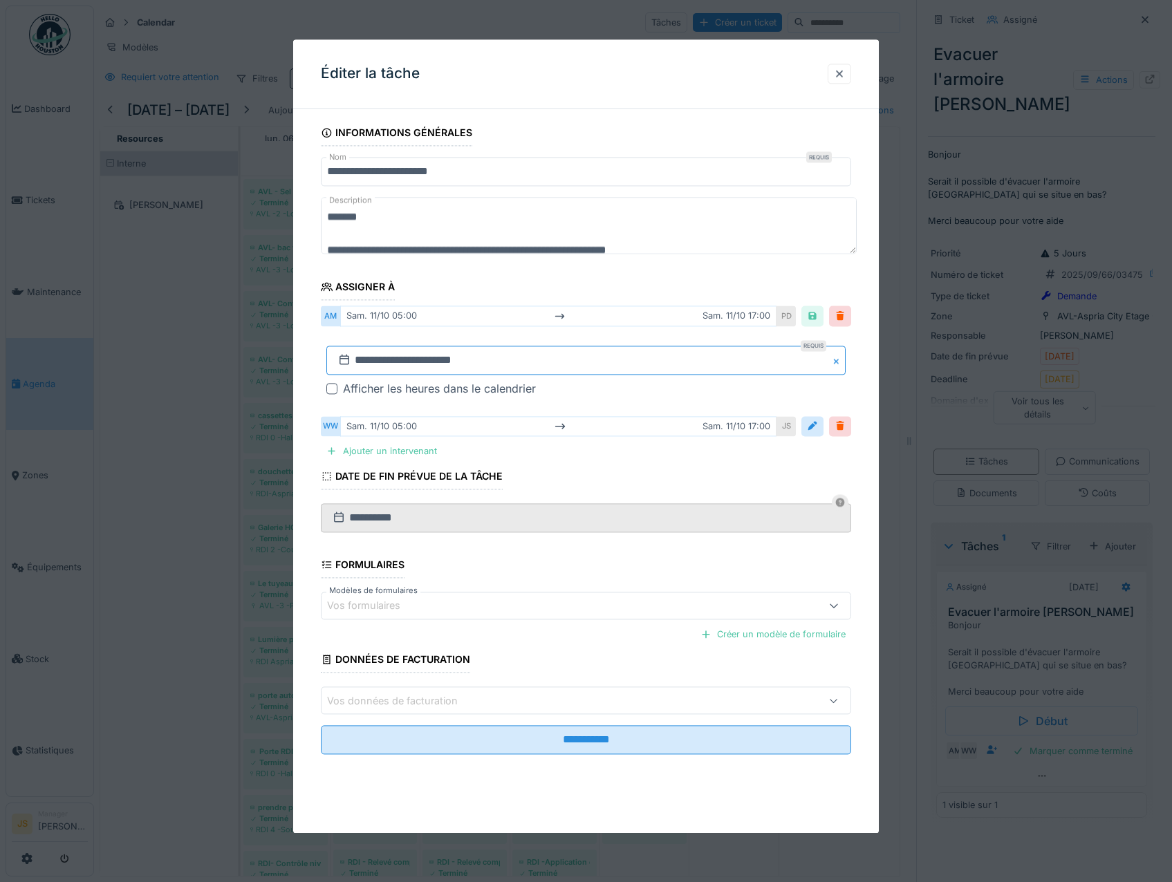
click at [379, 357] on input "**********" at bounding box center [586, 360] width 520 height 29
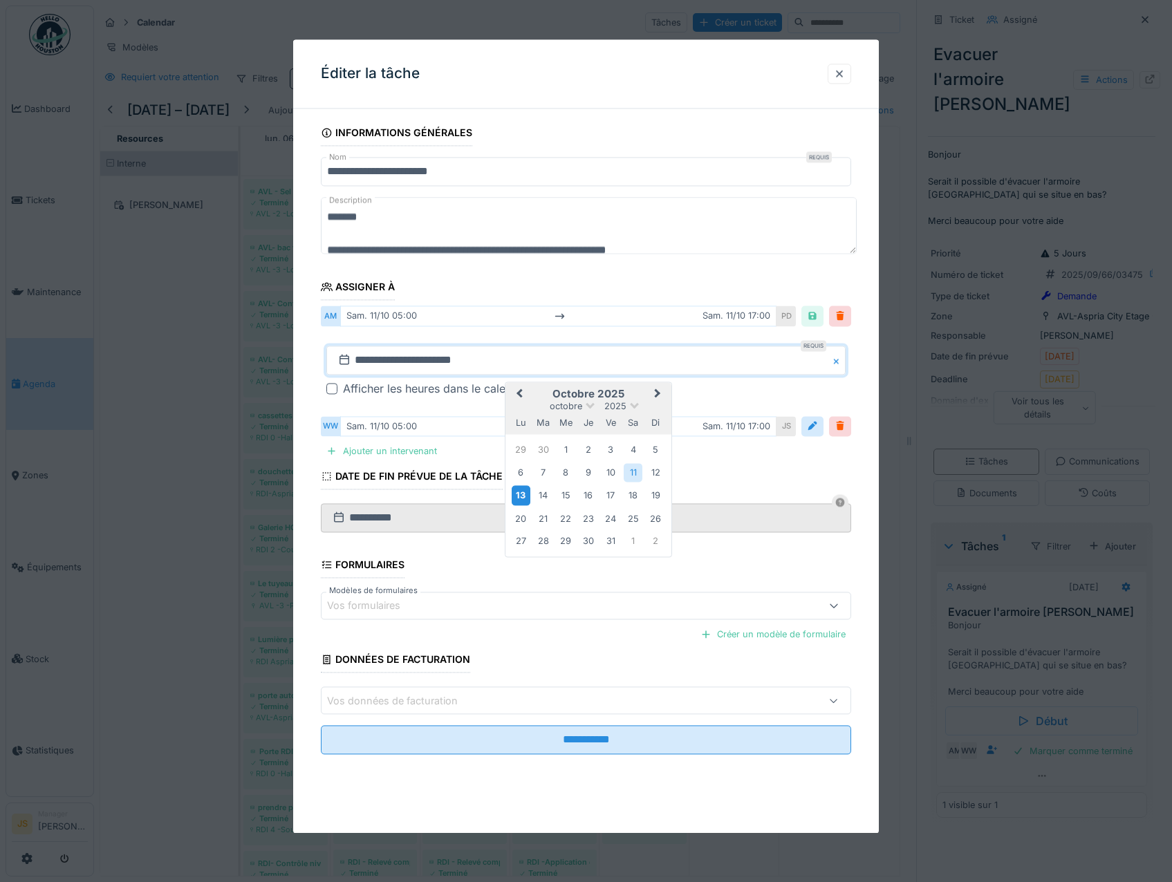
click at [524, 492] on div "13" at bounding box center [521, 496] width 19 height 20
click at [523, 492] on div "13" at bounding box center [521, 496] width 19 height 20
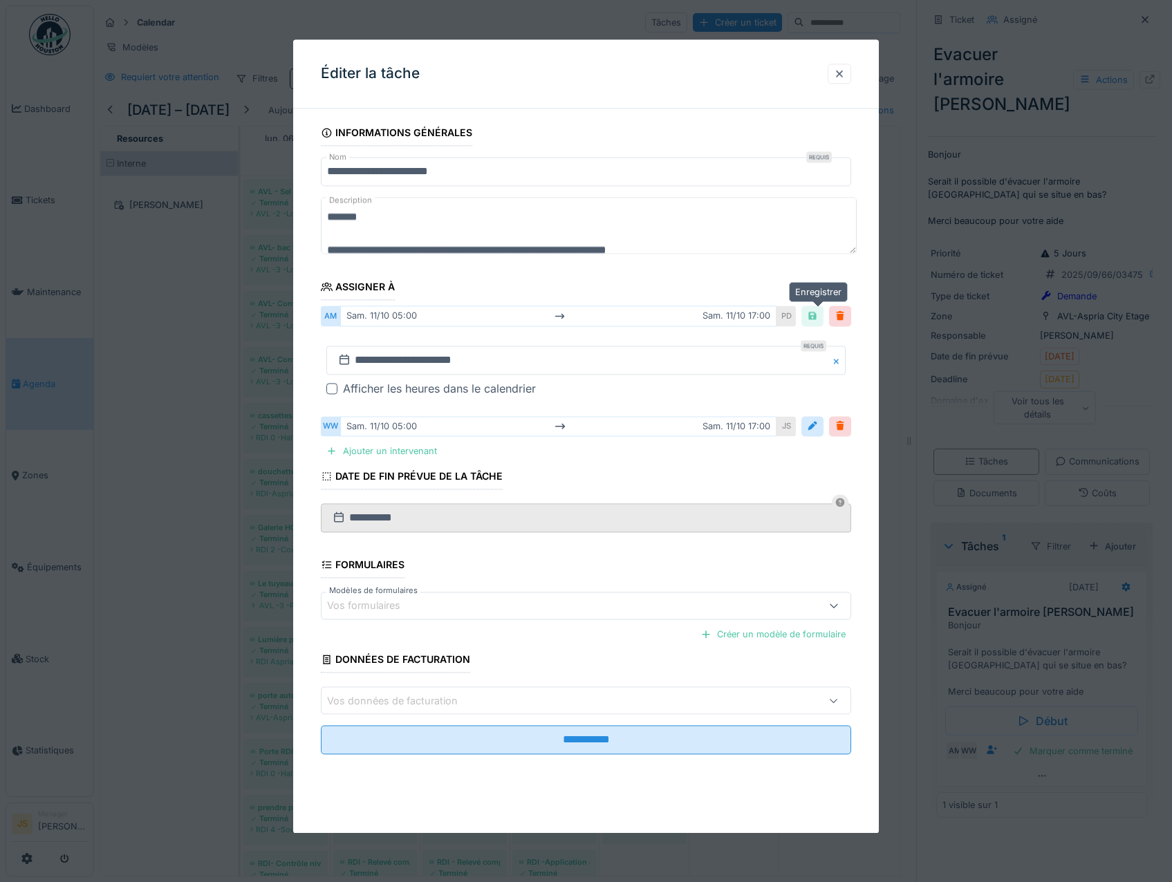
click at [818, 316] on div at bounding box center [812, 316] width 11 height 13
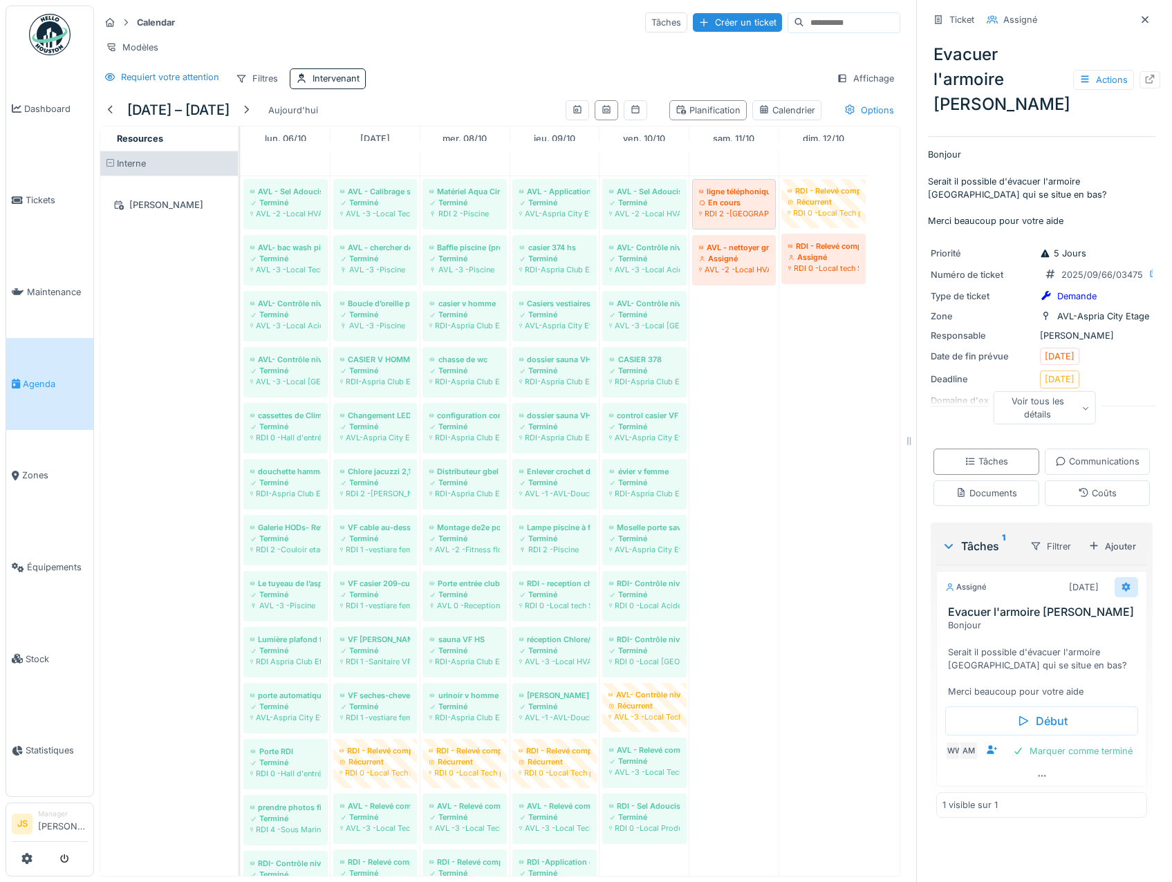
click at [1122, 592] on icon at bounding box center [1126, 587] width 9 height 10
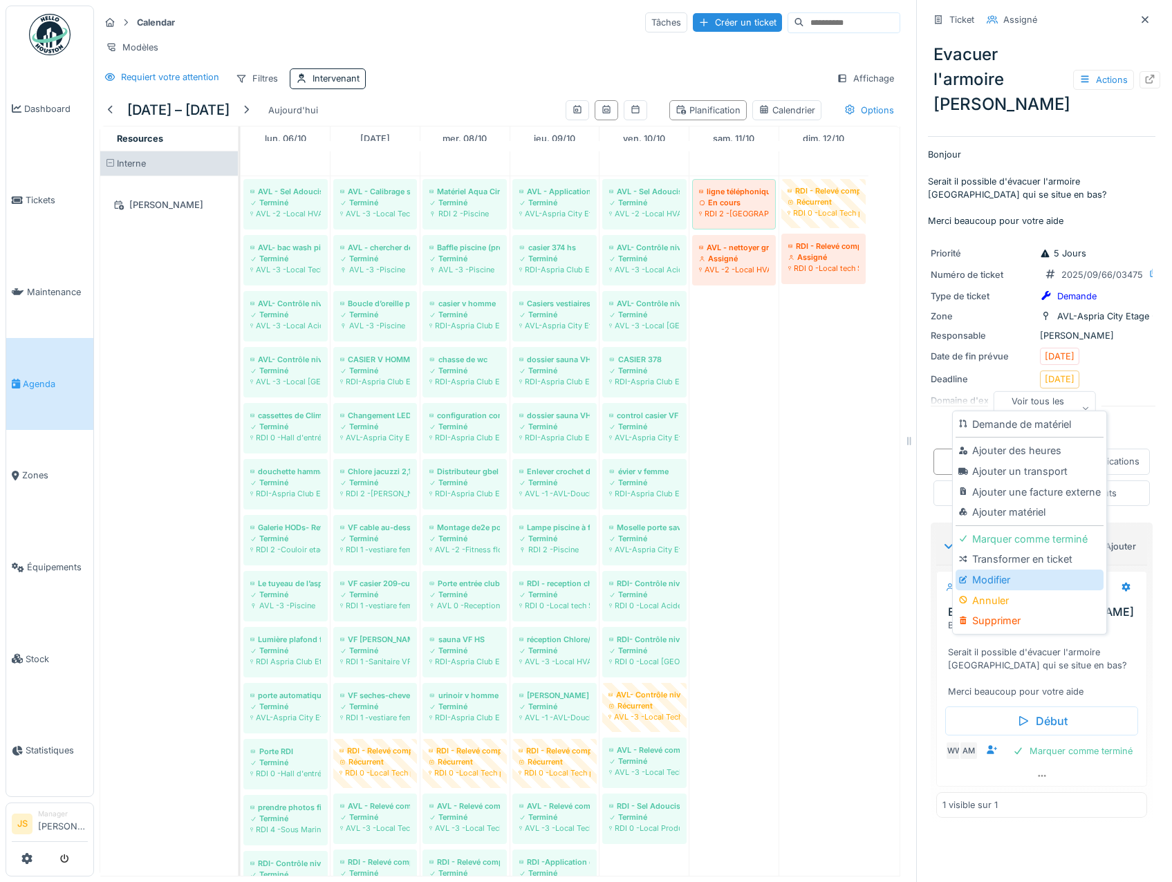
click at [989, 576] on div "Modifier" at bounding box center [1029, 580] width 147 height 21
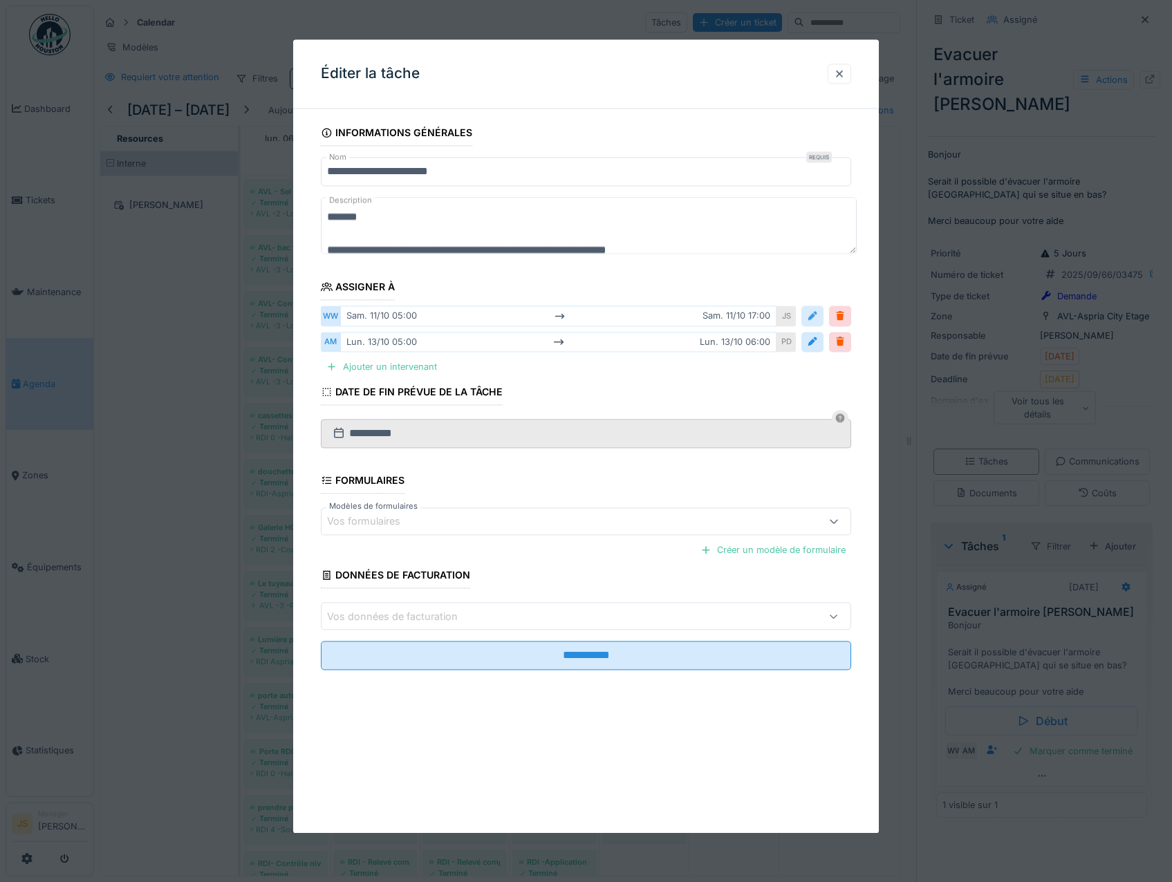
click at [816, 316] on div at bounding box center [812, 316] width 11 height 13
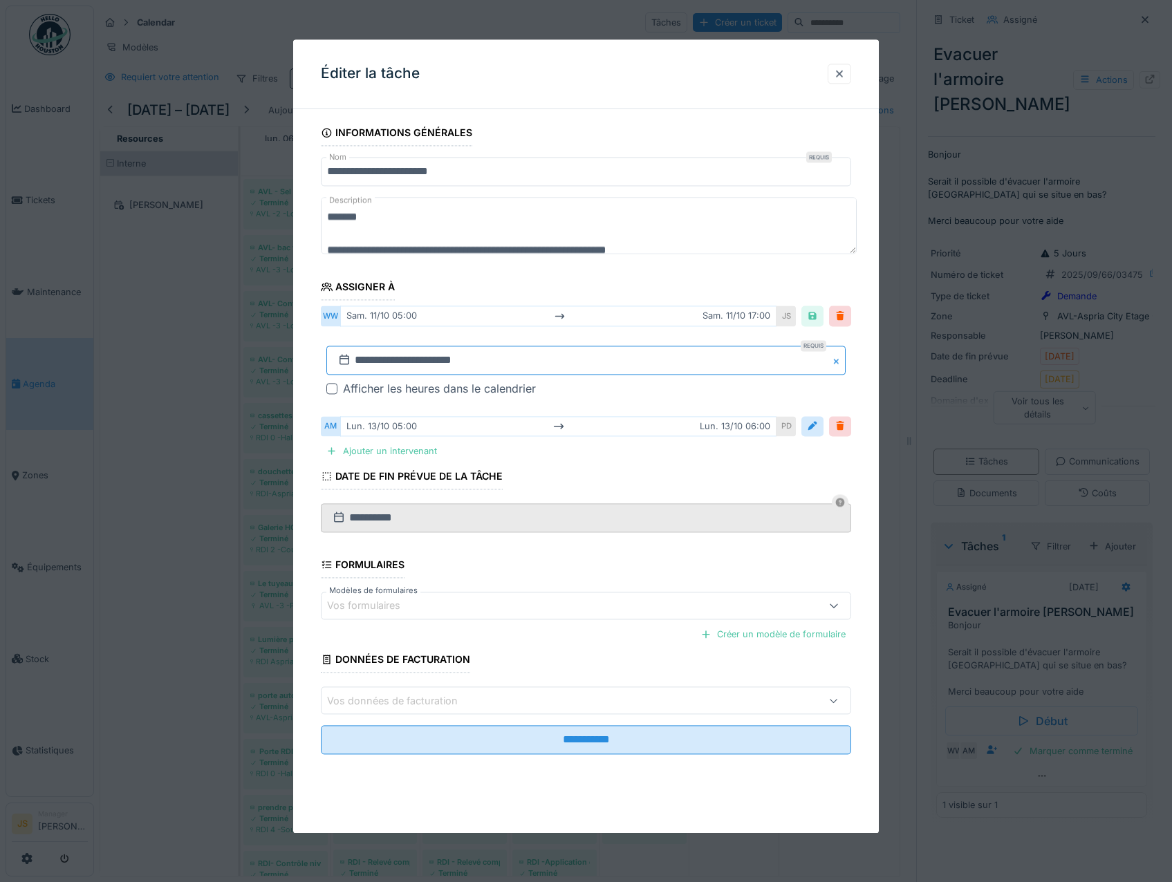
click at [367, 362] on input "**********" at bounding box center [586, 360] width 520 height 29
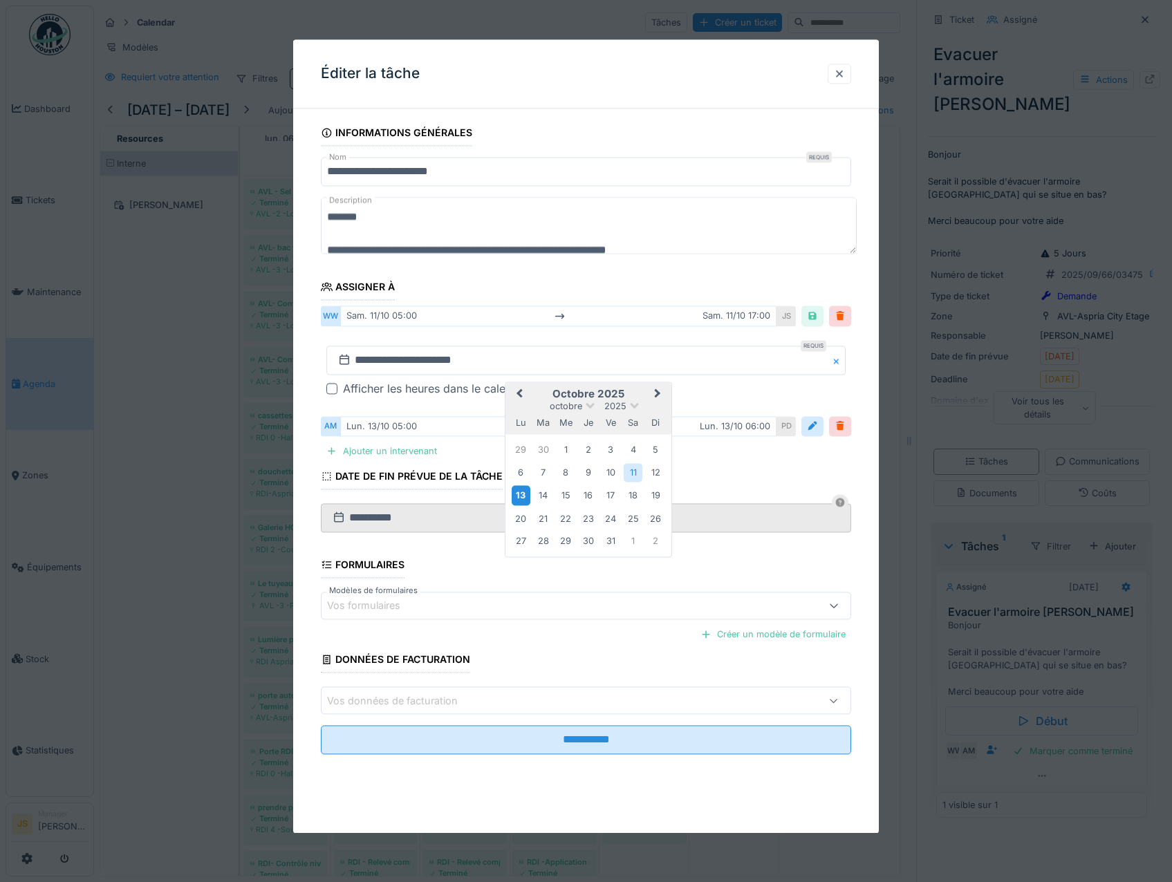
click at [523, 493] on div "13" at bounding box center [521, 496] width 19 height 20
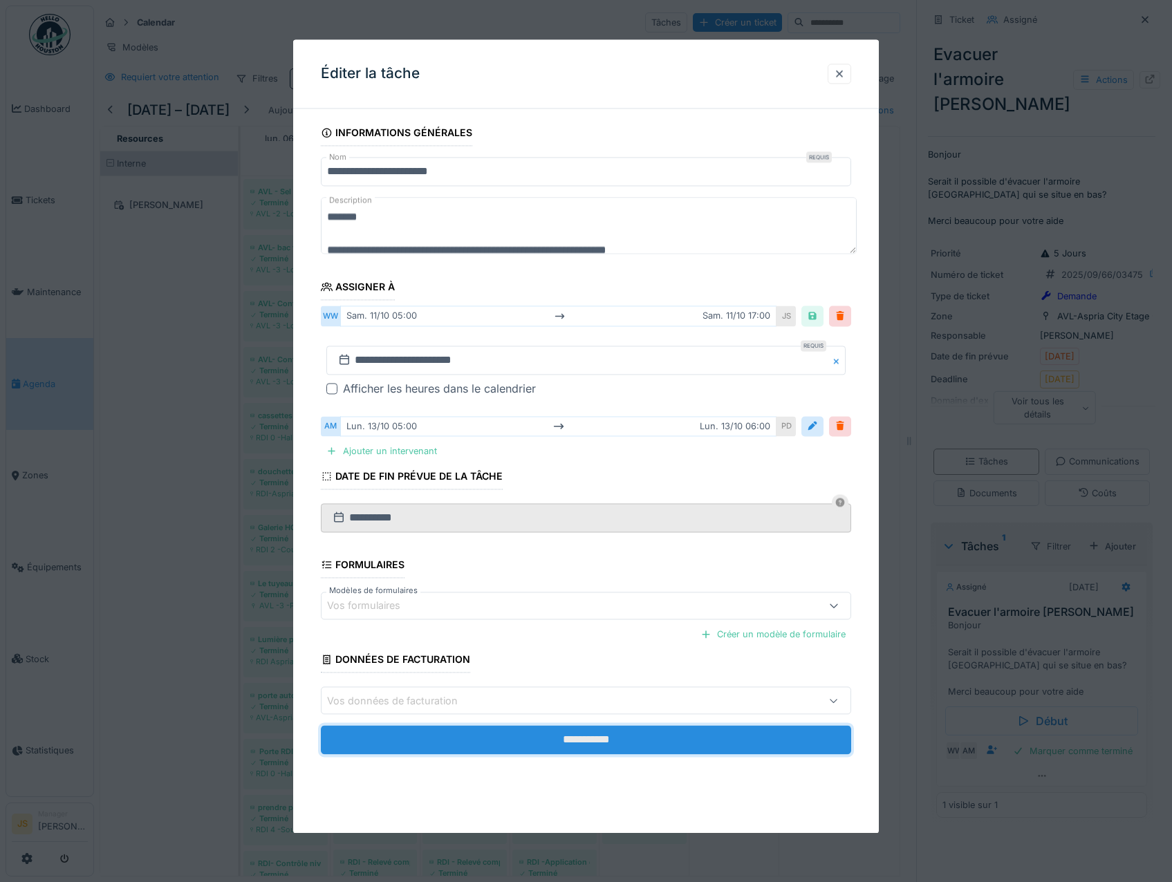
click at [614, 737] on input "**********" at bounding box center [586, 740] width 531 height 29
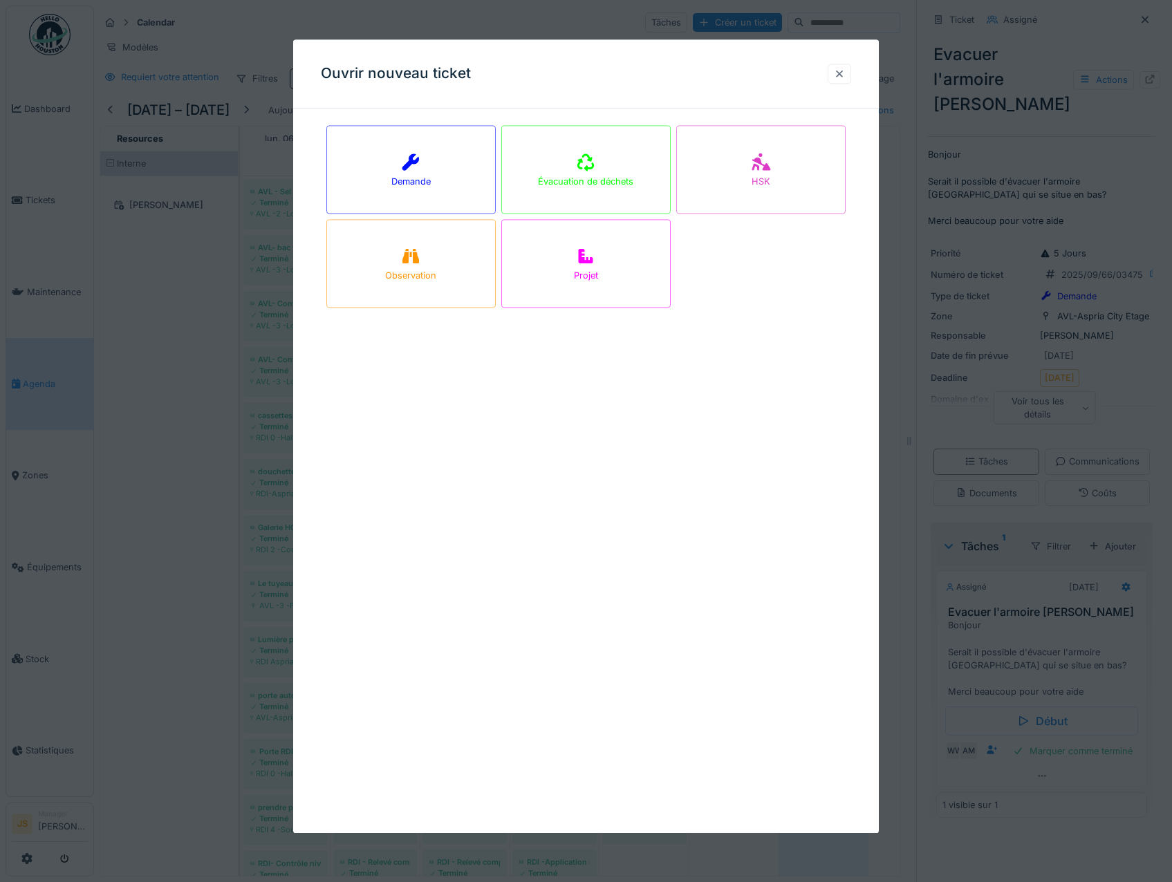
click at [845, 73] on div at bounding box center [839, 73] width 11 height 13
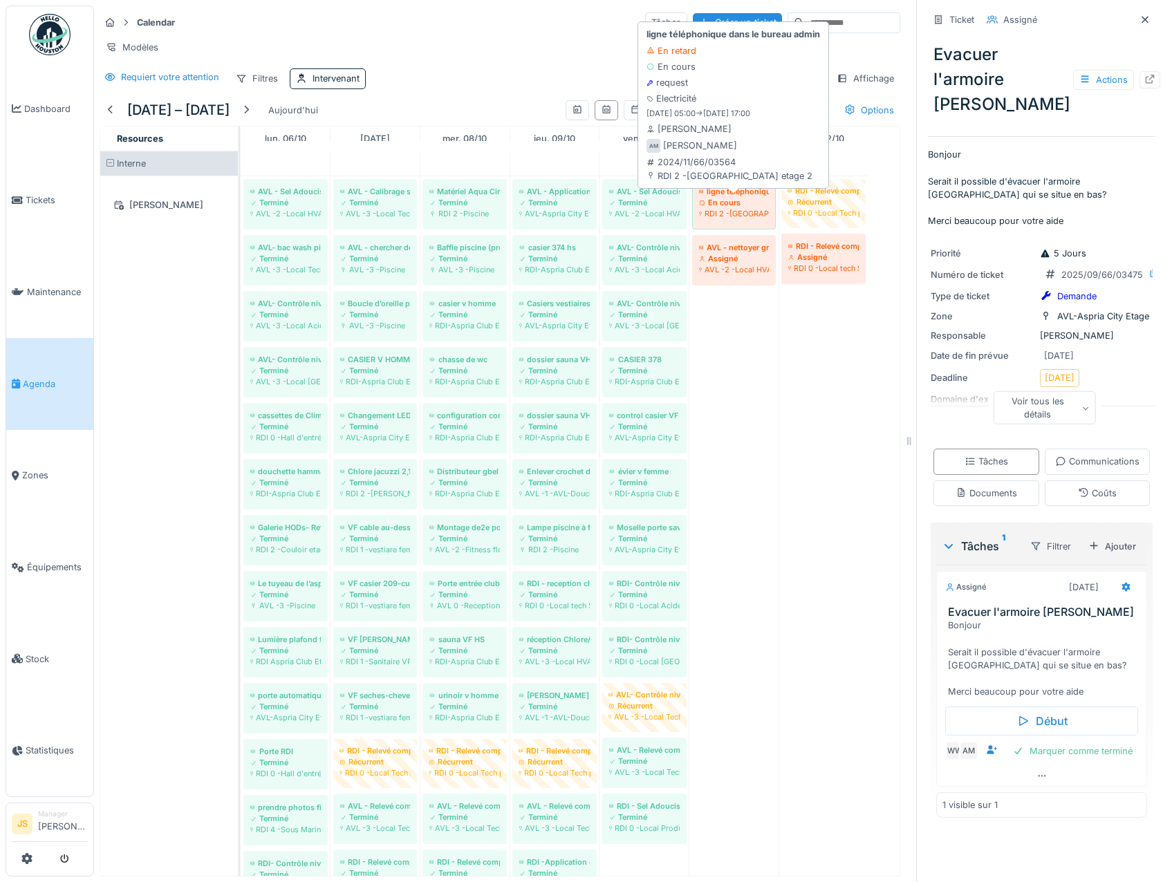
click at [728, 219] on div "RDI 2 -[GEOGRAPHIC_DATA] etage 2" at bounding box center [734, 213] width 70 height 11
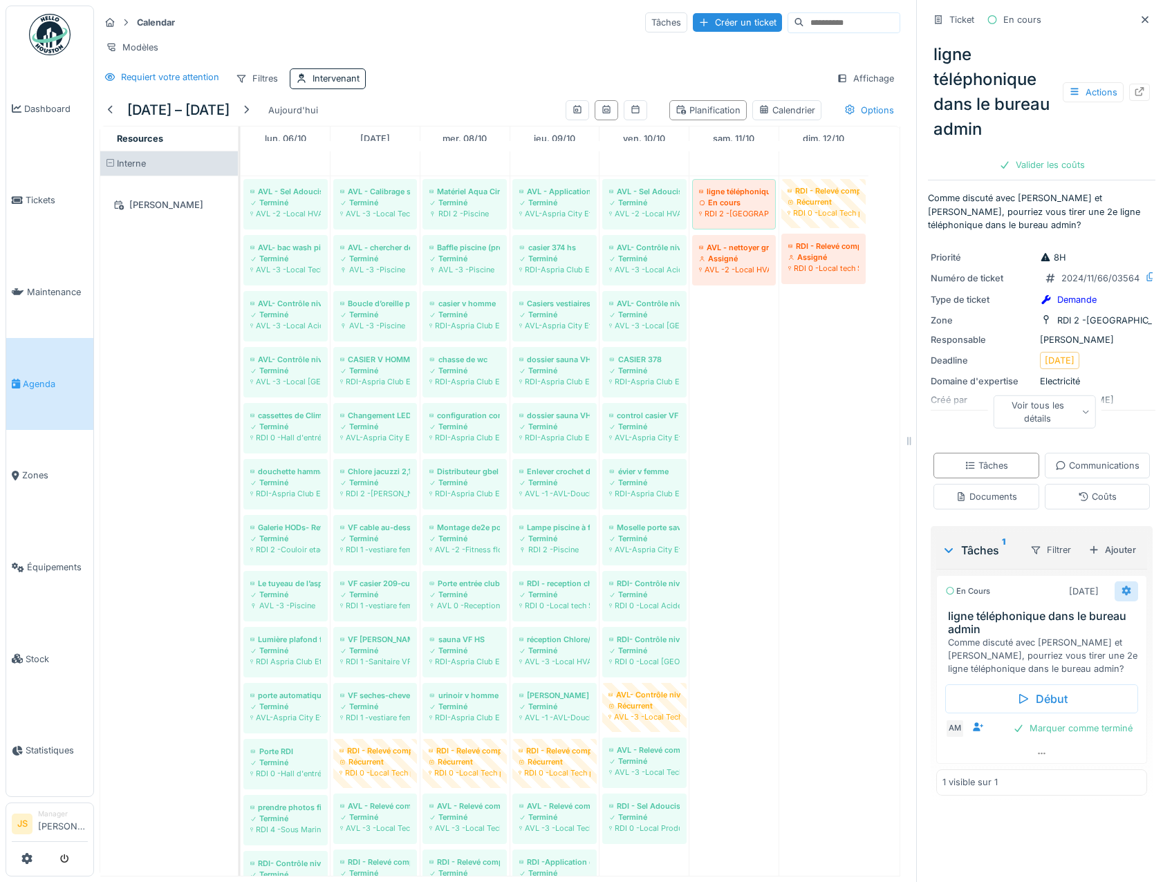
click at [1122, 596] on icon at bounding box center [1126, 591] width 9 height 10
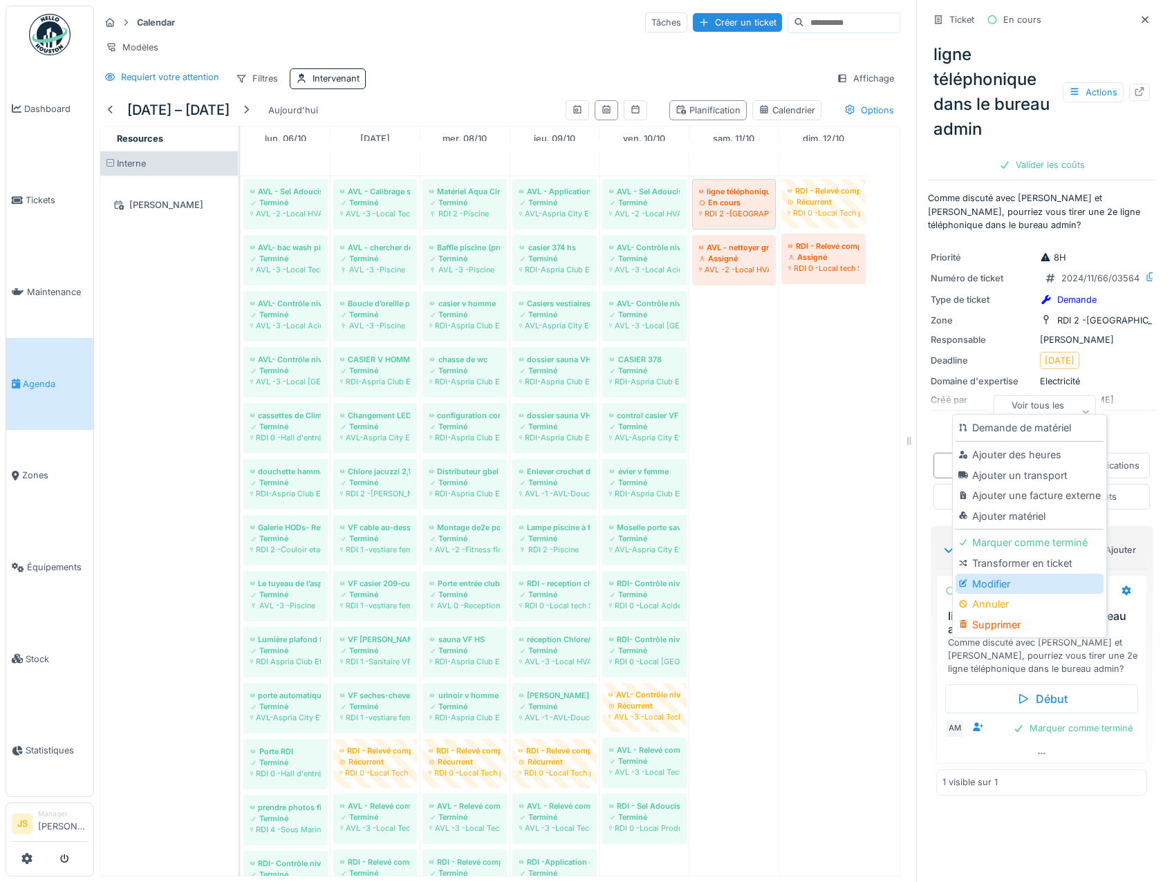
click at [998, 584] on div "Modifier" at bounding box center [1029, 584] width 147 height 21
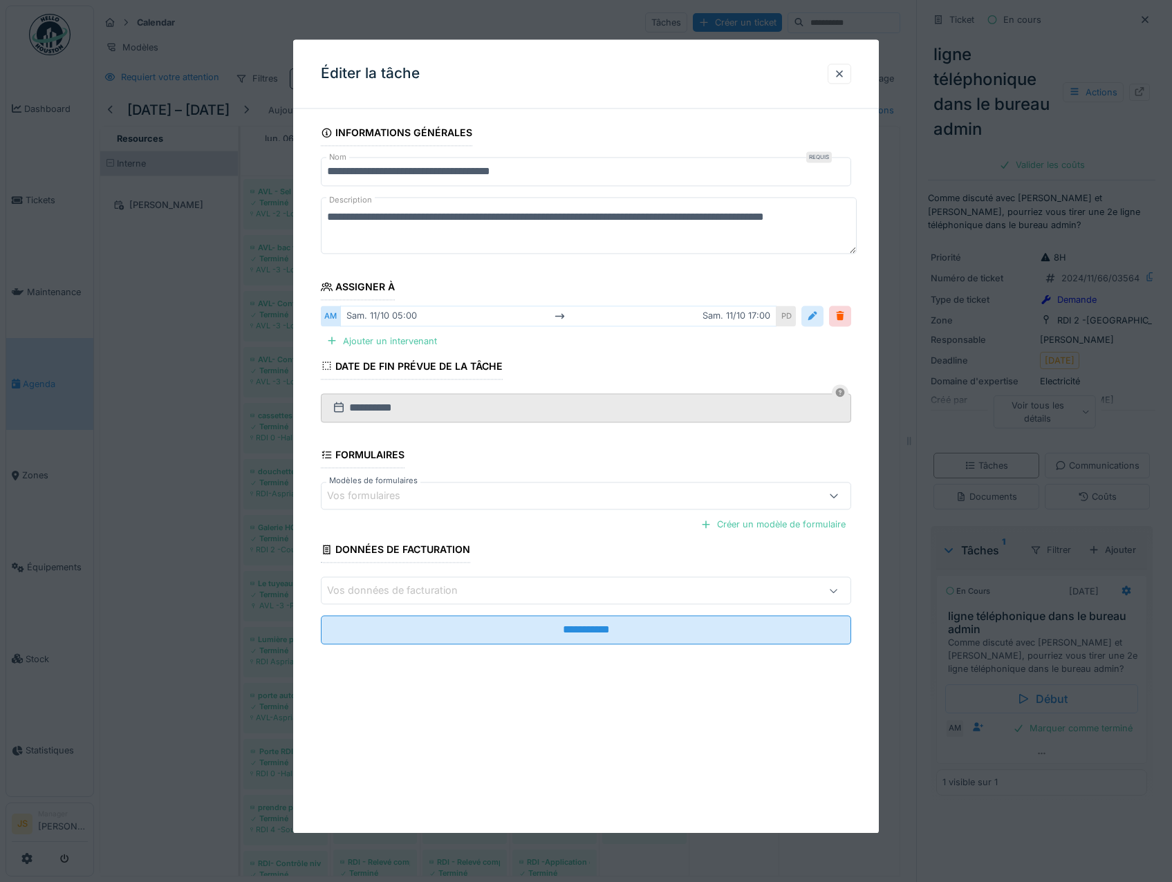
click at [824, 314] on div at bounding box center [813, 316] width 22 height 20
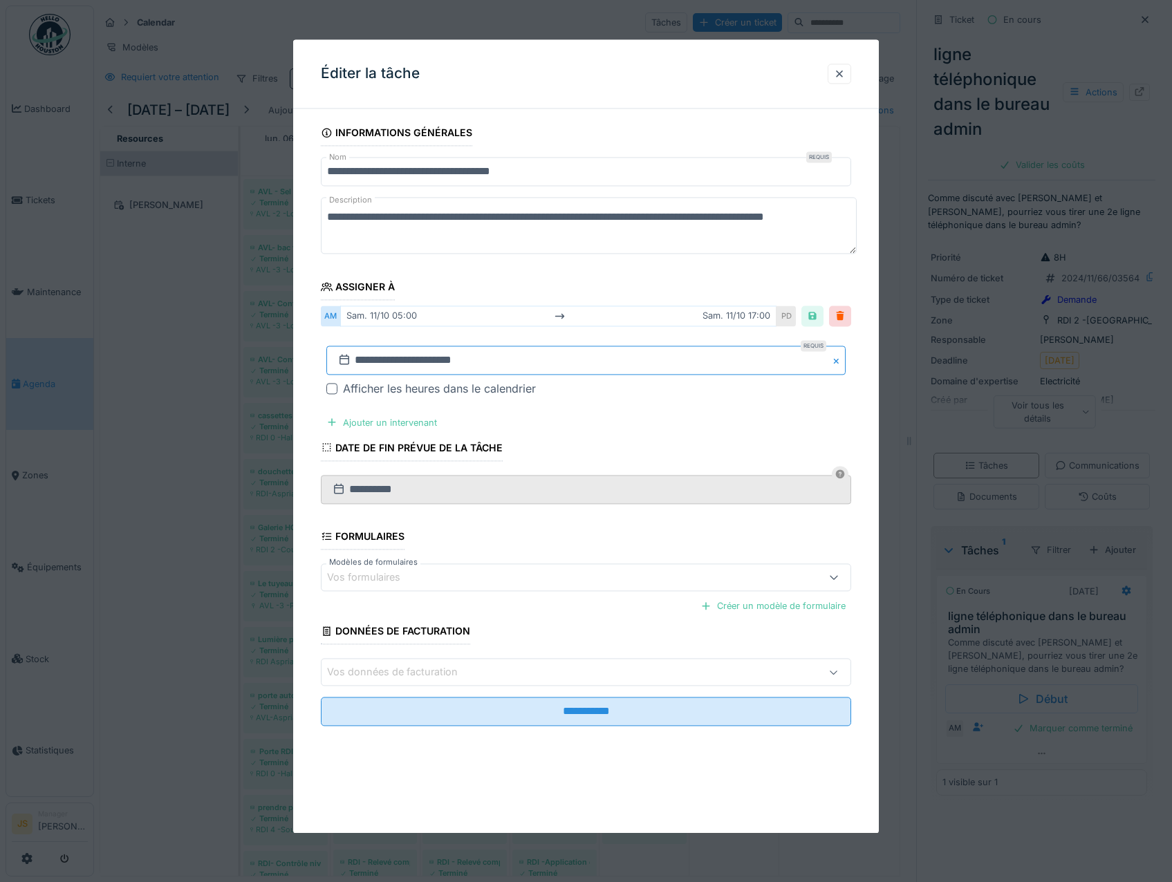
click at [371, 362] on input "**********" at bounding box center [586, 360] width 520 height 29
click at [553, 494] on div "13 14 15 16 17 18 19" at bounding box center [588, 496] width 157 height 24
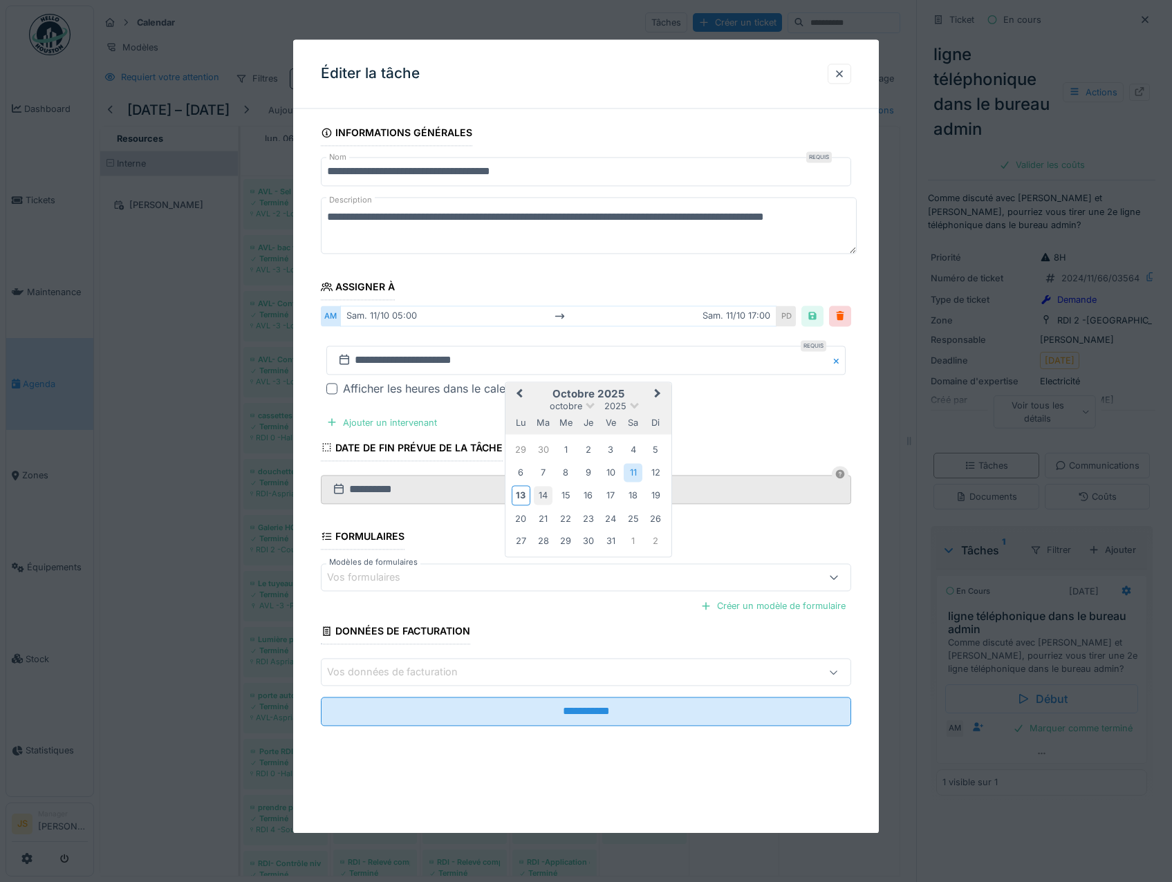
click at [540, 496] on div "14" at bounding box center [543, 496] width 19 height 19
click at [542, 496] on div "14" at bounding box center [543, 496] width 19 height 19
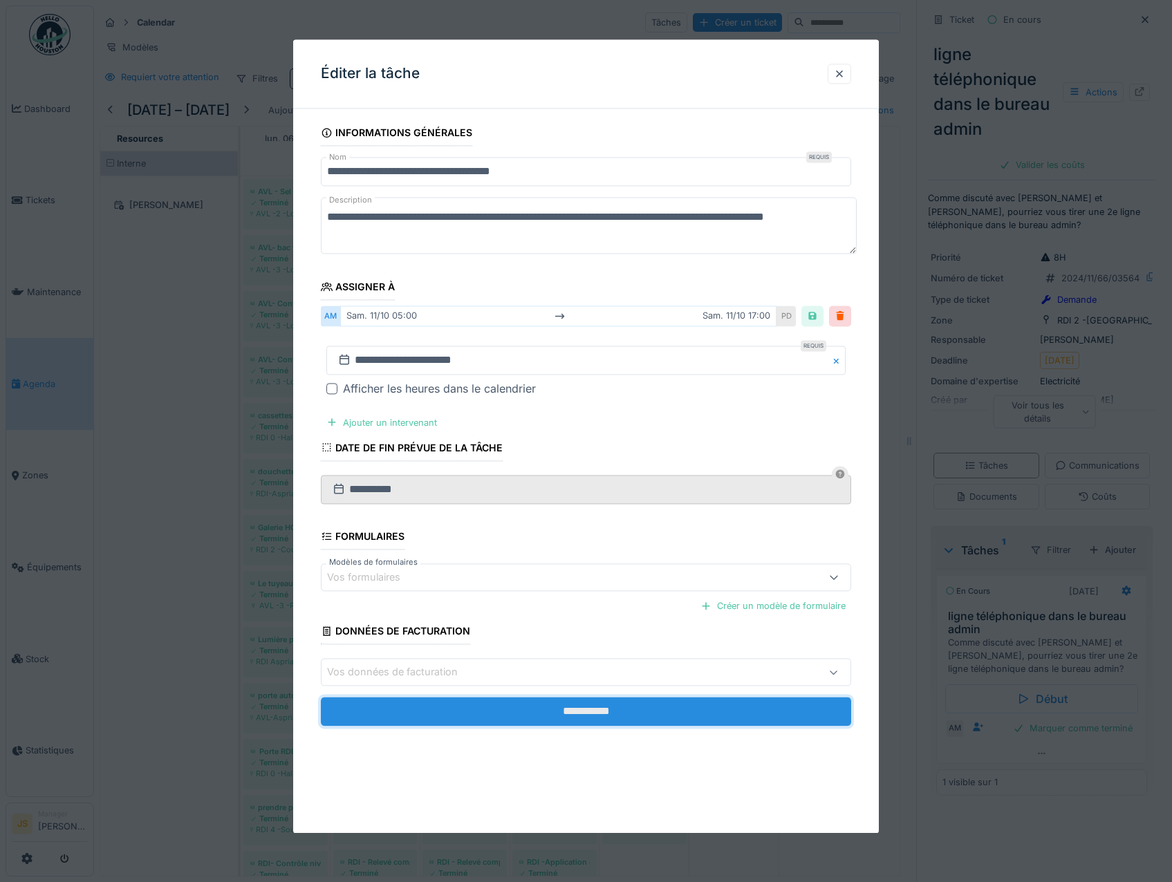
click at [611, 710] on input "**********" at bounding box center [586, 712] width 531 height 29
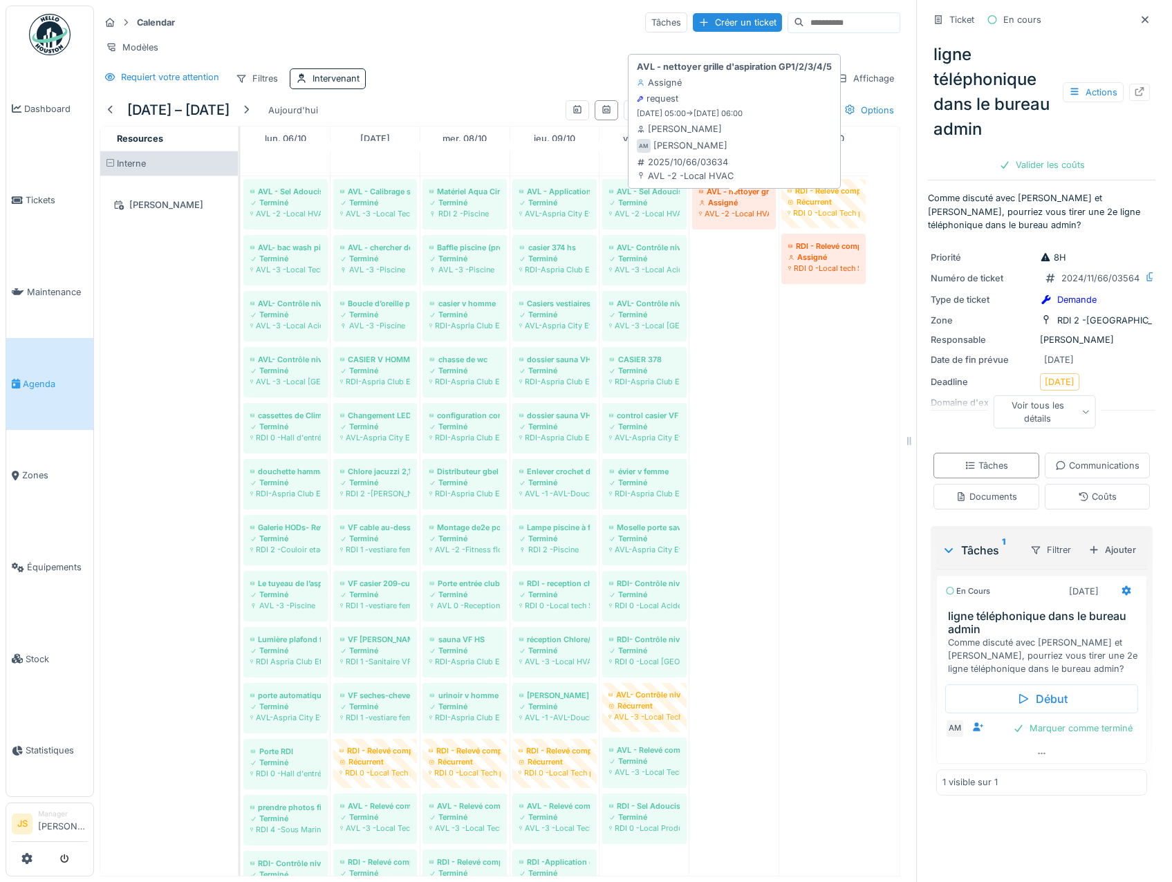
click at [727, 219] on div "AVL -2 -Local HVAC" at bounding box center [734, 213] width 70 height 11
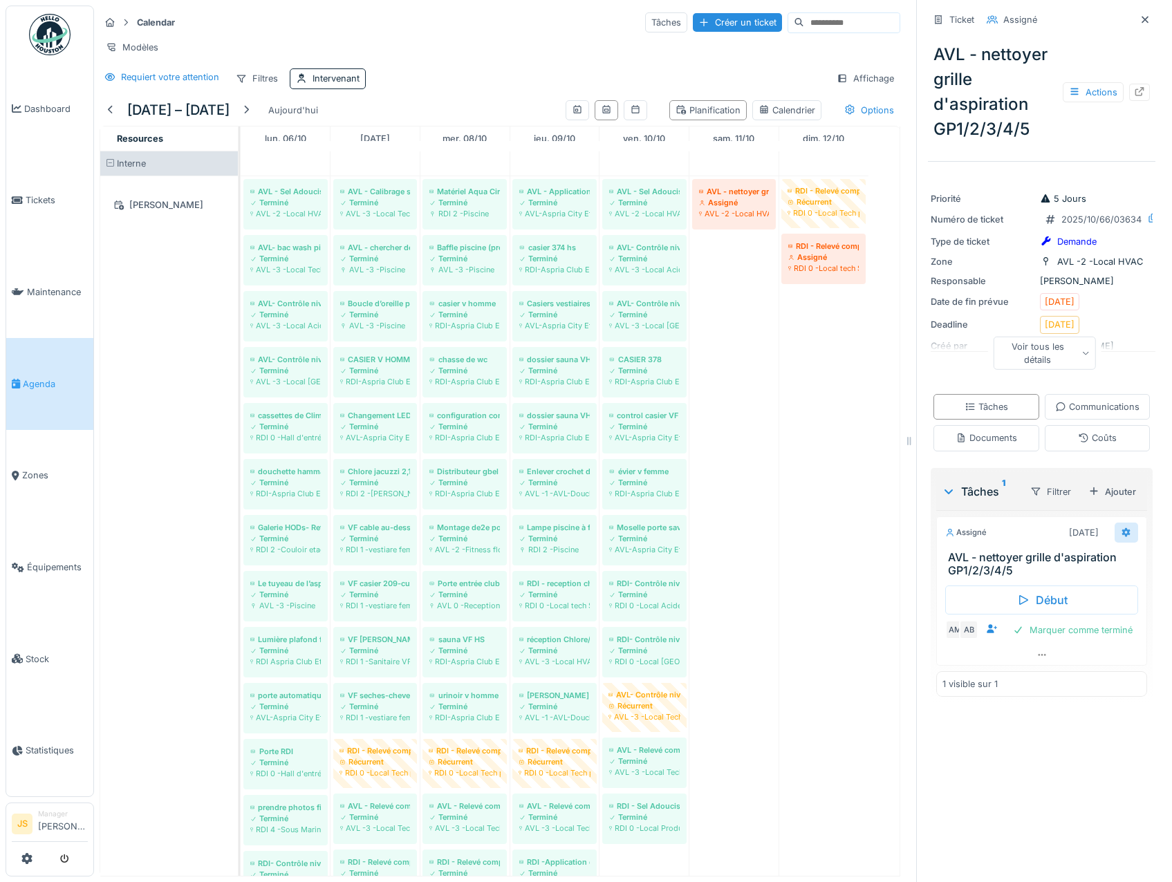
click at [1122, 537] on icon at bounding box center [1126, 533] width 9 height 10
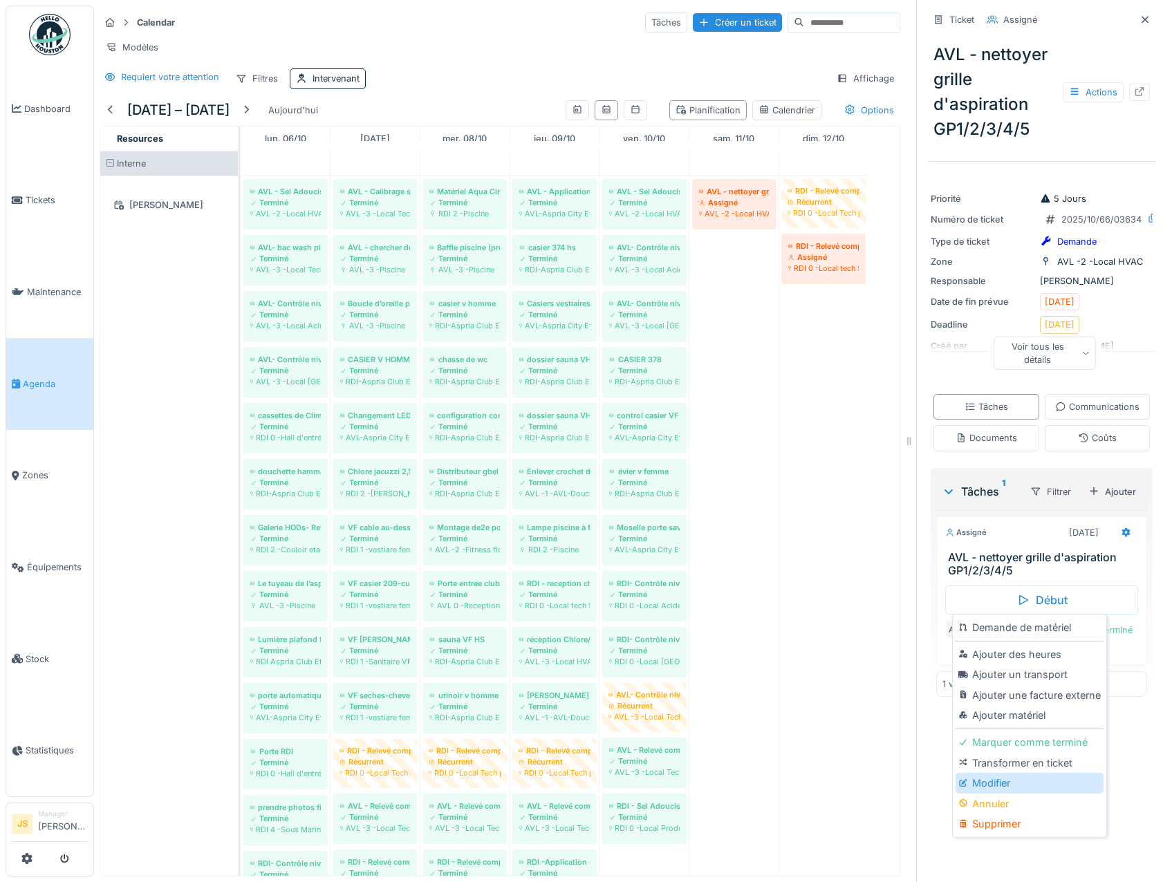
click at [1002, 786] on div "Modifier" at bounding box center [1029, 783] width 147 height 21
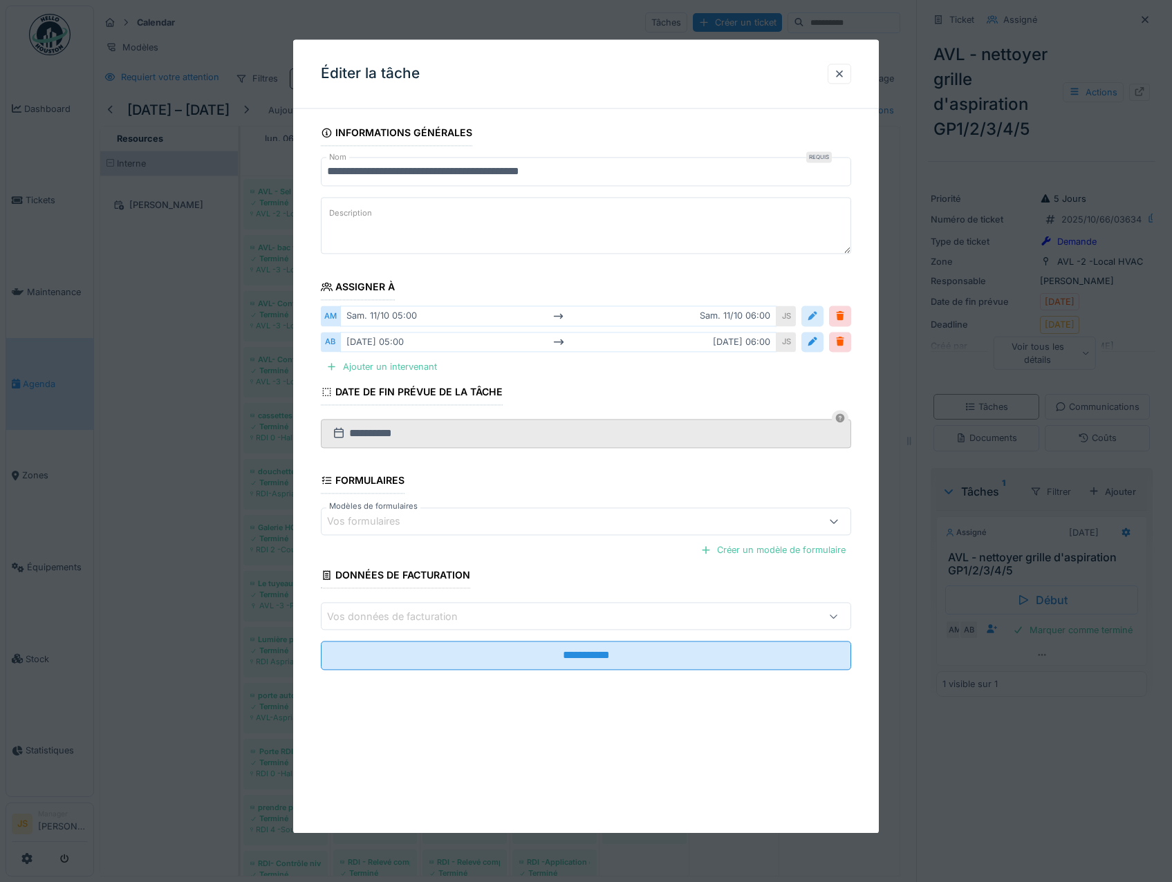
click at [818, 315] on div at bounding box center [812, 316] width 11 height 13
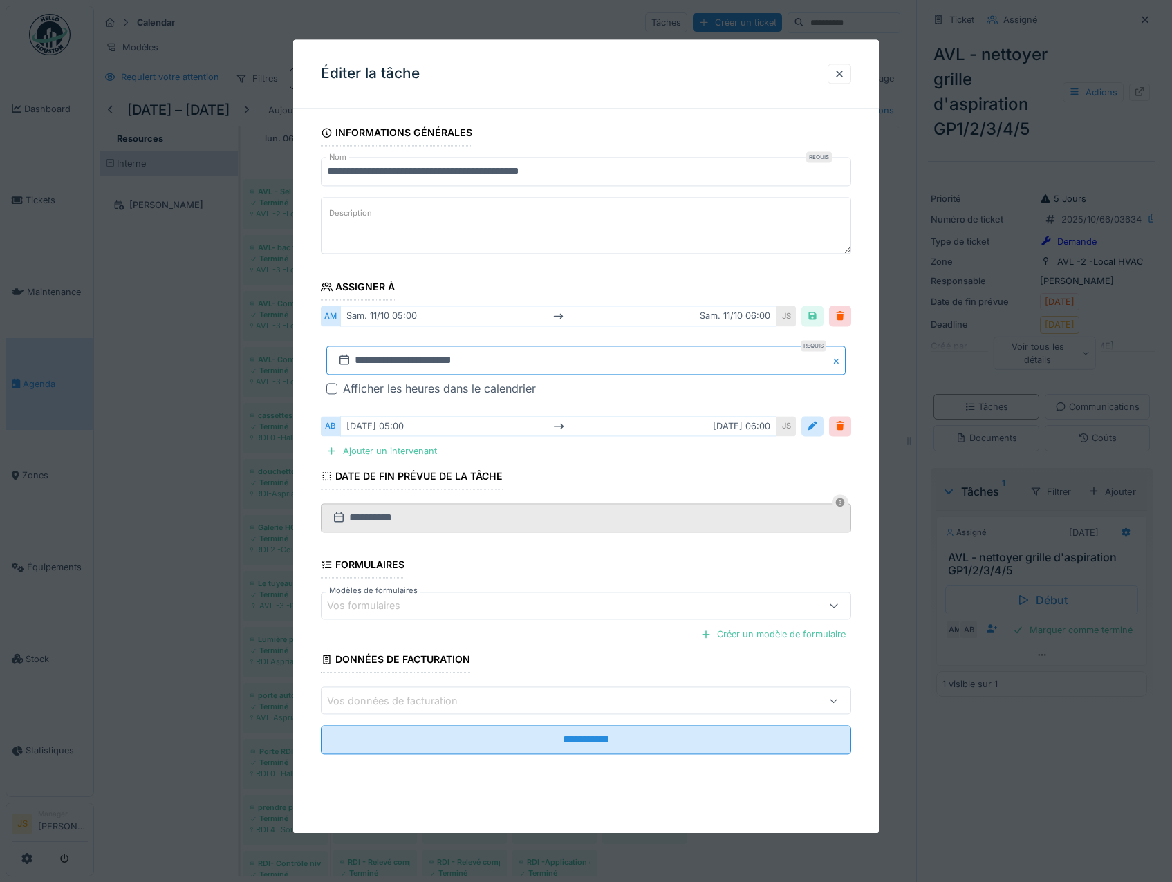
click at [388, 358] on input "**********" at bounding box center [586, 360] width 520 height 29
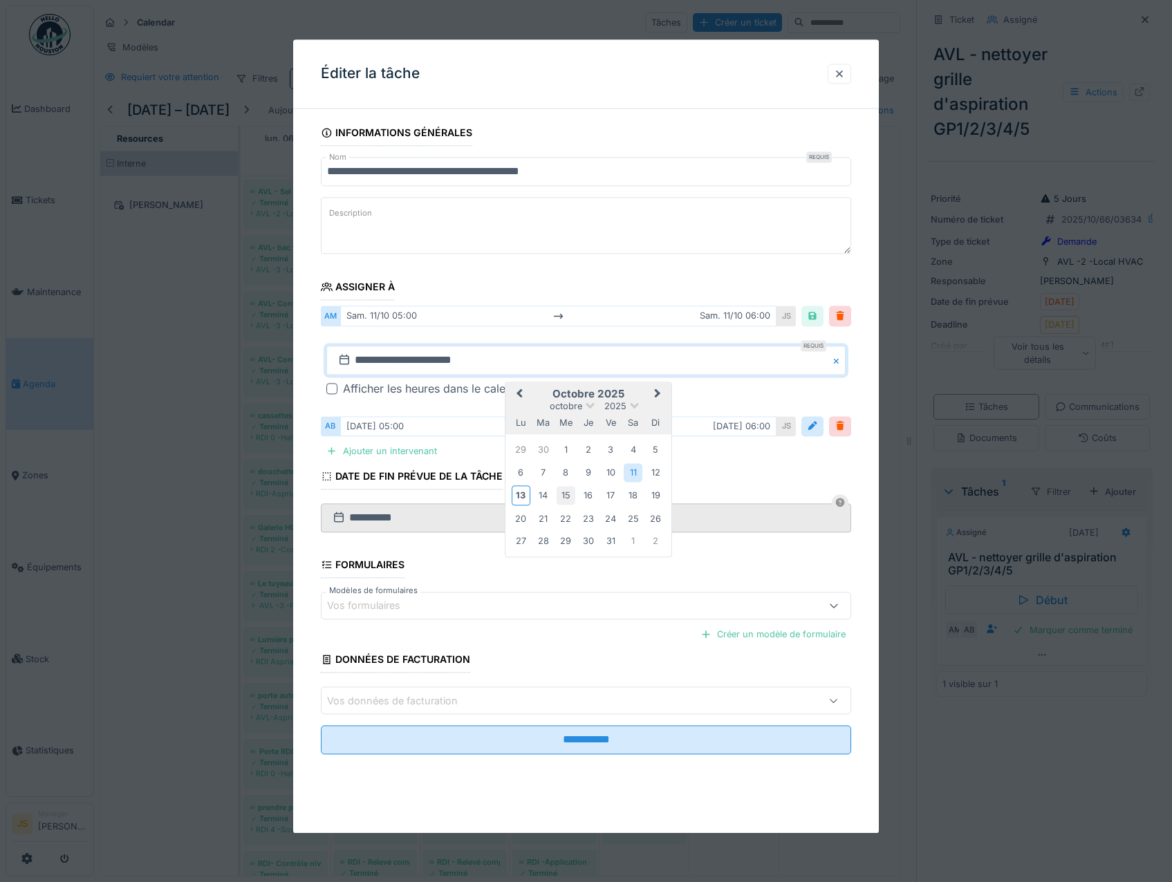
click at [562, 493] on div "15" at bounding box center [566, 496] width 19 height 19
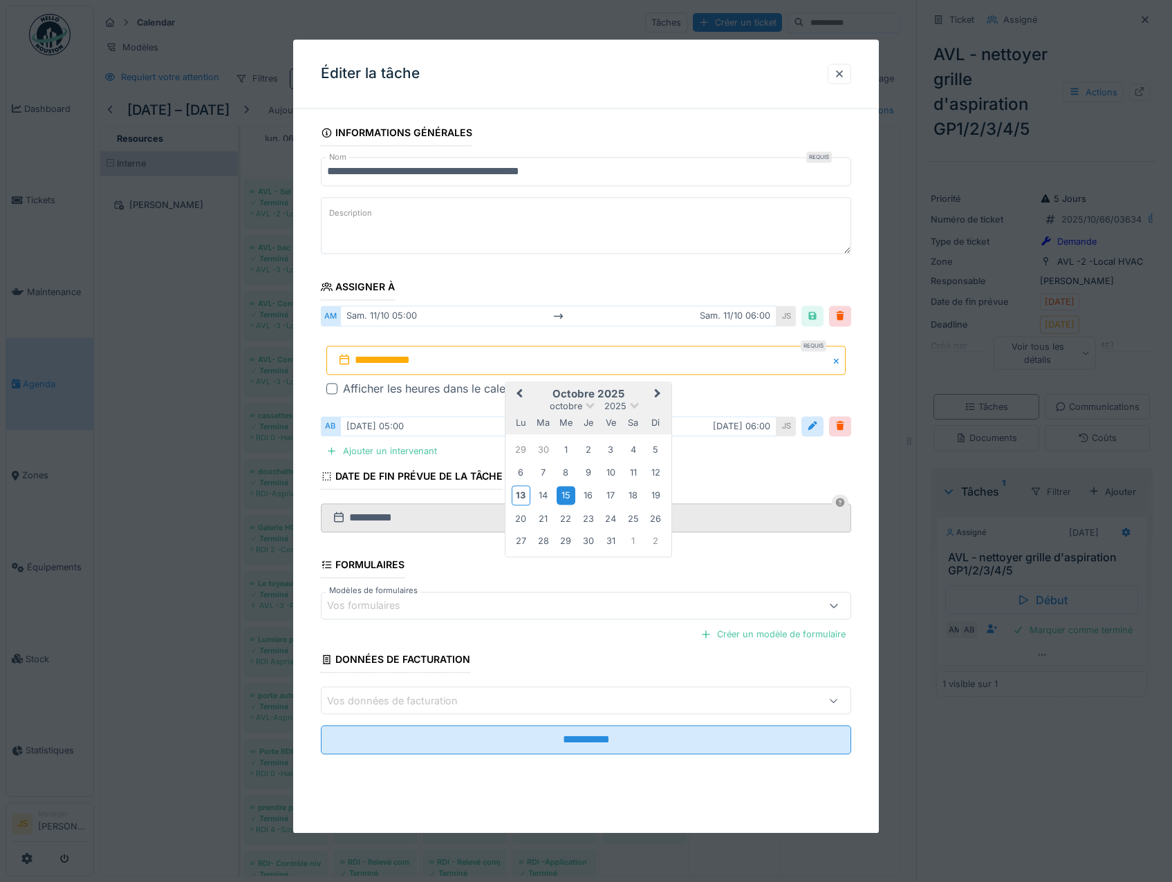
click at [564, 496] on div "15" at bounding box center [566, 496] width 19 height 19
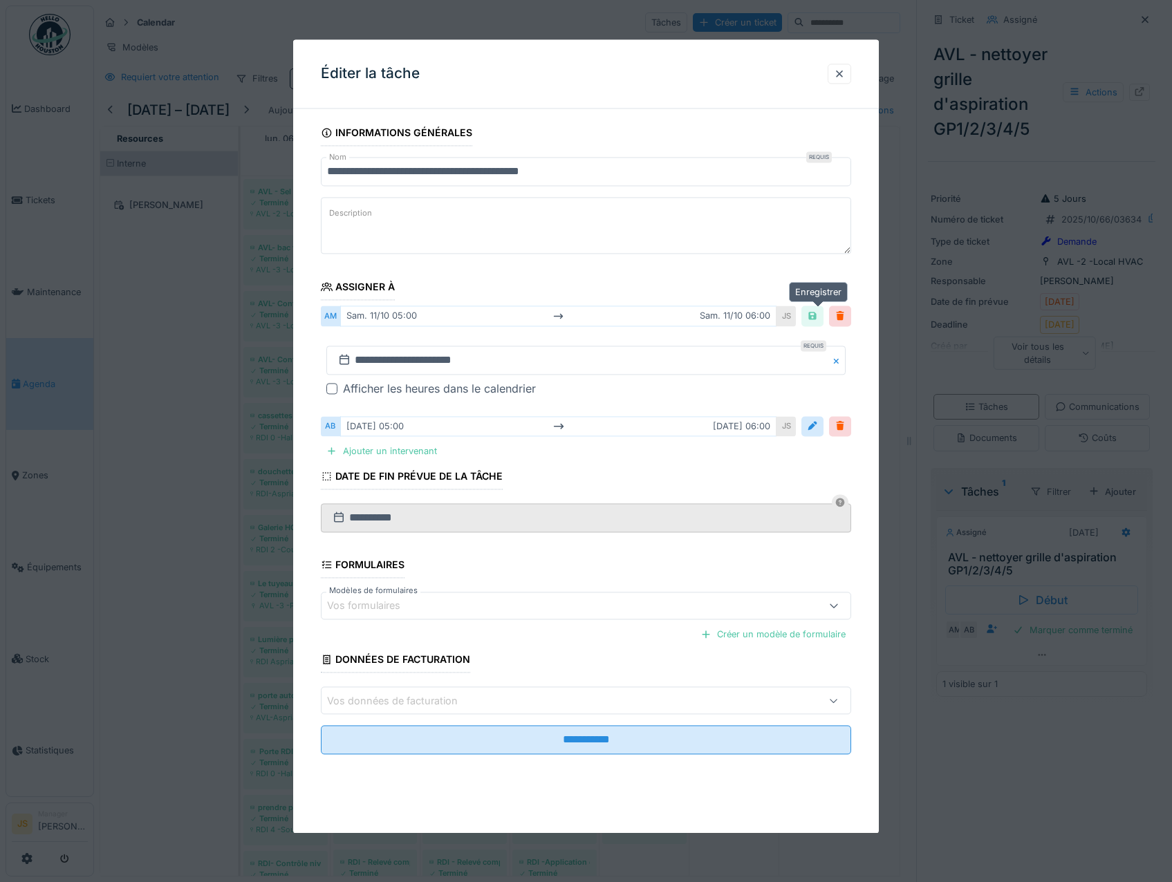
click at [817, 317] on div at bounding box center [812, 316] width 11 height 13
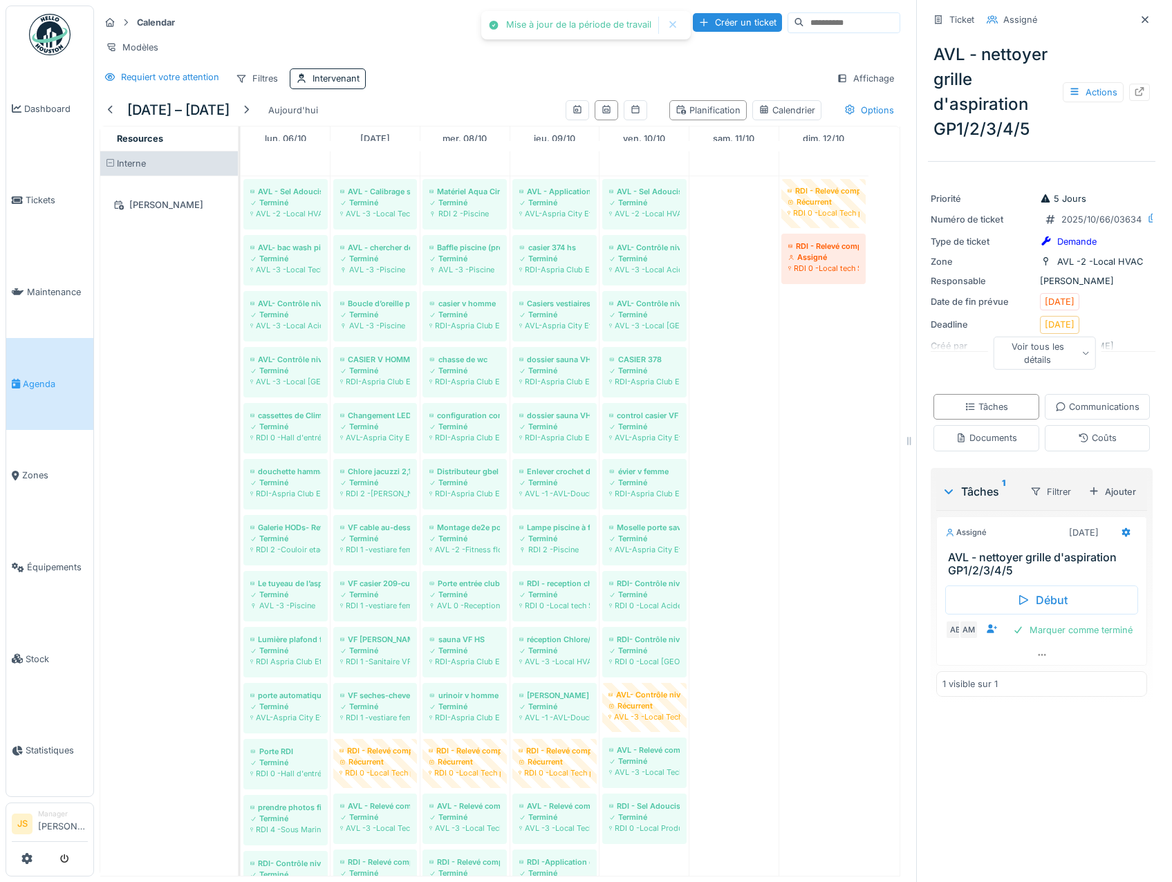
click at [1122, 537] on icon at bounding box center [1126, 533] width 9 height 10
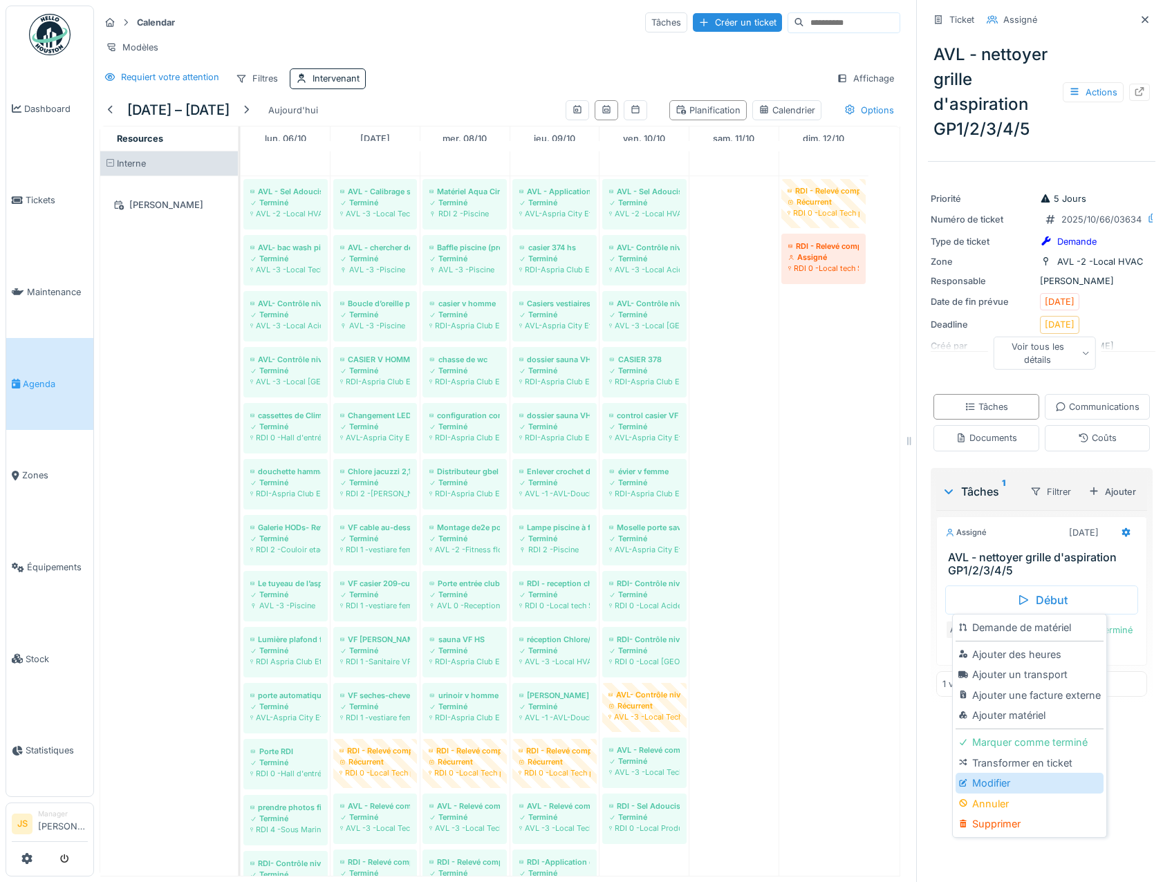
click at [973, 777] on div "Modifier" at bounding box center [1029, 783] width 147 height 21
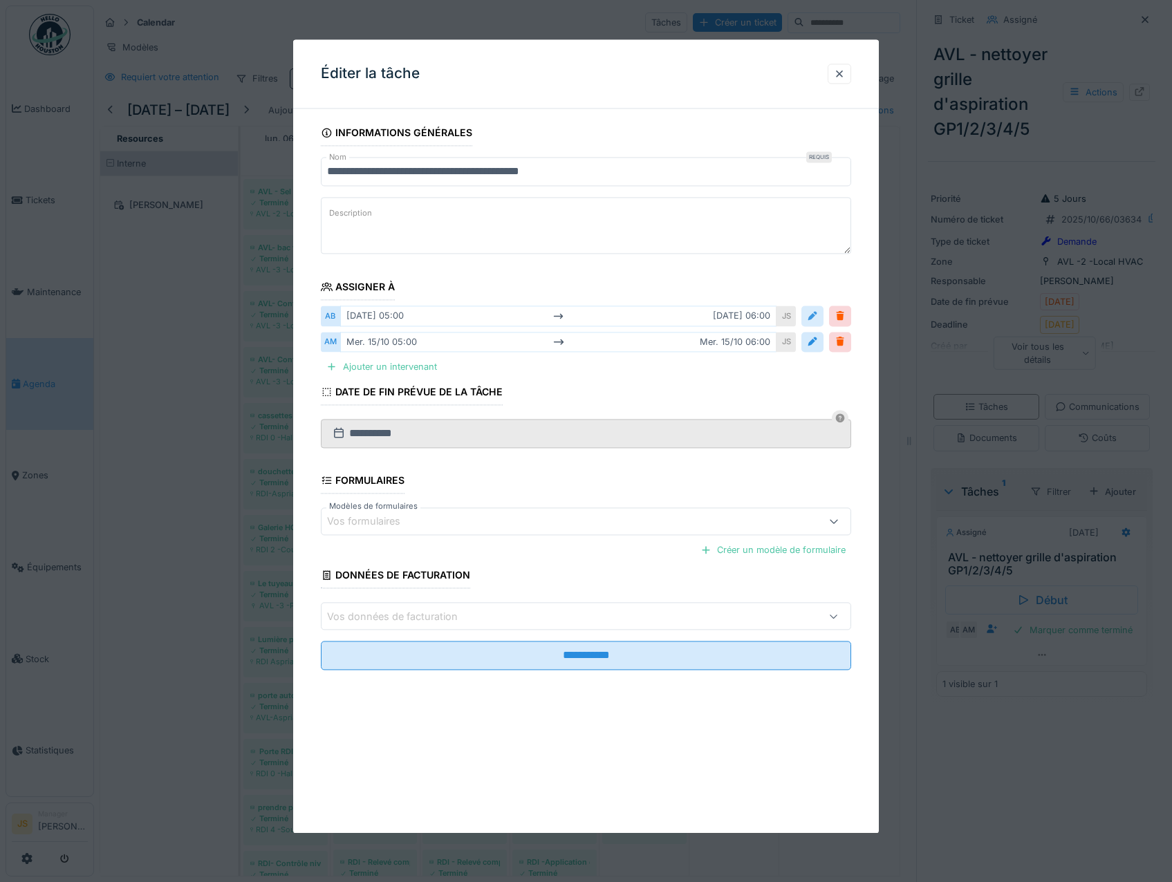
click at [817, 315] on div at bounding box center [812, 316] width 11 height 13
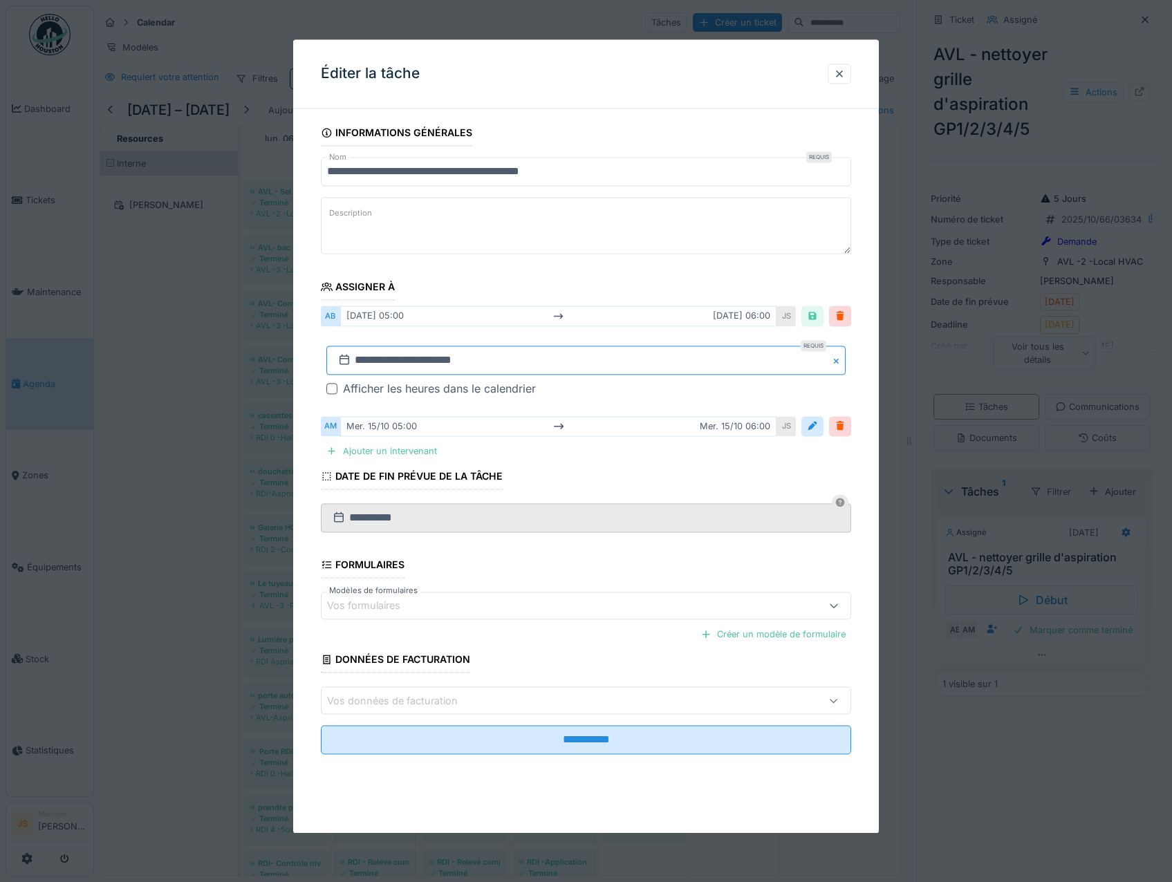
click at [371, 360] on input "**********" at bounding box center [586, 360] width 520 height 29
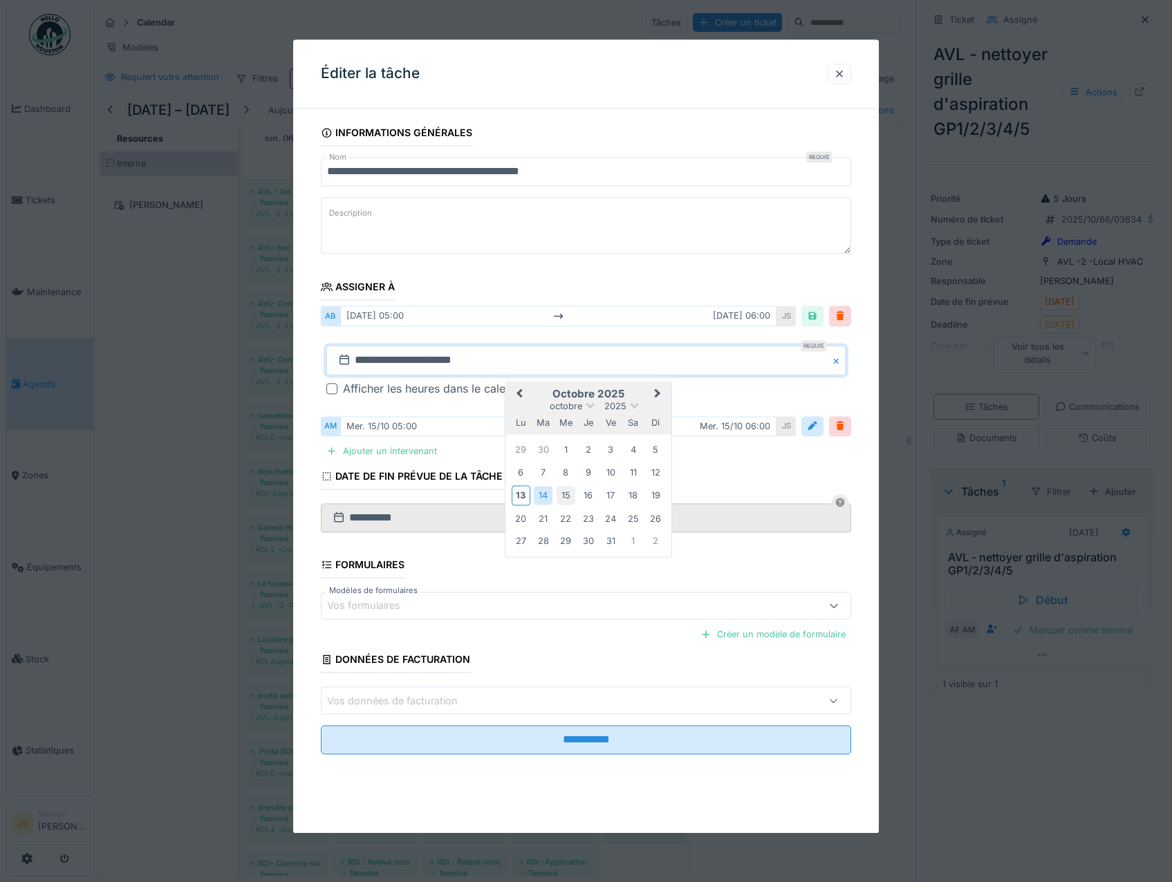
click at [567, 494] on div "15" at bounding box center [566, 496] width 19 height 19
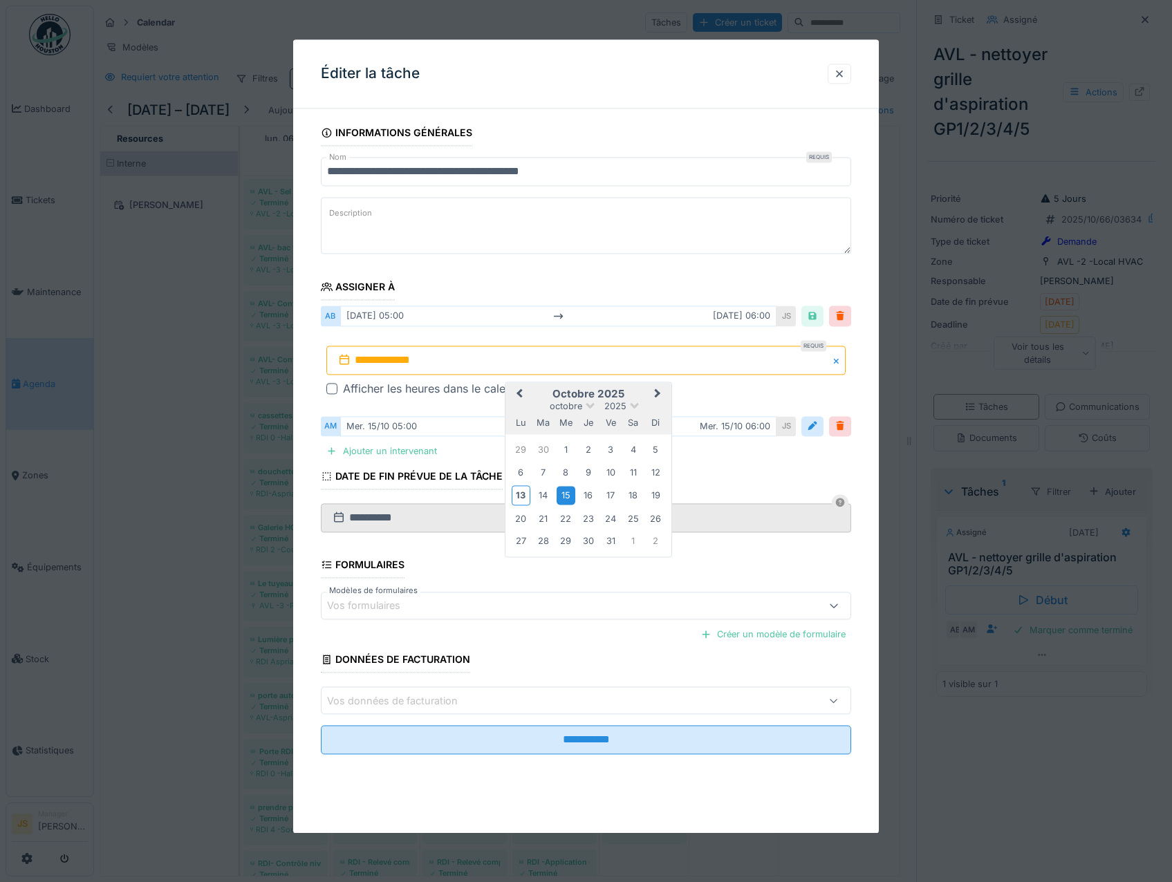
click at [567, 494] on div "15" at bounding box center [566, 496] width 19 height 19
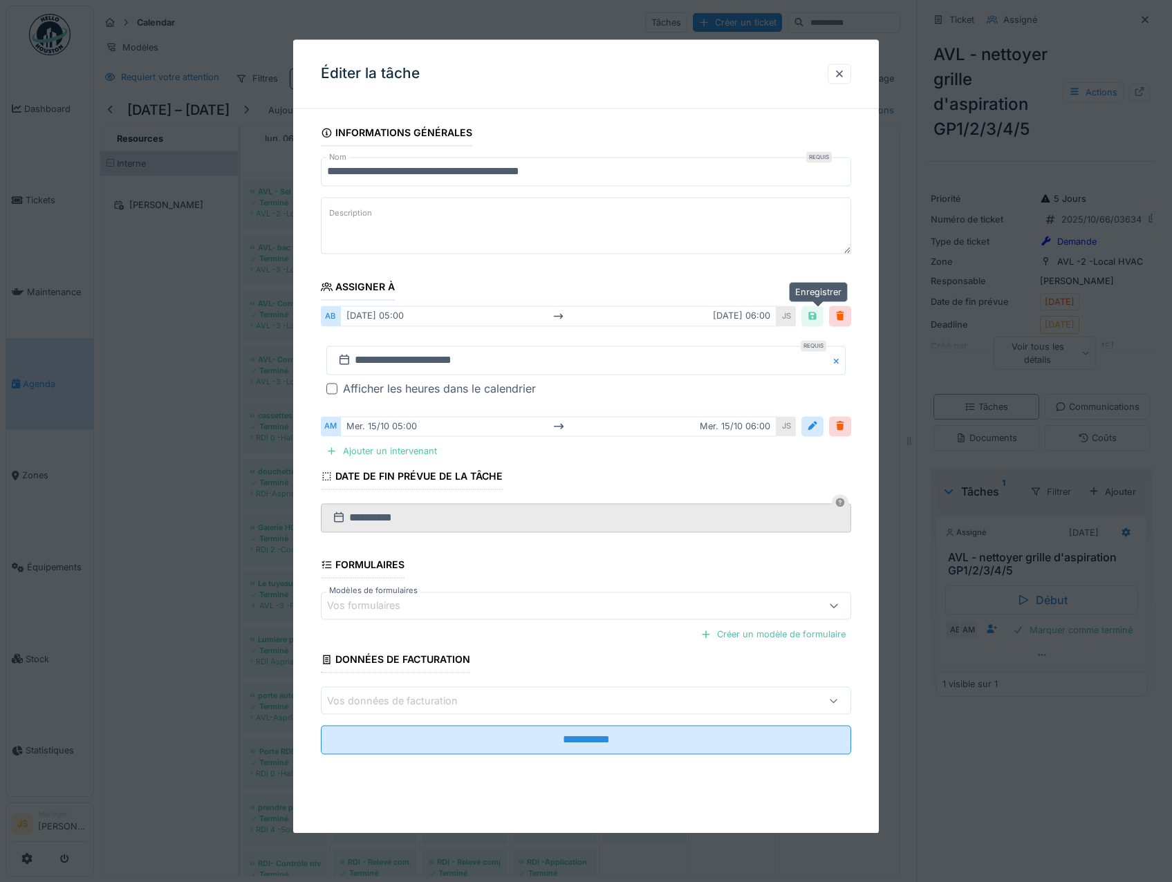
click at [816, 313] on div at bounding box center [812, 316] width 11 height 13
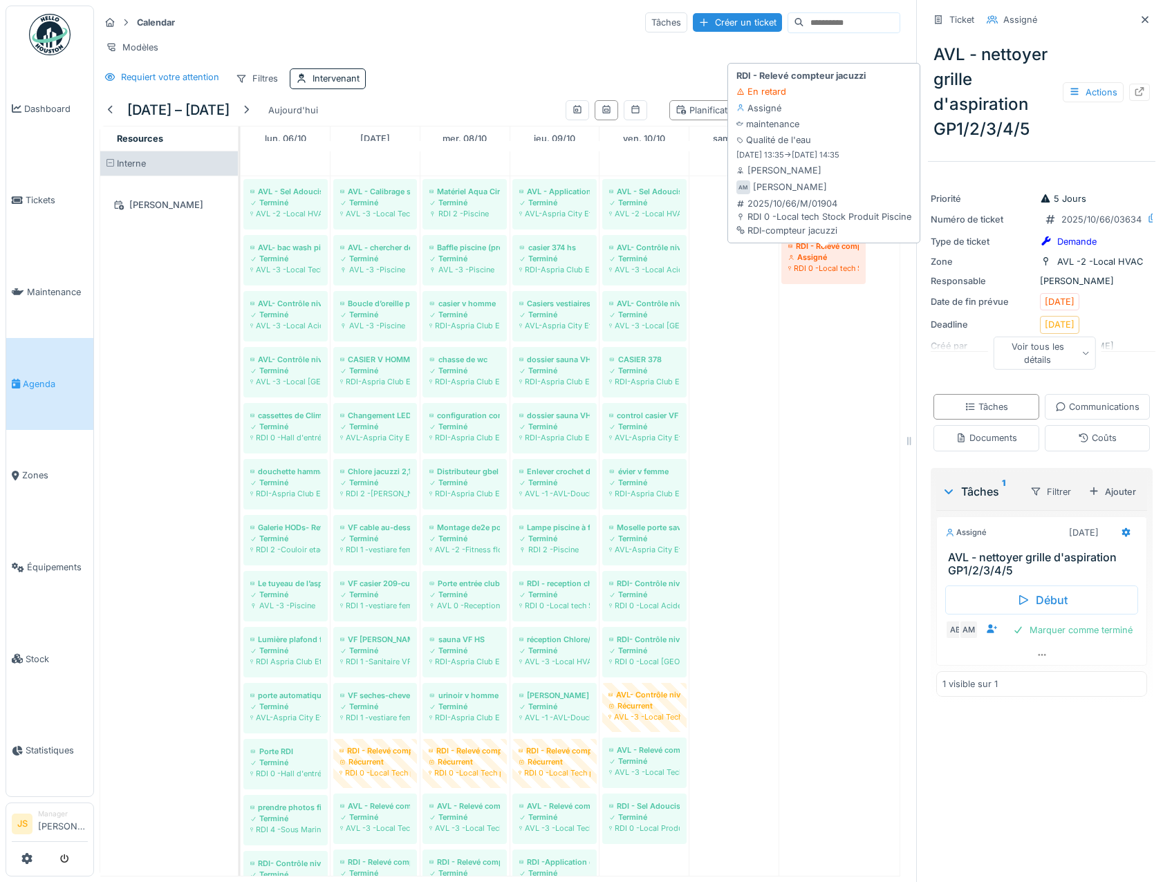
click at [802, 274] on div "RDI 0 -Local tech Stock Produit Piscine" at bounding box center [823, 268] width 71 height 11
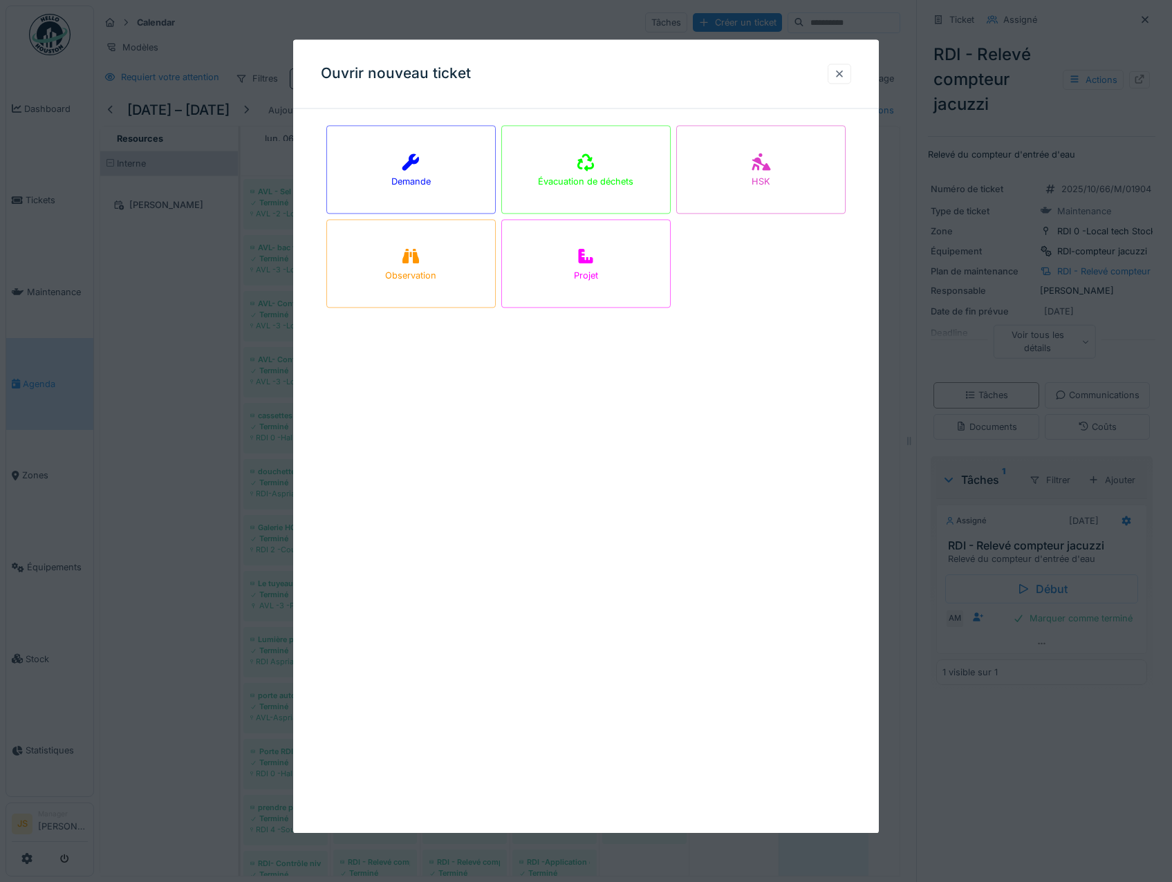
drag, startPoint x: 851, startPoint y: 73, endPoint x: 835, endPoint y: 75, distance: 16.0
click at [850, 73] on div at bounding box center [840, 74] width 24 height 20
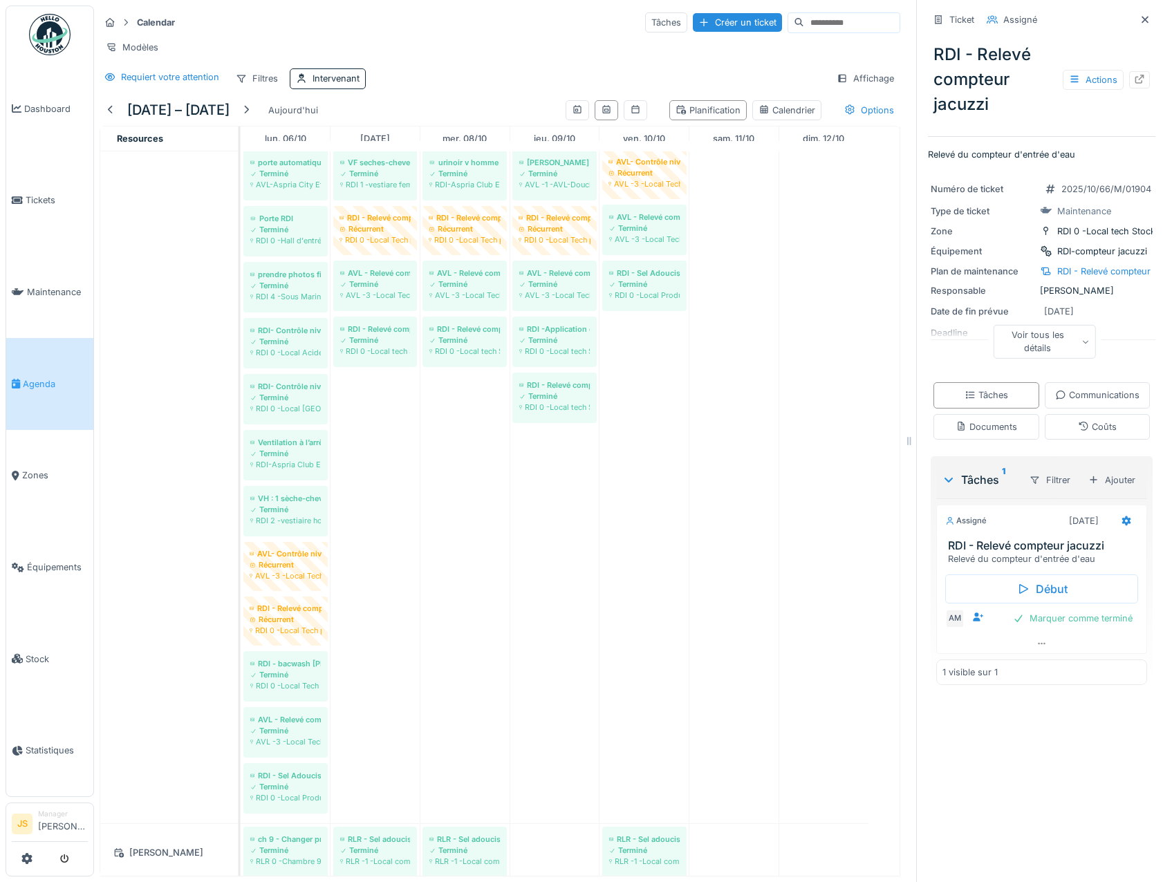
scroll to position [552, 0]
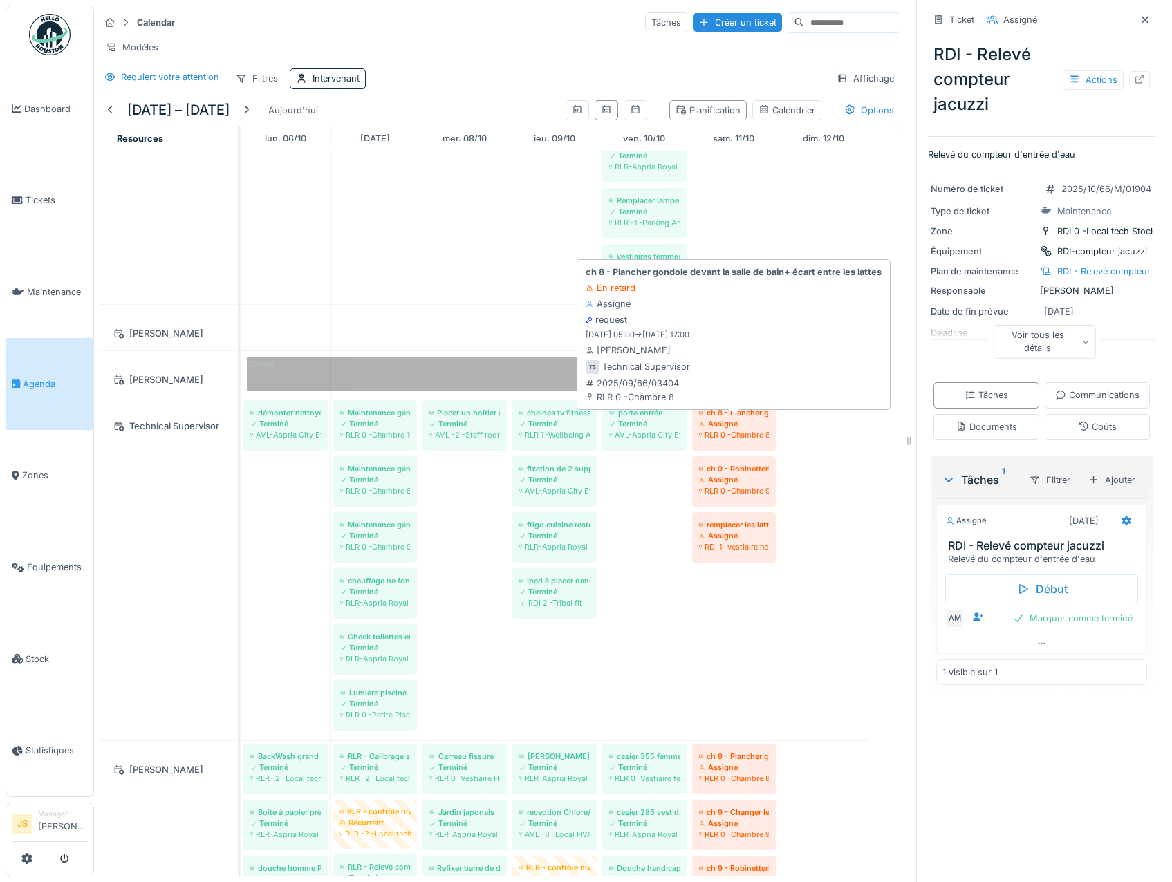
click at [757, 429] on div "Assigné" at bounding box center [734, 423] width 70 height 11
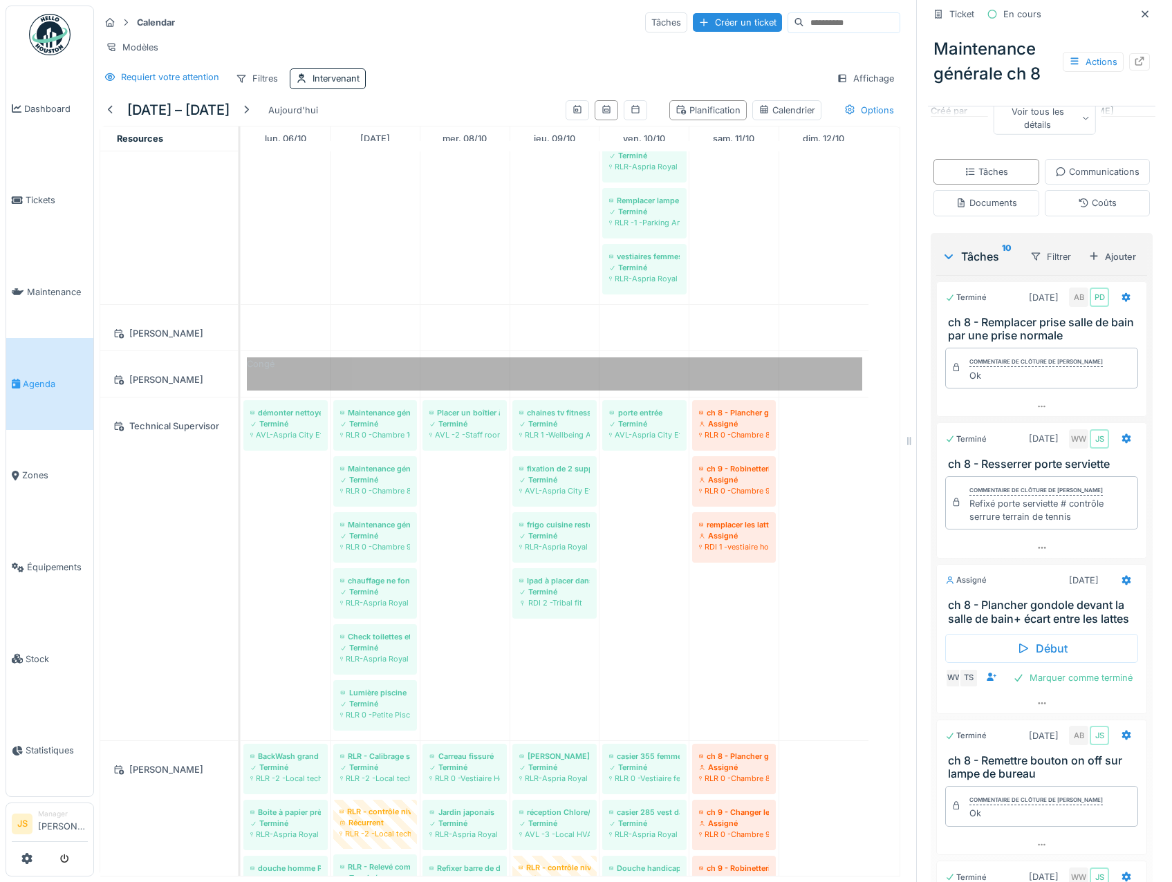
scroll to position [346, 0]
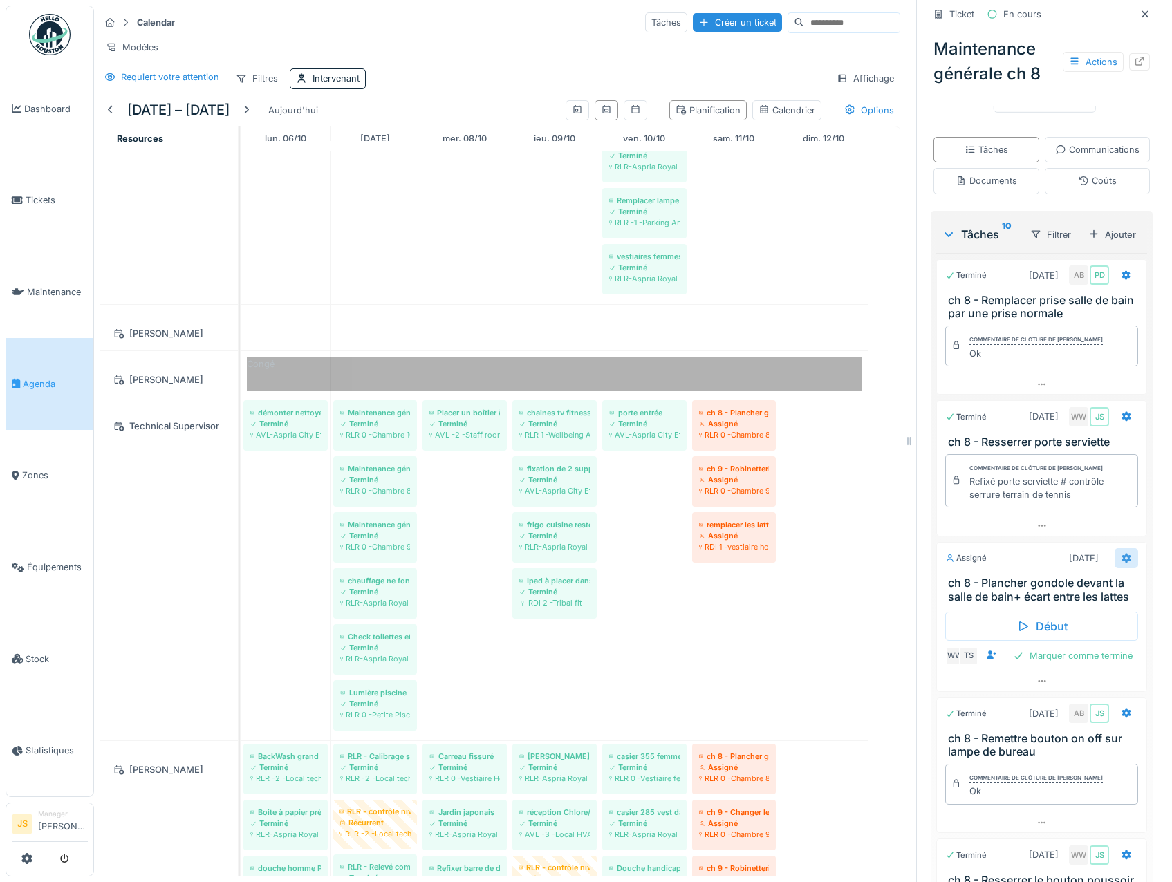
click at [1122, 564] on icon at bounding box center [1126, 559] width 9 height 10
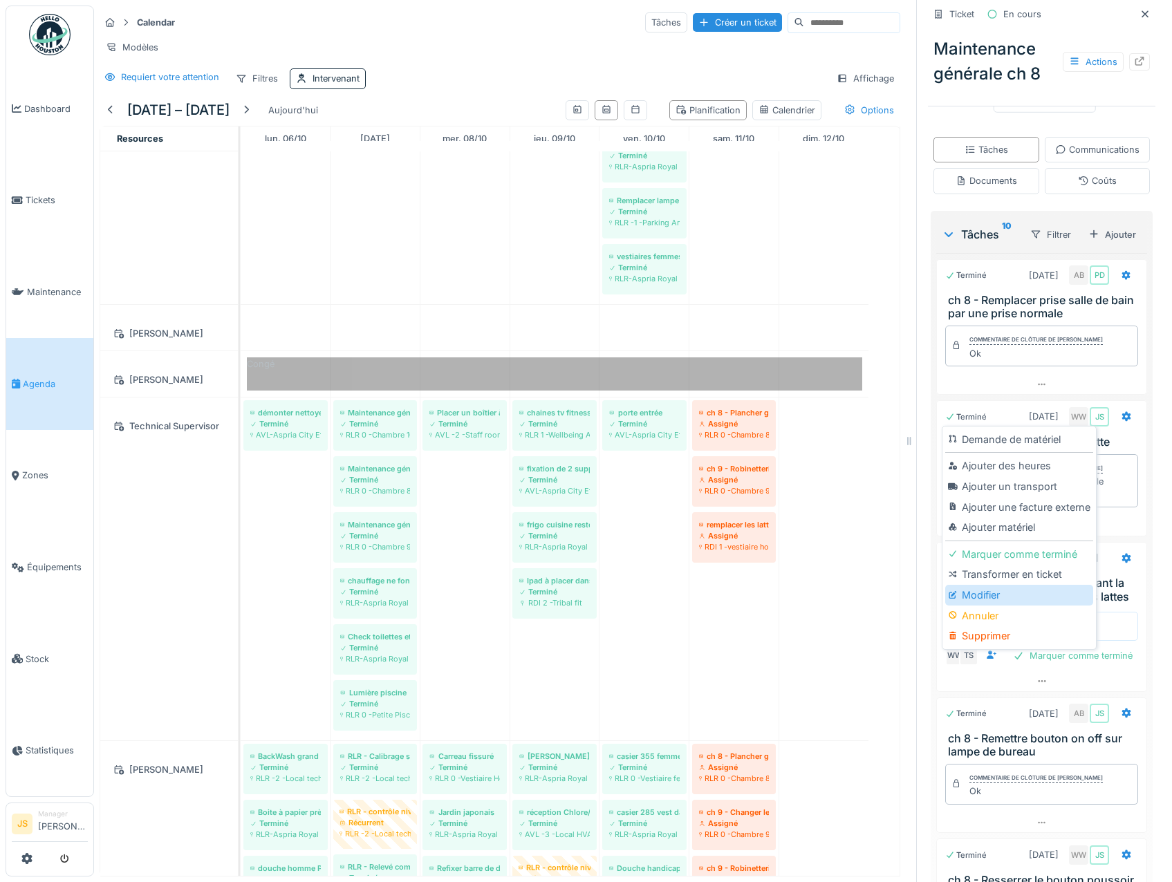
click at [979, 595] on div "Modifier" at bounding box center [1018, 595] width 147 height 21
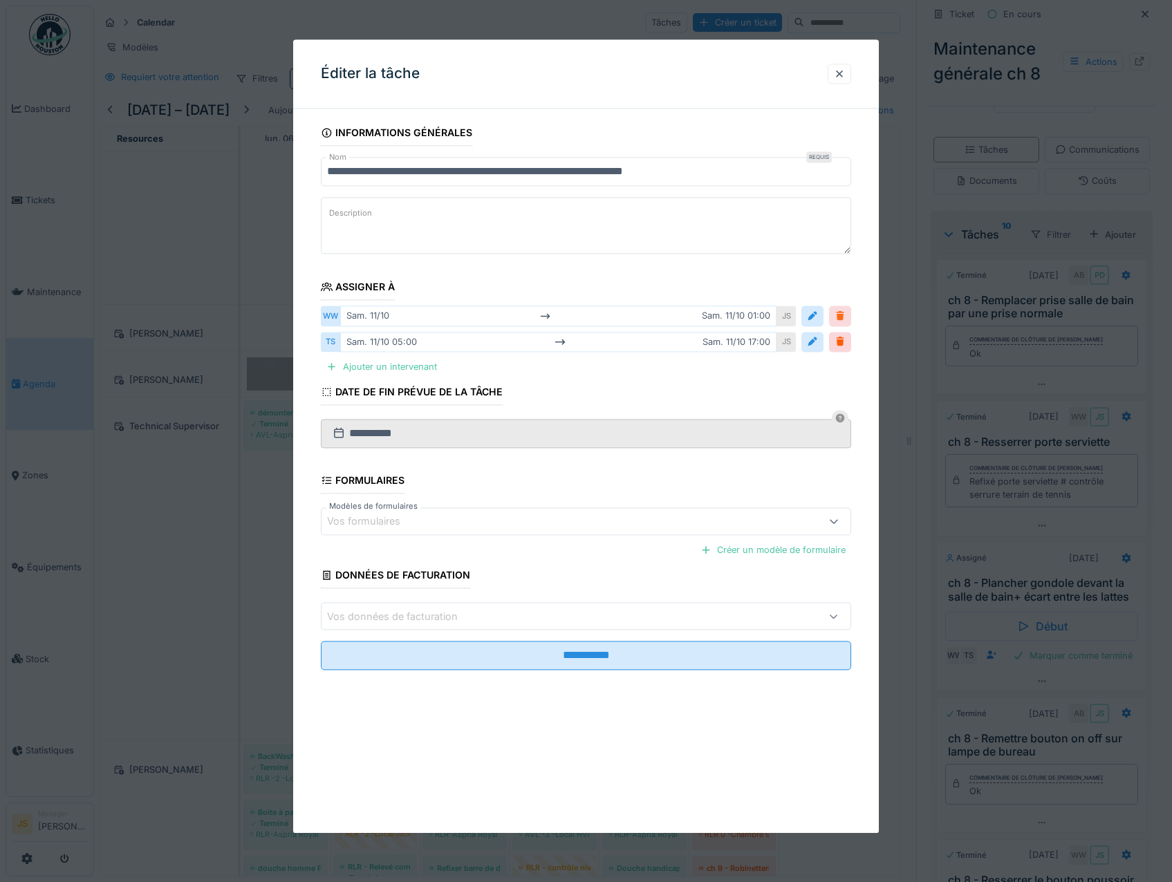
click at [844, 315] on div at bounding box center [840, 316] width 11 height 13
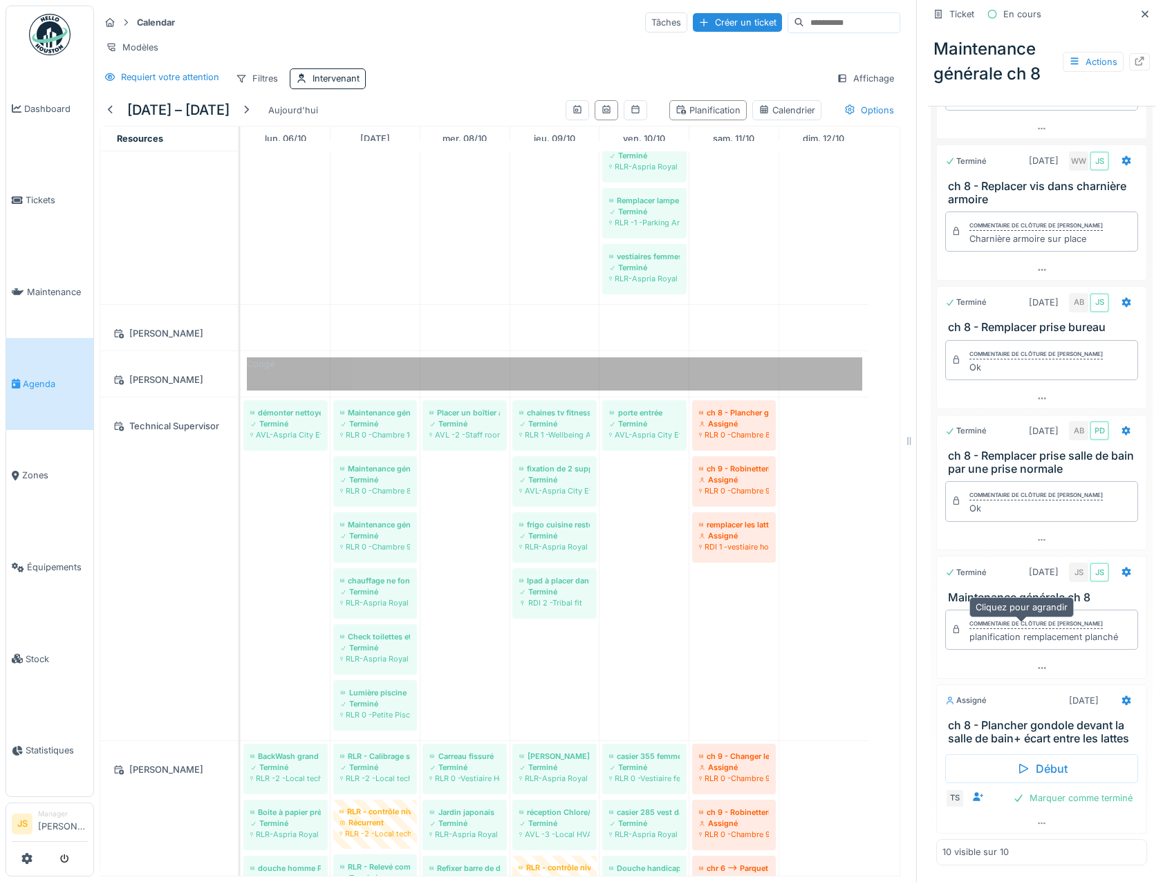
scroll to position [10, 0]
click at [1122, 696] on icon at bounding box center [1126, 701] width 9 height 10
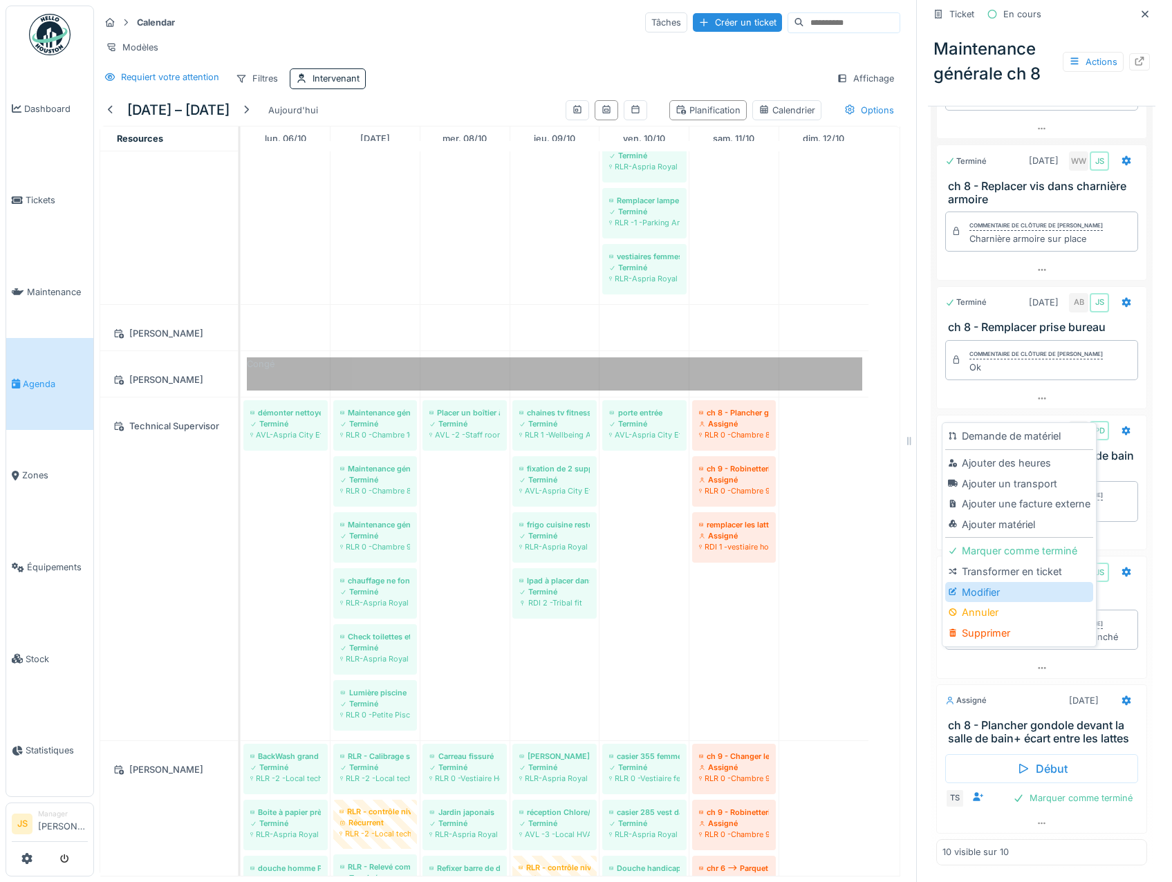
click at [992, 582] on div "Modifier" at bounding box center [1018, 592] width 147 height 21
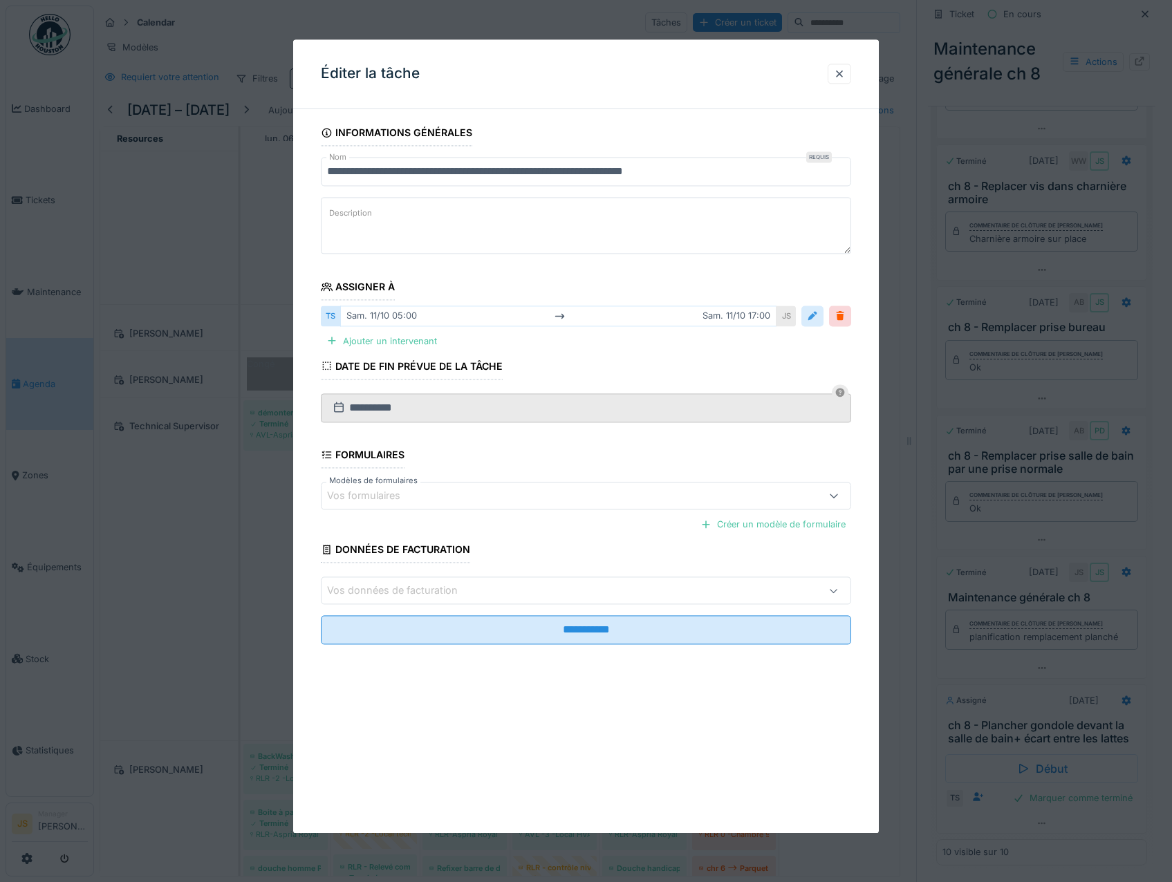
click at [818, 313] on div at bounding box center [812, 316] width 11 height 13
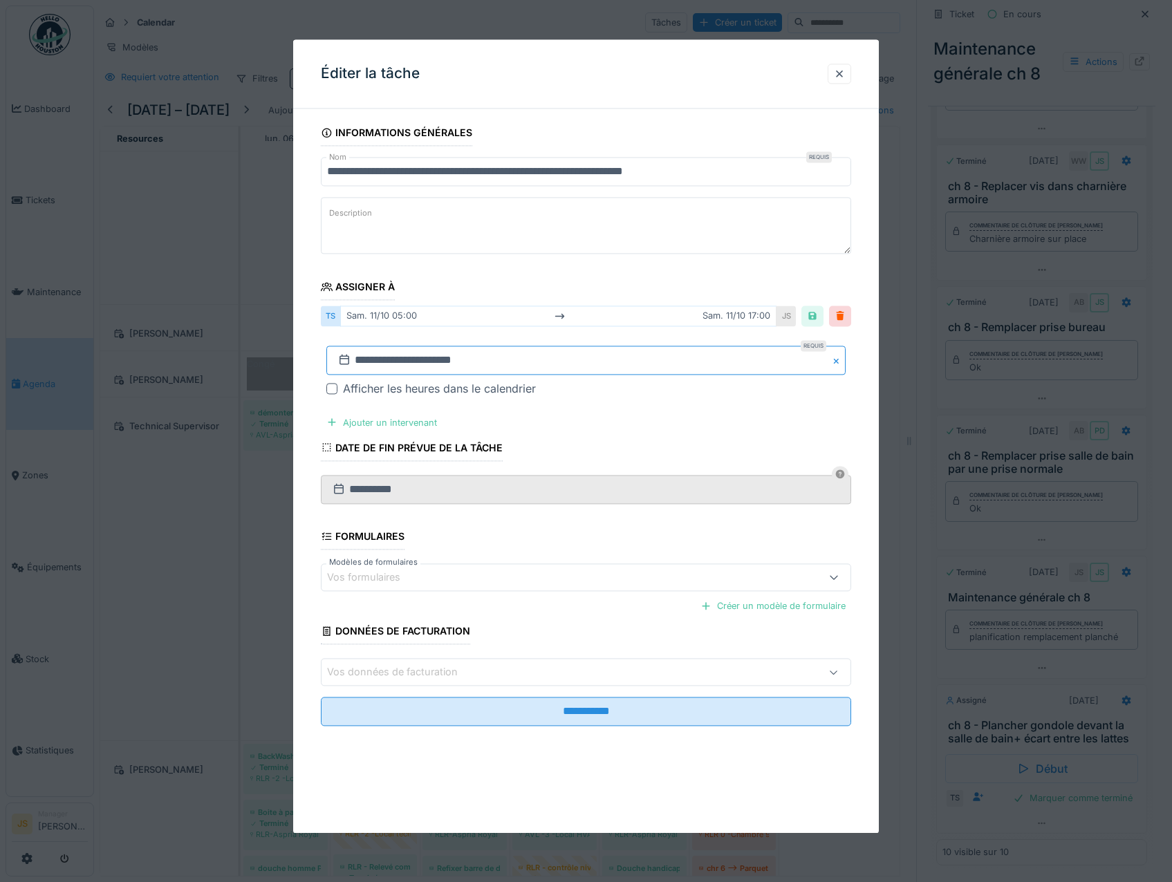
click at [414, 362] on input "**********" at bounding box center [586, 360] width 520 height 29
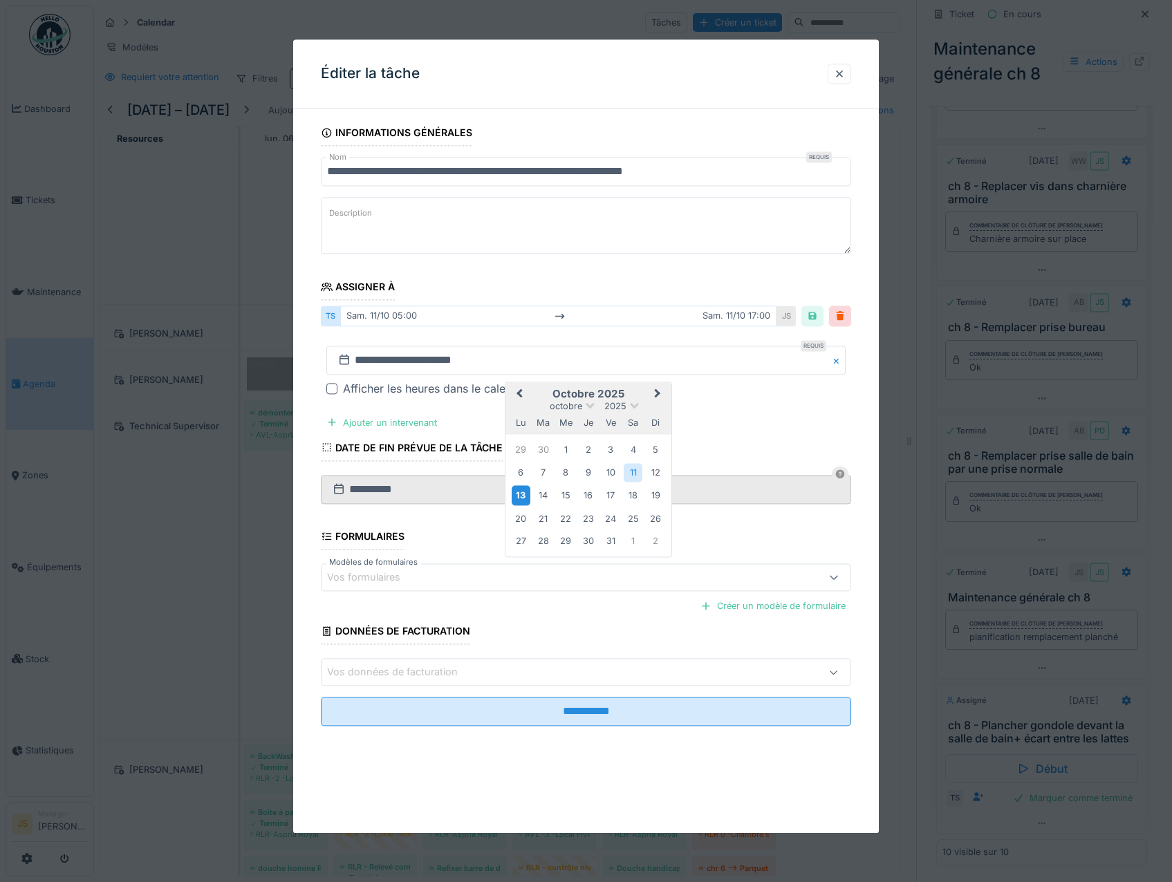
click at [526, 492] on div "13" at bounding box center [521, 496] width 19 height 20
click at [524, 494] on div "13" at bounding box center [521, 496] width 19 height 20
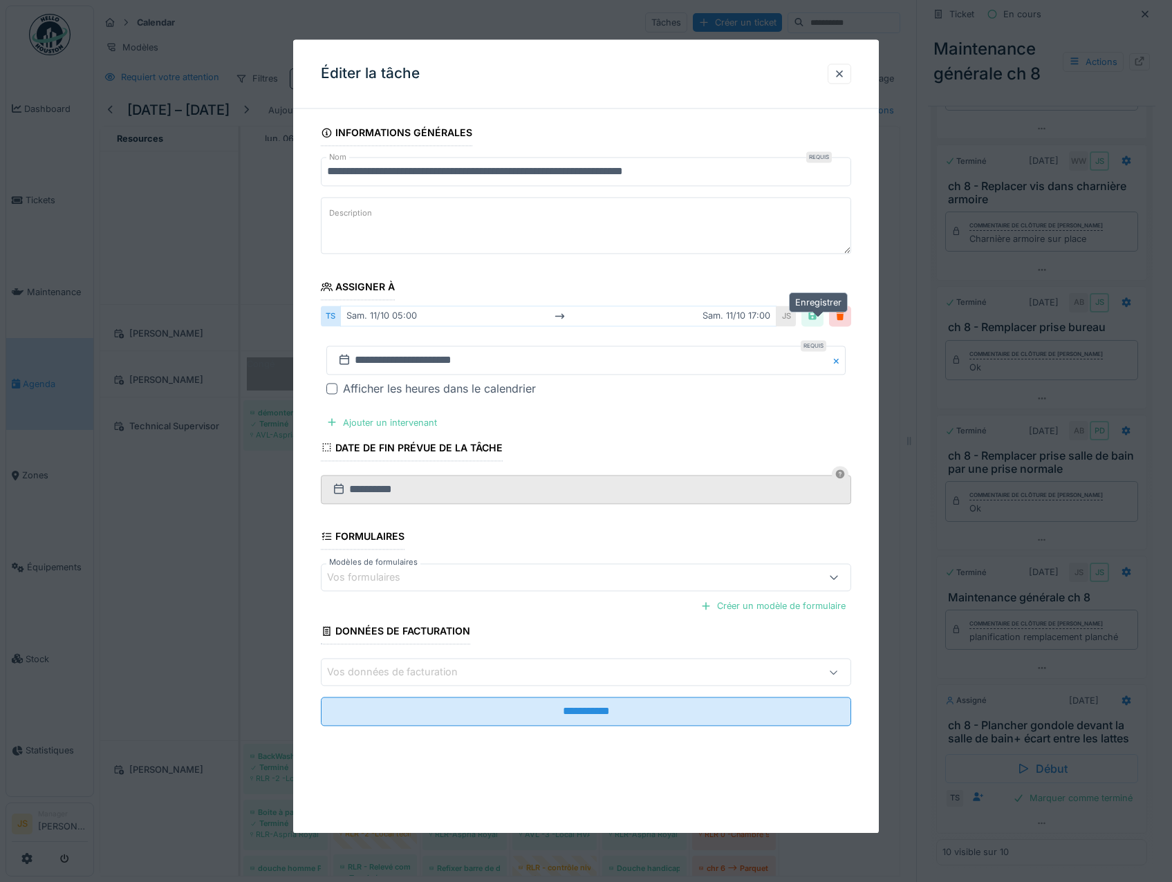
click at [817, 316] on div at bounding box center [812, 316] width 11 height 13
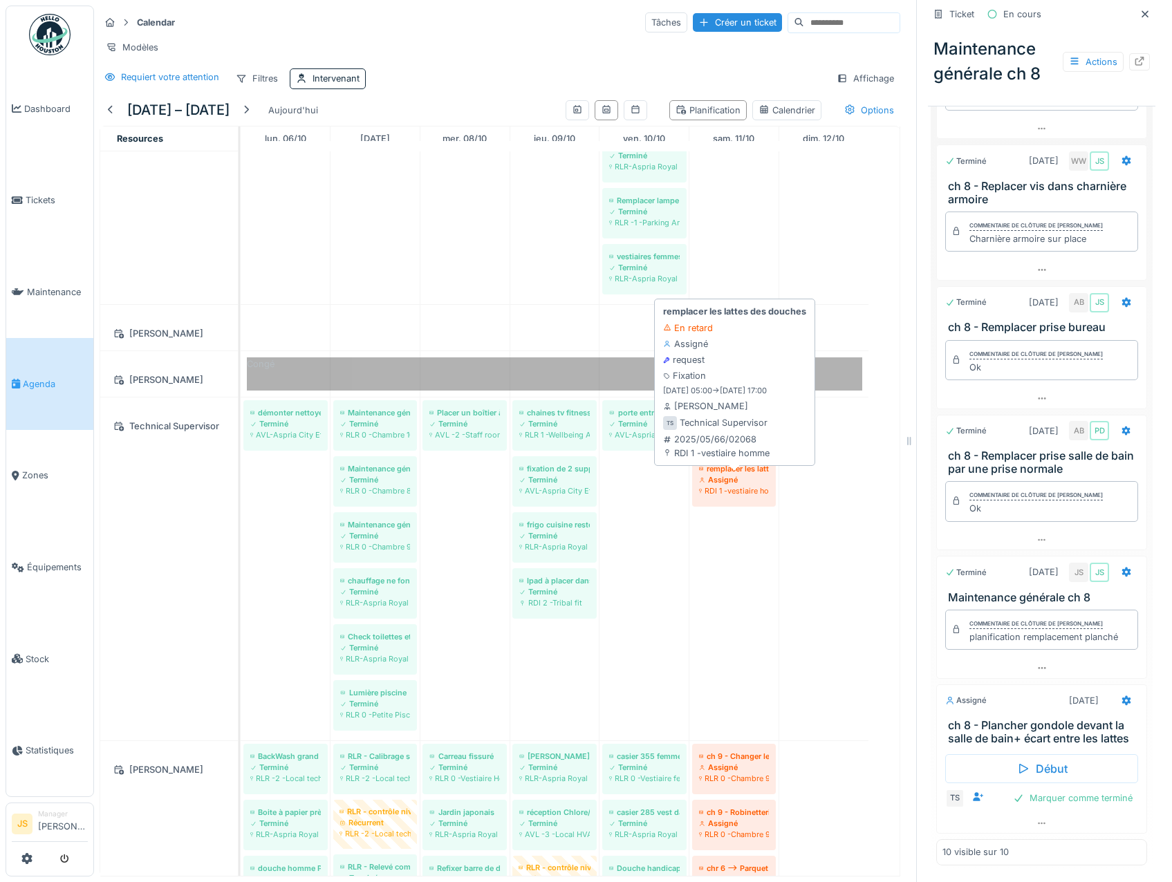
click at [726, 486] on div "RDI 1 -vestiaire homme" at bounding box center [734, 491] width 70 height 11
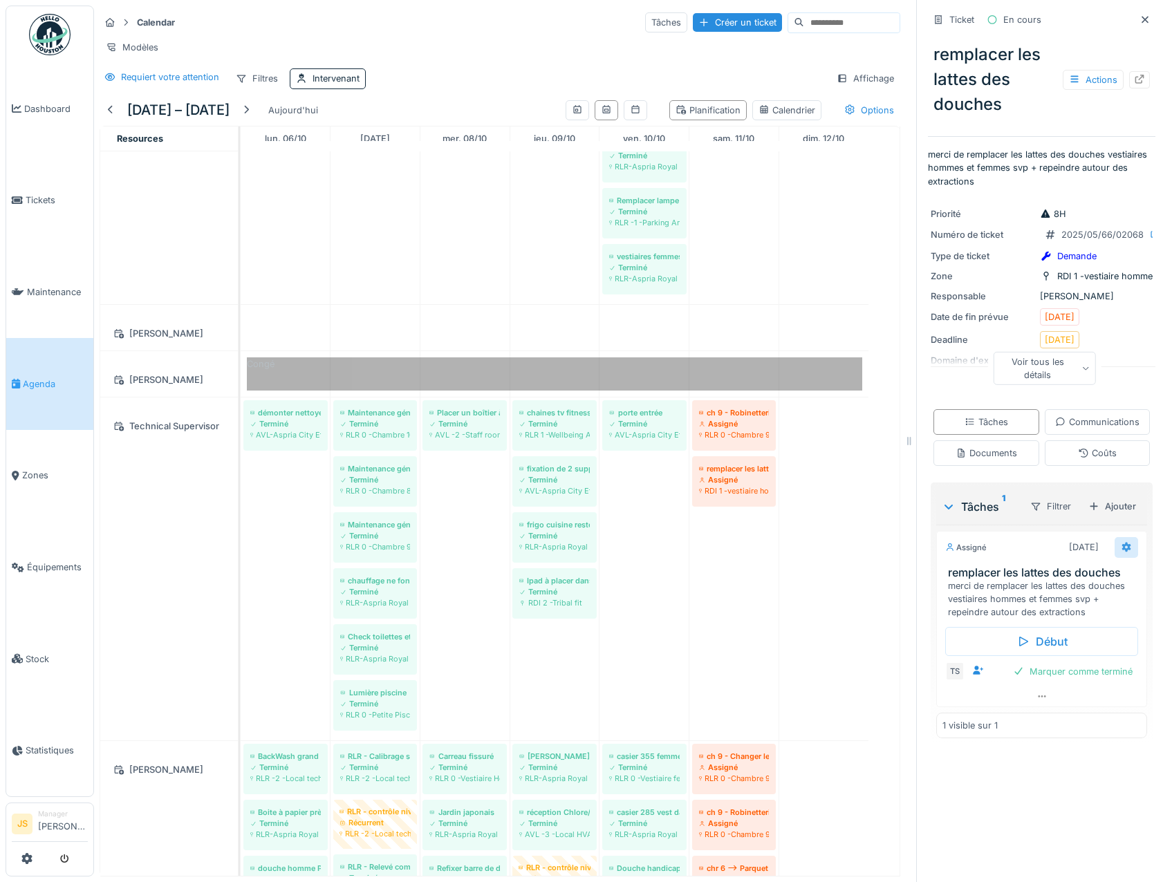
click at [1122, 553] on icon at bounding box center [1126, 548] width 9 height 10
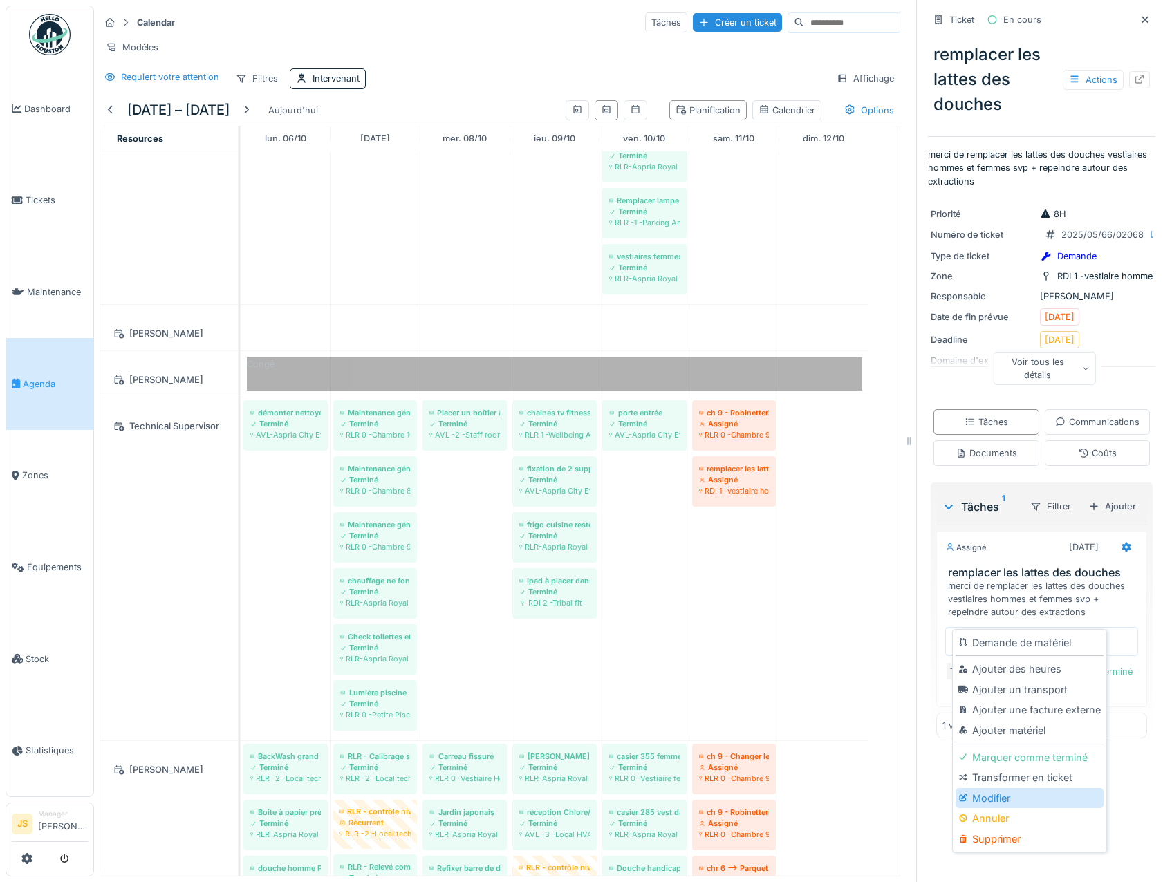
click at [1006, 789] on div "Modifier" at bounding box center [1029, 798] width 147 height 21
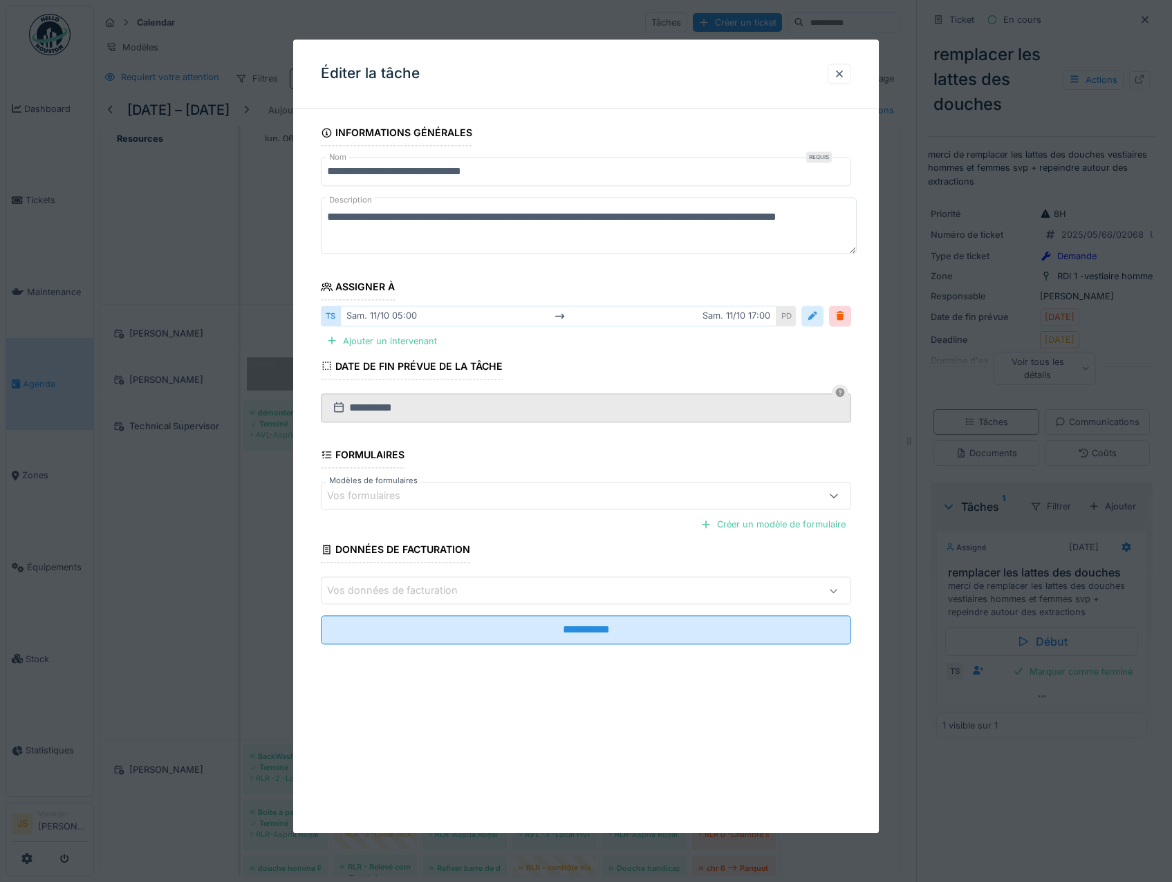
click at [818, 318] on div at bounding box center [812, 316] width 11 height 13
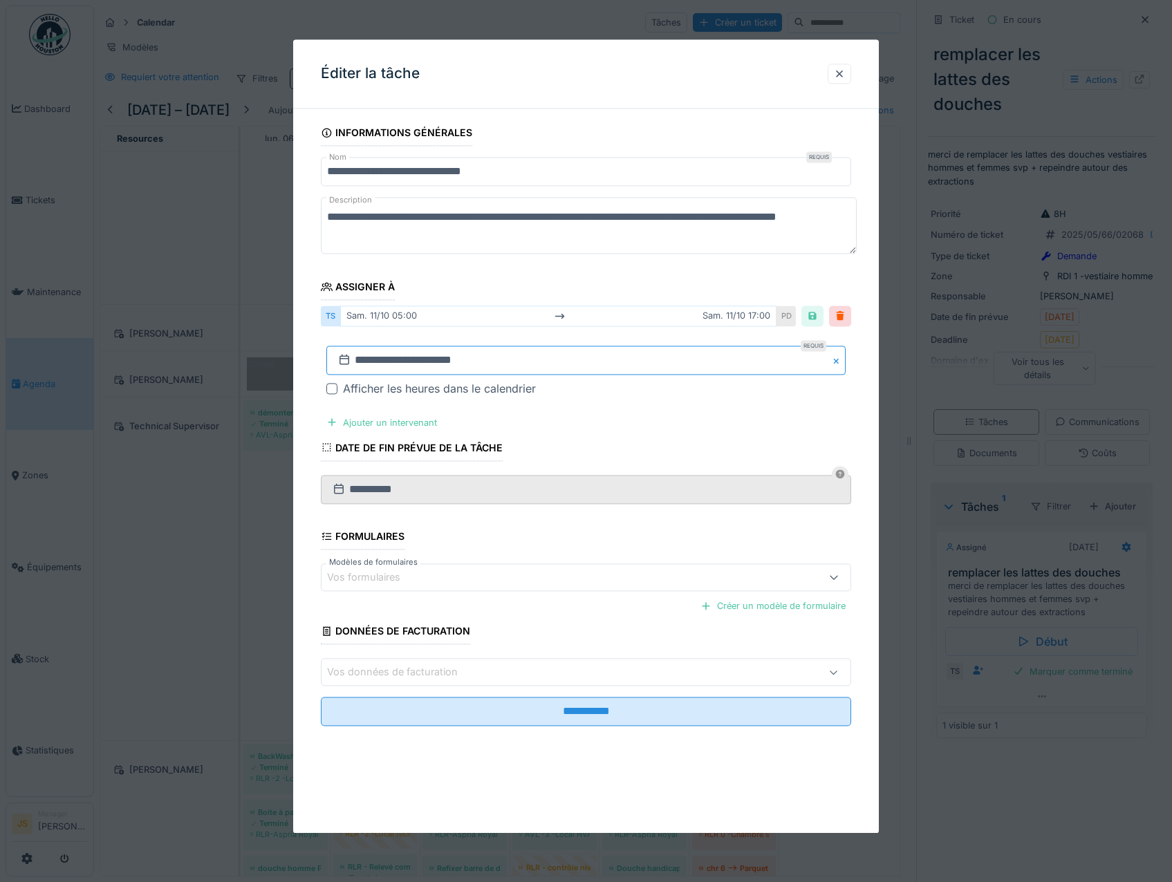
click at [374, 362] on input "**********" at bounding box center [586, 360] width 520 height 29
click at [524, 501] on div "13" at bounding box center [521, 496] width 19 height 20
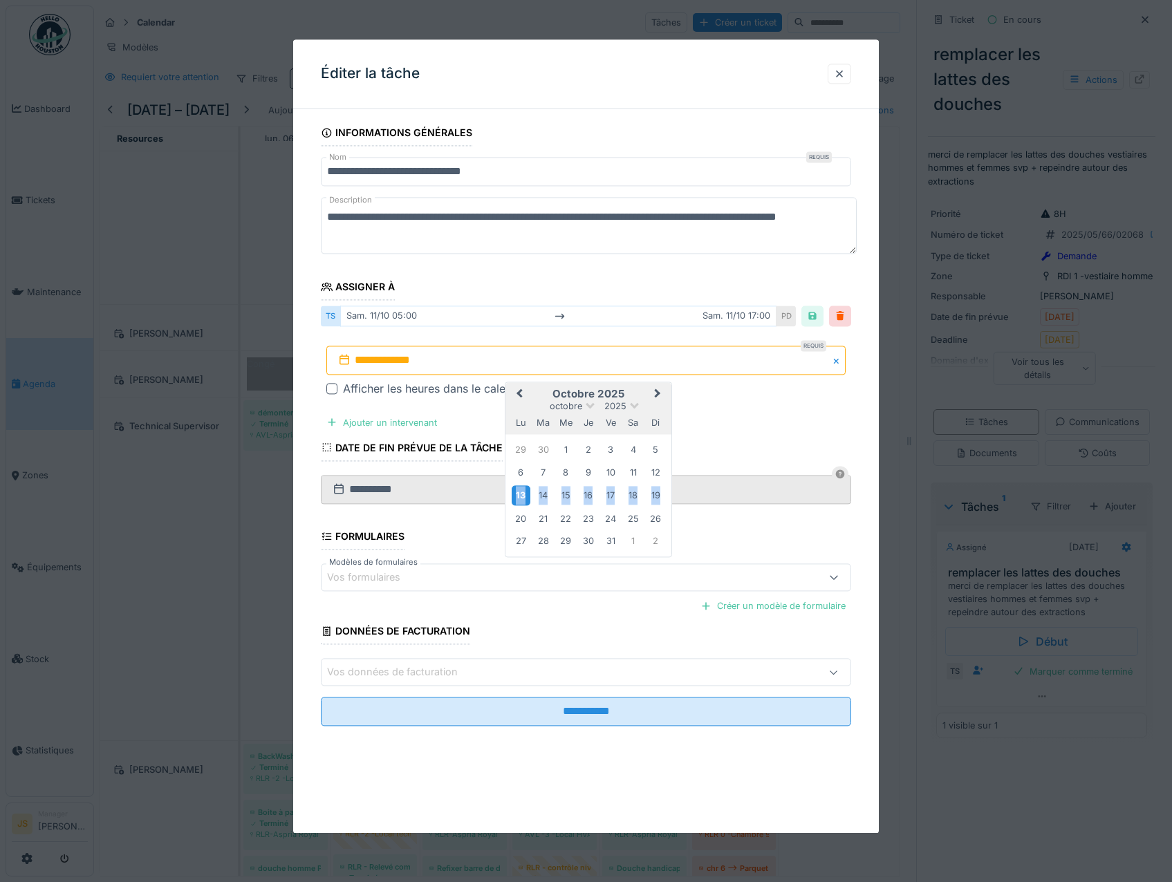
click at [524, 501] on div "13" at bounding box center [521, 496] width 19 height 20
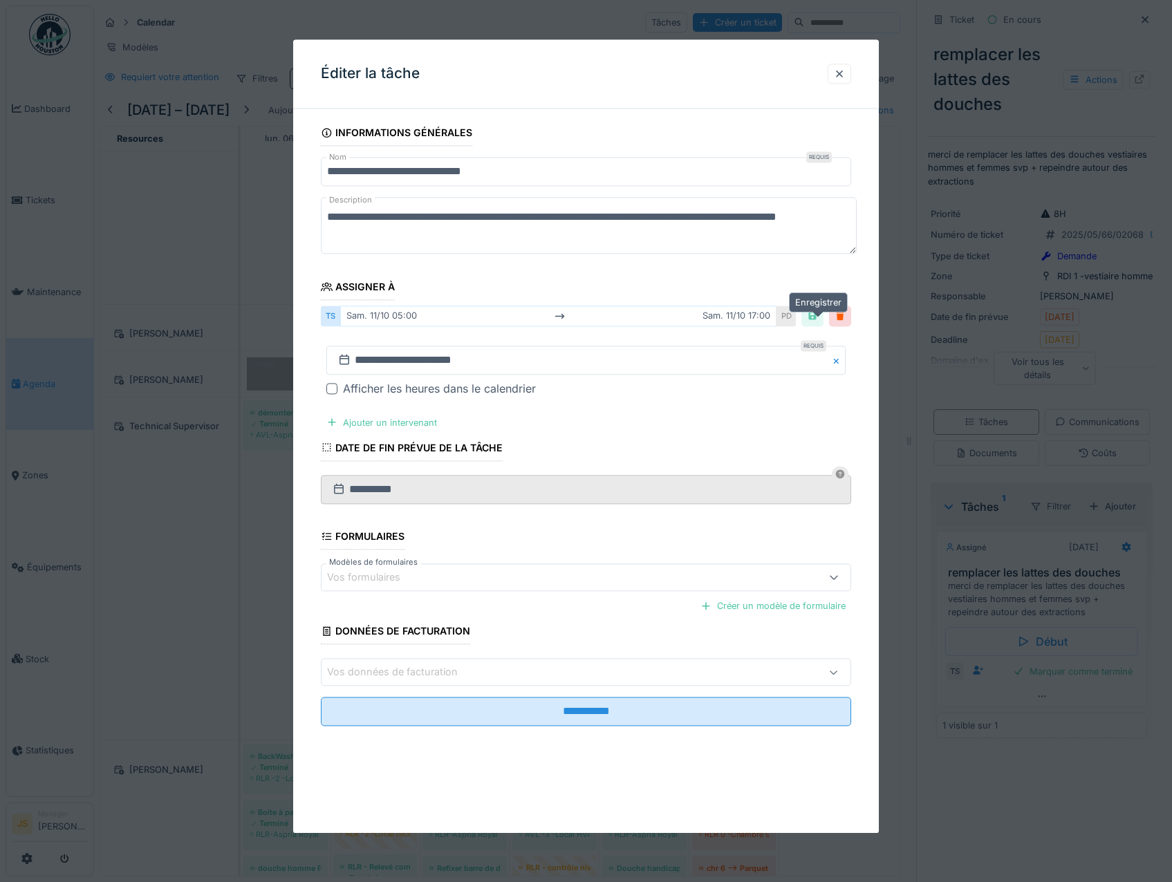
click at [818, 317] on div at bounding box center [812, 316] width 11 height 13
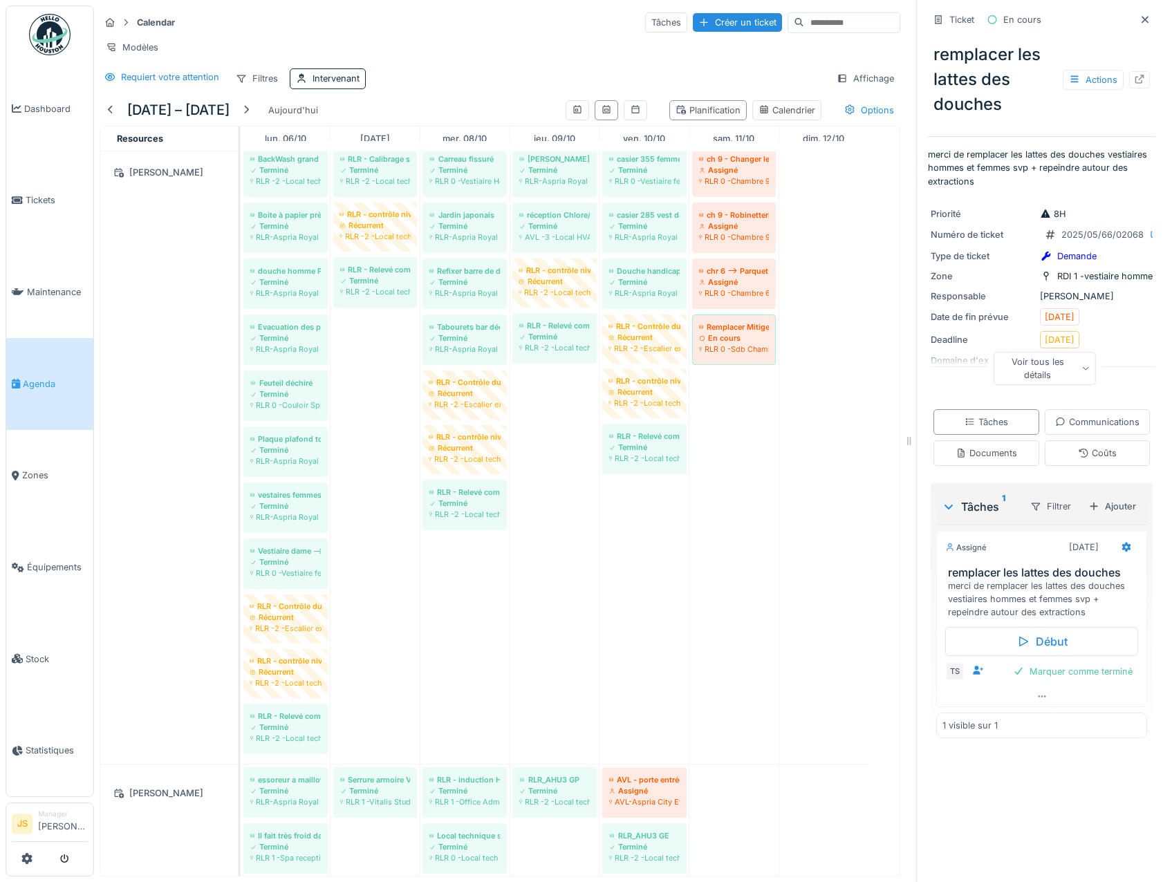
scroll to position [2075, 0]
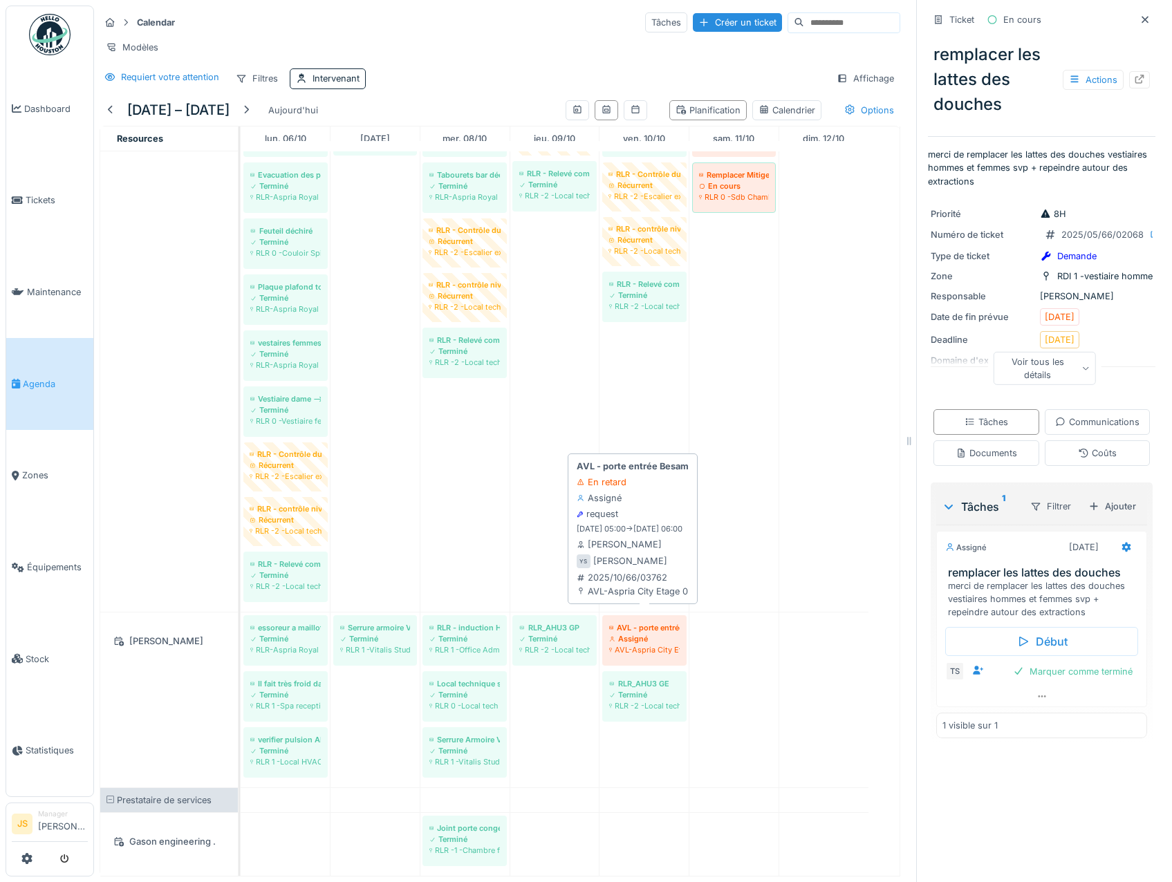
click at [655, 634] on div "Assigné" at bounding box center [644, 639] width 71 height 11
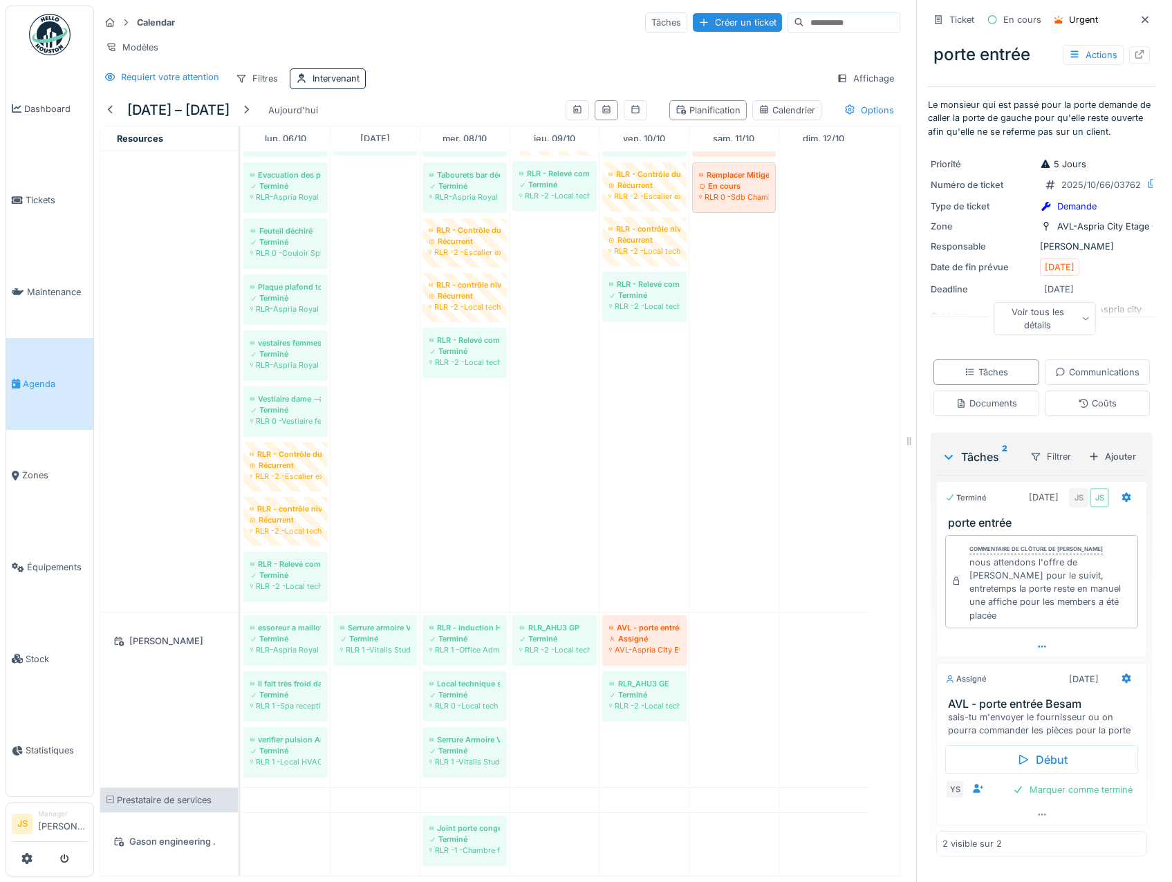
scroll to position [42, 0]
click at [1122, 678] on icon at bounding box center [1126, 679] width 9 height 10
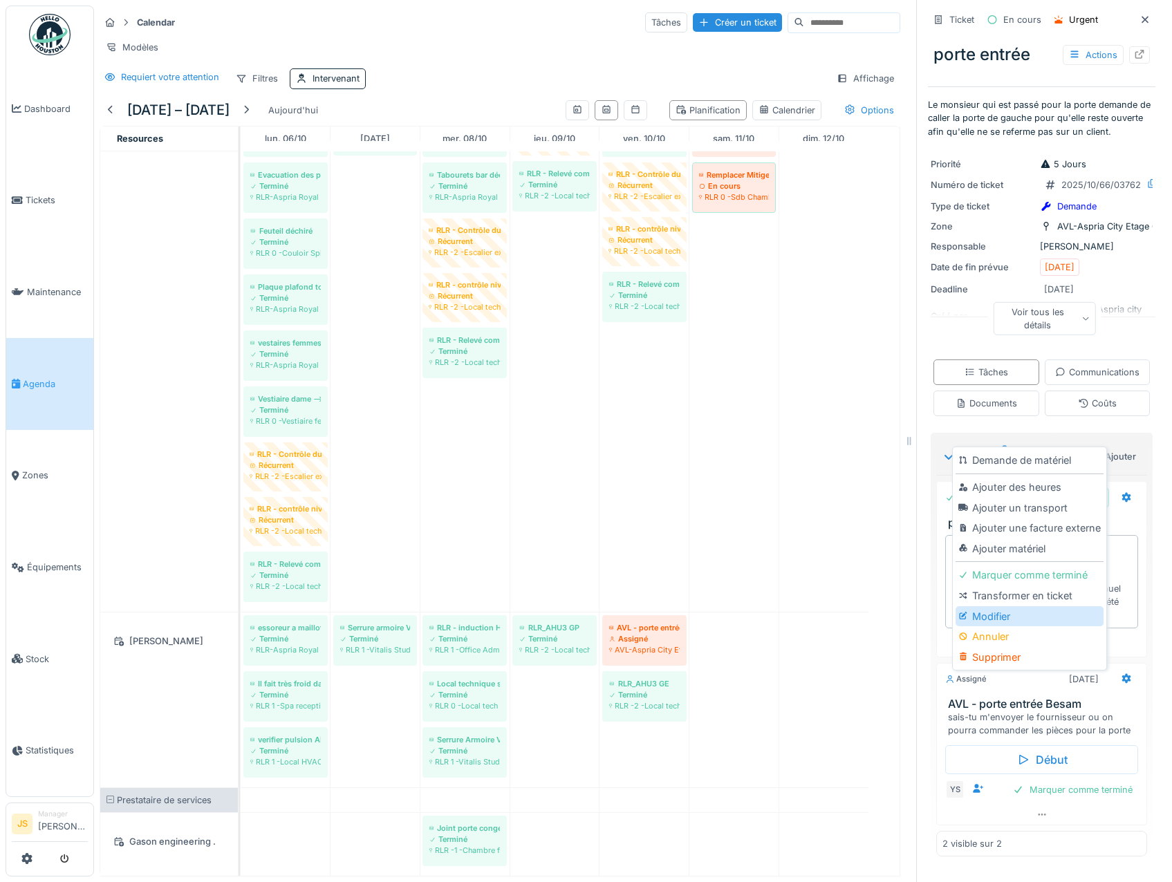
click at [995, 607] on div "Modifier" at bounding box center [1029, 617] width 147 height 21
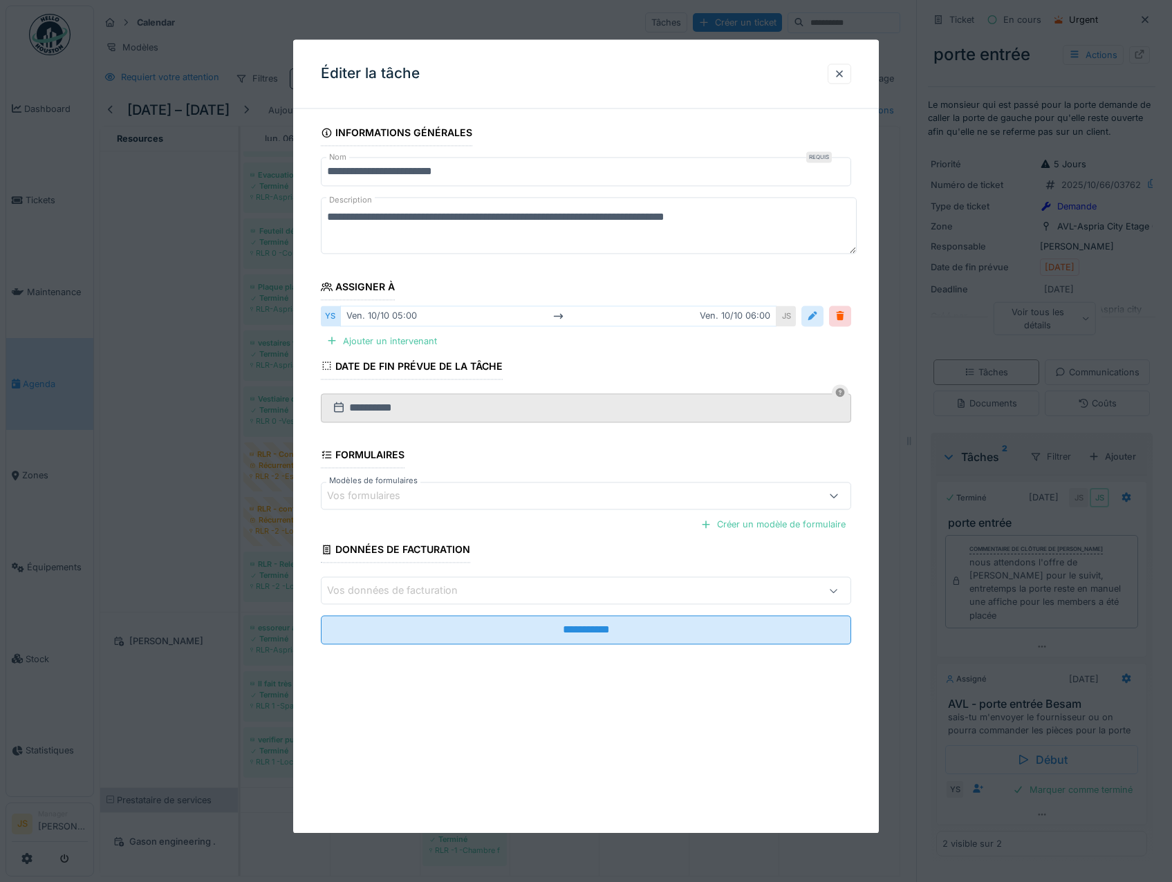
click at [816, 313] on div at bounding box center [812, 316] width 11 height 13
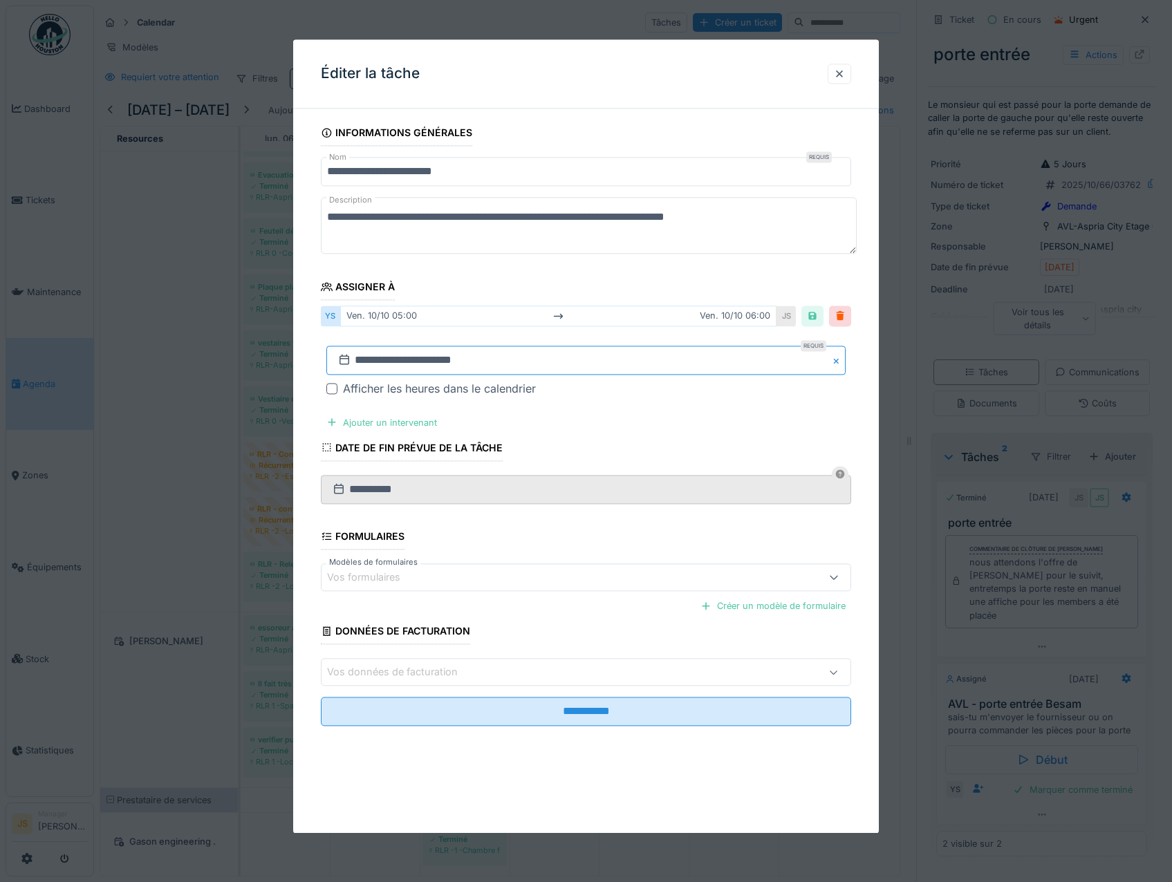
click at [356, 358] on input "**********" at bounding box center [586, 360] width 520 height 29
click at [846, 317] on div at bounding box center [840, 316] width 11 height 13
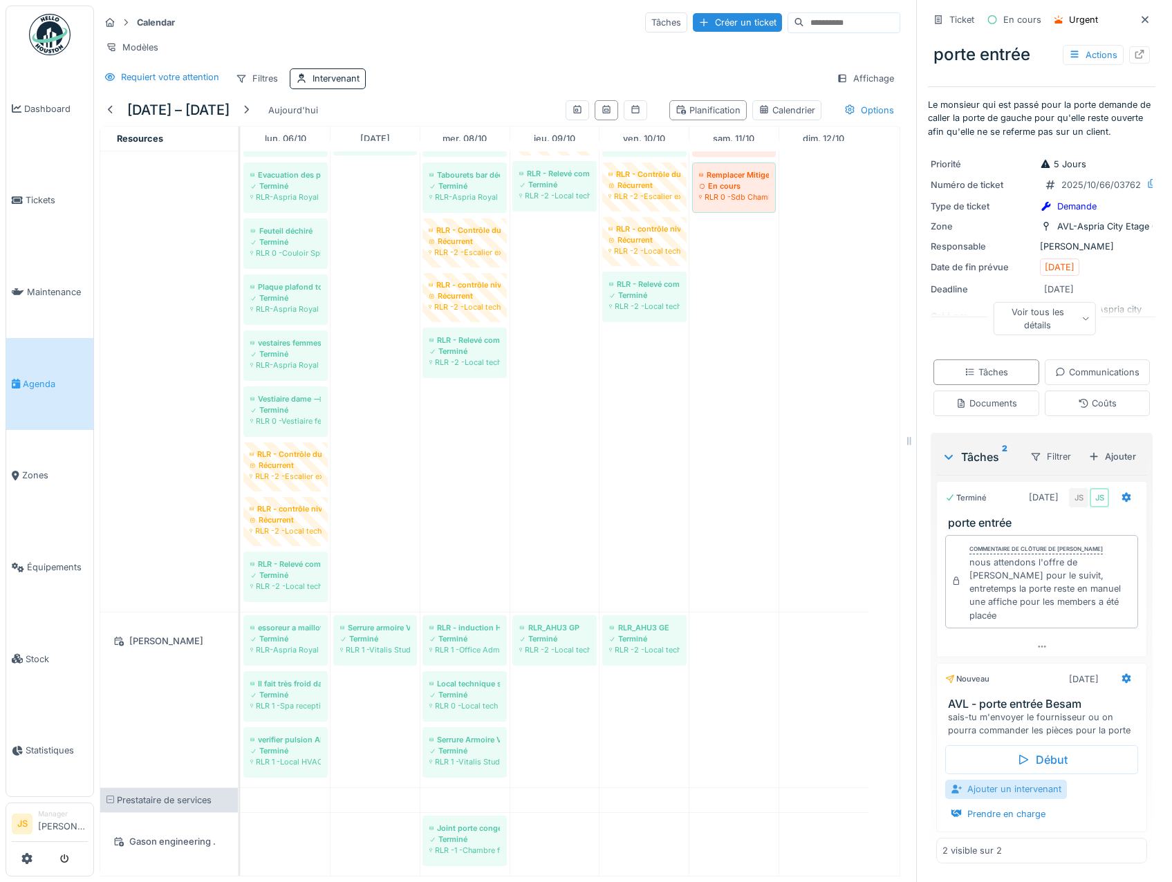
click at [1001, 788] on div "Ajouter un intervenant" at bounding box center [1006, 789] width 122 height 19
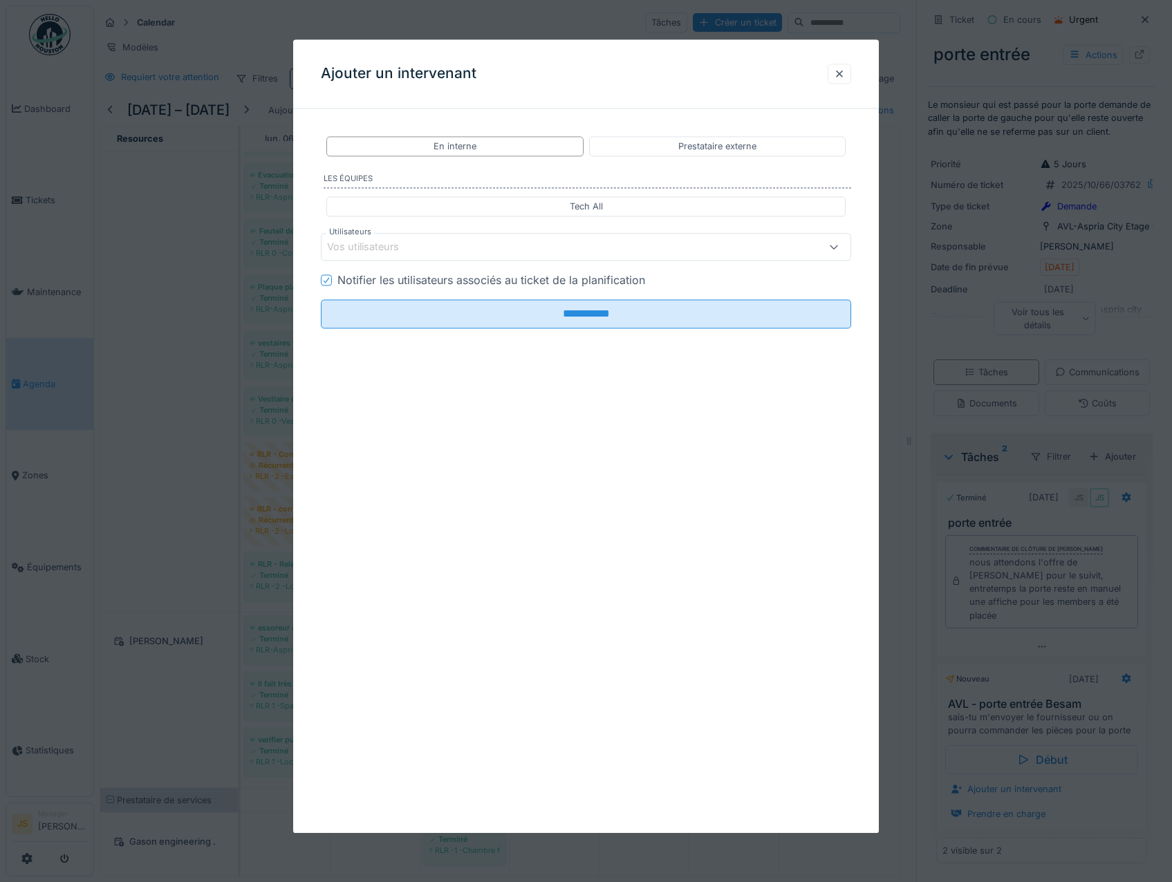
click at [400, 241] on div "Vos utilisateurs" at bounding box center [372, 247] width 91 height 15
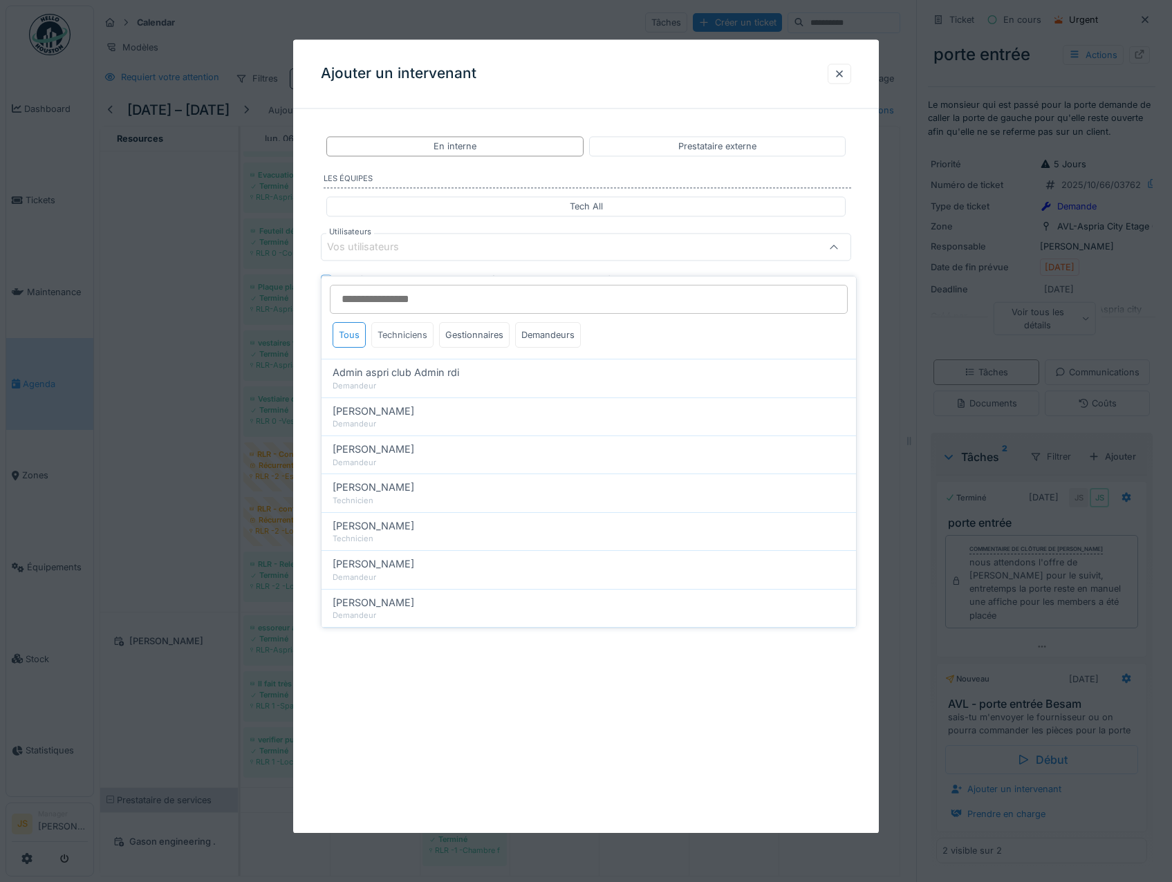
click at [401, 324] on div "Techniciens" at bounding box center [402, 335] width 62 height 26
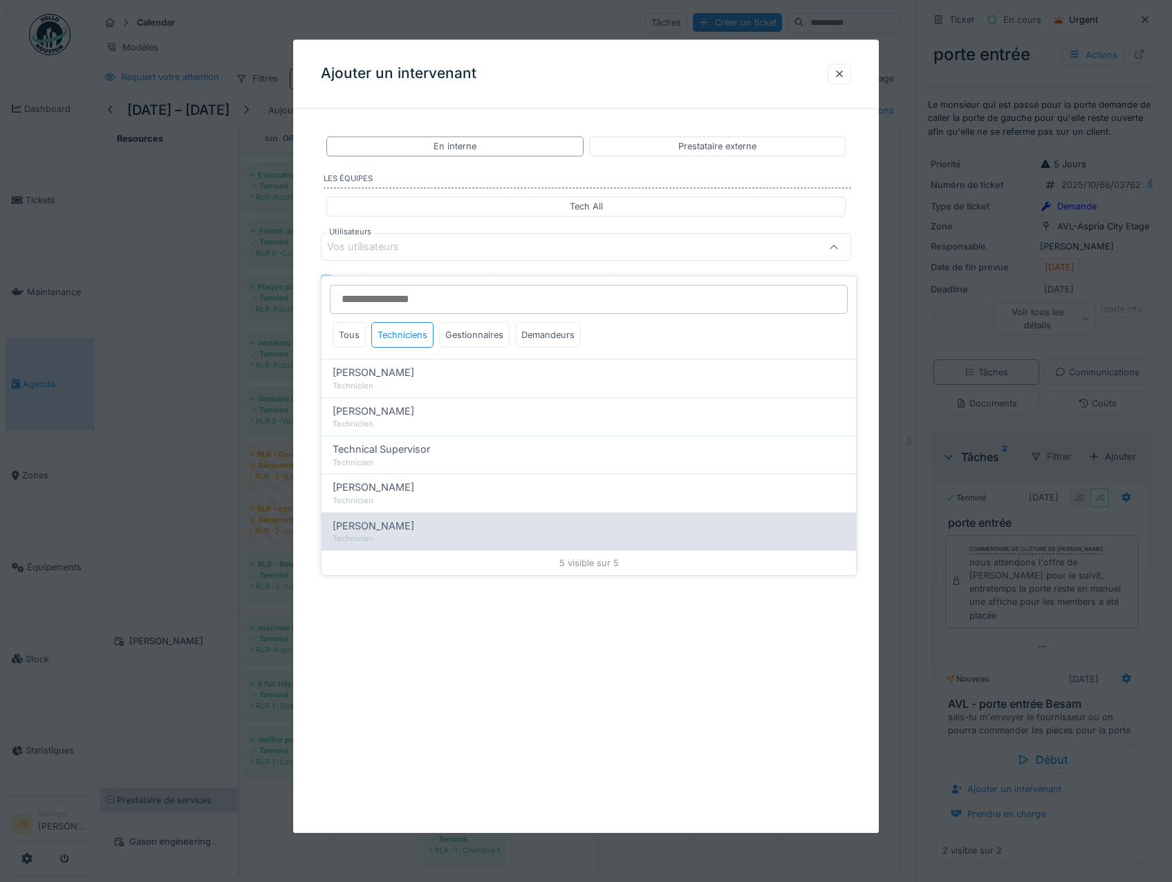
click at [369, 519] on span "[PERSON_NAME]" at bounding box center [374, 526] width 82 height 15
type input "*****"
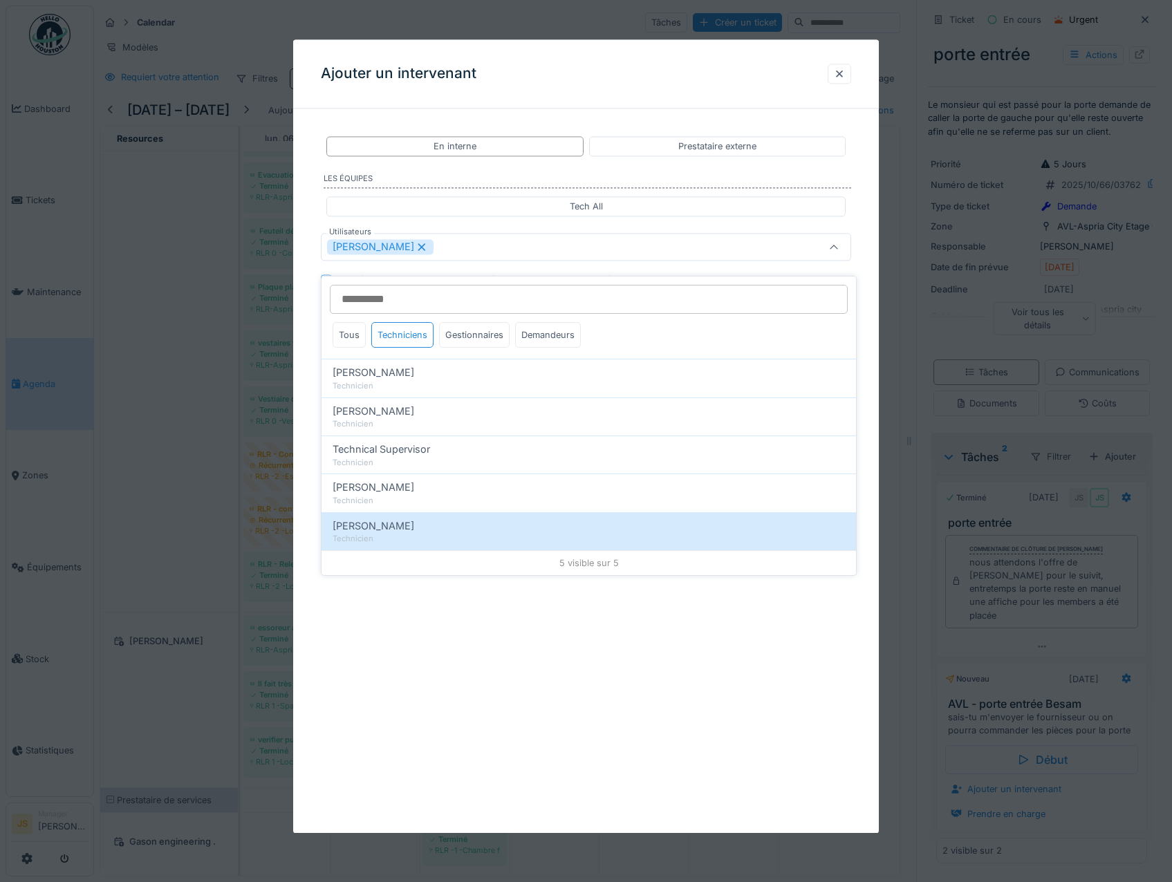
click at [304, 470] on div "**********" at bounding box center [586, 436] width 586 height 794
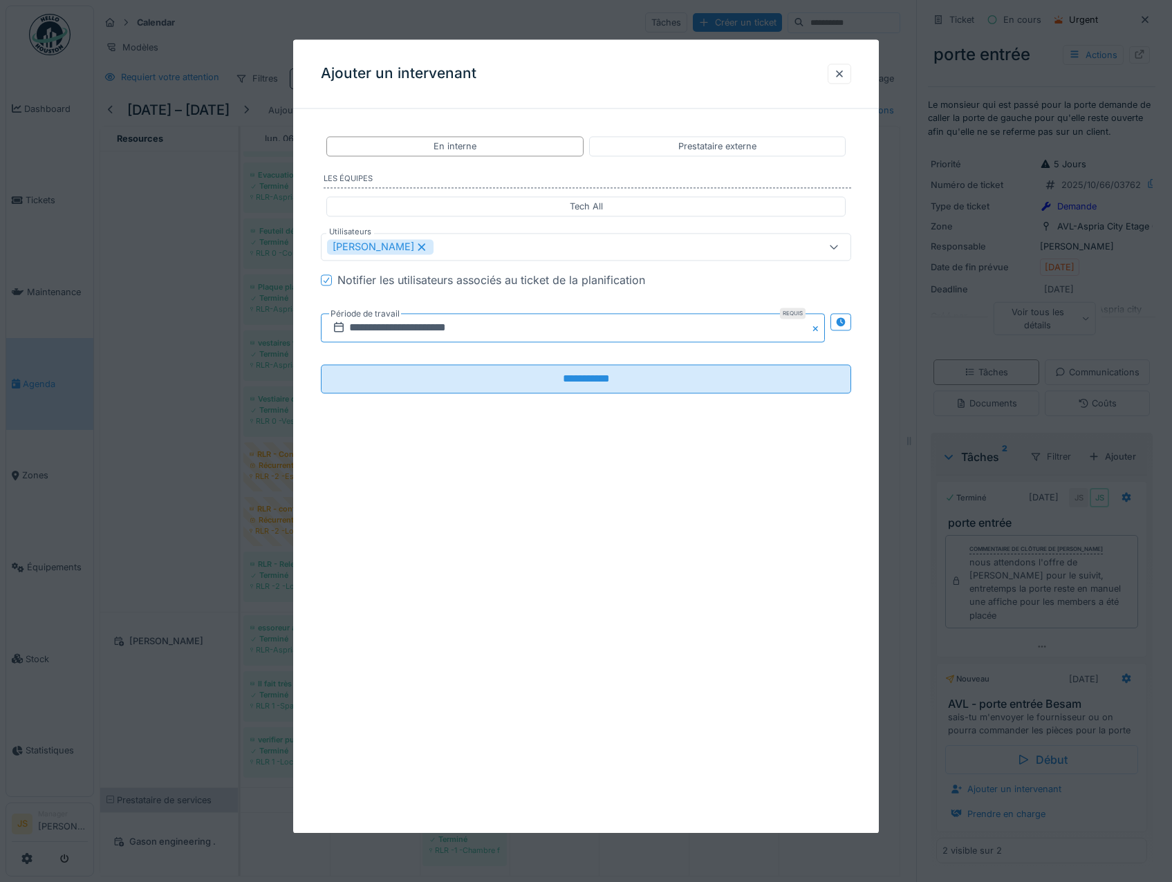
click at [371, 326] on input "**********" at bounding box center [573, 328] width 505 height 29
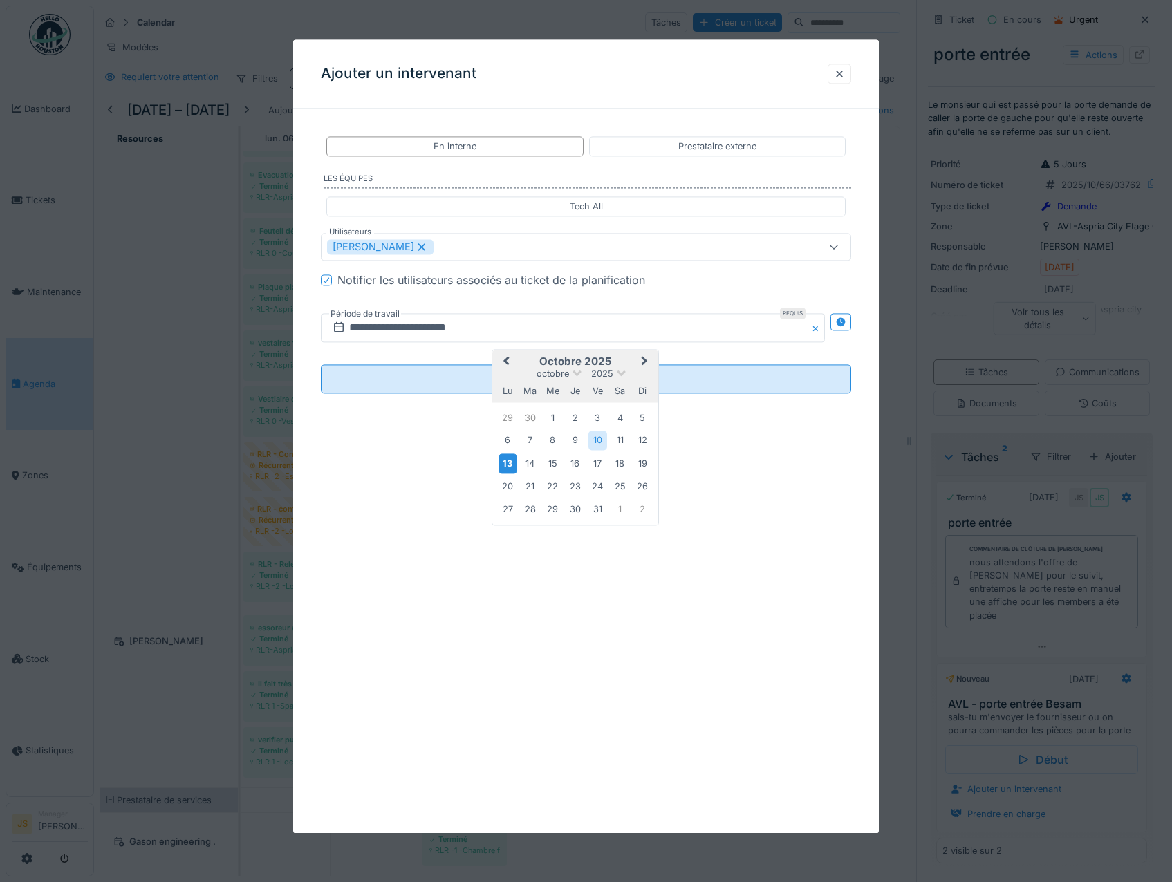
click at [511, 464] on div "13" at bounding box center [508, 464] width 19 height 20
click at [510, 463] on div "13" at bounding box center [508, 464] width 19 height 20
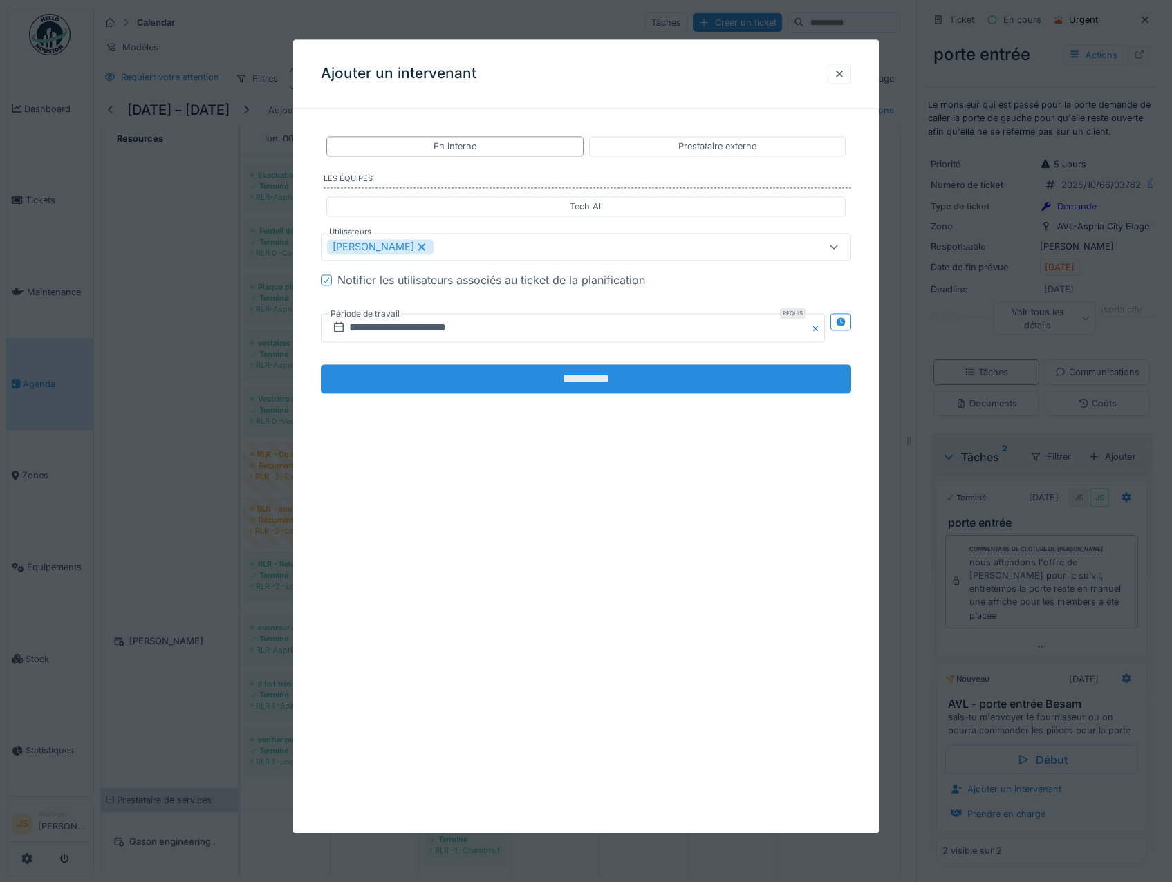
click at [500, 373] on input "**********" at bounding box center [586, 379] width 531 height 29
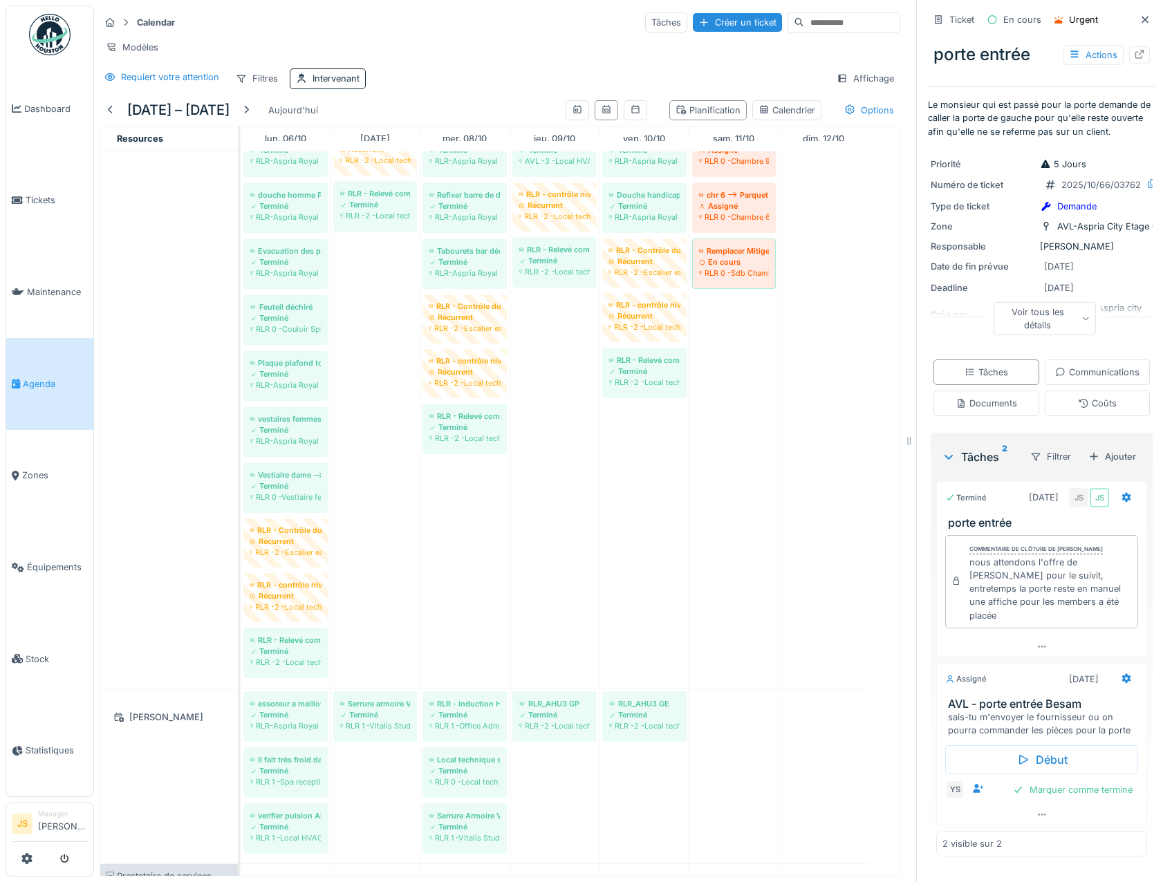
scroll to position [2085, 0]
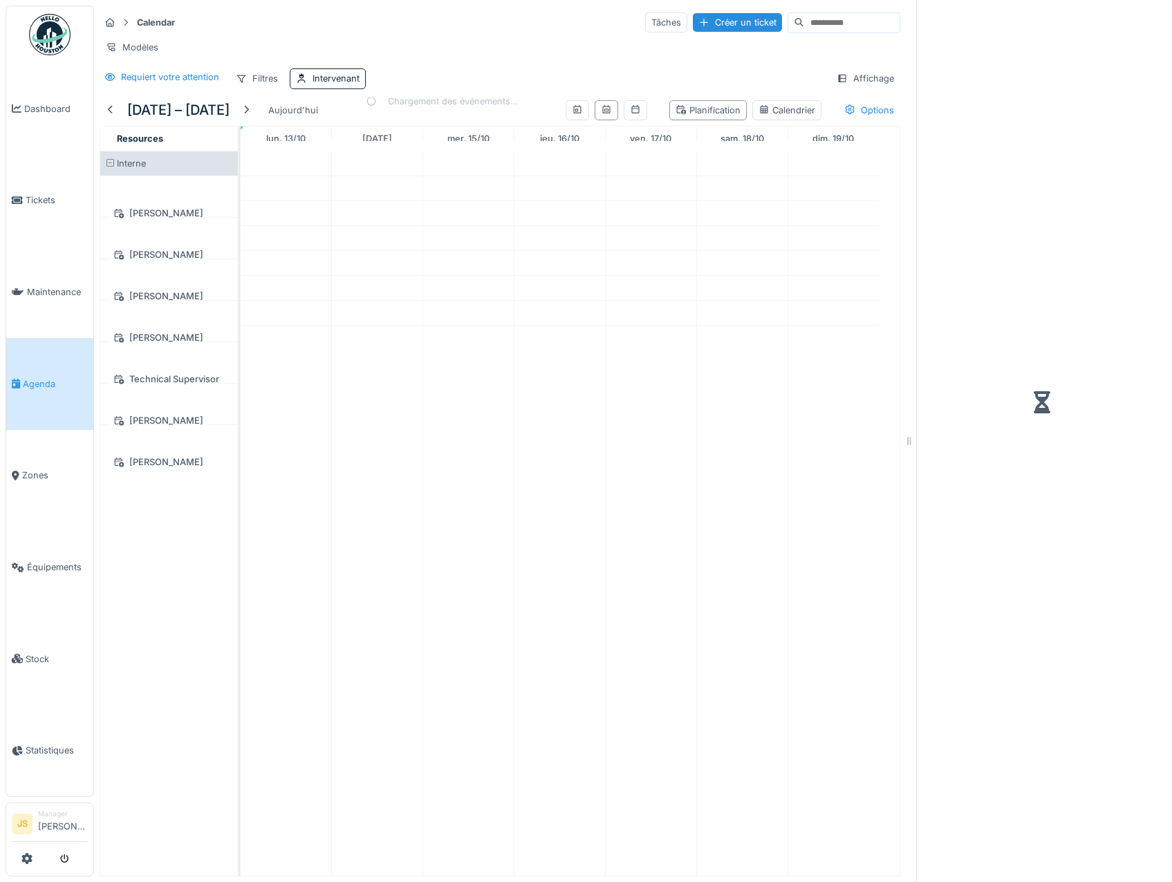
scroll to position [10, 0]
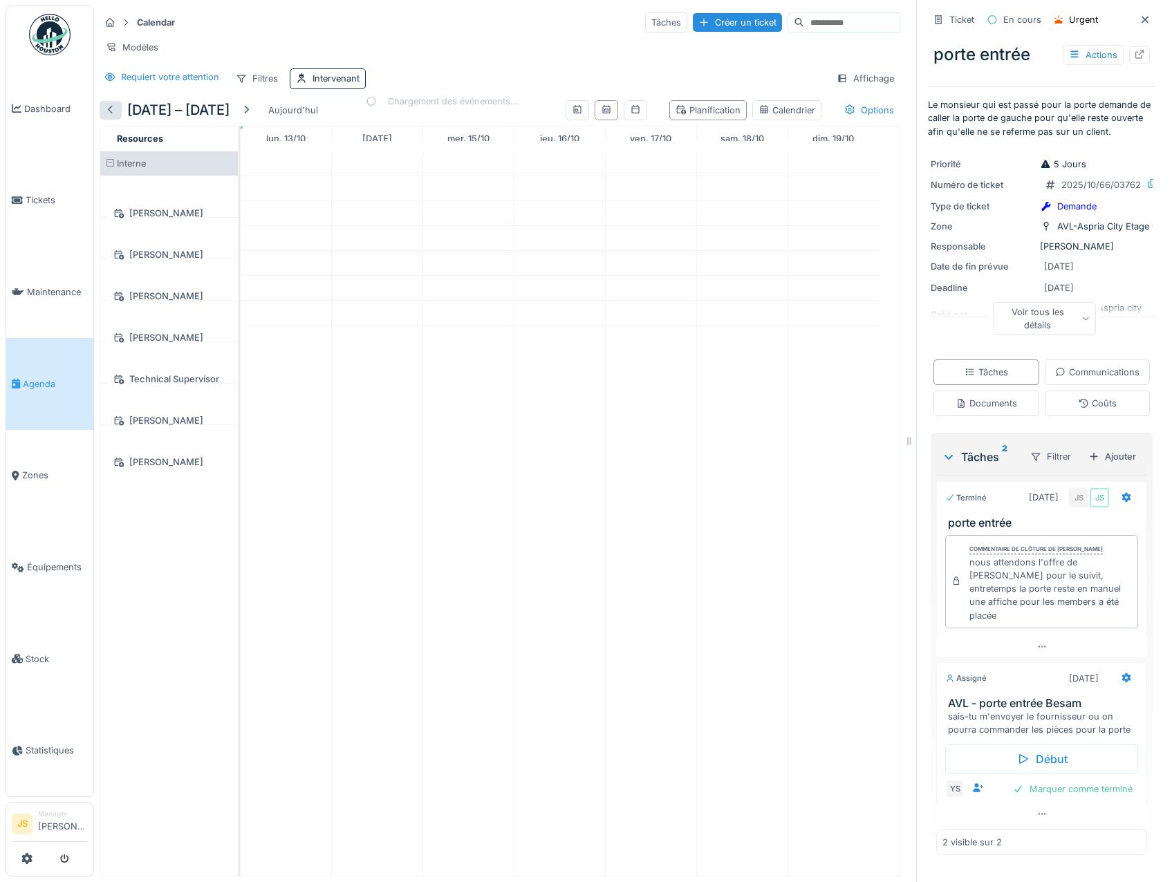
click at [111, 109] on div at bounding box center [110, 110] width 11 height 13
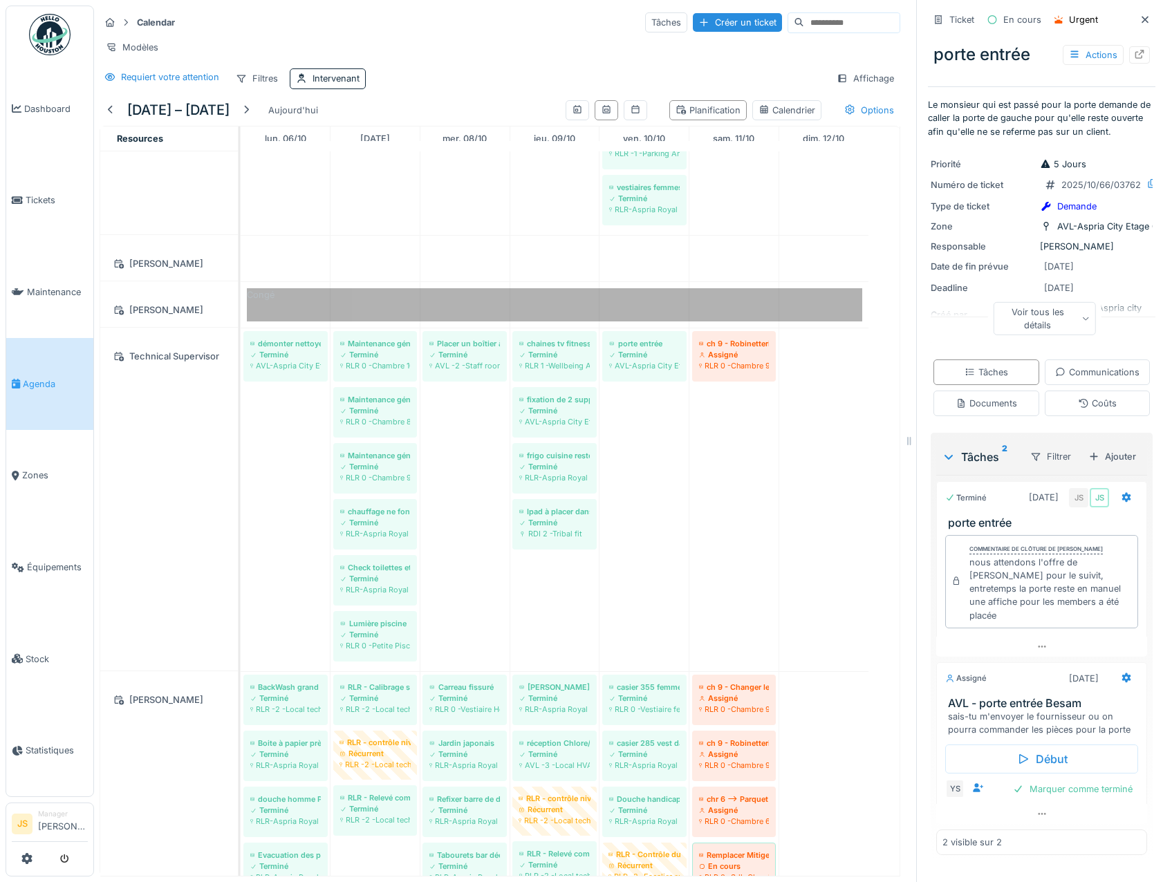
scroll to position [1522, 0]
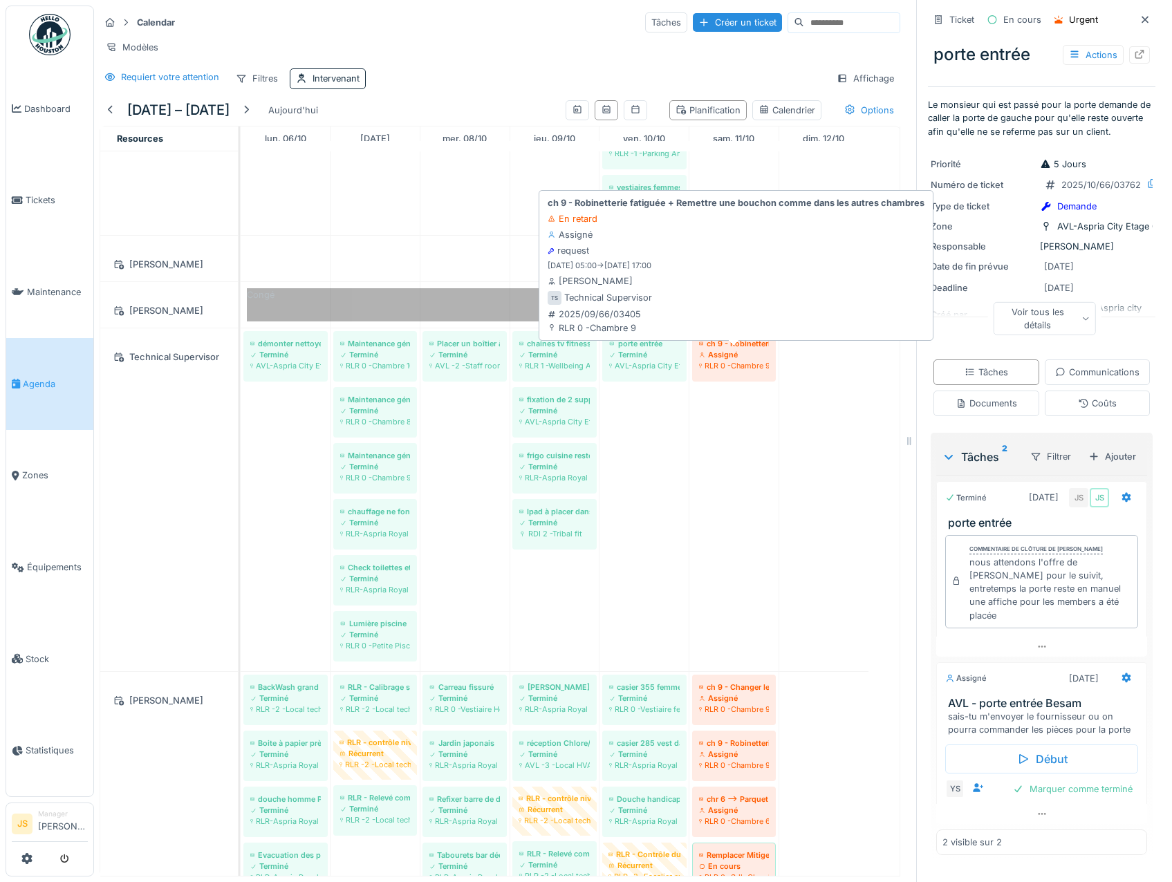
click at [740, 360] on div "RLR 0 -Chambre 9" at bounding box center [734, 365] width 70 height 11
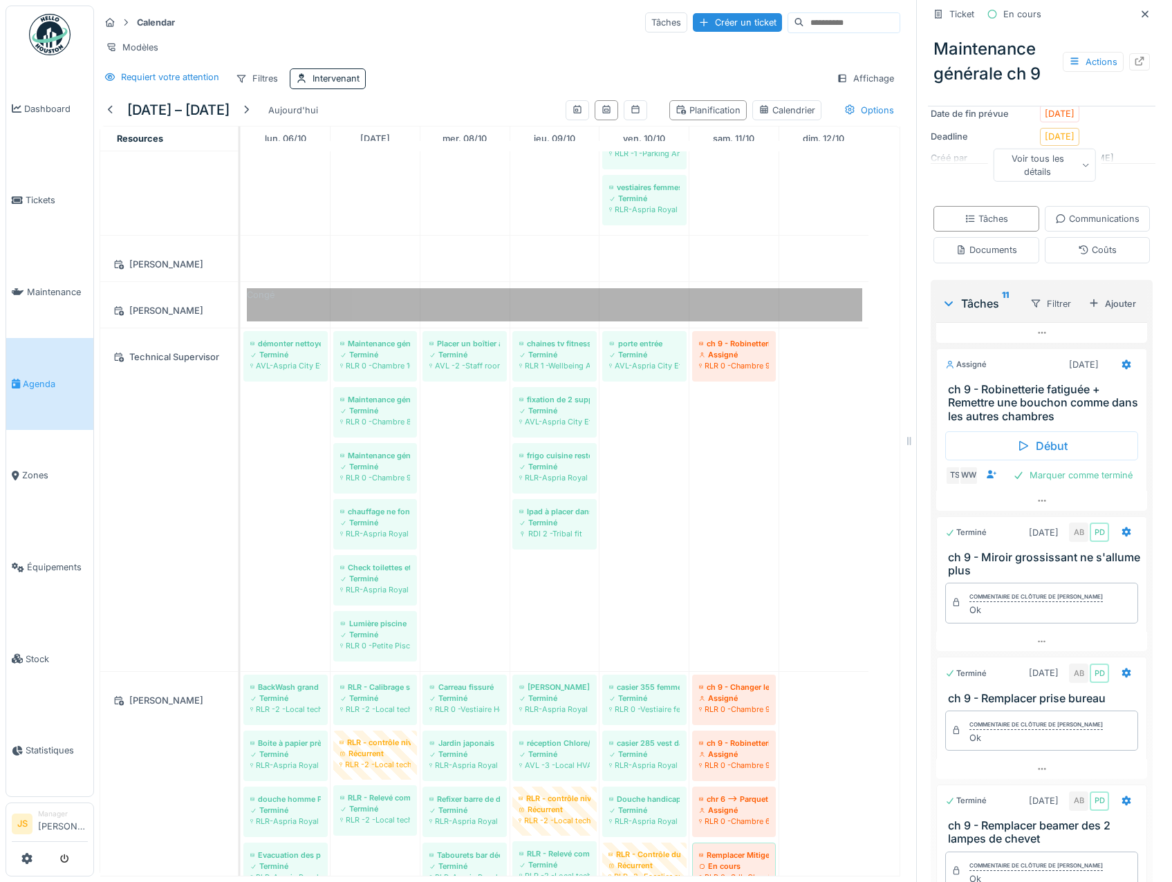
scroll to position [138, 0]
click at [1122, 366] on icon at bounding box center [1126, 361] width 9 height 10
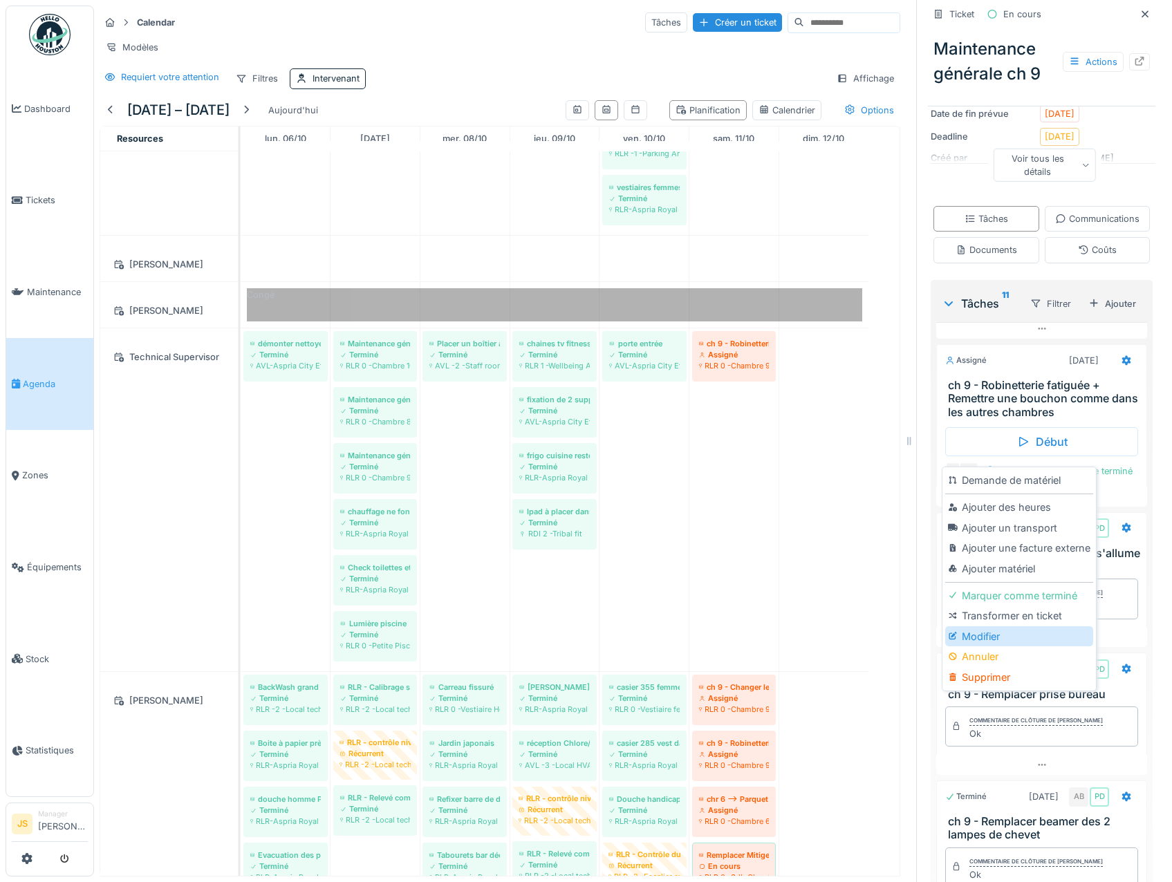
click at [977, 627] on div "Modifier" at bounding box center [1018, 637] width 147 height 21
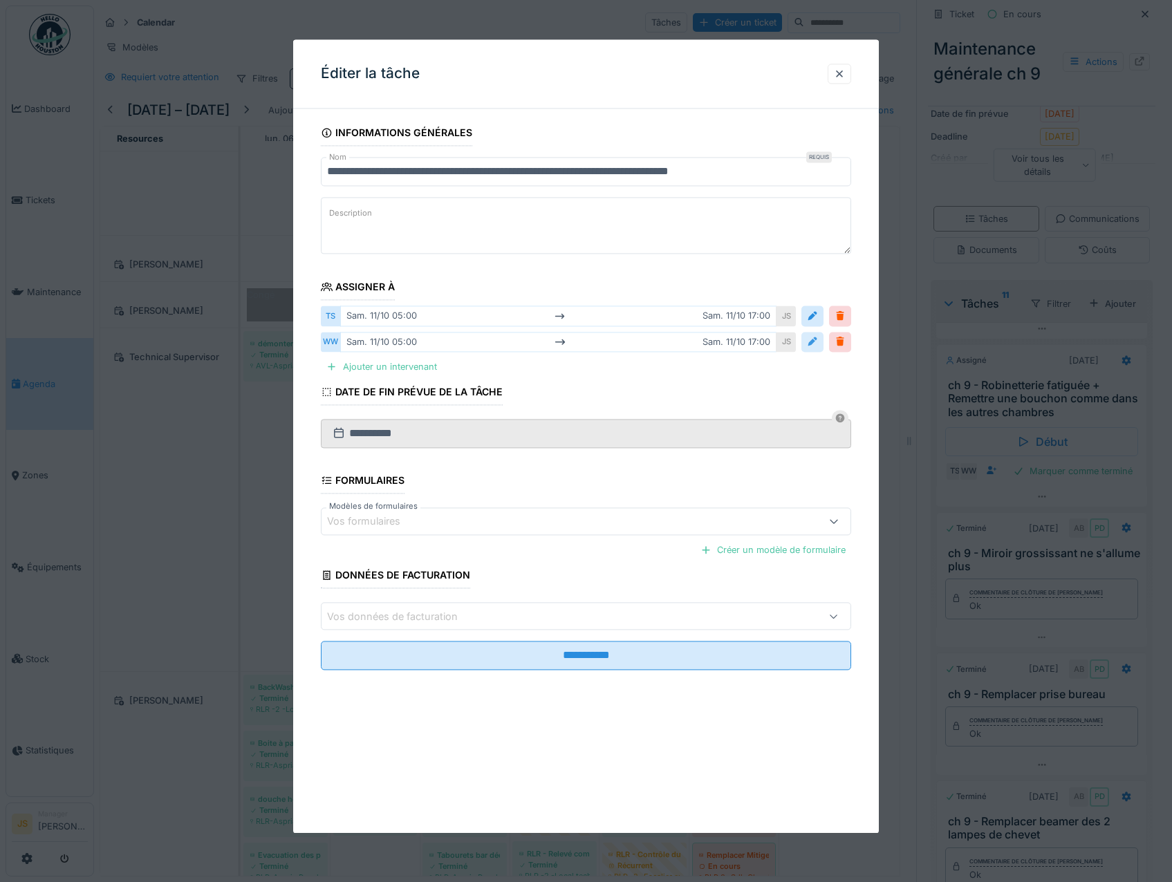
click at [818, 341] on div at bounding box center [812, 341] width 11 height 13
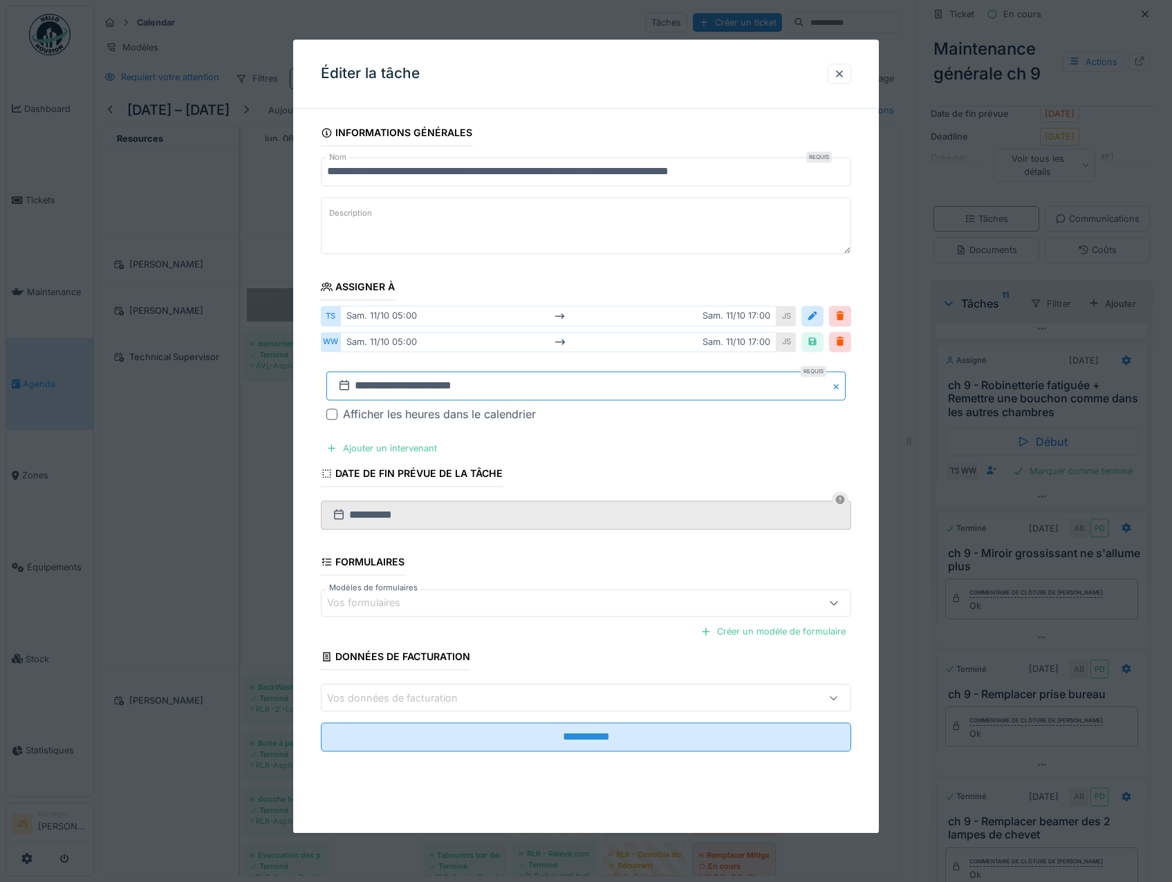
click at [372, 384] on input "**********" at bounding box center [586, 385] width 520 height 29
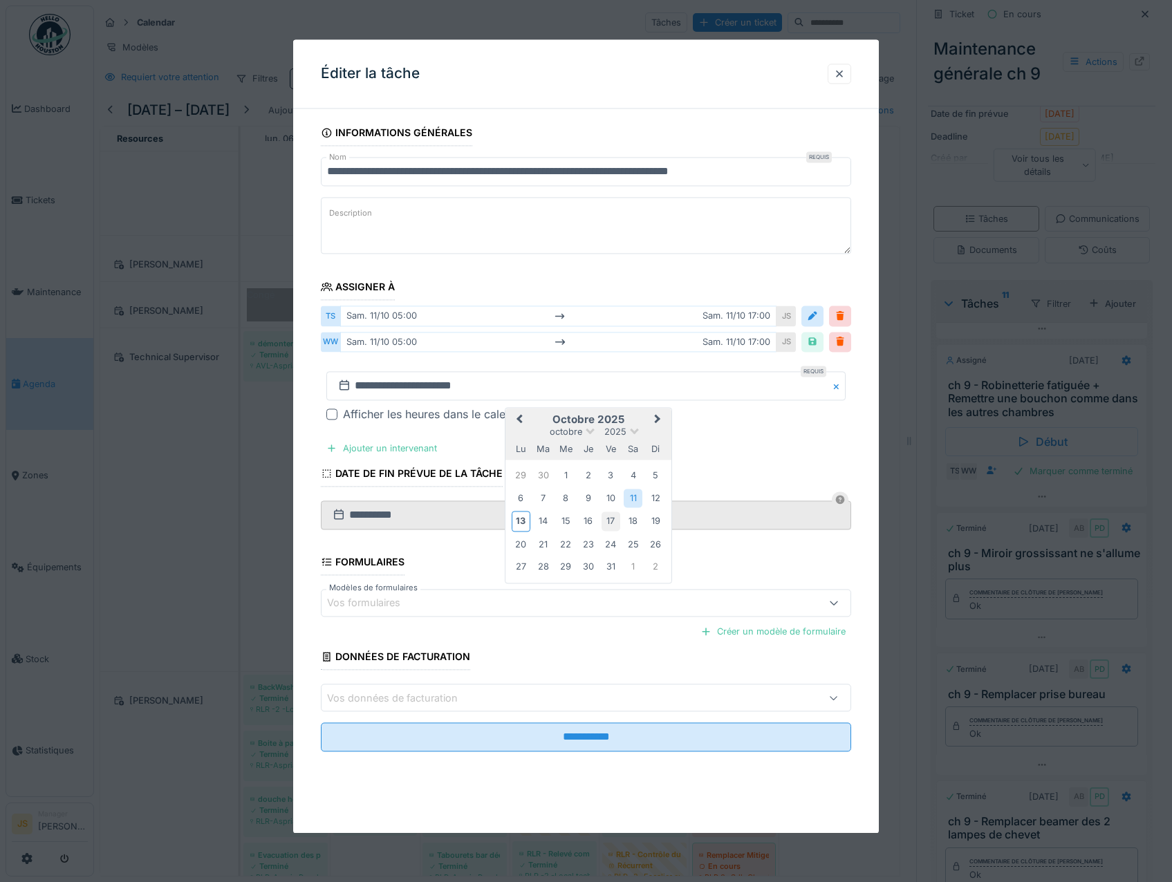
click at [608, 520] on div "17" at bounding box center [611, 521] width 19 height 19
click at [609, 519] on div "17" at bounding box center [611, 521] width 19 height 19
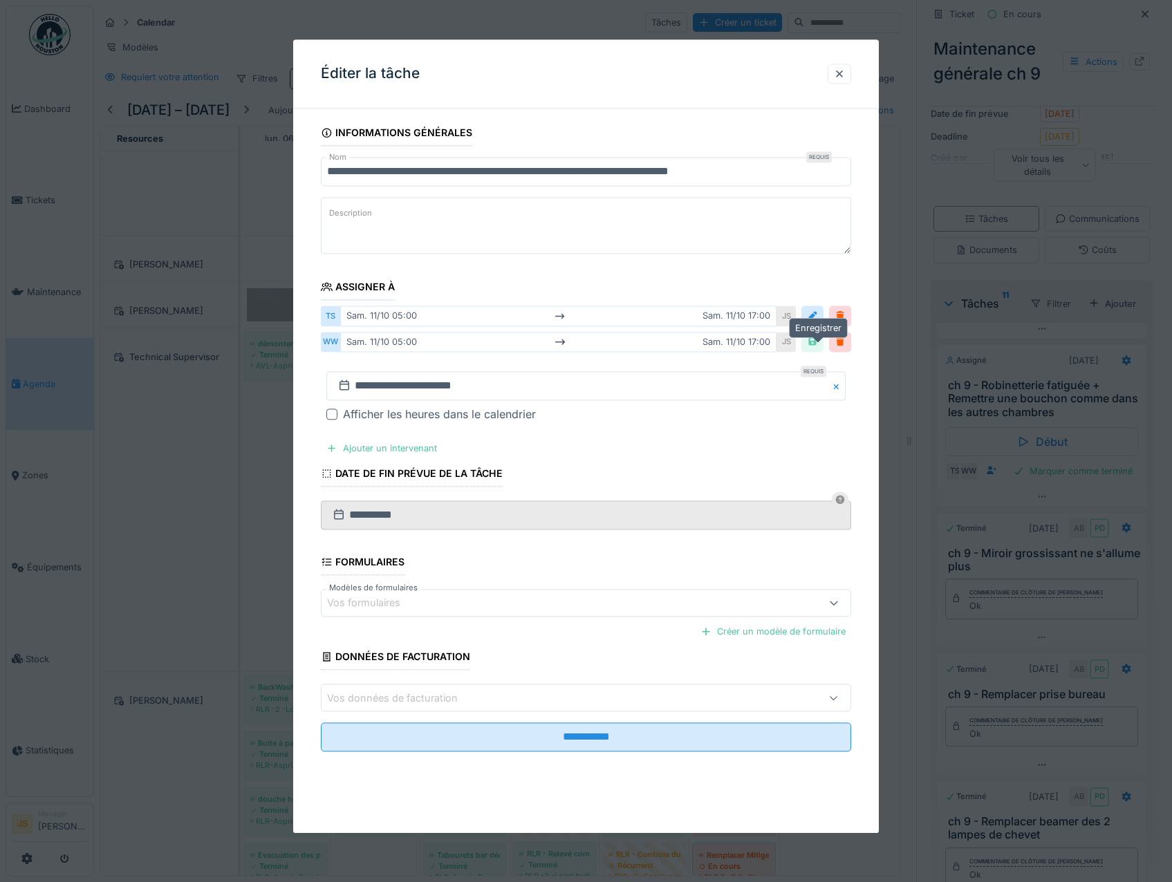
click at [817, 340] on div at bounding box center [812, 341] width 11 height 13
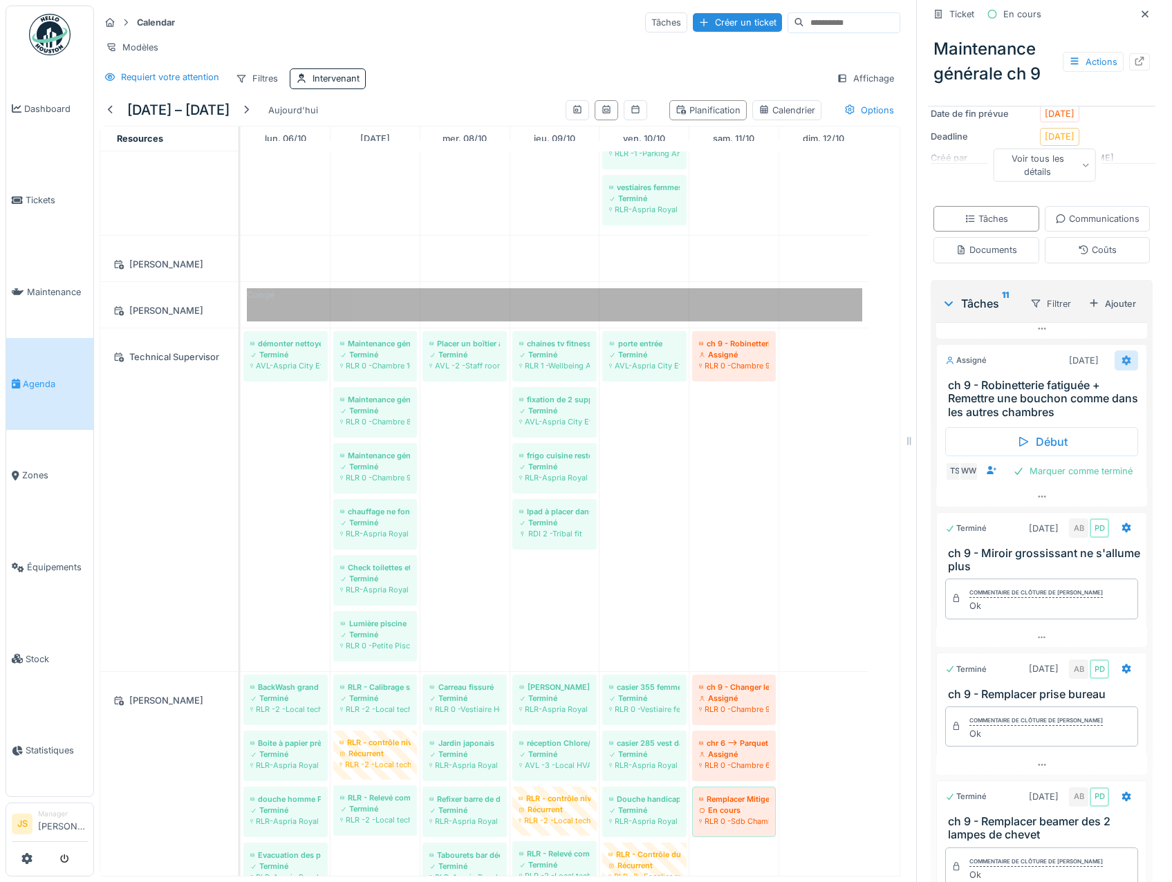
click at [1121, 365] on icon at bounding box center [1126, 360] width 11 height 9
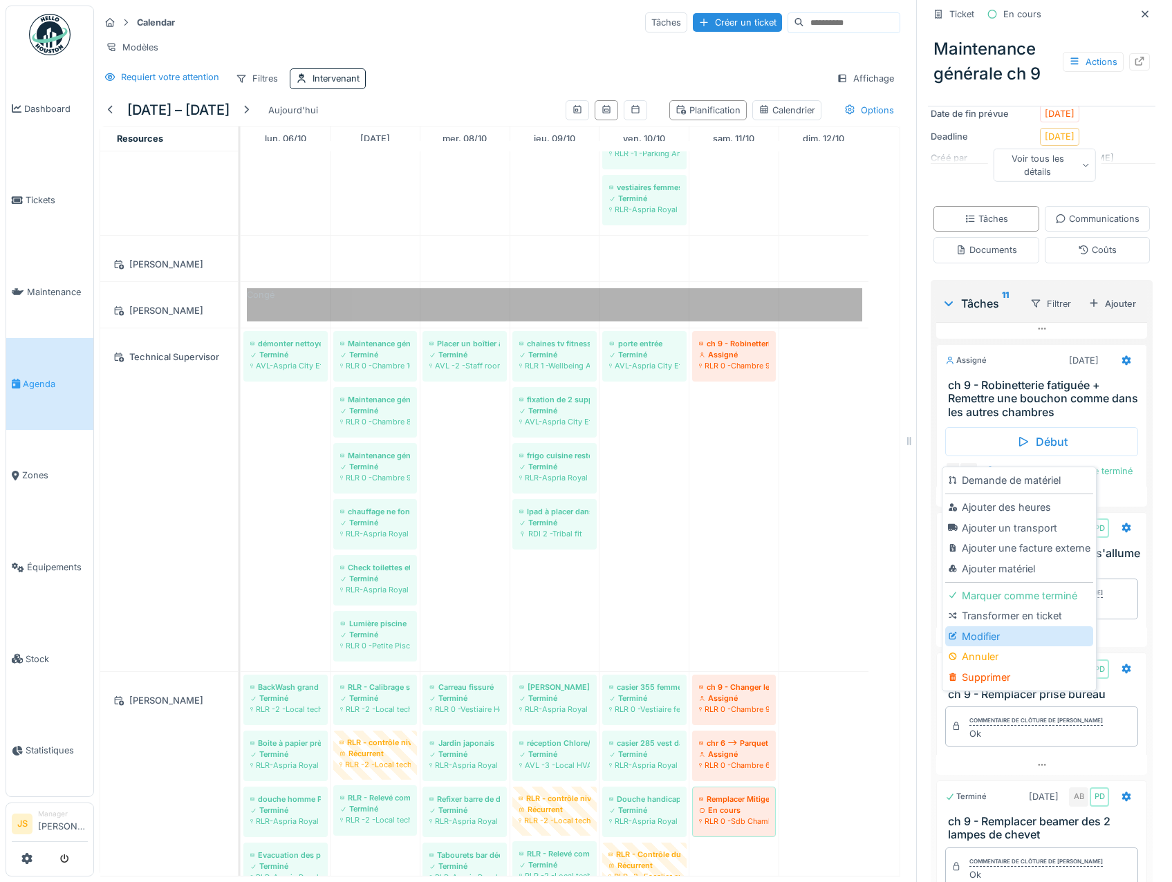
click at [978, 627] on div "Modifier" at bounding box center [1018, 637] width 147 height 21
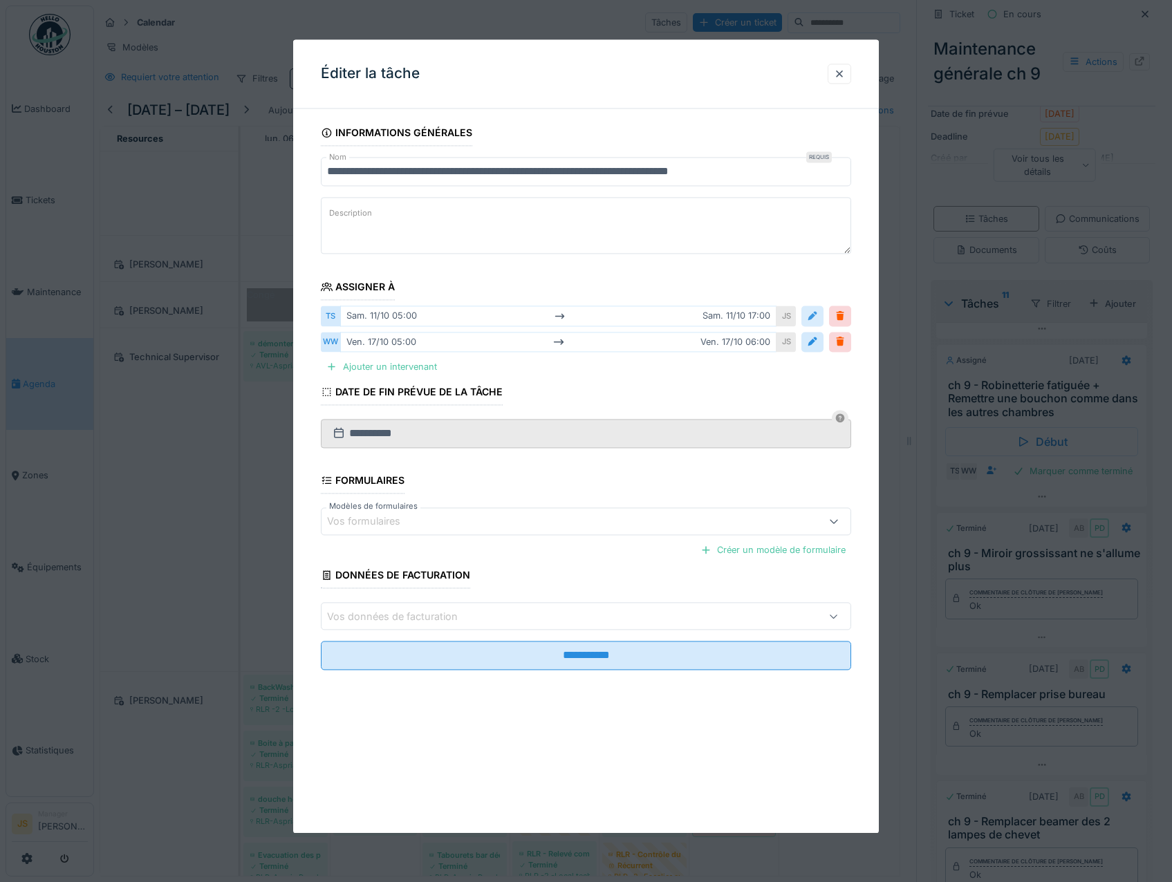
click at [818, 315] on div at bounding box center [812, 316] width 11 height 13
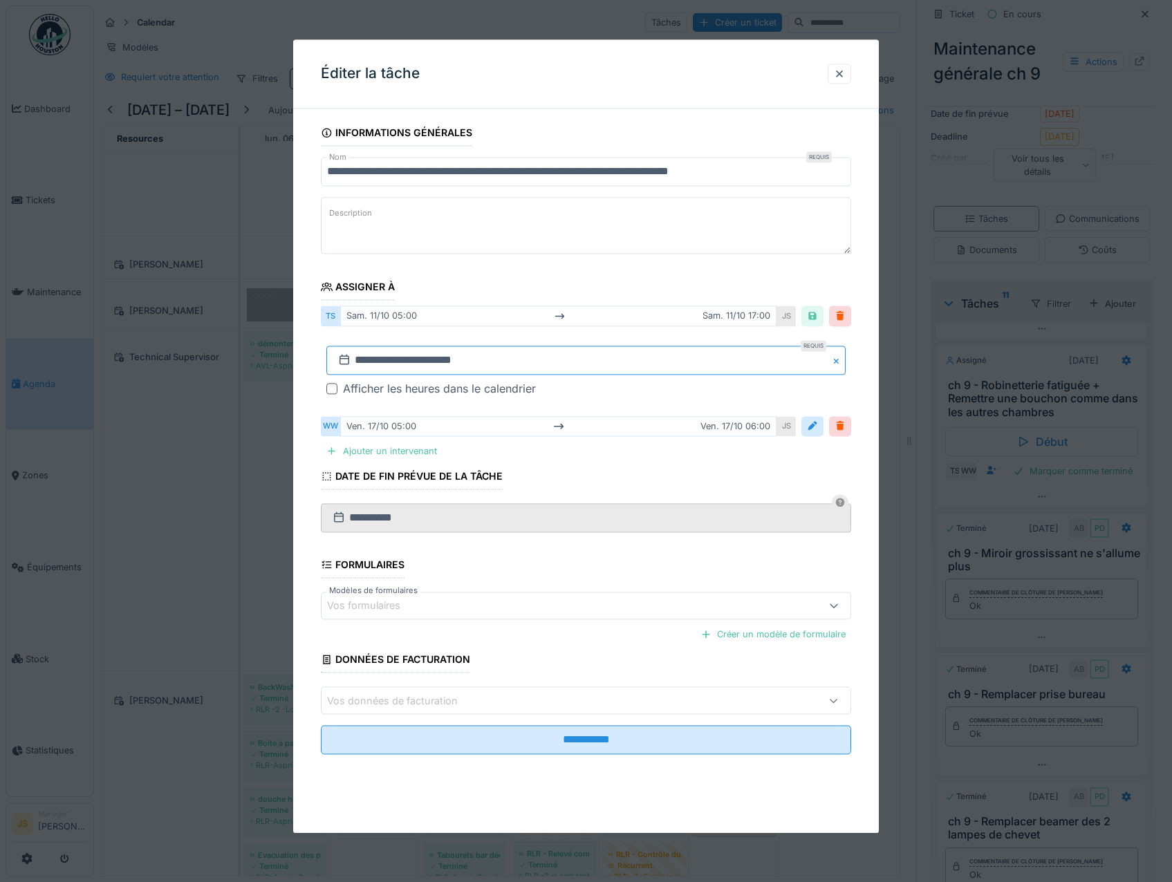
click at [387, 359] on input "**********" at bounding box center [586, 360] width 520 height 29
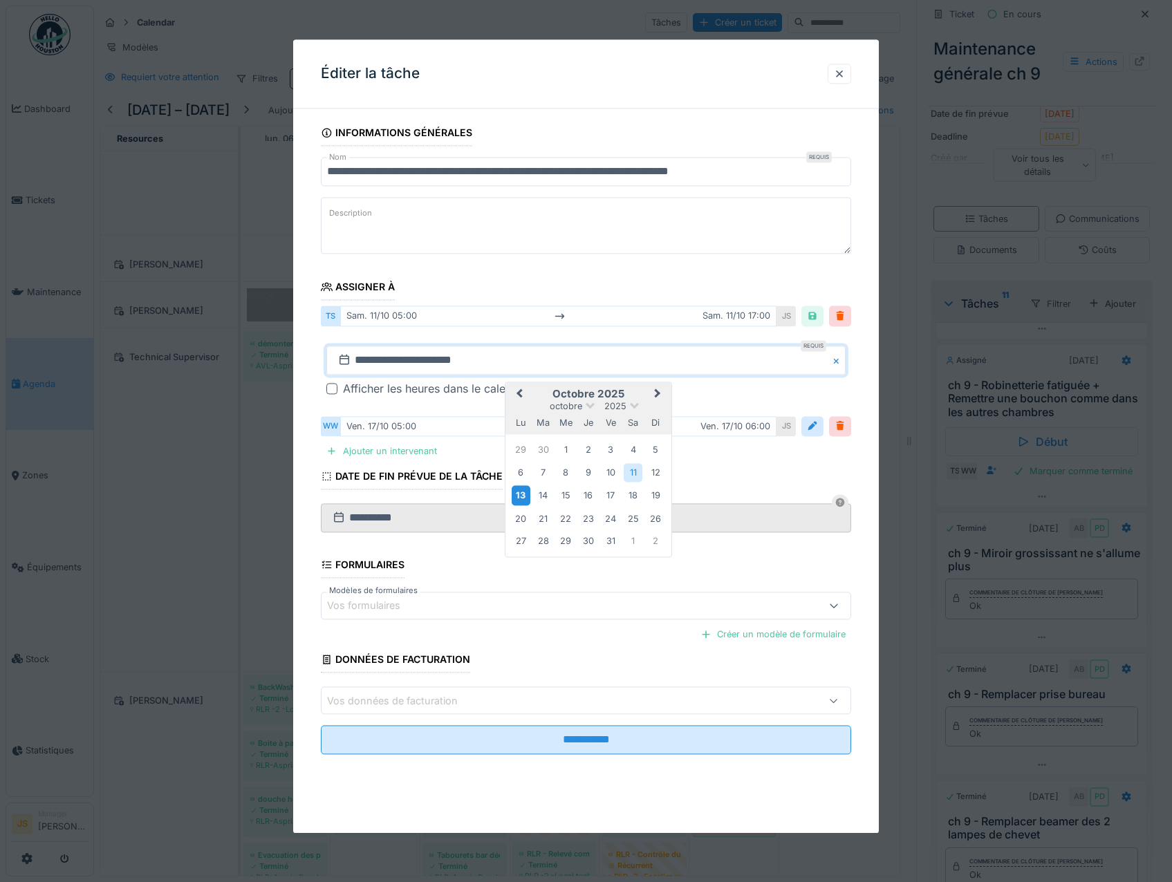
click at [517, 495] on div "13" at bounding box center [521, 496] width 19 height 20
click at [519, 495] on div "13" at bounding box center [521, 496] width 19 height 20
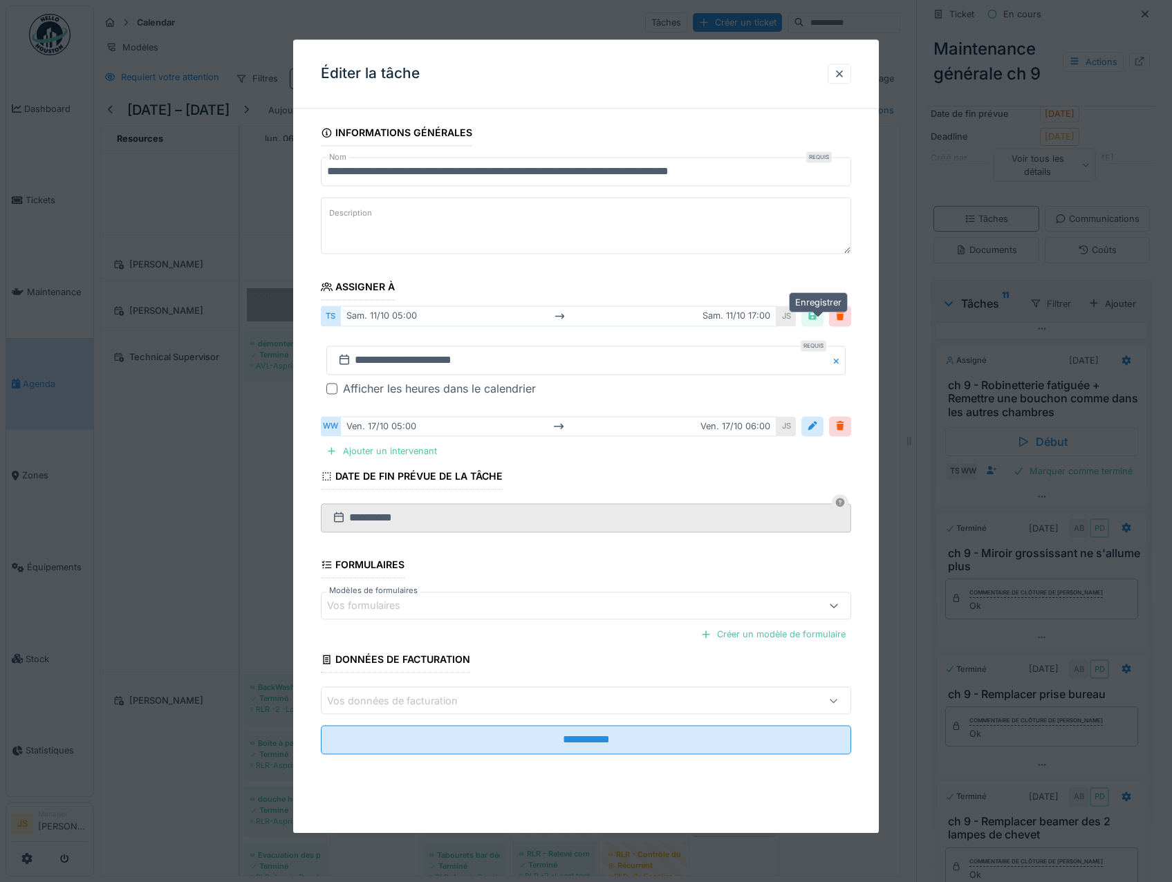
click at [818, 313] on div at bounding box center [812, 316] width 11 height 13
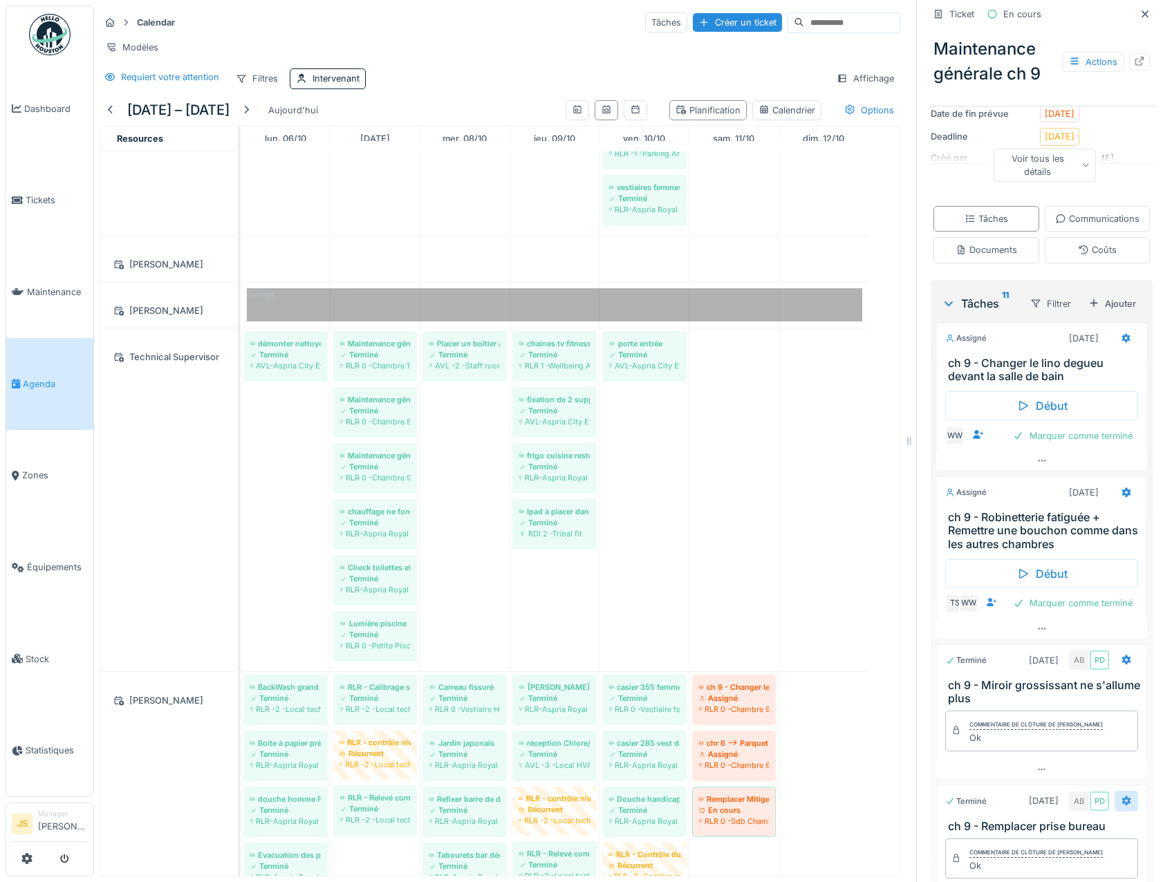
scroll to position [0, 0]
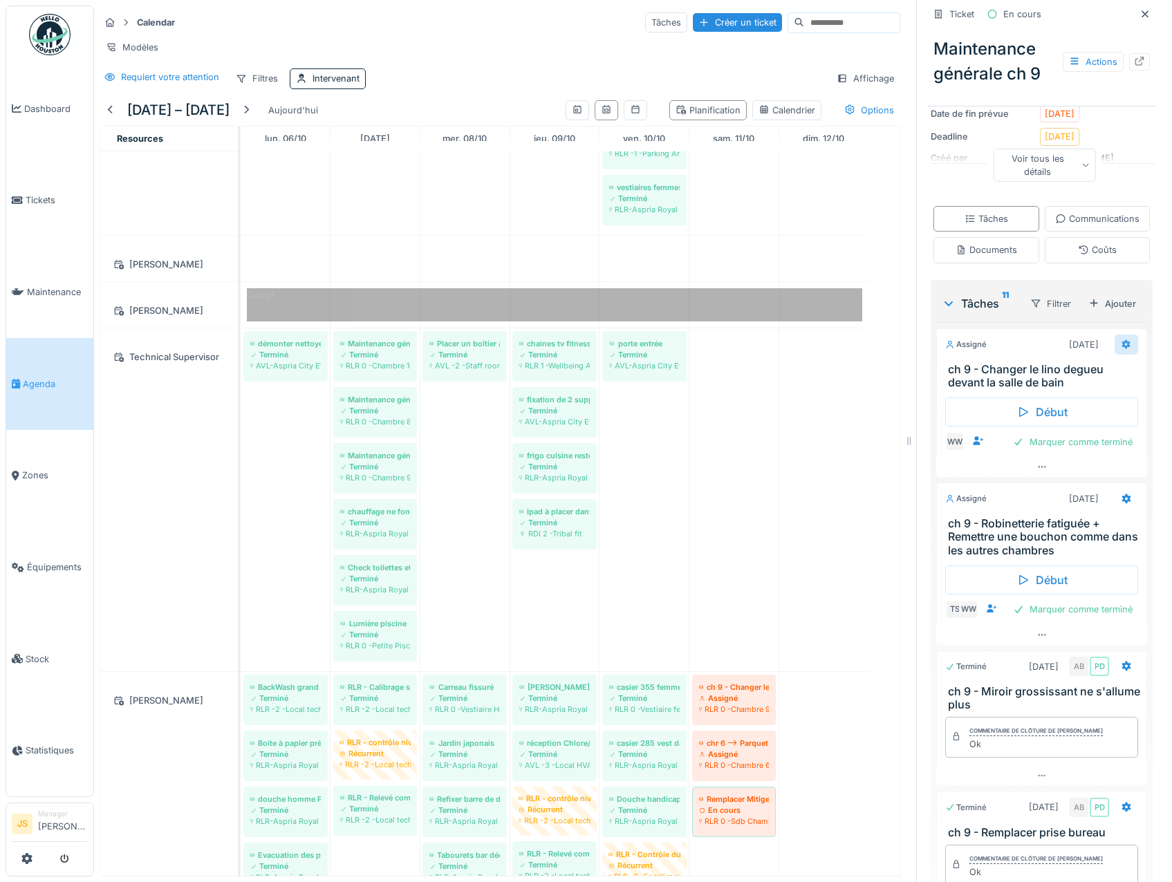
click at [1121, 349] on icon at bounding box center [1126, 344] width 11 height 9
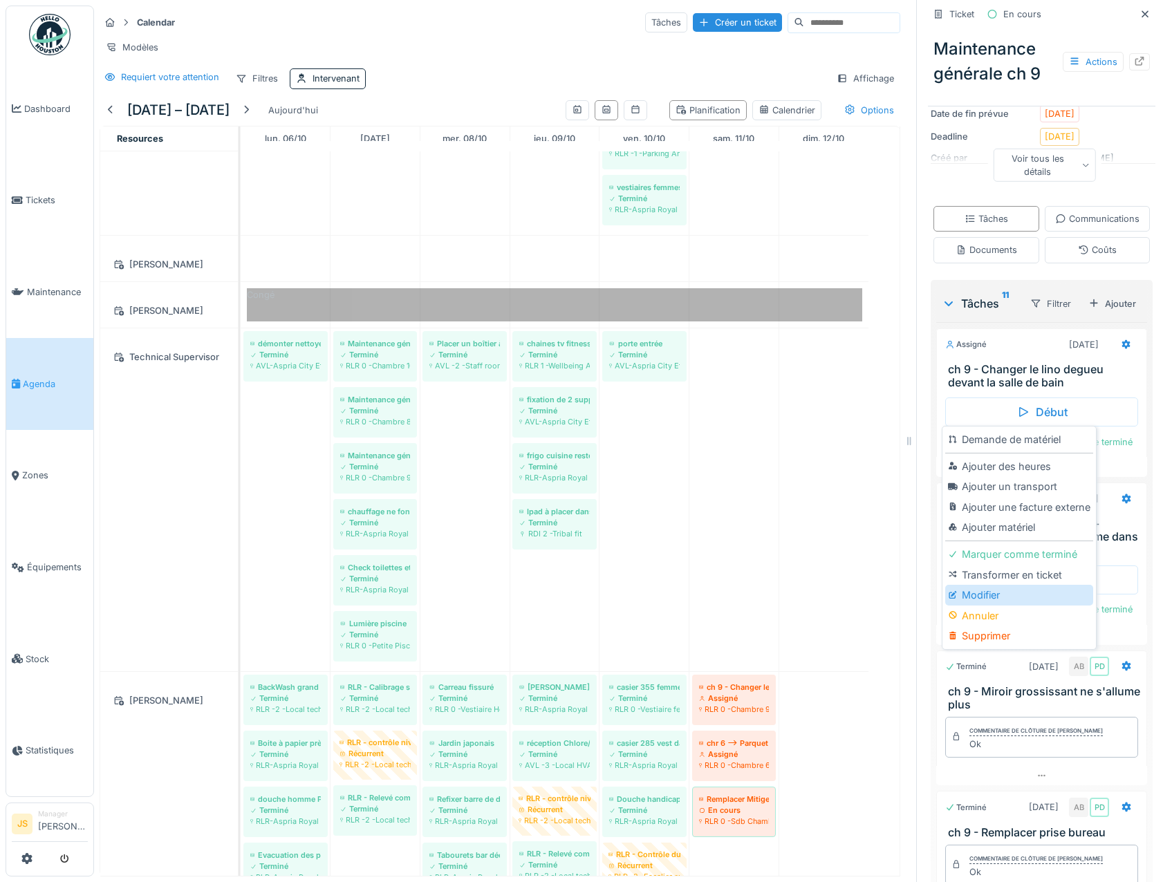
click at [992, 585] on div "Modifier" at bounding box center [1018, 595] width 147 height 21
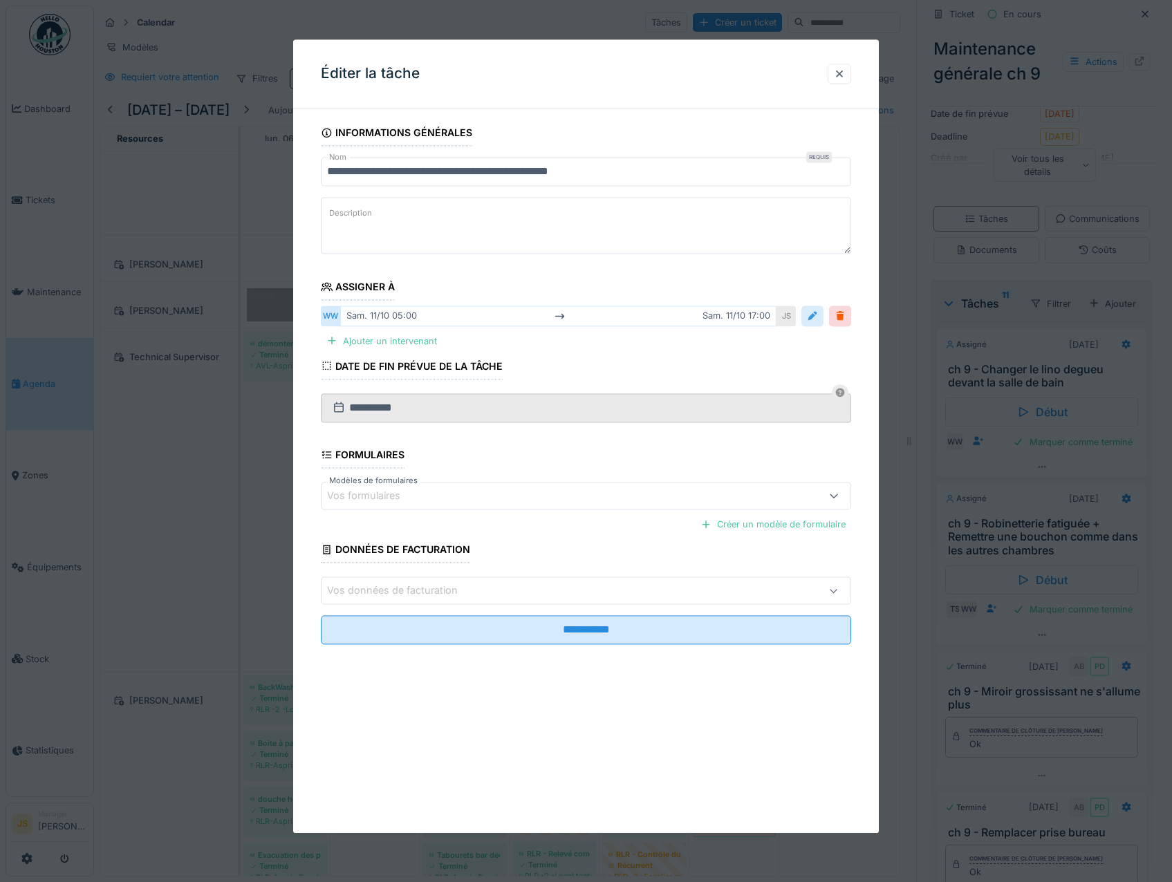
click at [818, 319] on div at bounding box center [812, 316] width 11 height 13
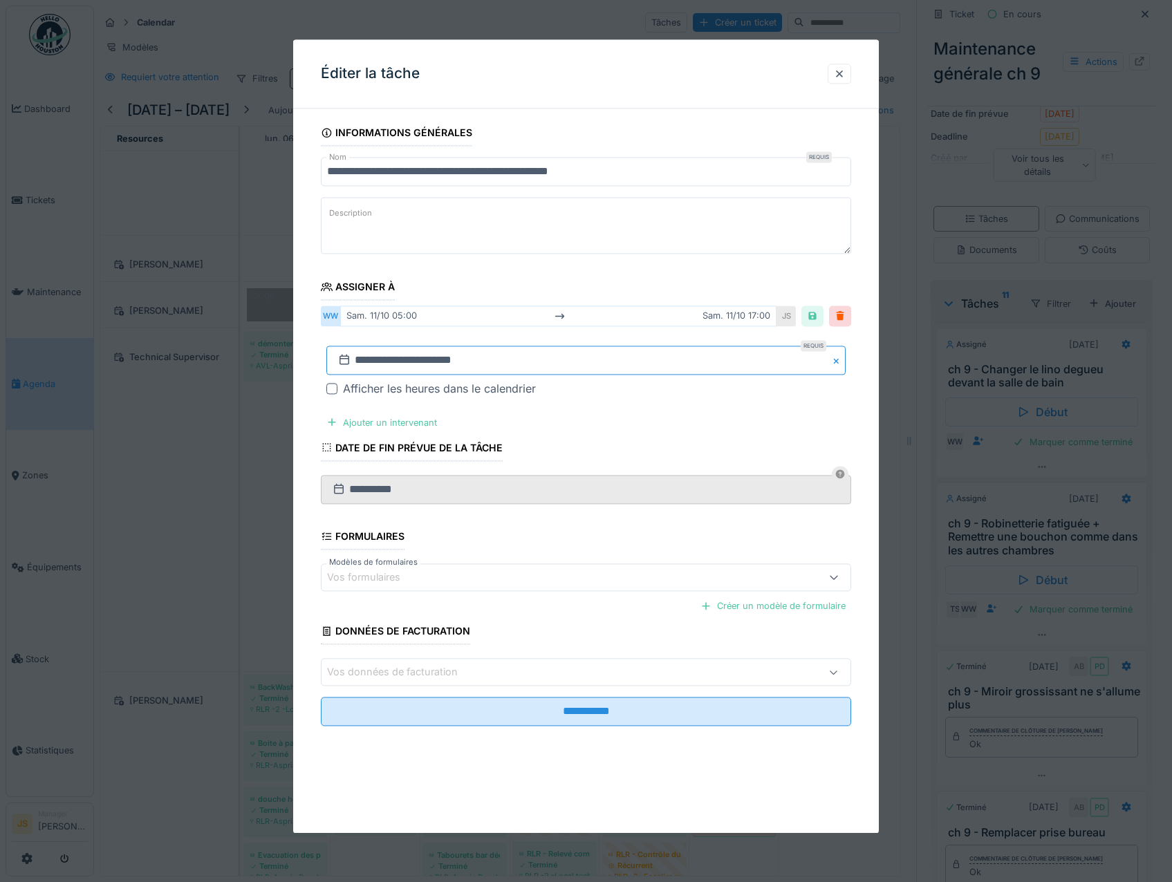
click at [371, 360] on input "**********" at bounding box center [586, 360] width 520 height 29
click at [567, 494] on div "15" at bounding box center [566, 496] width 19 height 19
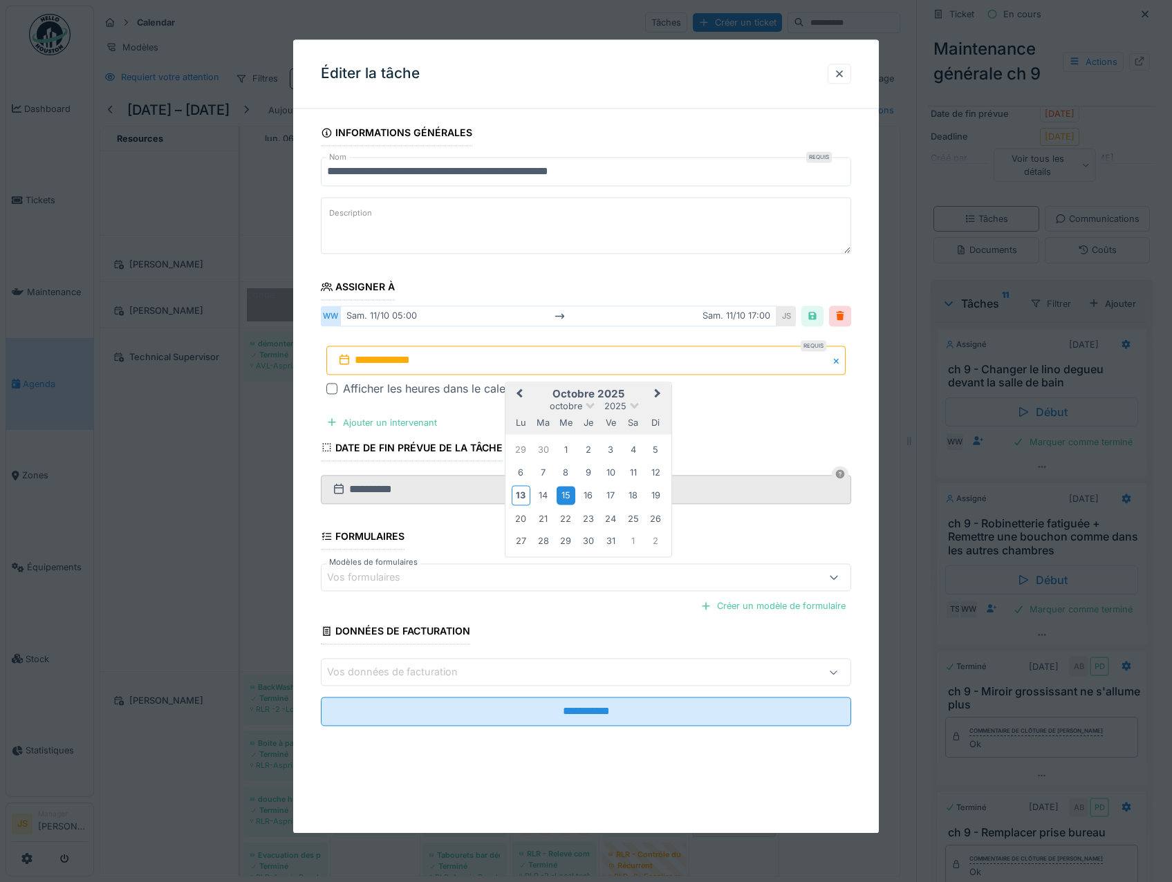
click at [566, 494] on div "15" at bounding box center [566, 496] width 19 height 19
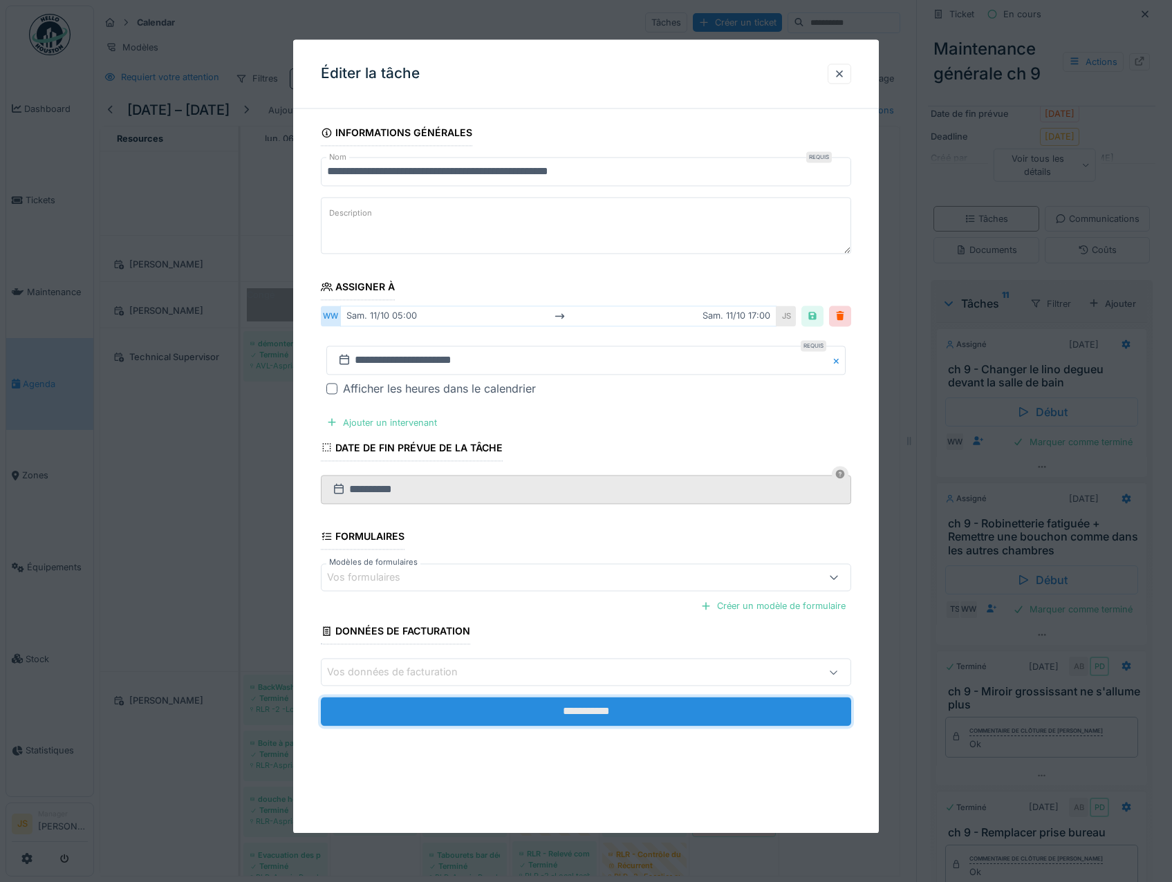
click at [573, 709] on input "**********" at bounding box center [586, 712] width 531 height 29
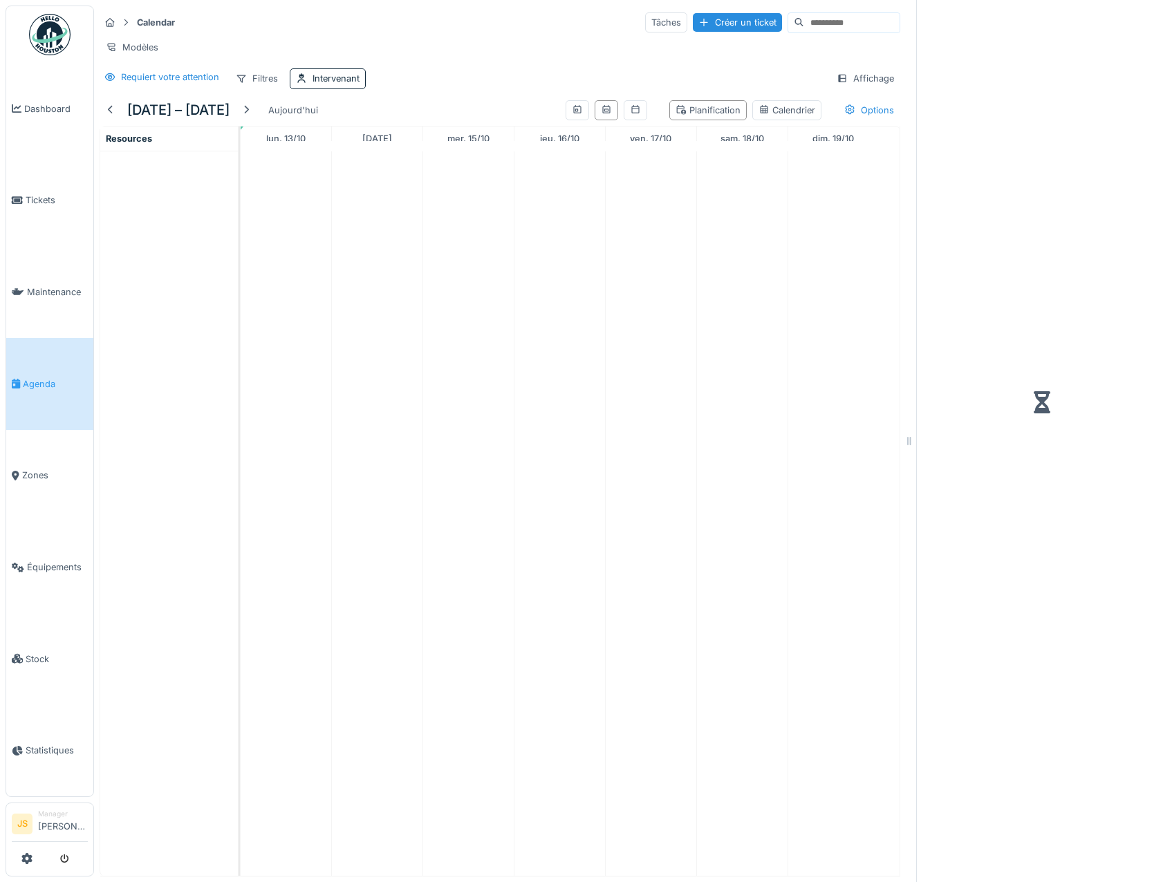
scroll to position [10, 0]
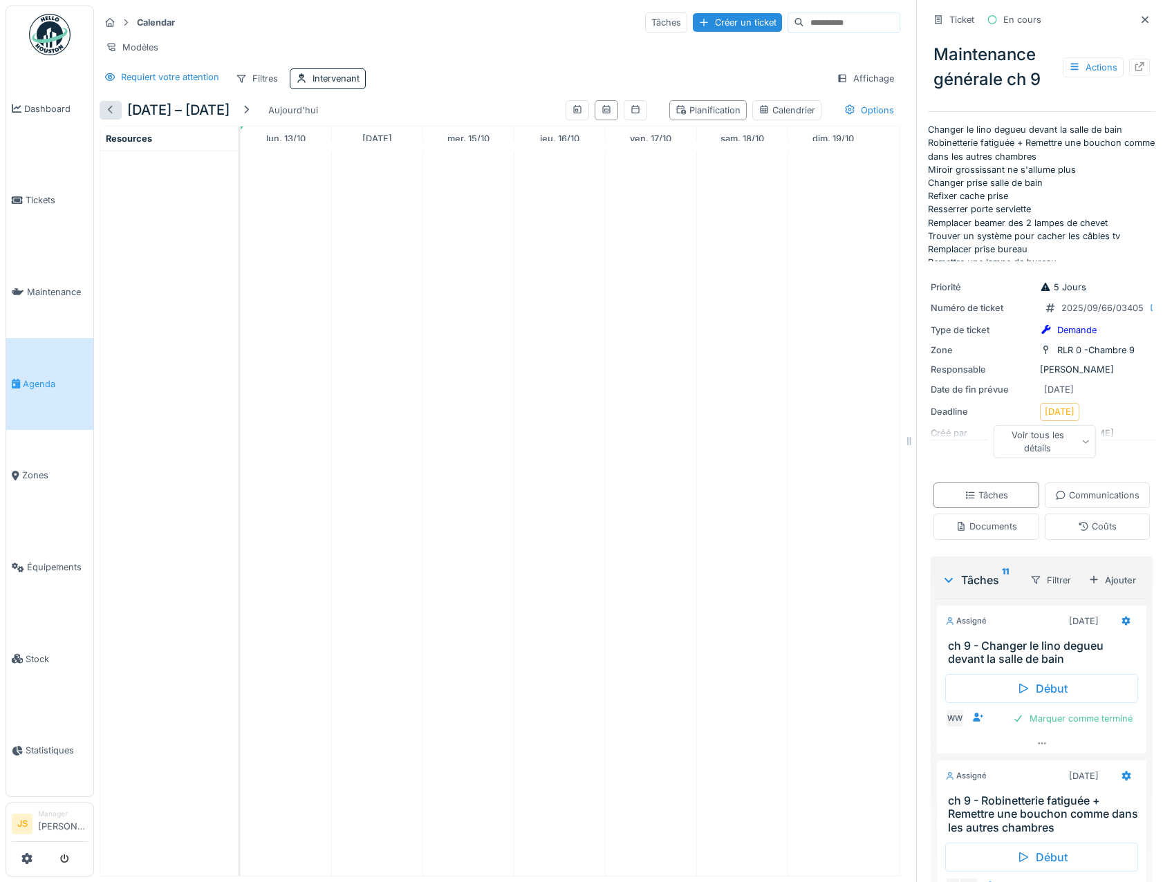
click at [112, 108] on div at bounding box center [110, 110] width 11 height 13
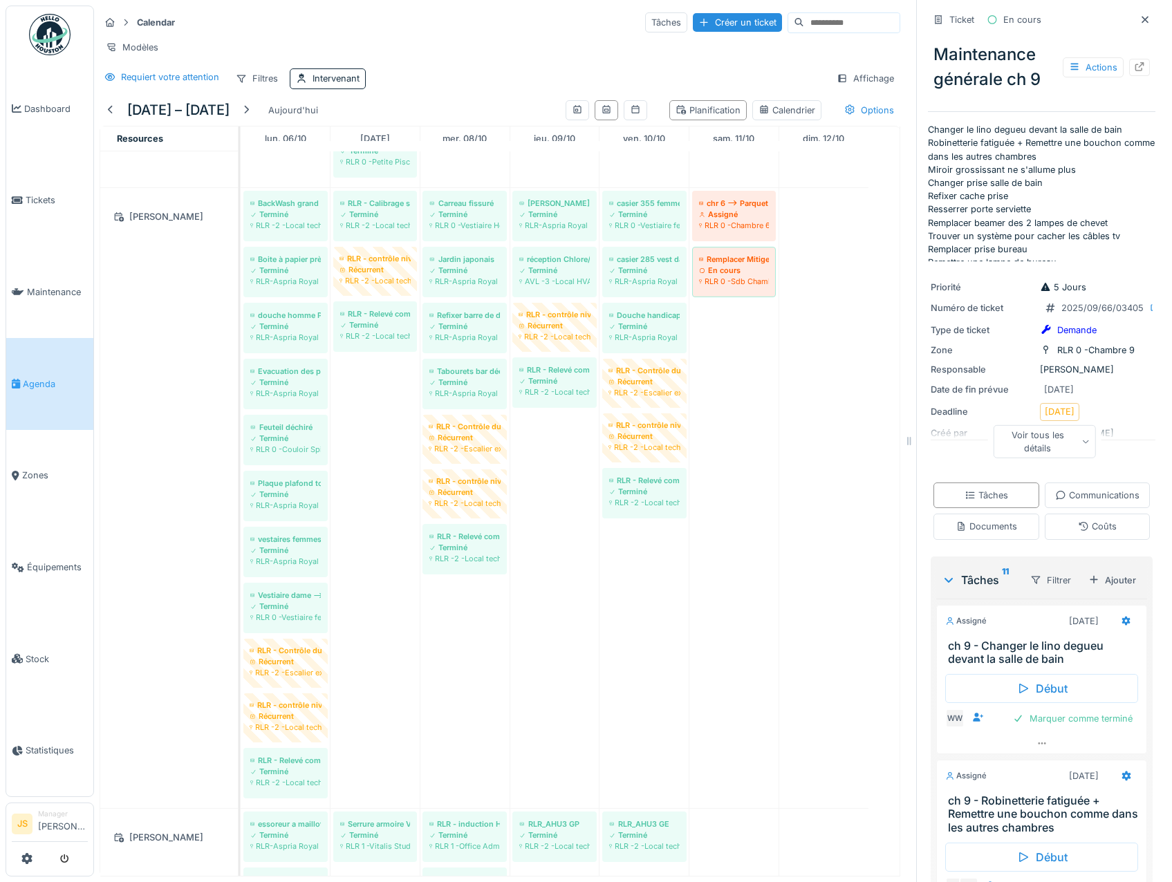
scroll to position [1976, 0]
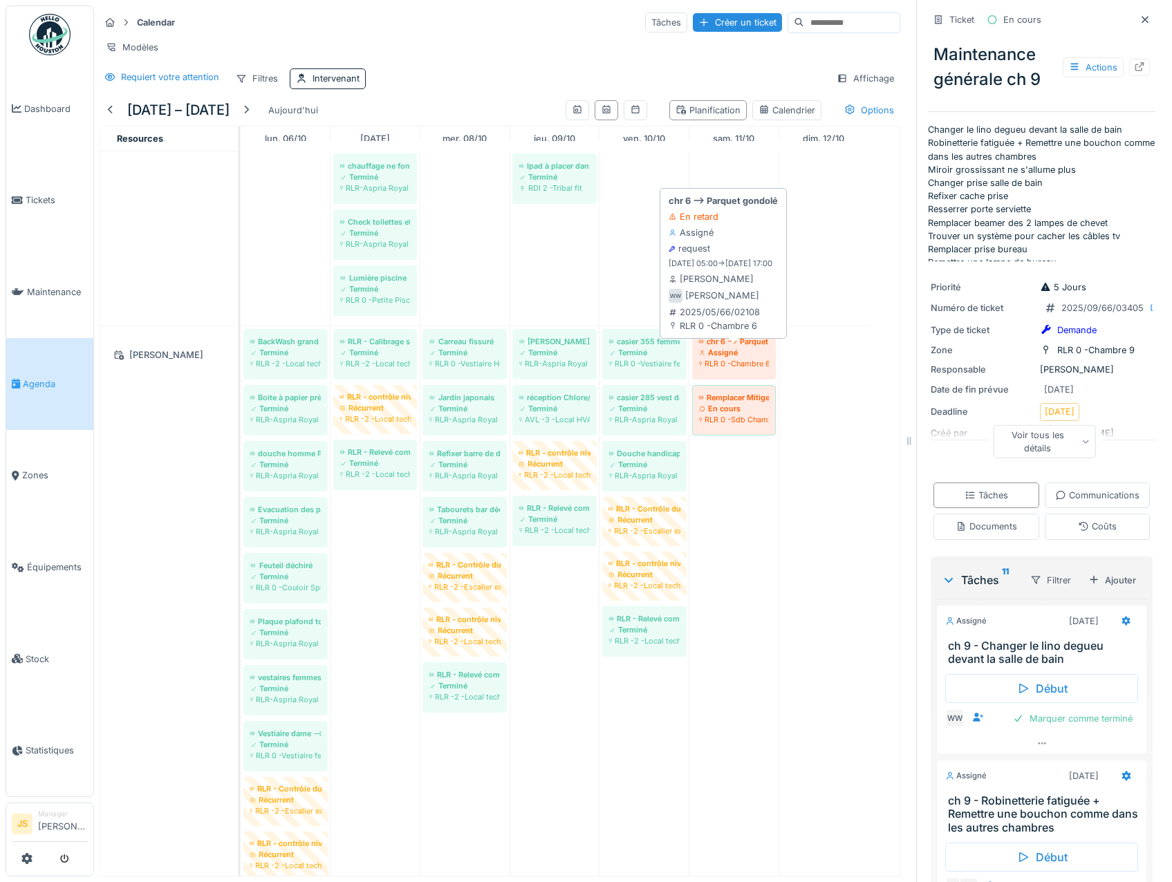
click at [724, 364] on div "RLR 0 -Chambre 6" at bounding box center [734, 363] width 70 height 11
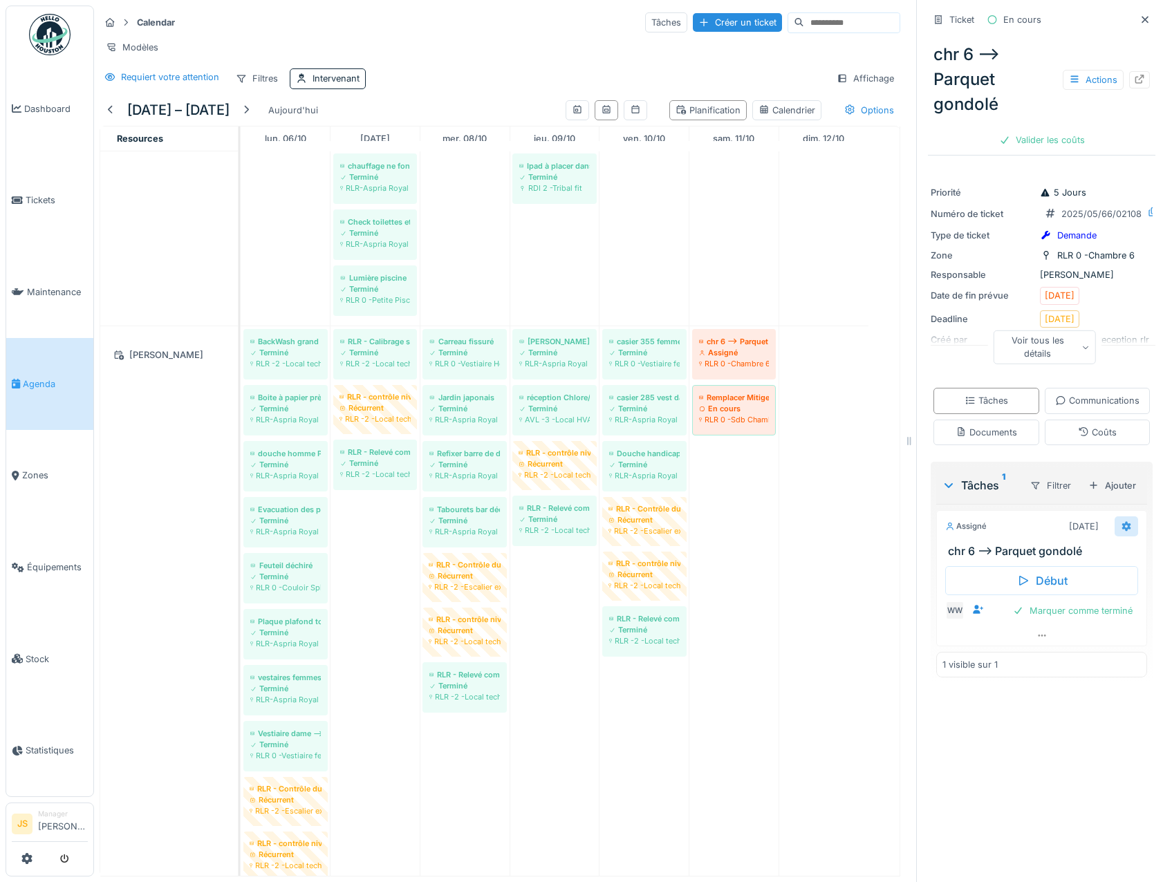
click at [1121, 531] on icon at bounding box center [1126, 526] width 11 height 9
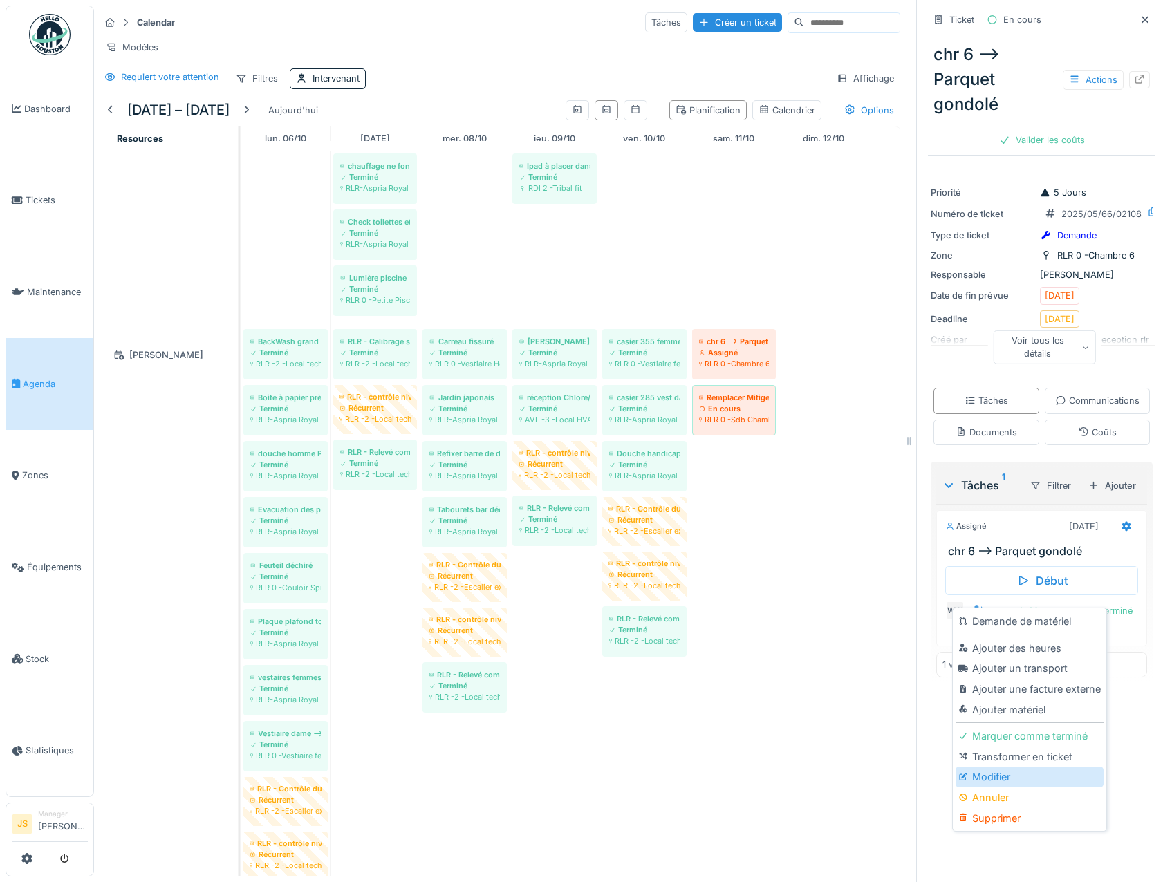
click at [995, 767] on div "Modifier" at bounding box center [1029, 777] width 147 height 21
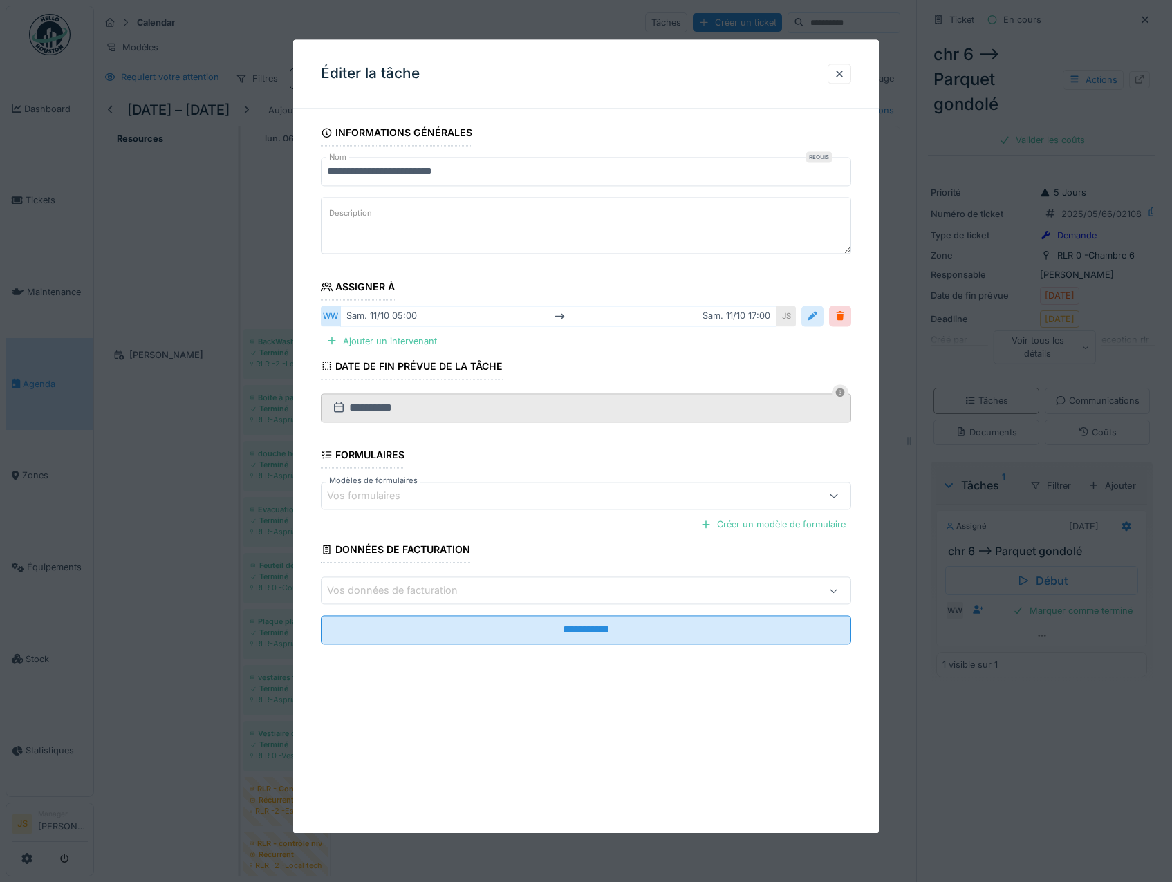
click at [818, 313] on div at bounding box center [812, 316] width 11 height 13
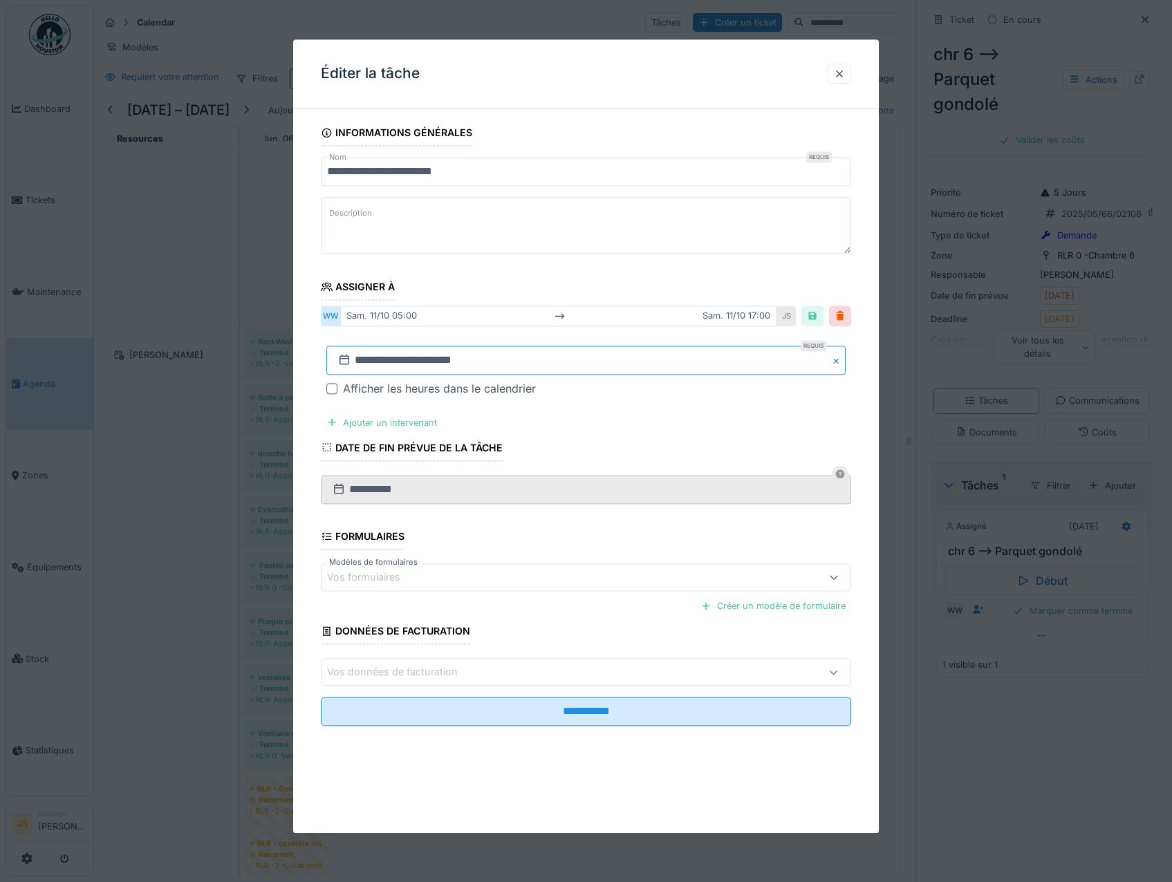
click at [392, 360] on input "**********" at bounding box center [586, 360] width 520 height 29
click at [591, 494] on div "16" at bounding box center [588, 496] width 19 height 19
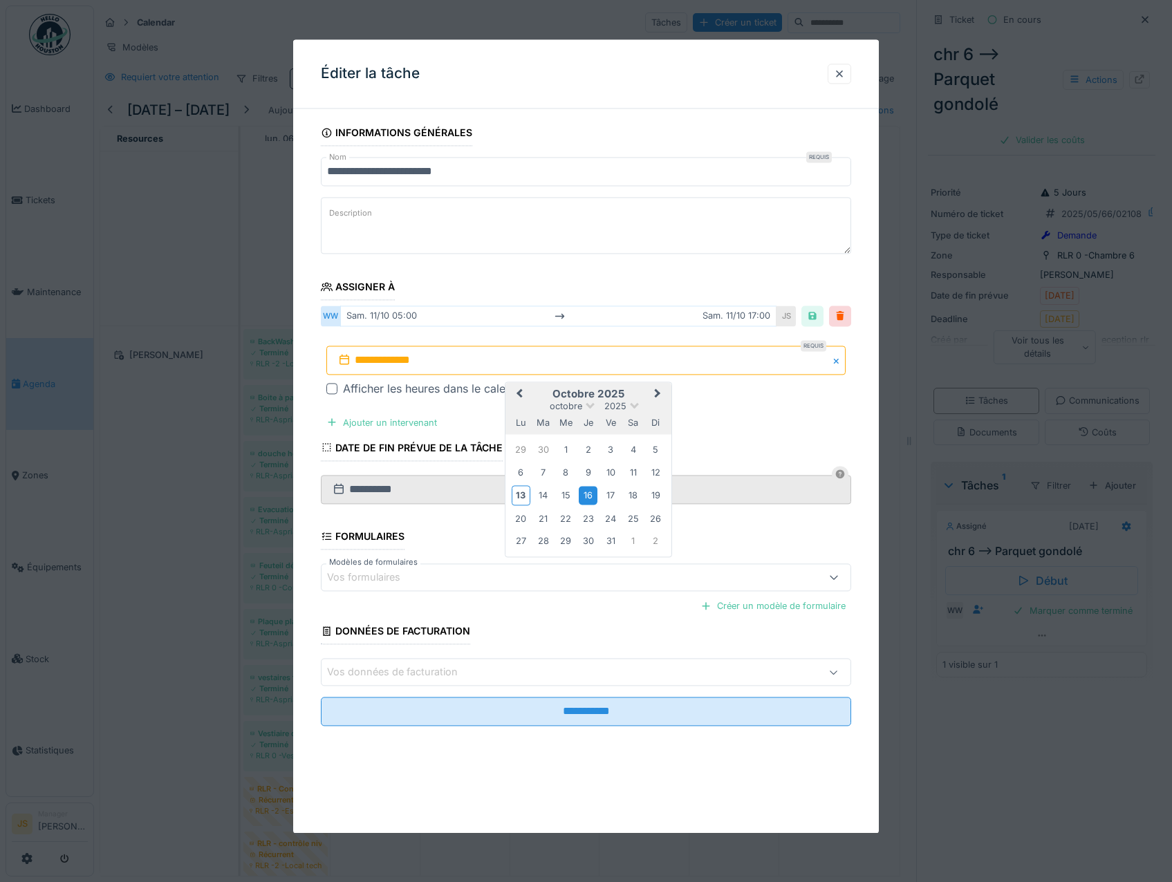
click at [591, 494] on div "16" at bounding box center [588, 496] width 19 height 19
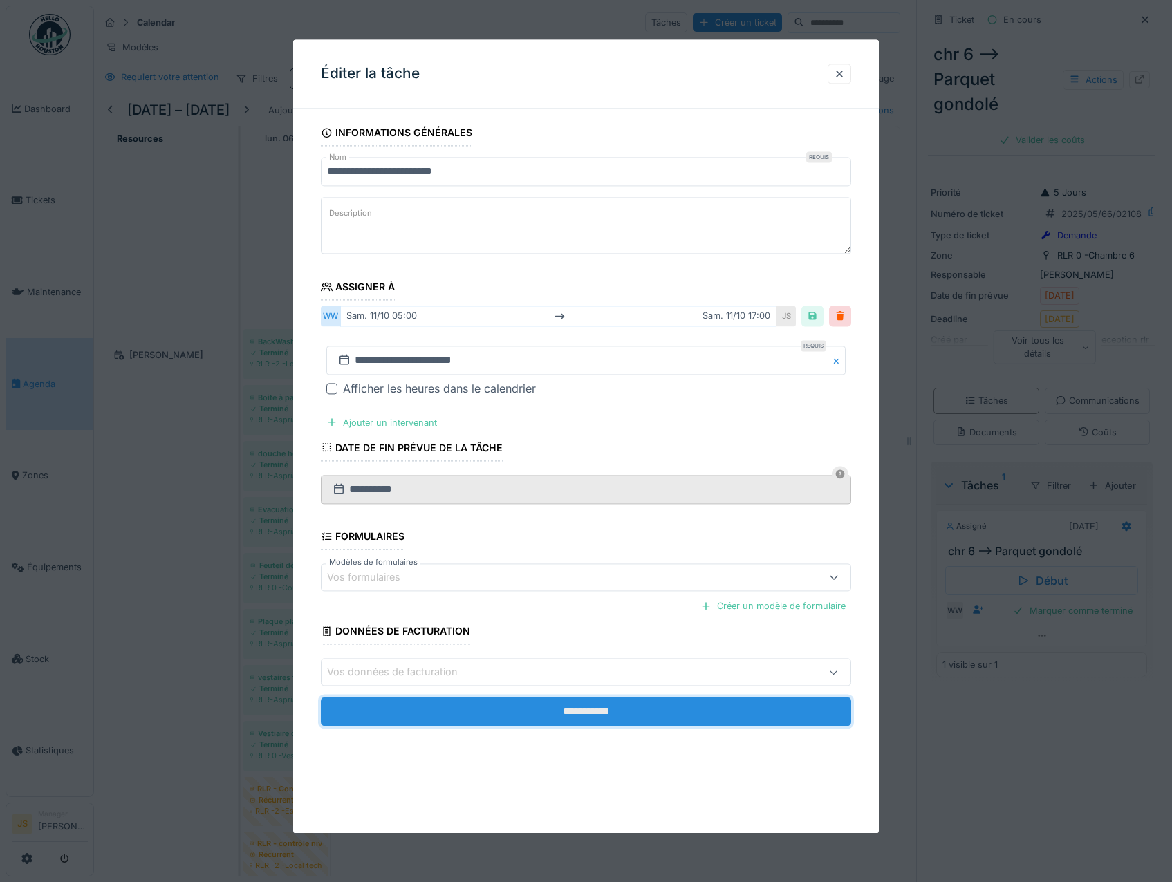
click at [640, 712] on input "**********" at bounding box center [586, 712] width 531 height 29
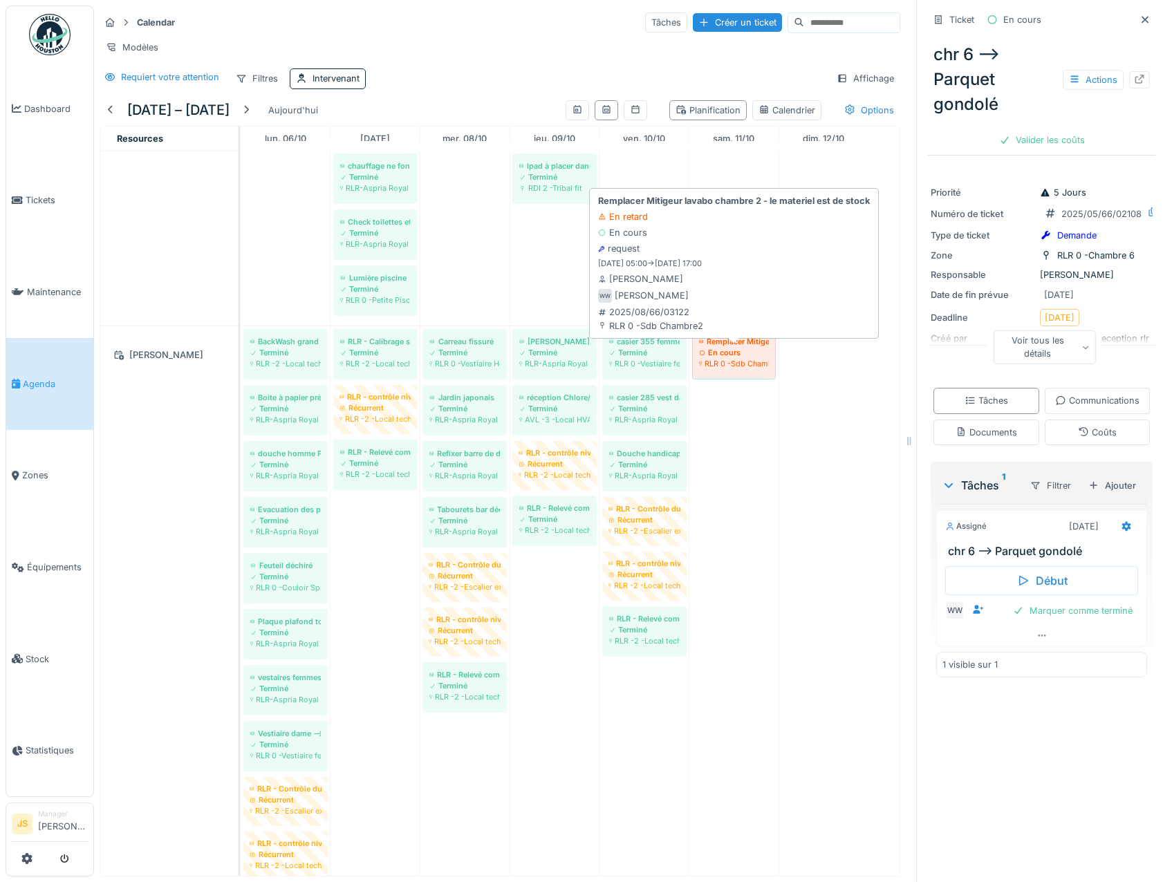
click at [737, 357] on div "En cours" at bounding box center [734, 352] width 70 height 11
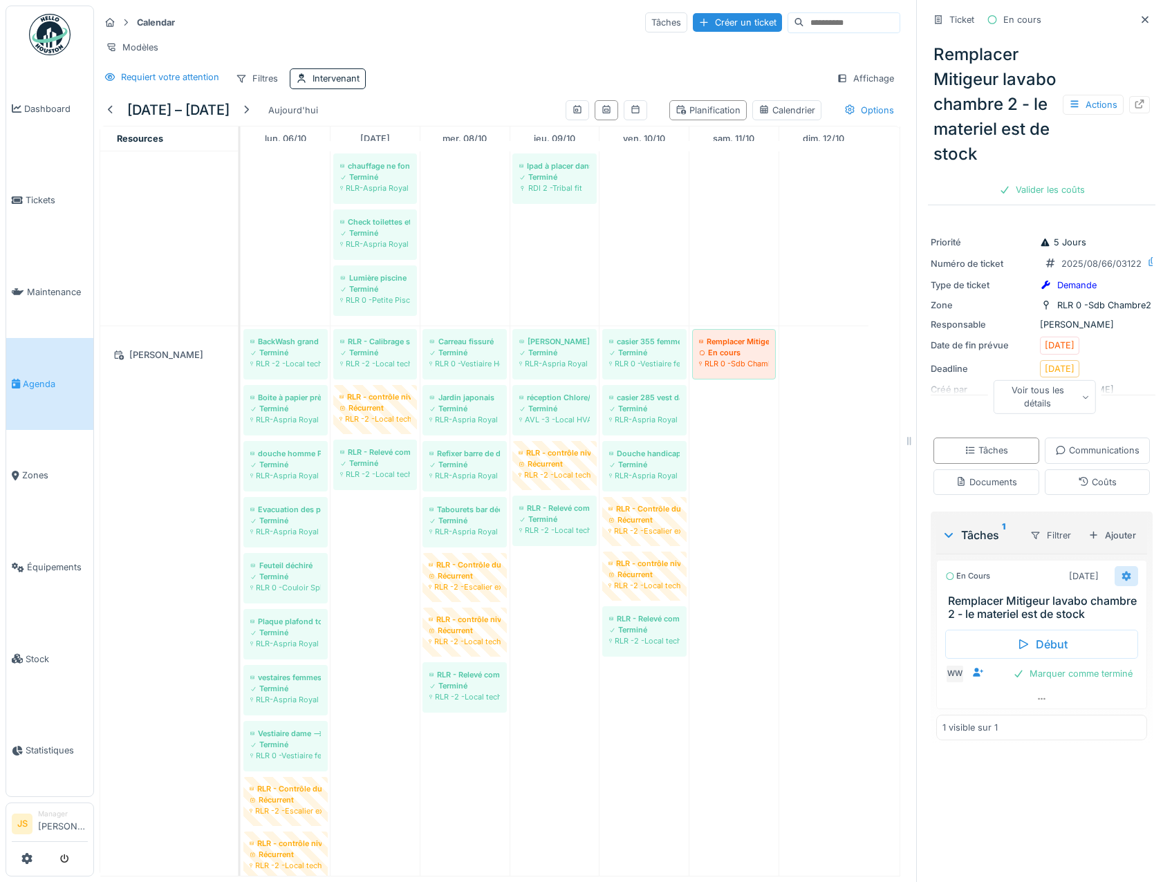
click at [1122, 581] on icon at bounding box center [1126, 576] width 9 height 10
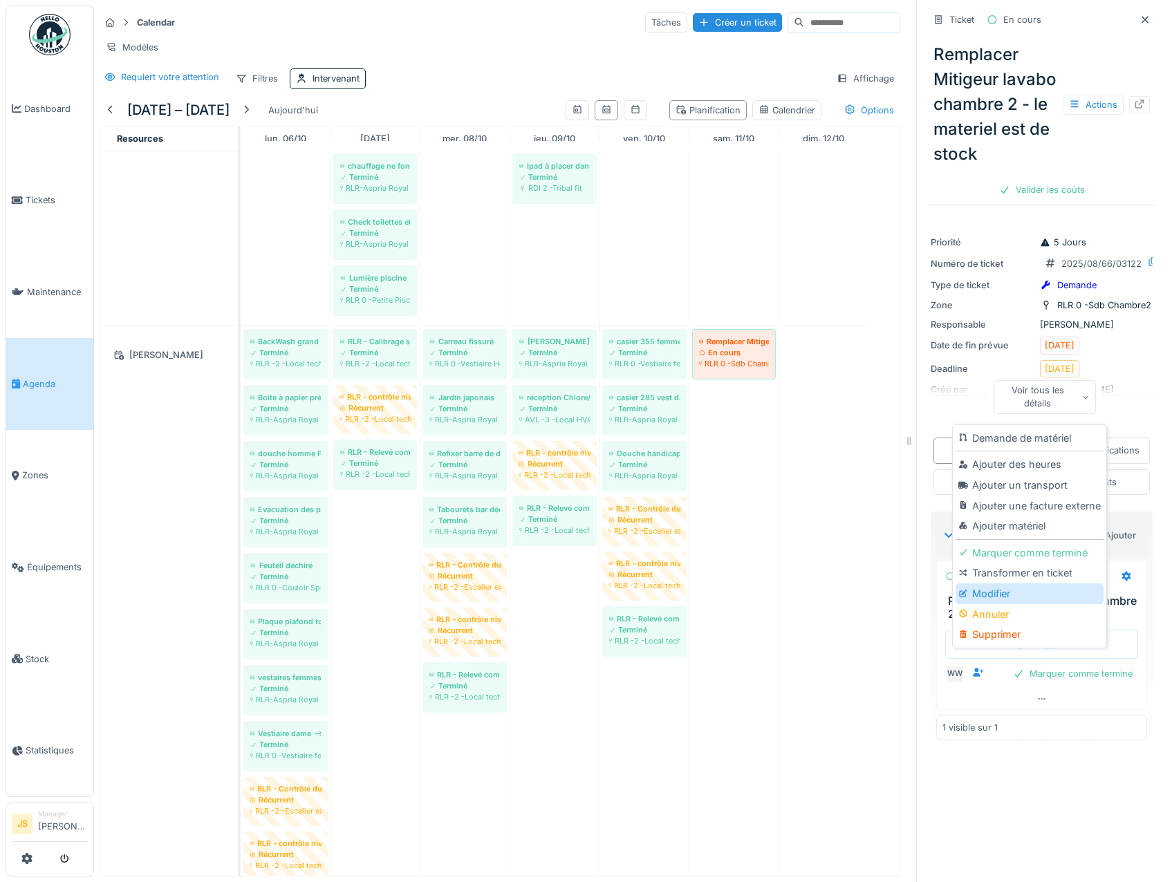
click at [996, 586] on div "Modifier" at bounding box center [1029, 594] width 147 height 21
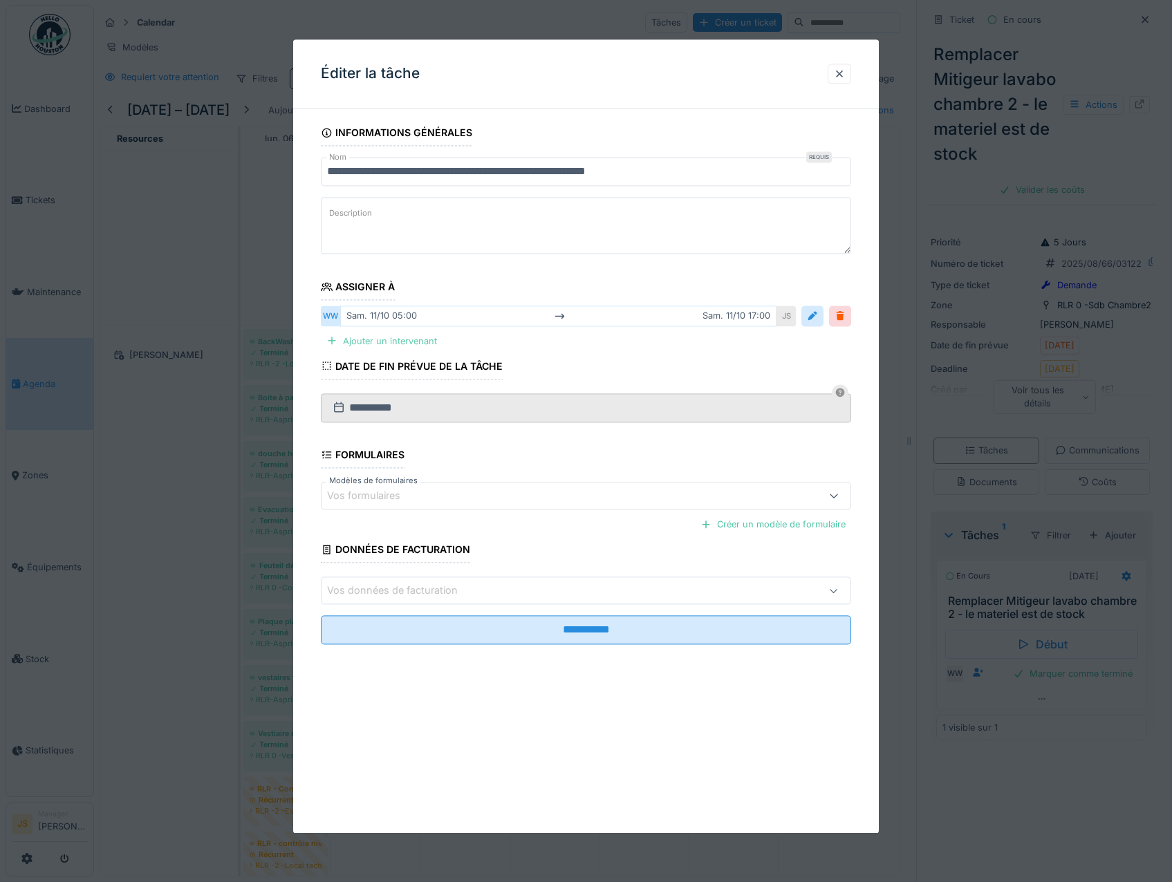
click at [403, 335] on div "Ajouter un intervenant" at bounding box center [382, 341] width 122 height 19
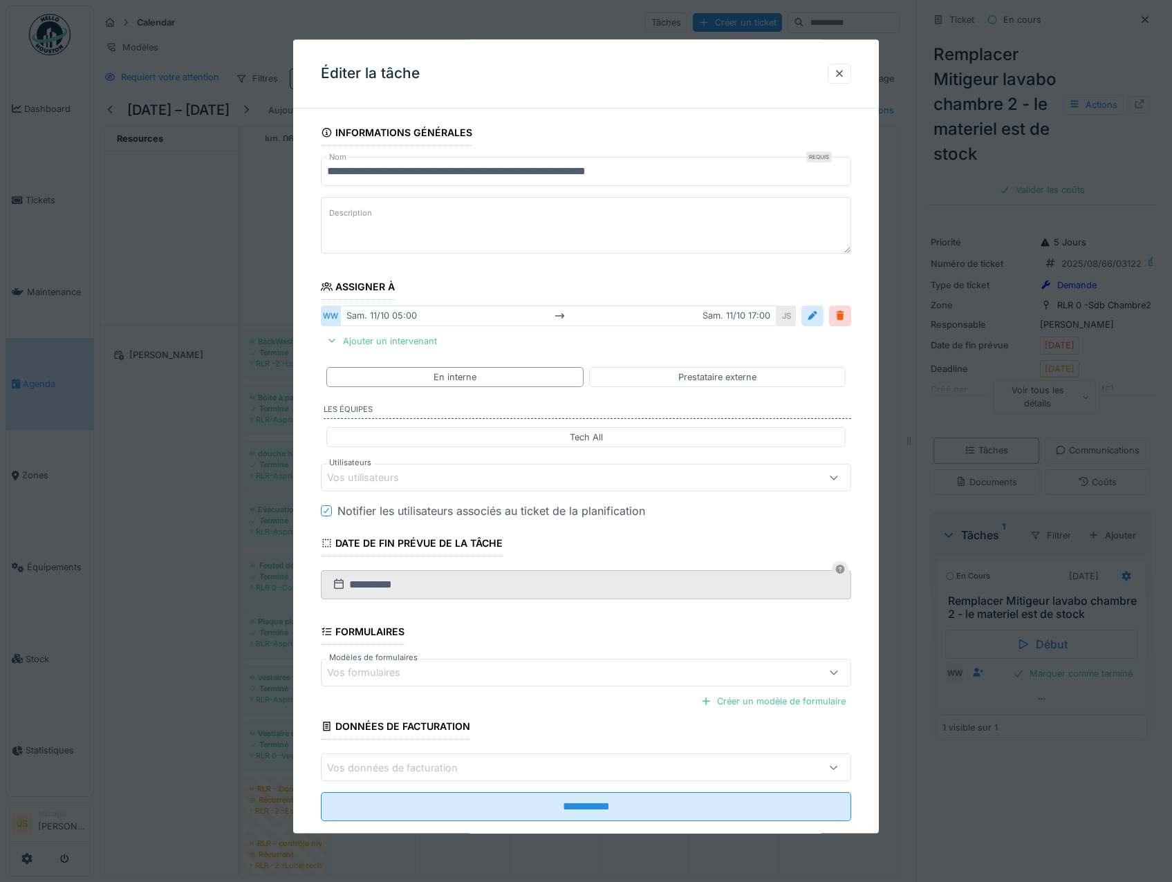
click at [356, 484] on div "Vos utilisateurs" at bounding box center [372, 478] width 91 height 15
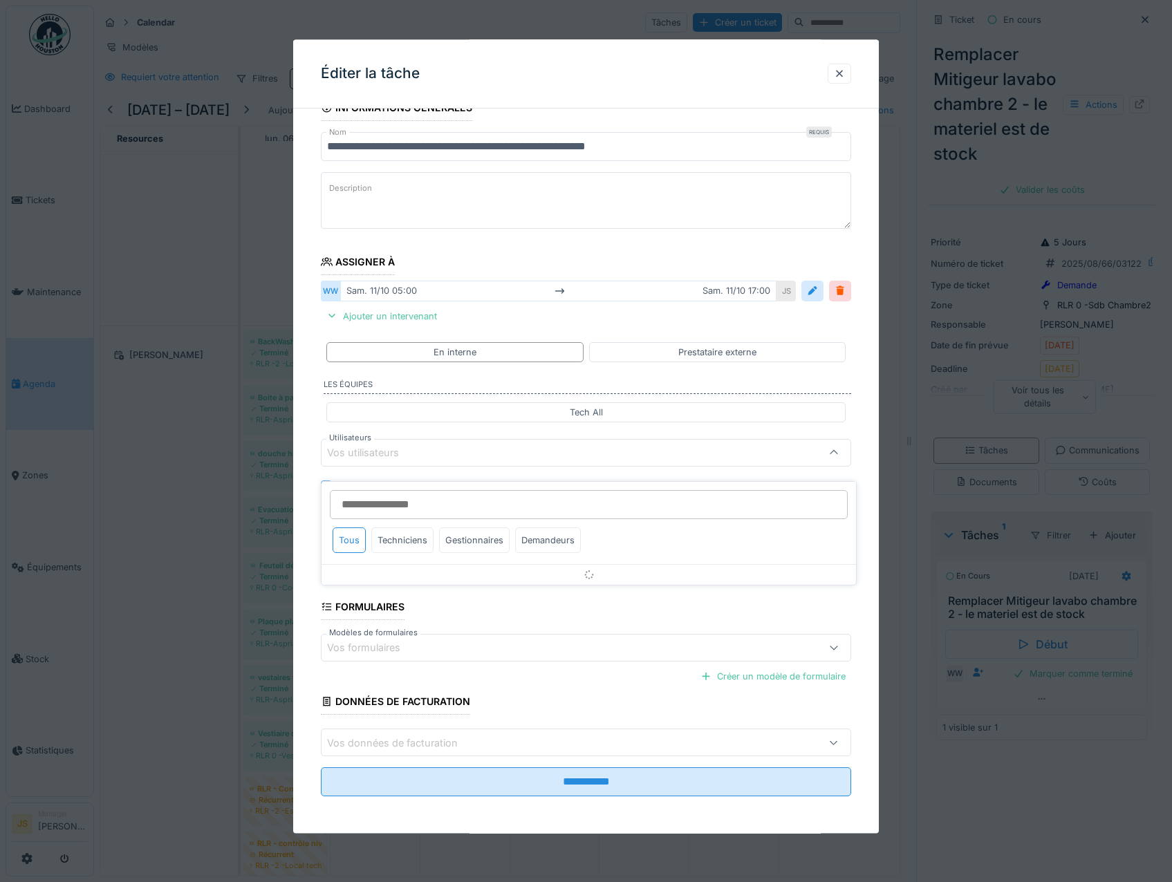
scroll to position [27, 0]
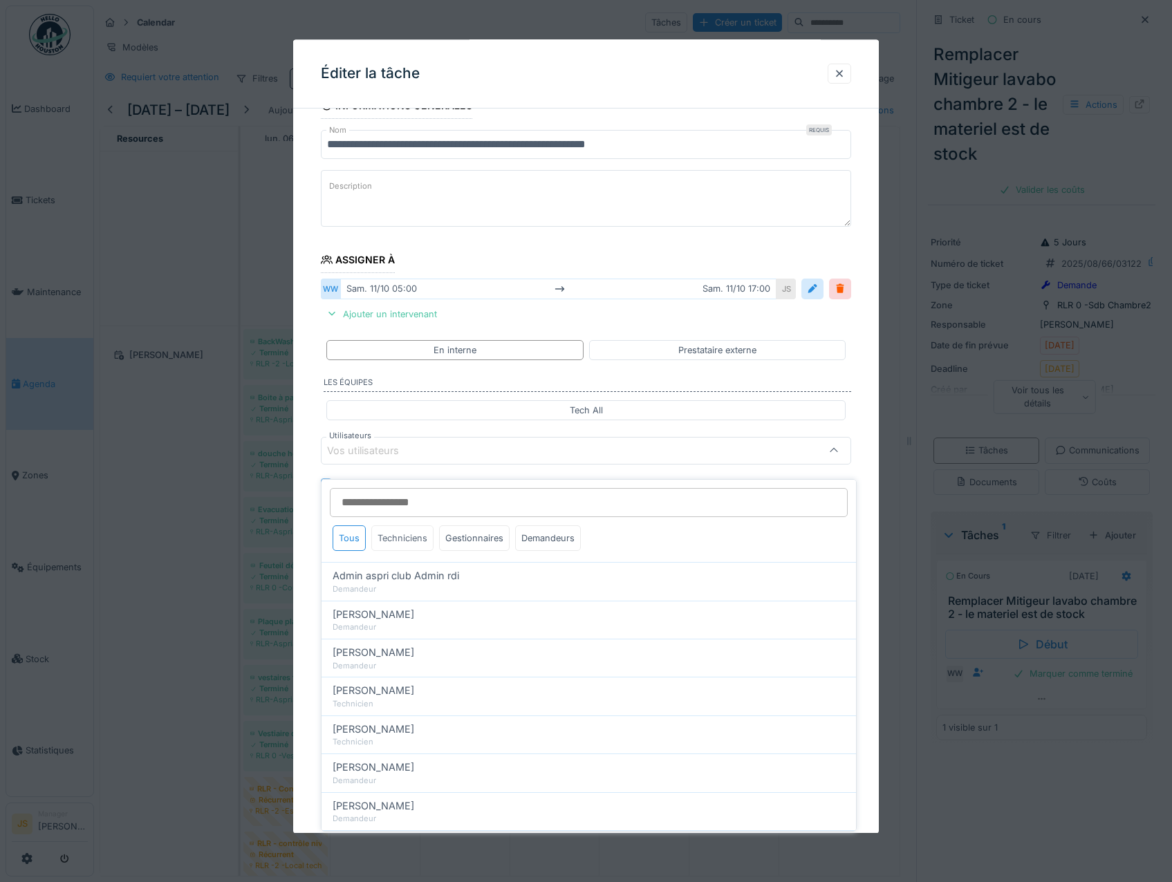
click at [405, 528] on div "Techniciens" at bounding box center [402, 539] width 62 height 26
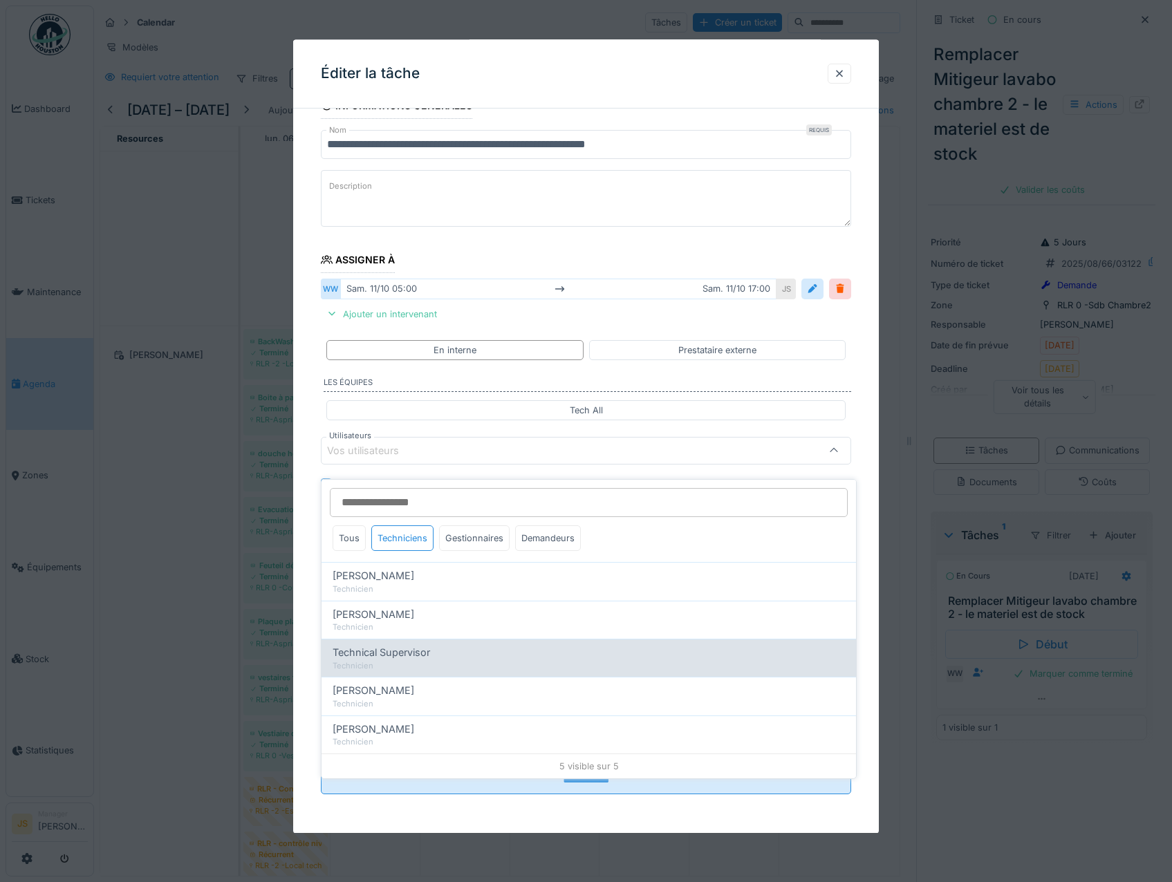
click at [393, 646] on span "Technical Supervisor" at bounding box center [382, 652] width 98 height 15
type input "****"
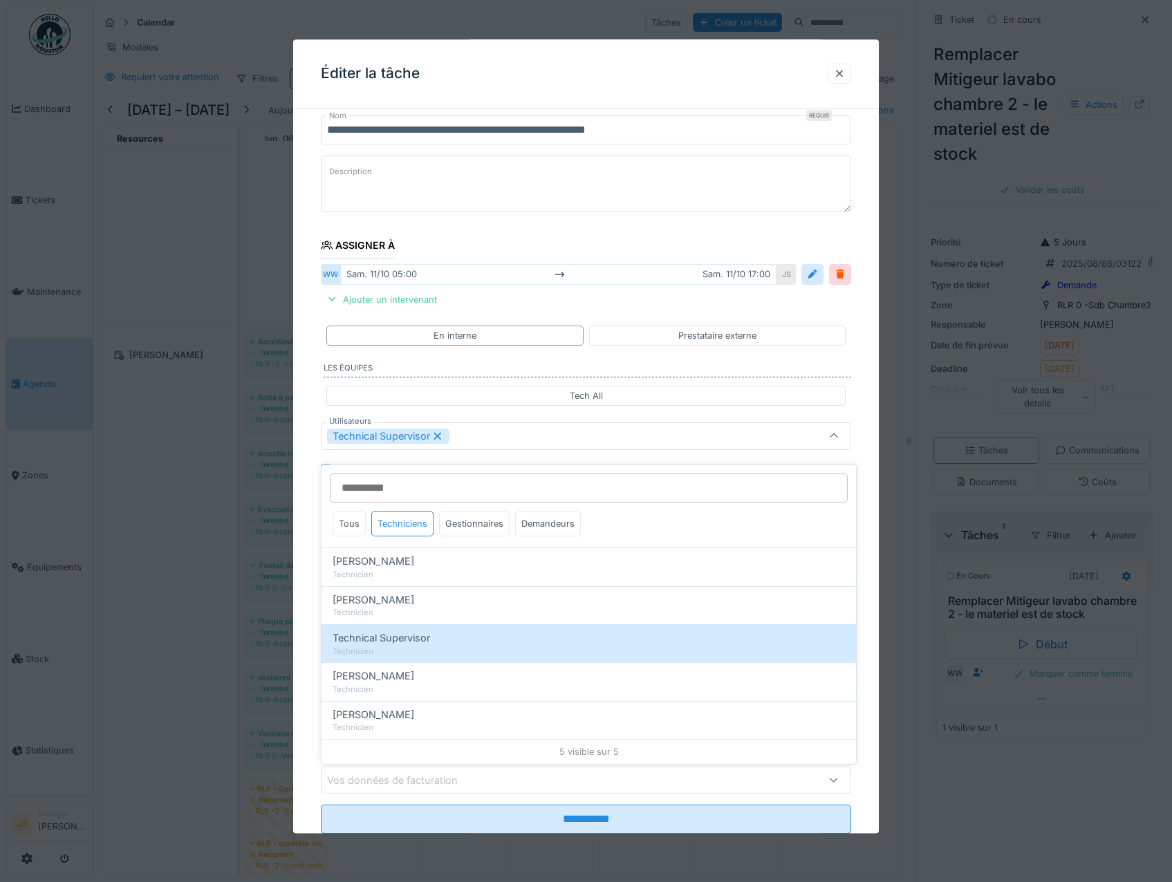
click at [310, 614] on div "**********" at bounding box center [586, 475] width 586 height 795
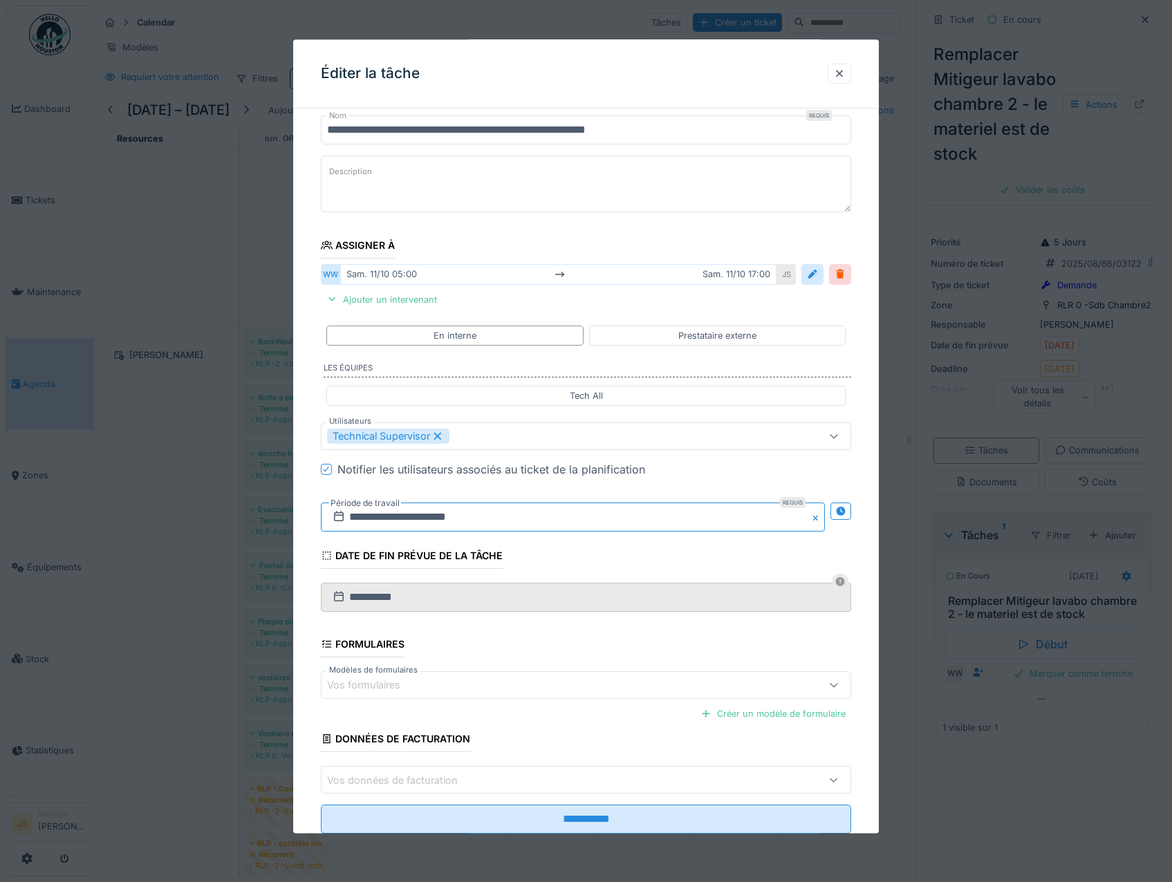
click at [382, 515] on input "**********" at bounding box center [573, 517] width 505 height 29
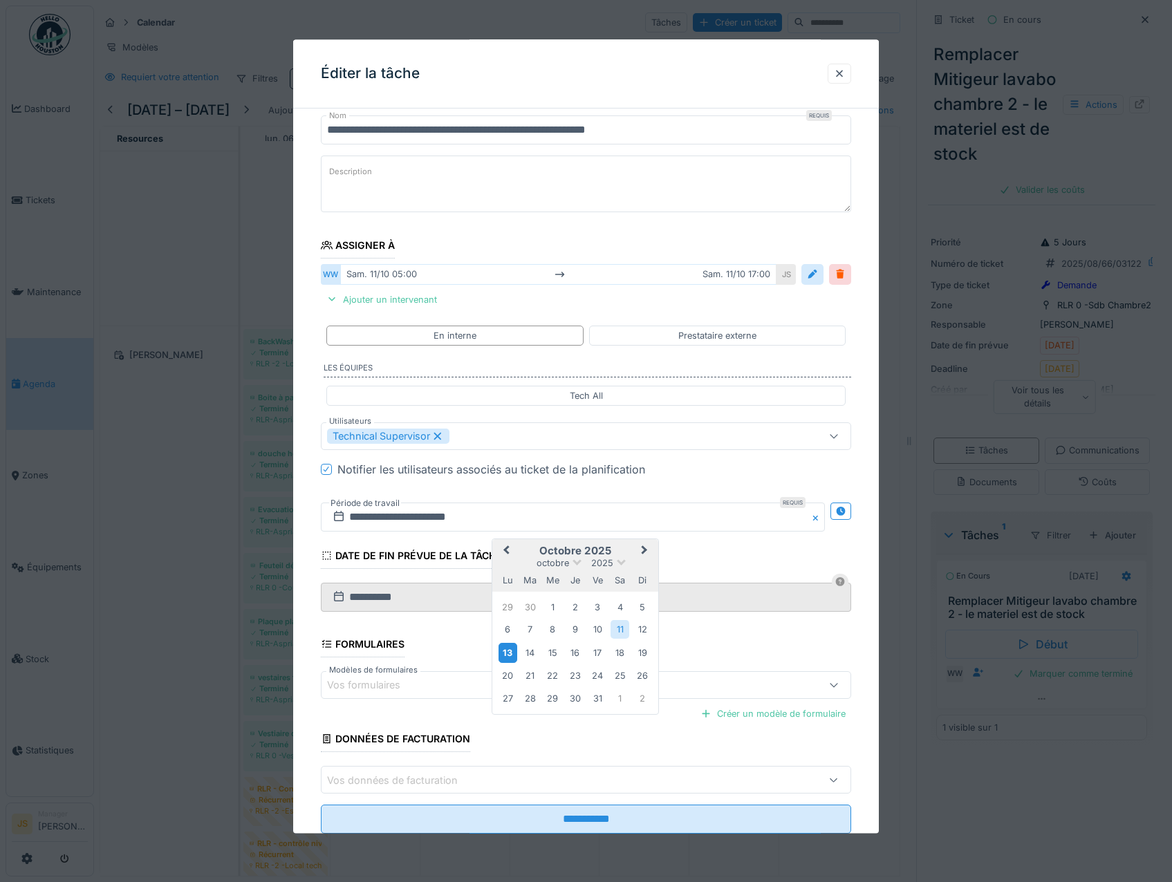
drag, startPoint x: 501, startPoint y: 647, endPoint x: 509, endPoint y: 655, distance: 10.8
click at [503, 648] on div "13" at bounding box center [508, 653] width 19 height 20
click at [510, 654] on div "13" at bounding box center [508, 653] width 19 height 20
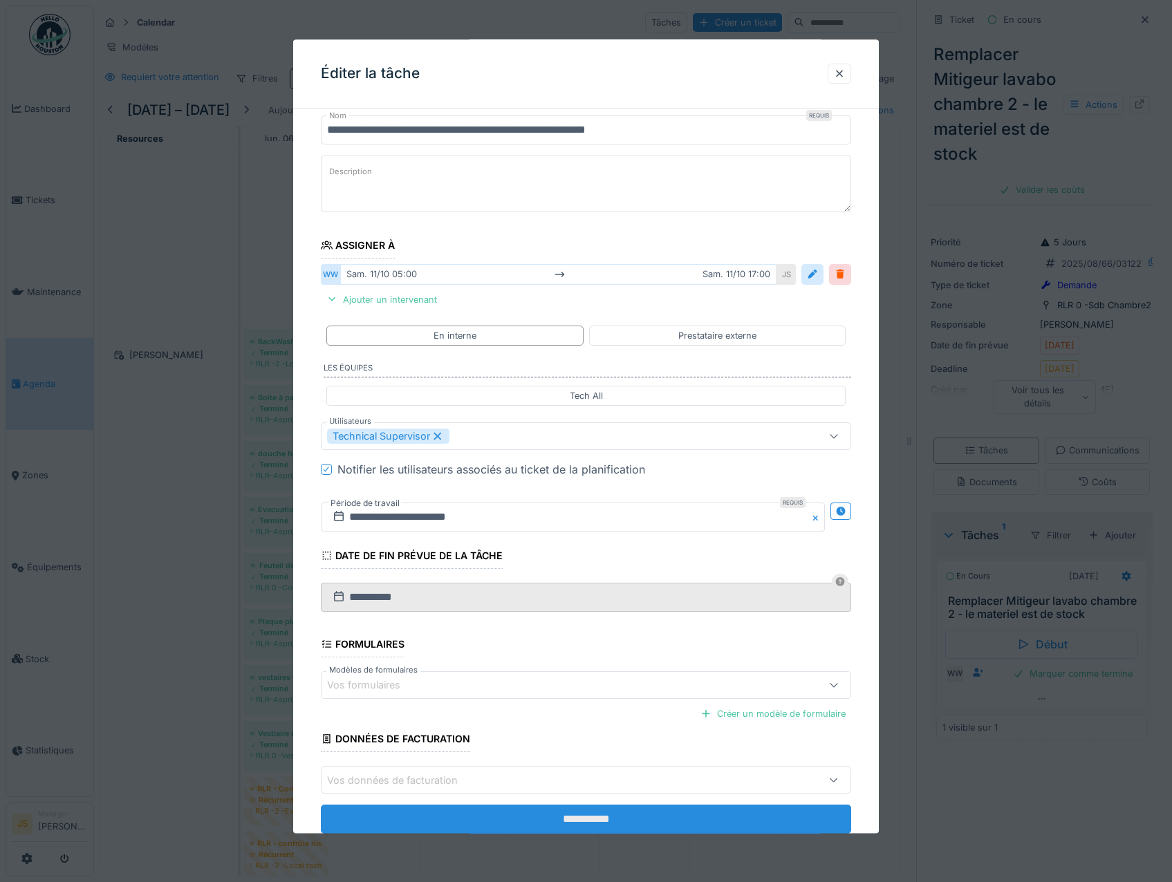
click at [639, 816] on input "**********" at bounding box center [586, 820] width 531 height 29
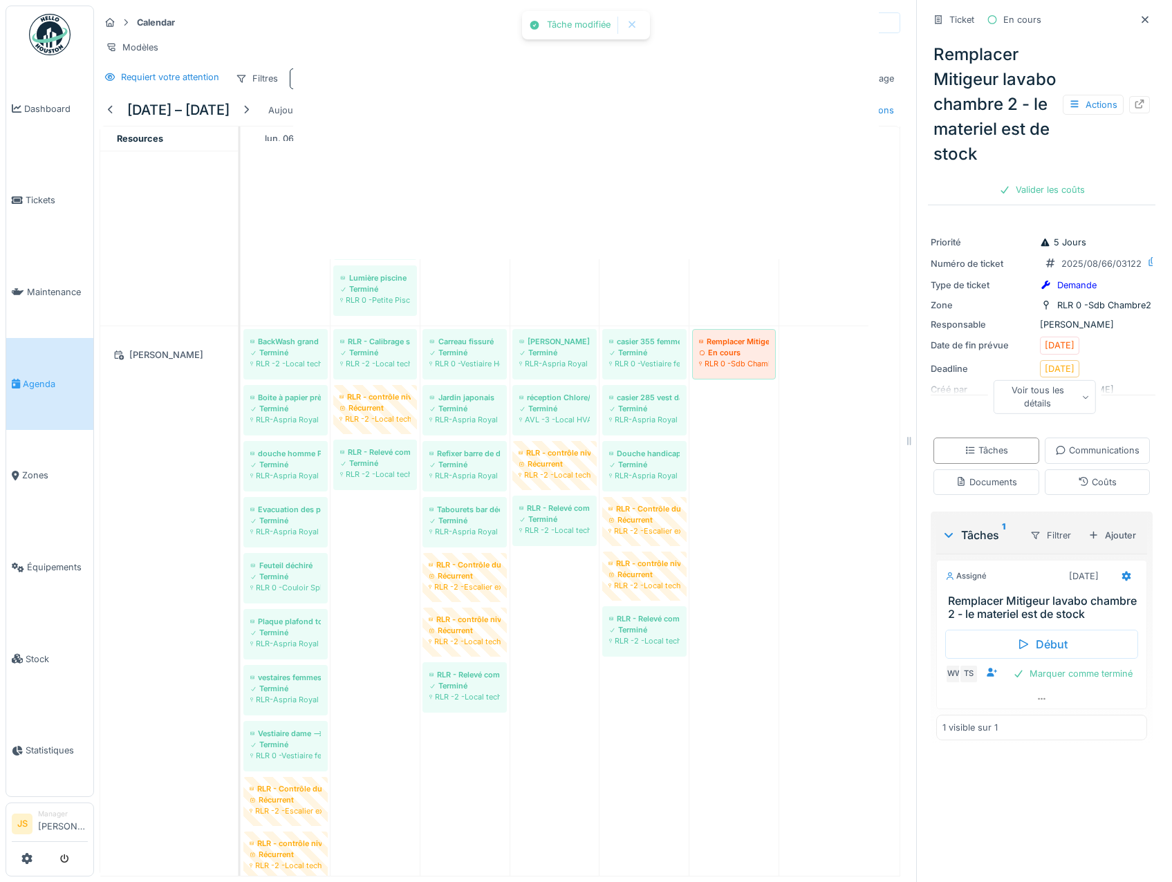
scroll to position [0, 0]
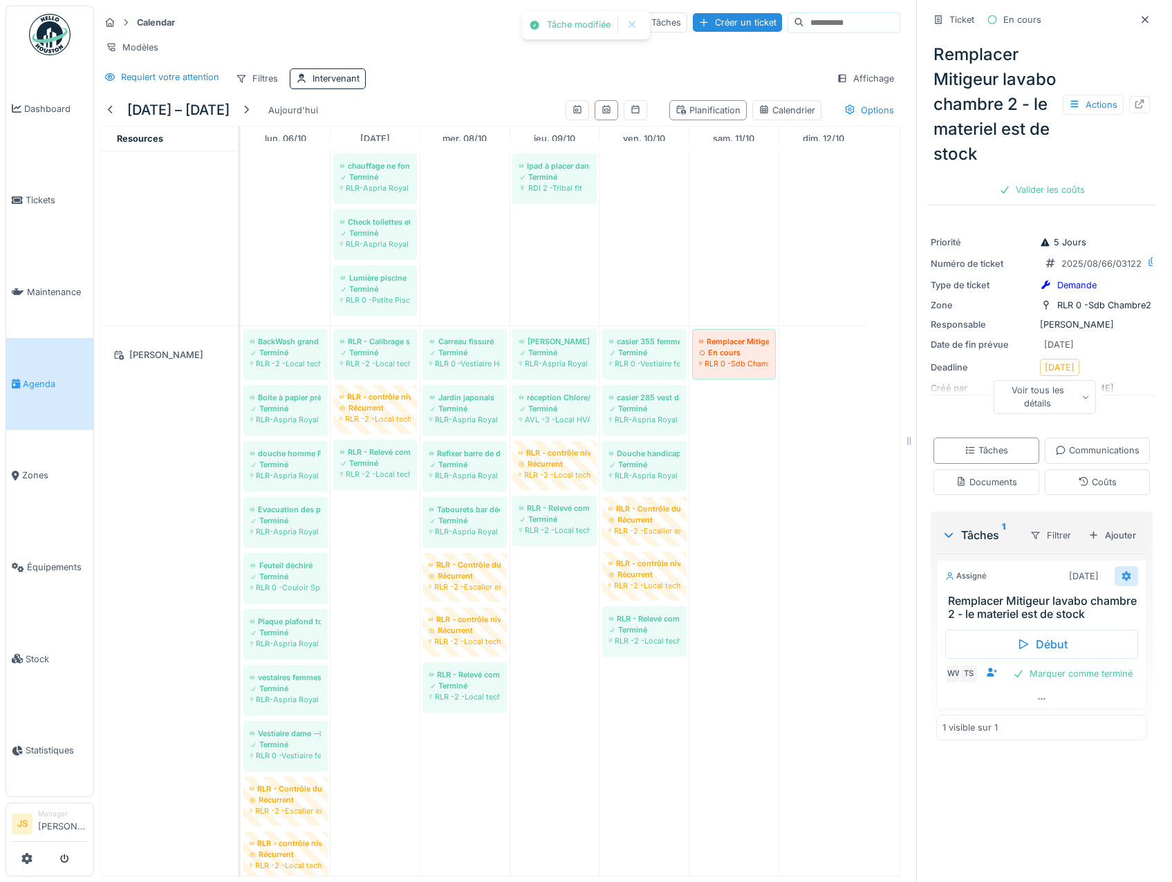
click at [1121, 581] on icon at bounding box center [1126, 576] width 11 height 9
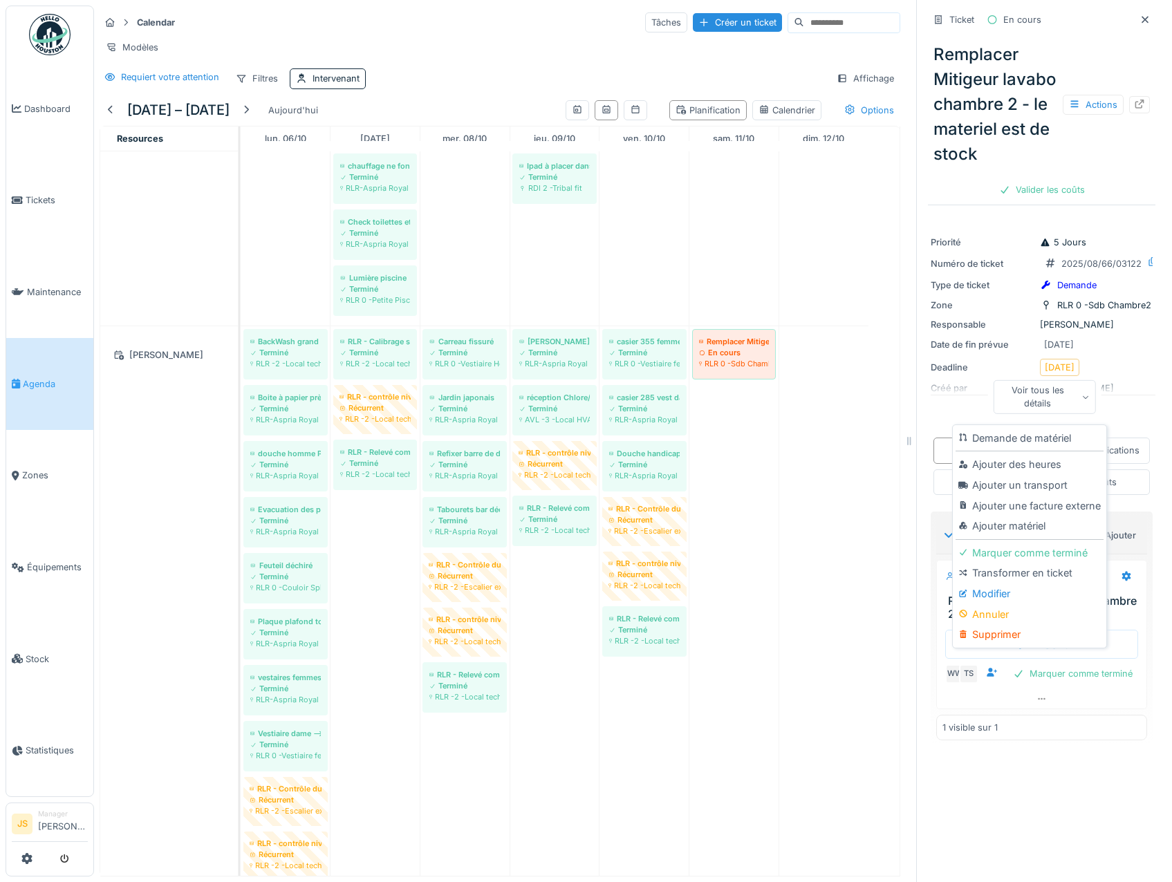
click at [979, 584] on div "Modifier" at bounding box center [1029, 594] width 147 height 21
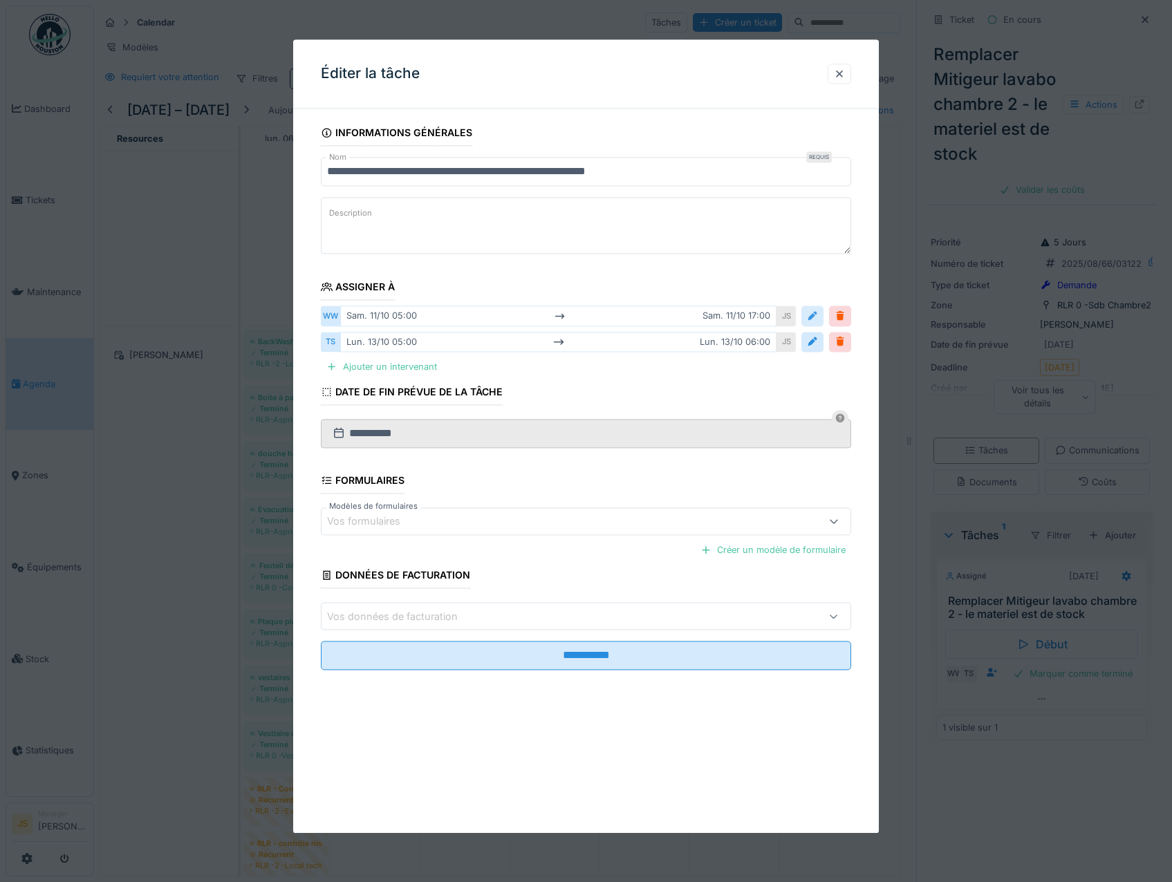
click at [817, 313] on div at bounding box center [812, 316] width 11 height 13
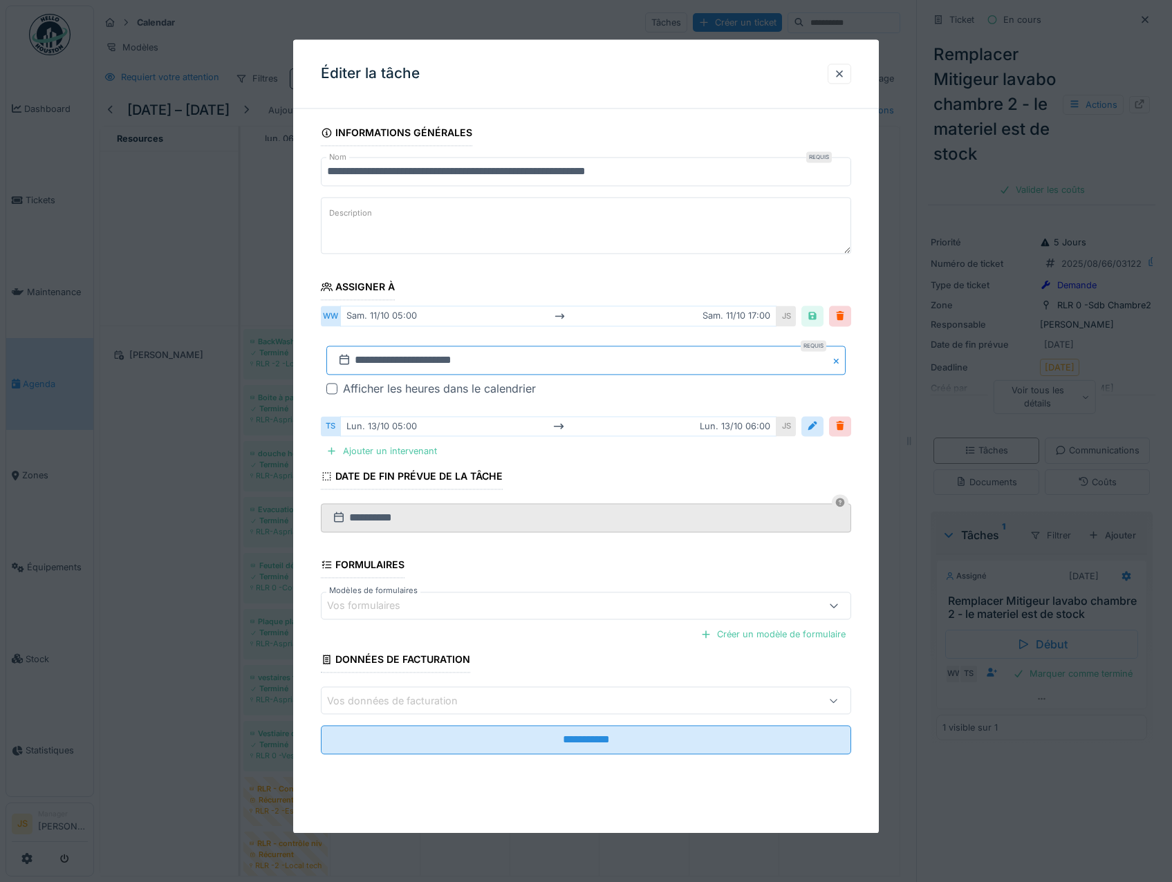
click at [381, 362] on input "**********" at bounding box center [586, 360] width 520 height 29
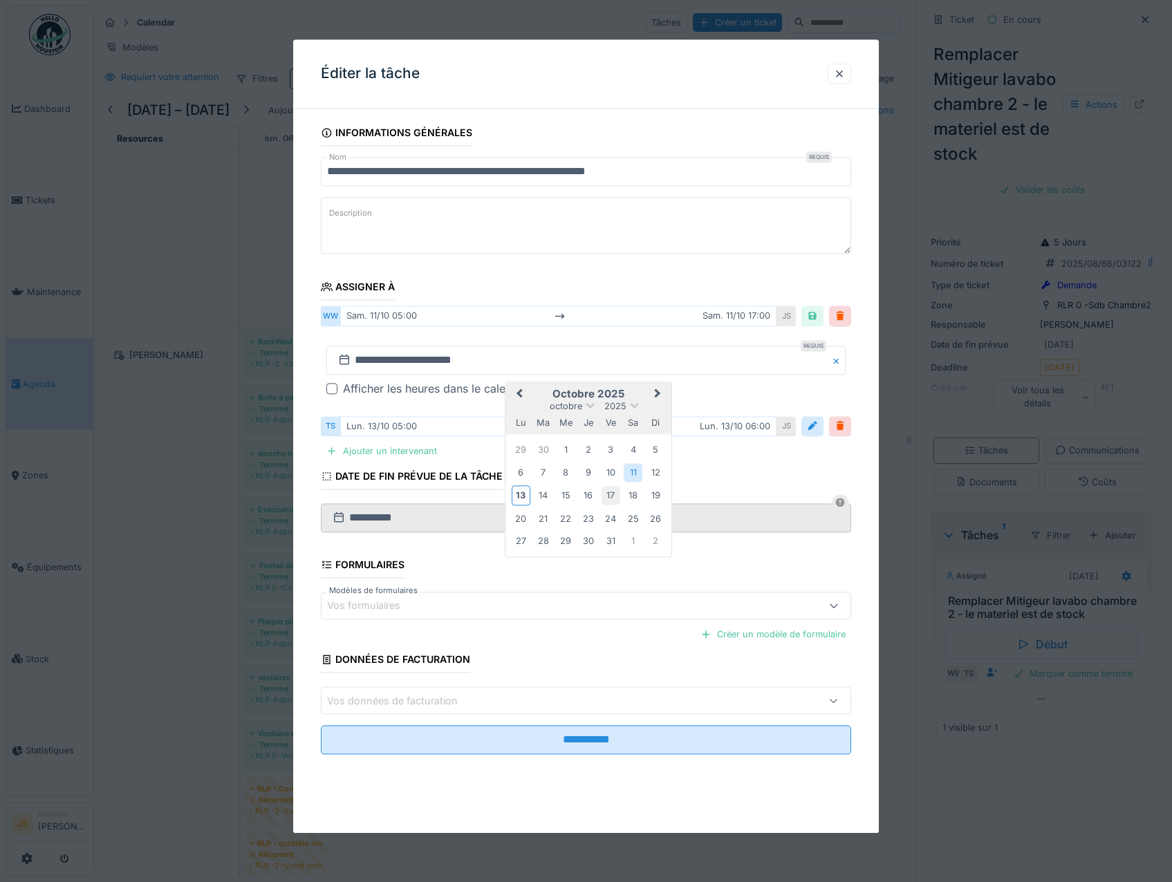
click at [608, 497] on div "17" at bounding box center [611, 496] width 19 height 19
click at [609, 496] on div "17" at bounding box center [611, 496] width 19 height 19
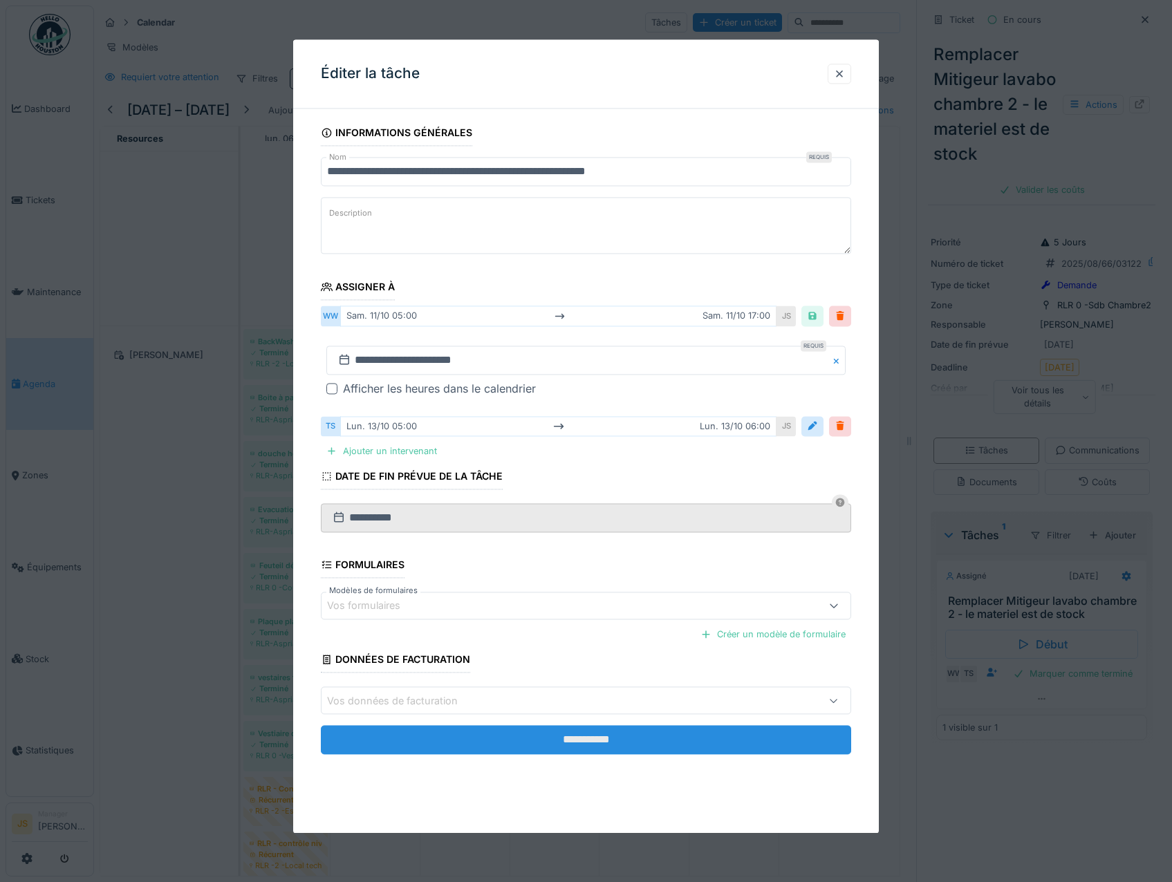
click at [638, 740] on input "**********" at bounding box center [586, 740] width 531 height 29
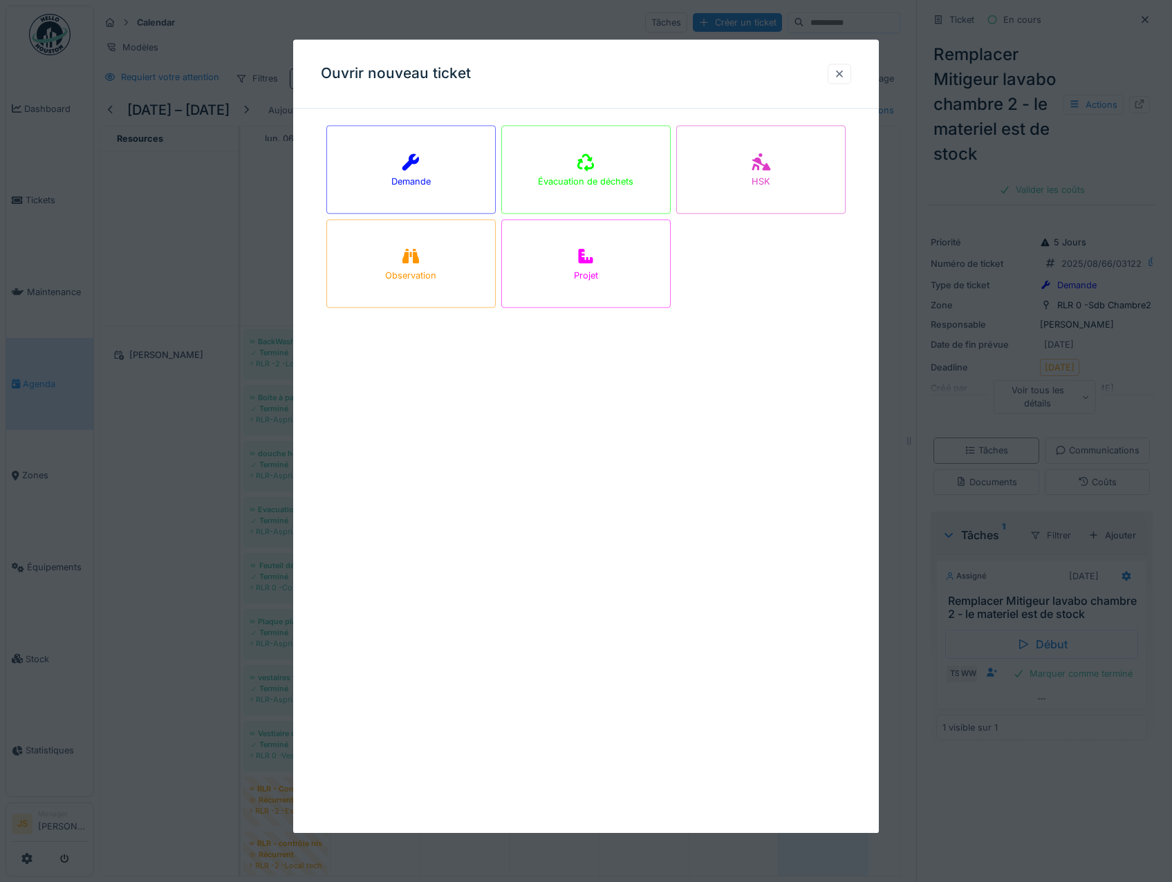
click at [838, 70] on div at bounding box center [840, 74] width 24 height 20
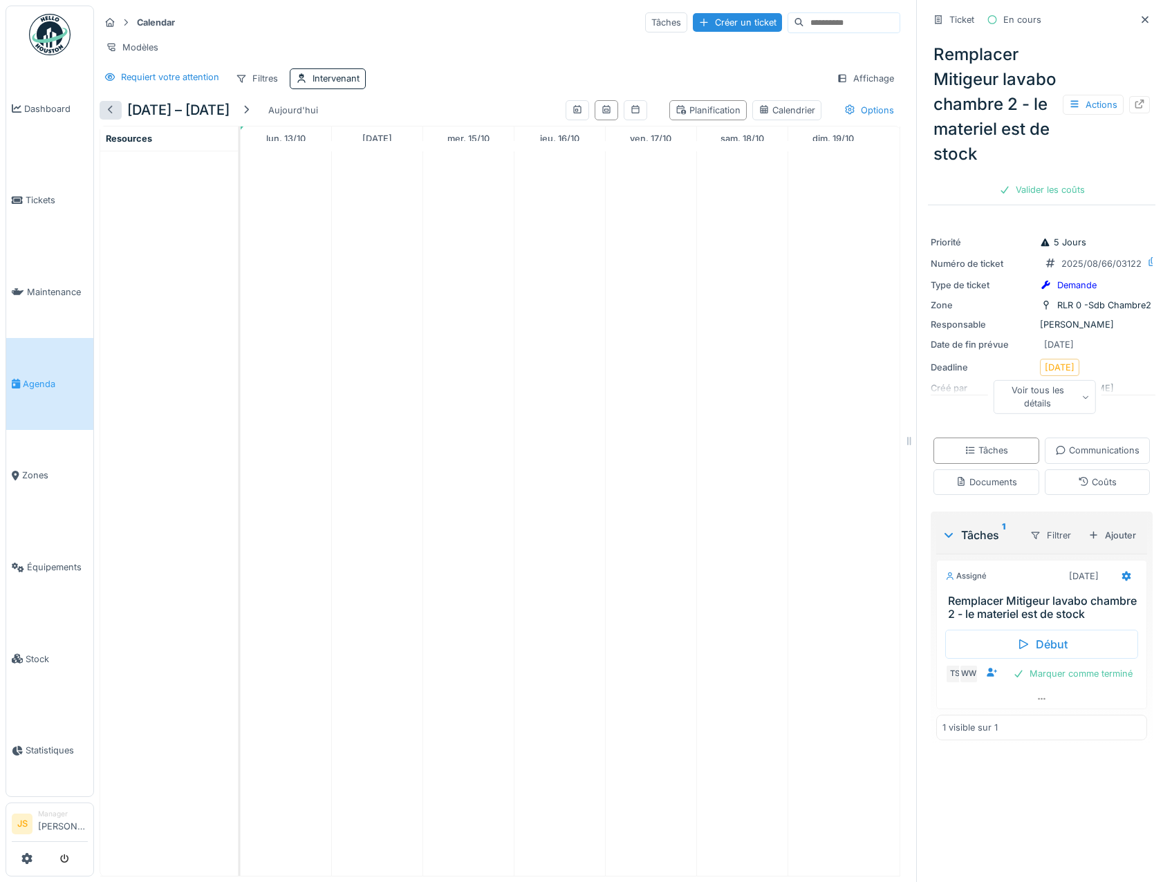
click at [106, 117] on div at bounding box center [110, 110] width 11 height 13
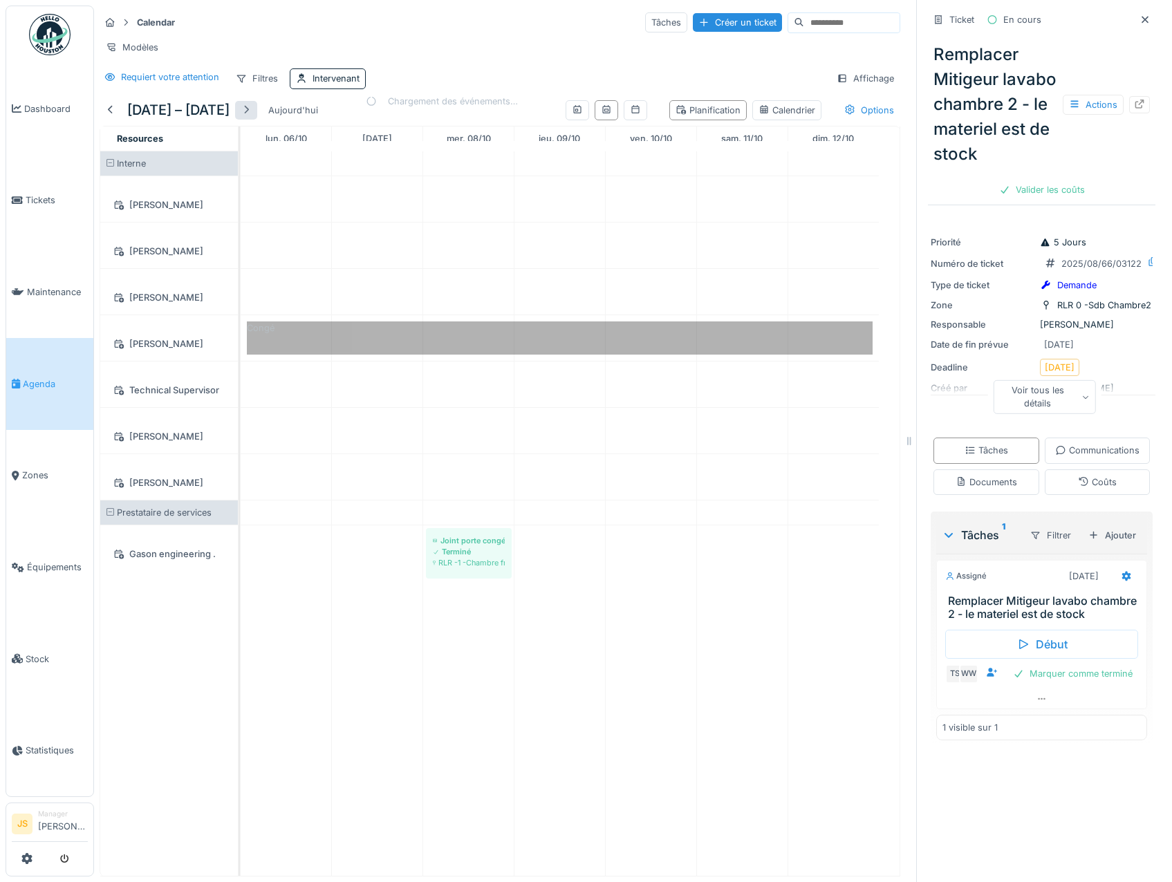
click at [250, 117] on div at bounding box center [246, 110] width 11 height 13
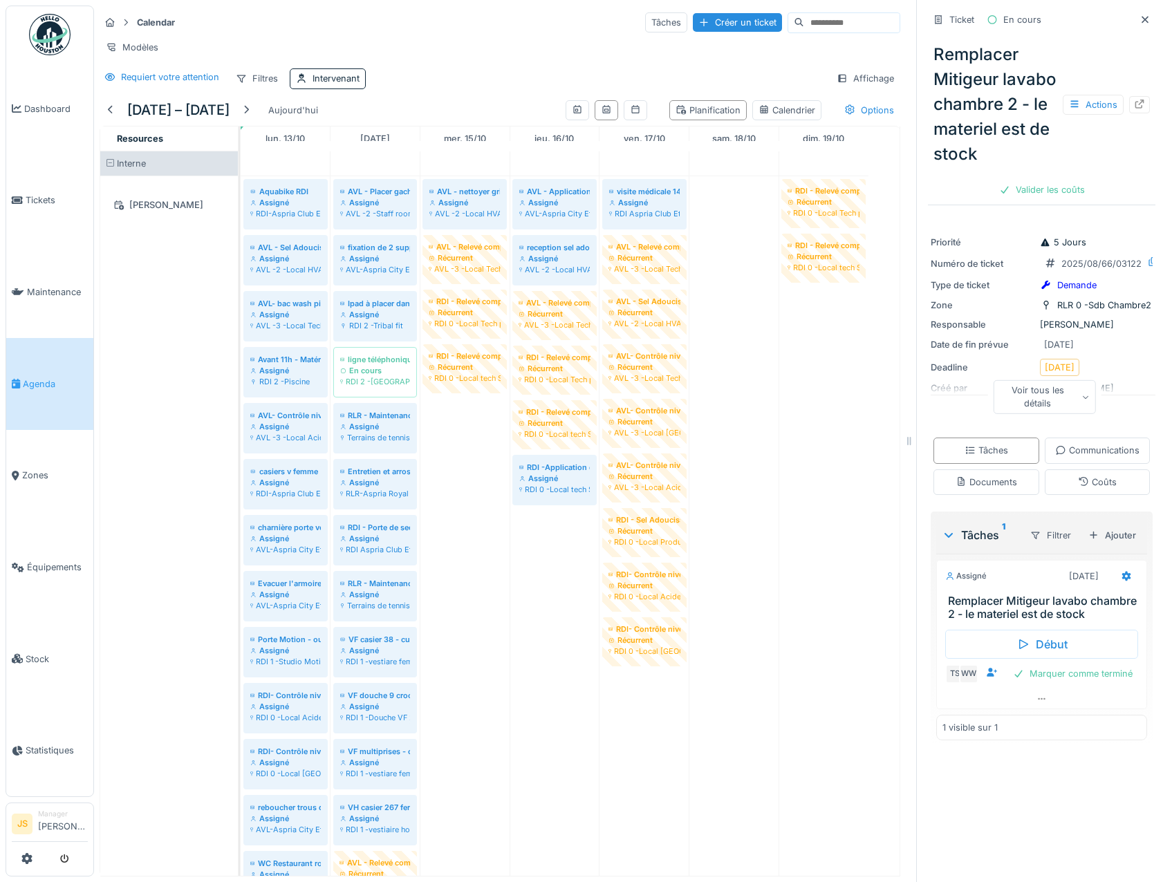
scroll to position [69, 0]
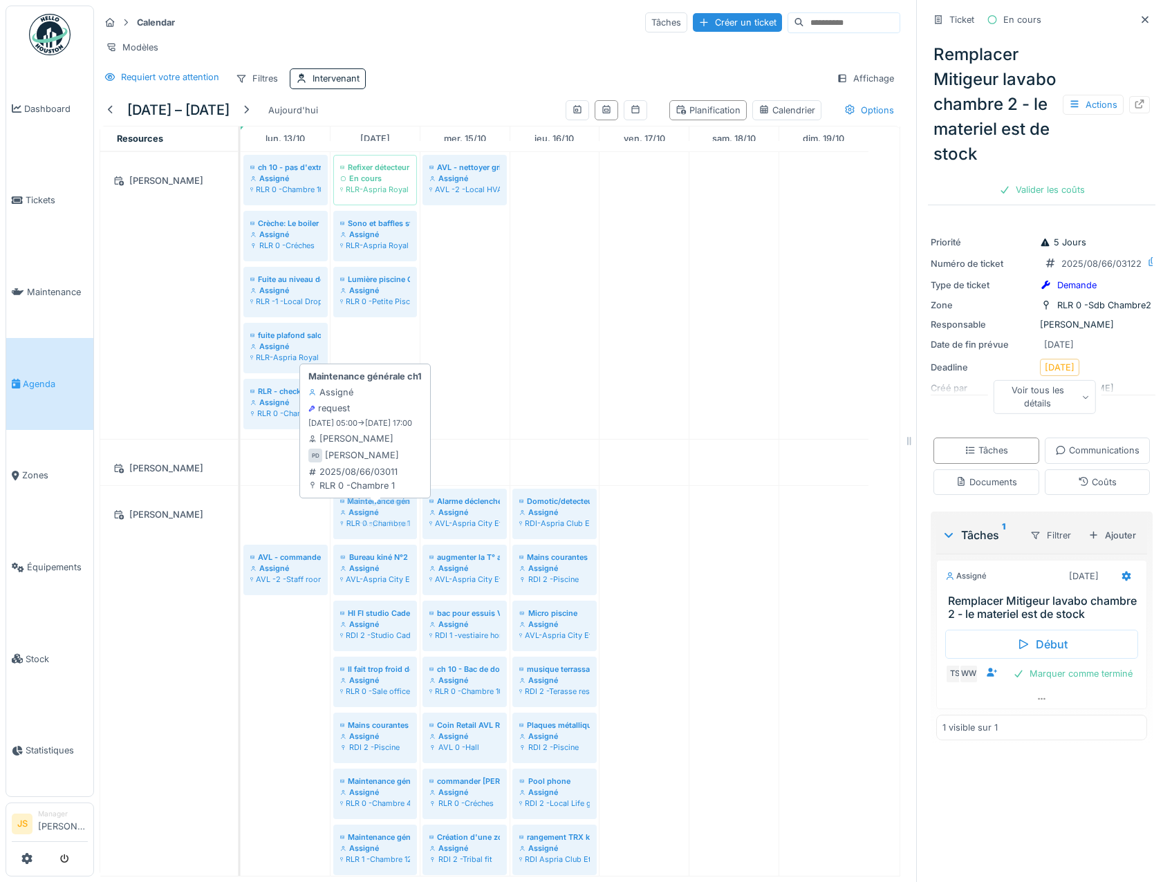
drag, startPoint x: 289, startPoint y: 526, endPoint x: 335, endPoint y: 526, distance: 45.6
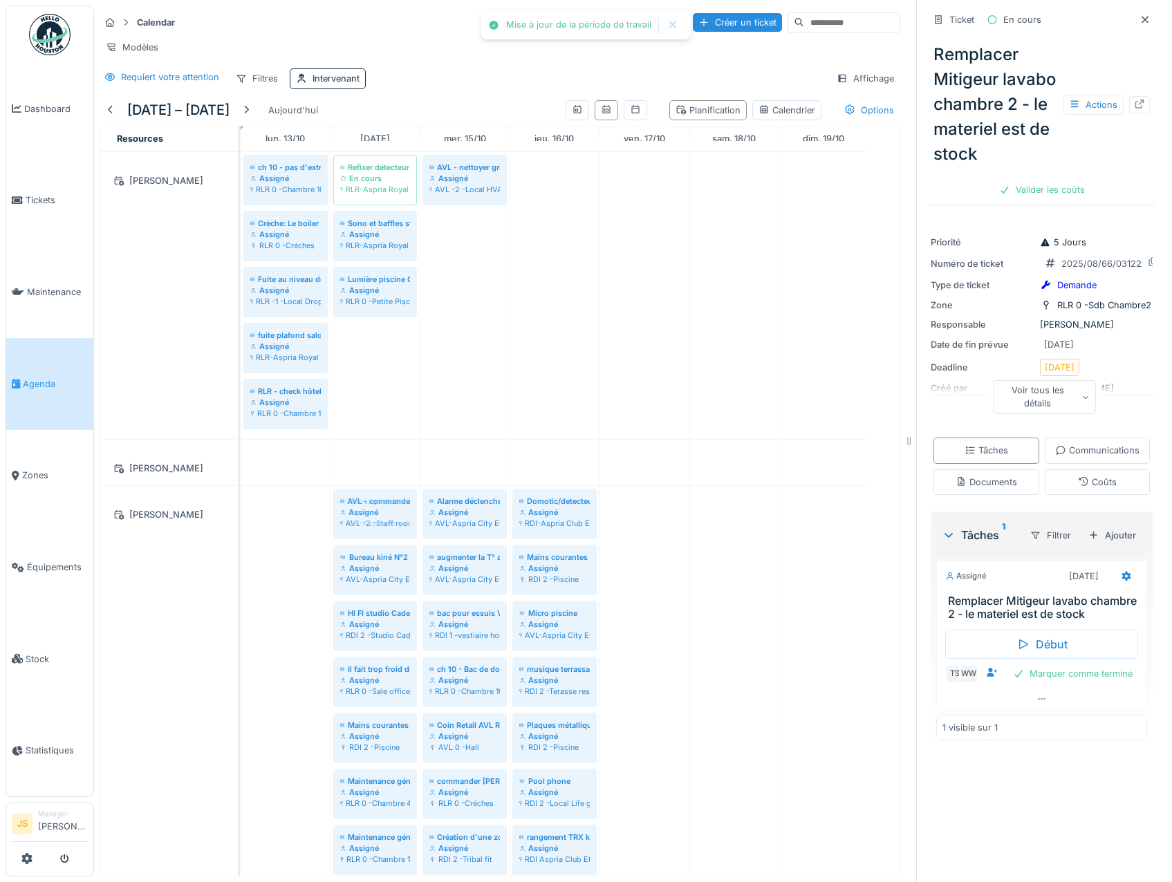
drag, startPoint x: 280, startPoint y: 528, endPoint x: 331, endPoint y: 528, distance: 50.5
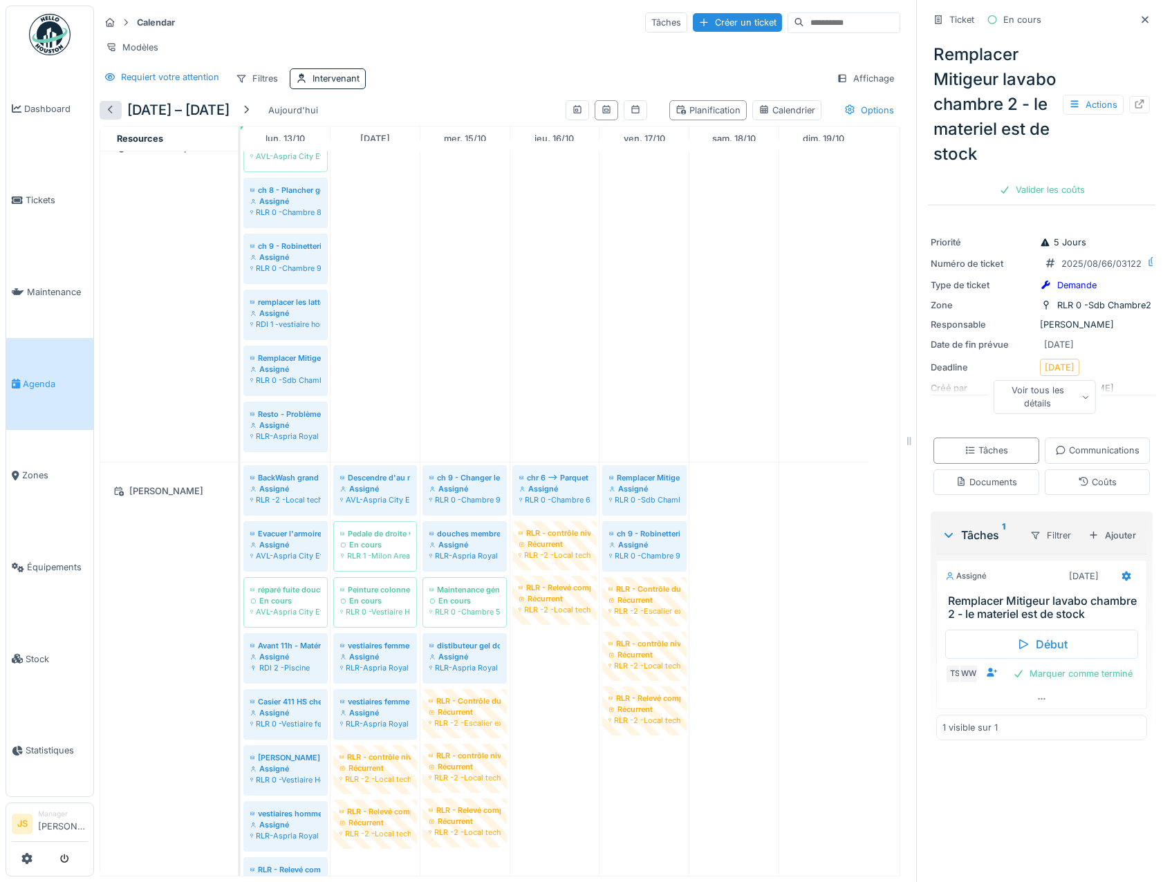
click at [105, 117] on div at bounding box center [110, 110] width 11 height 13
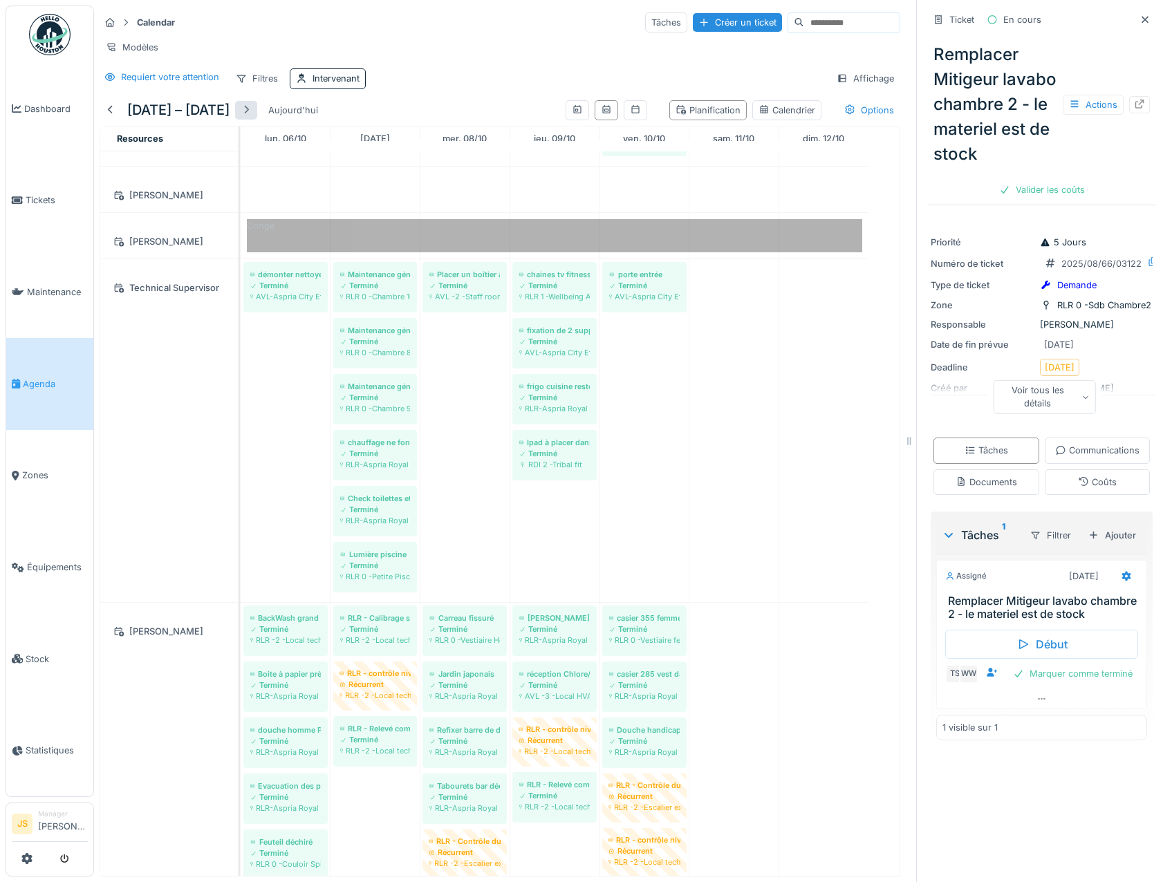
click at [252, 117] on div at bounding box center [246, 110] width 11 height 13
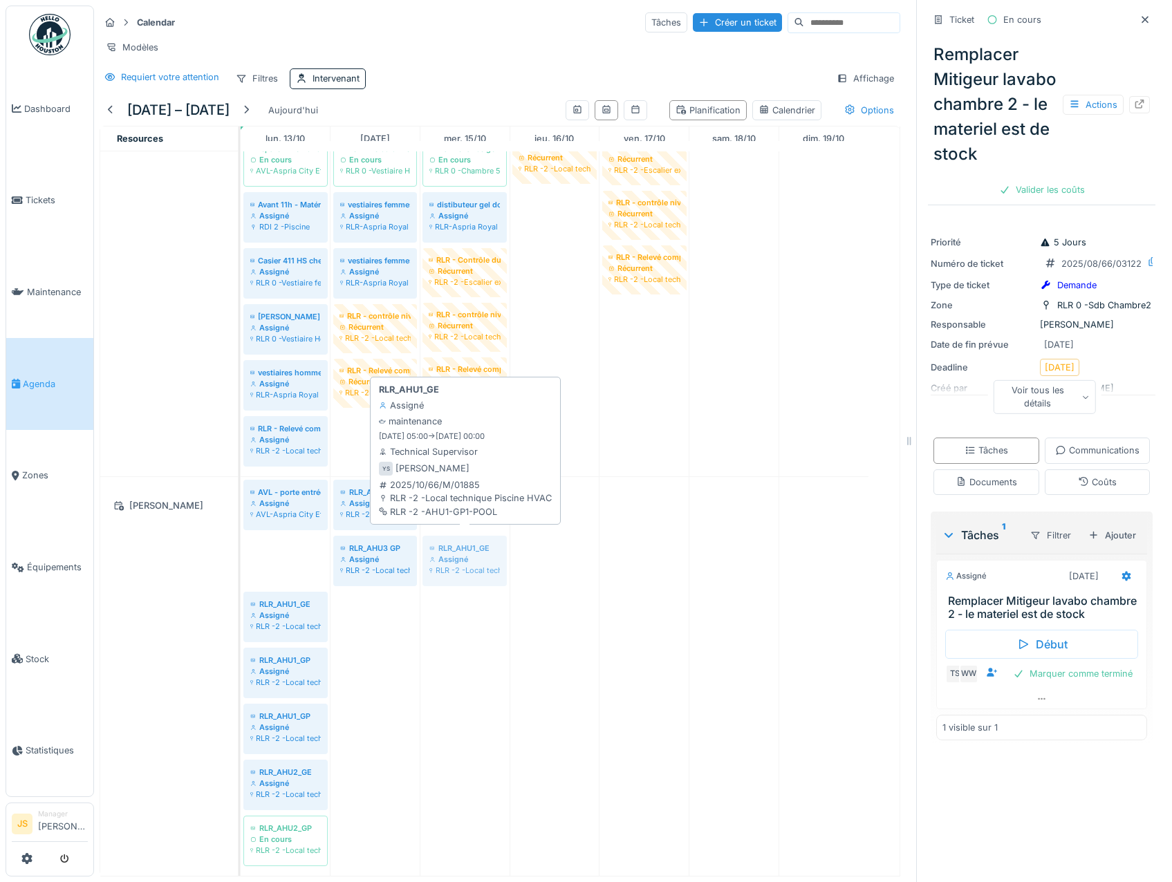
drag, startPoint x: 286, startPoint y: 551, endPoint x: 443, endPoint y: 551, distance: 157.0
click at [241, 551] on div "AVL - porte entrée Besam Assigné AVL-Aspria City Etage 0 RLR_AHU3 GE Assigné RL…" at bounding box center [241, 676] width 0 height 399
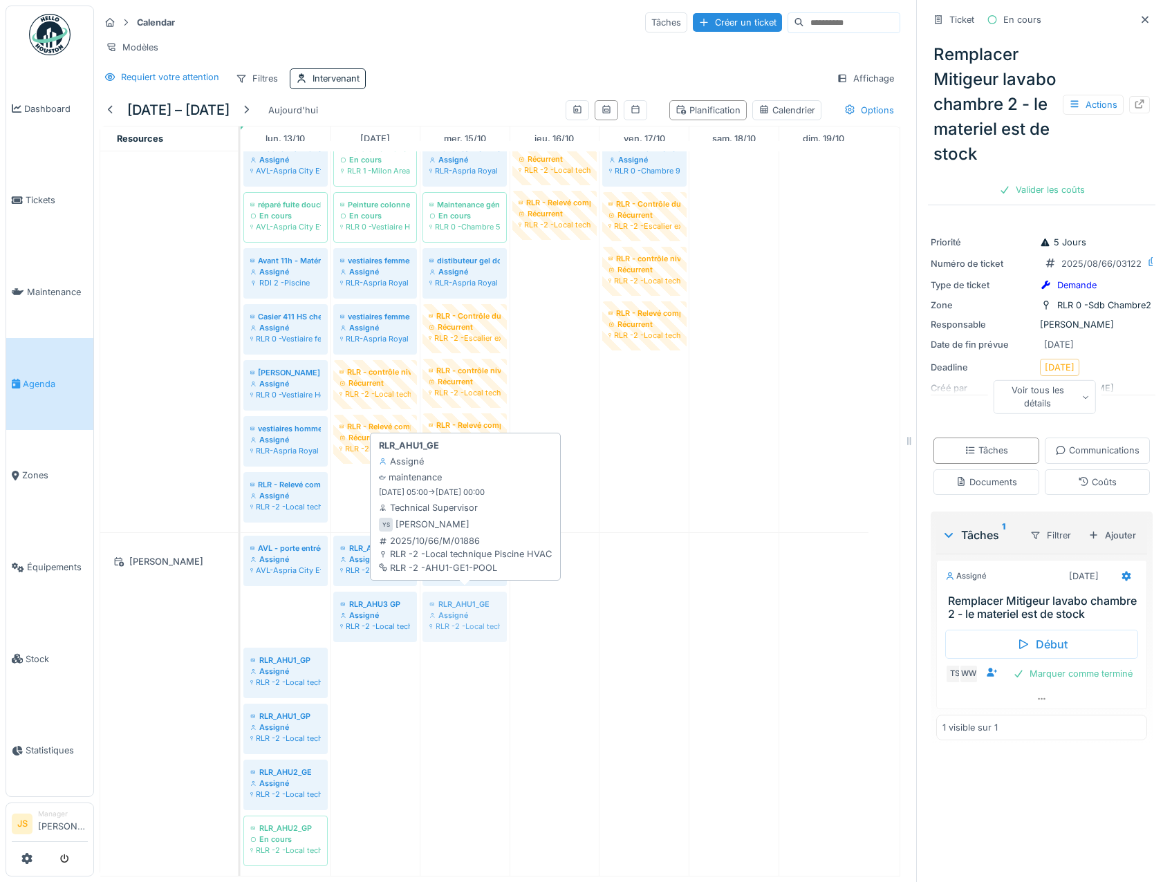
drag, startPoint x: 287, startPoint y: 602, endPoint x: 456, endPoint y: 594, distance: 169.6
click at [241, 594] on div "AVL - porte entrée Besam Assigné AVL-Aspria City Etage 0 RLR_AHU3 GE Assigné RL…" at bounding box center [241, 704] width 0 height 343
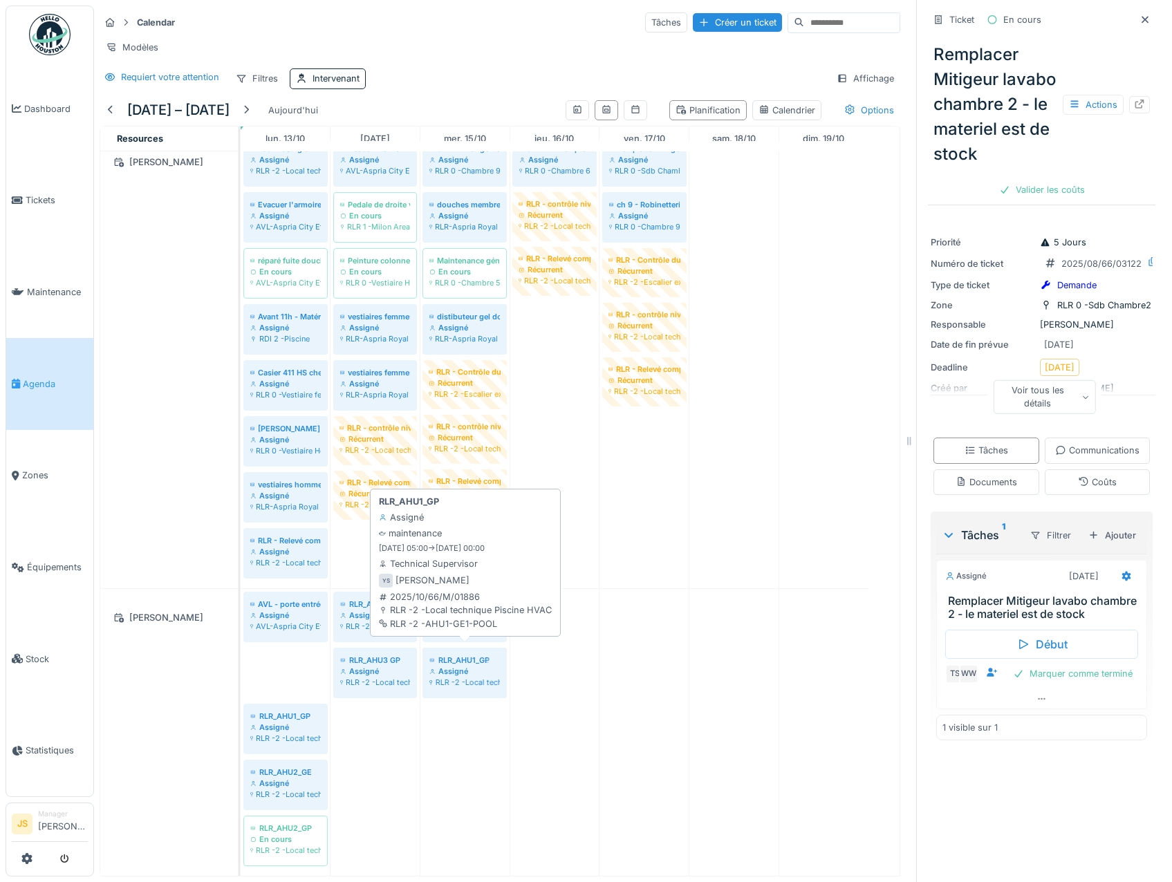
drag, startPoint x: 290, startPoint y: 651, endPoint x: 361, endPoint y: 647, distance: 70.7
click at [241, 656] on div "AVL - porte entrée Besam Assigné AVL-Aspria City Etage 0 RLR_AHU3 GE Assigné RL…" at bounding box center [241, 732] width 0 height 287
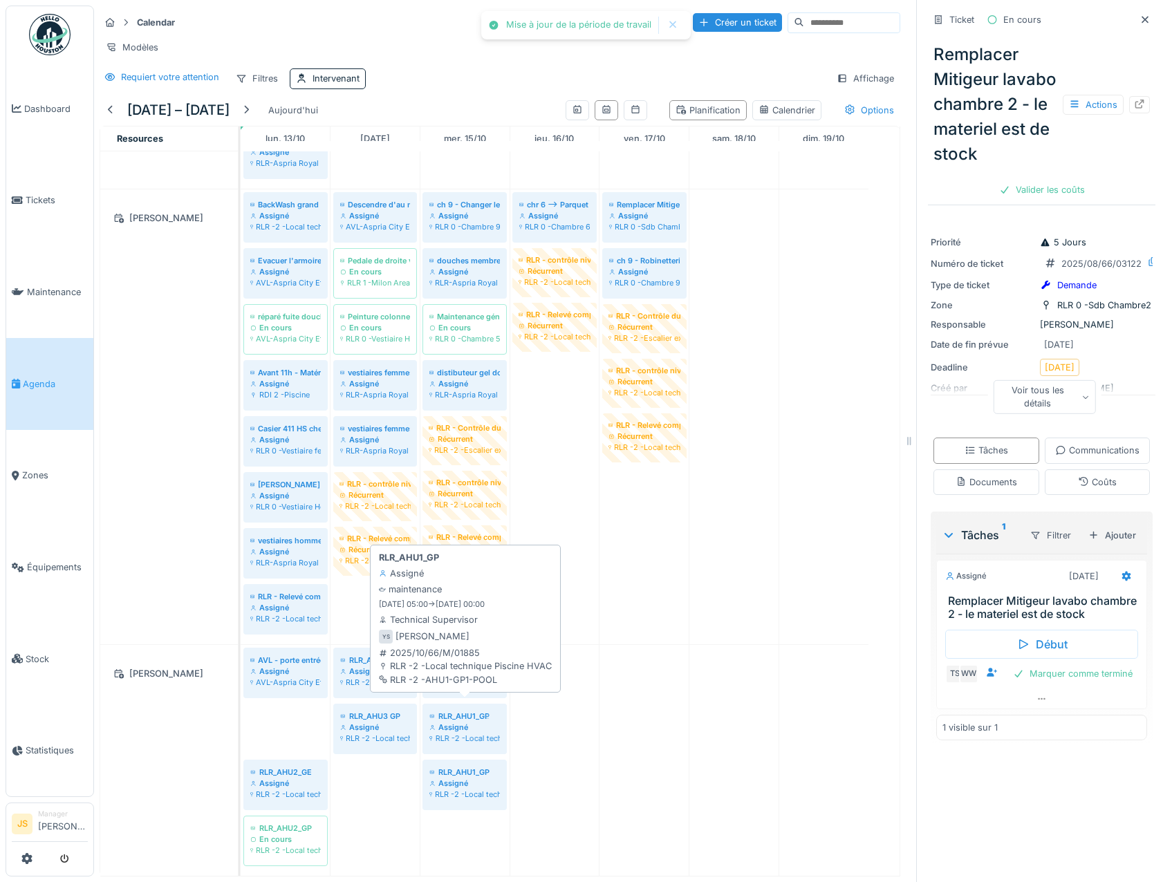
drag, startPoint x: 284, startPoint y: 719, endPoint x: 449, endPoint y: 721, distance: 165.3
click at [241, 724] on div "AVL - porte entrée Besam Assigné AVL-Aspria City Etage 0 RLR_AHU3 GE Assigné RL…" at bounding box center [241, 760] width 0 height 231
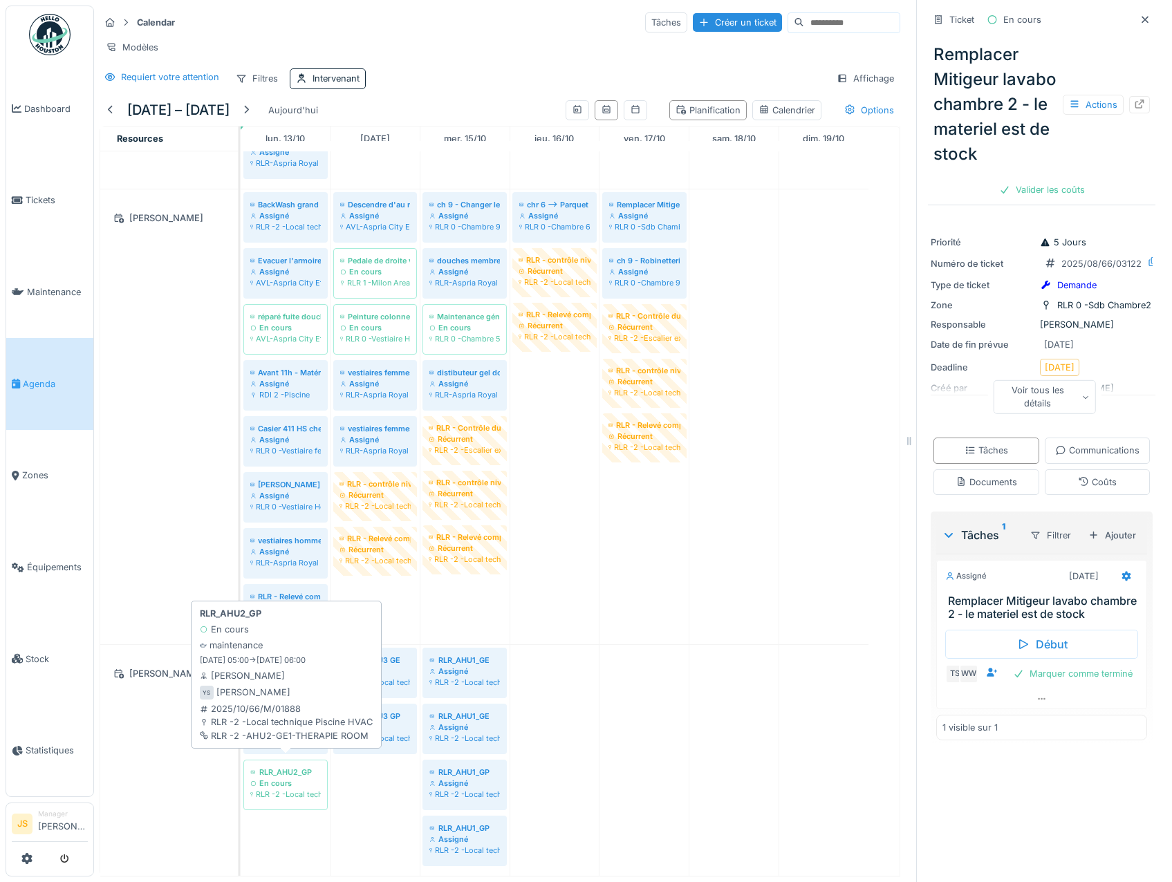
click at [296, 778] on div "En cours" at bounding box center [285, 783] width 71 height 11
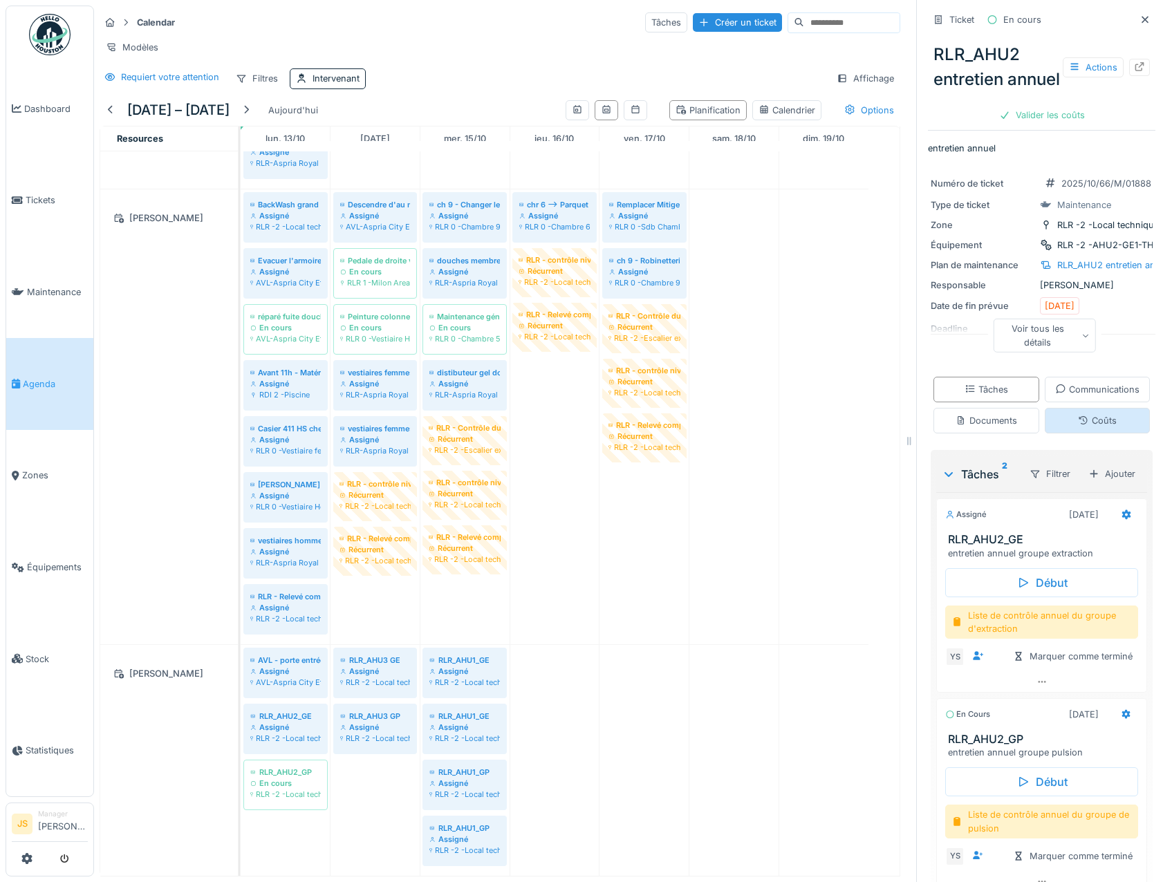
click at [1078, 427] on div "Coûts" at bounding box center [1097, 420] width 39 height 13
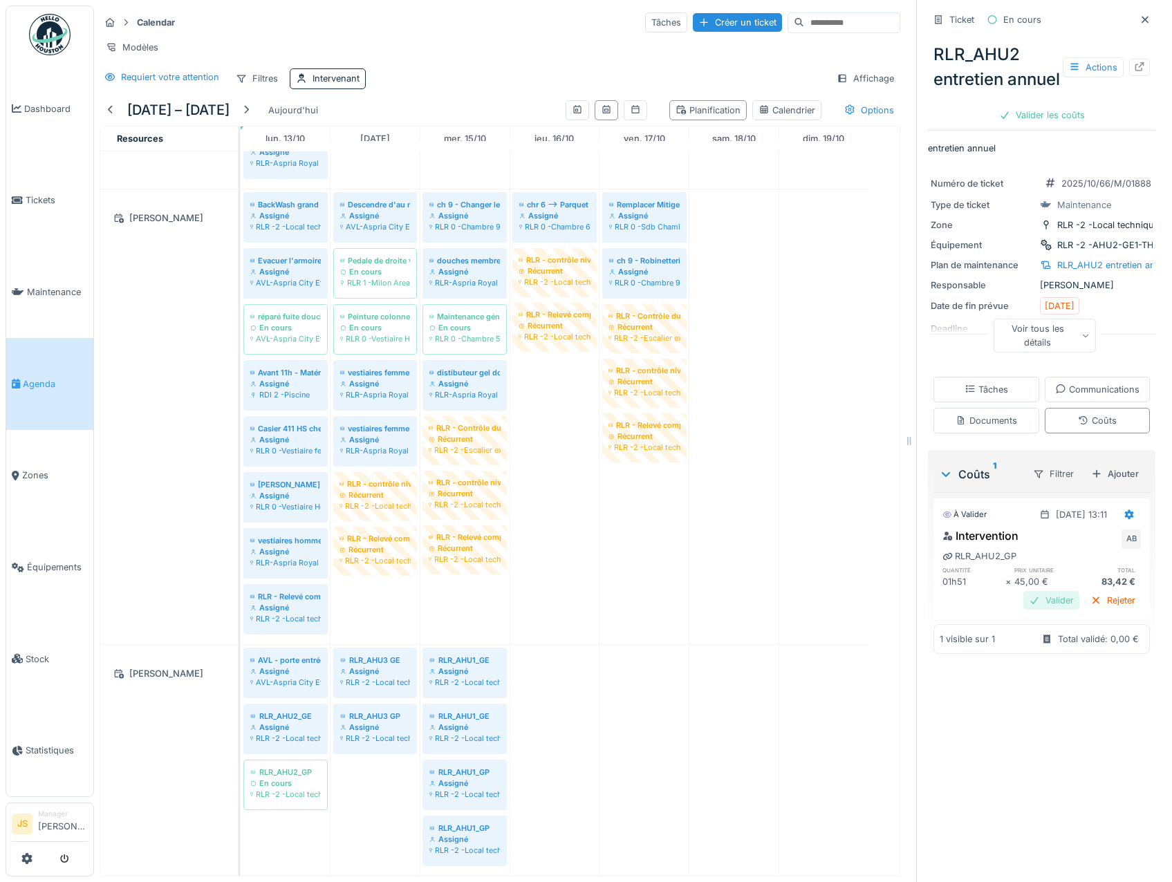
click at [1039, 610] on div "Valider" at bounding box center [1052, 600] width 56 height 19
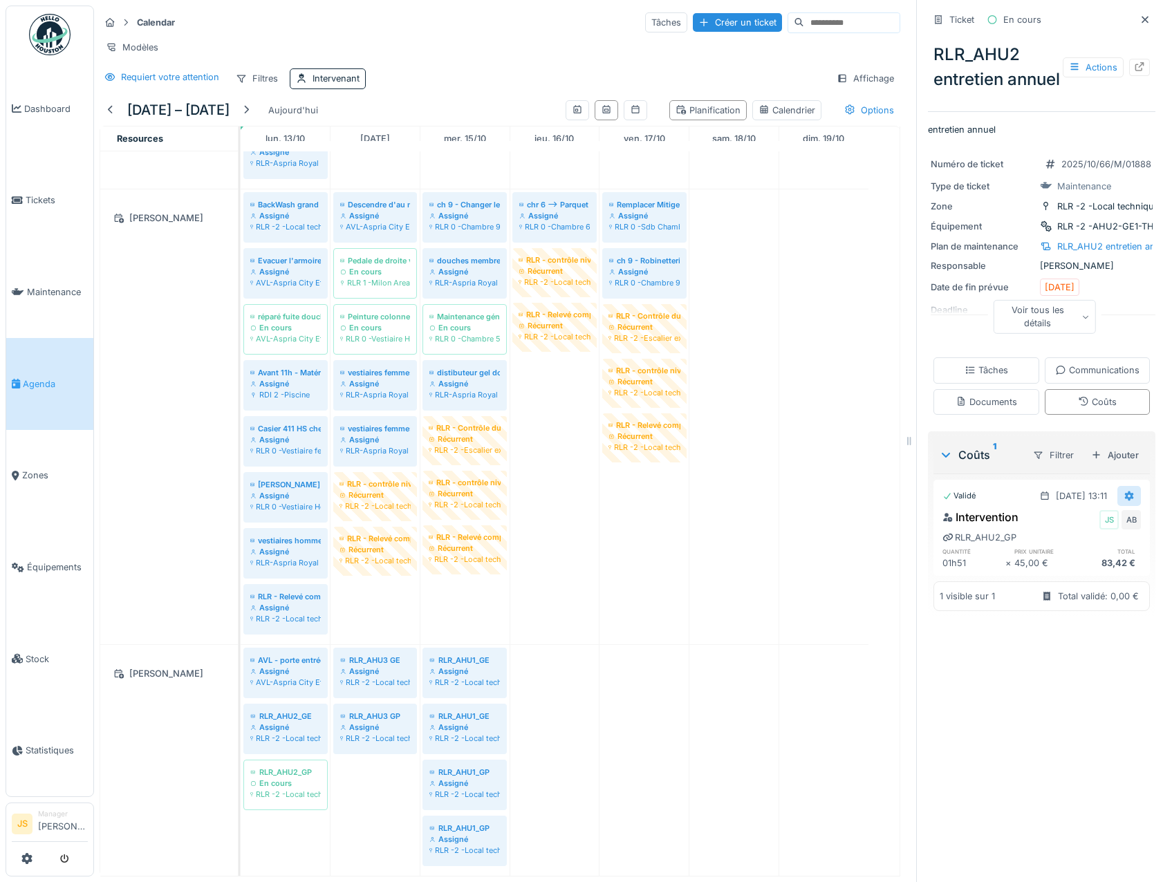
click at [1125, 501] on icon at bounding box center [1129, 496] width 9 height 10
click at [1077, 647] on div "Supprimer" at bounding box center [1072, 657] width 67 height 21
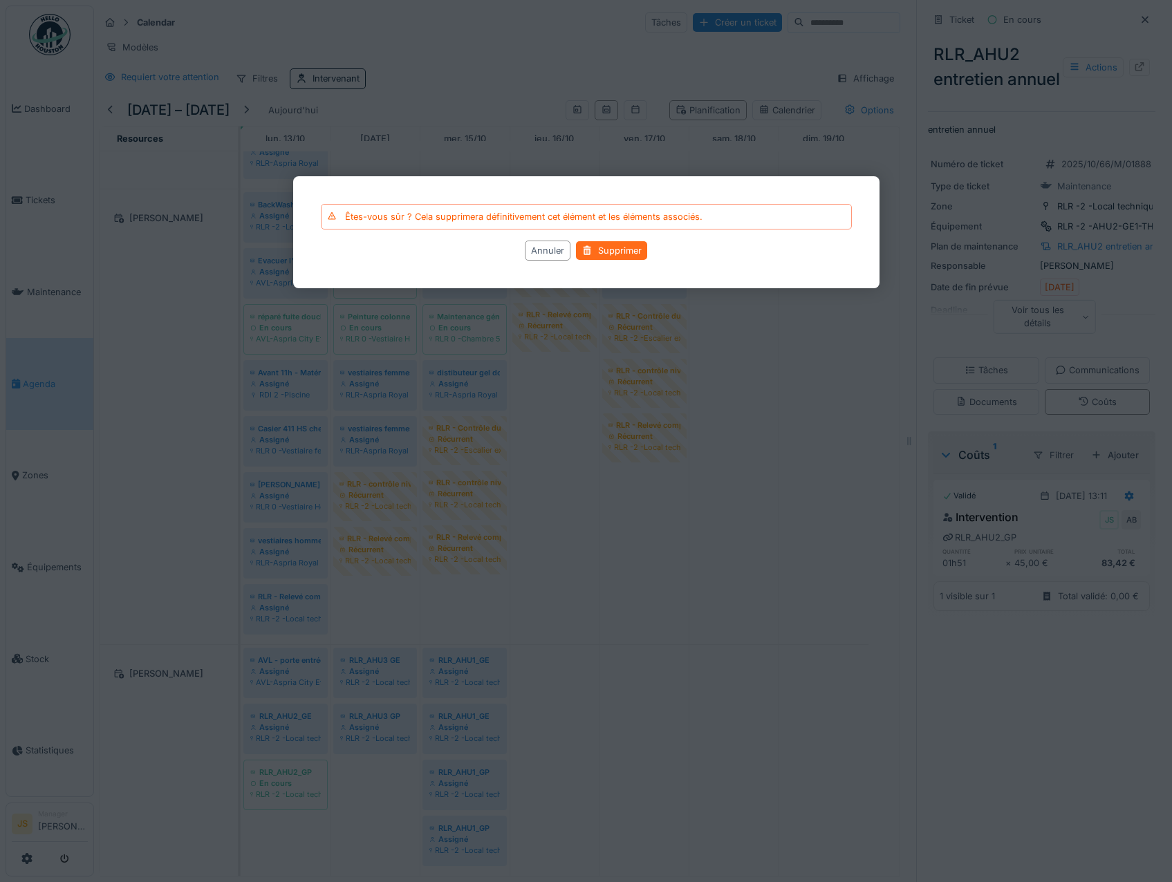
click at [598, 246] on div "Supprimer" at bounding box center [611, 250] width 71 height 19
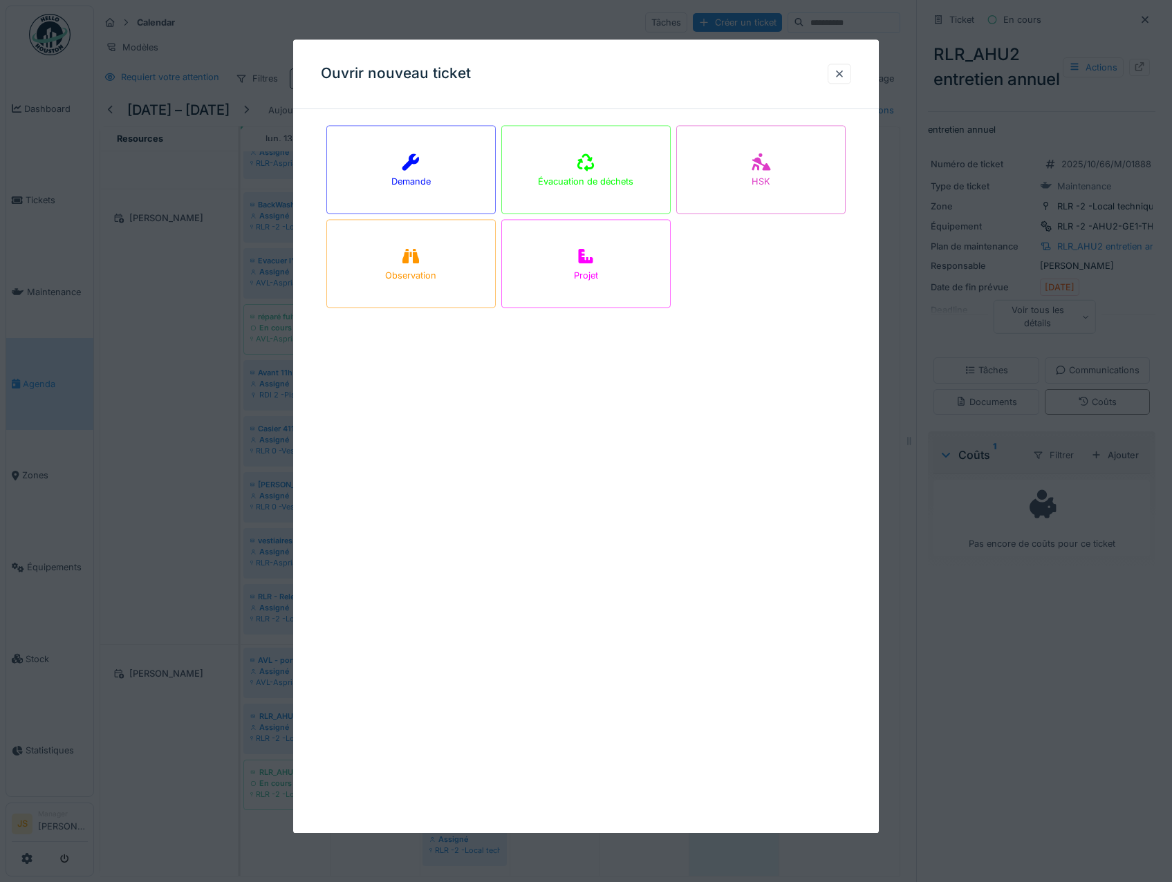
click at [292, 781] on div at bounding box center [586, 441] width 1172 height 882
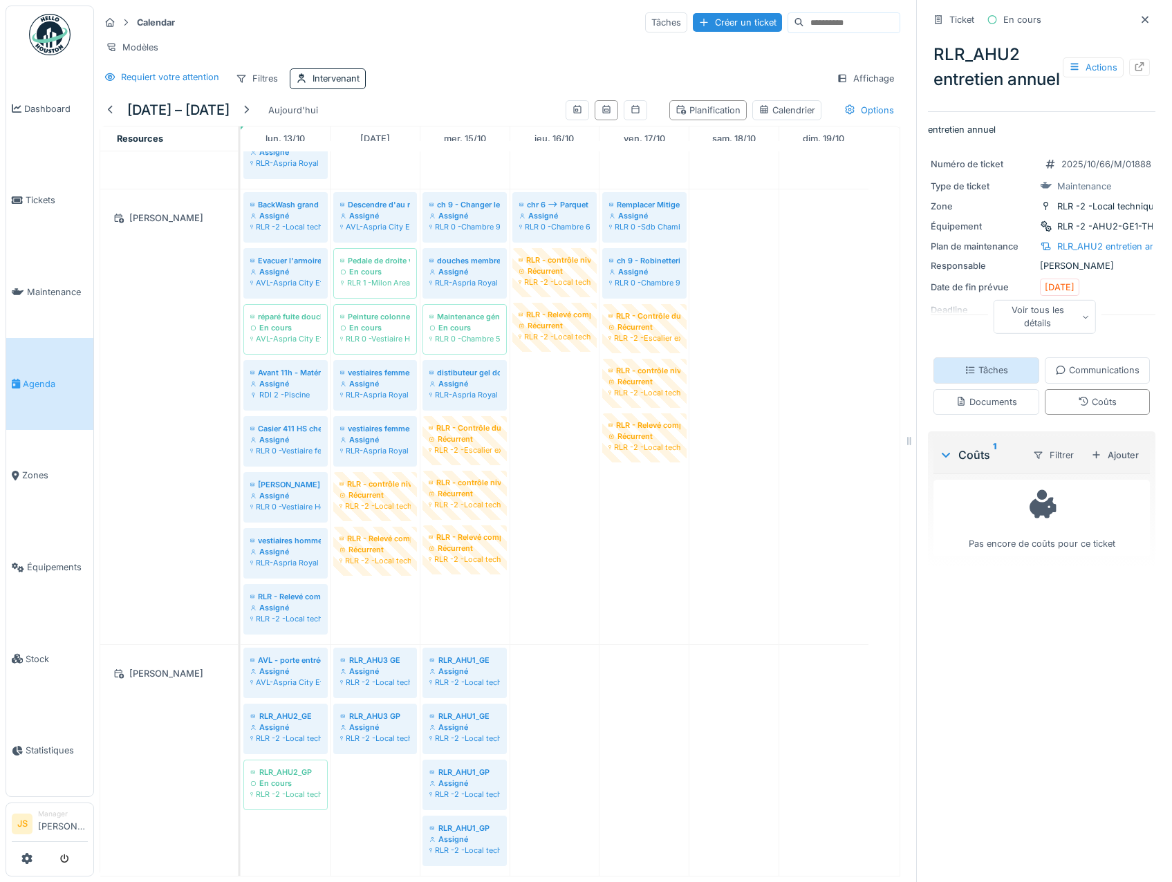
click at [1008, 377] on div "Tâches" at bounding box center [987, 370] width 44 height 13
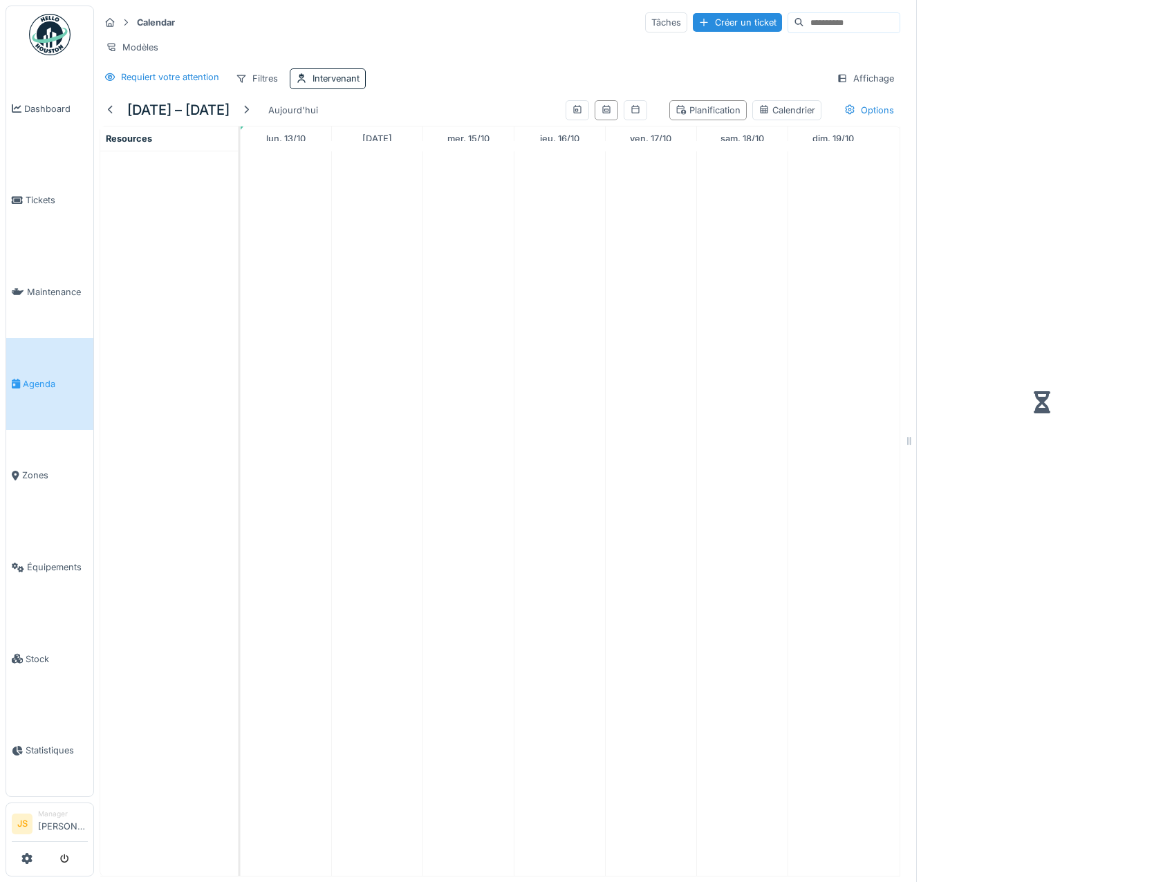
scroll to position [10, 0]
click at [572, 107] on icon at bounding box center [577, 109] width 11 height 9
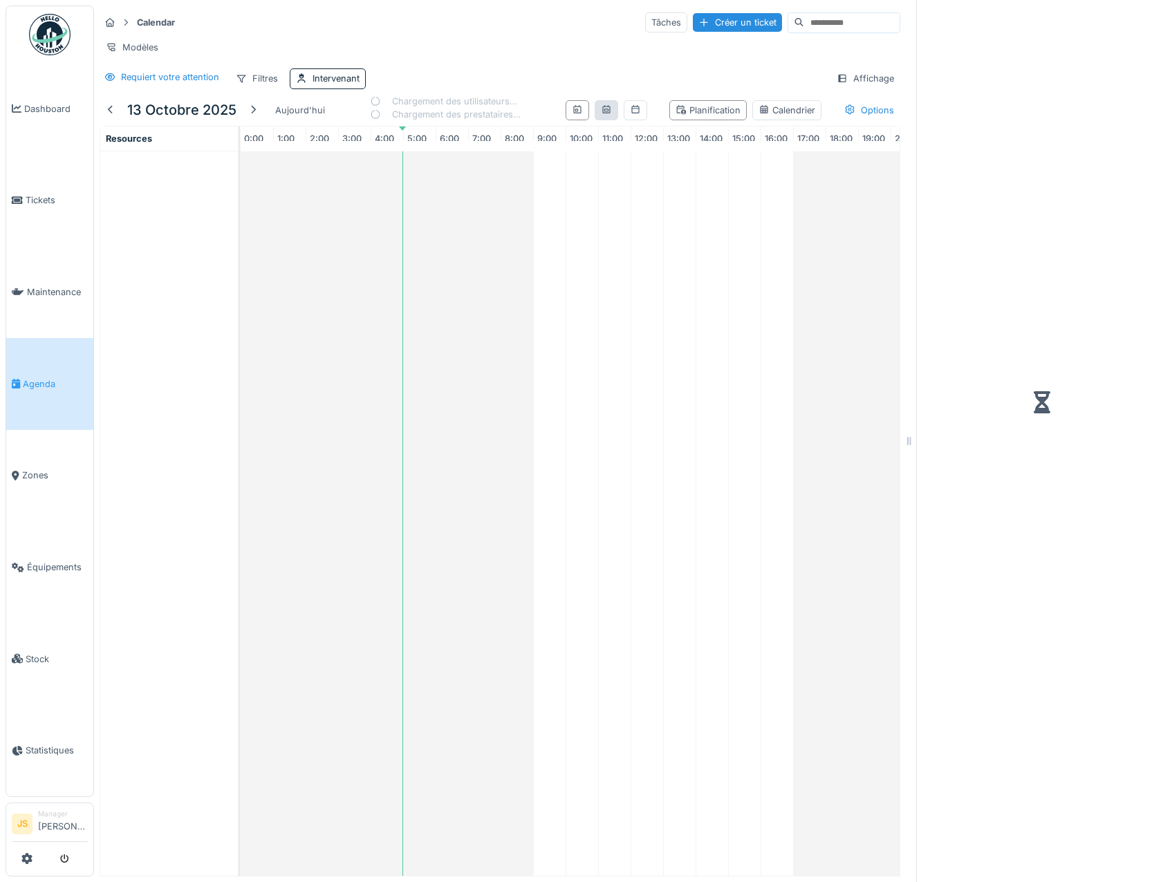
scroll to position [0, 142]
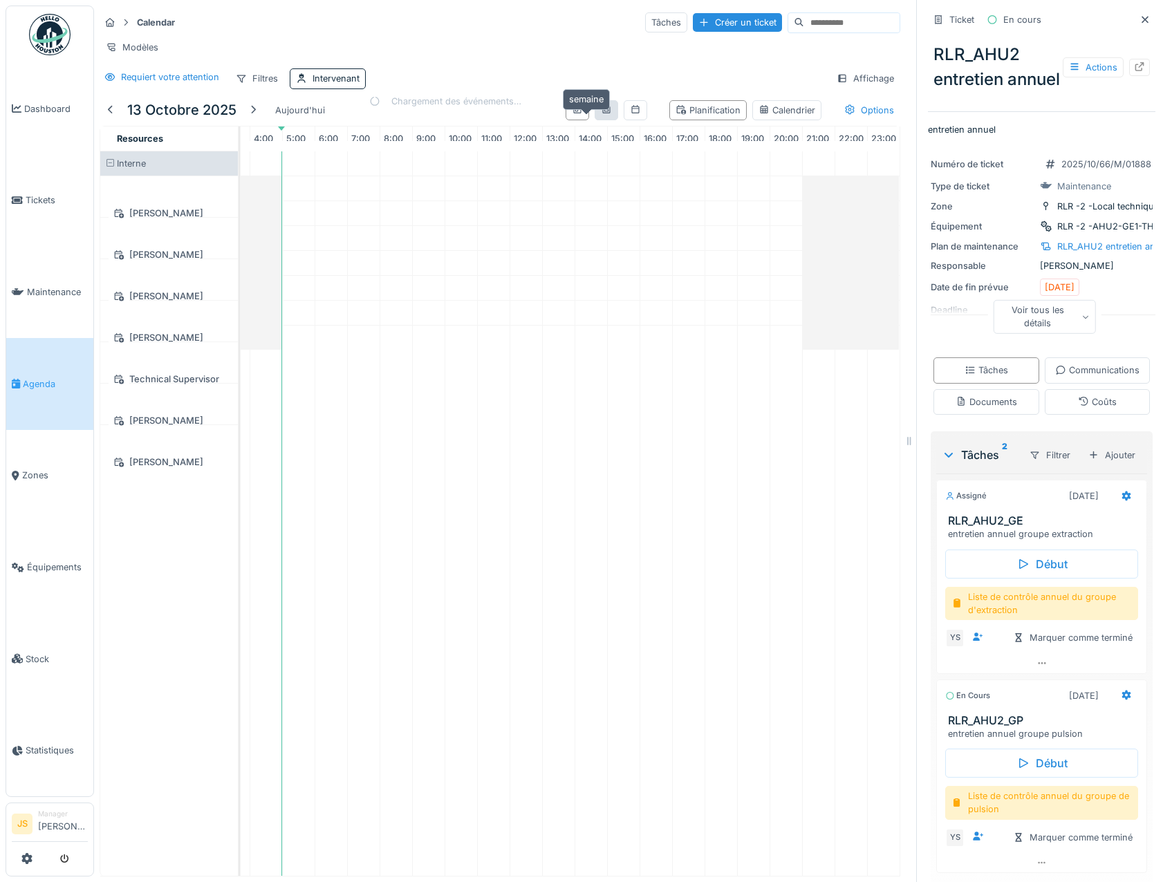
click at [601, 108] on icon at bounding box center [606, 109] width 11 height 9
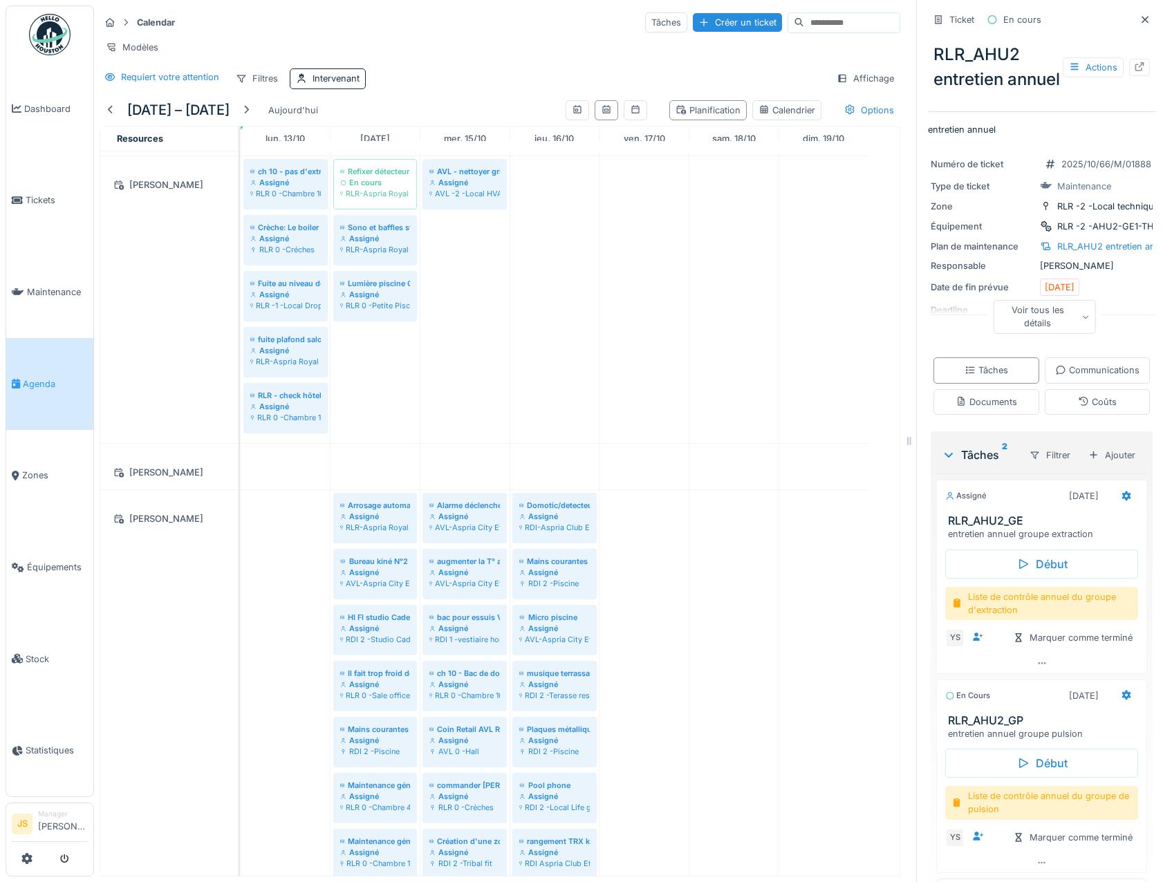
scroll to position [0, 0]
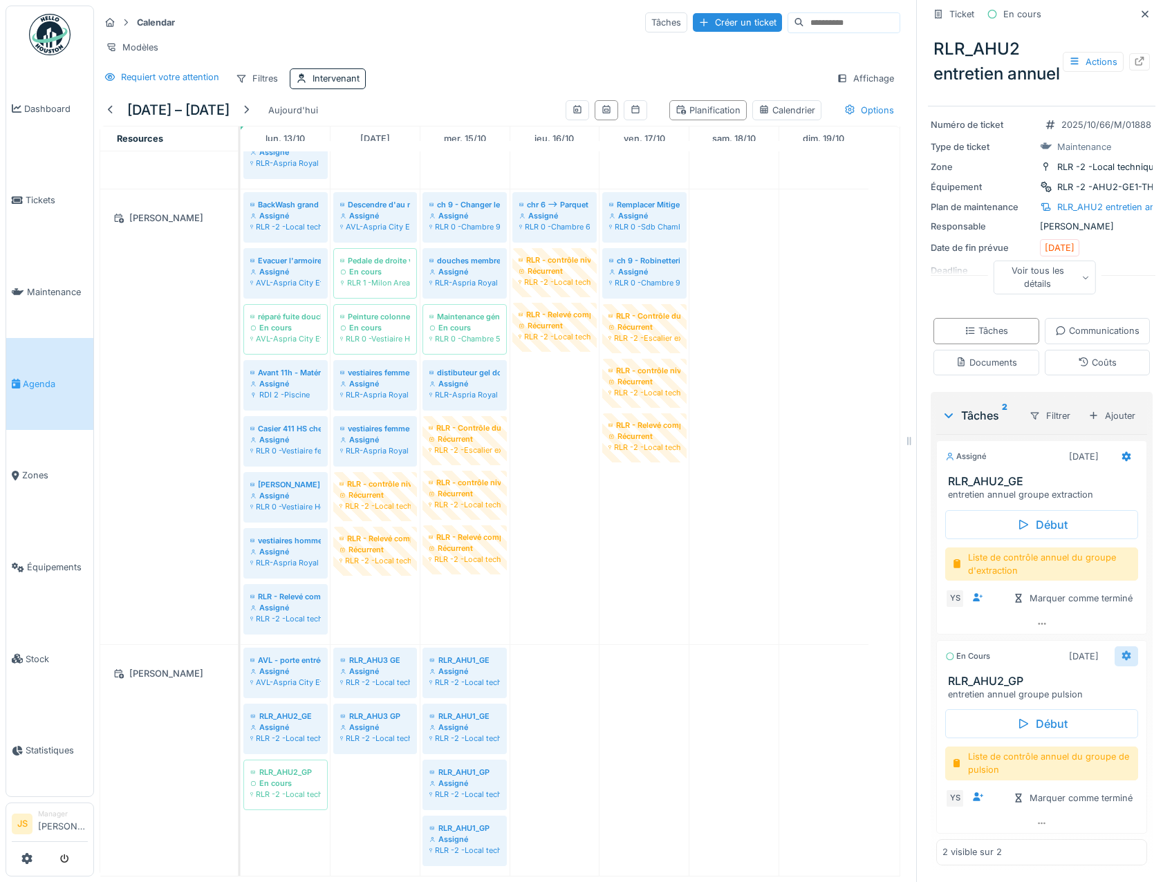
click at [1122, 651] on icon at bounding box center [1126, 656] width 9 height 10
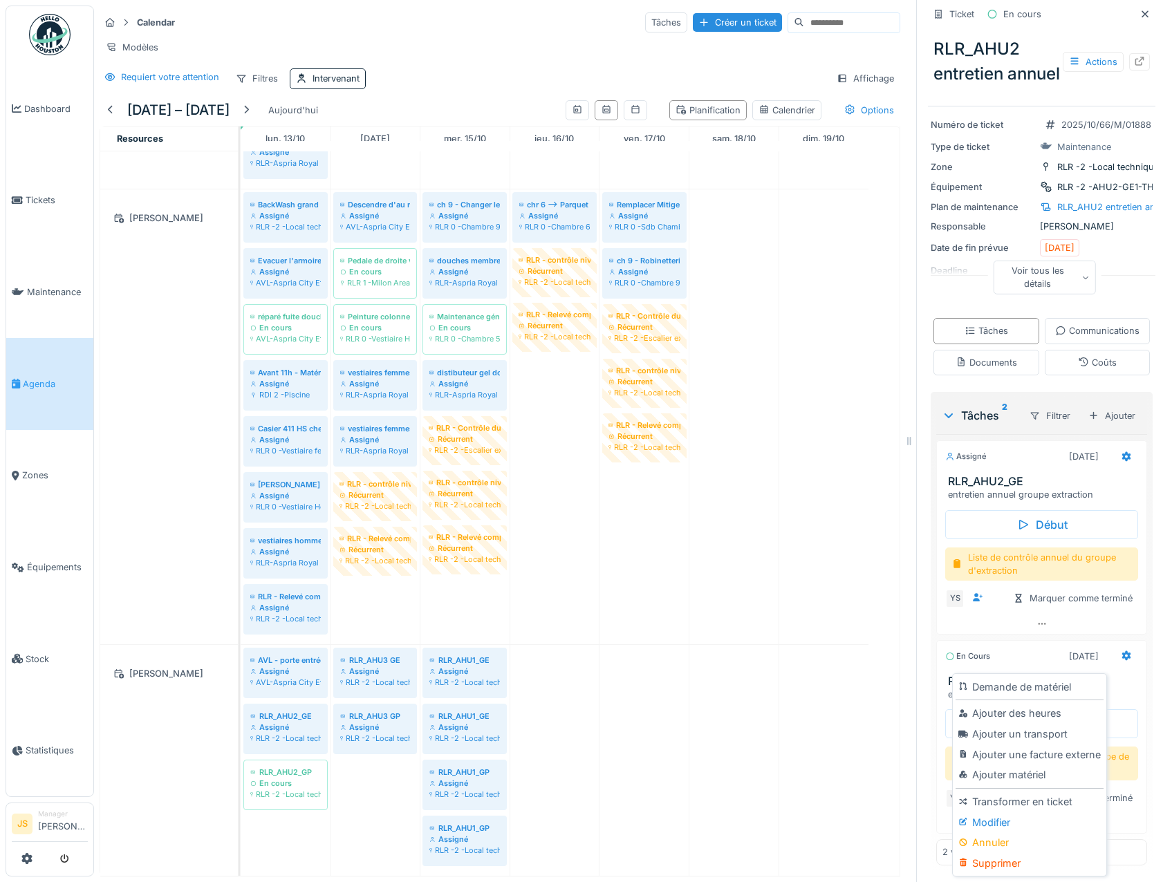
click at [947, 257] on div "Voir tous les détails" at bounding box center [1045, 279] width 228 height 44
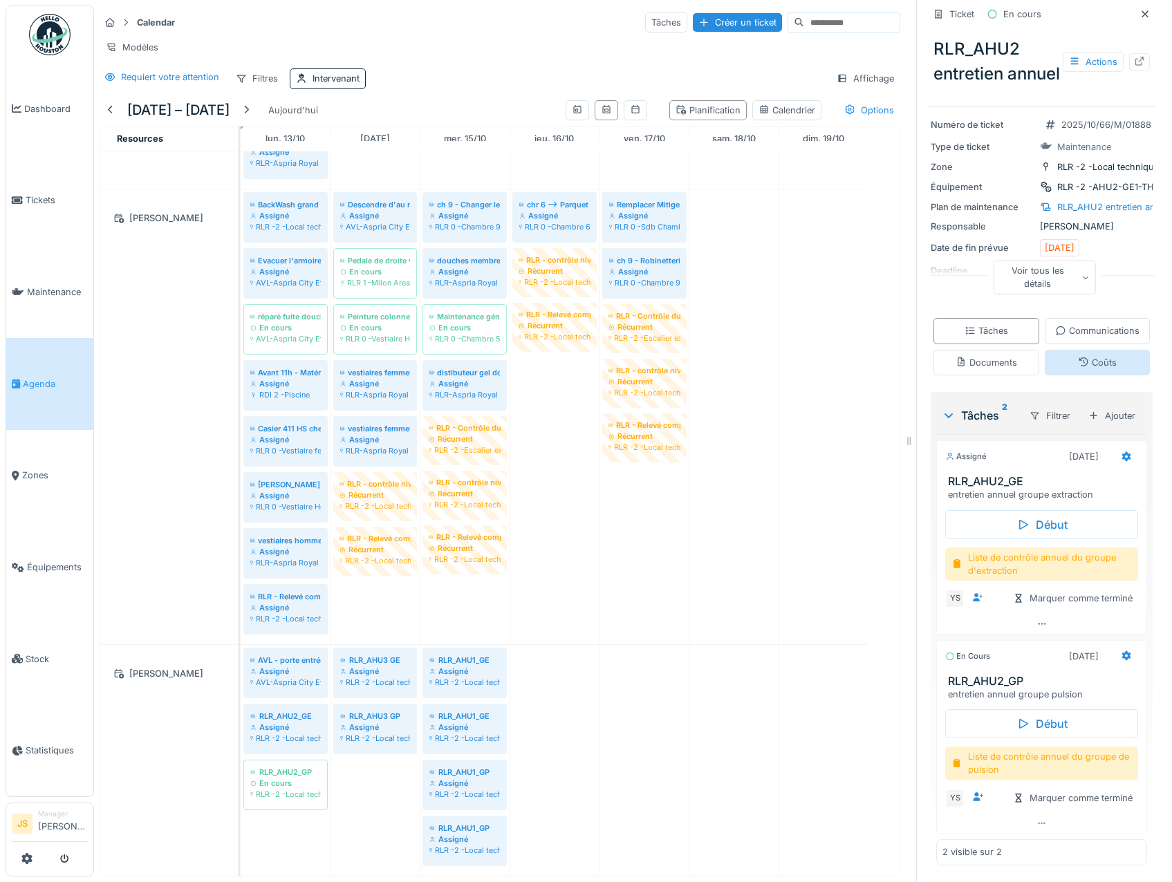
click at [1046, 350] on div "Coûts" at bounding box center [1098, 363] width 106 height 26
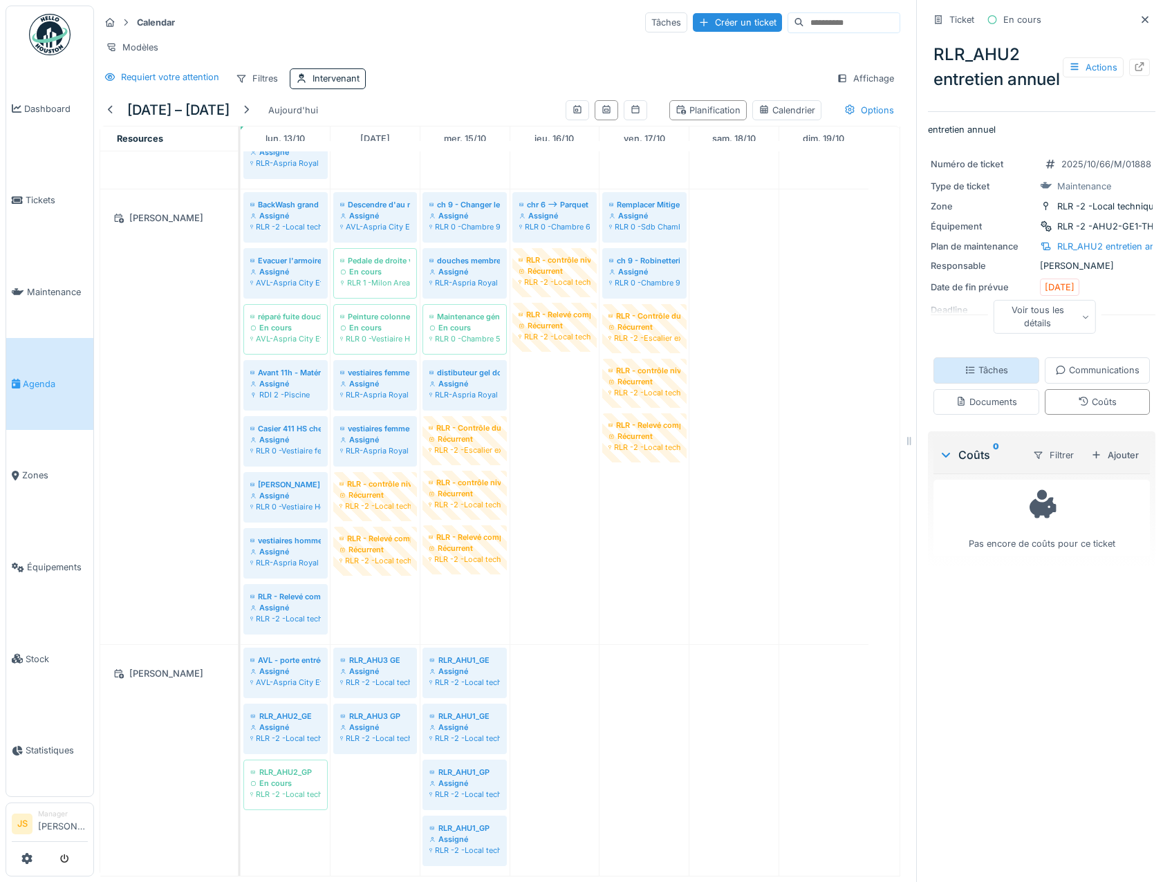
click at [1008, 377] on div "Tâches" at bounding box center [987, 370] width 44 height 13
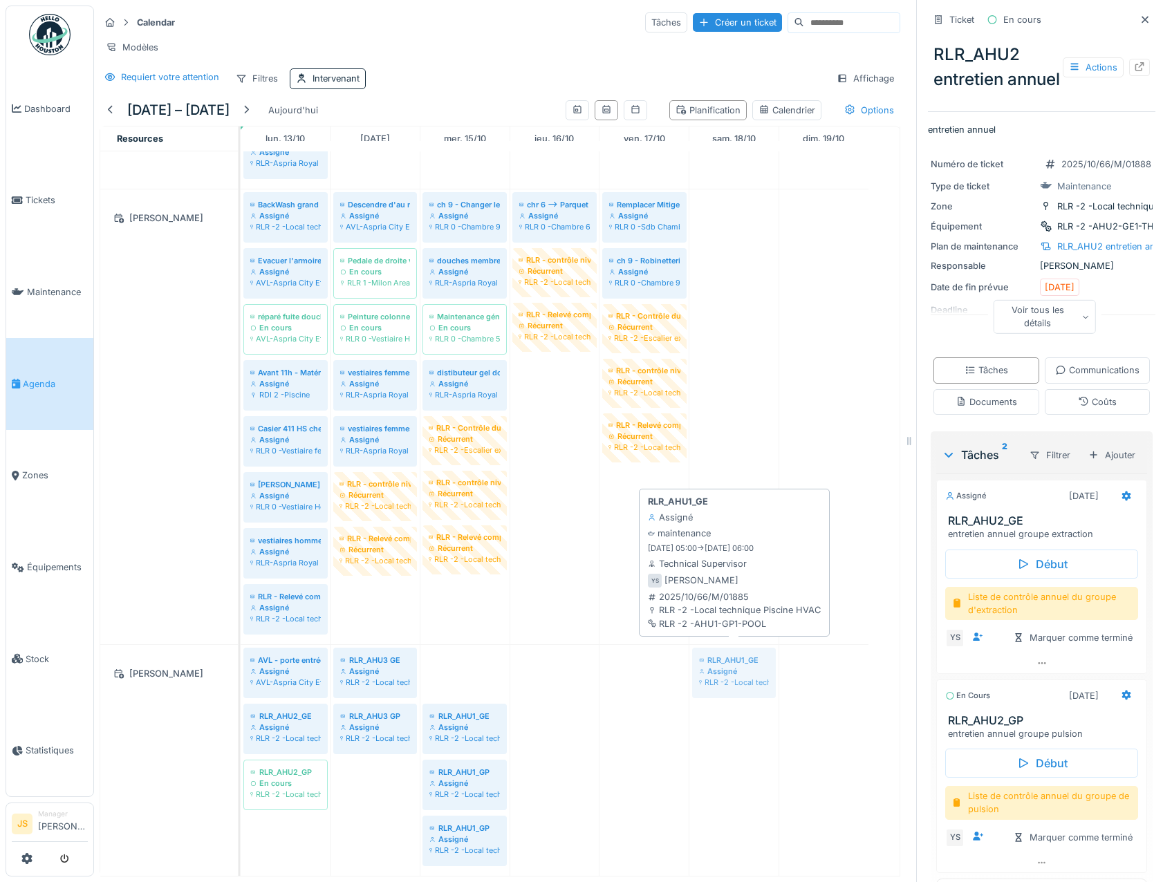
drag, startPoint x: 465, startPoint y: 647, endPoint x: 735, endPoint y: 635, distance: 270.0
click at [241, 645] on div "AVL - porte entrée Besam Assigné AVL-Aspria City Etage 0 RLR_AHU3 GE Assigné RL…" at bounding box center [241, 760] width 0 height 231
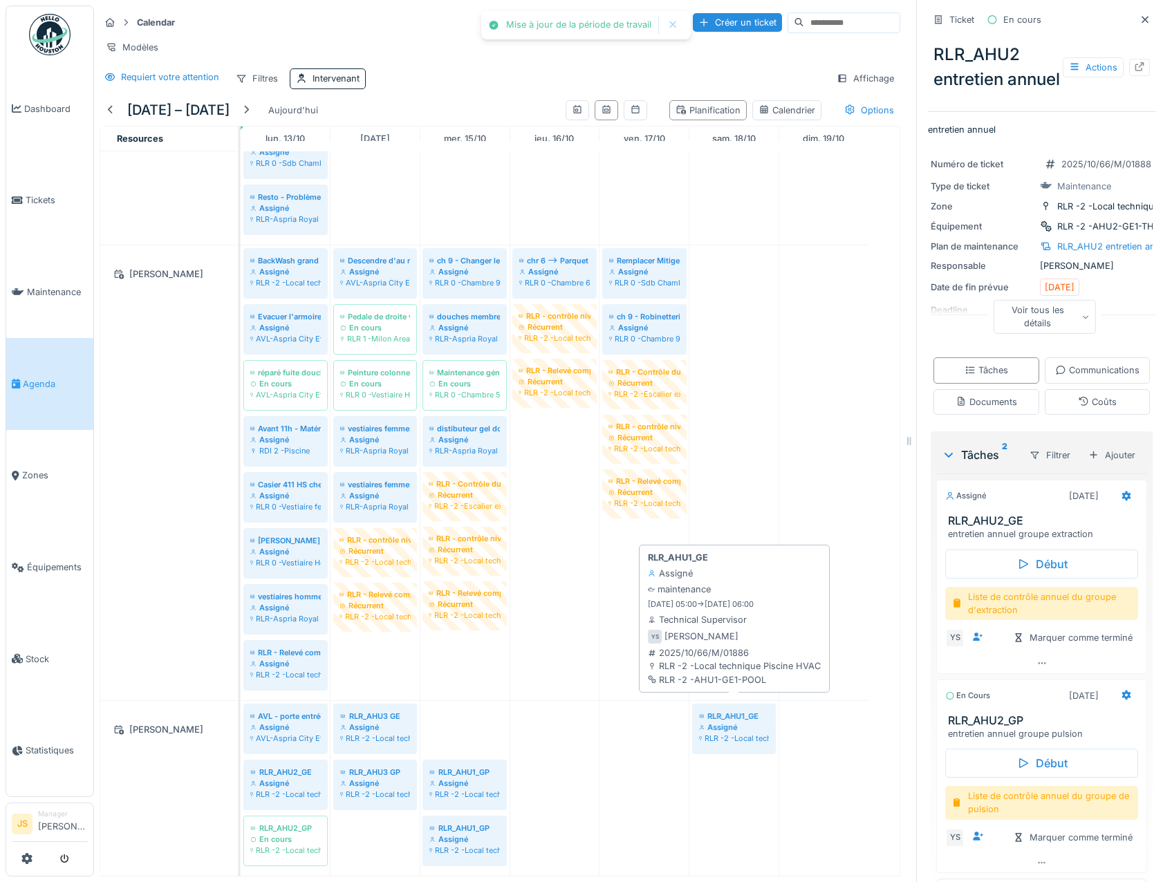
drag, startPoint x: 452, startPoint y: 697, endPoint x: 747, endPoint y: 705, distance: 295.4
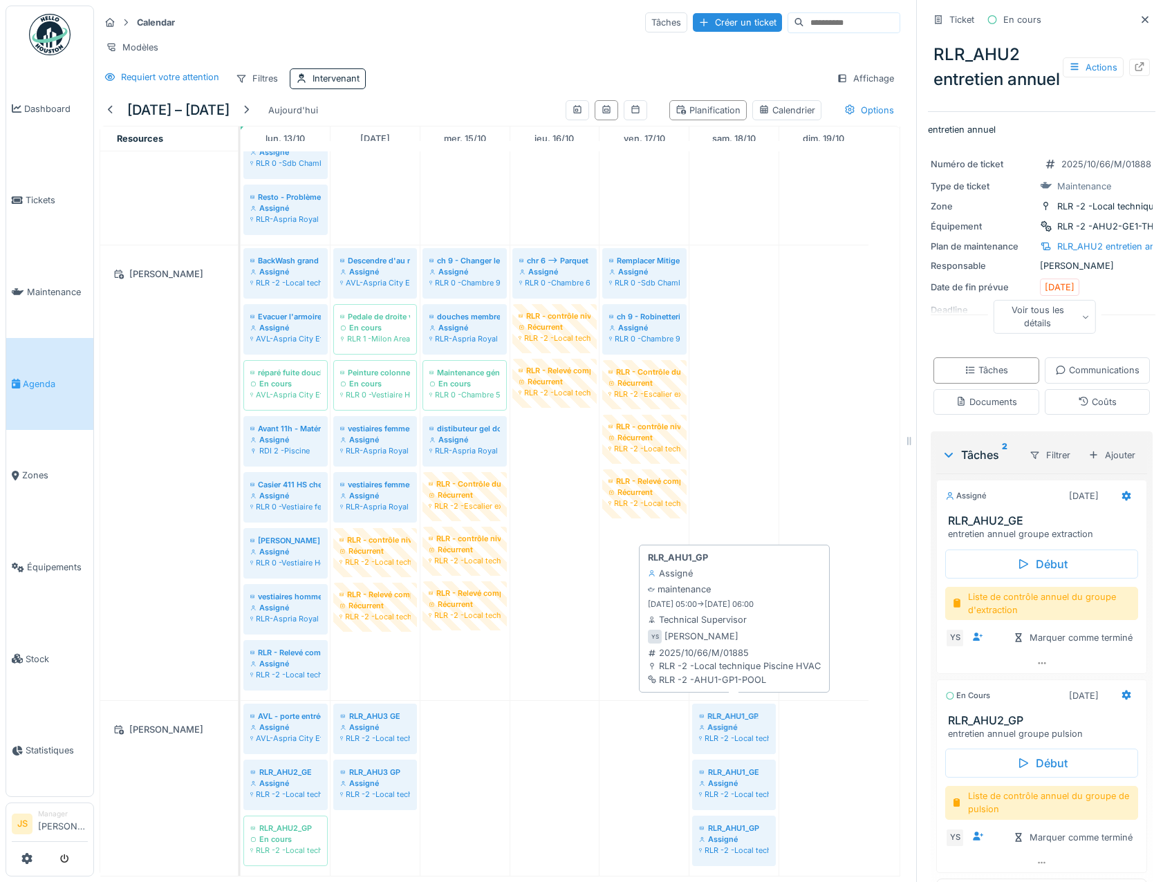
drag, startPoint x: 458, startPoint y: 714, endPoint x: 633, endPoint y: 705, distance: 175.2
click at [241, 717] on div "AVL - porte entrée Besam Assigné AVL-Aspria City Etage 0 RLR_AHU3 GE Assigné RL…" at bounding box center [241, 788] width 0 height 175
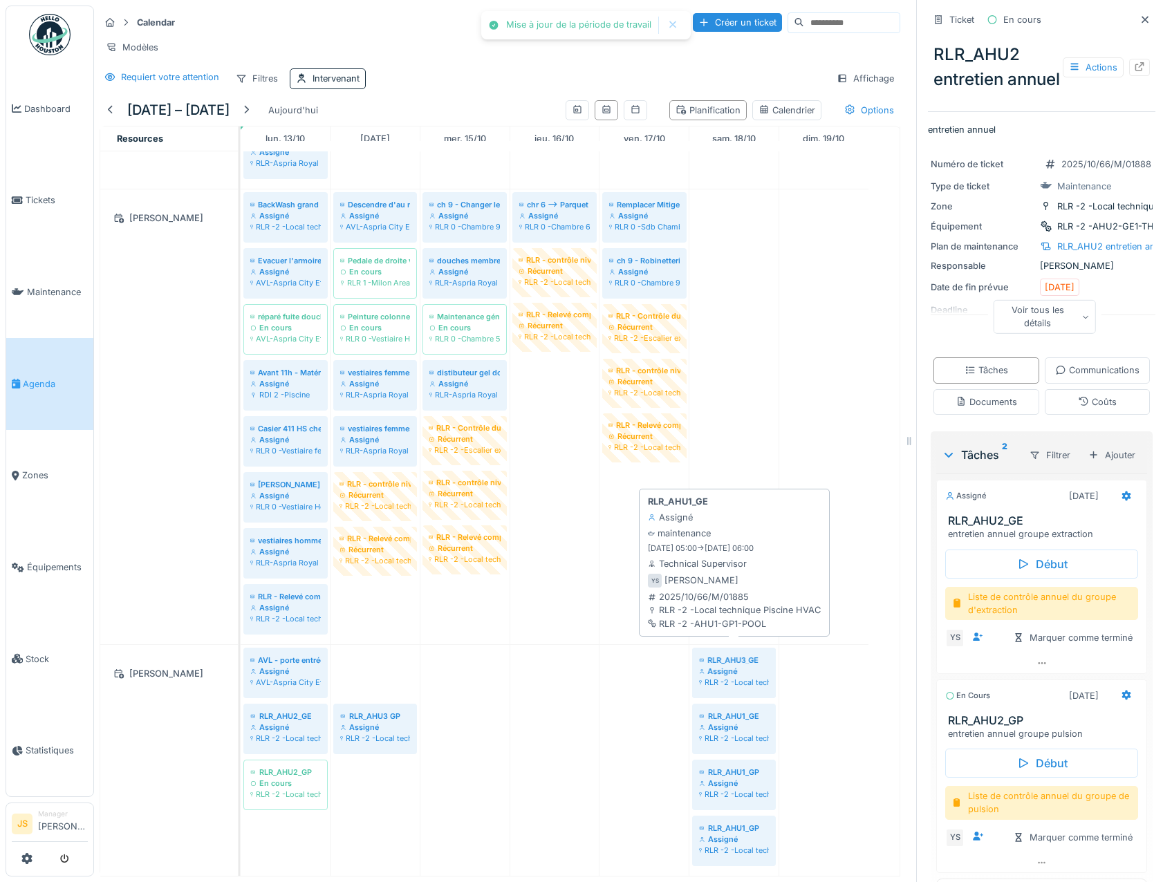
drag, startPoint x: 701, startPoint y: 663, endPoint x: 652, endPoint y: 655, distance: 49.0
click at [241, 658] on div "AVL - porte entrée Besam Assigné AVL-Aspria City Etage 0 RLR_AHU3 GE Assigné RL…" at bounding box center [241, 760] width 0 height 231
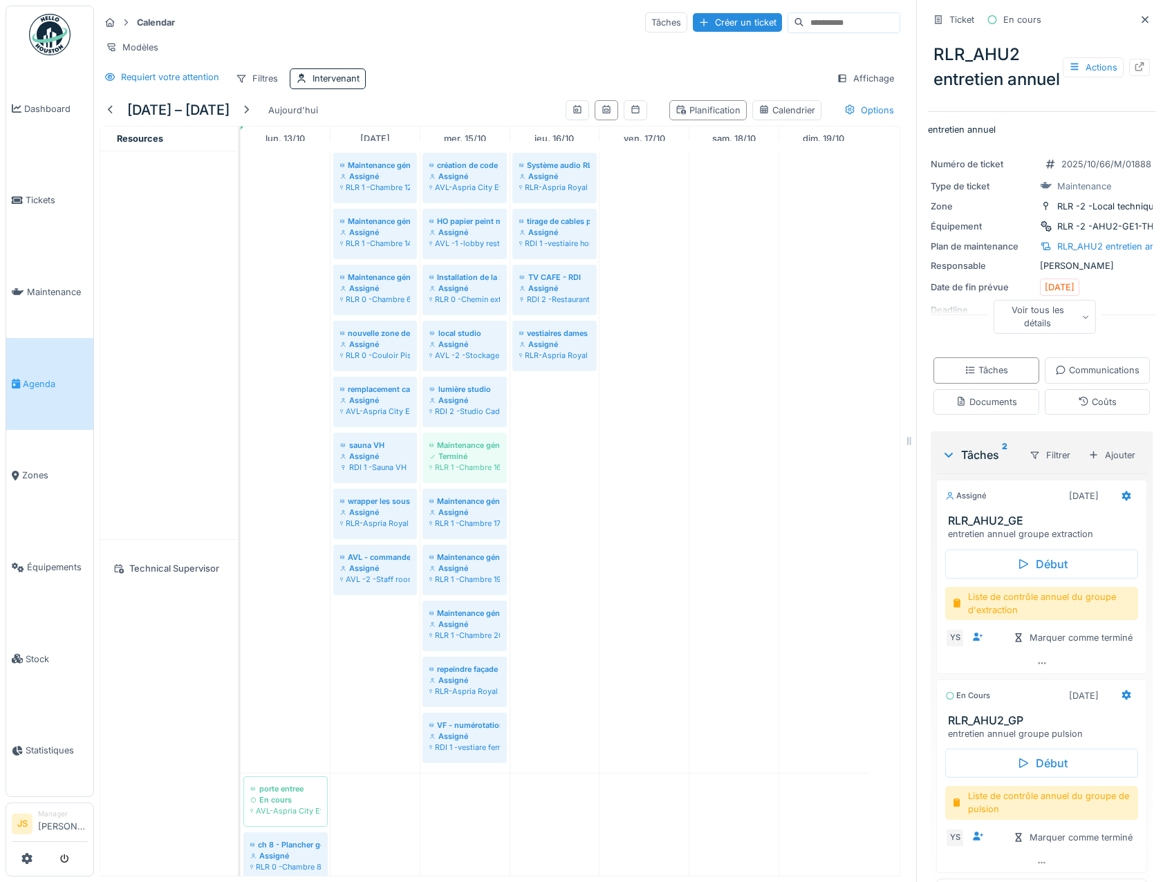
scroll to position [1720, 0]
